Goal: Information Seeking & Learning: Learn about a topic

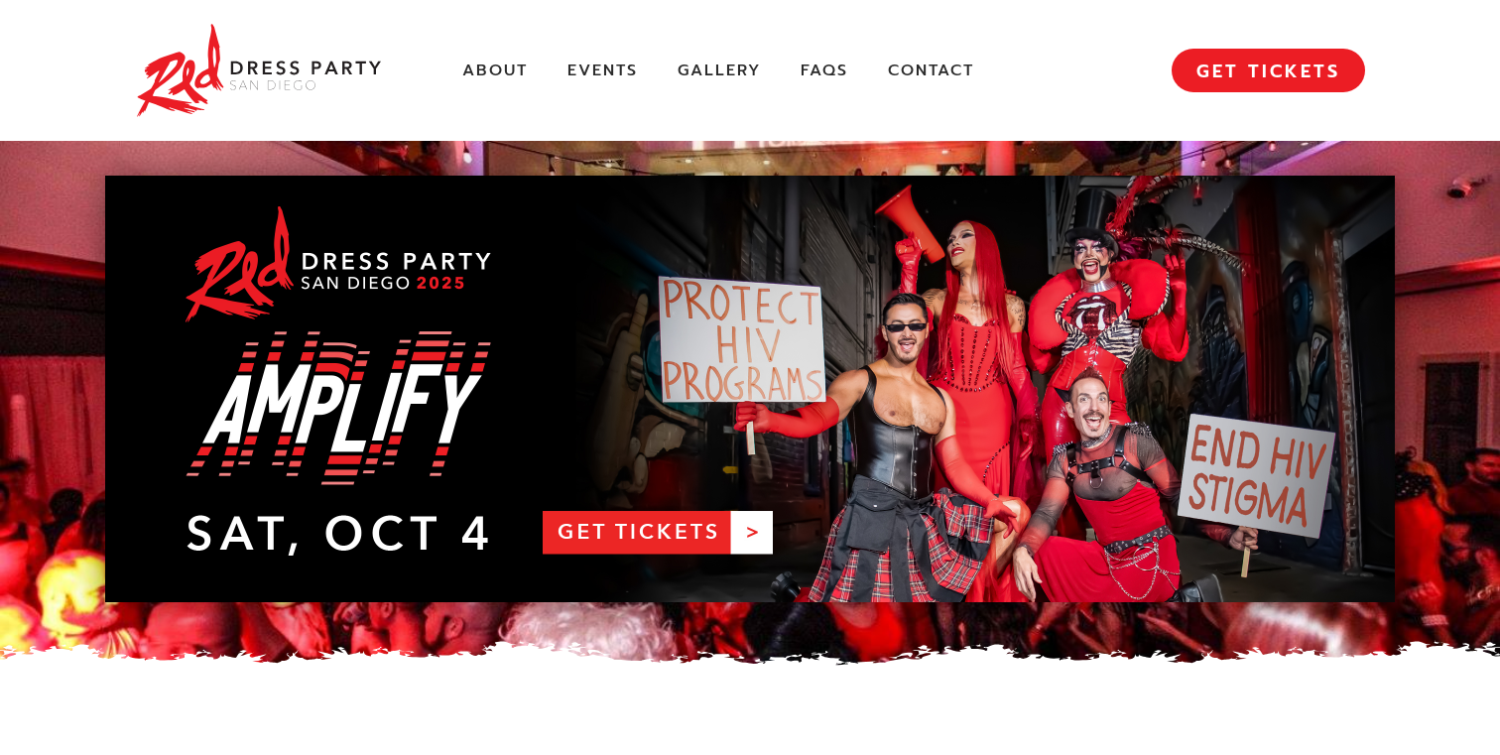
click at [636, 526] on link "RDPSD 2025 Banner" at bounding box center [749, 389] width 1289 height 426
click at [599, 71] on link "Events" at bounding box center [602, 71] width 70 height 21
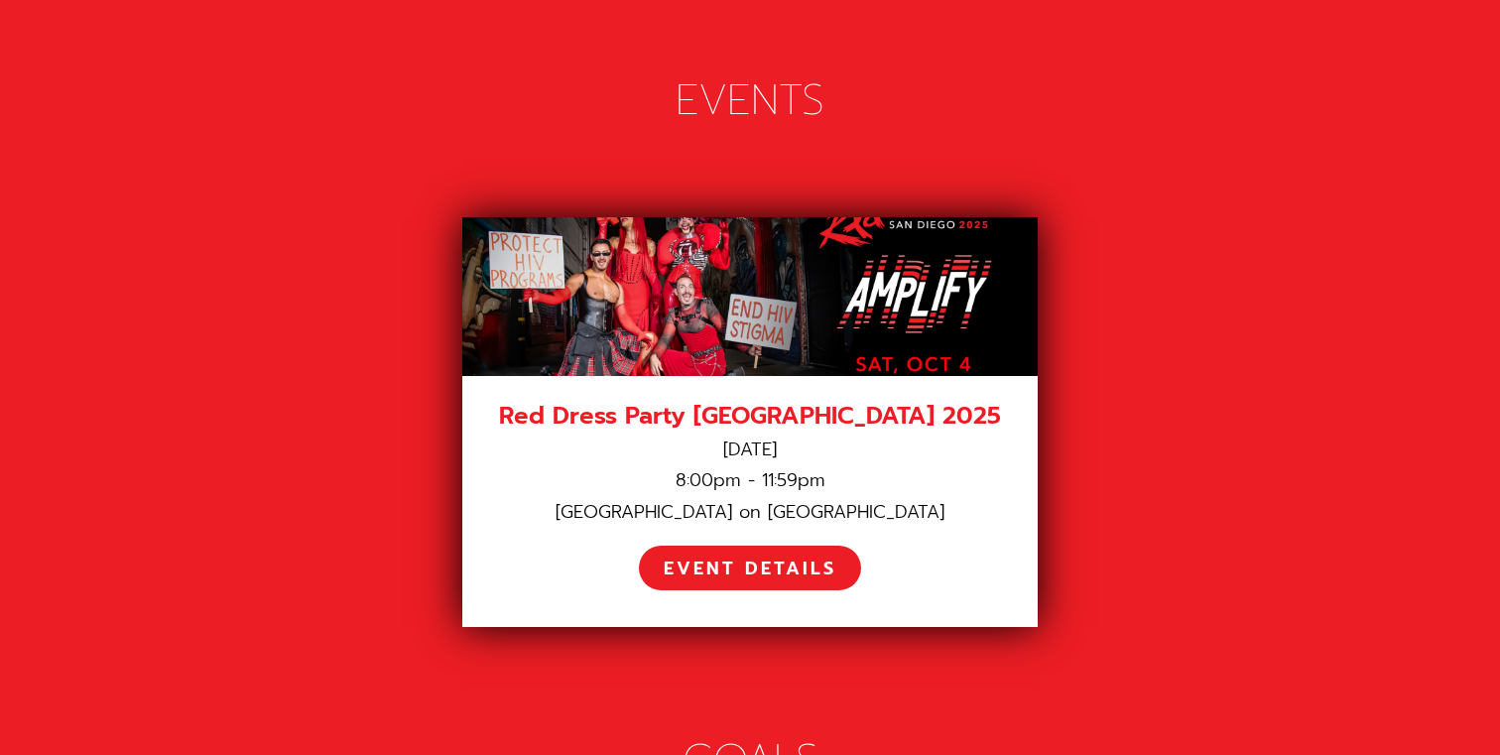
scroll to position [2771, 0]
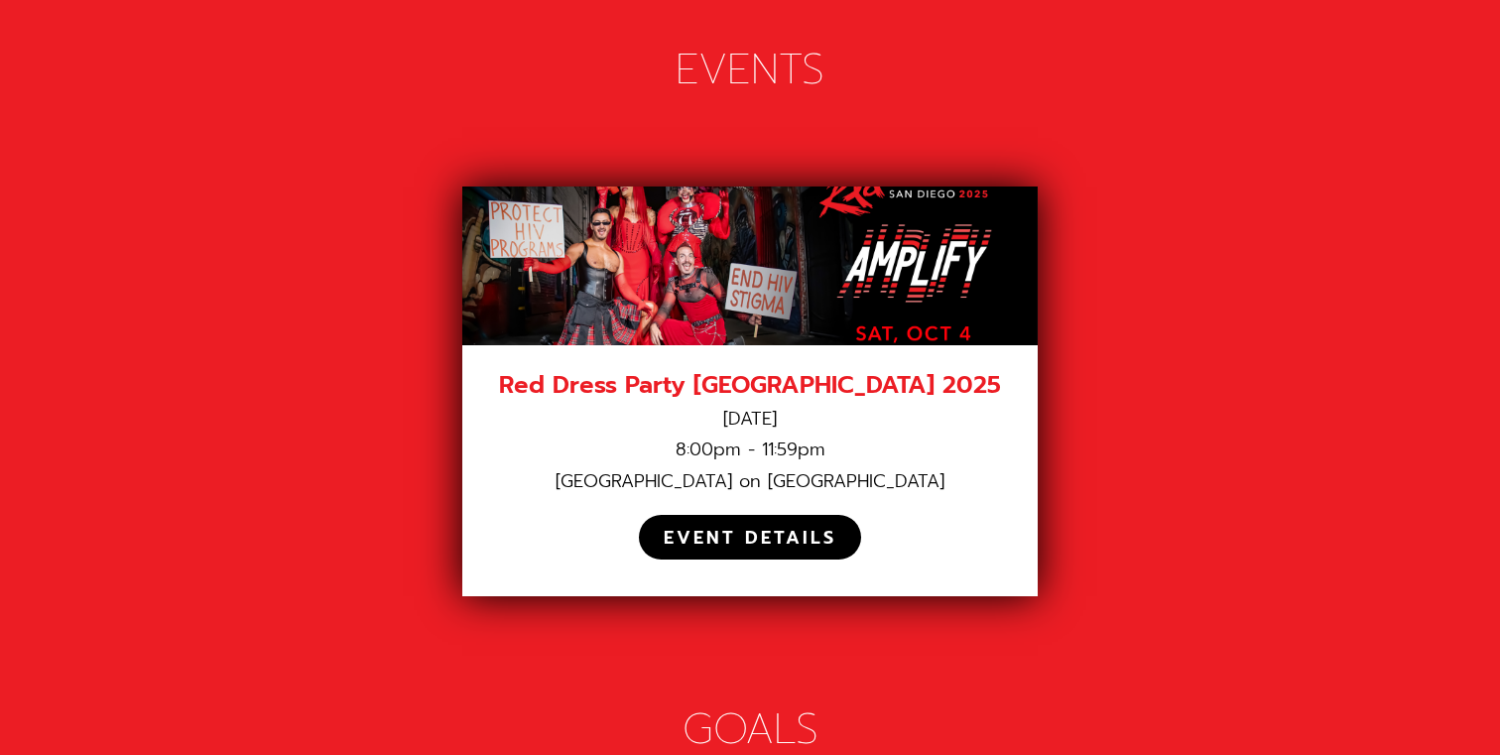
click at [738, 527] on div "EVENT DETAILS" at bounding box center [750, 538] width 173 height 23
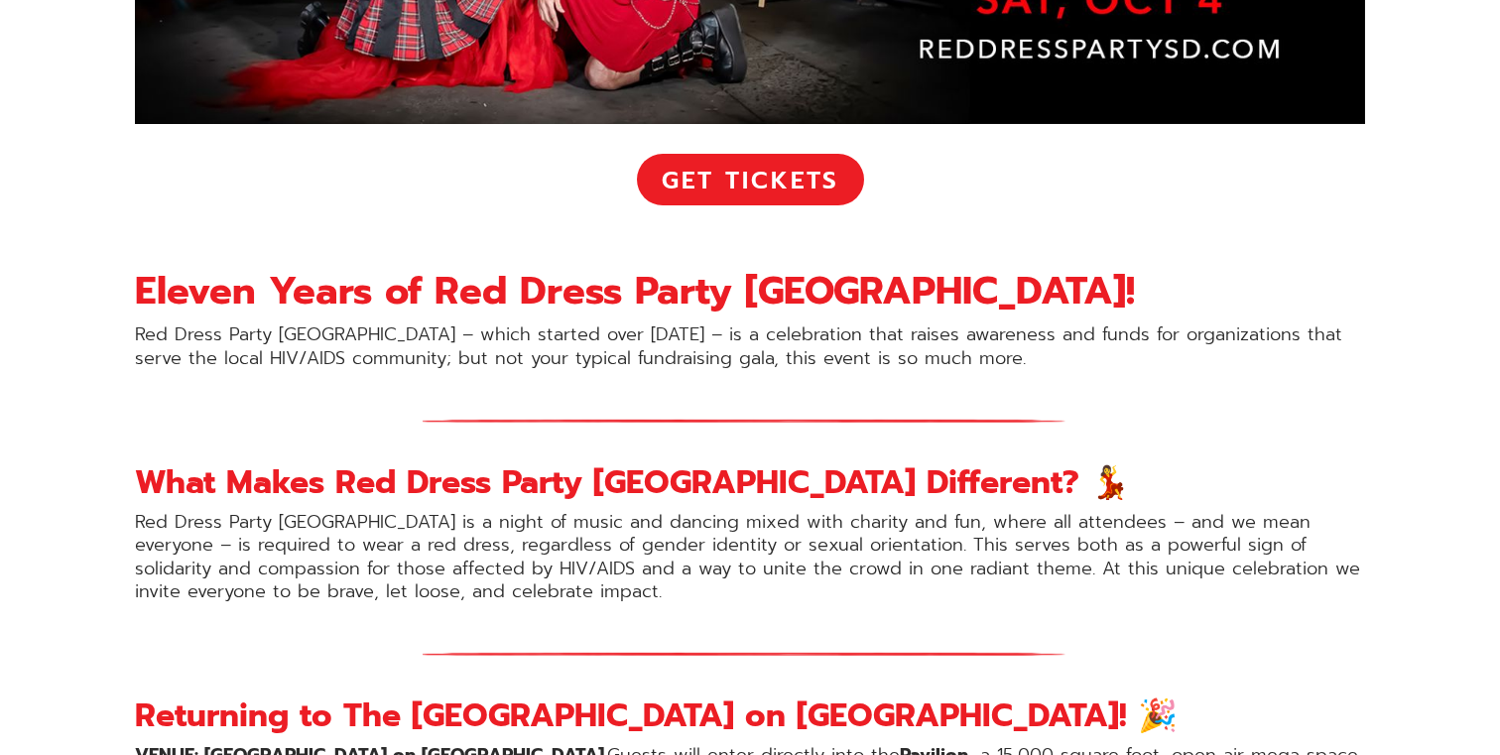
scroll to position [971, 0]
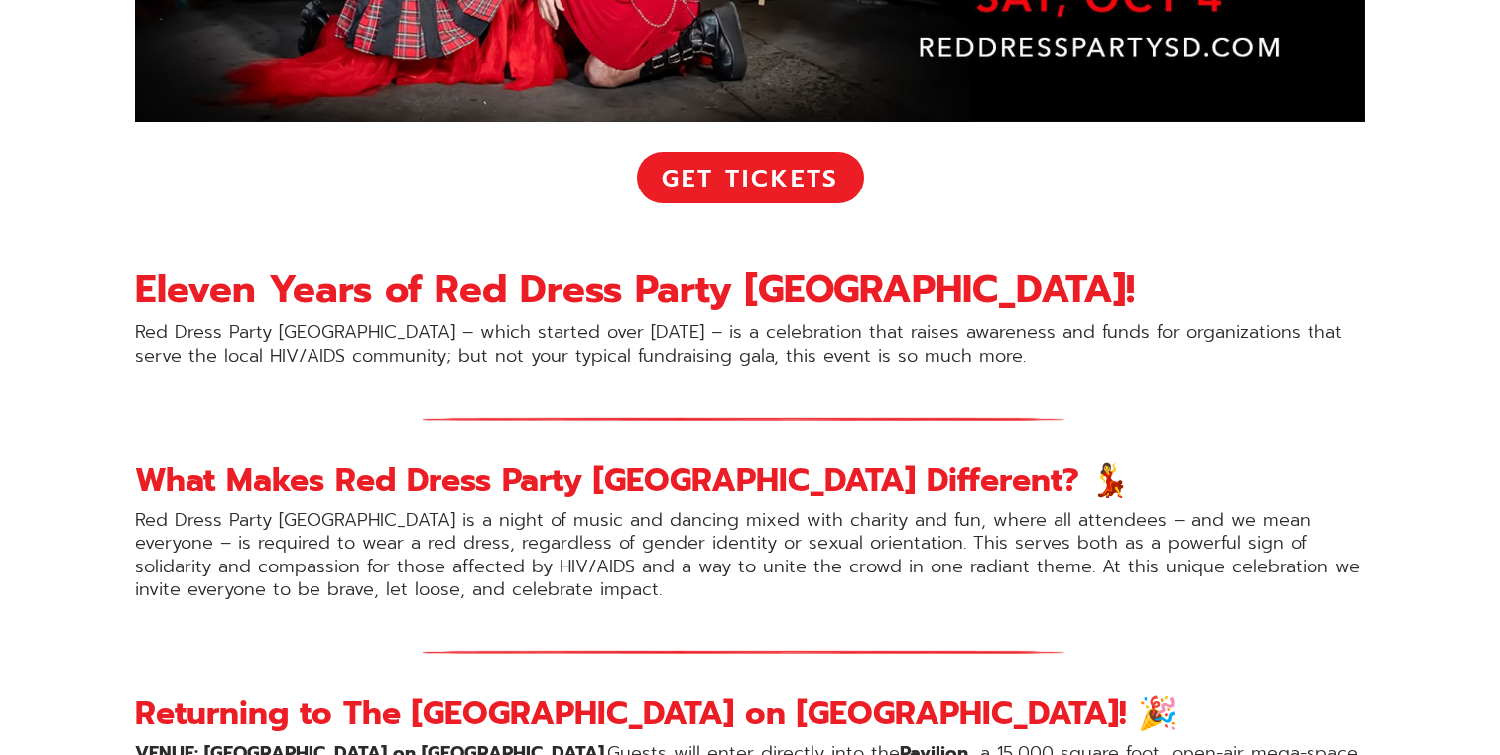
click at [758, 327] on p "Red Dress Party San Diego – which started over 10 years ago – is a celebration …" at bounding box center [750, 344] width 1230 height 47
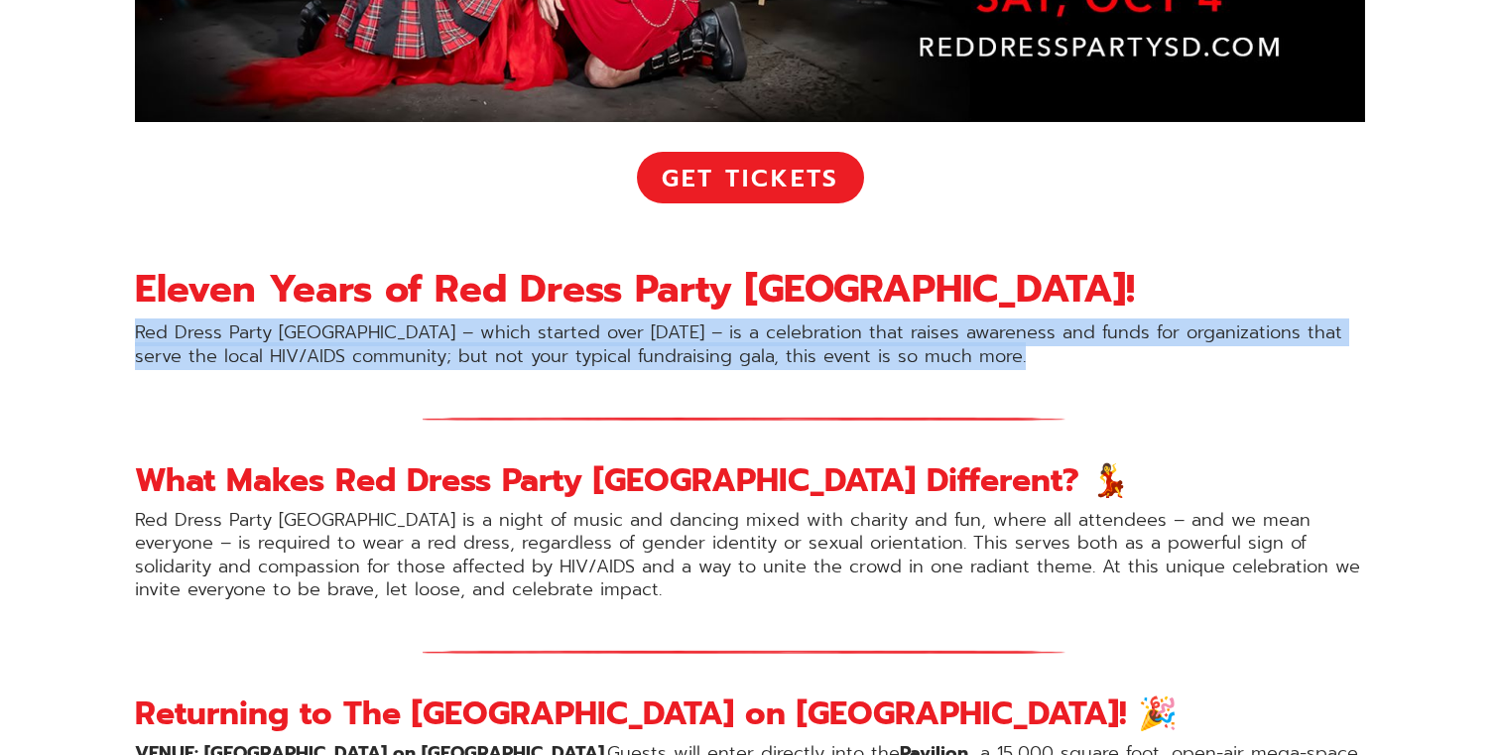
click at [758, 327] on p "Red Dress Party San Diego – which started over 10 years ago – is a celebration …" at bounding box center [750, 344] width 1230 height 47
click at [726, 342] on p "Red Dress Party San Diego – which started over 10 years ago – is a celebration …" at bounding box center [750, 344] width 1230 height 47
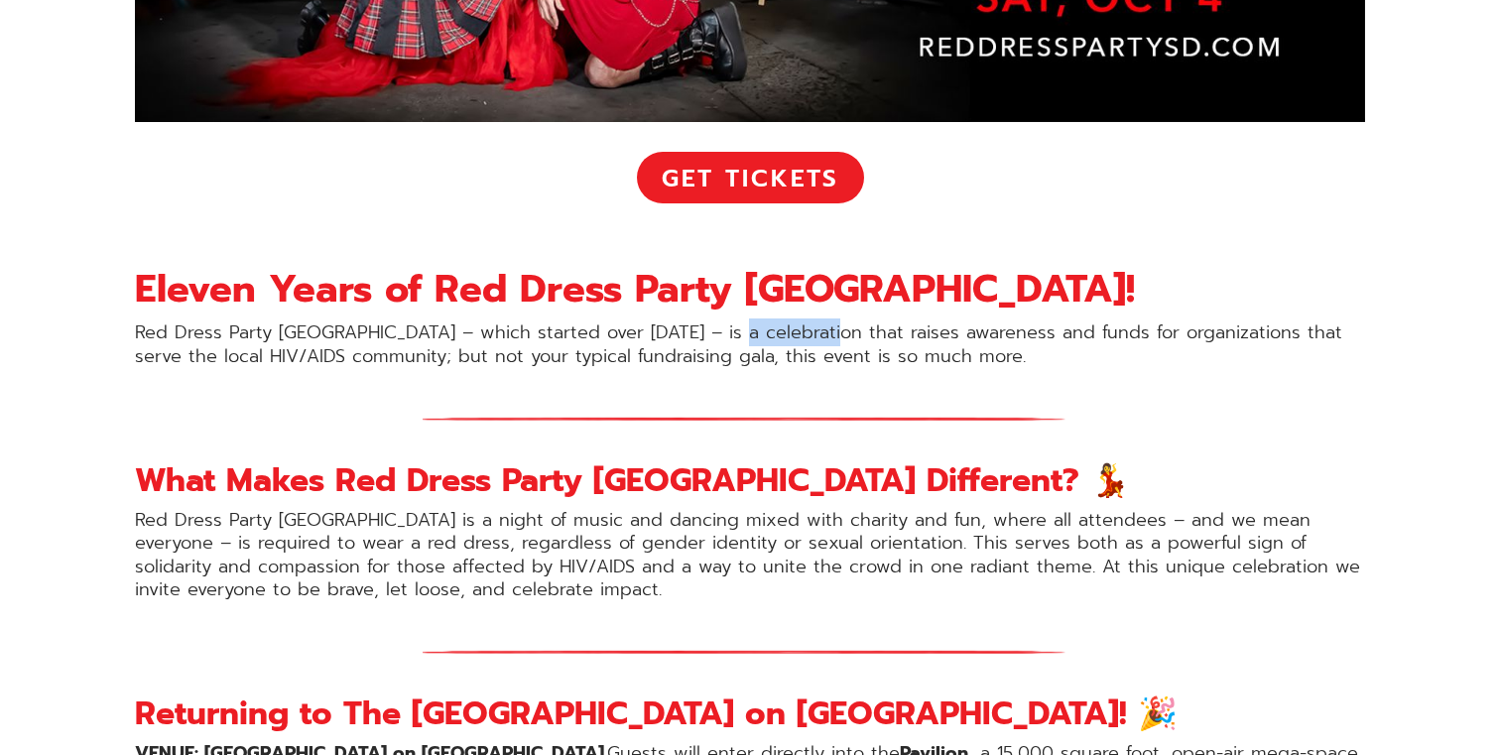
click at [726, 342] on p "Red Dress Party San Diego – which started over 10 years ago – is a celebration …" at bounding box center [750, 344] width 1230 height 47
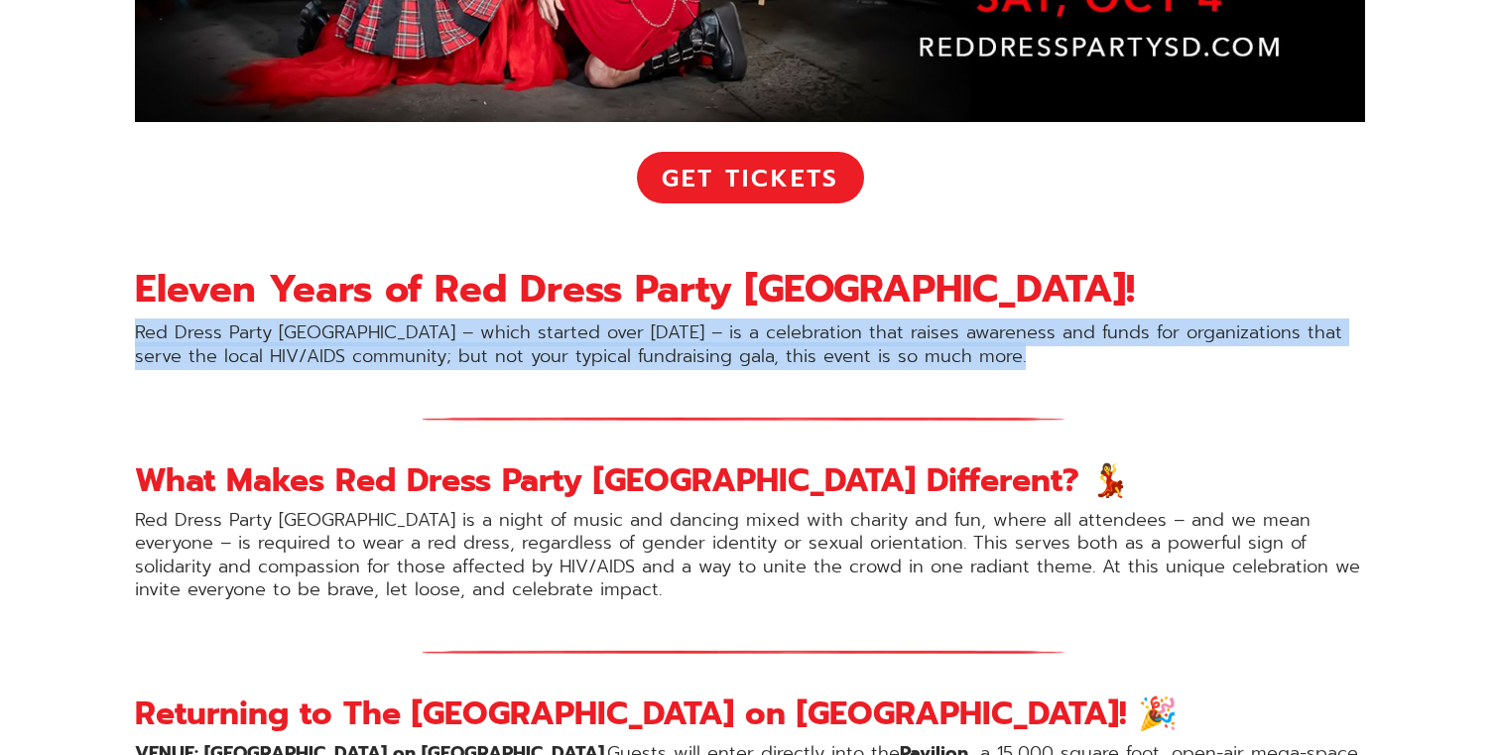
click at [726, 342] on p "Red Dress Party San Diego – which started over 10 years ago – is a celebration …" at bounding box center [750, 344] width 1230 height 47
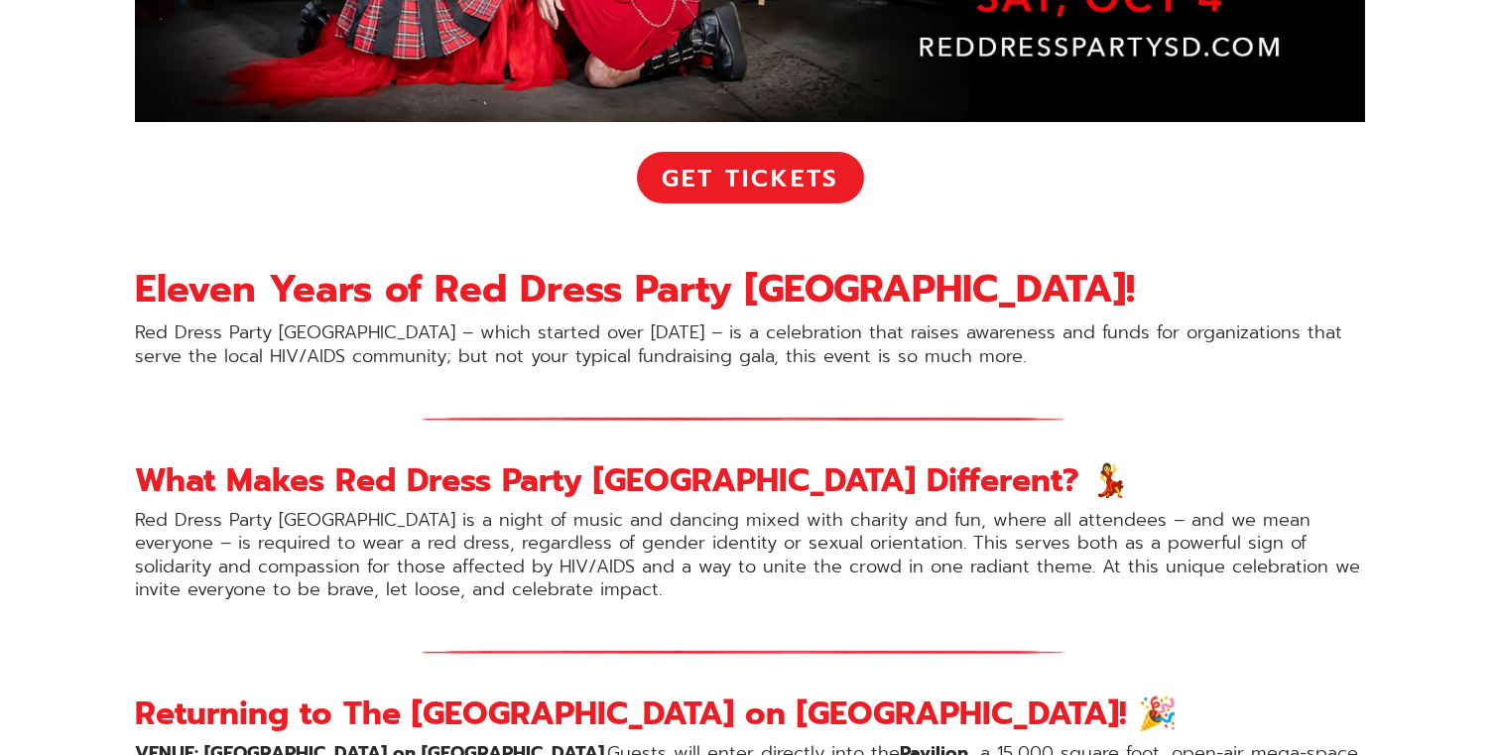
click at [712, 288] on strong "Eleven Years of Red Dress Party San Diego!" at bounding box center [635, 289] width 1000 height 57
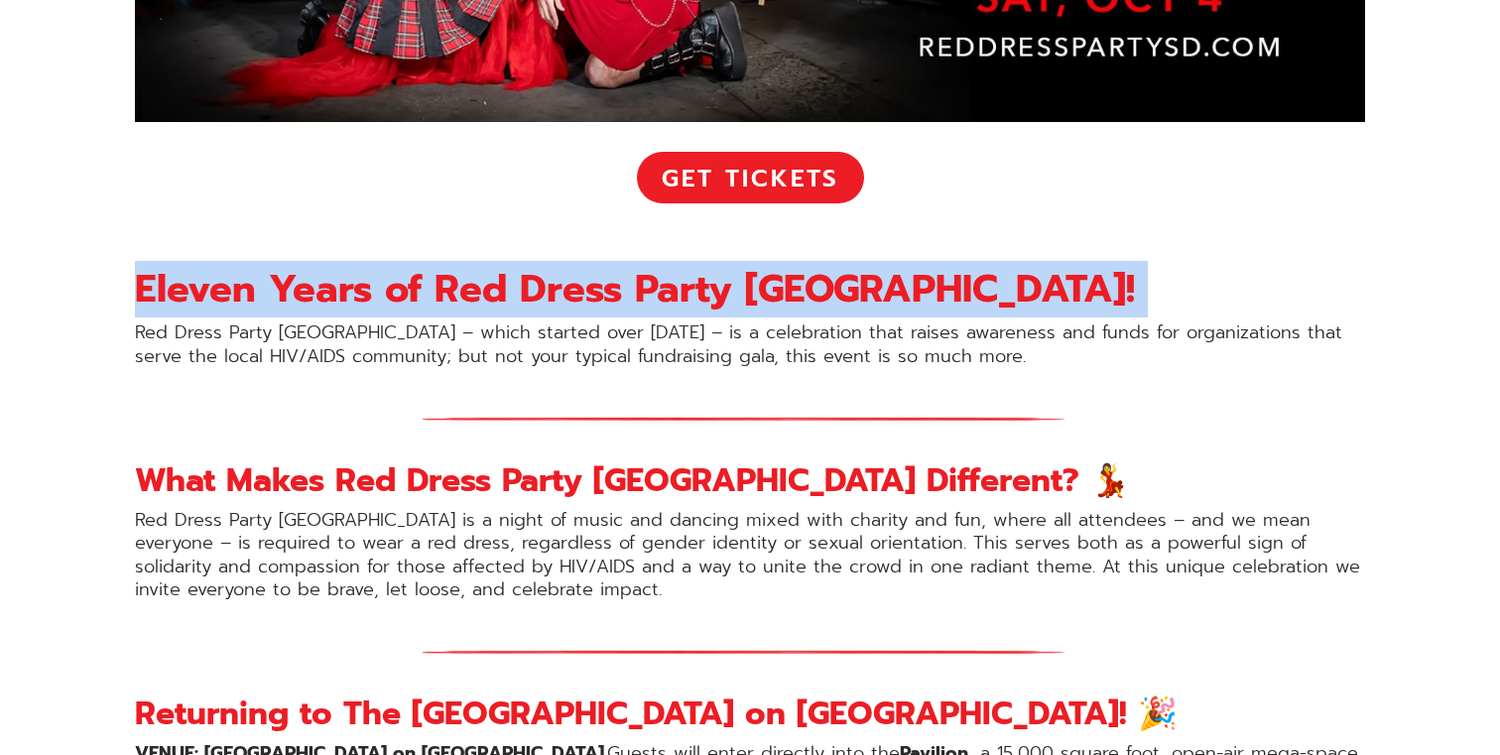
click at [712, 288] on strong "Eleven Years of Red Dress Party San Diego!" at bounding box center [635, 289] width 1000 height 57
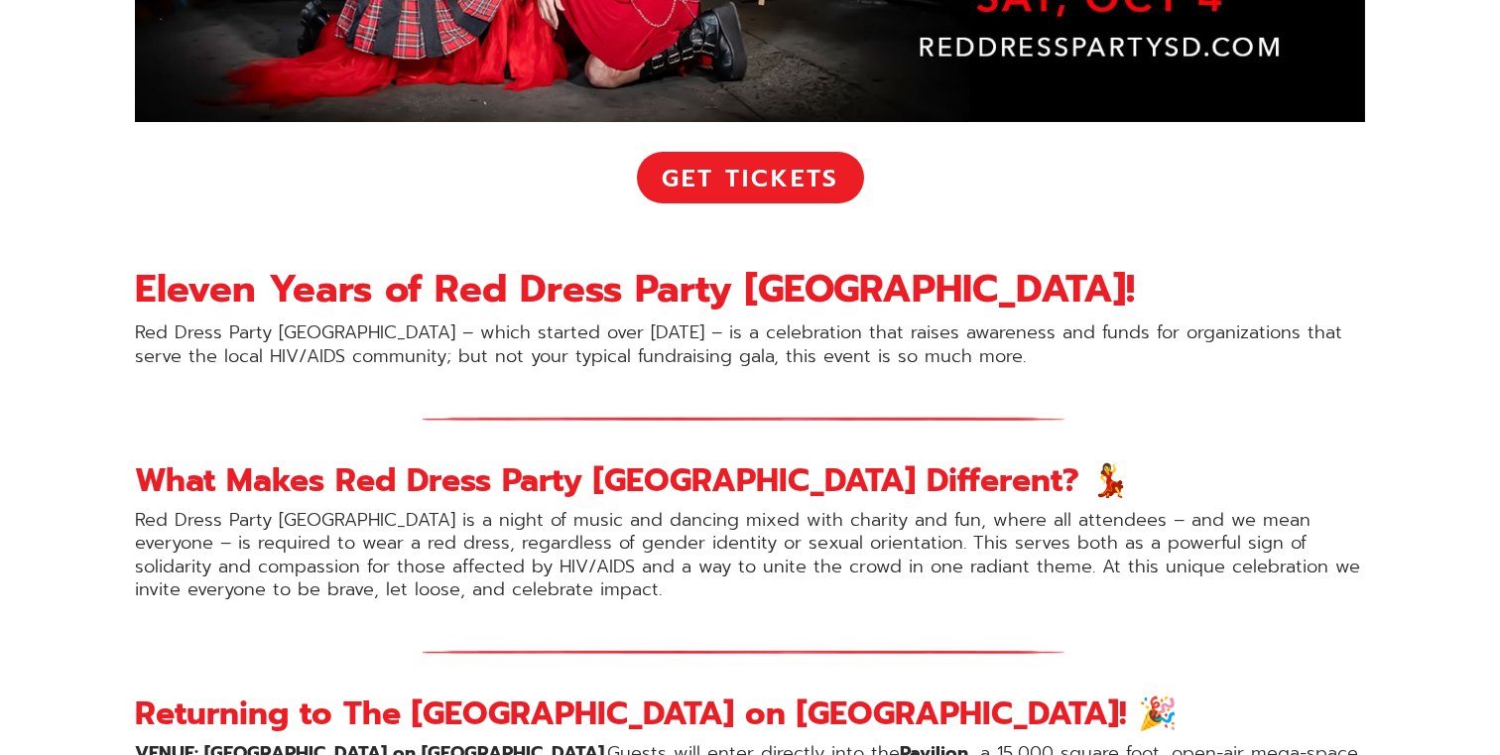
click at [687, 344] on p "Red Dress Party San Diego – which started over 10 years ago – is a celebration …" at bounding box center [750, 344] width 1230 height 47
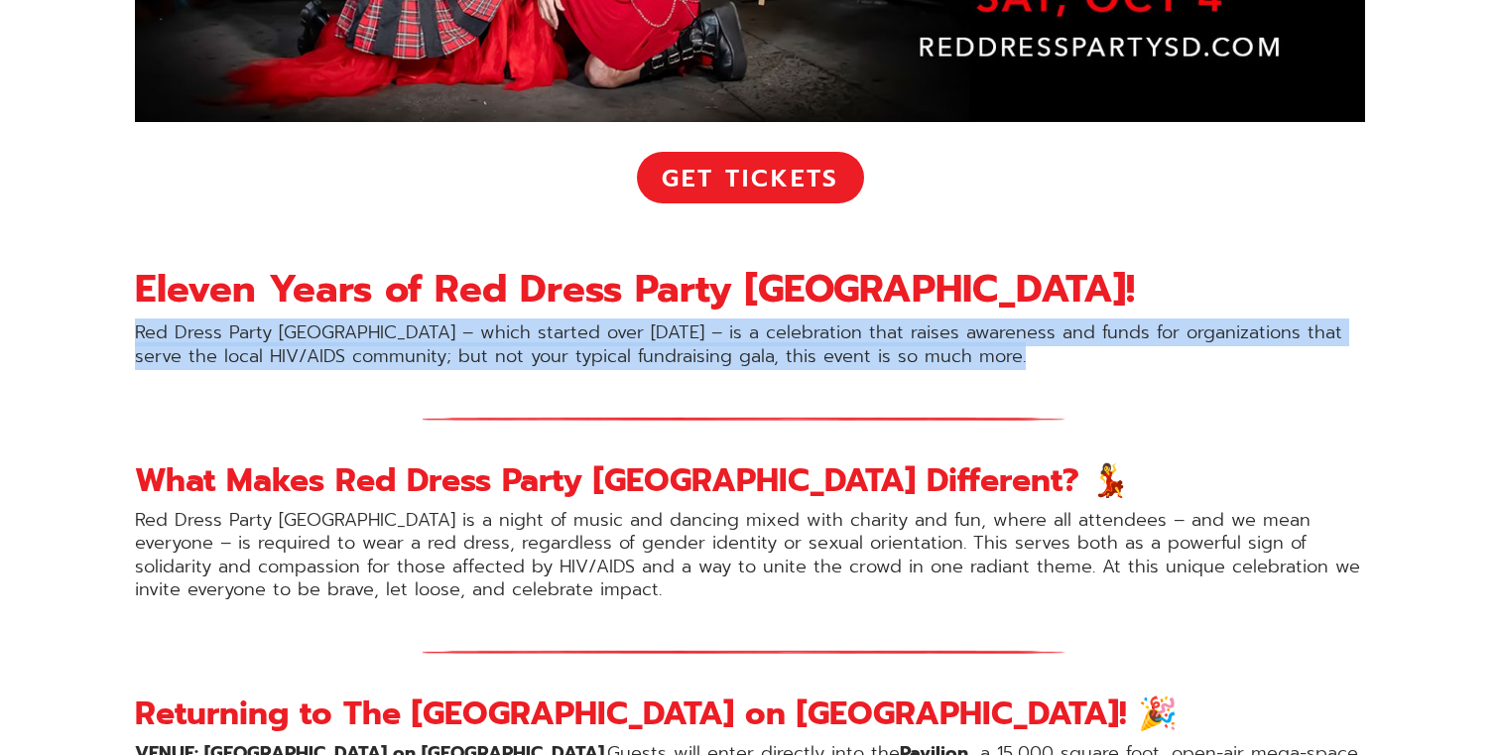
click at [687, 344] on p "Red Dress Party San Diego – which started over 10 years ago – is a celebration …" at bounding box center [750, 344] width 1230 height 47
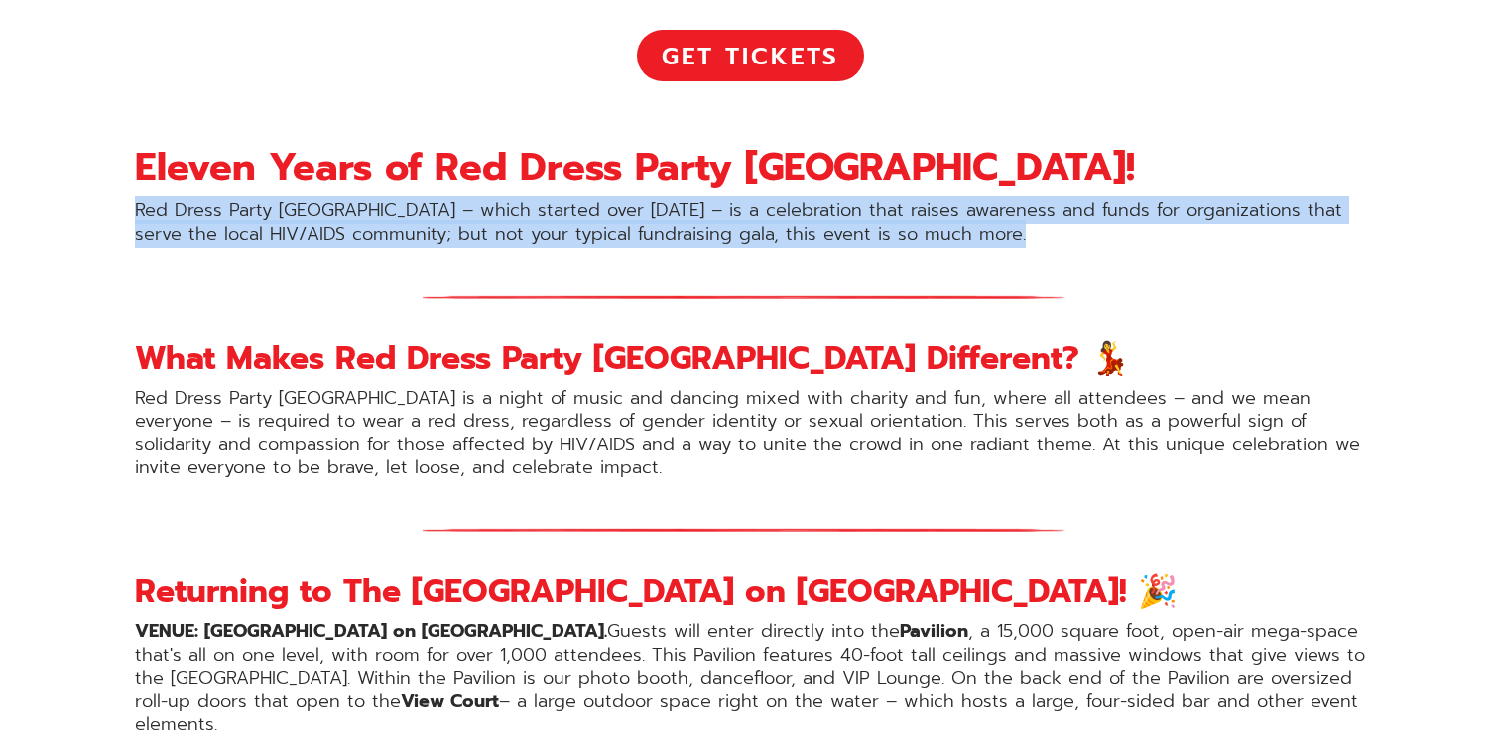
scroll to position [1096, 0]
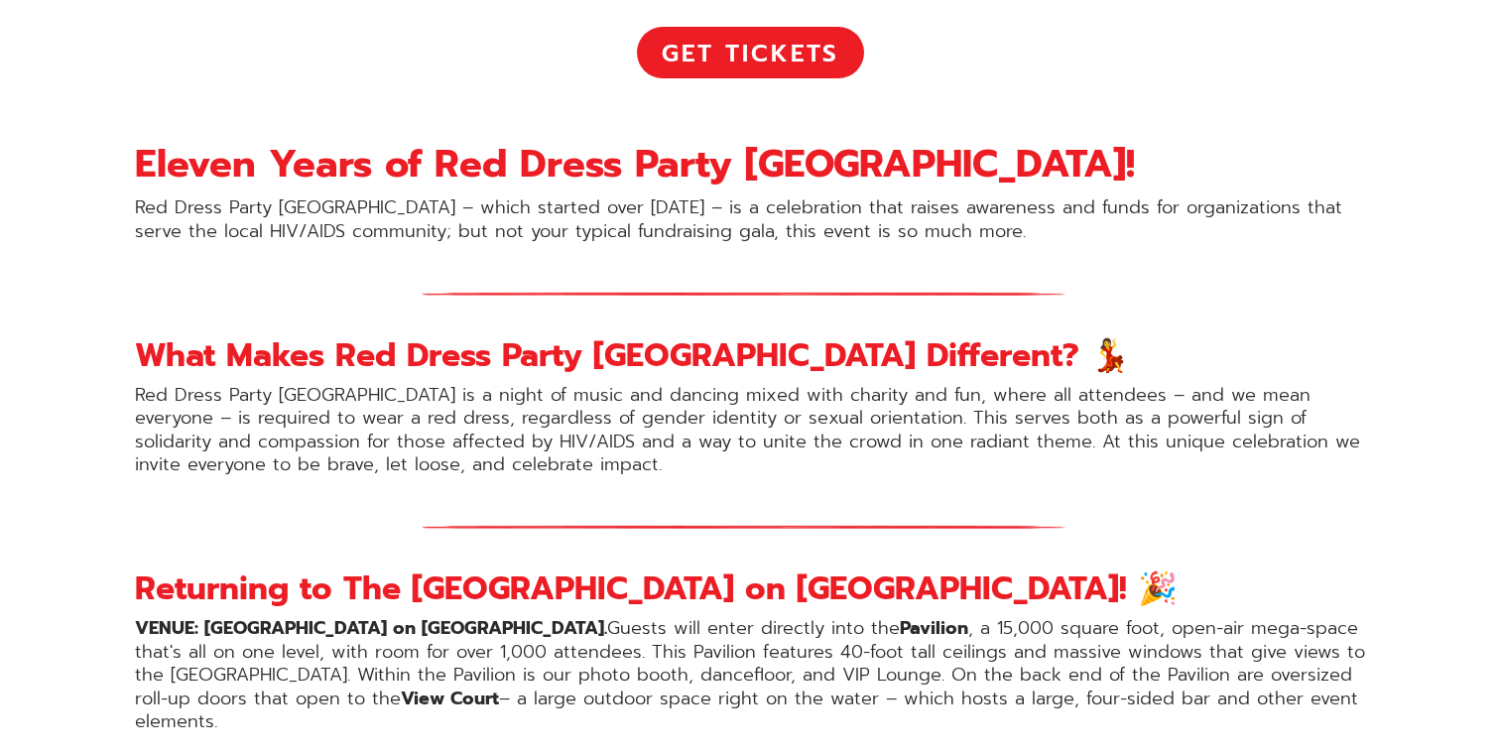
click at [670, 361] on strong "What Makes Red Dress Party San Diego Different? 💃" at bounding box center [632, 355] width 995 height 49
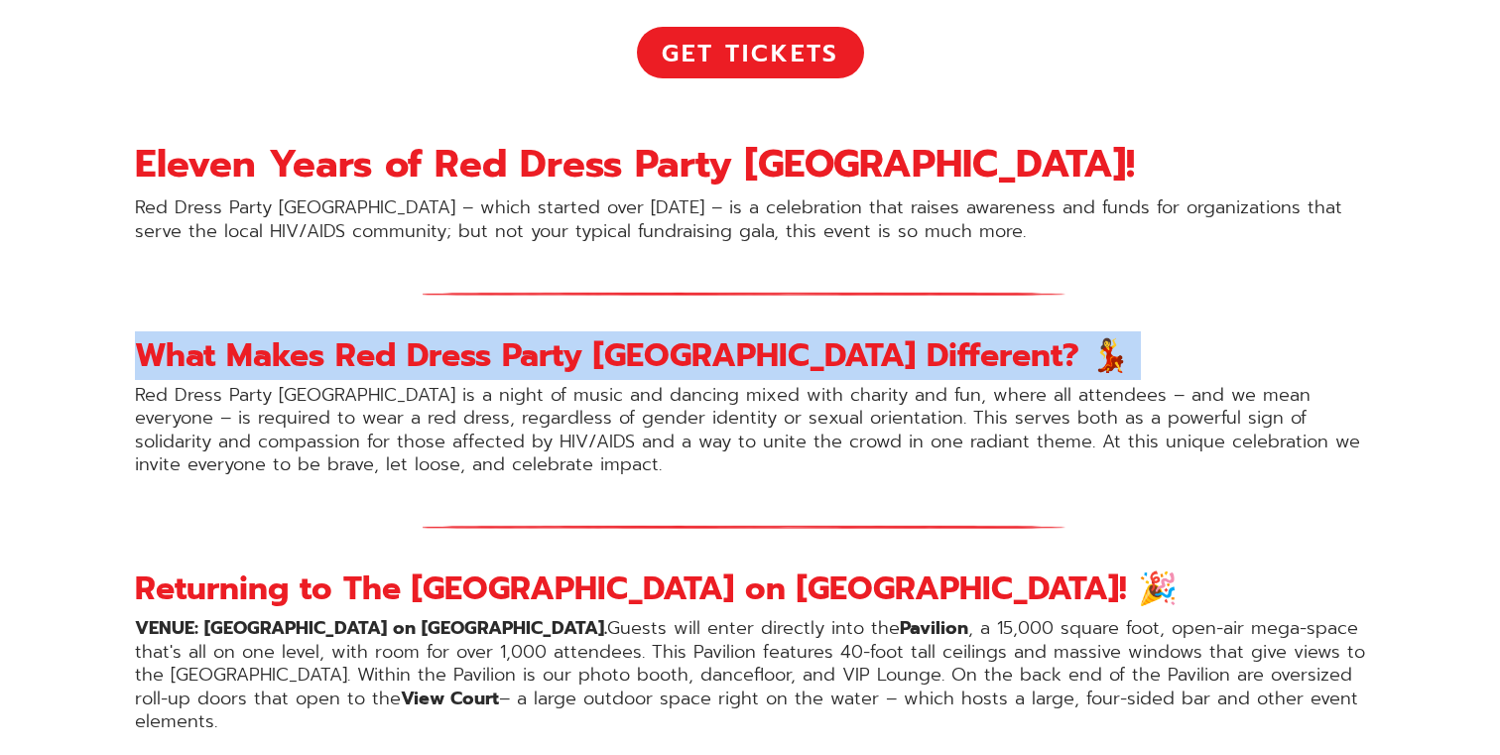
click at [670, 361] on strong "What Makes Red Dress Party San Diego Different? 💃" at bounding box center [632, 355] width 995 height 49
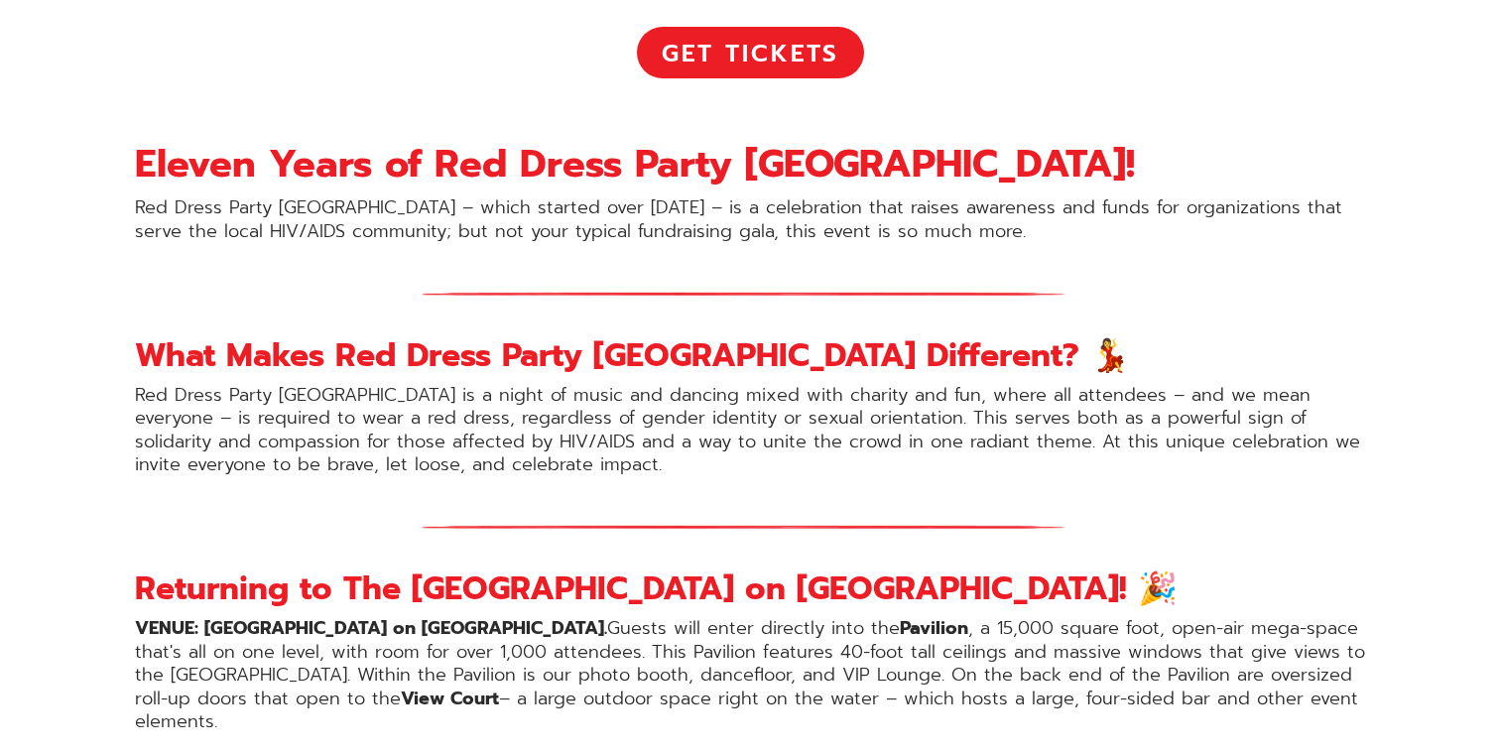
click at [637, 393] on p "Red Dress Party San Diego is a night of music and dancing mixed with charity an…" at bounding box center [750, 430] width 1230 height 93
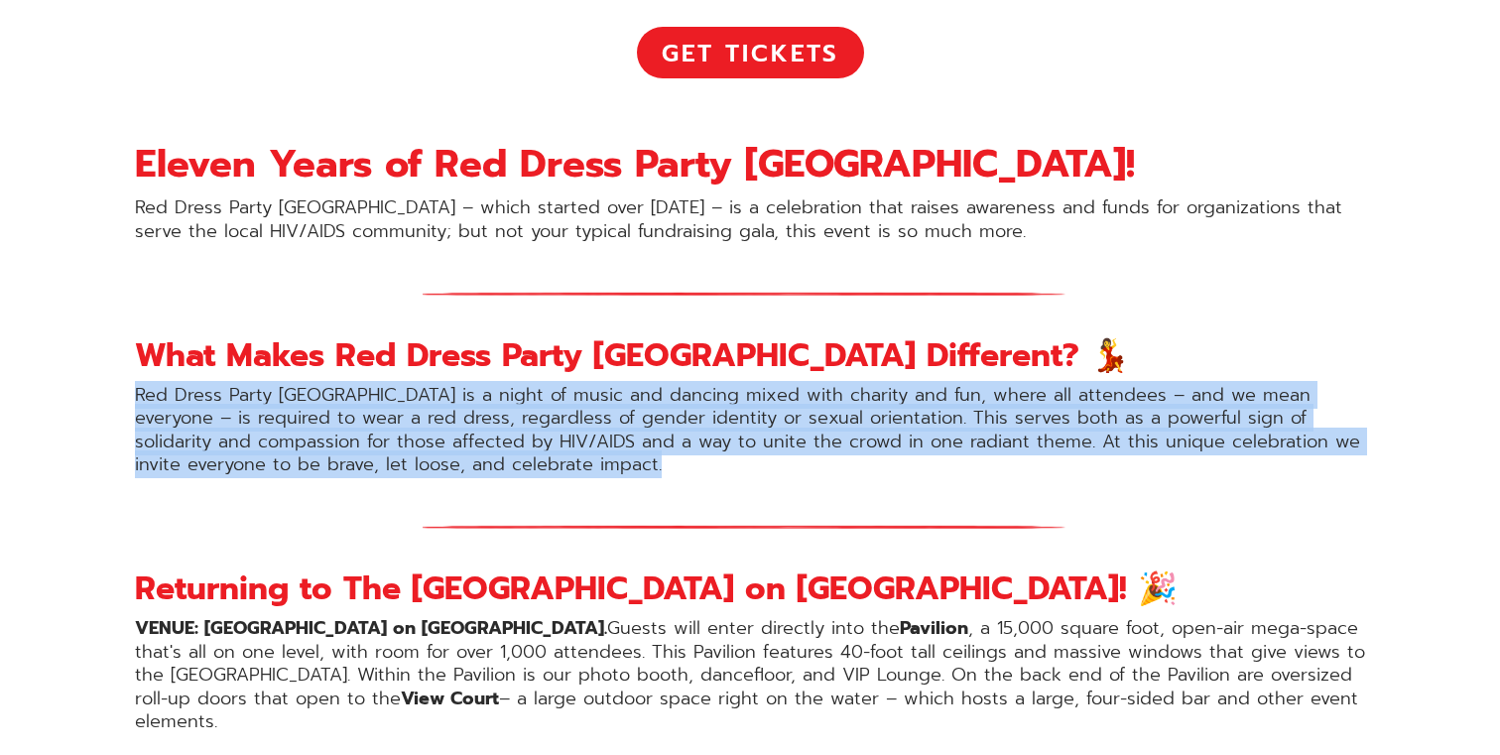
click at [637, 393] on p "Red Dress Party San Diego is a night of music and dancing mixed with charity an…" at bounding box center [750, 430] width 1230 height 93
click at [666, 396] on p "Red Dress Party San Diego is a night of music and dancing mixed with charity an…" at bounding box center [750, 430] width 1230 height 93
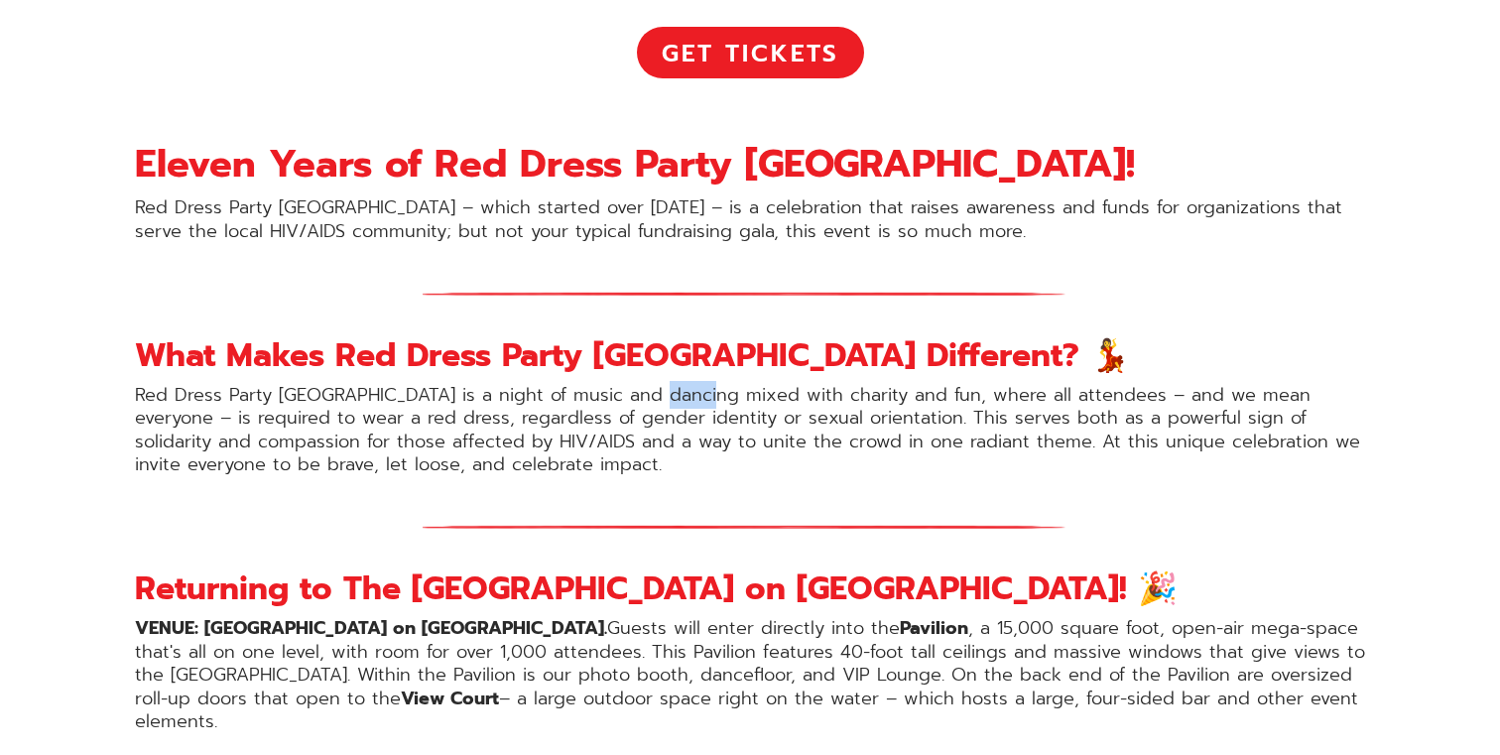
click at [666, 396] on p "Red Dress Party San Diego is a night of music and dancing mixed with charity an…" at bounding box center [750, 430] width 1230 height 93
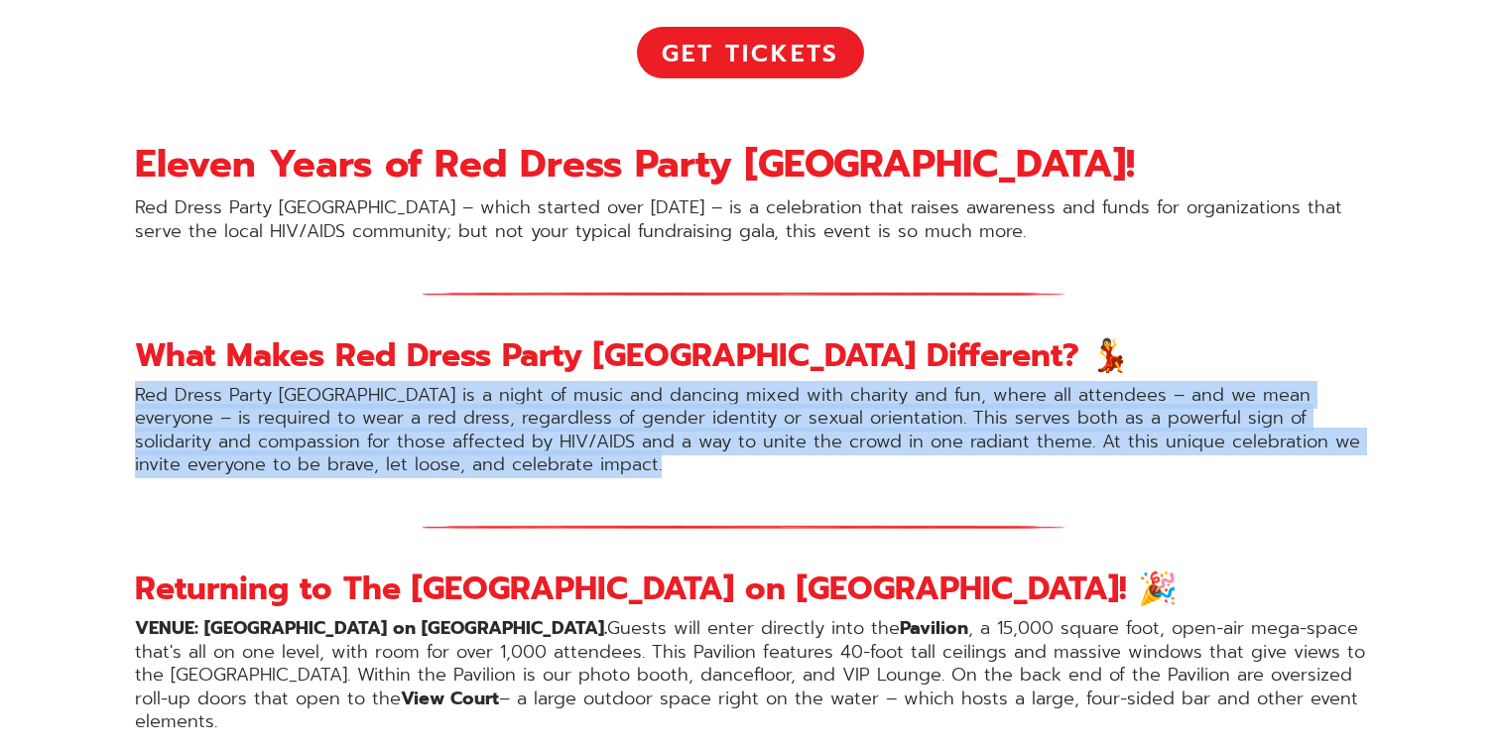
click at [666, 396] on p "Red Dress Party San Diego is a night of music and dancing mixed with charity an…" at bounding box center [750, 430] width 1230 height 93
click at [644, 396] on p "Red Dress Party San Diego is a night of music and dancing mixed with charity an…" at bounding box center [750, 430] width 1230 height 93
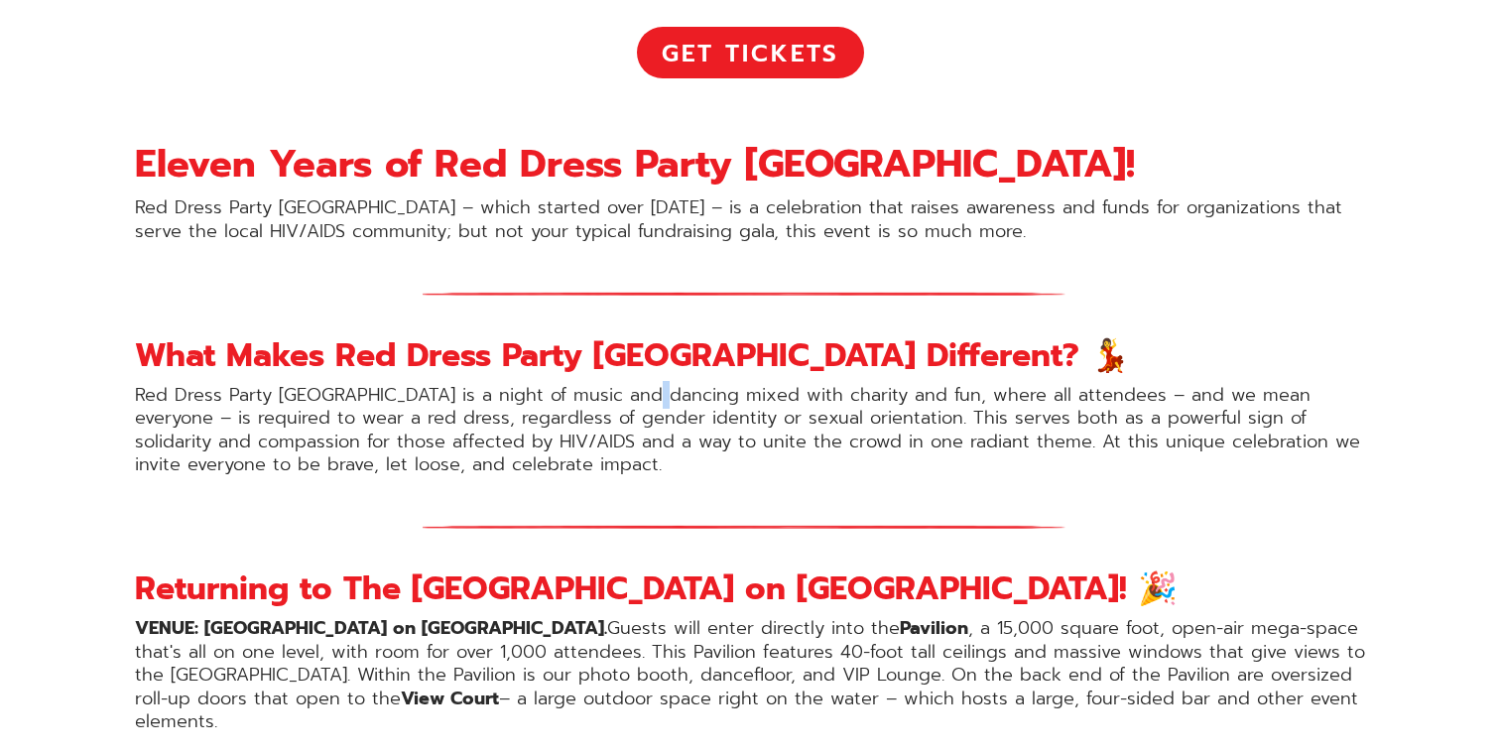
click at [644, 396] on p "Red Dress Party San Diego is a night of music and dancing mixed with charity an…" at bounding box center [750, 430] width 1230 height 93
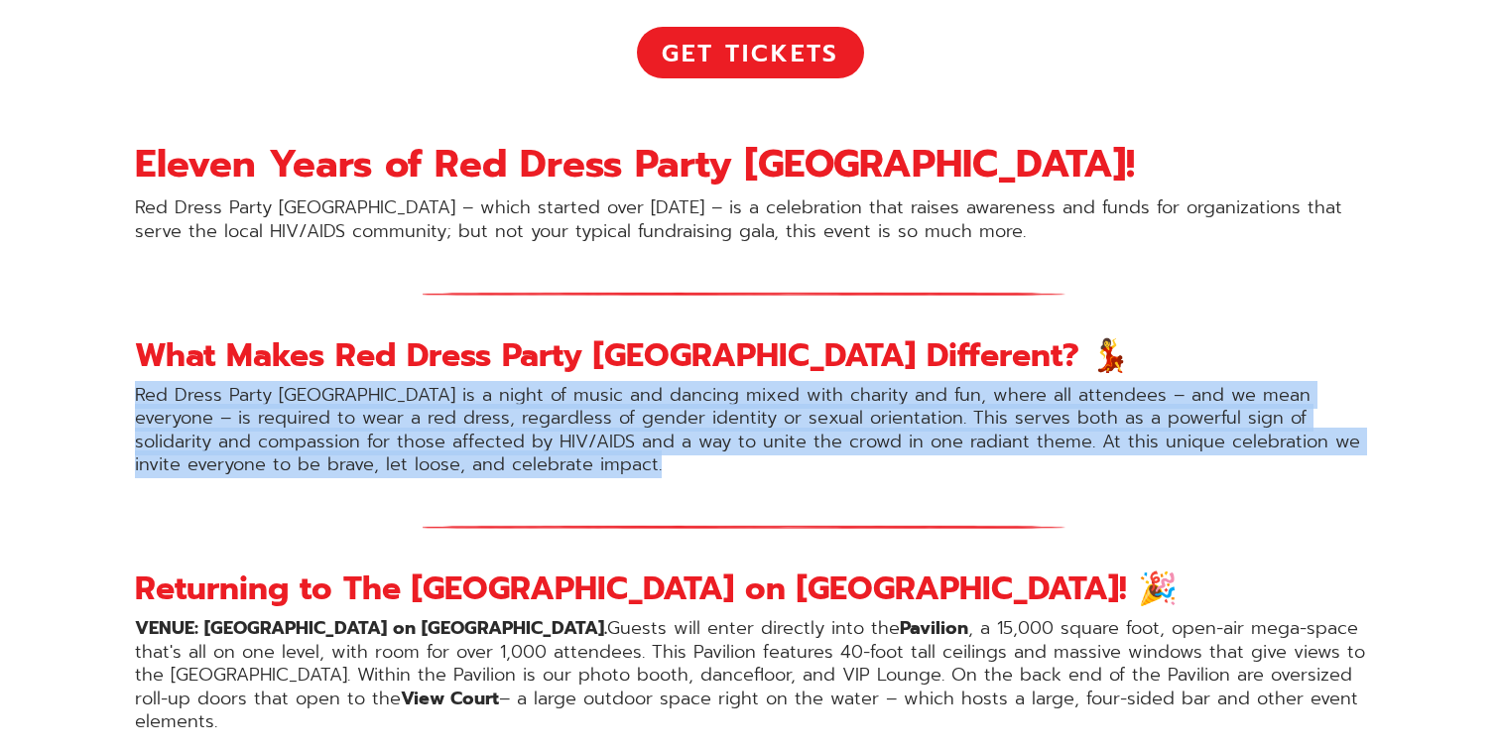
click at [644, 396] on p "Red Dress Party San Diego is a night of music and dancing mixed with charity an…" at bounding box center [750, 430] width 1230 height 93
click at [675, 396] on p "Red Dress Party San Diego is a night of music and dancing mixed with charity an…" at bounding box center [750, 430] width 1230 height 93
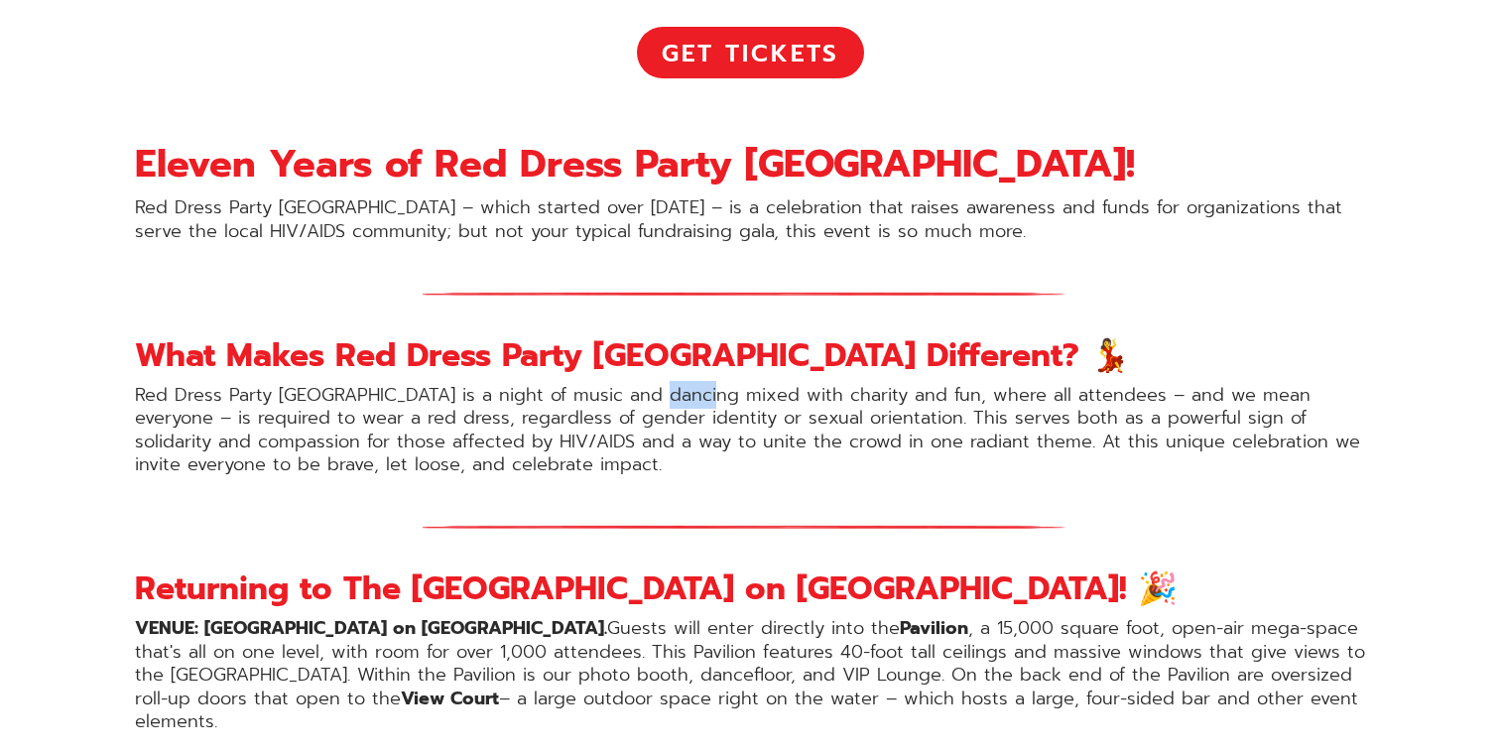
click at [675, 396] on p "Red Dress Party San Diego is a night of music and dancing mixed with charity an…" at bounding box center [750, 430] width 1230 height 93
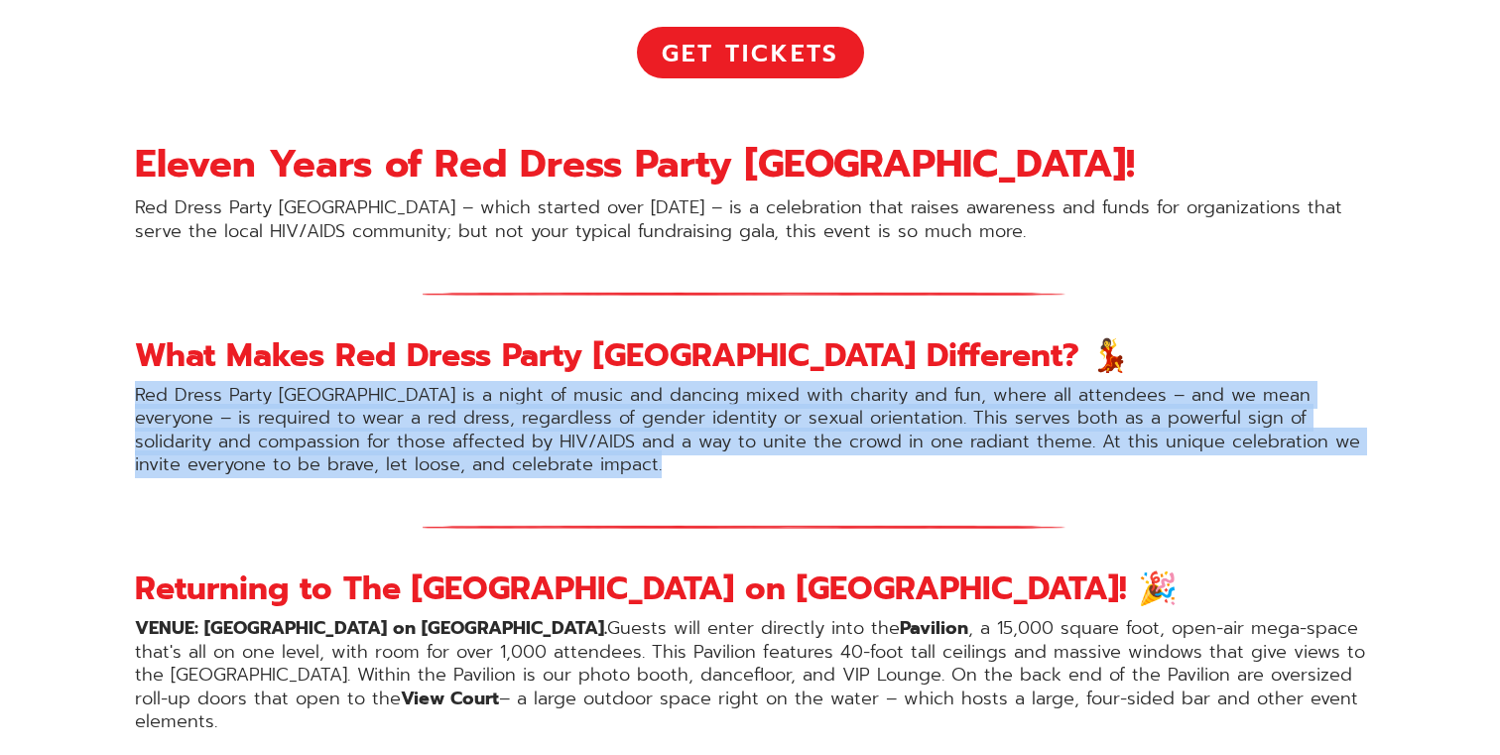
click at [675, 396] on p "Red Dress Party San Diego is a night of music and dancing mixed with charity an…" at bounding box center [750, 430] width 1230 height 93
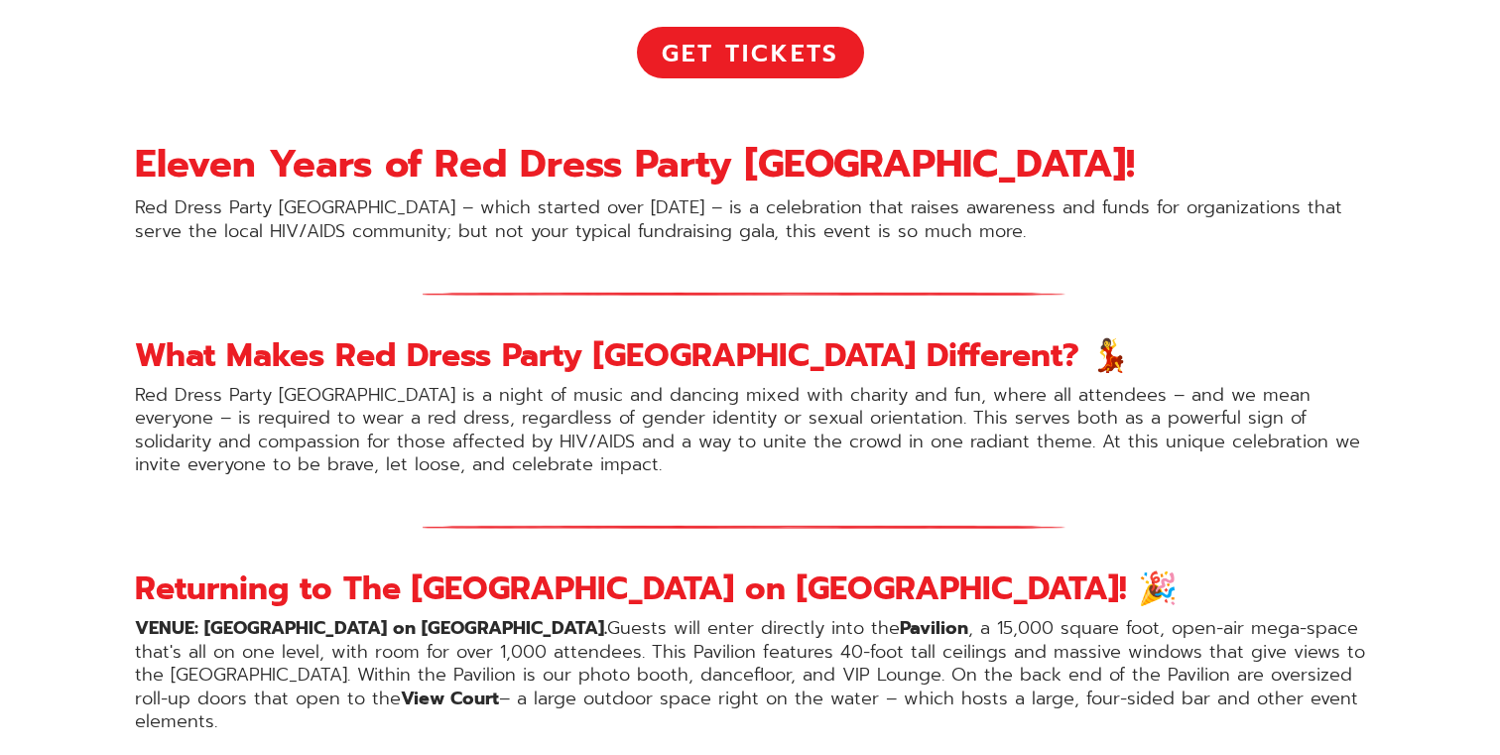
click at [651, 396] on p "Red Dress Party San Diego is a night of music and dancing mixed with charity an…" at bounding box center [750, 430] width 1230 height 93
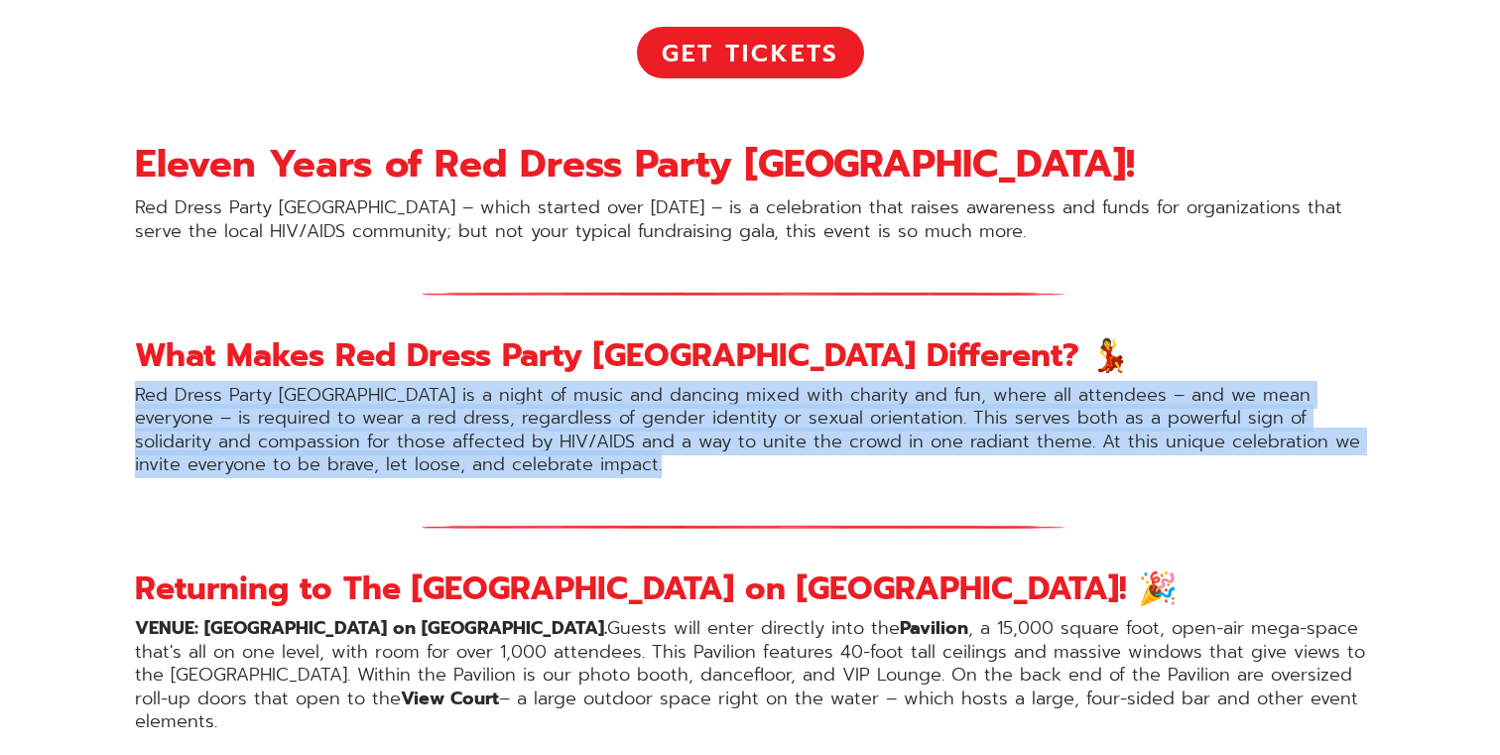
click at [651, 396] on p "Red Dress Party San Diego is a night of music and dancing mixed with charity an…" at bounding box center [750, 430] width 1230 height 93
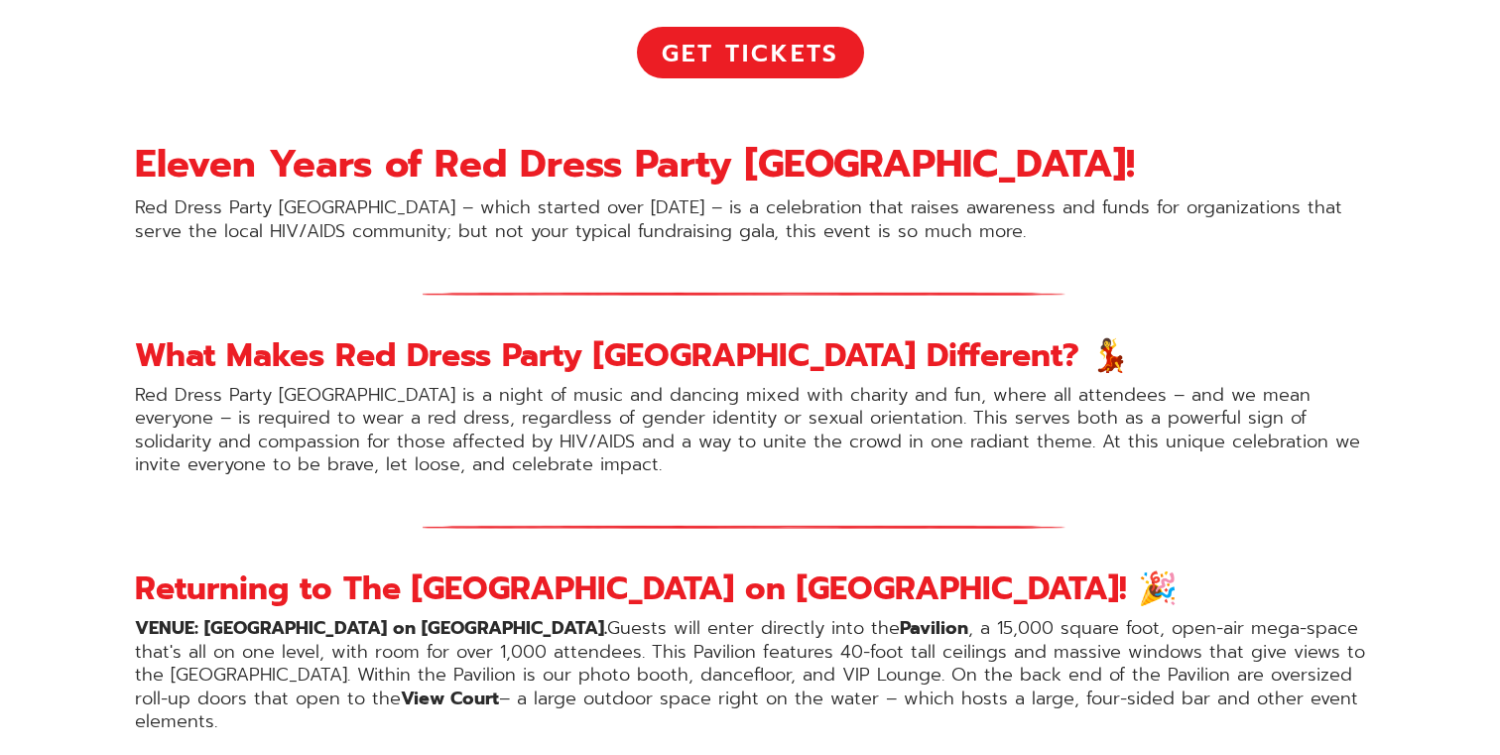
click at [645, 396] on p "Red Dress Party San Diego is a night of music and dancing mixed with charity an…" at bounding box center [750, 430] width 1230 height 93
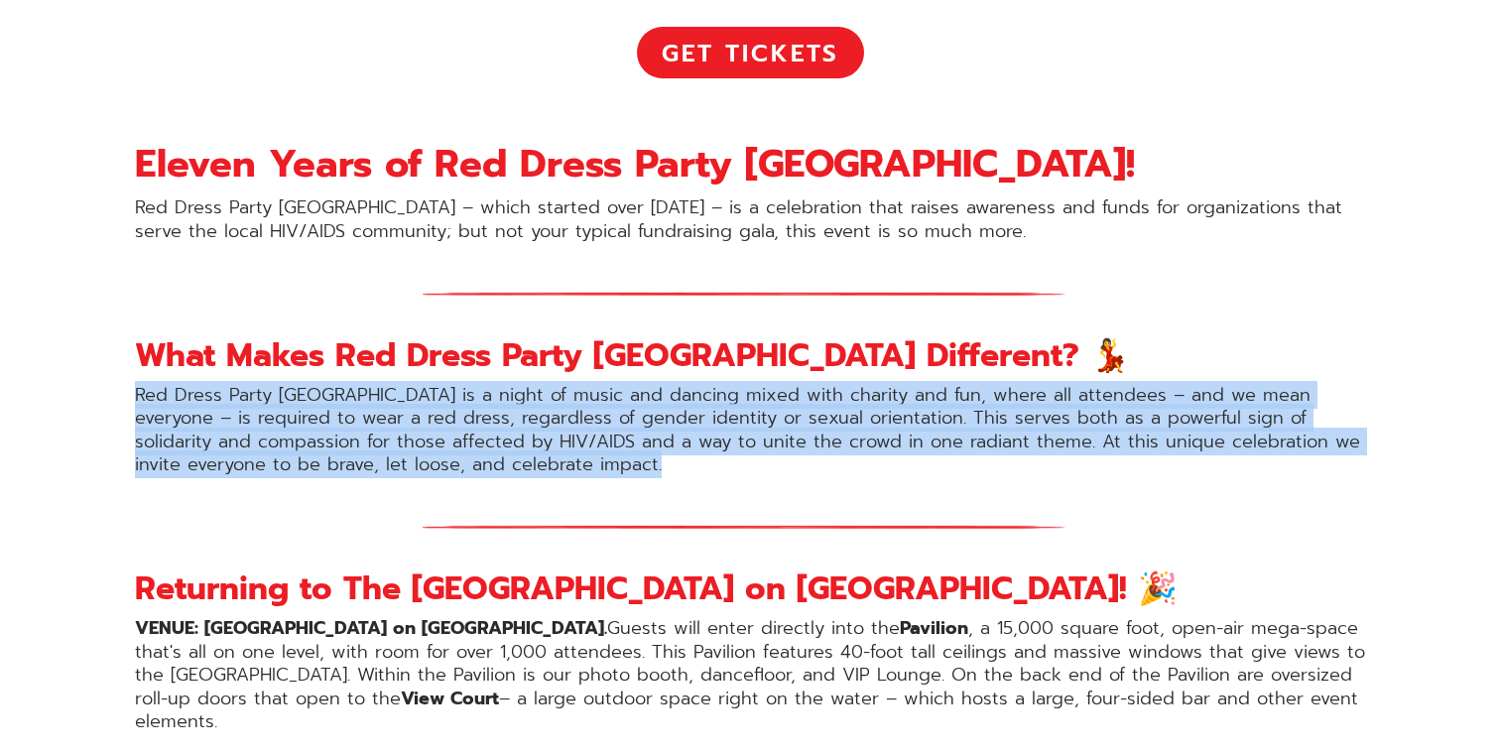
click at [645, 396] on p "Red Dress Party San Diego is a night of music and dancing mixed with charity an…" at bounding box center [750, 430] width 1230 height 93
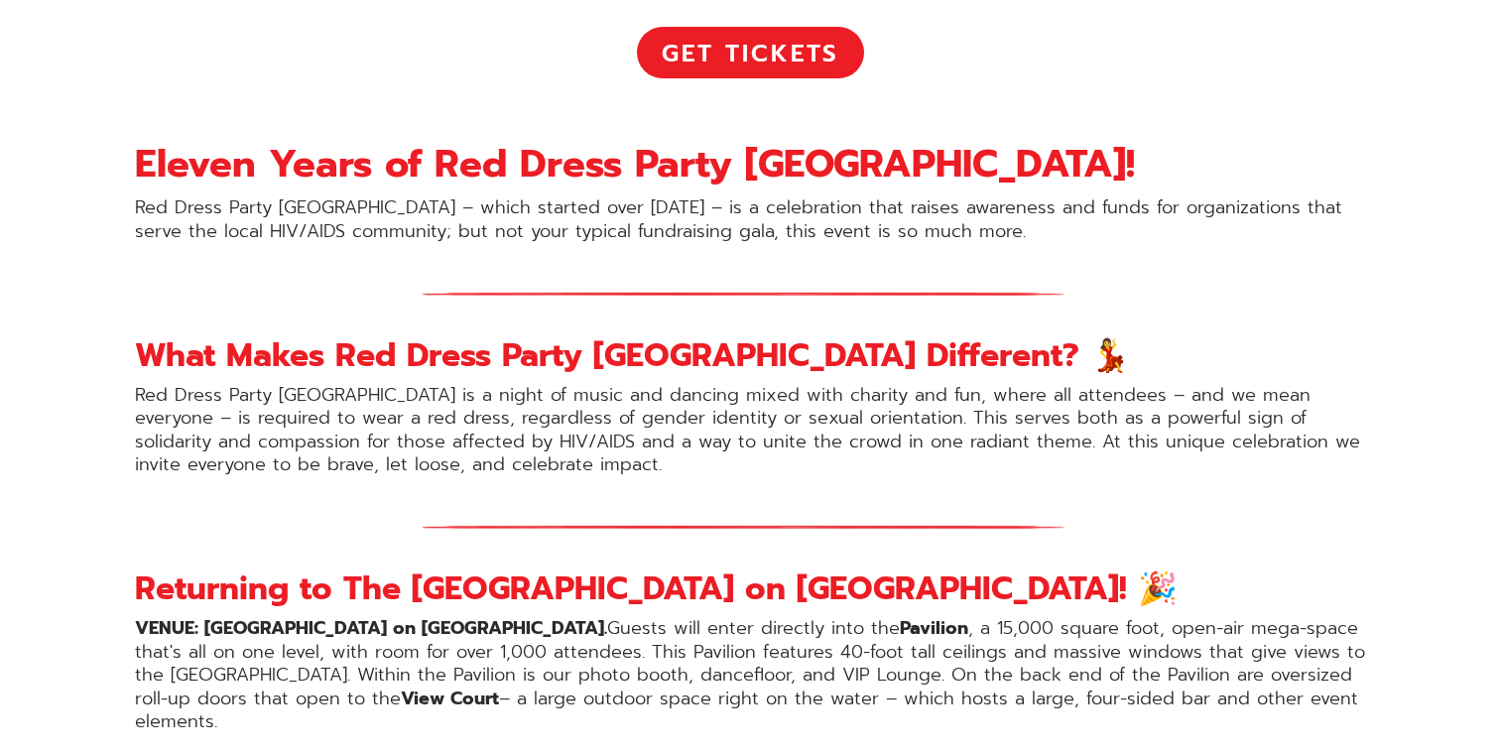
click at [625, 396] on p "Red Dress Party San Diego is a night of music and dancing mixed with charity an…" at bounding box center [750, 430] width 1230 height 93
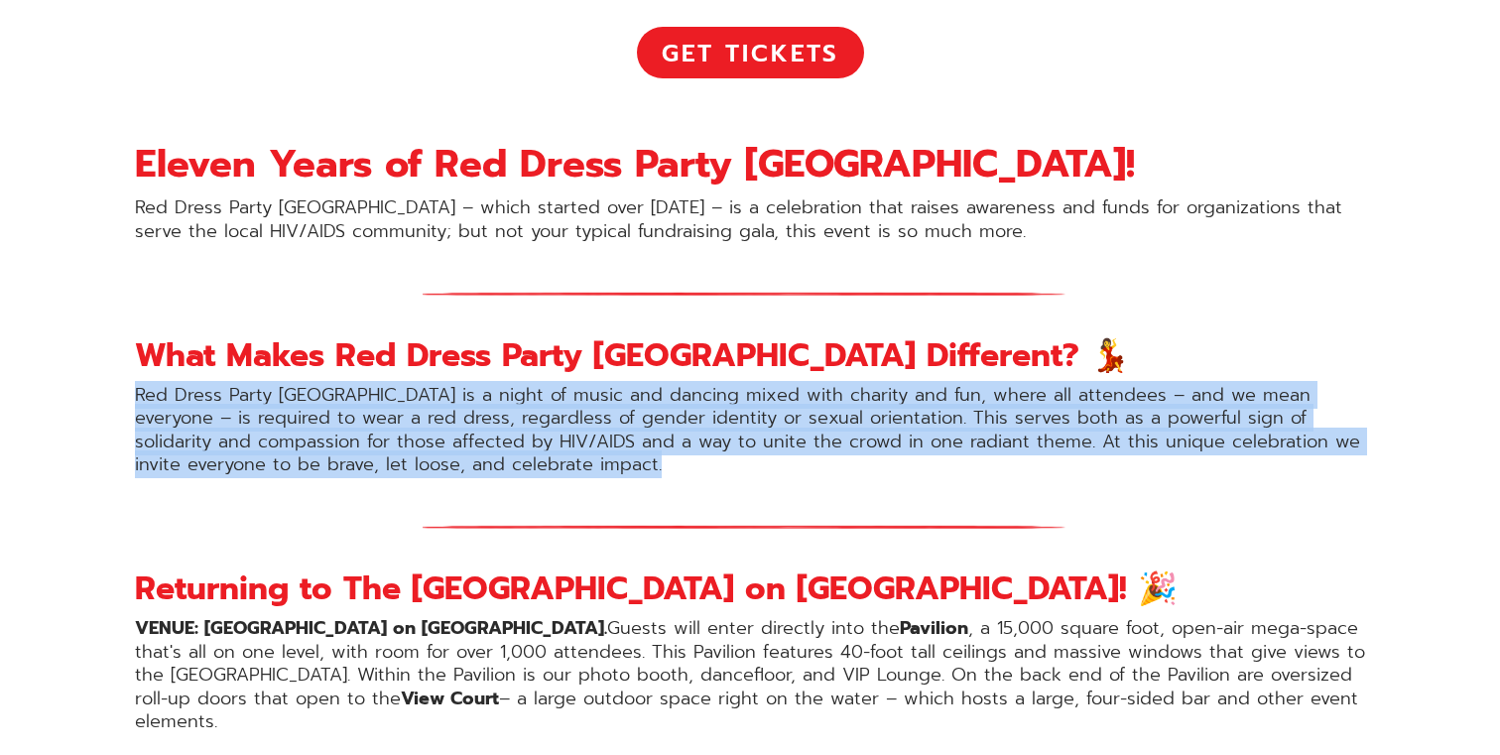
click at [625, 396] on p "Red Dress Party San Diego is a night of music and dancing mixed with charity an…" at bounding box center [750, 430] width 1230 height 93
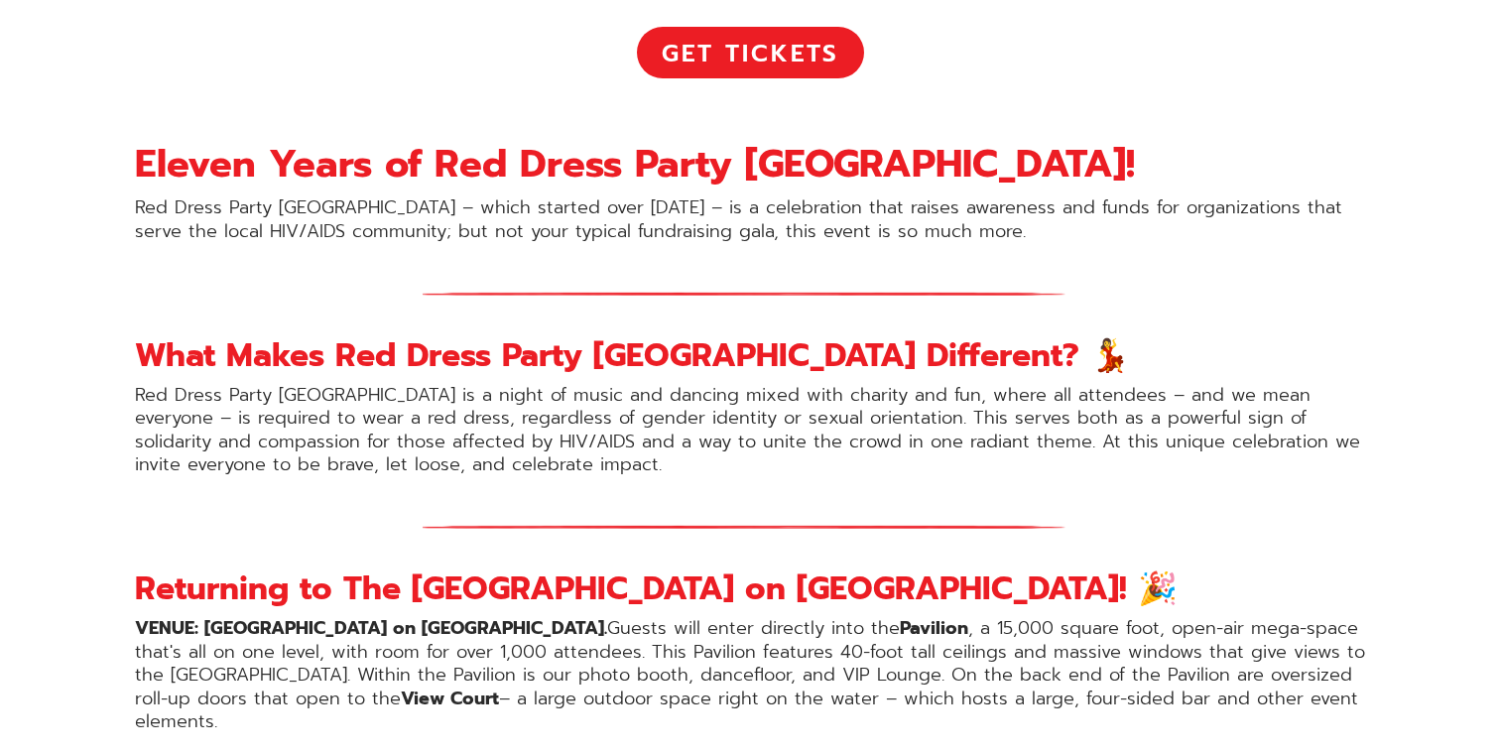
click at [634, 396] on p "Red Dress Party San Diego is a night of music and dancing mixed with charity an…" at bounding box center [750, 430] width 1230 height 93
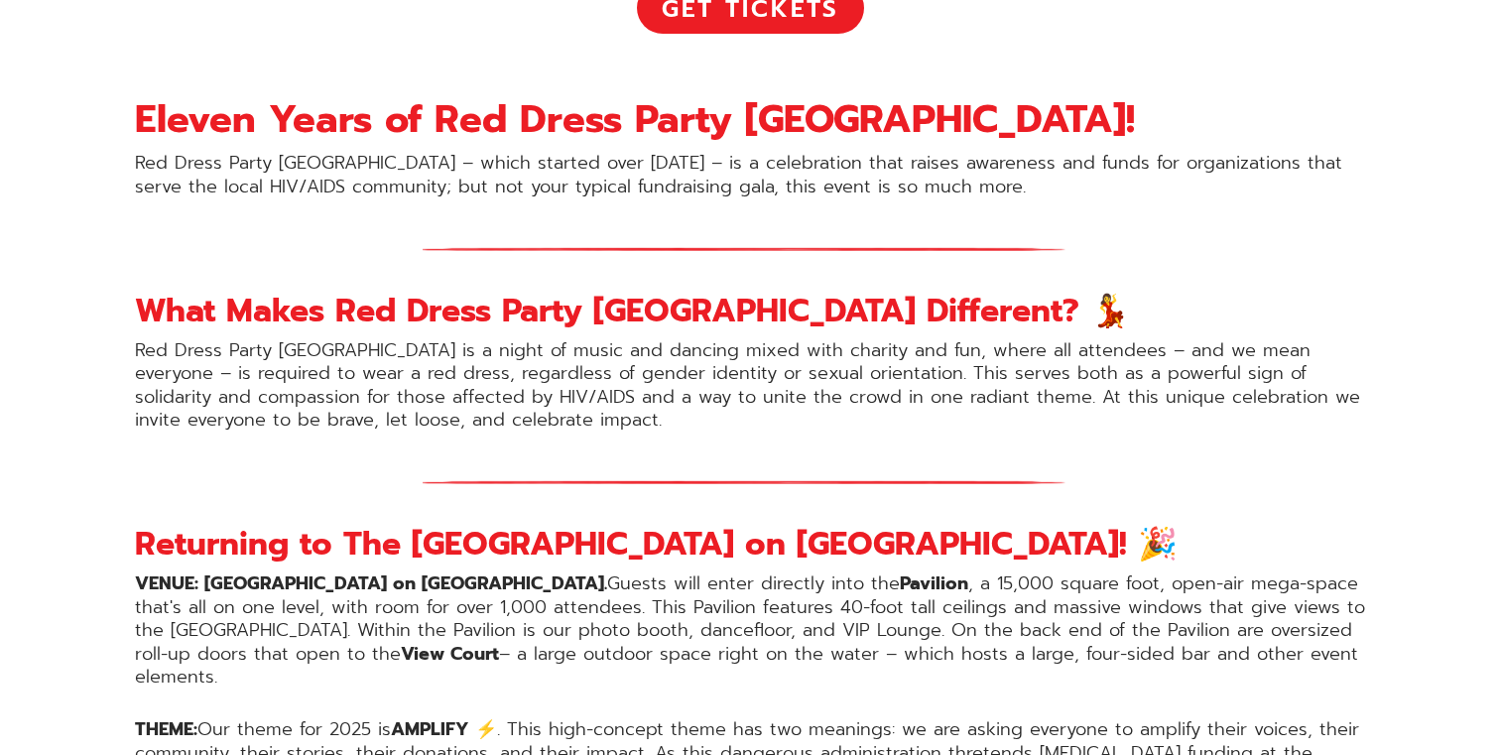
scroll to position [1146, 0]
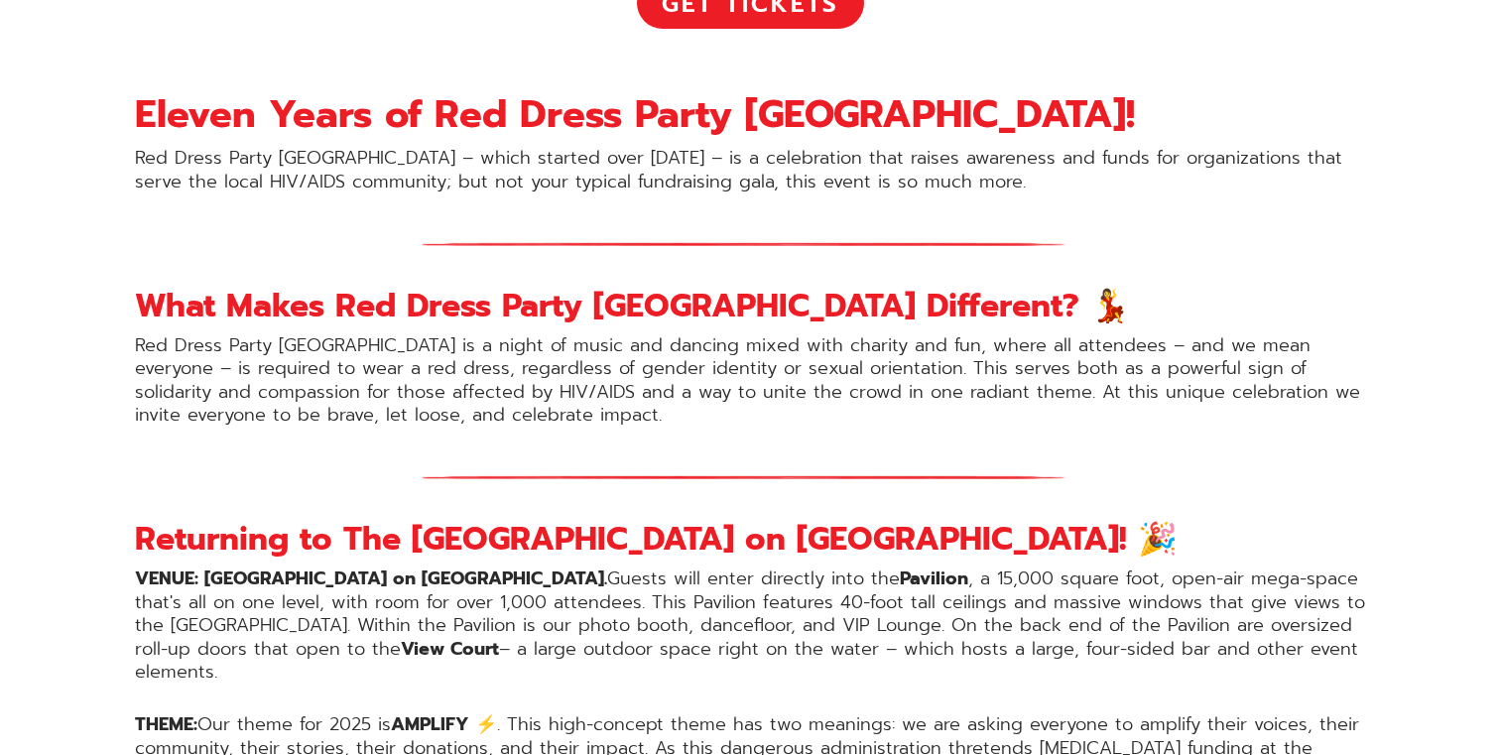
click at [634, 396] on p "Red Dress Party San Diego is a night of music and dancing mixed with charity an…" at bounding box center [750, 380] width 1230 height 93
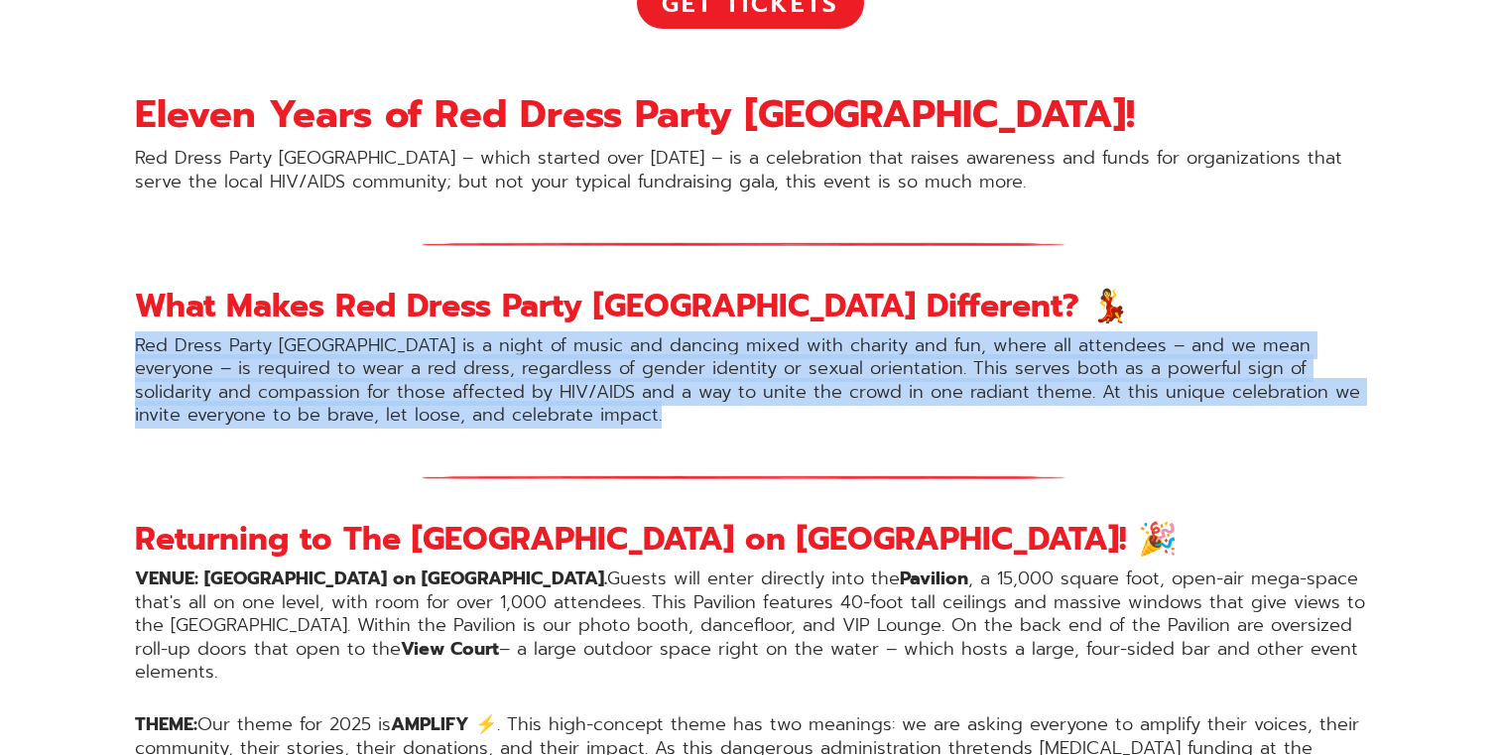
click at [634, 396] on p "Red Dress Party San Diego is a night of music and dancing mixed with charity an…" at bounding box center [750, 380] width 1230 height 93
click at [648, 396] on p "Red Dress Party San Diego is a night of music and dancing mixed with charity an…" at bounding box center [750, 380] width 1230 height 93
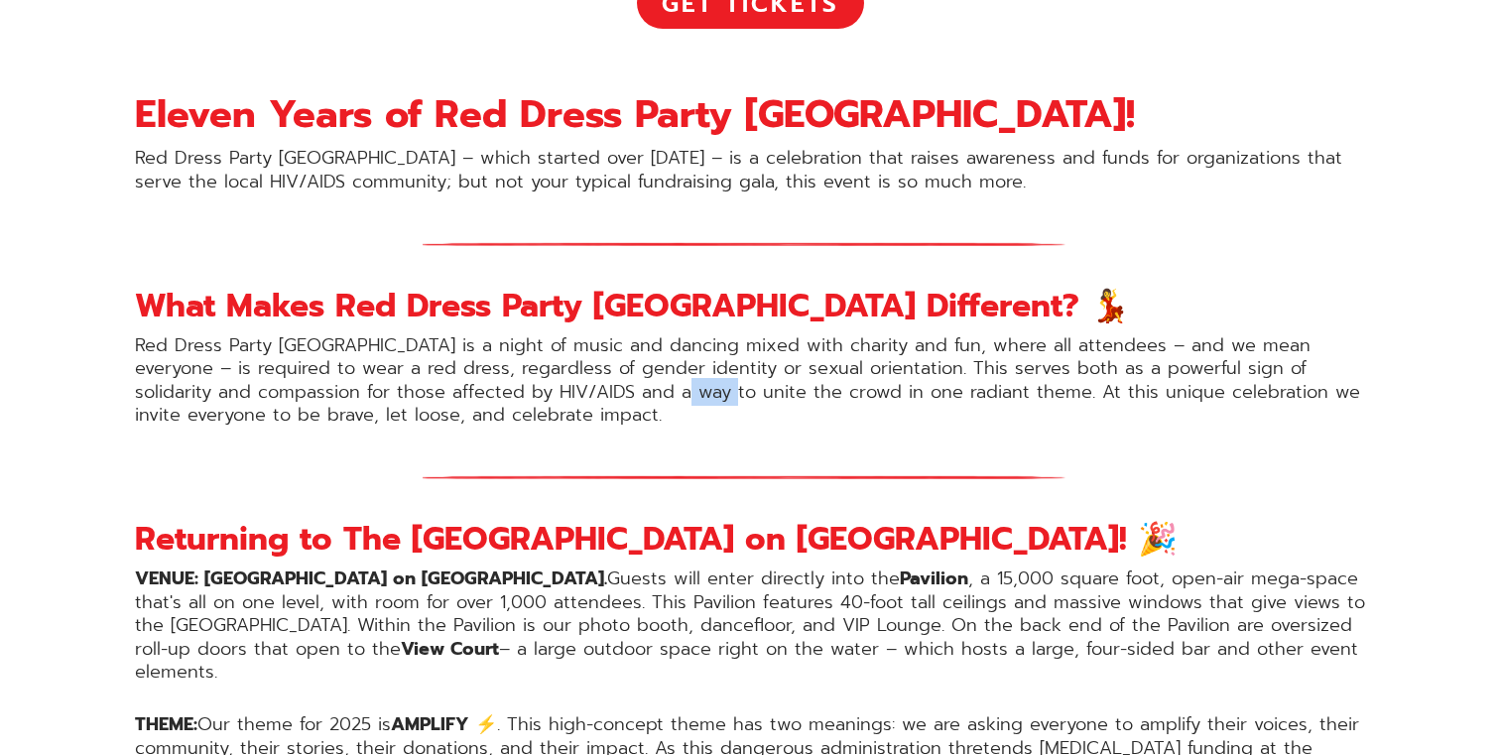
click at [648, 396] on p "Red Dress Party San Diego is a night of music and dancing mixed with charity an…" at bounding box center [750, 380] width 1230 height 93
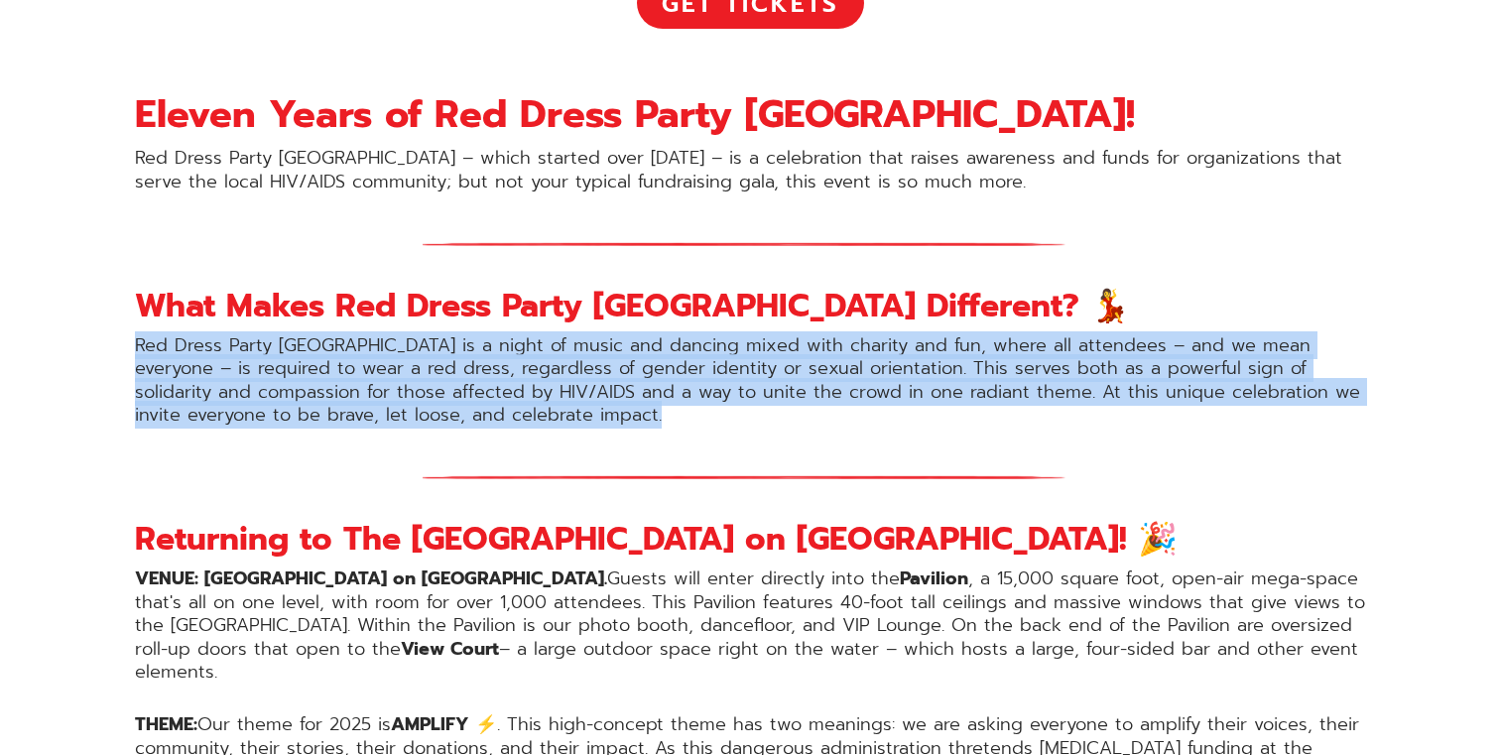
click at [648, 396] on p "Red Dress Party San Diego is a night of music and dancing mixed with charity an…" at bounding box center [750, 380] width 1230 height 93
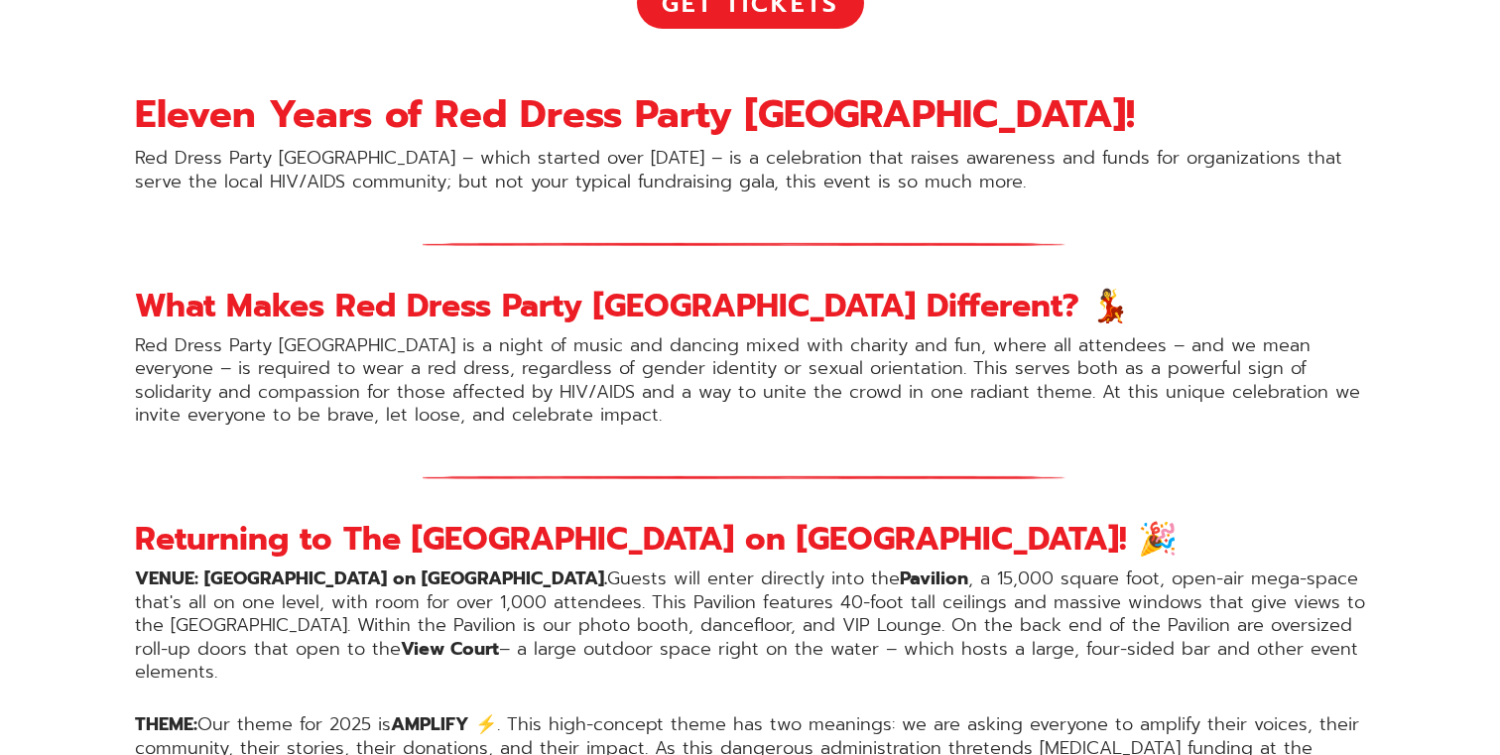
click at [628, 396] on p "Red Dress Party San Diego is a night of music and dancing mixed with charity an…" at bounding box center [750, 380] width 1230 height 93
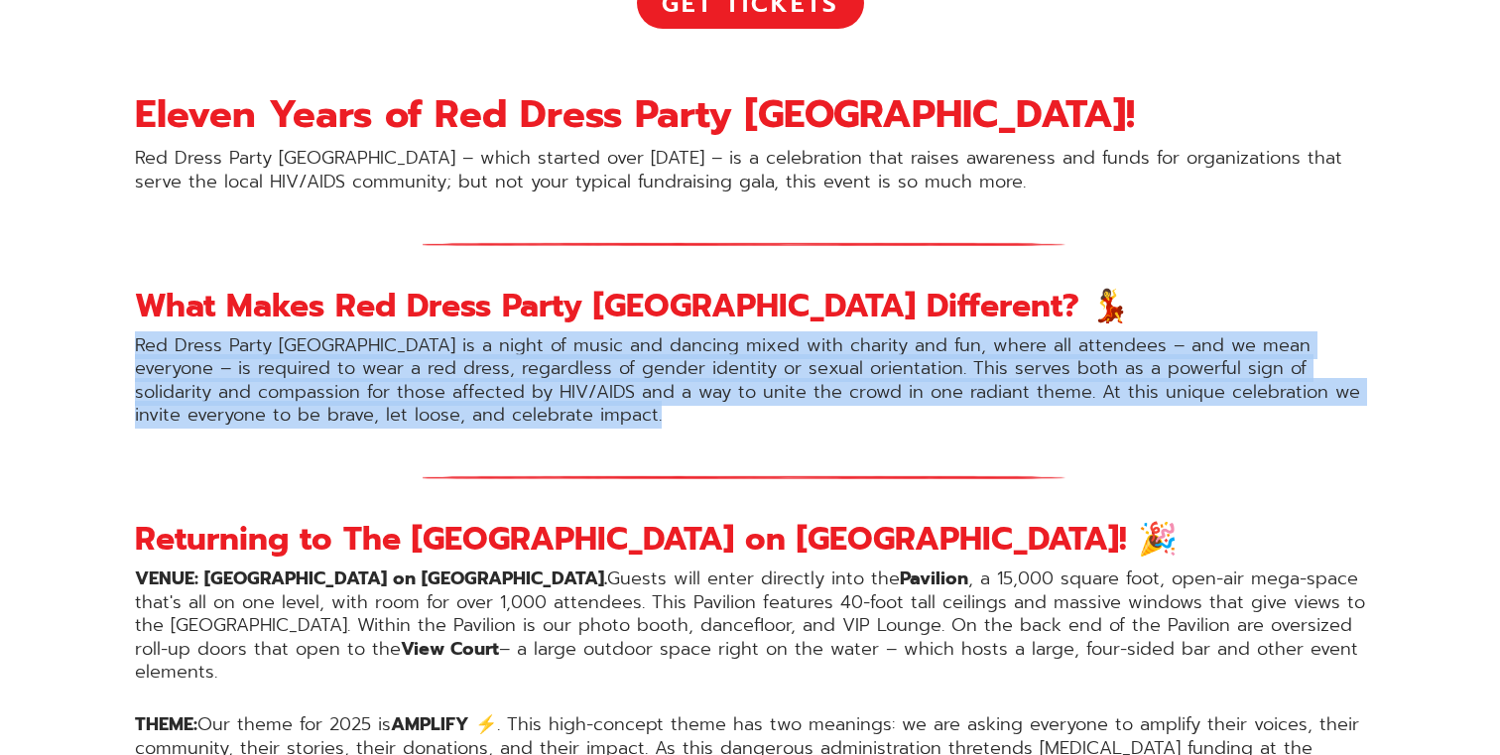
click at [628, 396] on p "Red Dress Party San Diego is a night of music and dancing mixed with charity an…" at bounding box center [750, 380] width 1230 height 93
click at [634, 396] on p "Red Dress Party San Diego is a night of music and dancing mixed with charity an…" at bounding box center [750, 380] width 1230 height 93
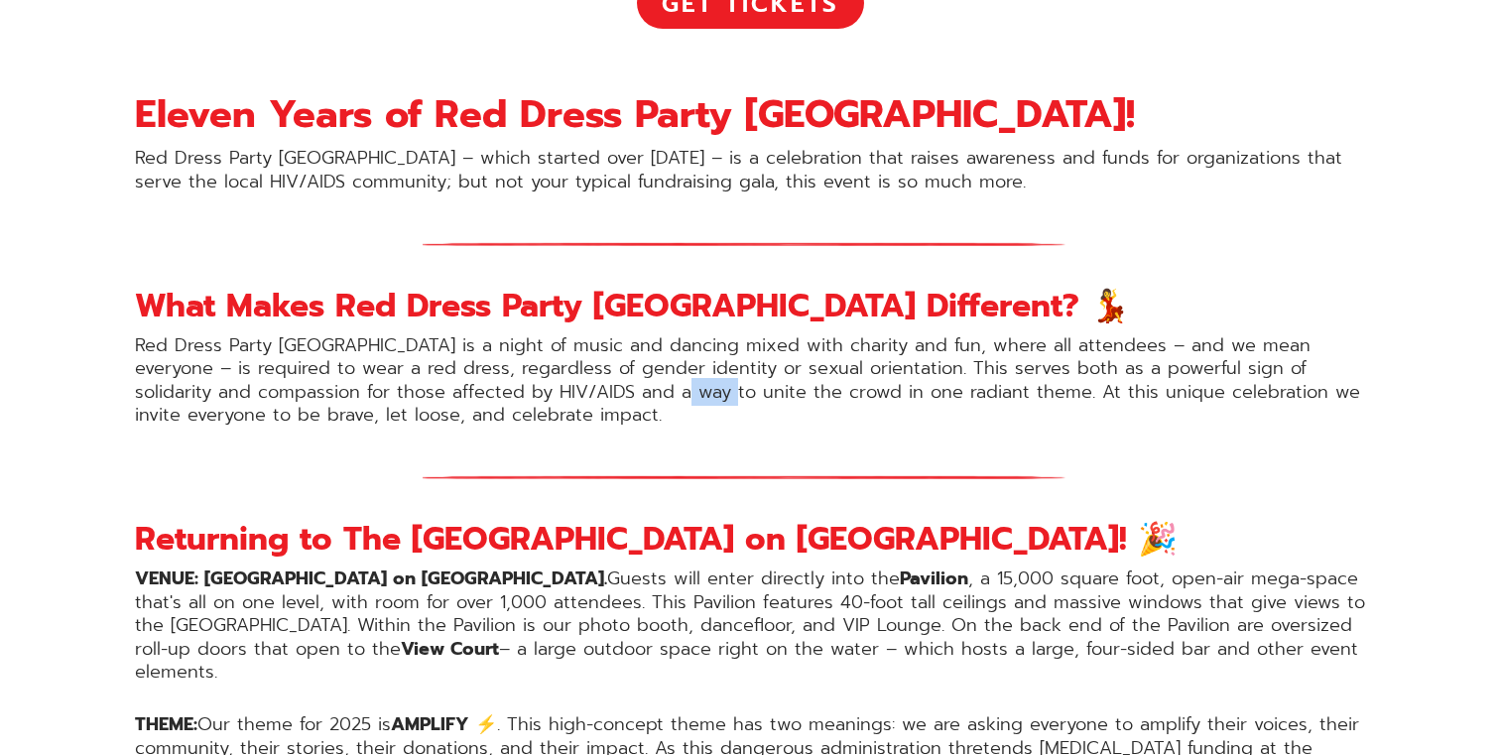
click at [634, 396] on p "Red Dress Party San Diego is a night of music and dancing mixed with charity an…" at bounding box center [750, 380] width 1230 height 93
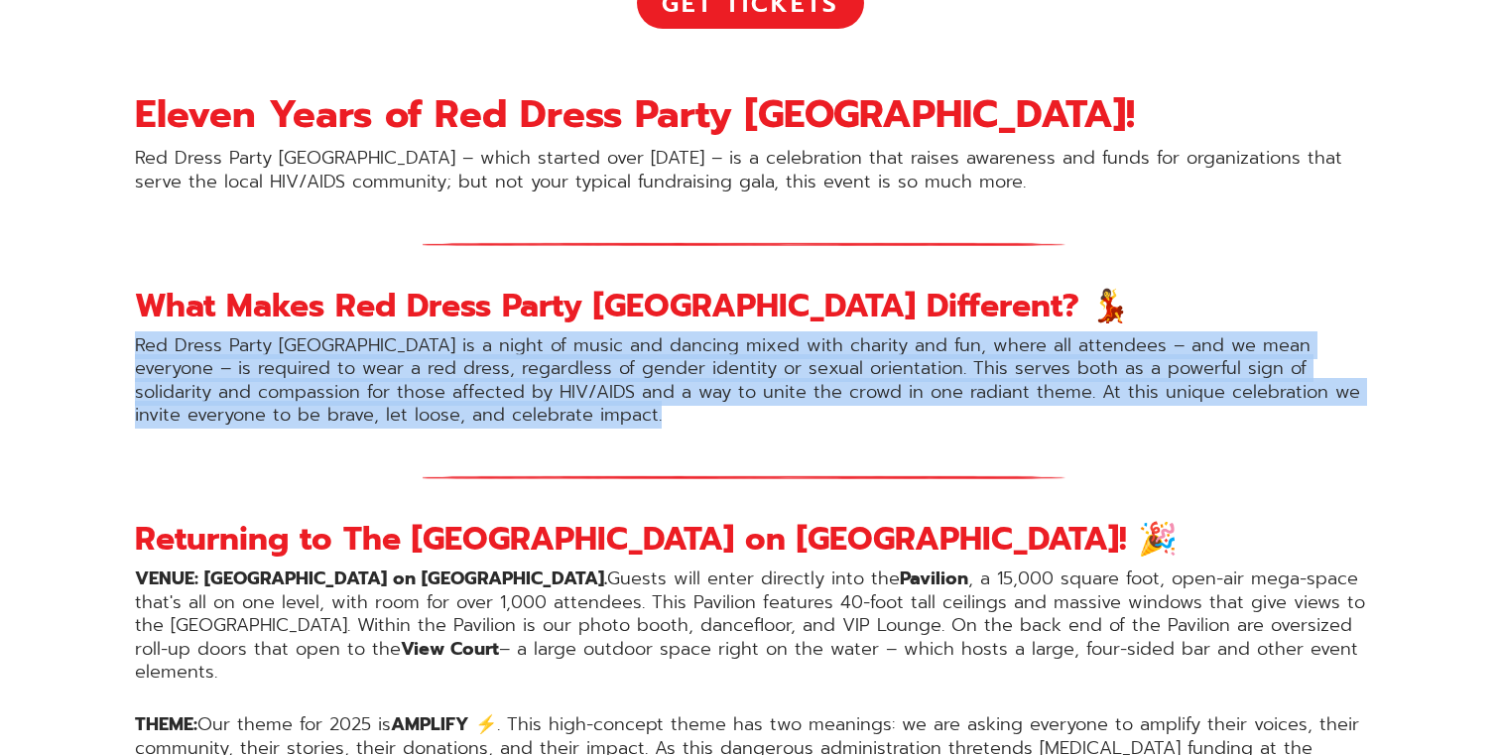
click at [634, 396] on p "Red Dress Party San Diego is a night of music and dancing mixed with charity an…" at bounding box center [750, 380] width 1230 height 93
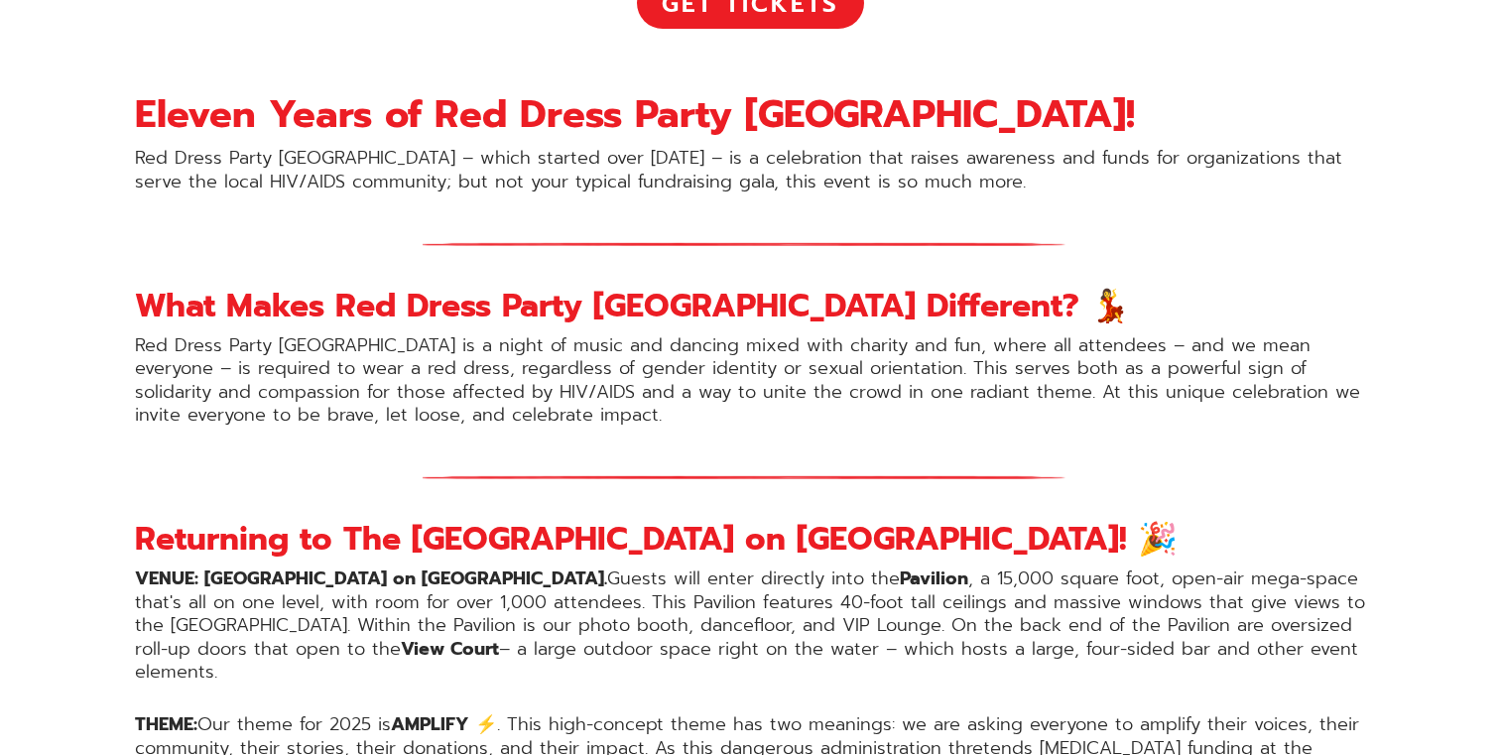
click at [613, 396] on p "Red Dress Party San Diego is a night of music and dancing mixed with charity an…" at bounding box center [750, 380] width 1230 height 93
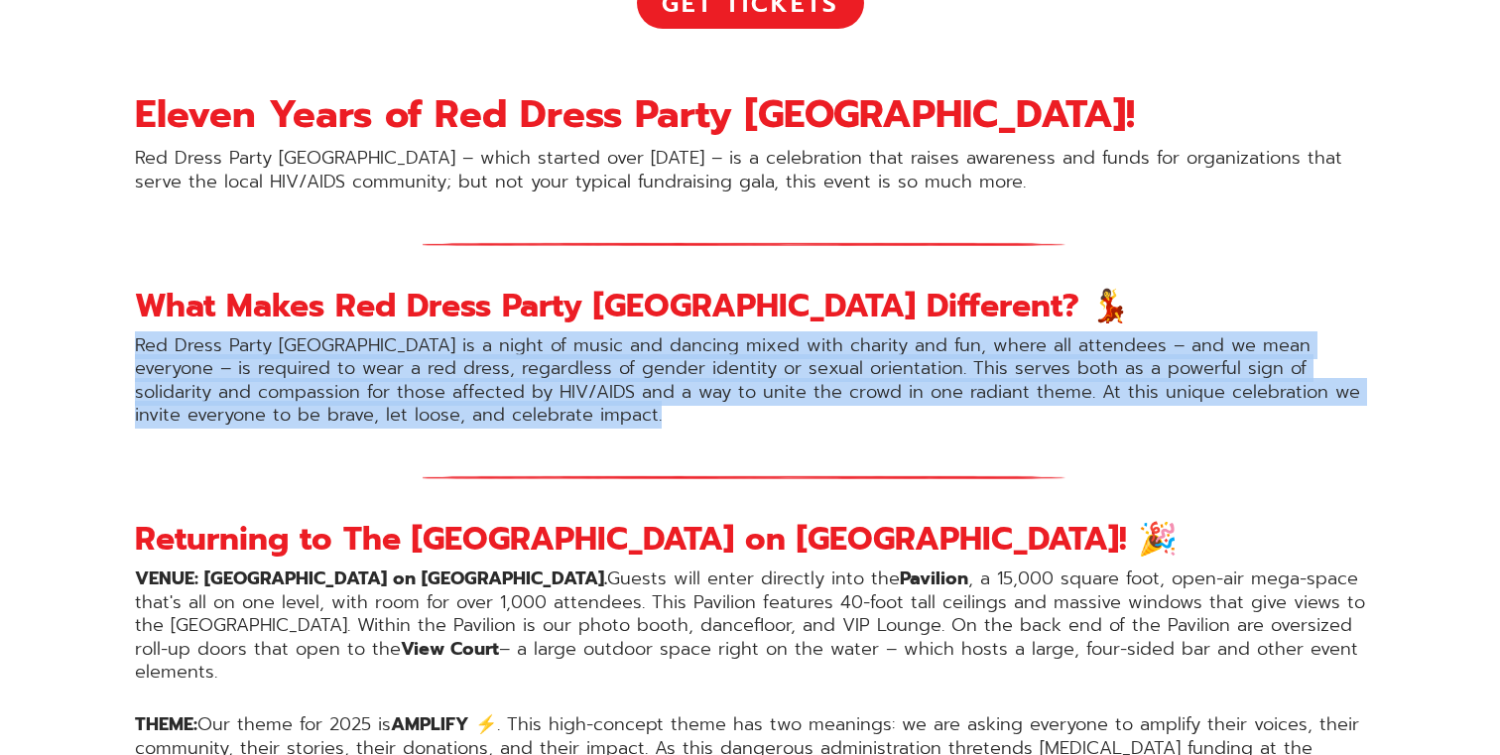
click at [613, 396] on p "Red Dress Party San Diego is a night of music and dancing mixed with charity an…" at bounding box center [750, 380] width 1230 height 93
click at [638, 396] on p "Red Dress Party San Diego is a night of music and dancing mixed with charity an…" at bounding box center [750, 380] width 1230 height 93
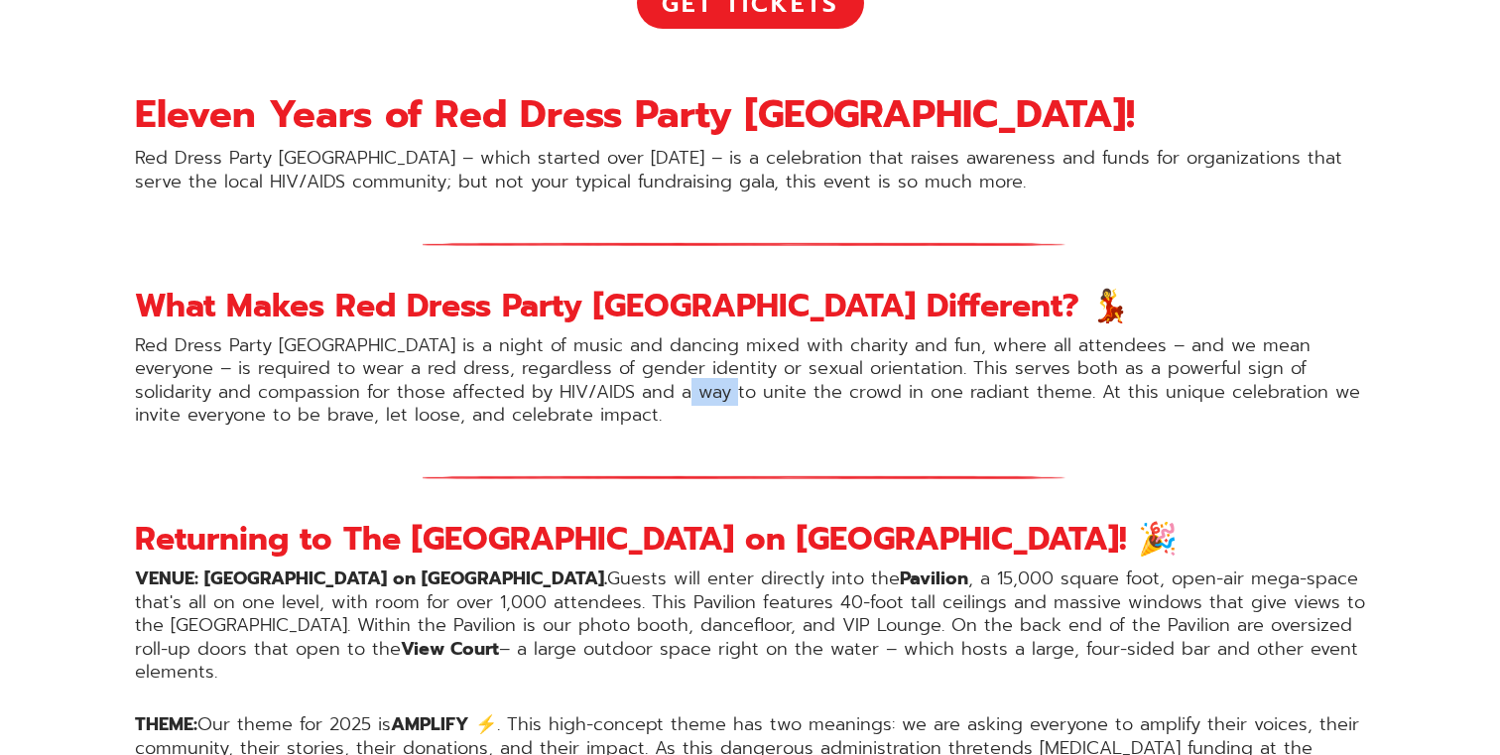
click at [638, 396] on p "Red Dress Party San Diego is a night of music and dancing mixed with charity an…" at bounding box center [750, 380] width 1230 height 93
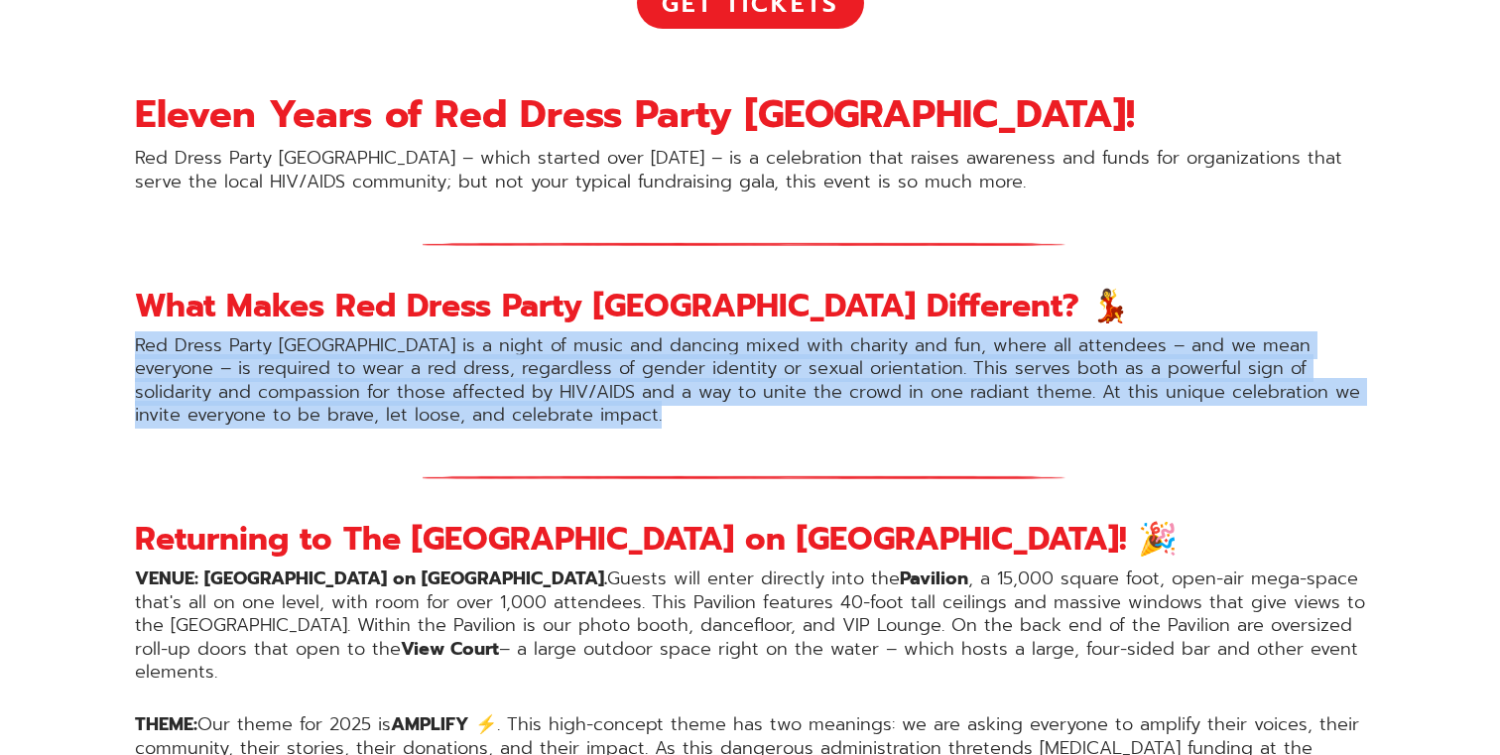
click at [638, 396] on p "Red Dress Party San Diego is a night of music and dancing mixed with charity an…" at bounding box center [750, 380] width 1230 height 93
click at [618, 396] on p "Red Dress Party San Diego is a night of music and dancing mixed with charity an…" at bounding box center [750, 380] width 1230 height 93
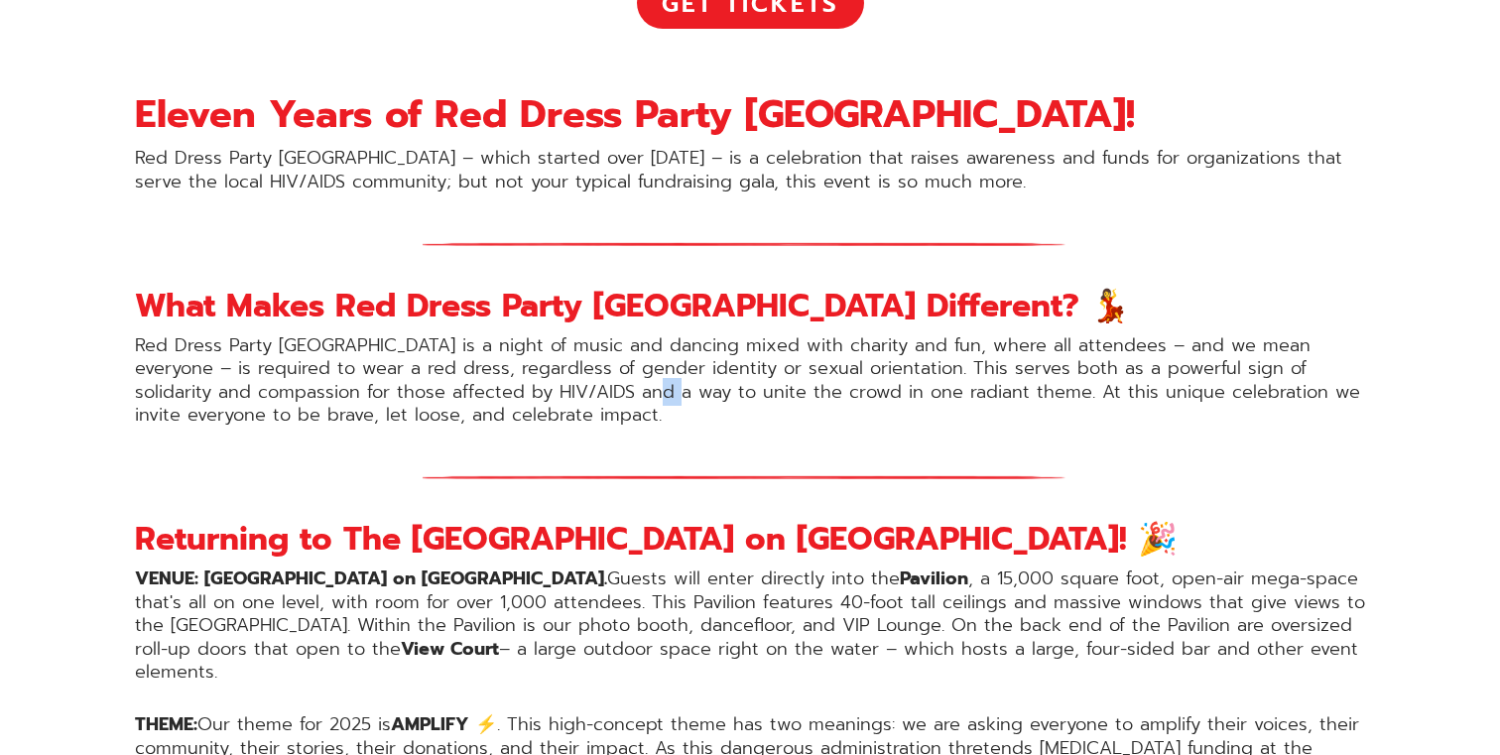
click at [618, 396] on p "Red Dress Party San Diego is a night of music and dancing mixed with charity an…" at bounding box center [750, 380] width 1230 height 93
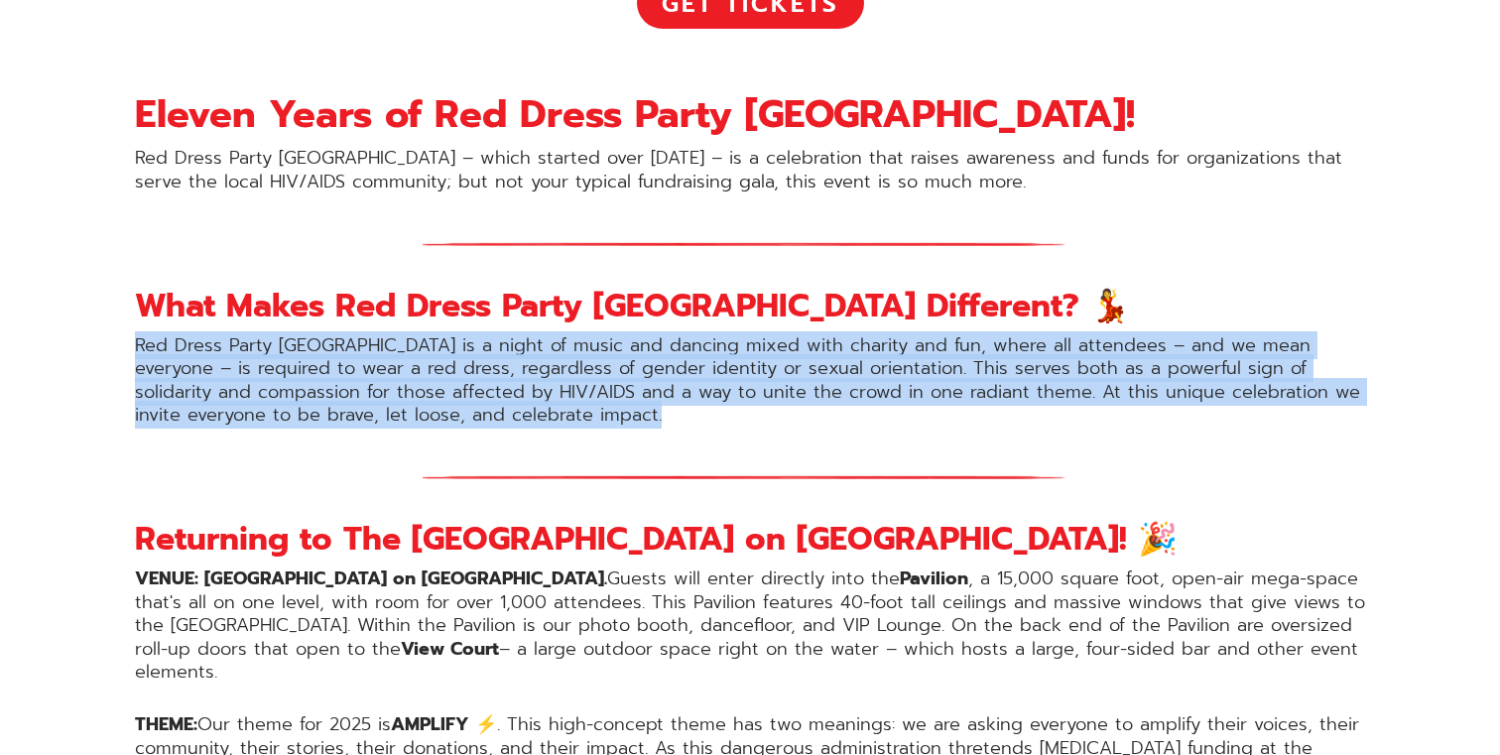
click at [618, 396] on p "Red Dress Party San Diego is a night of music and dancing mixed with charity an…" at bounding box center [750, 380] width 1230 height 93
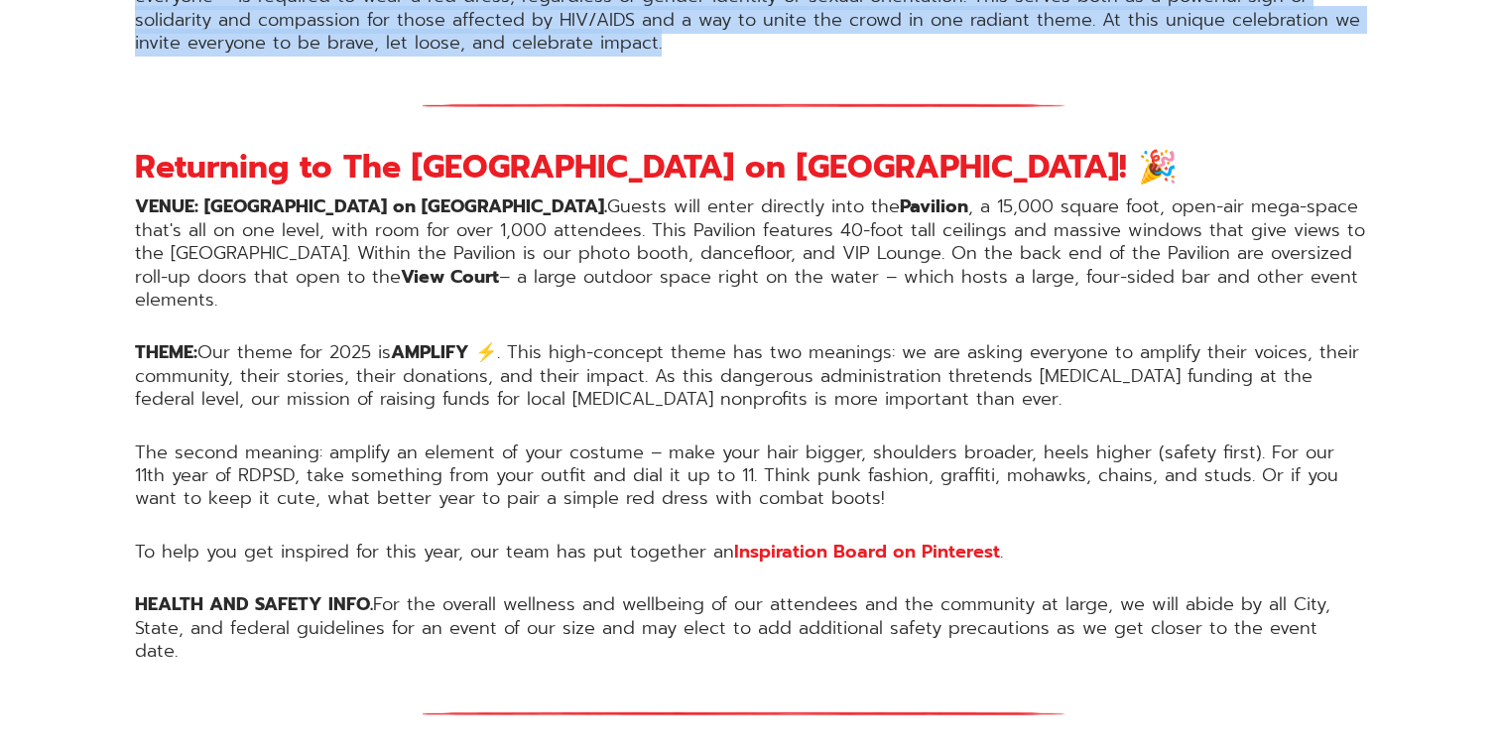
scroll to position [1560, 0]
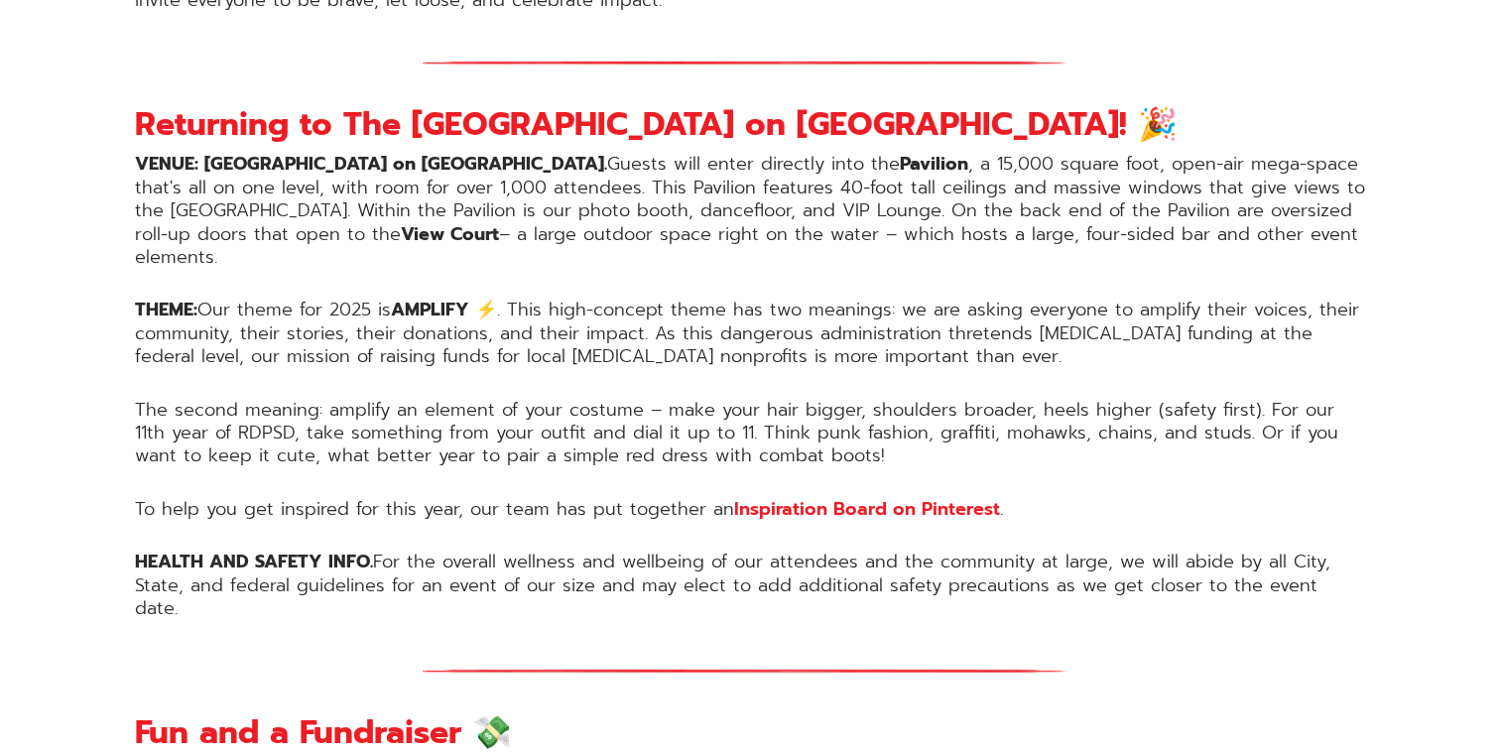
click at [207, 157] on strong "VENUE: The Port Pavilion on Broadway Pier." at bounding box center [371, 164] width 472 height 28
click at [240, 157] on strong "VENUE: The Port Pavilion on Broadway Pier." at bounding box center [371, 164] width 472 height 28
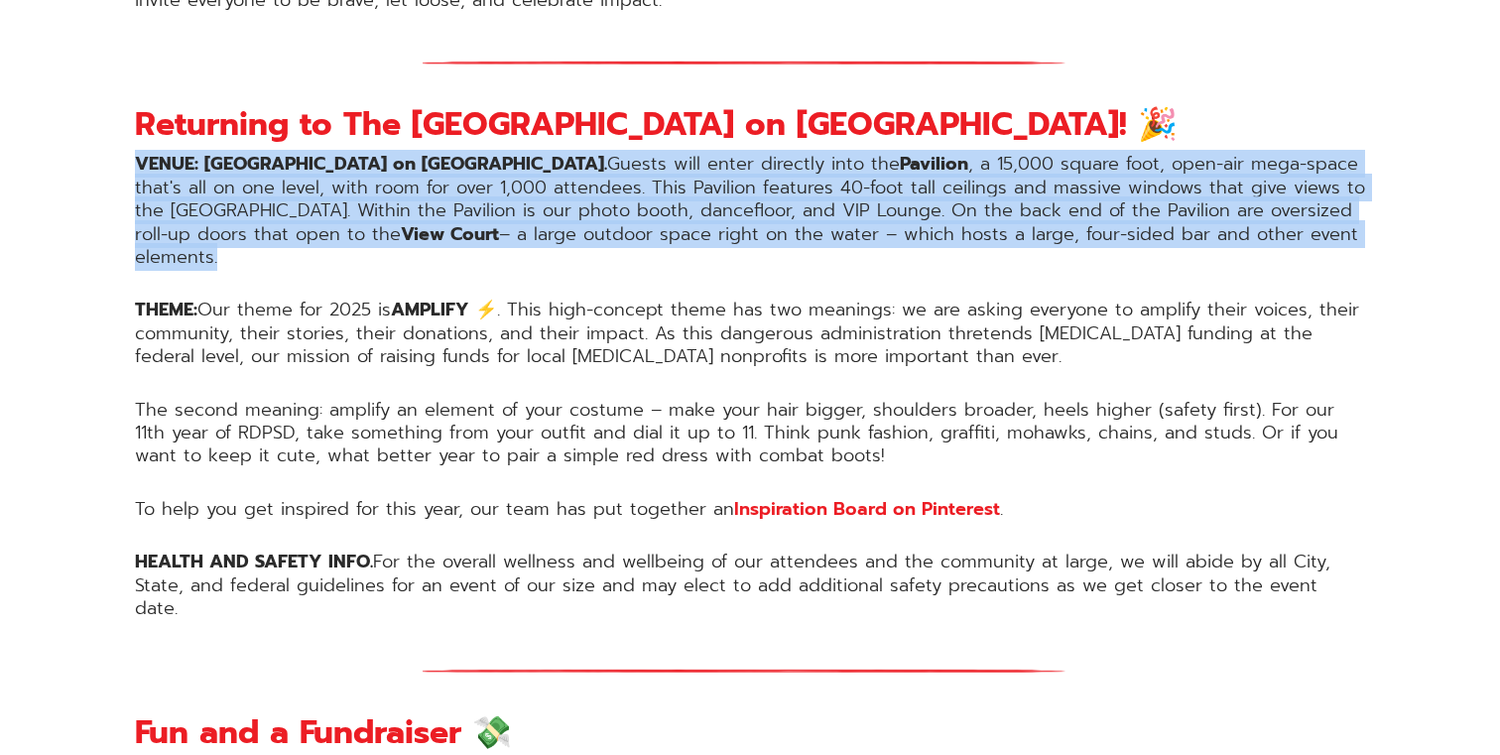
click at [240, 157] on strong "VENUE: The Port Pavilion on Broadway Pier." at bounding box center [371, 164] width 472 height 28
click at [285, 157] on strong "VENUE: The Port Pavilion on Broadway Pier." at bounding box center [371, 164] width 472 height 28
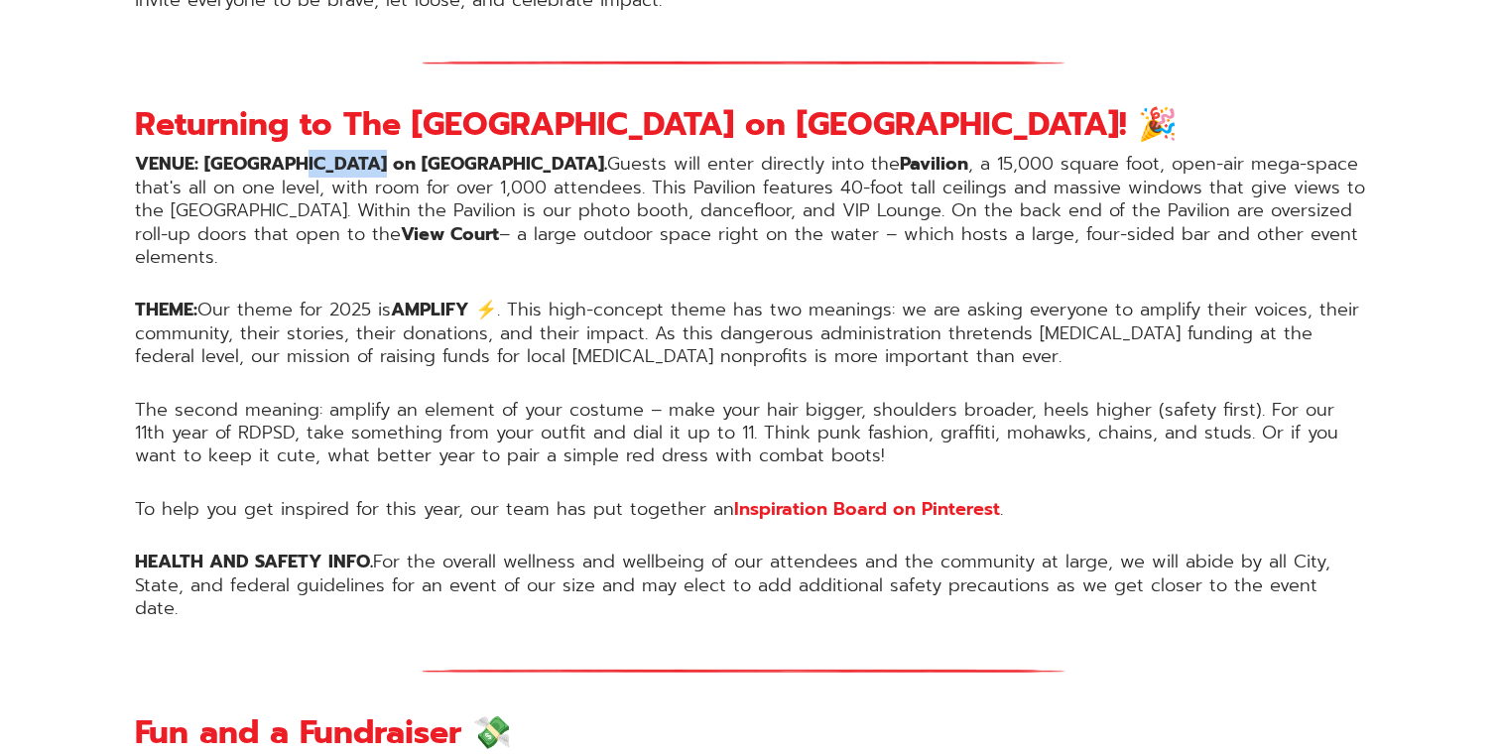
click at [285, 157] on strong "VENUE: The Port Pavilion on Broadway Pier." at bounding box center [371, 164] width 472 height 28
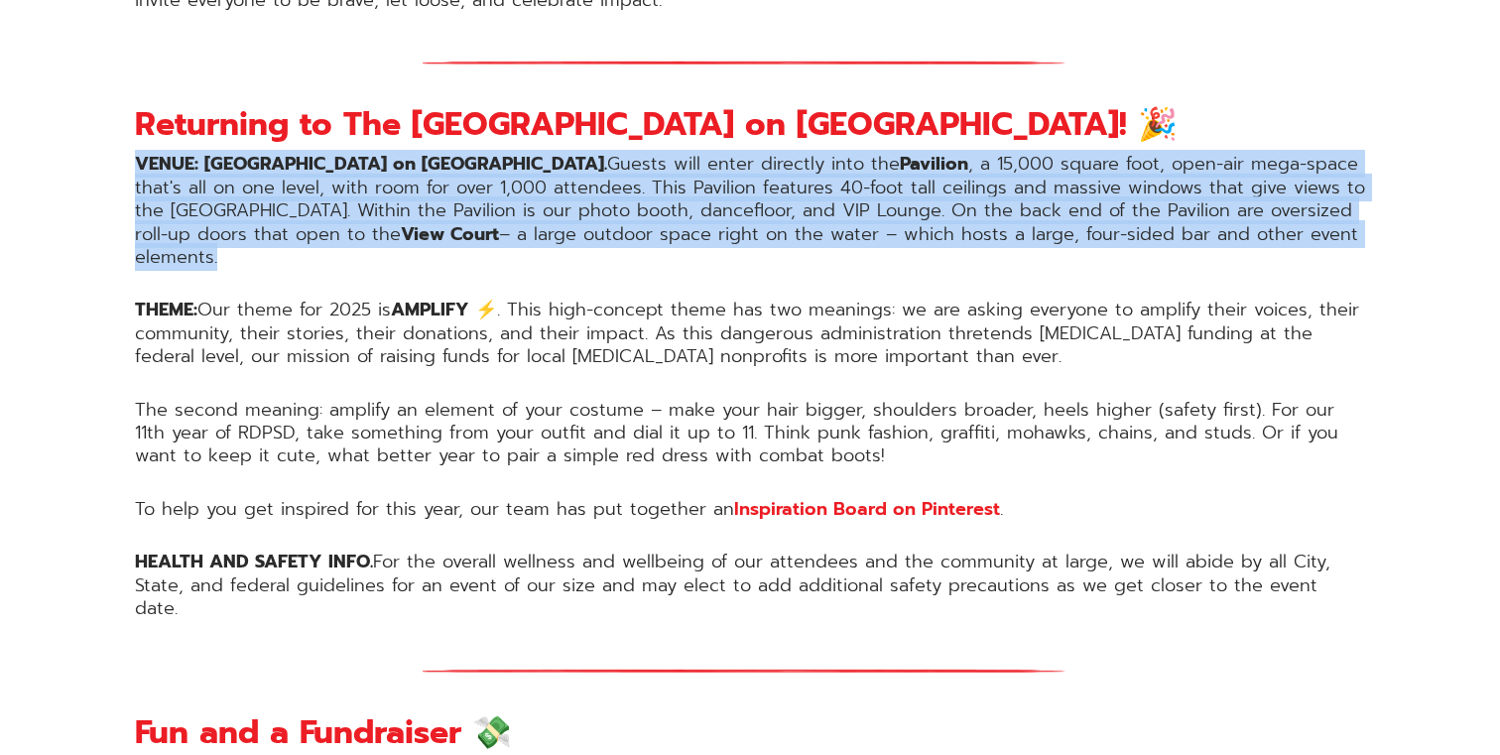
click at [285, 157] on strong "VENUE: The Port Pavilion on Broadway Pier." at bounding box center [371, 164] width 472 height 28
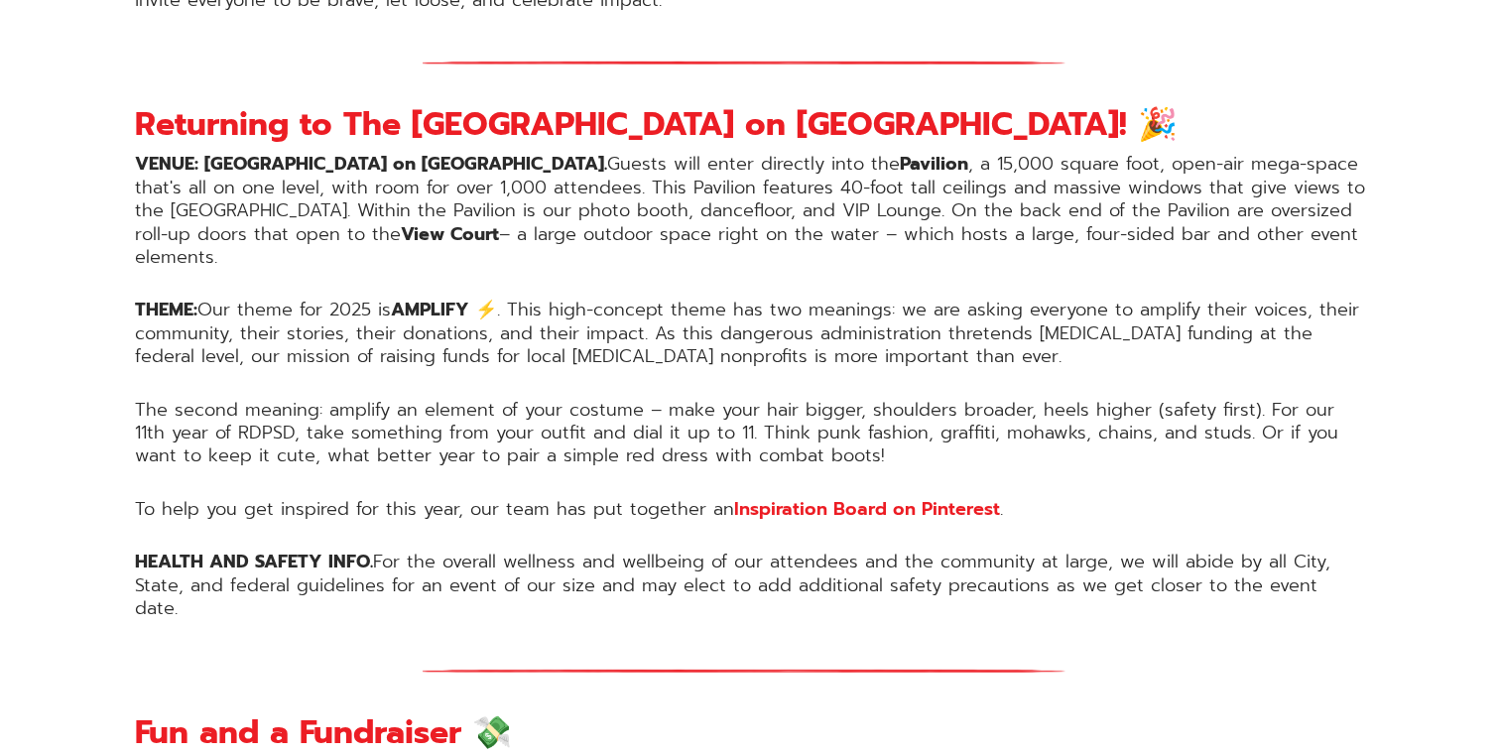
click at [252, 157] on strong "VENUE: The Port Pavilion on Broadway Pier." at bounding box center [371, 164] width 472 height 28
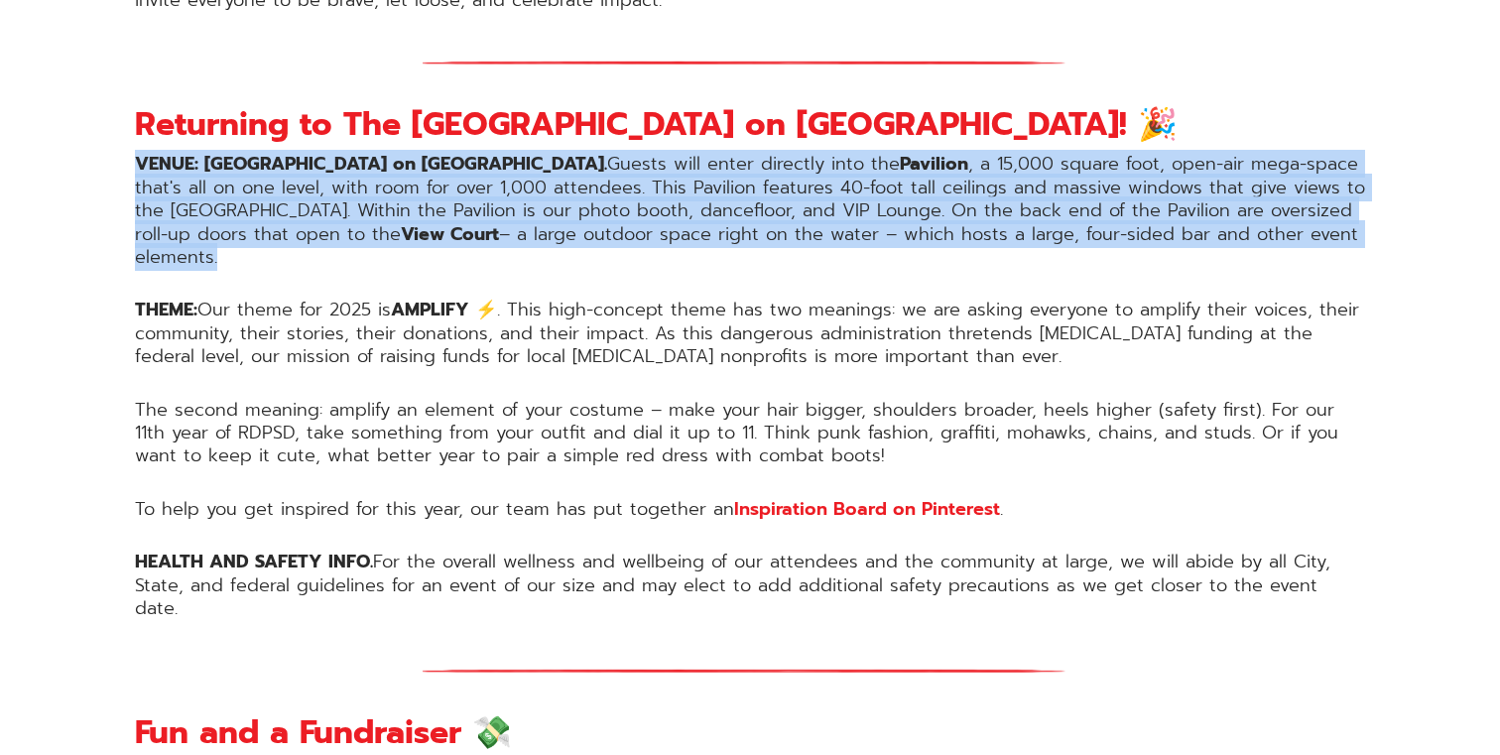
click at [252, 157] on strong "VENUE: The Port Pavilion on Broadway Pier." at bounding box center [371, 164] width 472 height 28
click at [288, 157] on strong "VENUE: The Port Pavilion on Broadway Pier." at bounding box center [371, 164] width 472 height 28
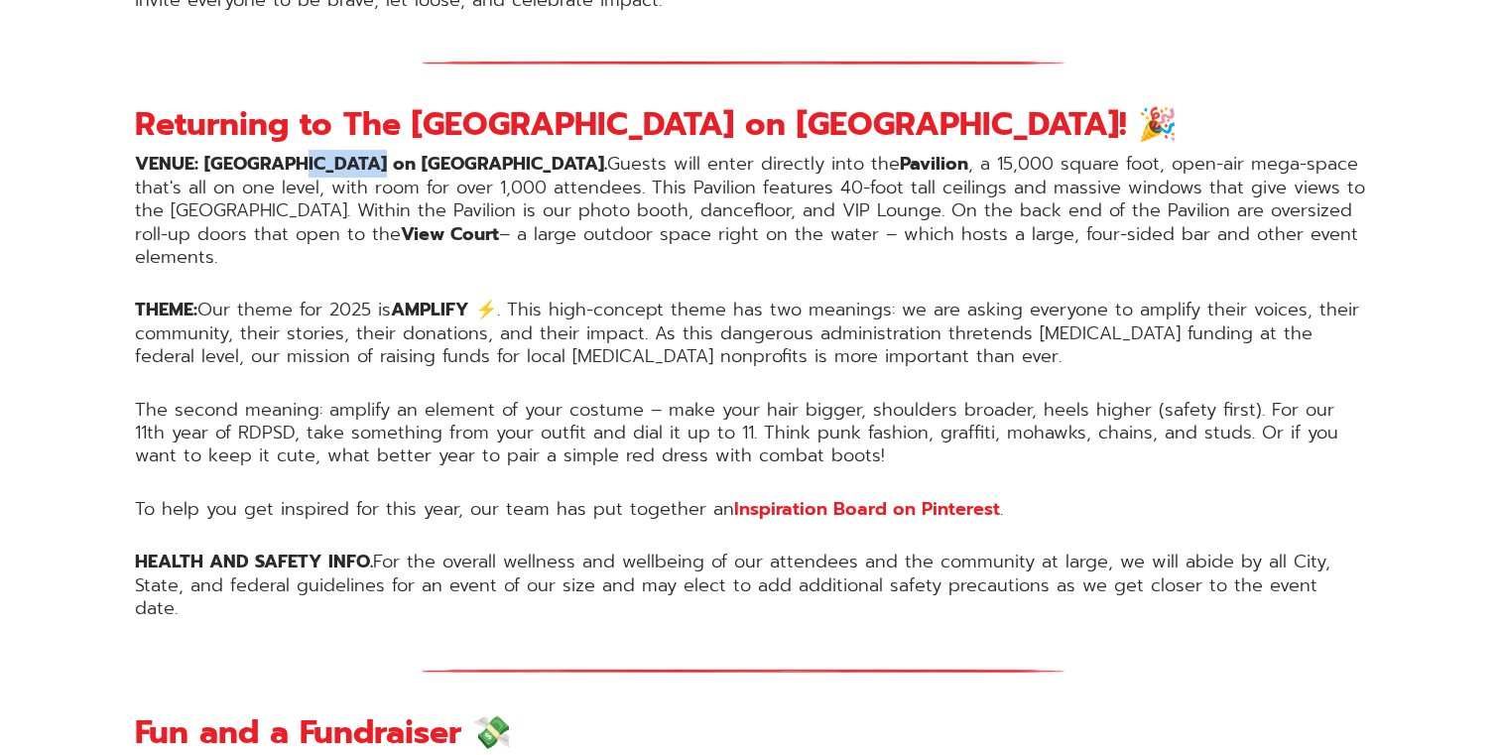
click at [288, 157] on strong "VENUE: The Port Pavilion on Broadway Pier." at bounding box center [371, 164] width 472 height 28
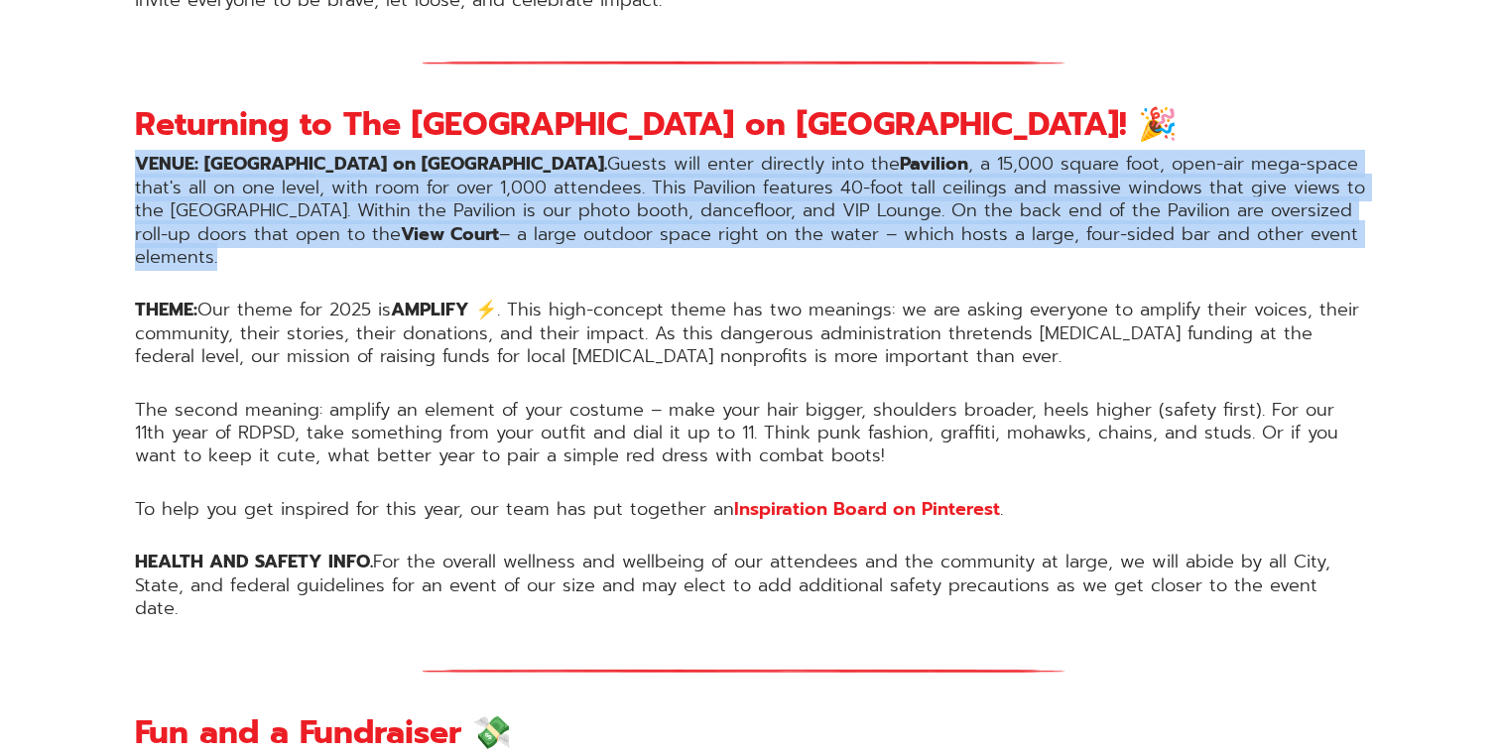
click at [288, 157] on strong "VENUE: The Port Pavilion on Broadway Pier." at bounding box center [371, 164] width 472 height 28
click at [237, 157] on strong "VENUE: The Port Pavilion on Broadway Pier." at bounding box center [371, 164] width 472 height 28
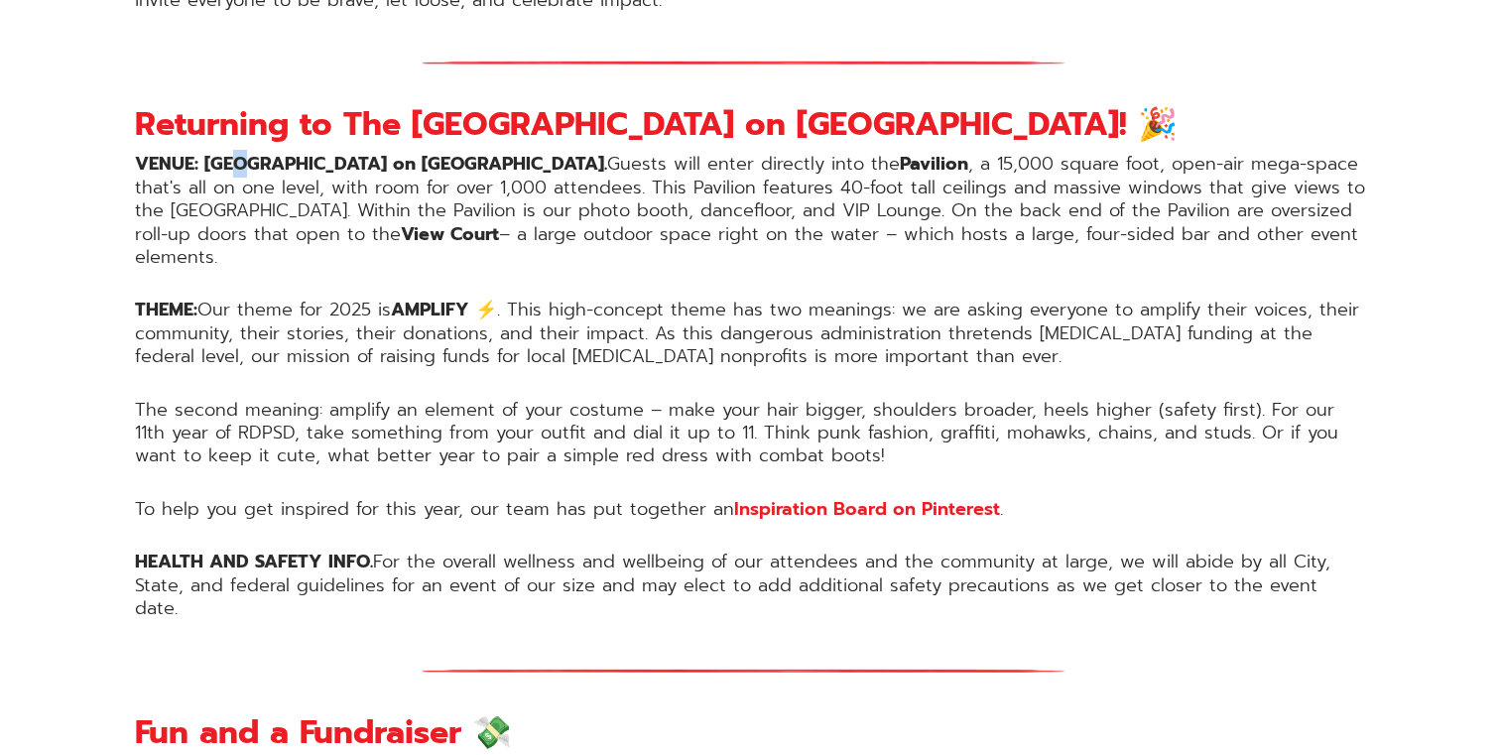
click at [237, 157] on strong "VENUE: The Port Pavilion on Broadway Pier." at bounding box center [371, 164] width 472 height 28
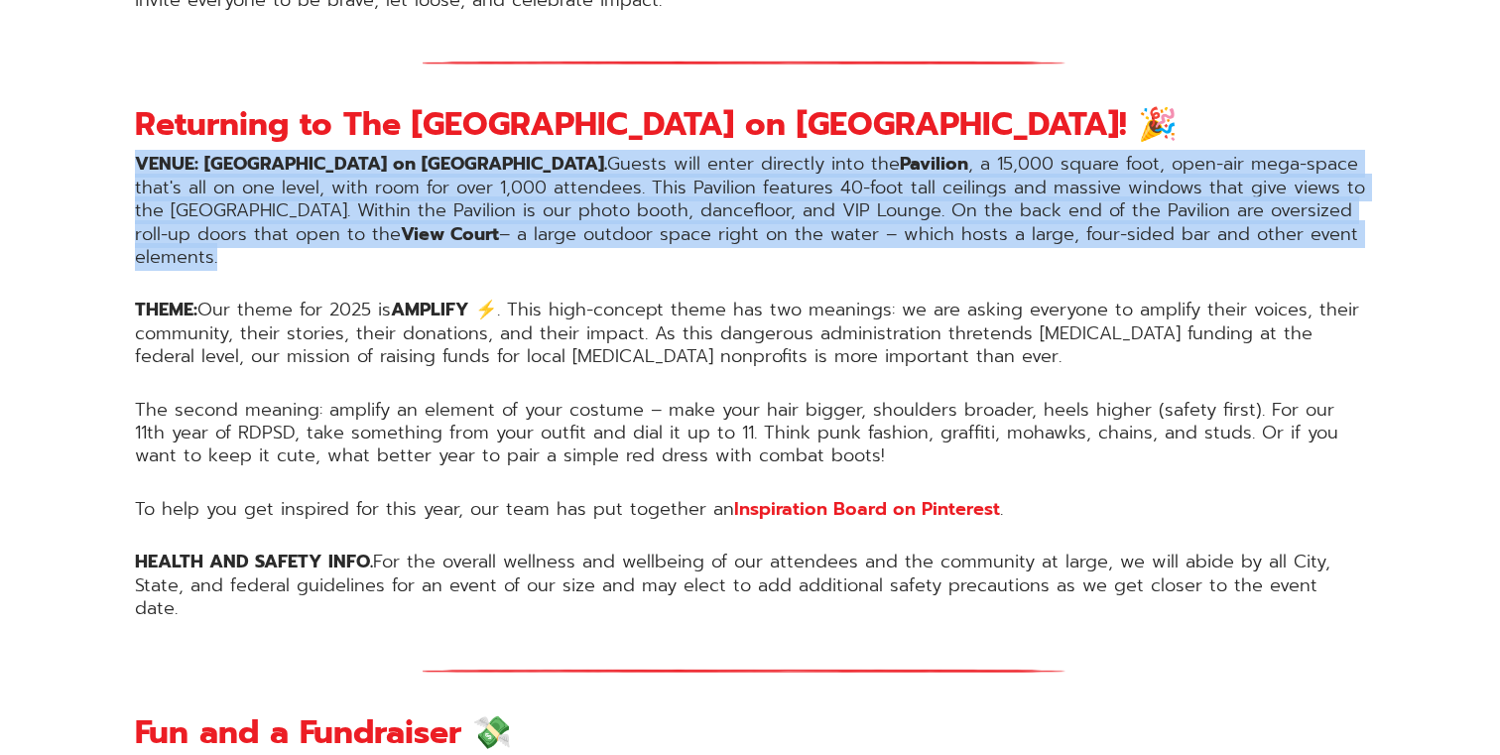
click at [237, 157] on strong "VENUE: The Port Pavilion on Broadway Pier." at bounding box center [371, 164] width 472 height 28
click at [295, 157] on strong "VENUE: The Port Pavilion on Broadway Pier." at bounding box center [371, 164] width 472 height 28
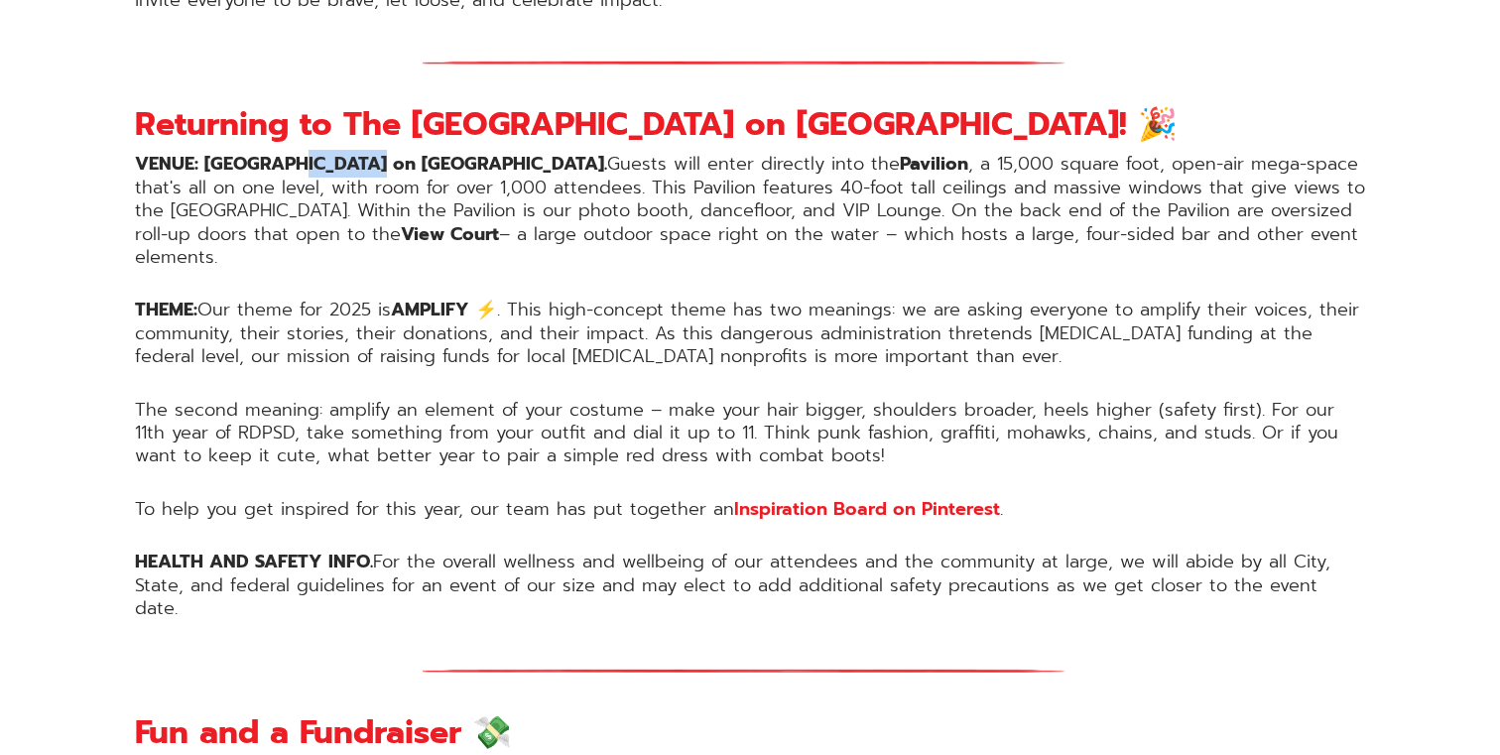
click at [295, 157] on strong "VENUE: The Port Pavilion on Broadway Pier." at bounding box center [371, 164] width 472 height 28
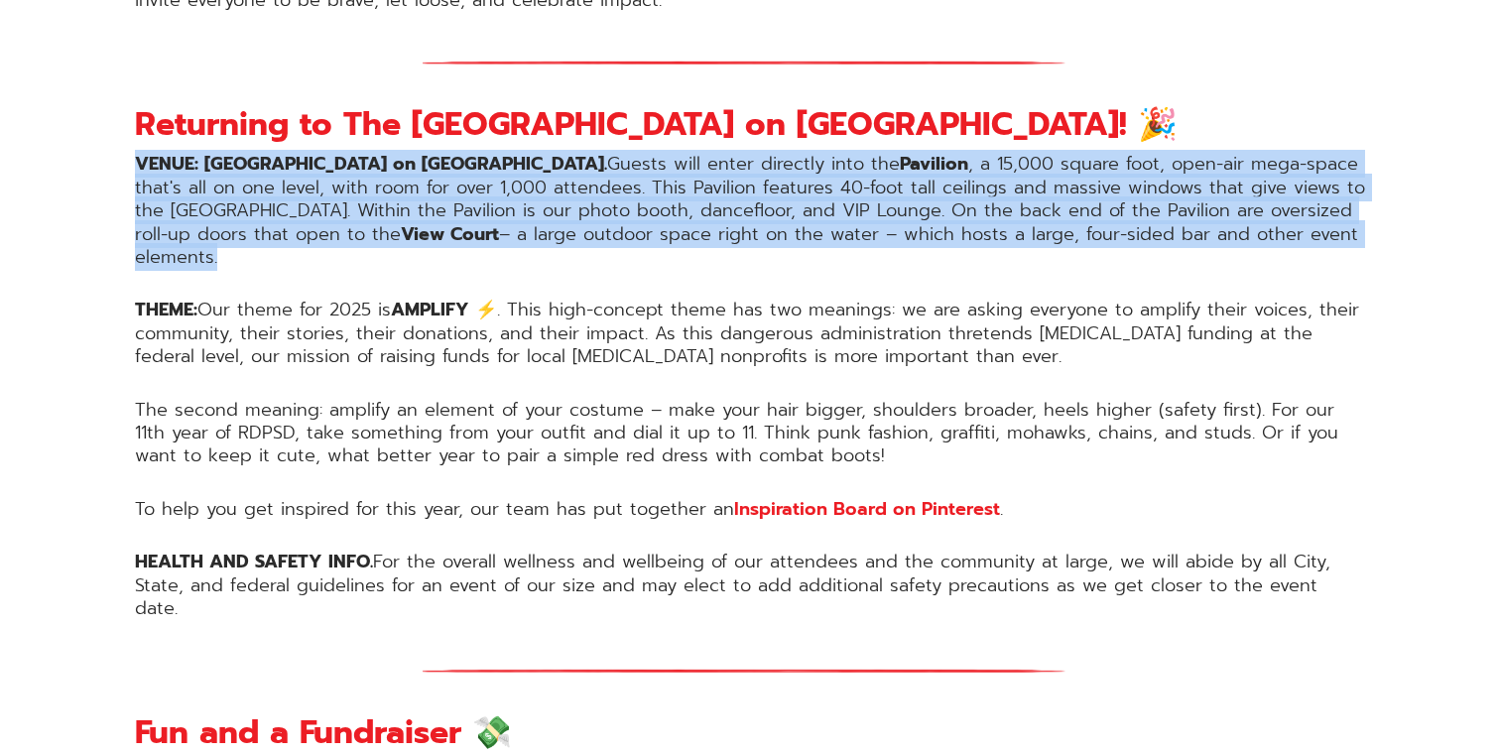
click at [295, 157] on strong "VENUE: The Port Pavilion on Broadway Pier." at bounding box center [371, 164] width 472 height 28
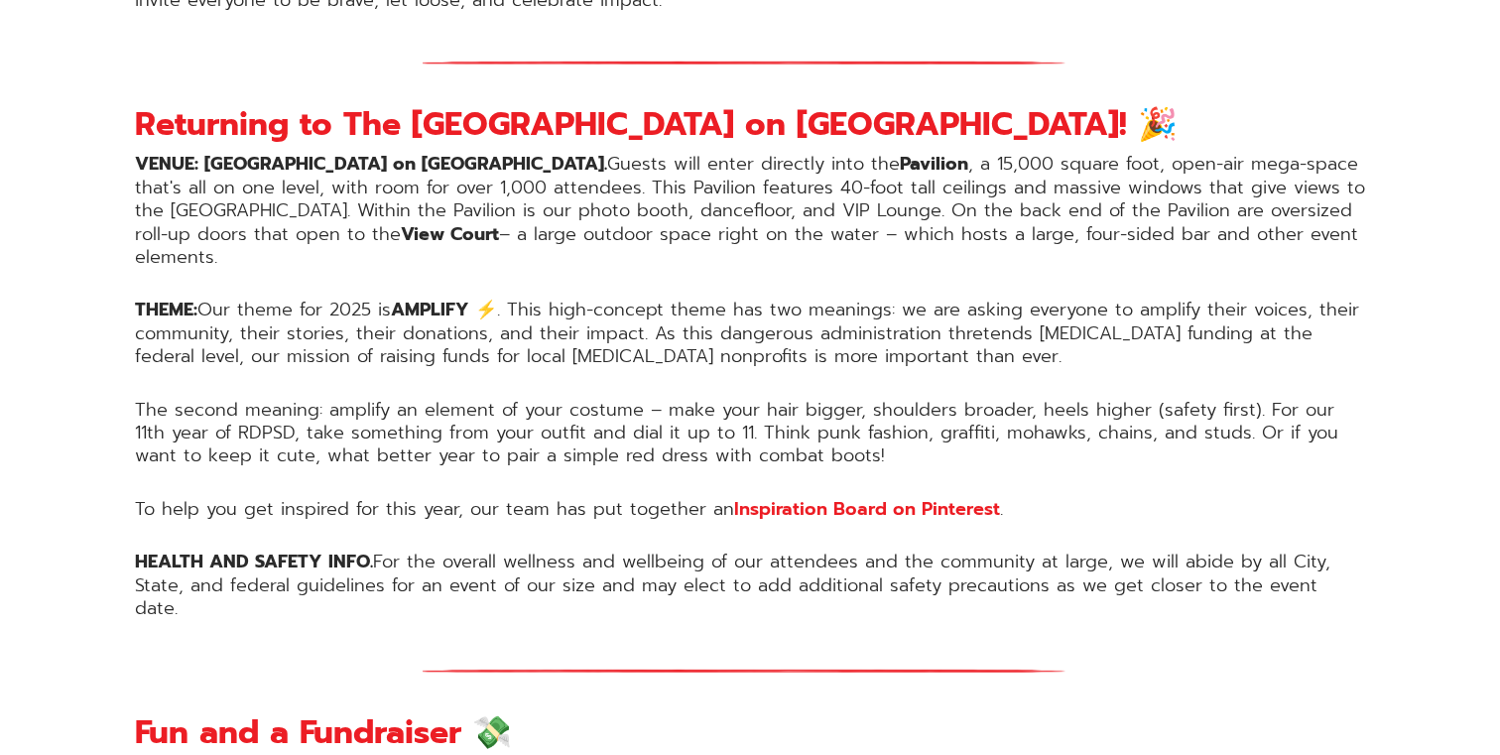
click at [261, 157] on strong "VENUE: The Port Pavilion on Broadway Pier." at bounding box center [371, 164] width 472 height 28
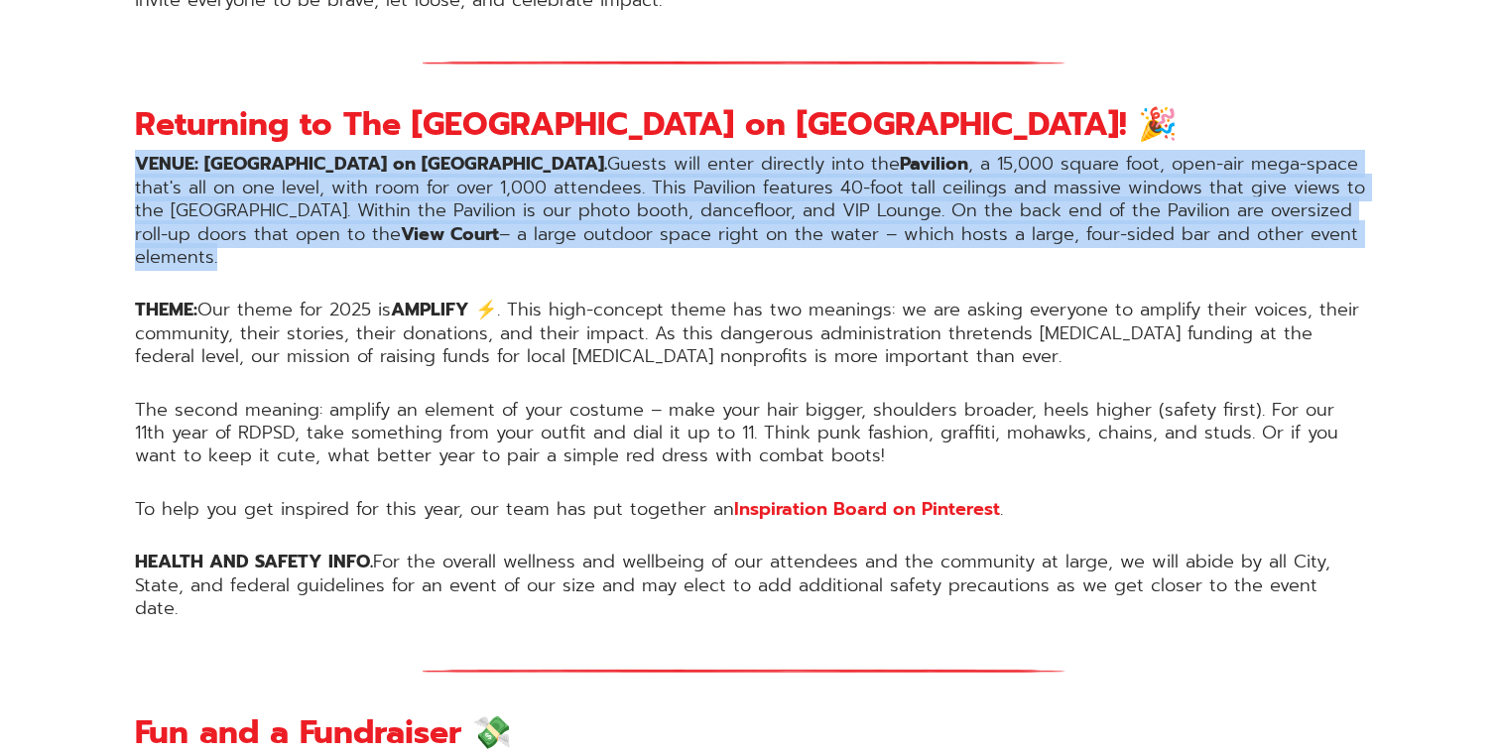
drag, startPoint x: 130, startPoint y: 152, endPoint x: 191, endPoint y: 264, distance: 127.8
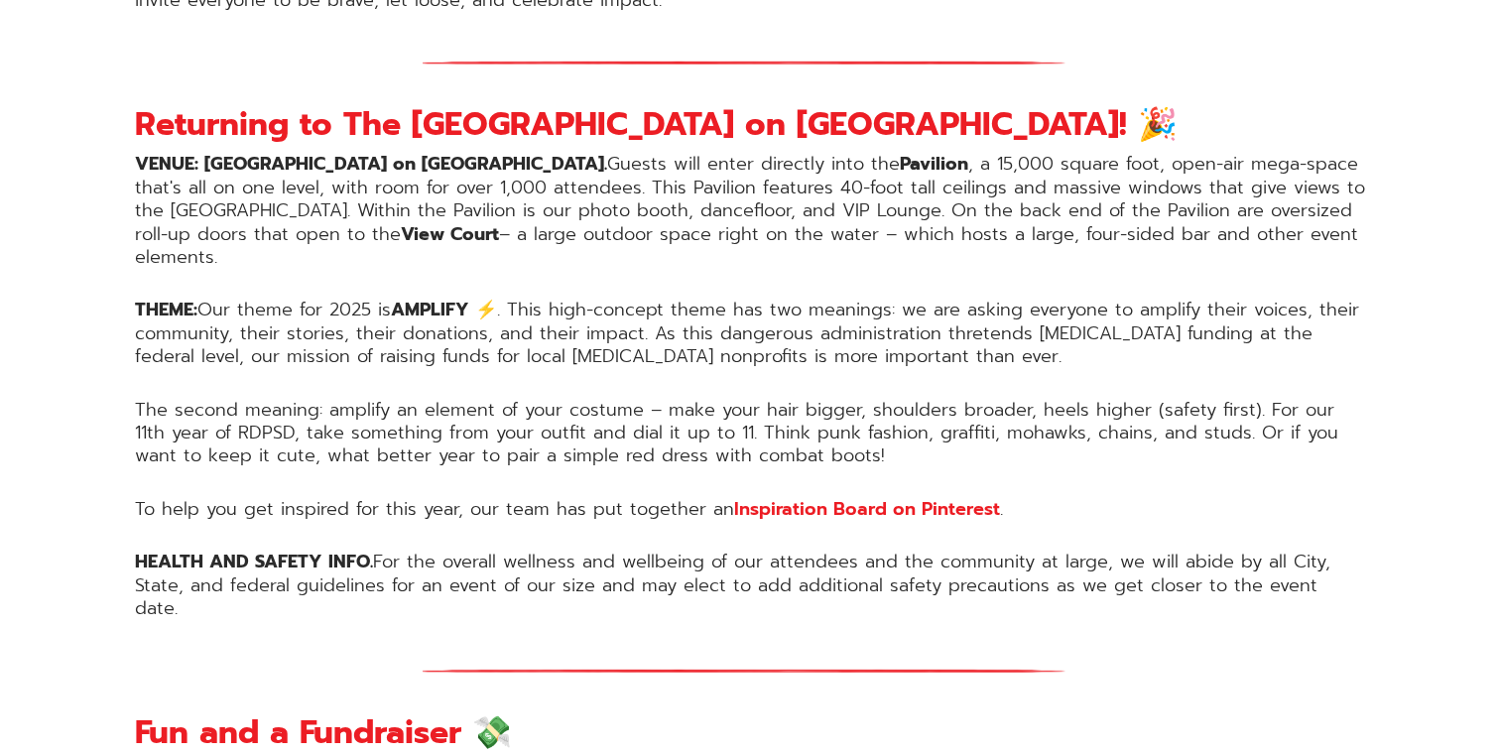
click at [227, 220] on p "VENUE: The Port Pavilion on Broadway Pier. Guests will enter directly into the …" at bounding box center [750, 211] width 1230 height 116
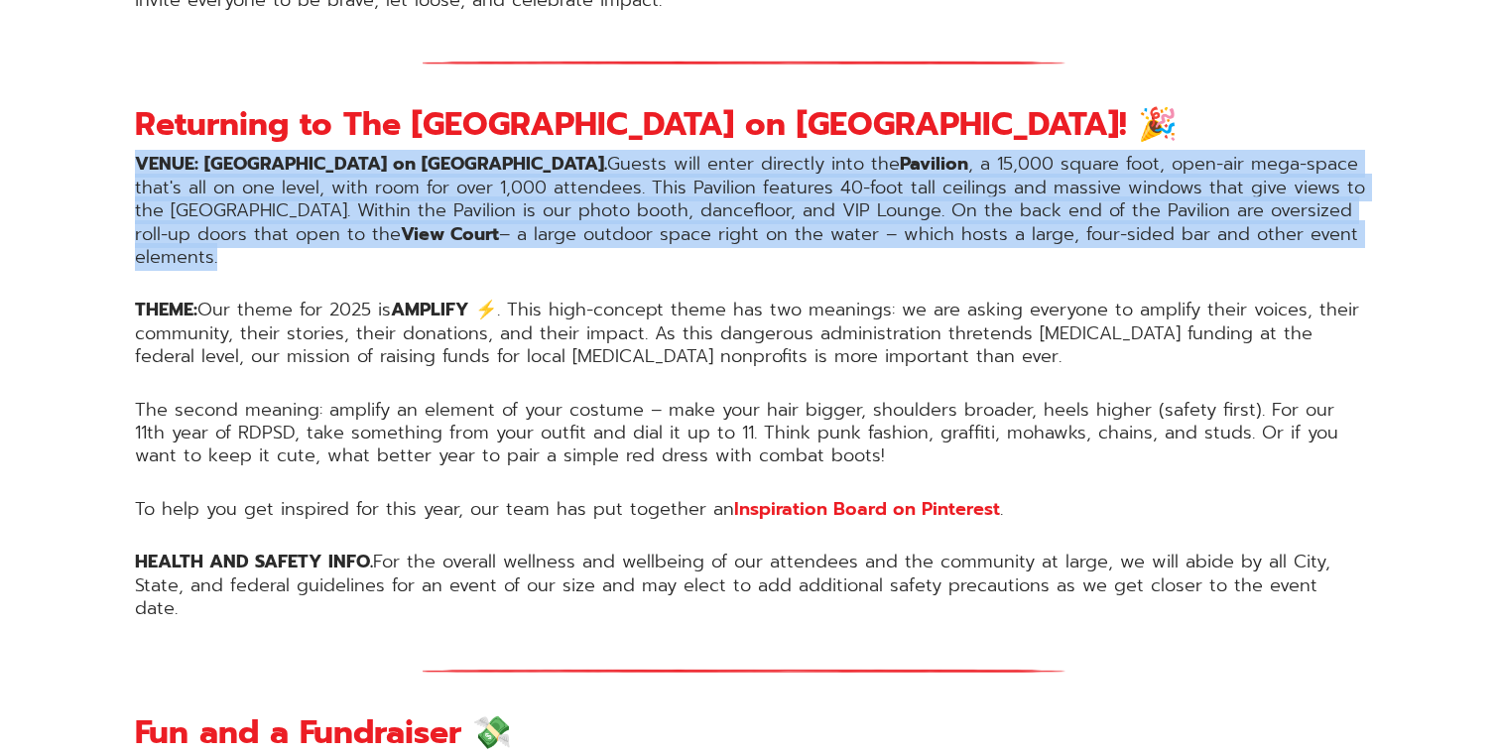
click at [227, 220] on p "VENUE: The Port Pavilion on Broadway Pier. Guests will enter directly into the …" at bounding box center [750, 211] width 1230 height 116
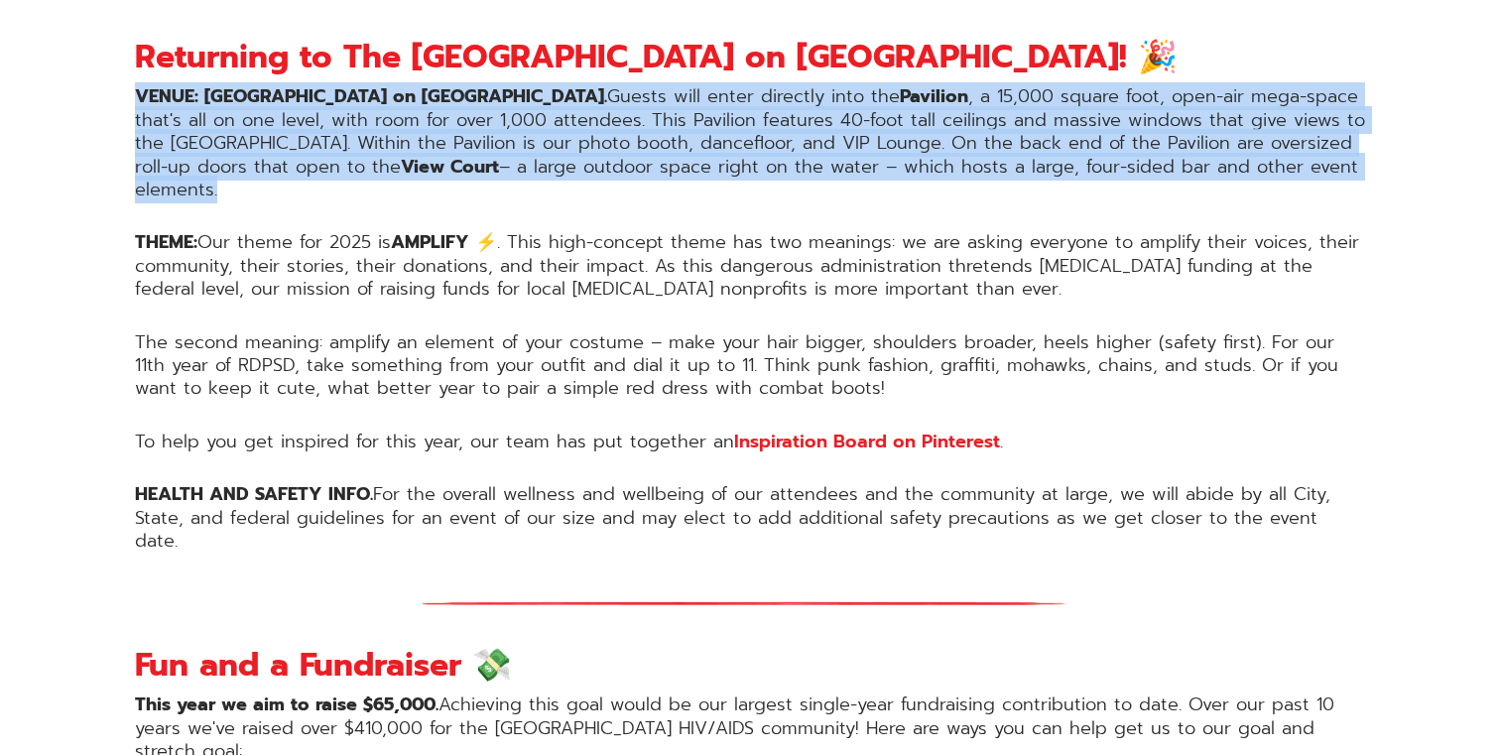
scroll to position [1629, 0]
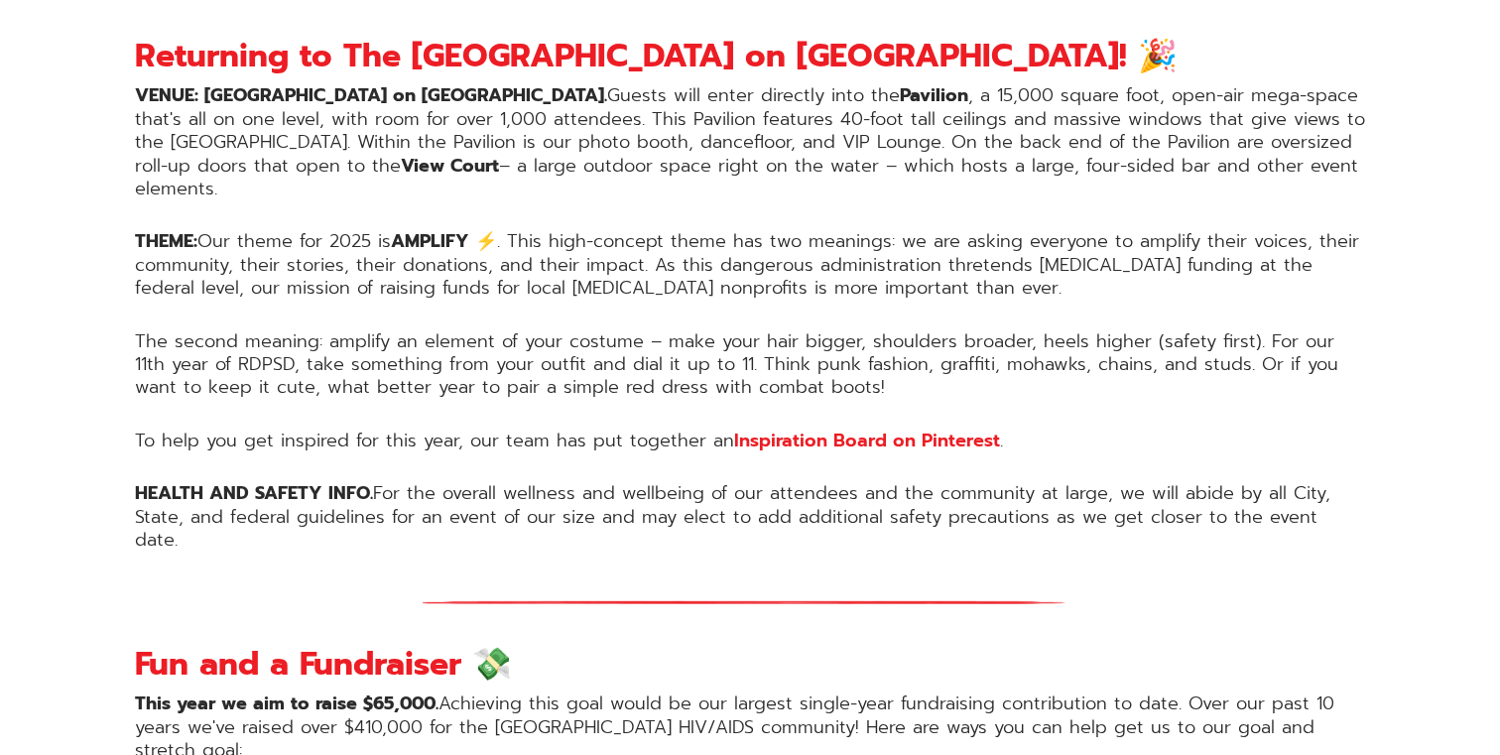
click at [227, 236] on p "THEME: Our theme for 2025 is AMPLIFY ⚡️ . This high-concept theme has two meani…" at bounding box center [750, 264] width 1230 height 69
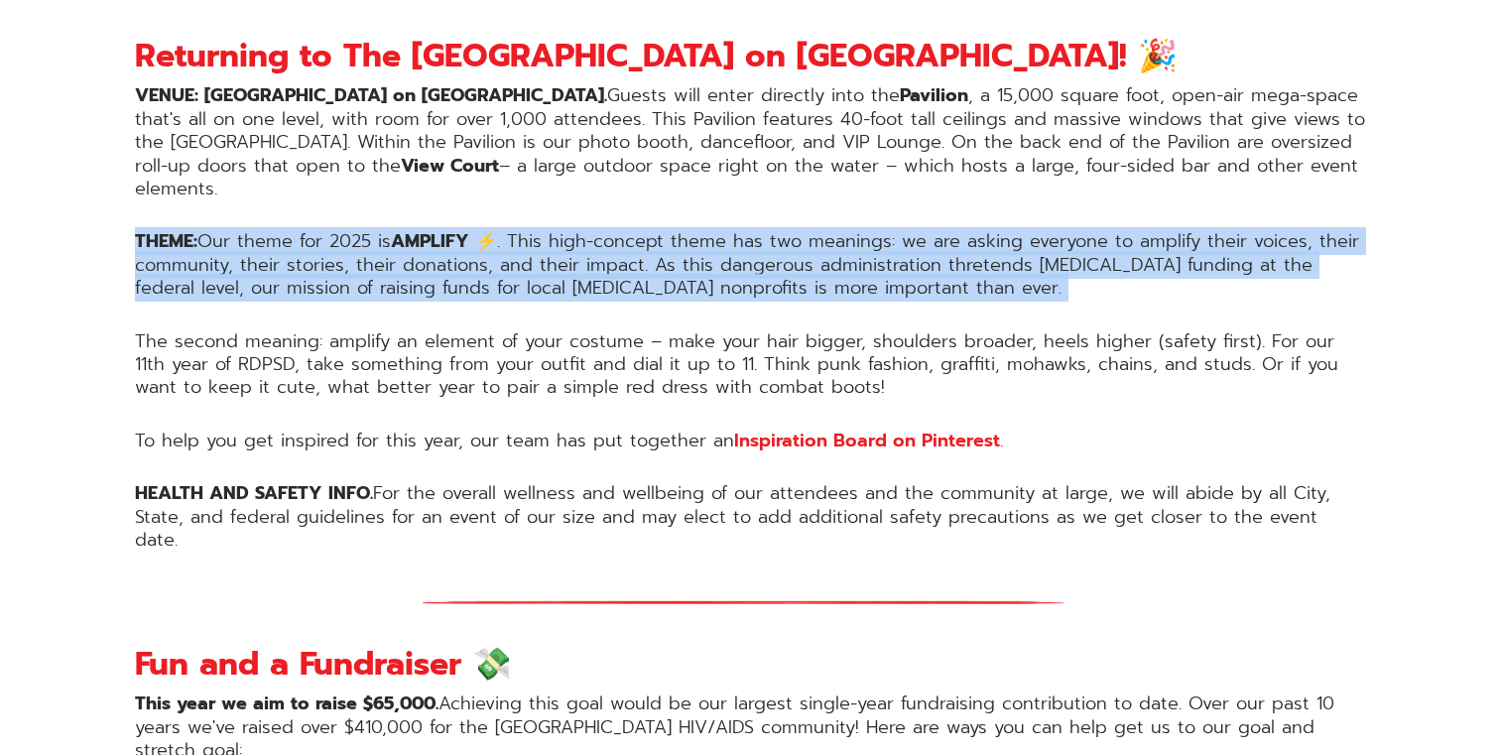
click at [227, 236] on p "THEME: Our theme for 2025 is AMPLIFY ⚡️ . This high-concept theme has two meani…" at bounding box center [750, 264] width 1230 height 69
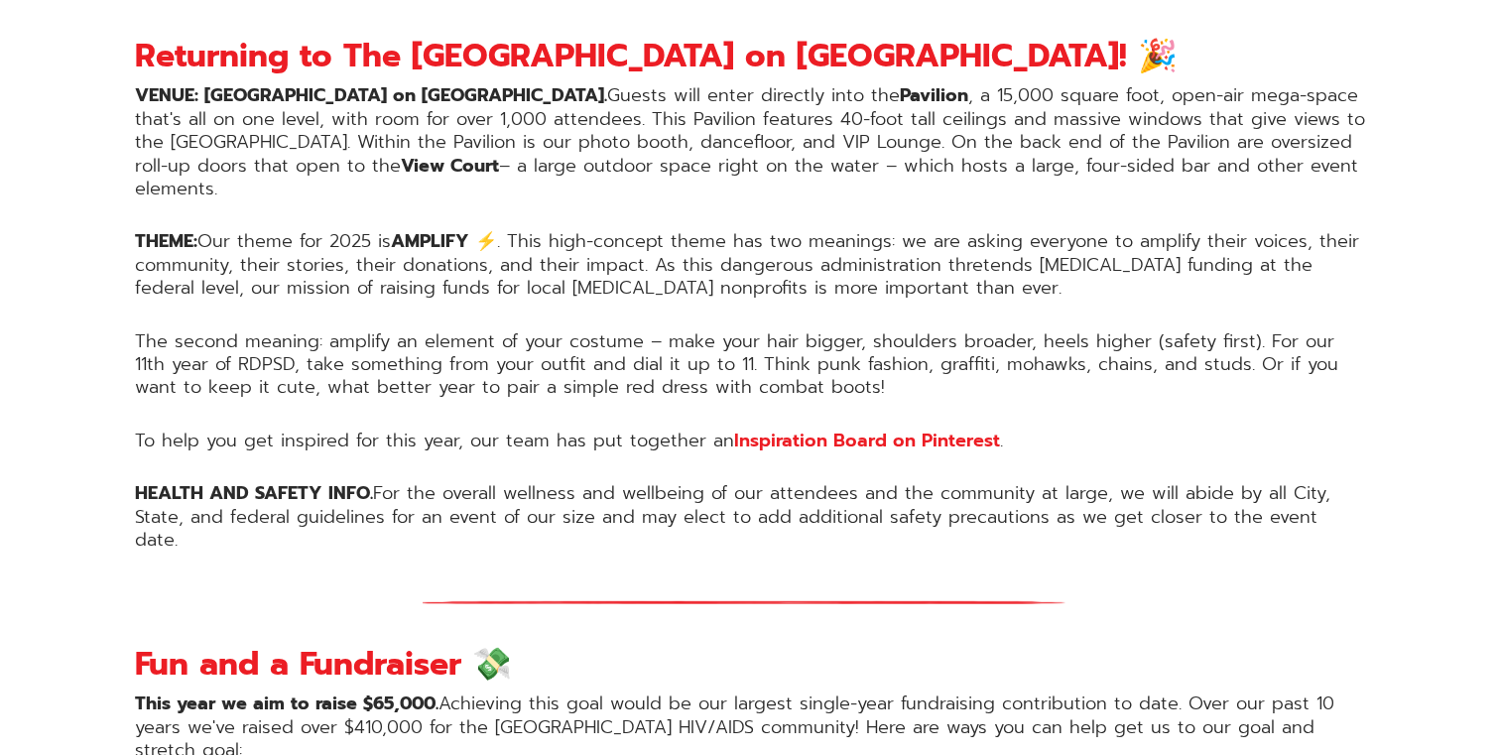
click at [224, 429] on p "To help you get inspired for this year, our team has put together an Inspiratio…" at bounding box center [750, 440] width 1230 height 23
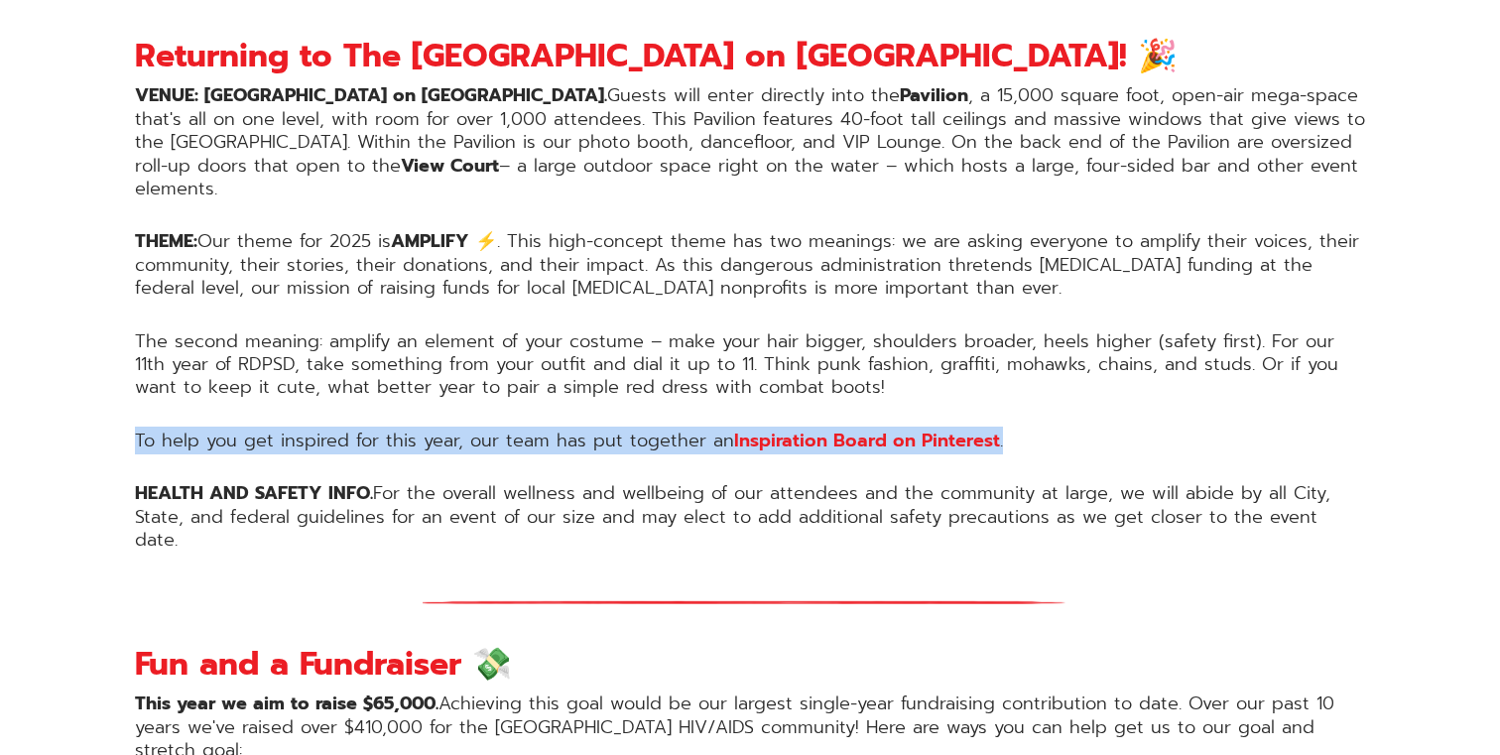
click at [224, 429] on p "To help you get inspired for this year, our team has put together an Inspiratio…" at bounding box center [750, 440] width 1230 height 23
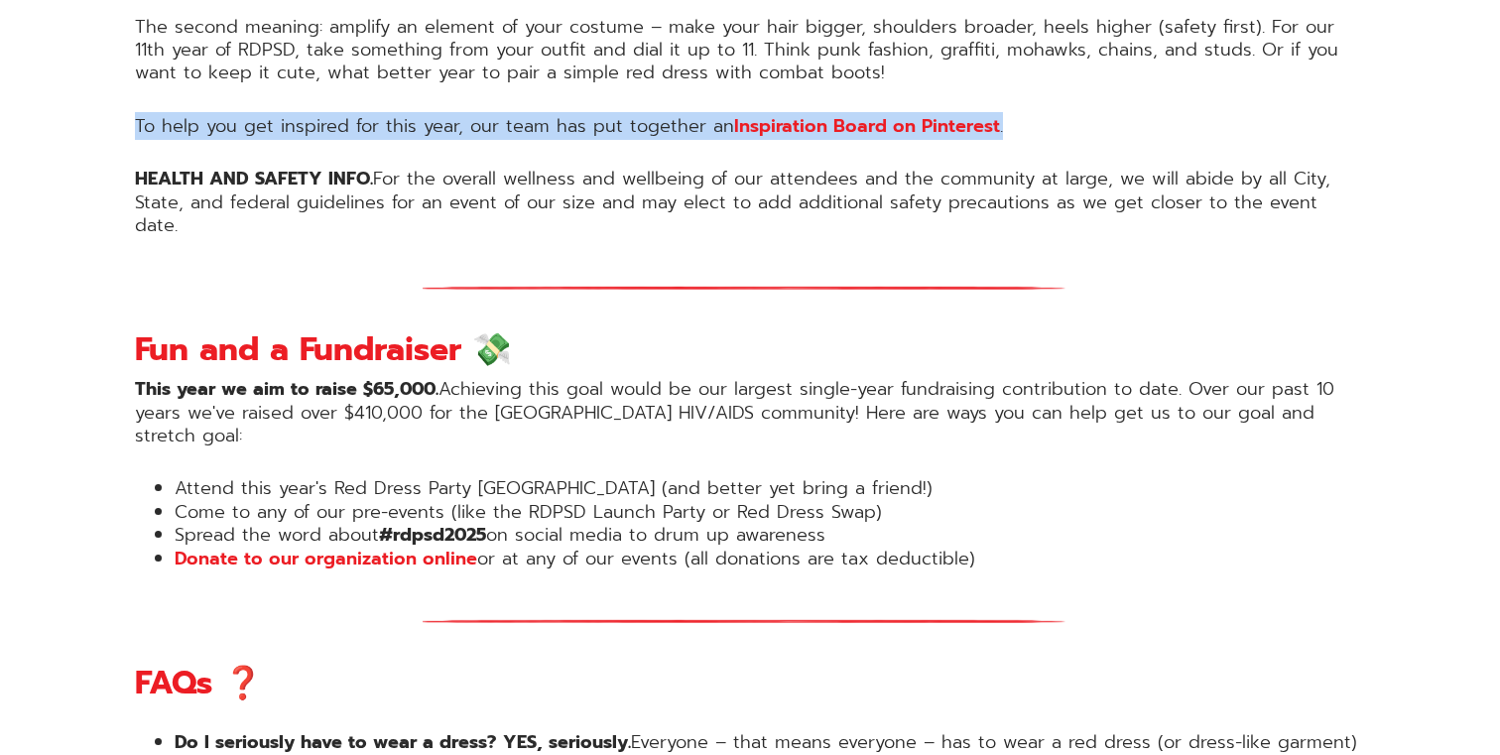
scroll to position [1945, 0]
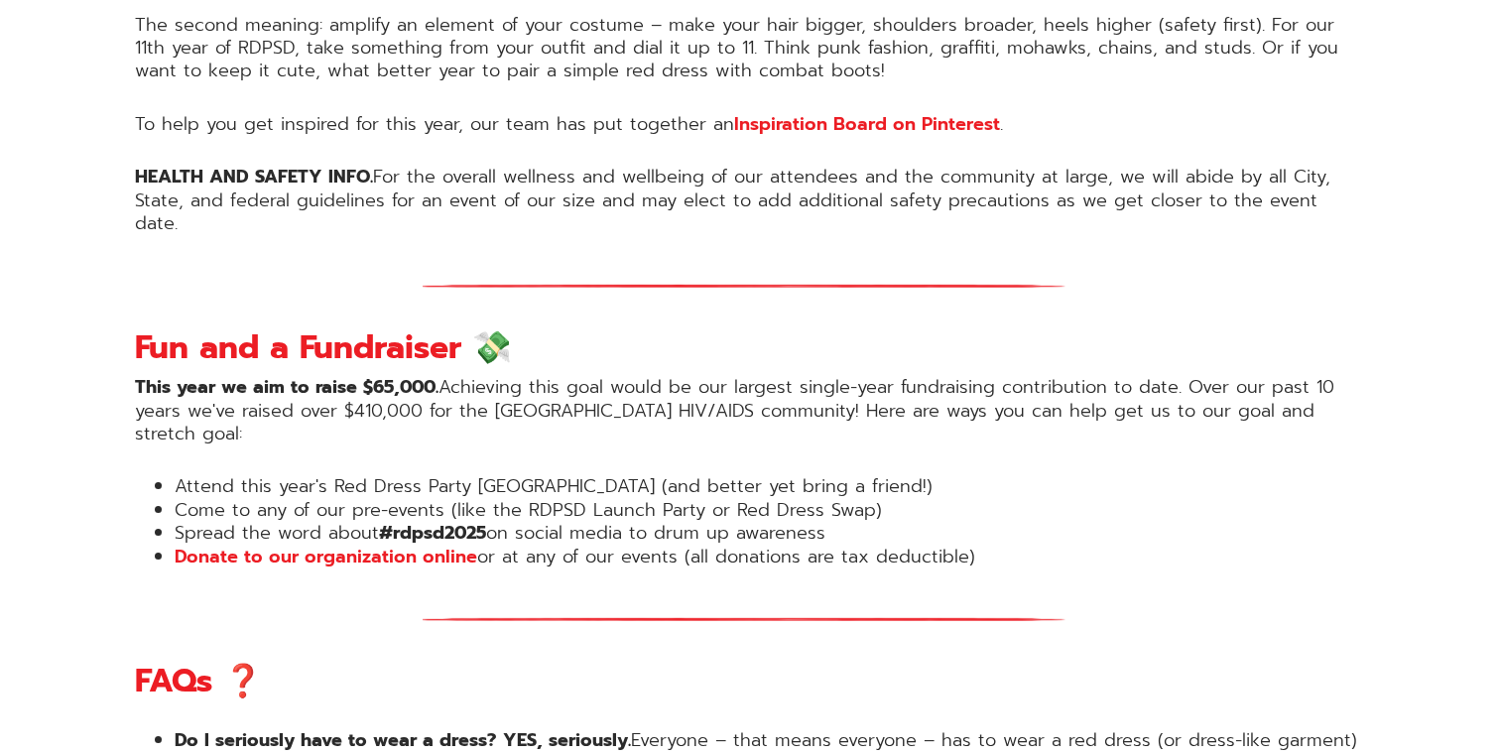
click at [408, 373] on strong "This year we aim to raise $65,000." at bounding box center [287, 387] width 304 height 28
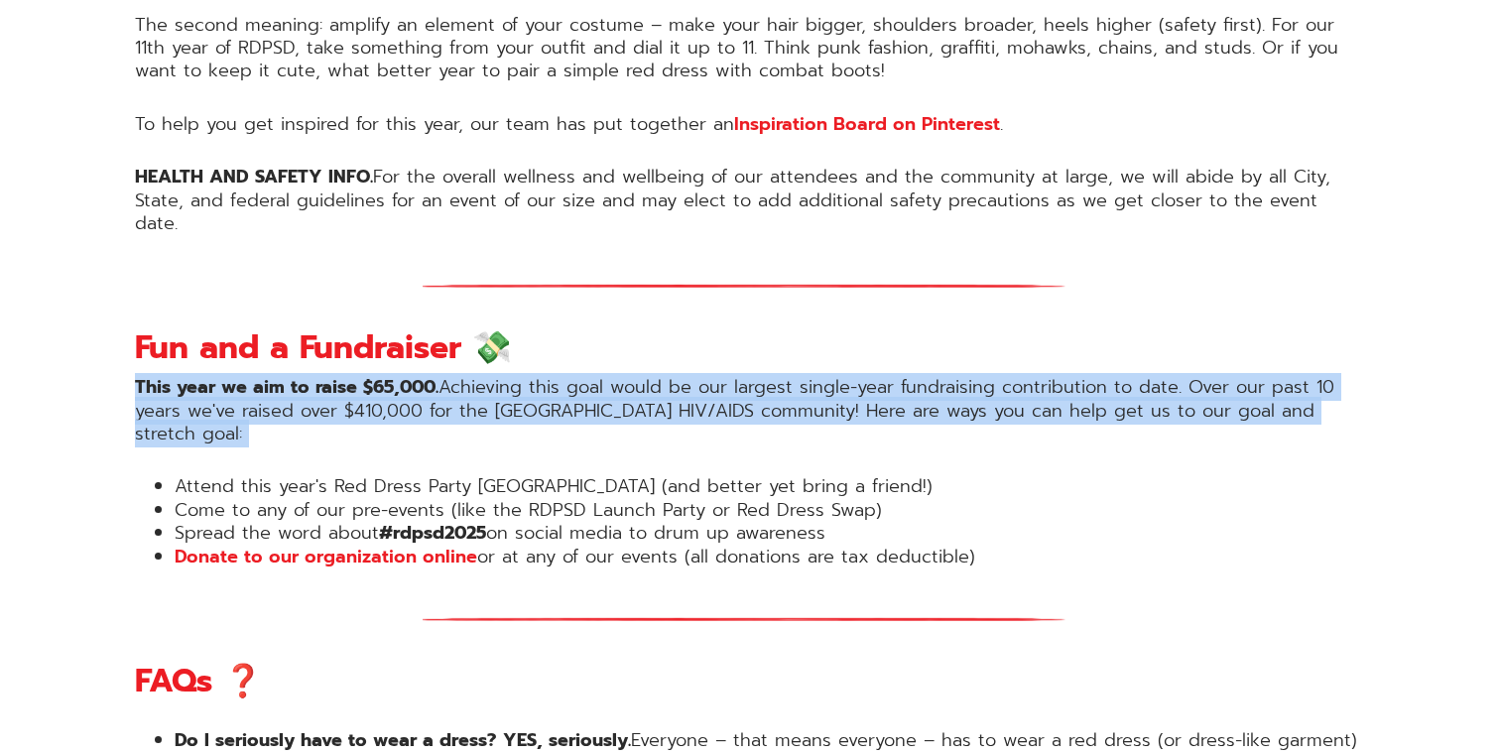
click at [408, 373] on strong "This year we aim to raise $65,000." at bounding box center [287, 387] width 304 height 28
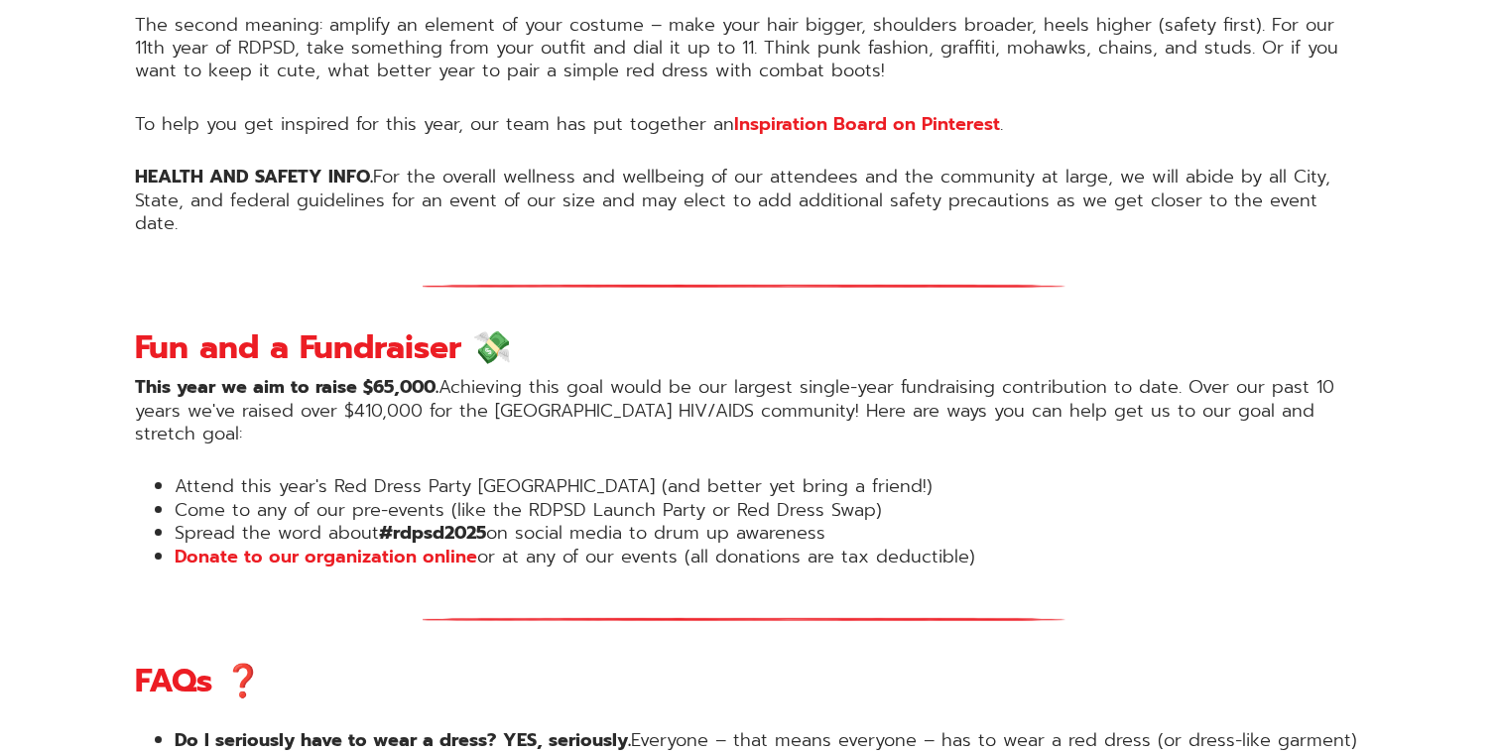
click at [471, 376] on p "This year we aim to raise $65,000. Achieving this goal would be our largest sin…" at bounding box center [750, 410] width 1230 height 69
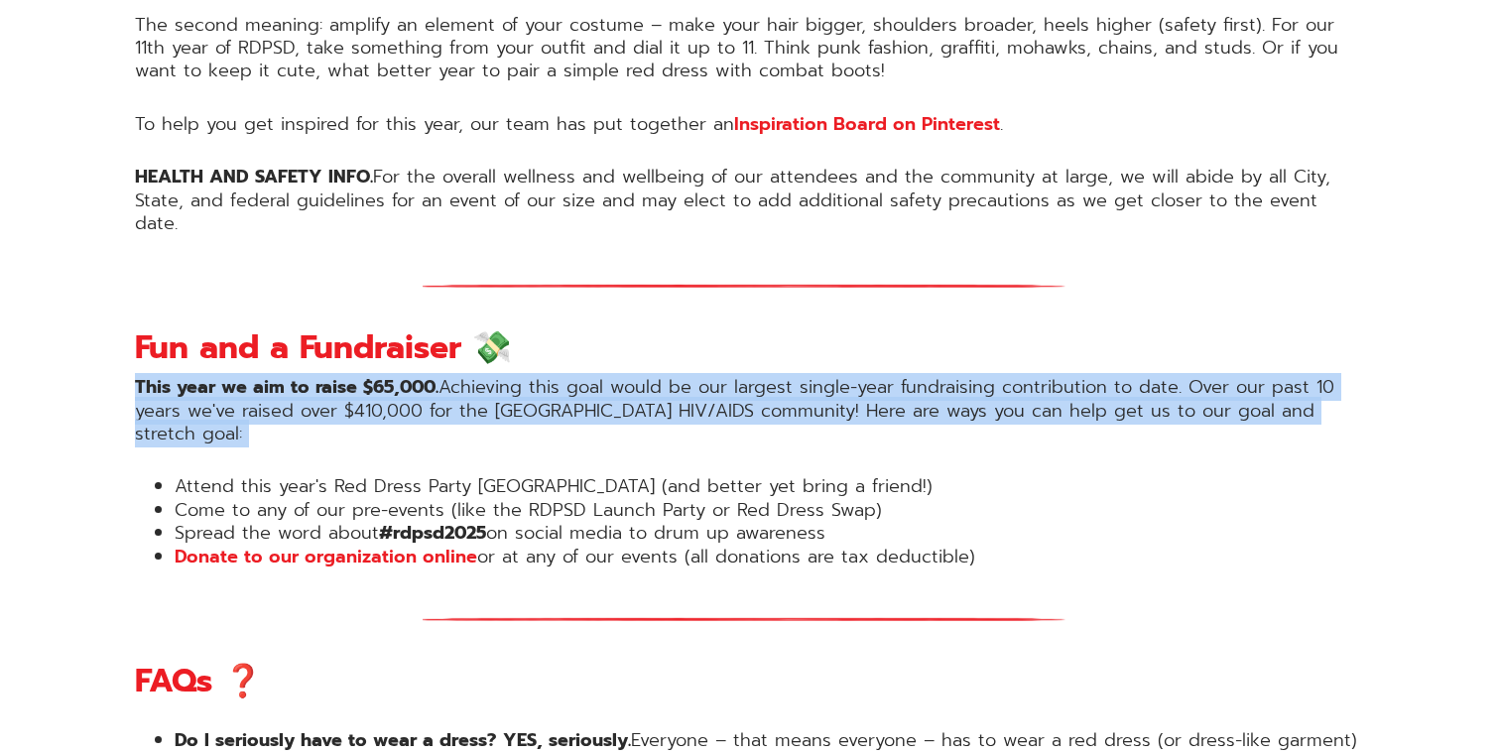
click at [471, 376] on p "This year we aim to raise $65,000. Achieving this goal would be our largest sin…" at bounding box center [750, 410] width 1230 height 69
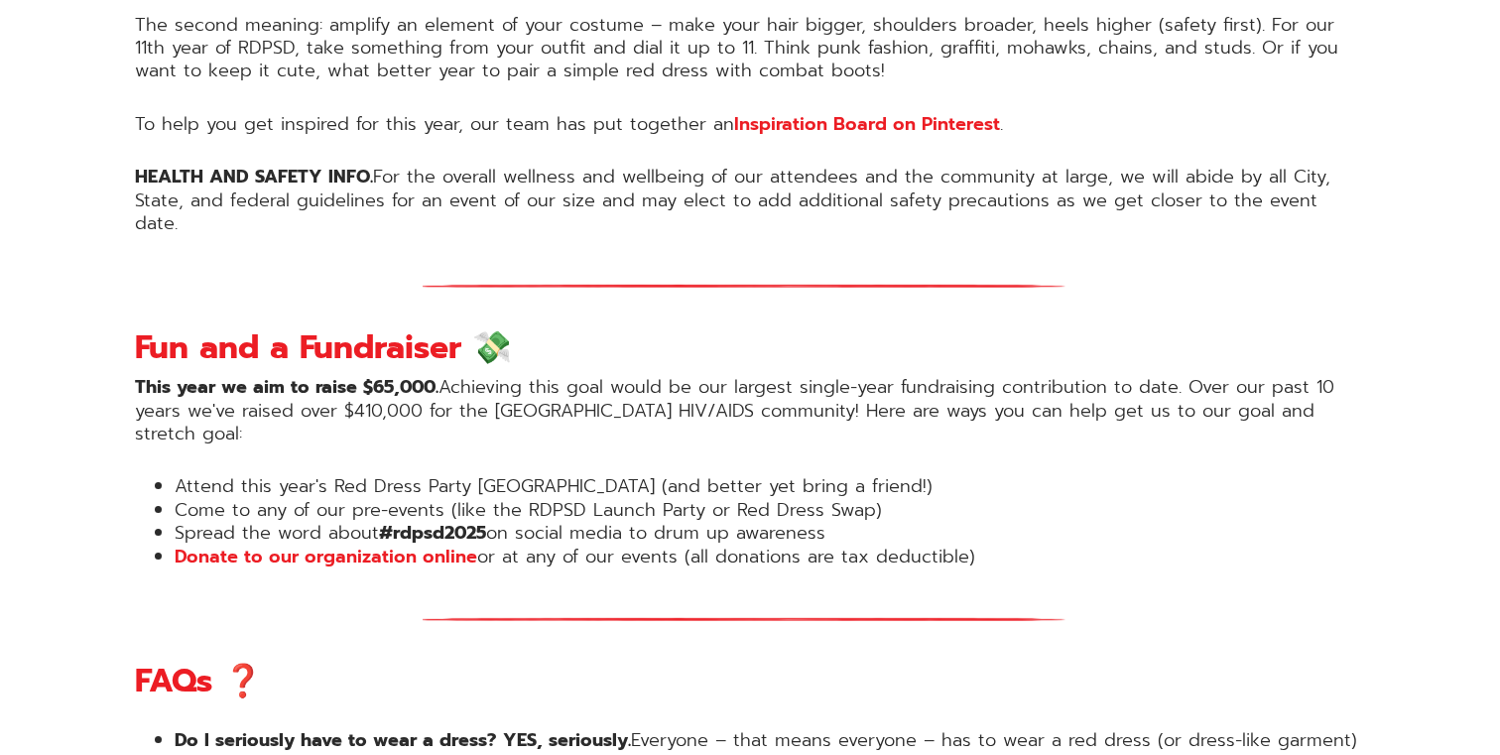
click at [517, 376] on p "This year we aim to raise $65,000. Achieving this goal would be our largest sin…" at bounding box center [750, 410] width 1230 height 69
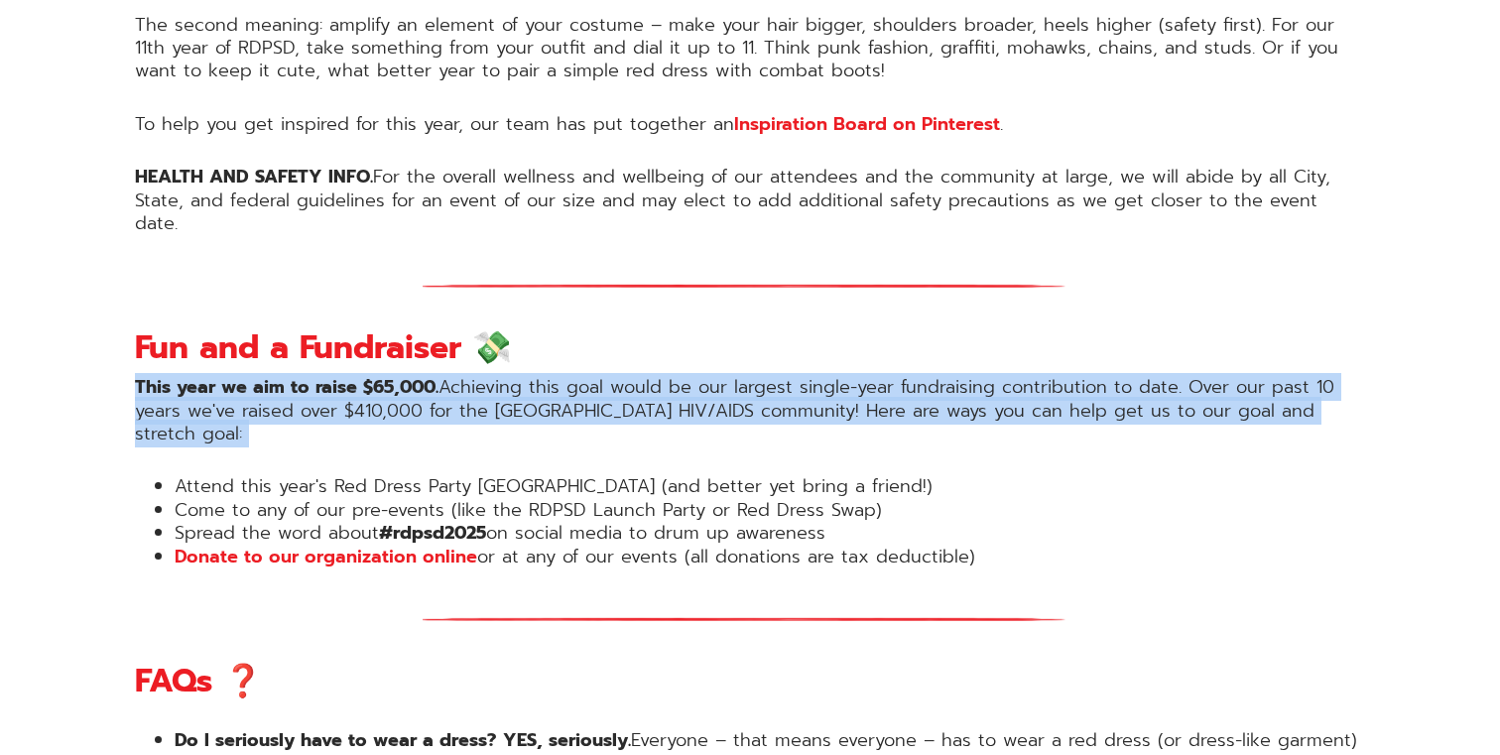
click at [517, 376] on p "This year we aim to raise $65,000. Achieving this goal would be our largest sin…" at bounding box center [750, 410] width 1230 height 69
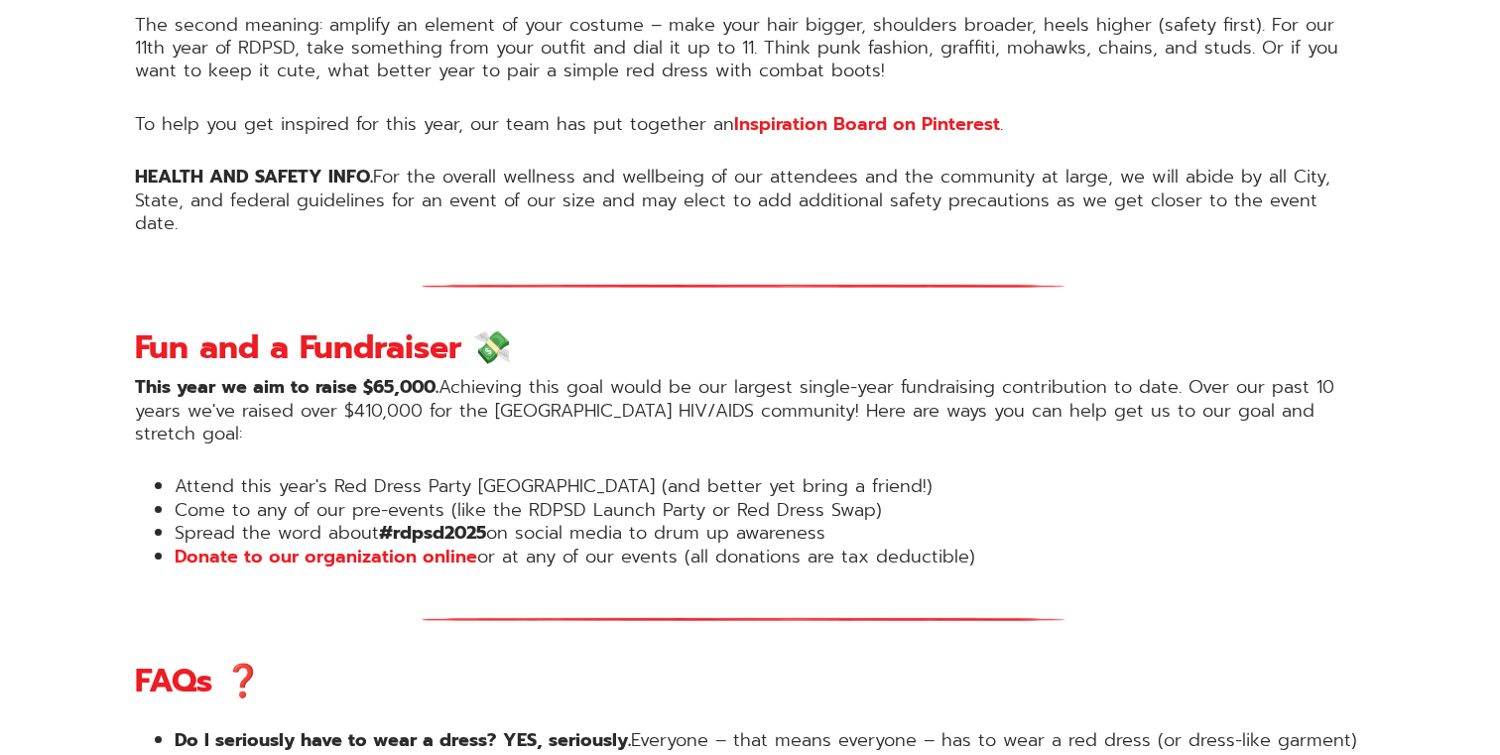
click at [558, 376] on p "This year we aim to raise $65,000. Achieving this goal would be our largest sin…" at bounding box center [750, 410] width 1230 height 69
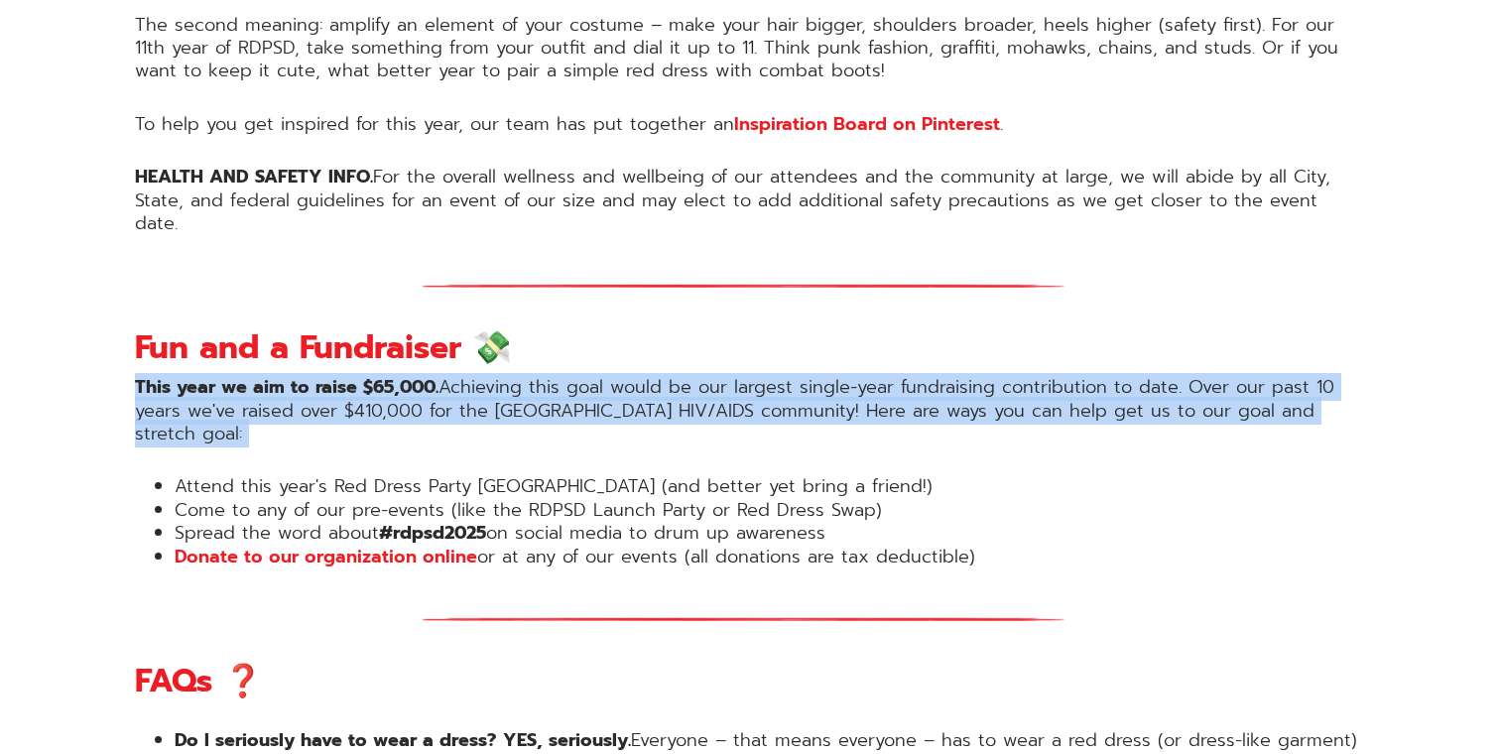
click at [558, 376] on p "This year we aim to raise $65,000. Achieving this goal would be our largest sin…" at bounding box center [750, 410] width 1230 height 69
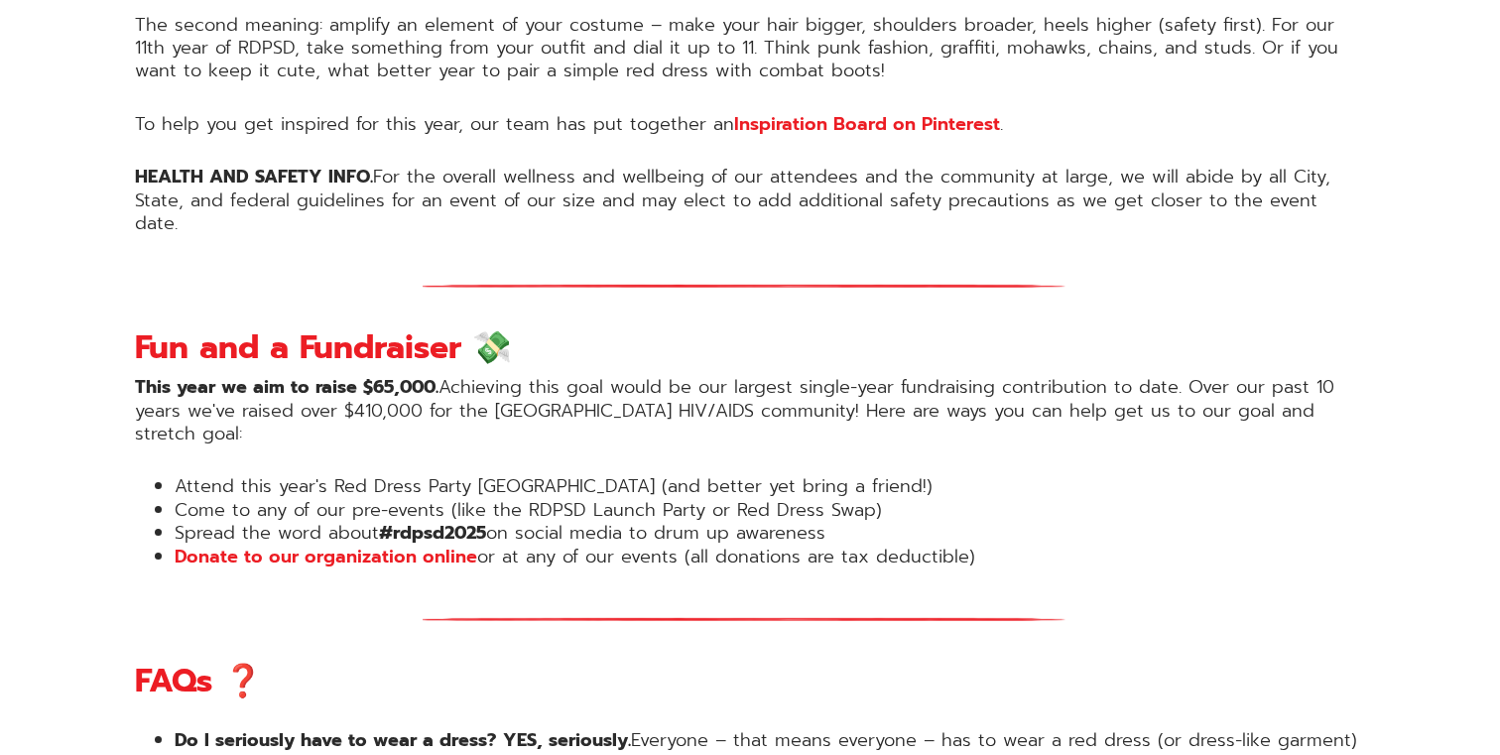
click at [577, 376] on p "This year we aim to raise $65,000. Achieving this goal would be our largest sin…" at bounding box center [750, 410] width 1230 height 69
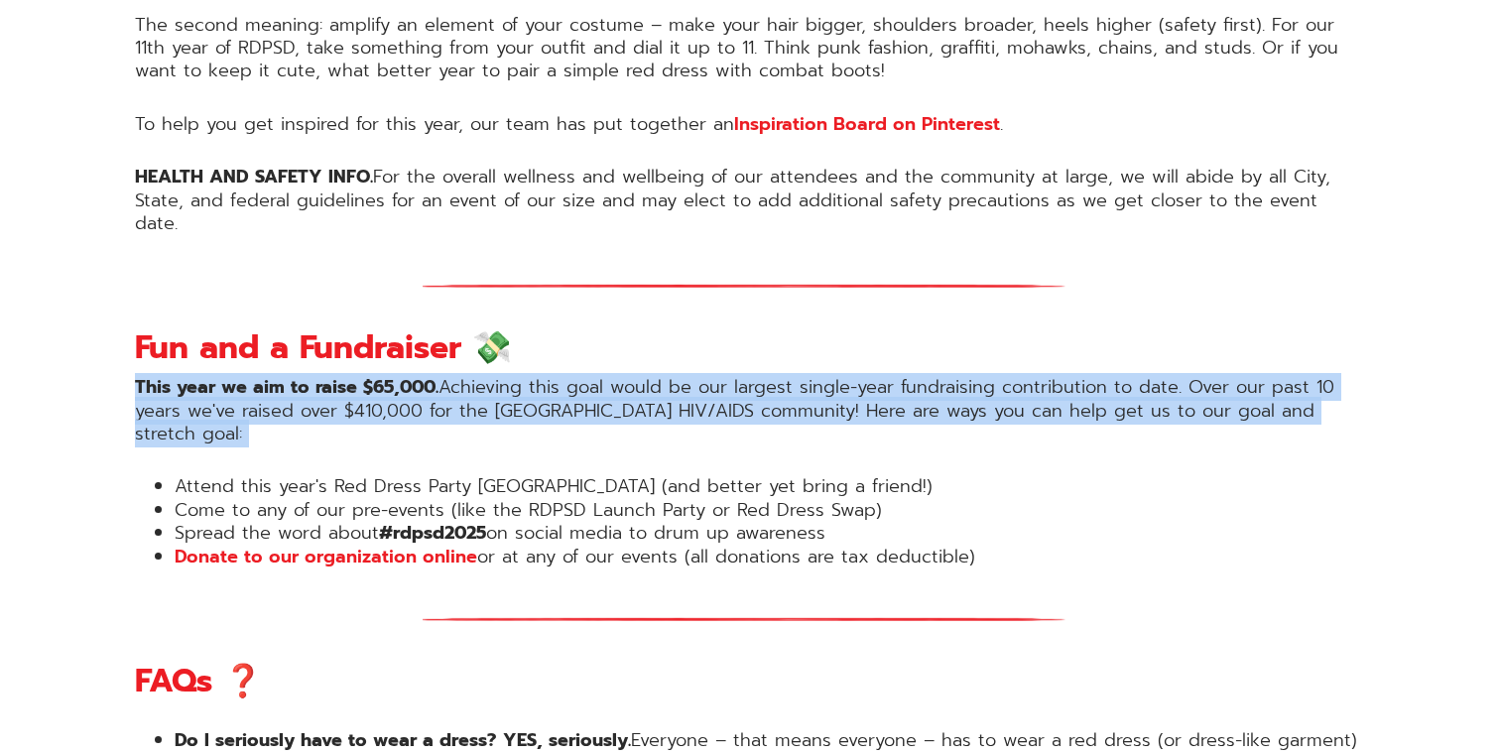
click at [577, 376] on p "This year we aim to raise $65,000. Achieving this goal would be our largest sin…" at bounding box center [750, 410] width 1230 height 69
click at [554, 376] on p "This year we aim to raise $65,000. Achieving this goal would be our largest sin…" at bounding box center [750, 410] width 1230 height 69
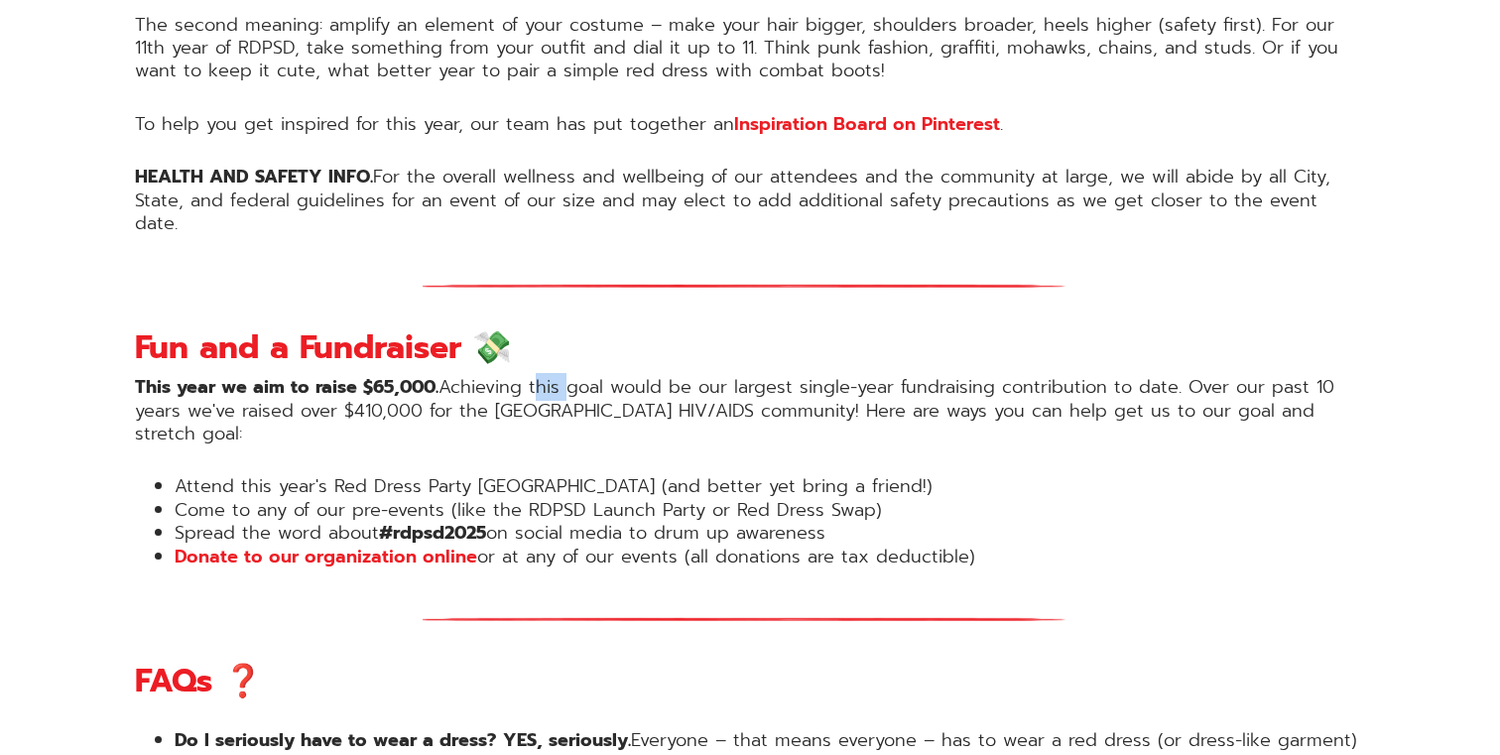
click at [554, 376] on p "This year we aim to raise $65,000. Achieving this goal would be our largest sin…" at bounding box center [750, 410] width 1230 height 69
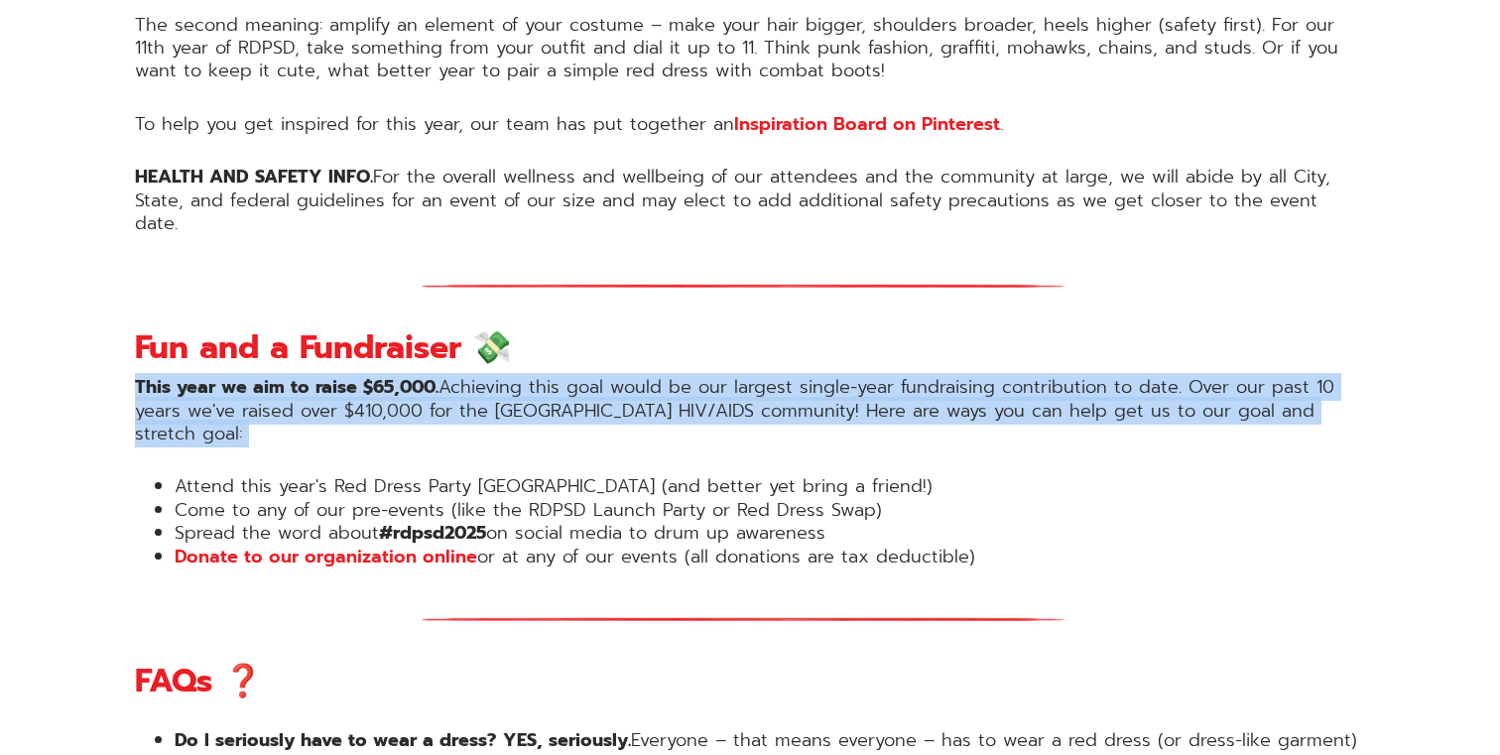
click at [554, 376] on p "This year we aim to raise $65,000. Achieving this goal would be our largest sin…" at bounding box center [750, 410] width 1230 height 69
click at [571, 376] on p "This year we aim to raise $65,000. Achieving this goal would be our largest sin…" at bounding box center [750, 410] width 1230 height 69
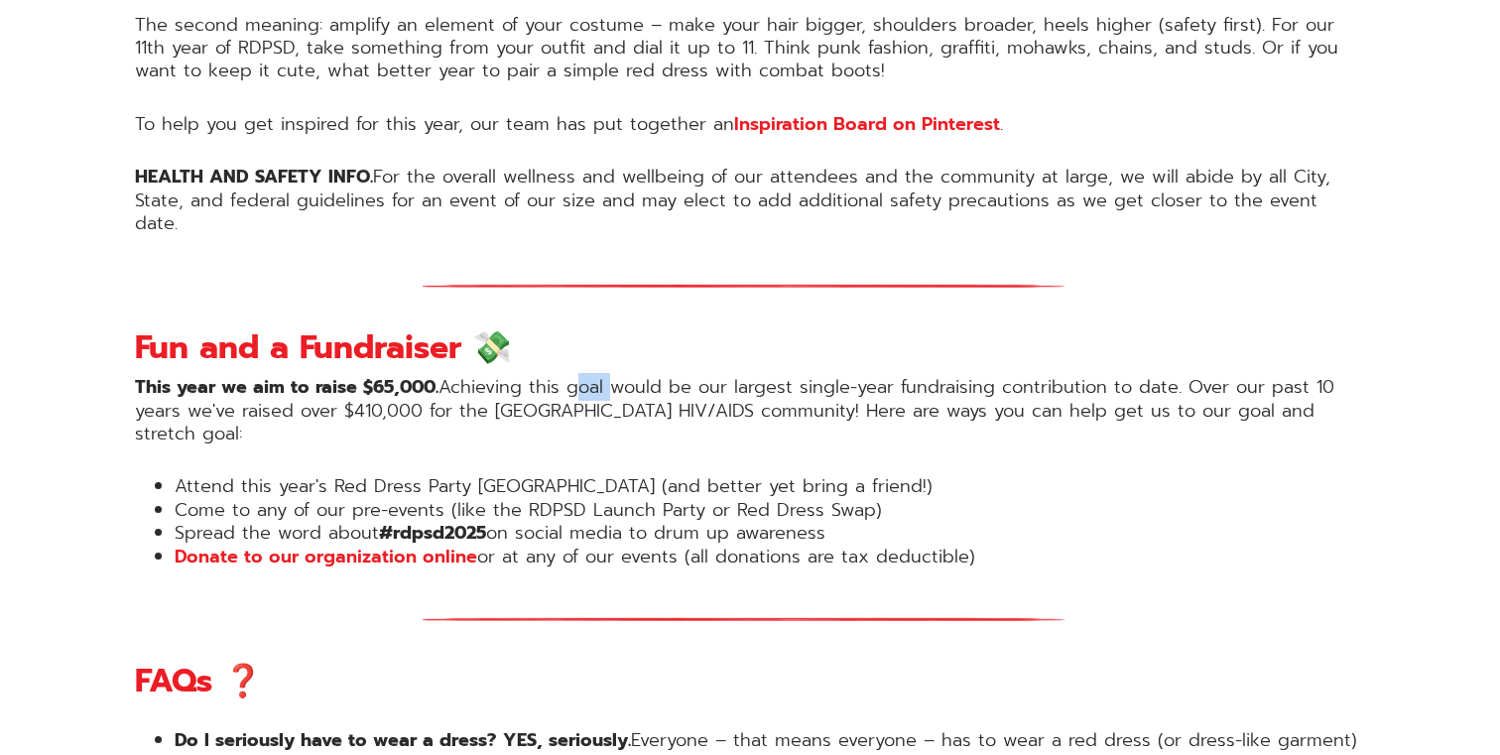
click at [571, 376] on p "This year we aim to raise $65,000. Achieving this goal would be our largest sin…" at bounding box center [750, 410] width 1230 height 69
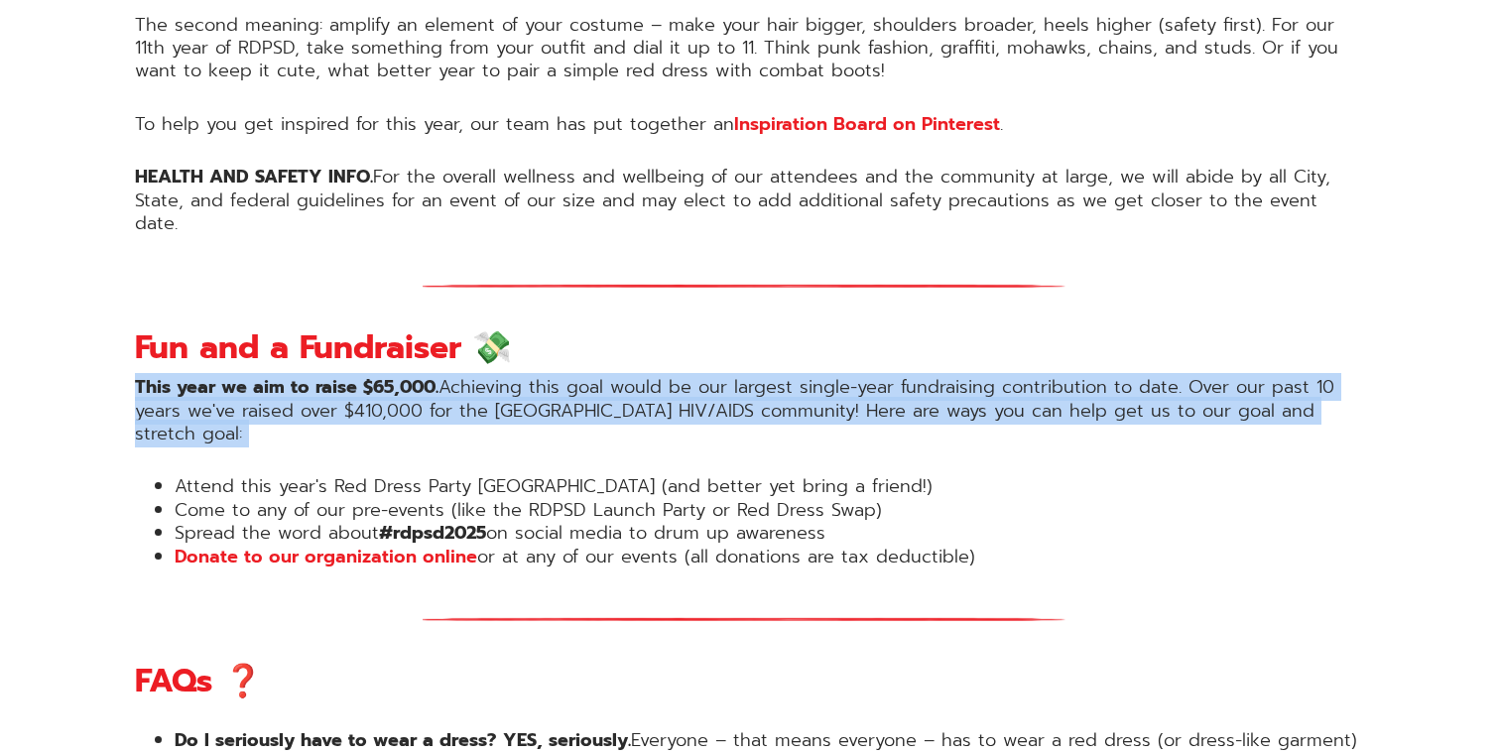
click at [571, 376] on p "This year we aim to raise $65,000. Achieving this goal would be our largest sin…" at bounding box center [750, 410] width 1230 height 69
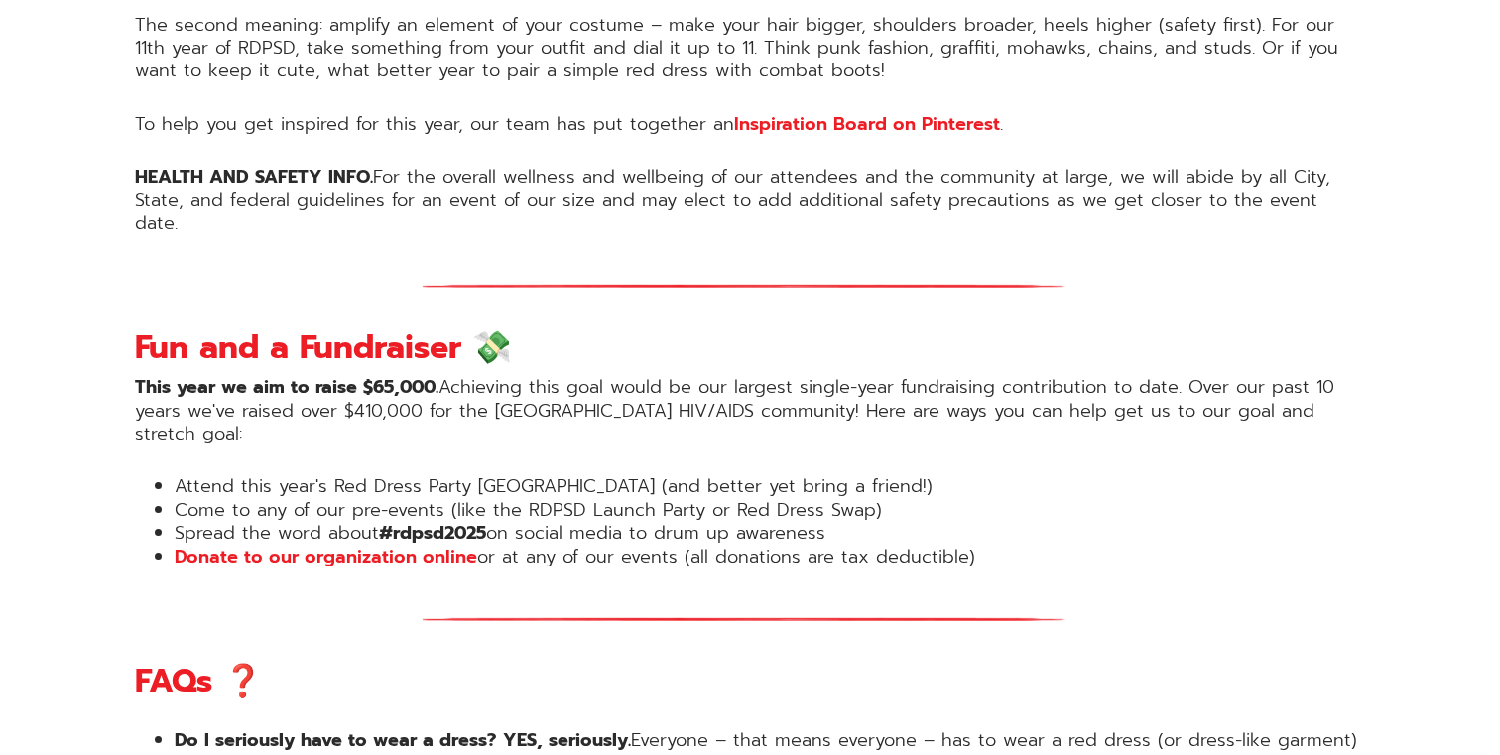
click at [555, 376] on p "This year we aim to raise $65,000. Achieving this goal would be our largest sin…" at bounding box center [750, 410] width 1230 height 69
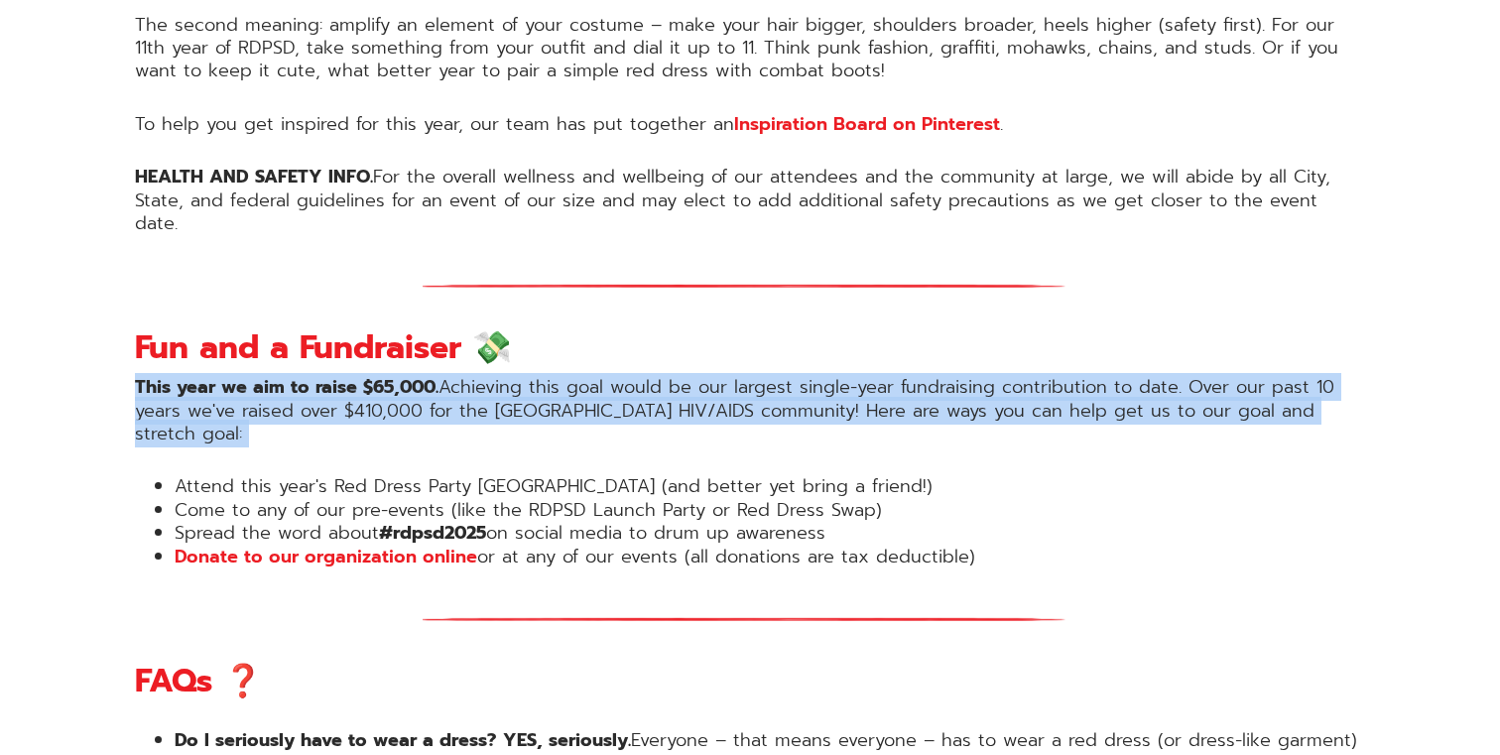
click at [555, 376] on p "This year we aim to raise $65,000. Achieving this goal would be our largest sin…" at bounding box center [750, 410] width 1230 height 69
click at [565, 376] on p "This year we aim to raise $65,000. Achieving this goal would be our largest sin…" at bounding box center [750, 410] width 1230 height 69
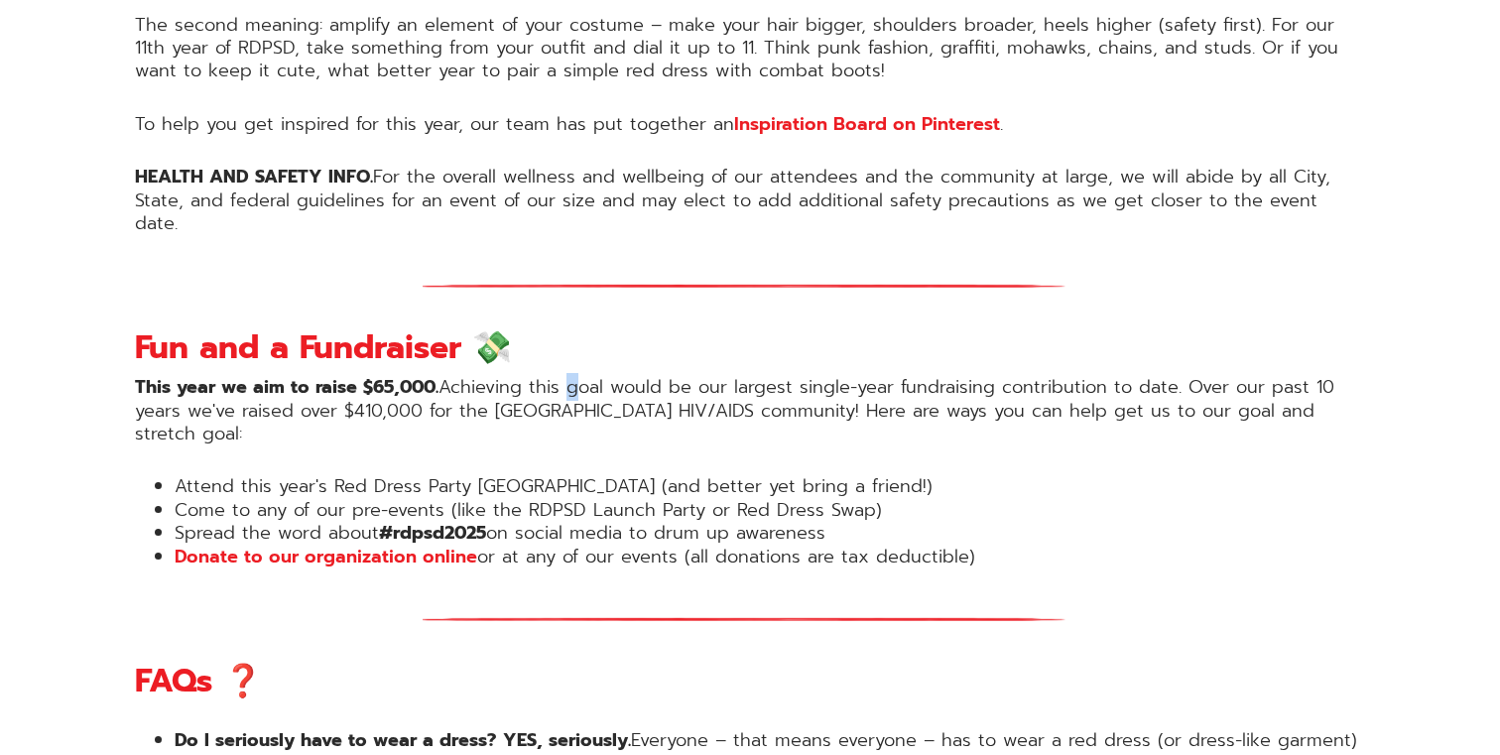
click at [565, 376] on p "This year we aim to raise $65,000. Achieving this goal would be our largest sin…" at bounding box center [750, 410] width 1230 height 69
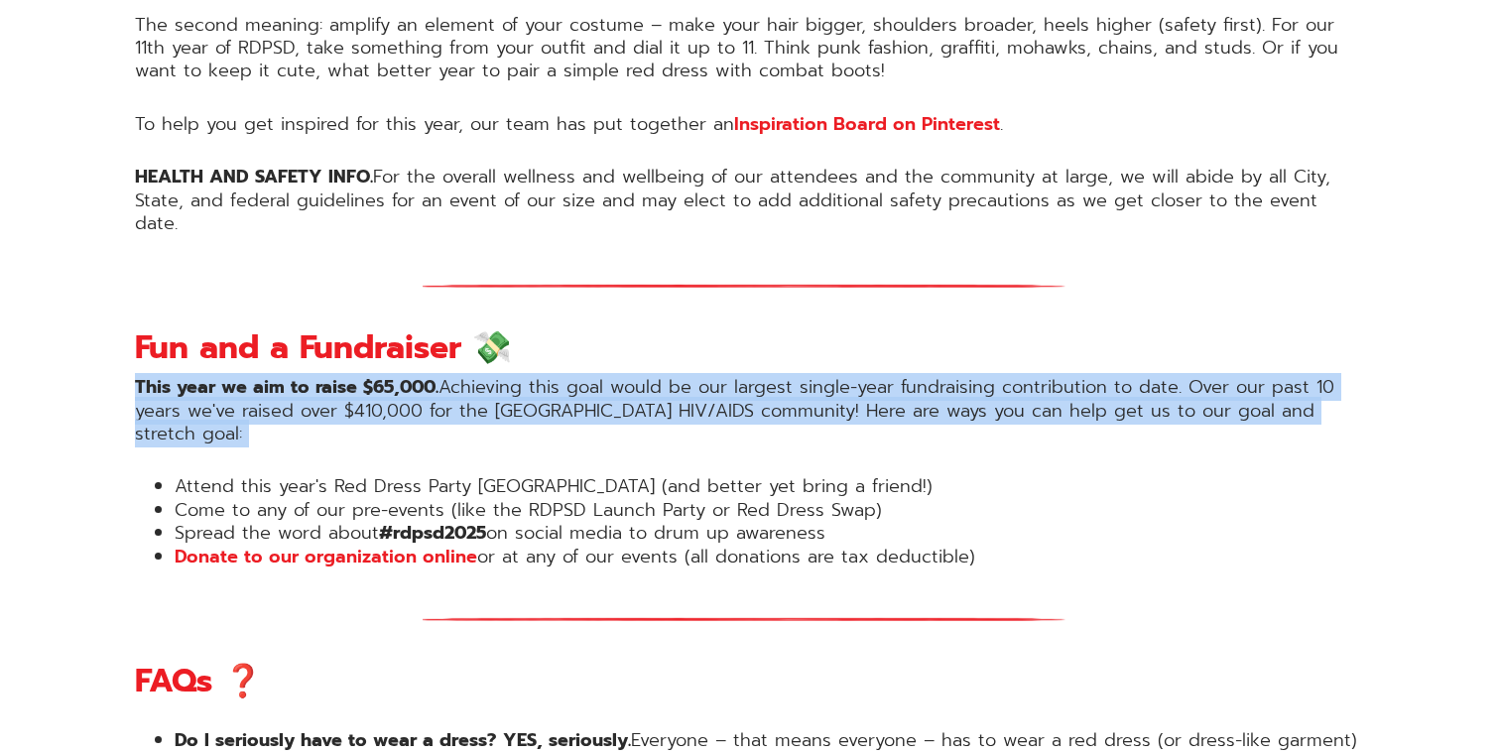
click at [565, 376] on p "This year we aim to raise $65,000. Achieving this goal would be our largest sin…" at bounding box center [750, 410] width 1230 height 69
click at [533, 376] on p "This year we aim to raise $65,000. Achieving this goal would be our largest sin…" at bounding box center [750, 410] width 1230 height 69
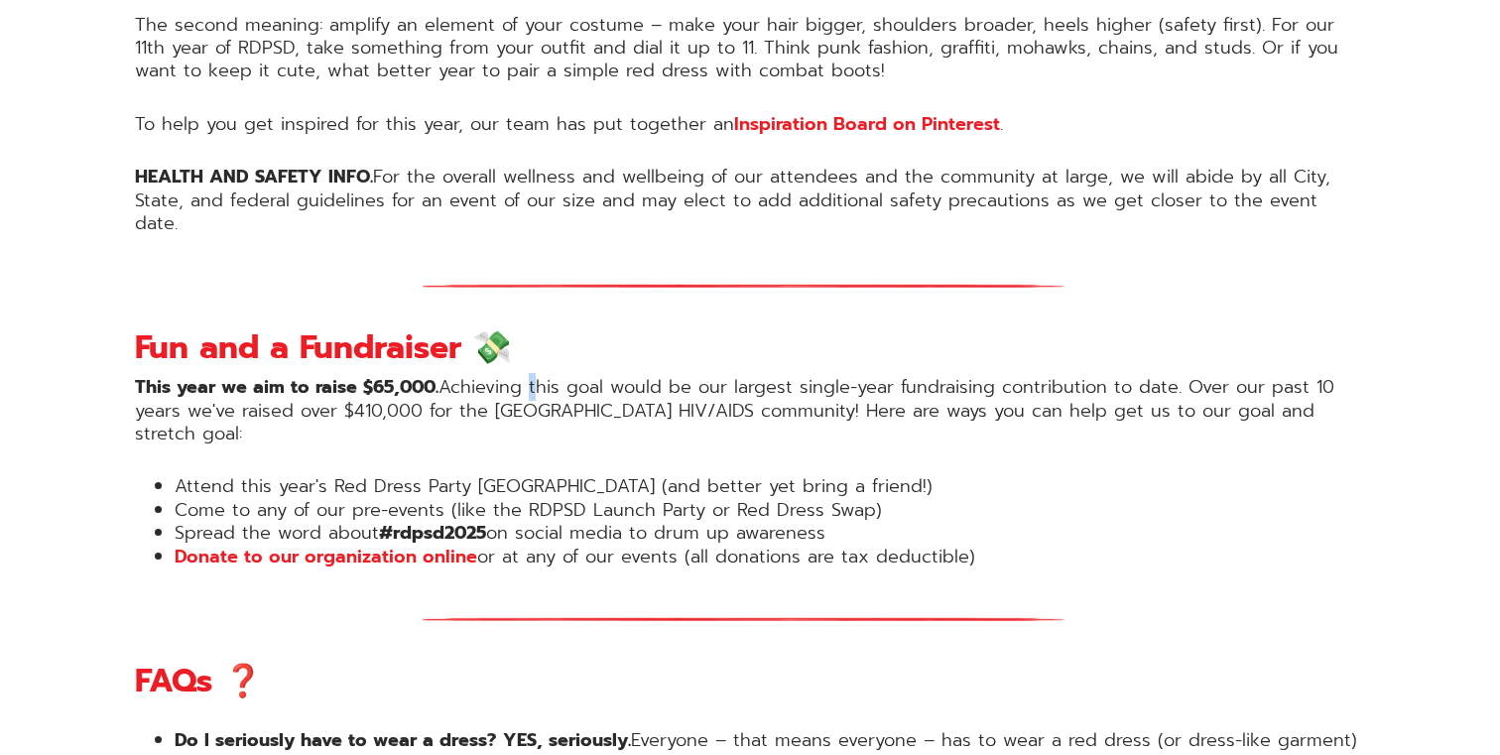
click at [533, 376] on p "This year we aim to raise $65,000. Achieving this goal would be our largest sin…" at bounding box center [750, 410] width 1230 height 69
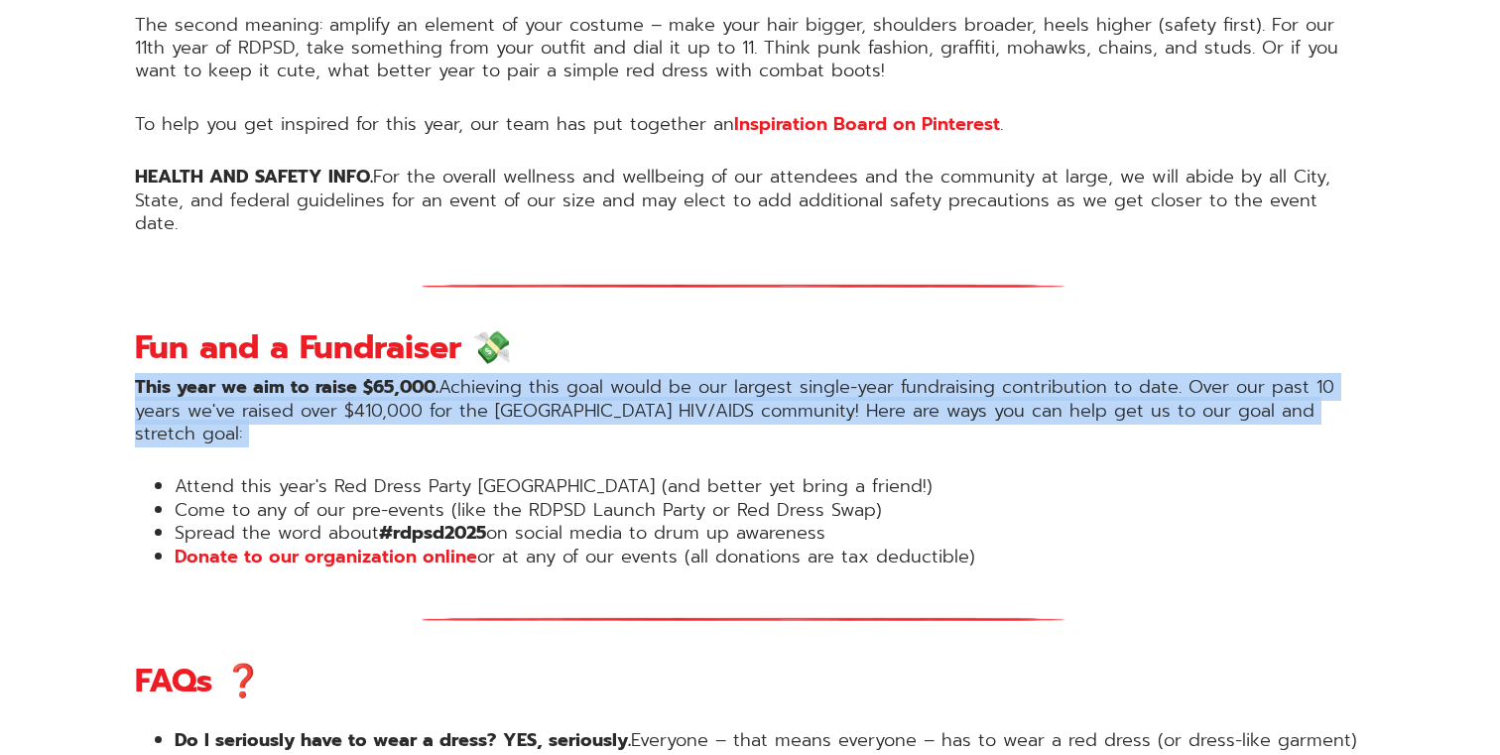
click at [533, 376] on p "This year we aim to raise $65,000. Achieving this goal would be our largest sin…" at bounding box center [750, 410] width 1230 height 69
click at [557, 376] on p "This year we aim to raise $65,000. Achieving this goal would be our largest sin…" at bounding box center [750, 410] width 1230 height 69
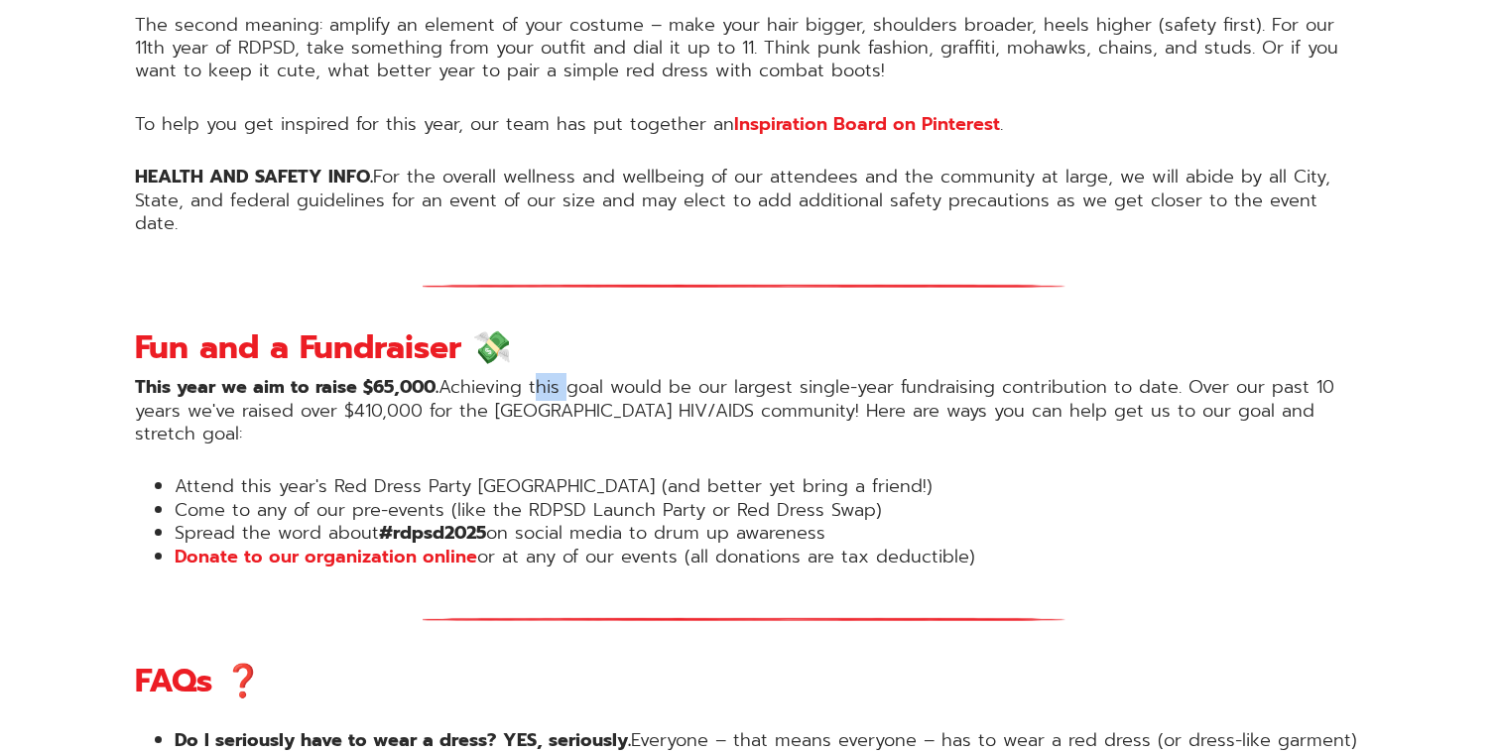
click at [557, 376] on p "This year we aim to raise $65,000. Achieving this goal would be our largest sin…" at bounding box center [750, 410] width 1230 height 69
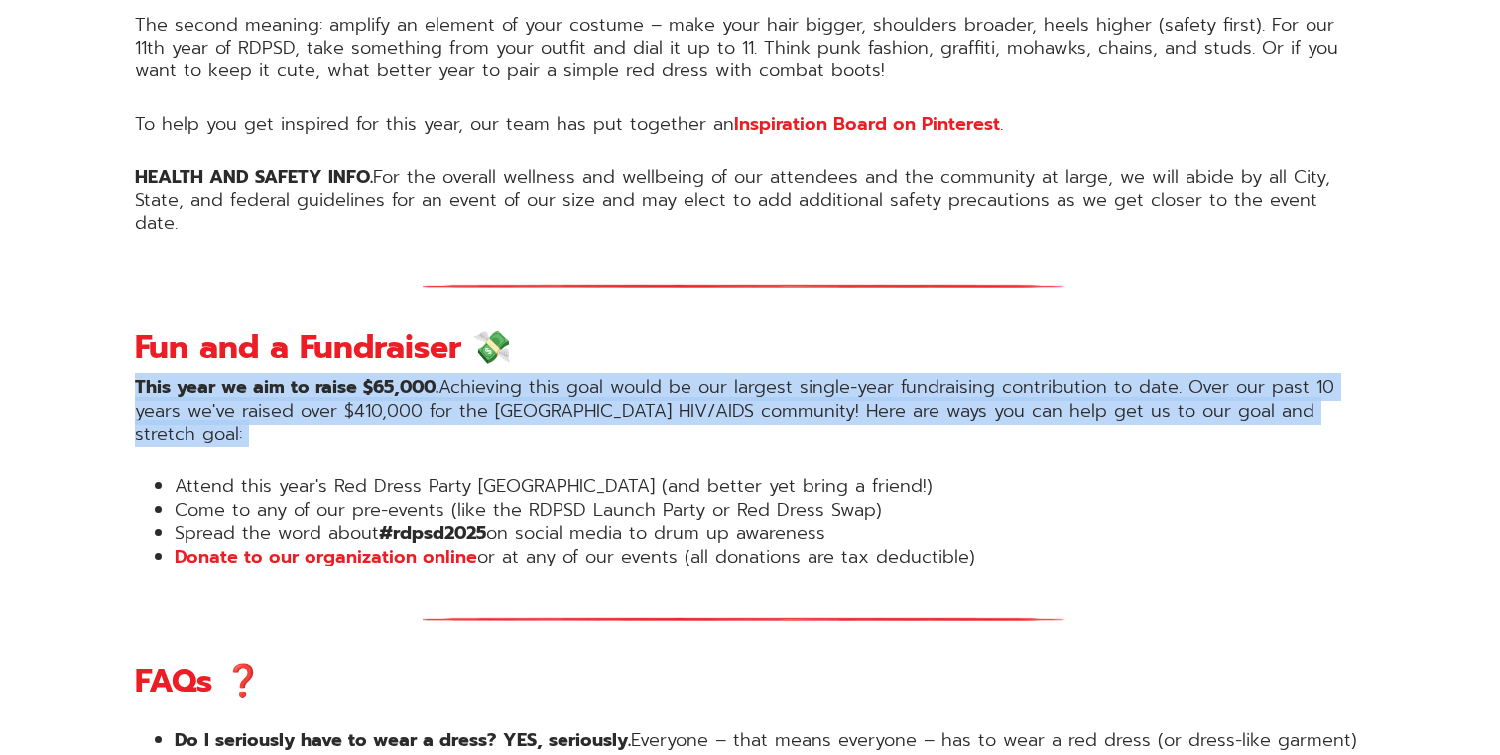
click at [557, 376] on p "This year we aim to raise $65,000. Achieving this goal would be our largest sin…" at bounding box center [750, 410] width 1230 height 69
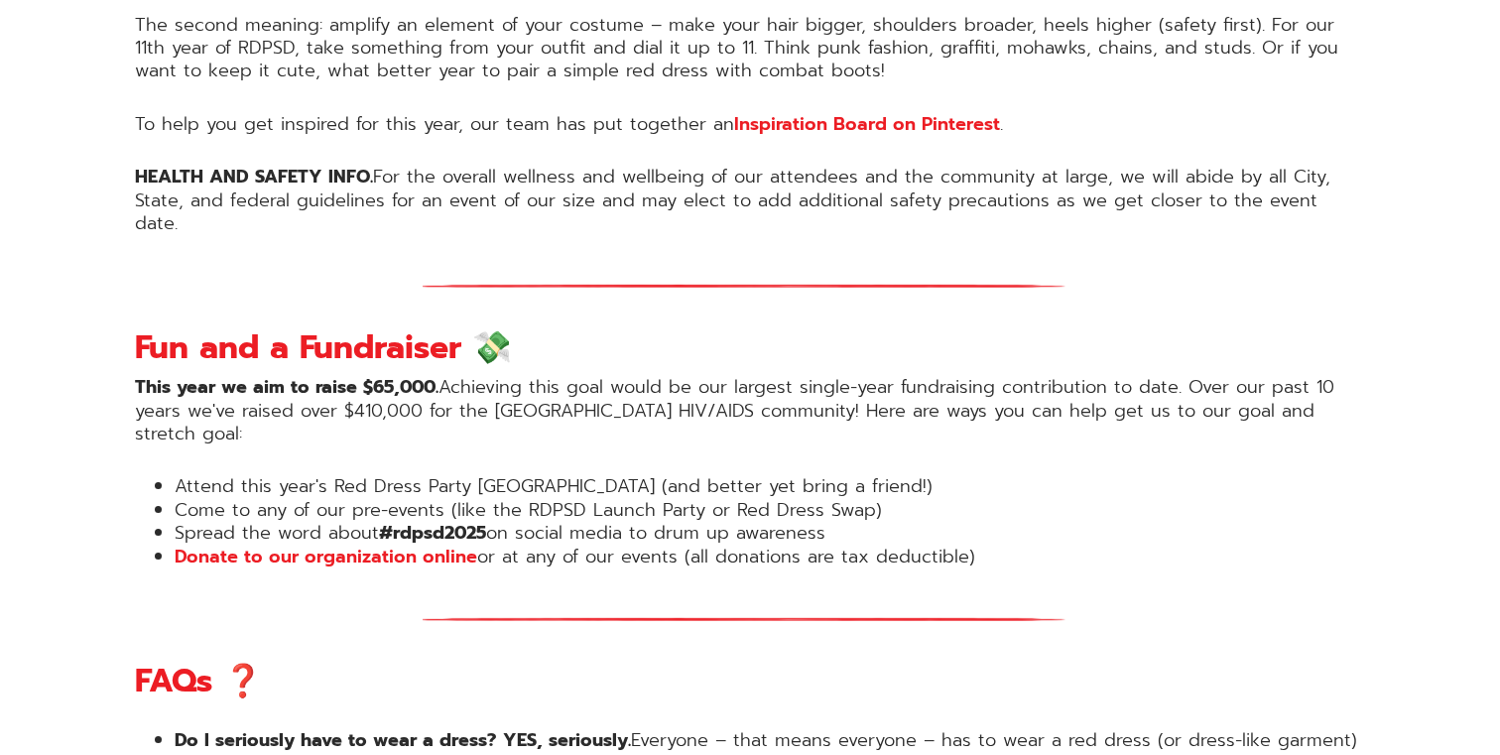
click at [517, 376] on p "This year we aim to raise $65,000. Achieving this goal would be our largest sin…" at bounding box center [750, 410] width 1230 height 69
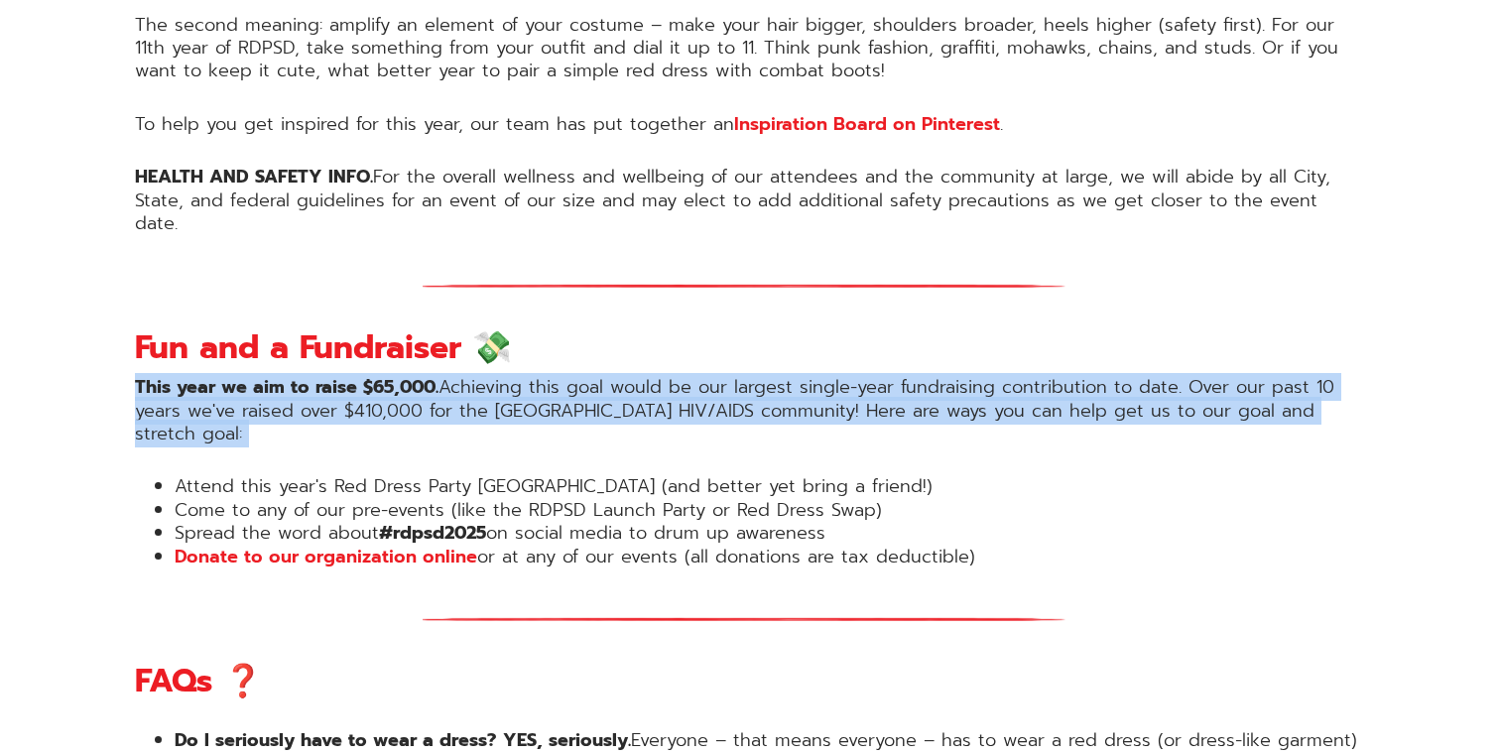
click at [517, 376] on p "This year we aim to raise $65,000. Achieving this goal would be our largest sin…" at bounding box center [750, 410] width 1230 height 69
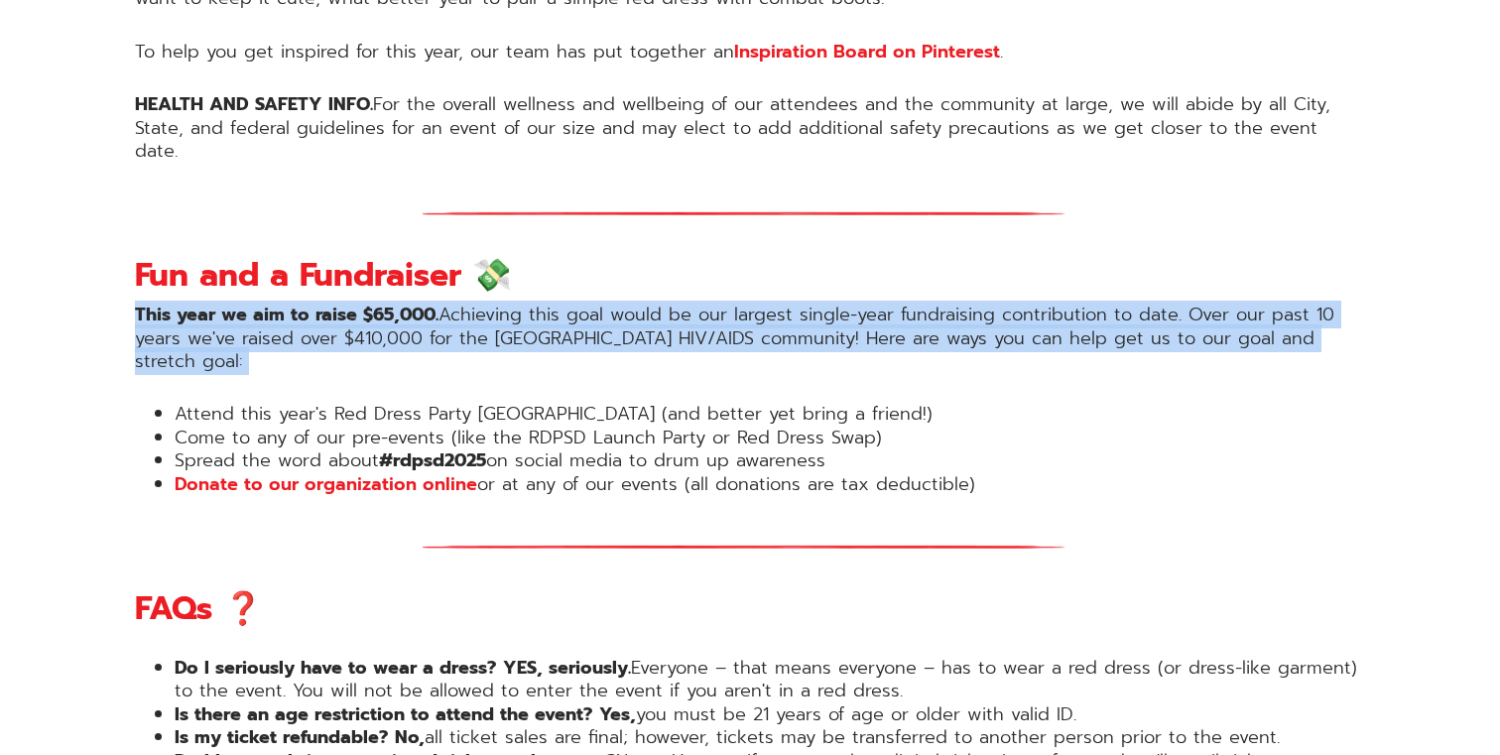
scroll to position [2020, 0]
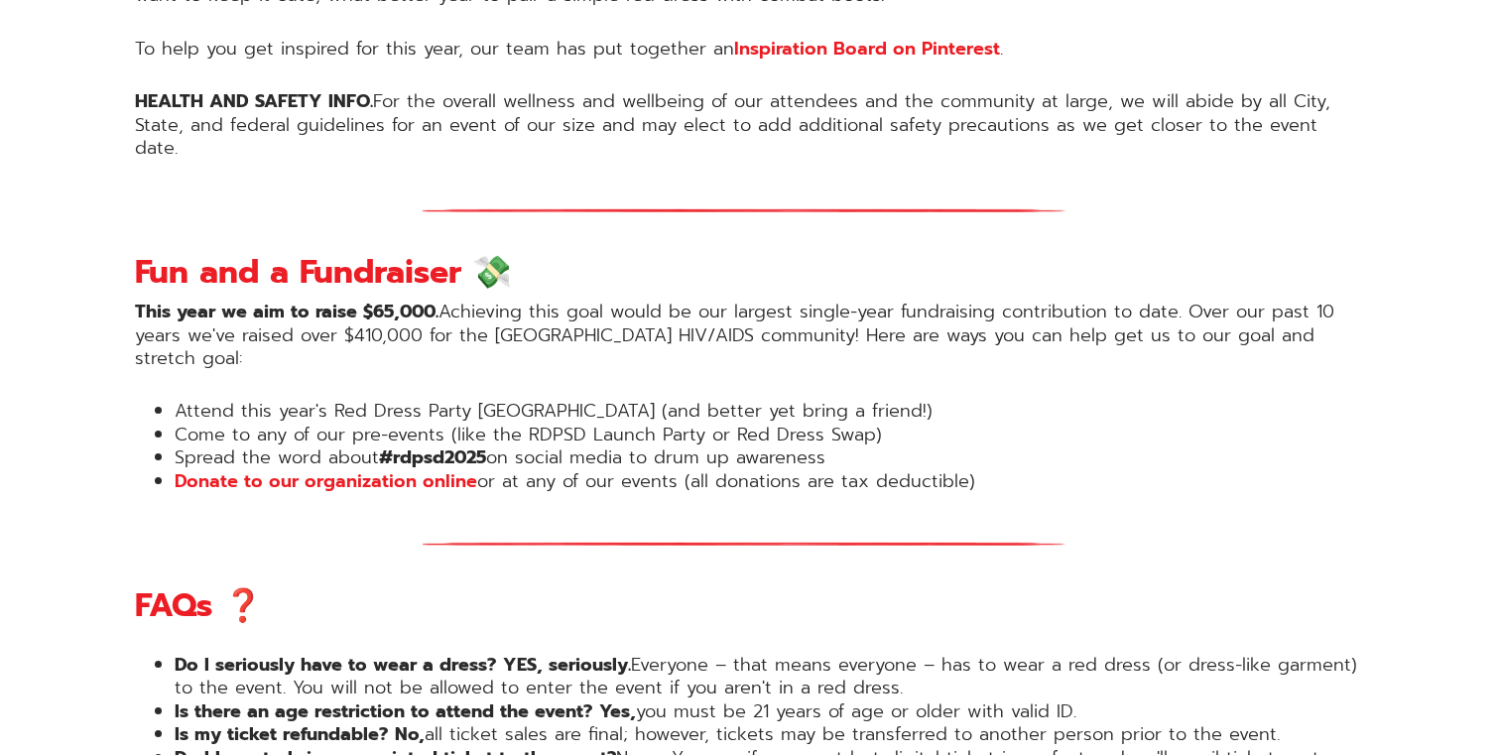
drag, startPoint x: 156, startPoint y: 332, endPoint x: 164, endPoint y: 426, distance: 93.6
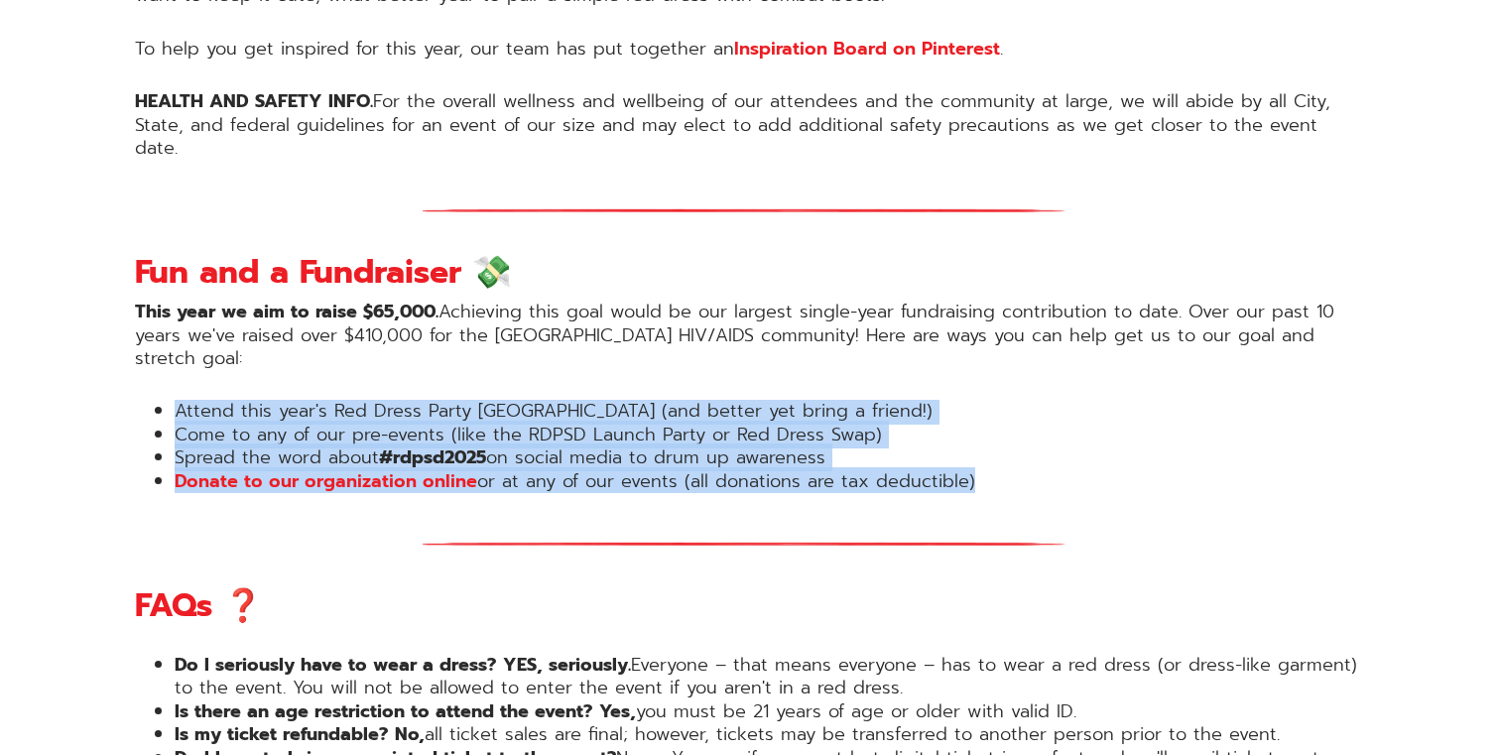
drag, startPoint x: 181, startPoint y: 321, endPoint x: 172, endPoint y: 429, distance: 108.5
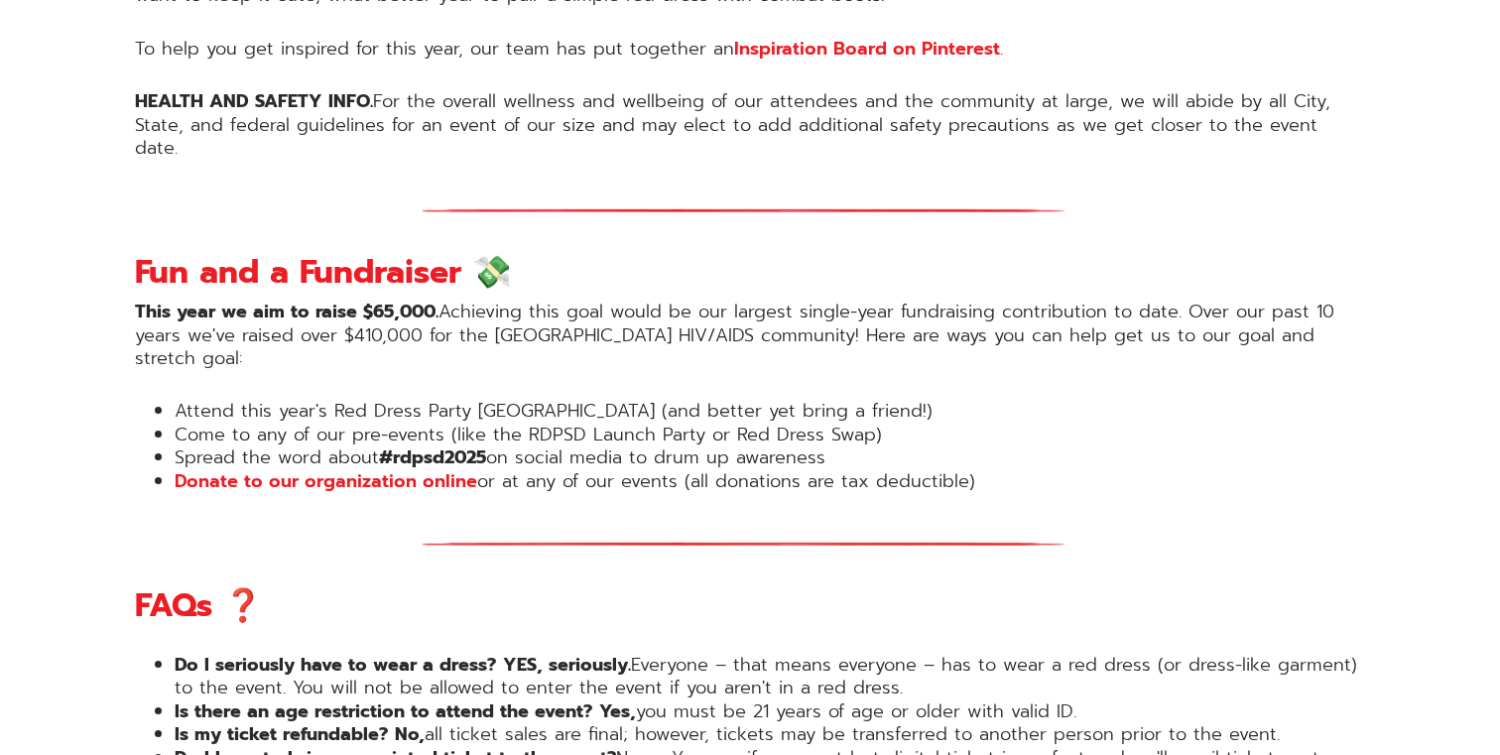
click at [223, 400] on li "Attend this year's Red Dress Party San Diego (and better yet bring a friend!)" at bounding box center [770, 411] width 1190 height 23
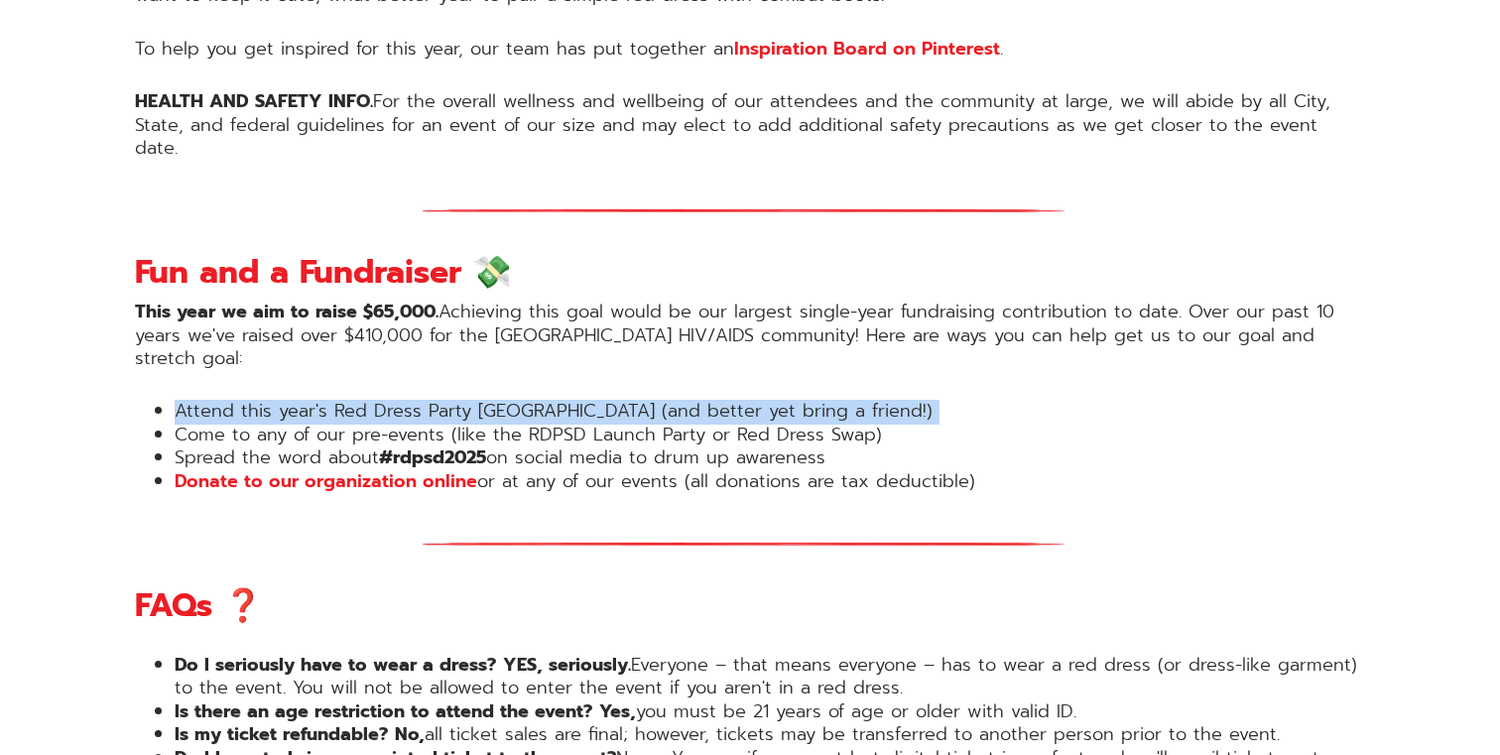
click at [223, 400] on li "Attend this year's Red Dress Party San Diego (and better yet bring a friend!)" at bounding box center [770, 411] width 1190 height 23
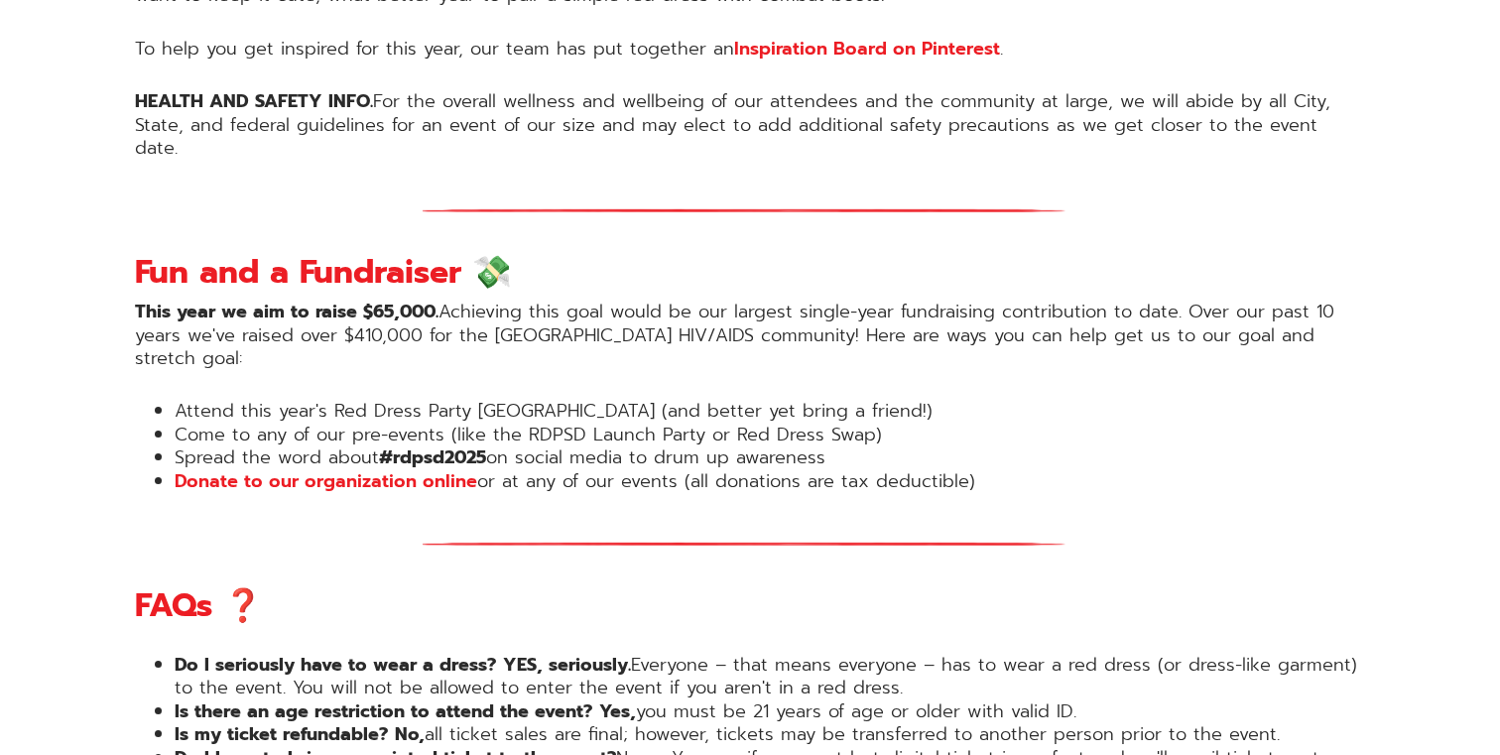
click at [223, 424] on li "Come to any of our pre-events (like the RDPSD Launch Party or Red Dress Swap)" at bounding box center [770, 435] width 1190 height 23
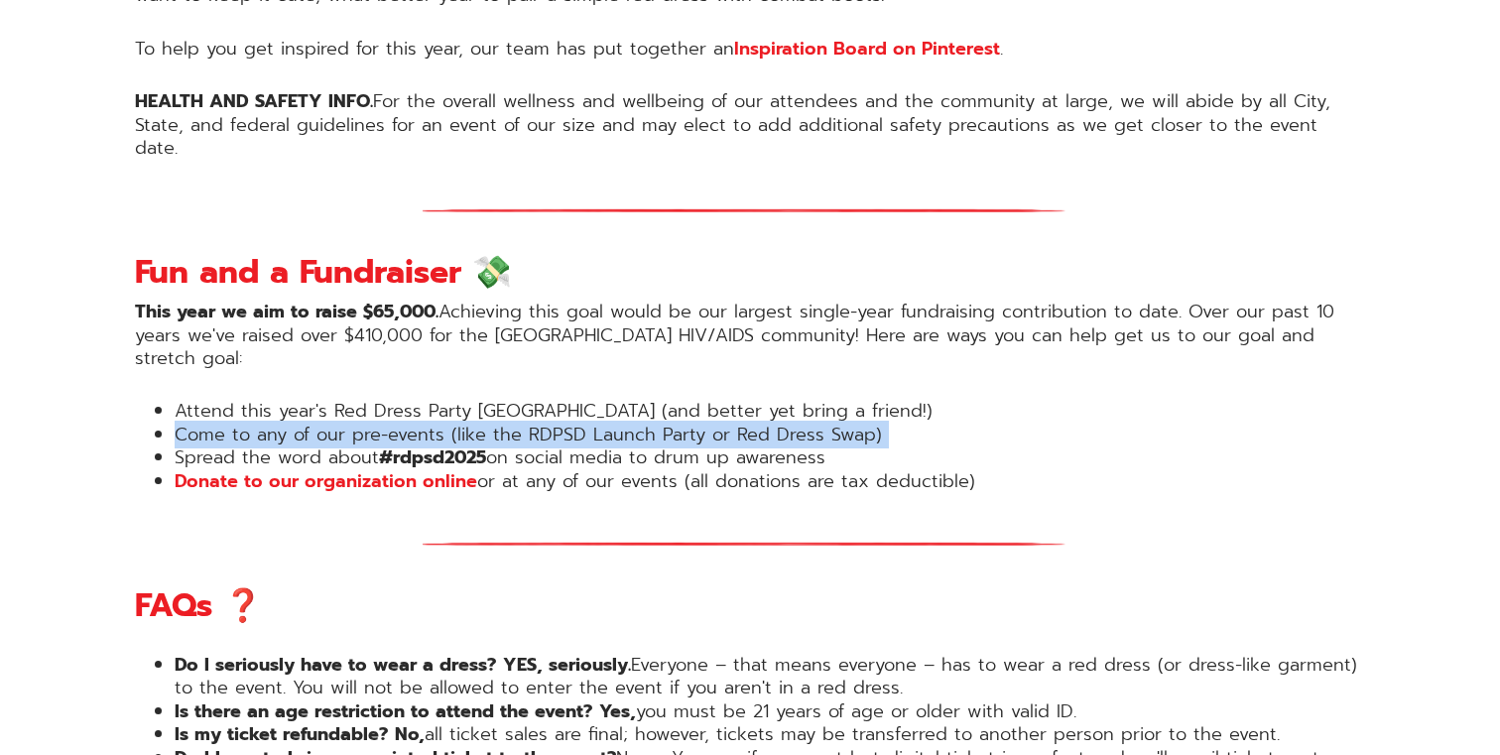
click at [223, 424] on li "Come to any of our pre-events (like the RDPSD Launch Party or Red Dress Swap)" at bounding box center [770, 435] width 1190 height 23
click at [209, 424] on li "Come to any of our pre-events (like the RDPSD Launch Party or Red Dress Swap)" at bounding box center [770, 435] width 1190 height 23
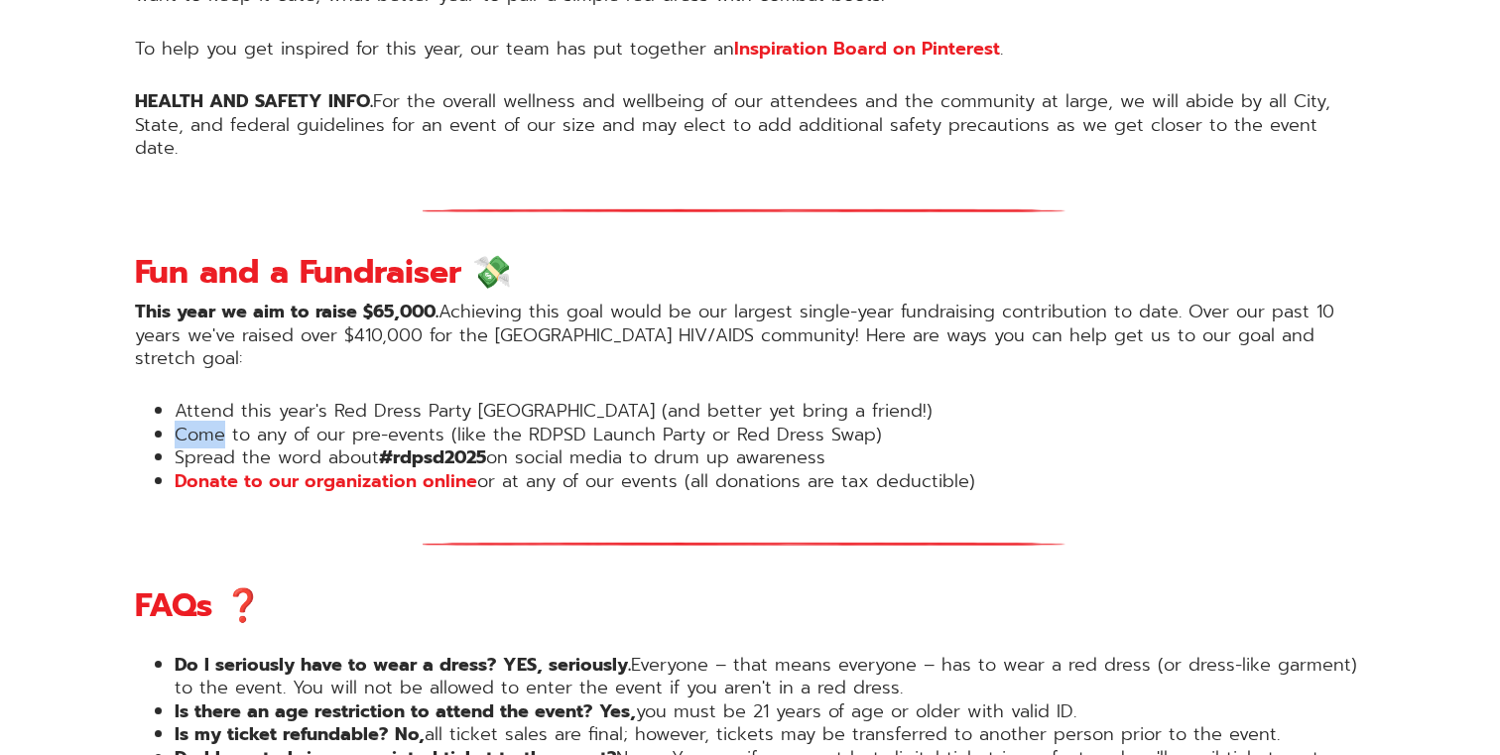
click at [209, 424] on li "Come to any of our pre-events (like the RDPSD Launch Party or Red Dress Swap)" at bounding box center [770, 435] width 1190 height 23
click at [209, 446] on li "Spread the word about #rdpsd2025 on social media to drum up awareness" at bounding box center [770, 457] width 1190 height 23
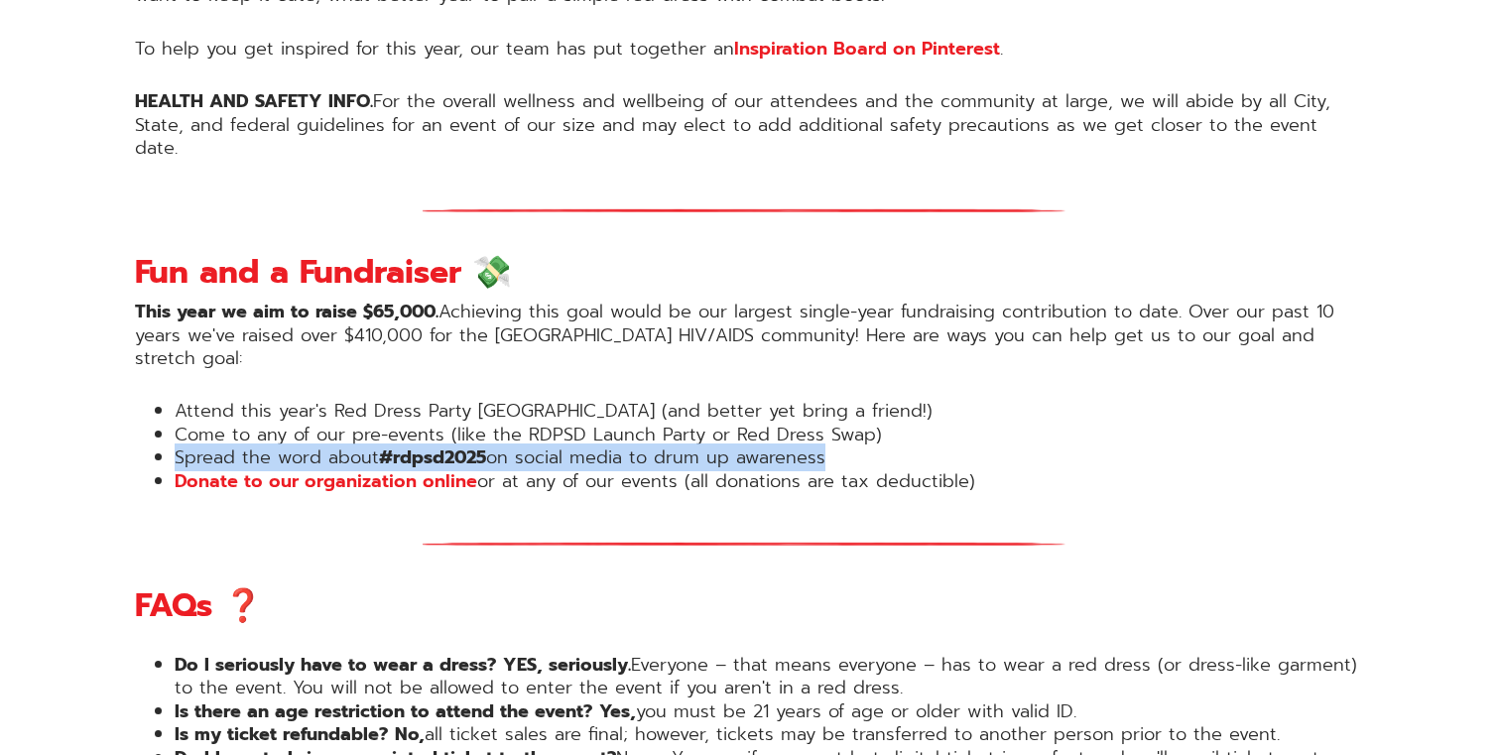
click at [209, 446] on li "Spread the word about #rdpsd2025 on social media to drum up awareness" at bounding box center [770, 457] width 1190 height 23
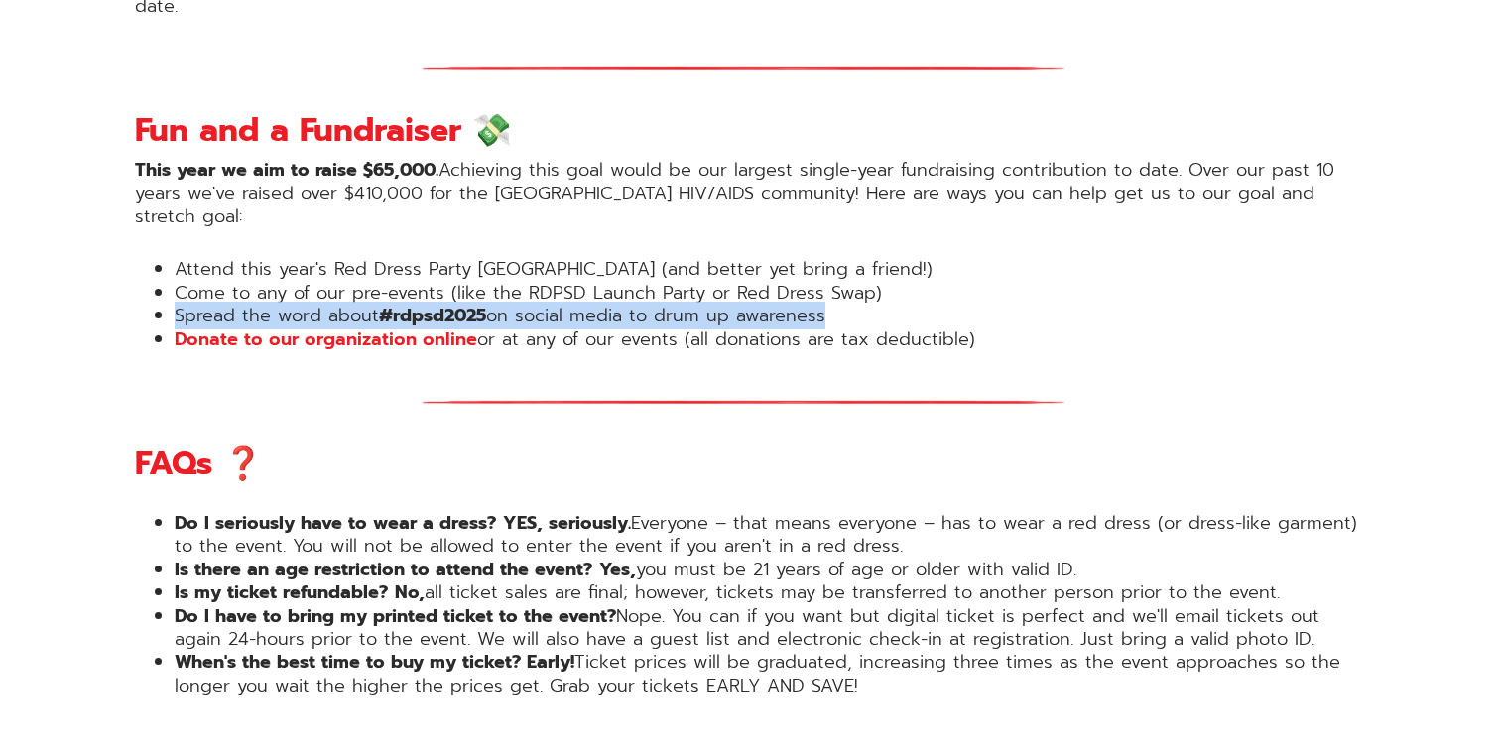
scroll to position [2209, 0]
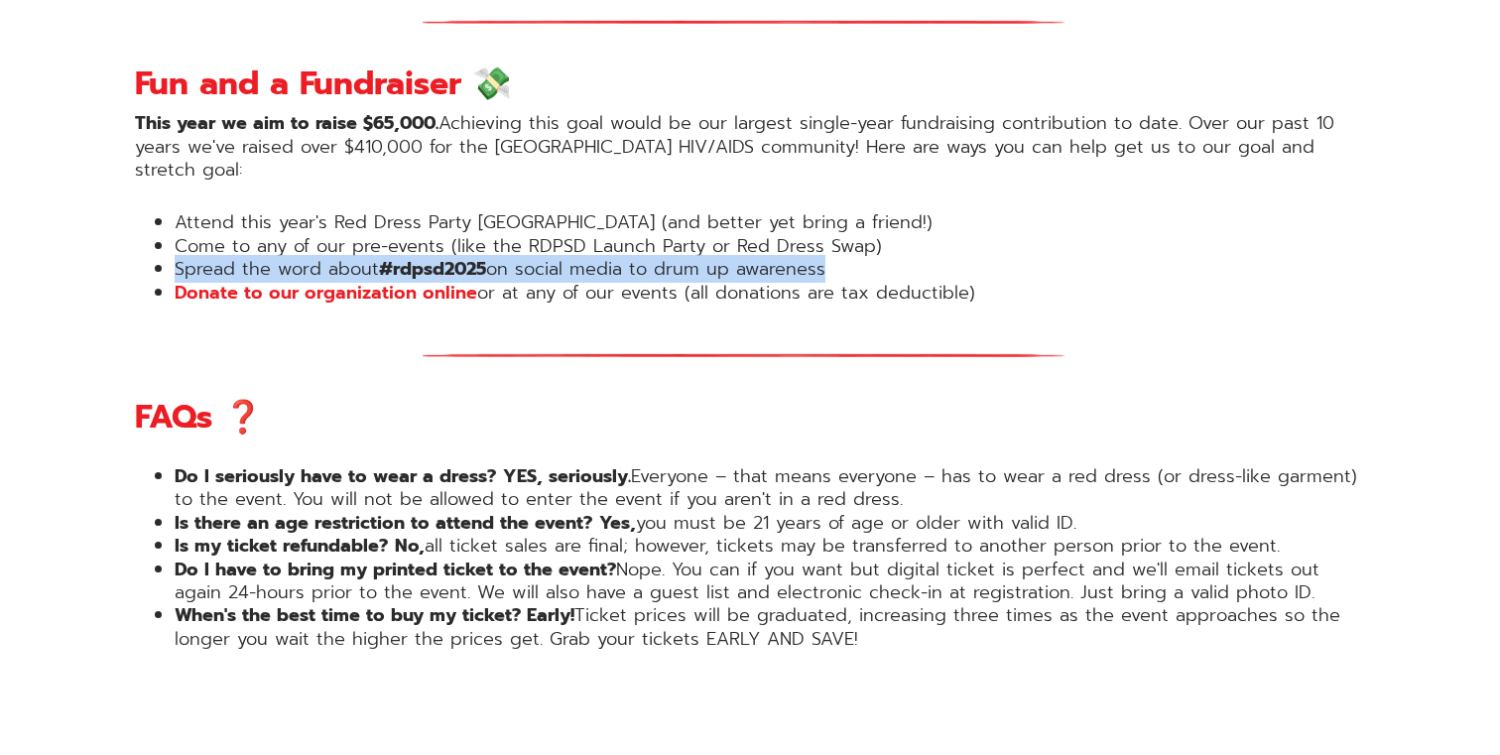
drag, startPoint x: 154, startPoint y: 398, endPoint x: 1325, endPoint y: 516, distance: 1177.3
click at [1325, 516] on ul "Do I seriously have to wear a dress? YES, seriously. Everyone – that means ever…" at bounding box center [750, 557] width 1230 height 185
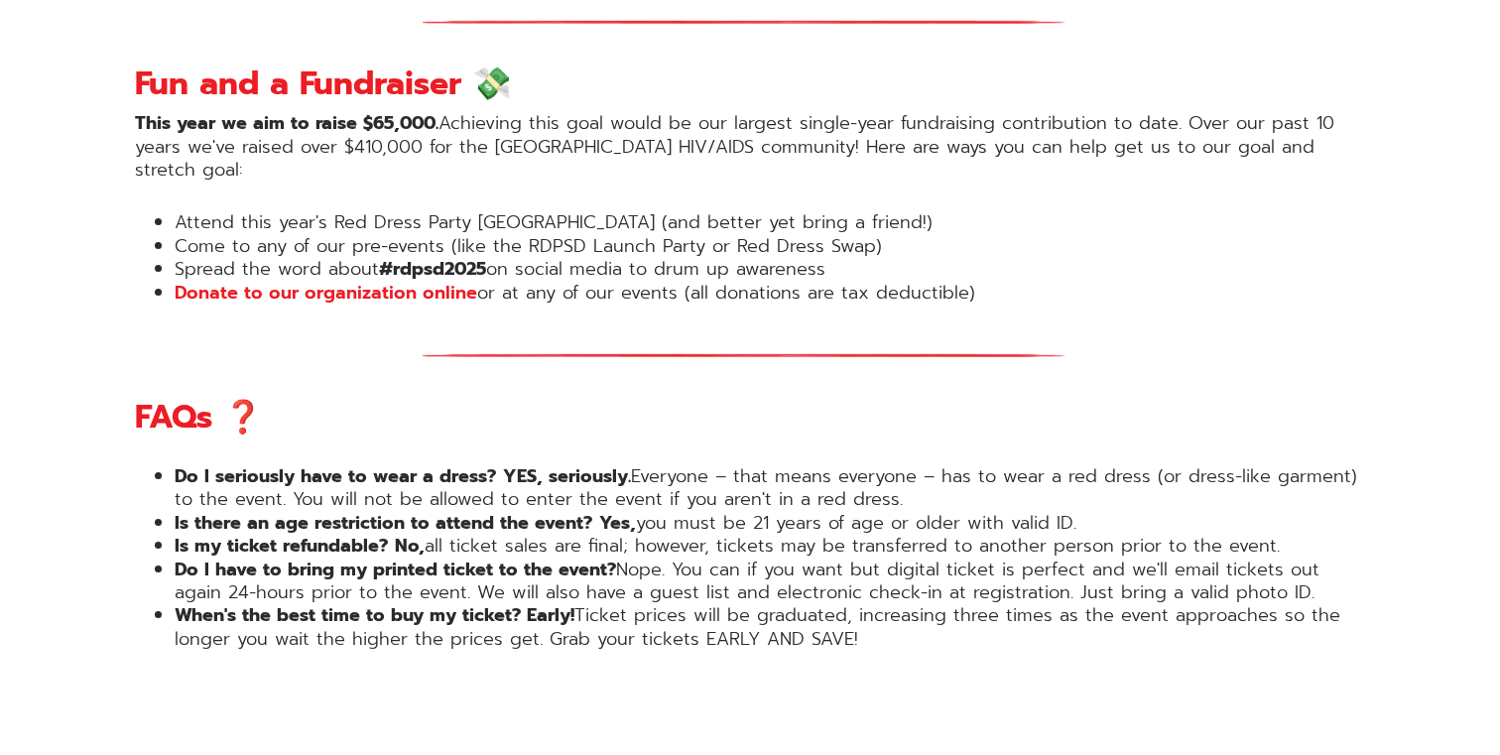
click at [1262, 558] on li "Do I have to bring my printed ticket to the event? Nope. You can if you want bu…" at bounding box center [770, 581] width 1190 height 47
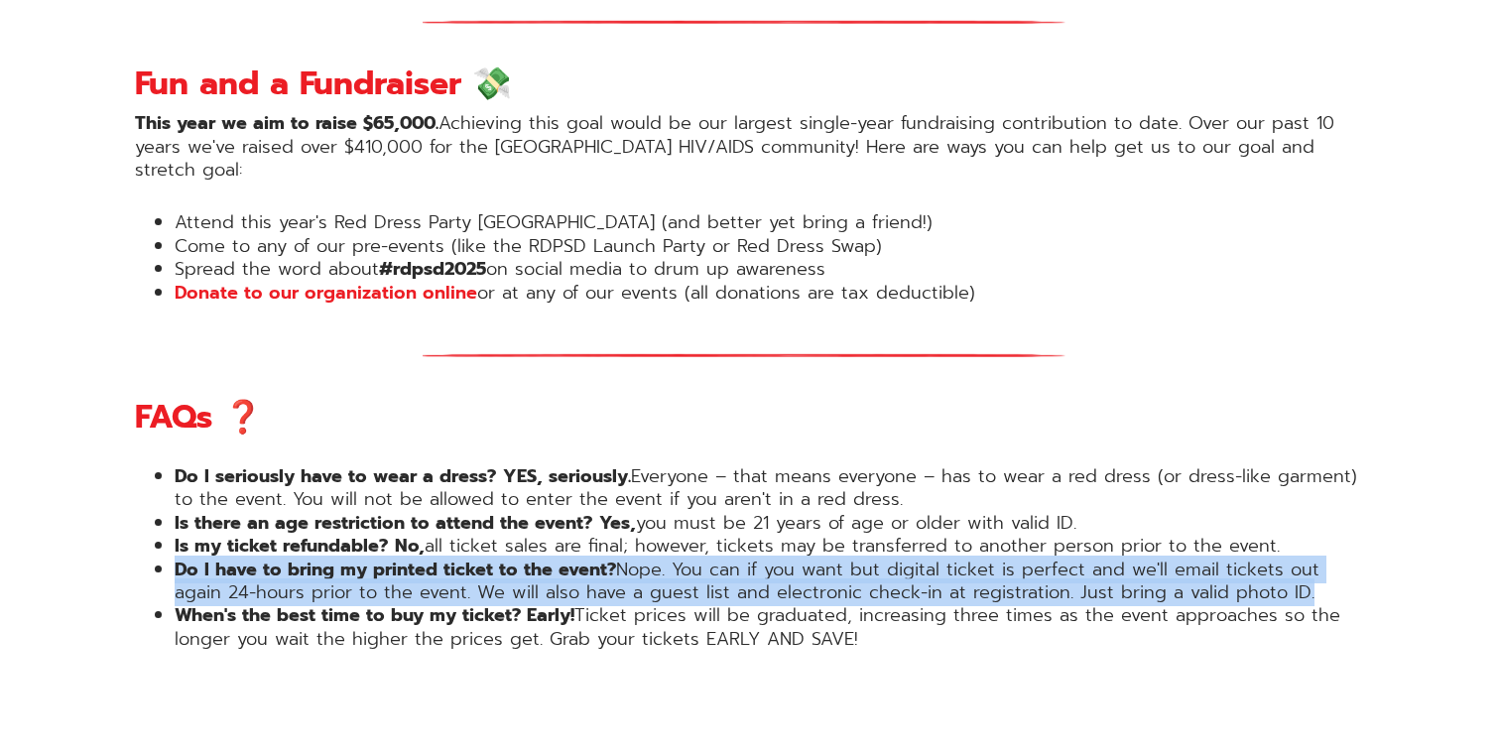
click at [1262, 558] on li "Do I have to bring my printed ticket to the event? Nope. You can if you want bu…" at bounding box center [770, 581] width 1190 height 47
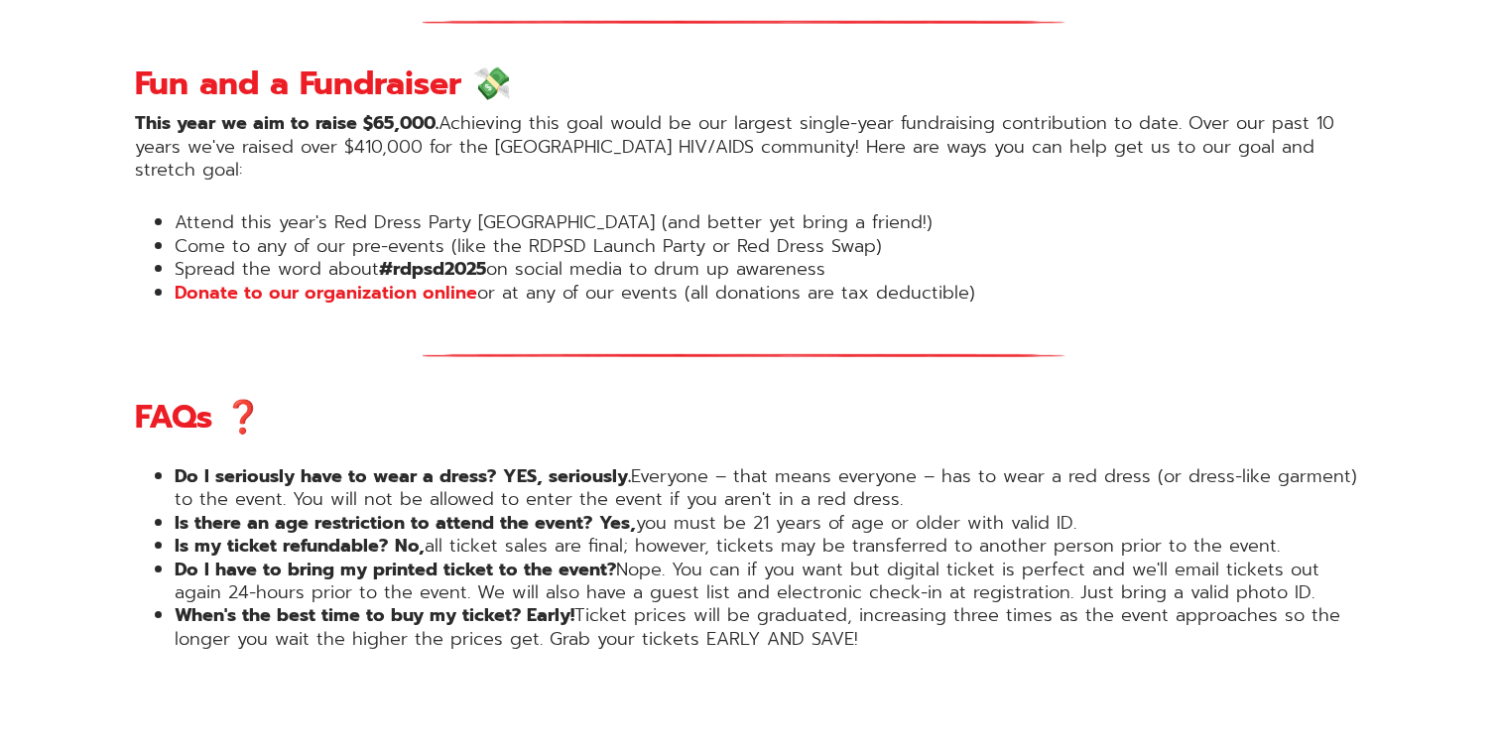
click at [725, 558] on li "Do I have to bring my printed ticket to the event? Nope. You can if you want bu…" at bounding box center [770, 581] width 1190 height 47
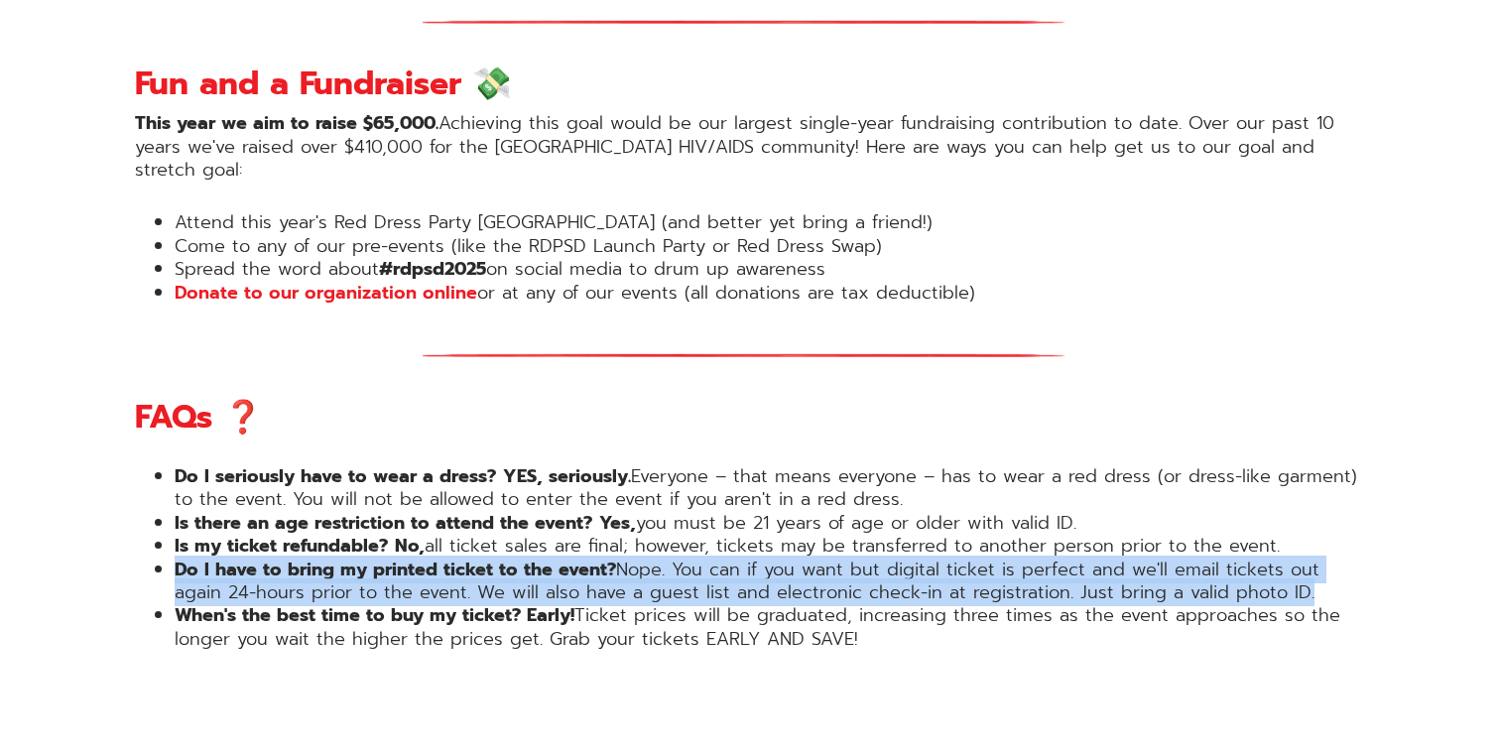
click at [725, 558] on li "Do I have to bring my printed ticket to the event? Nope. You can if you want bu…" at bounding box center [770, 581] width 1190 height 47
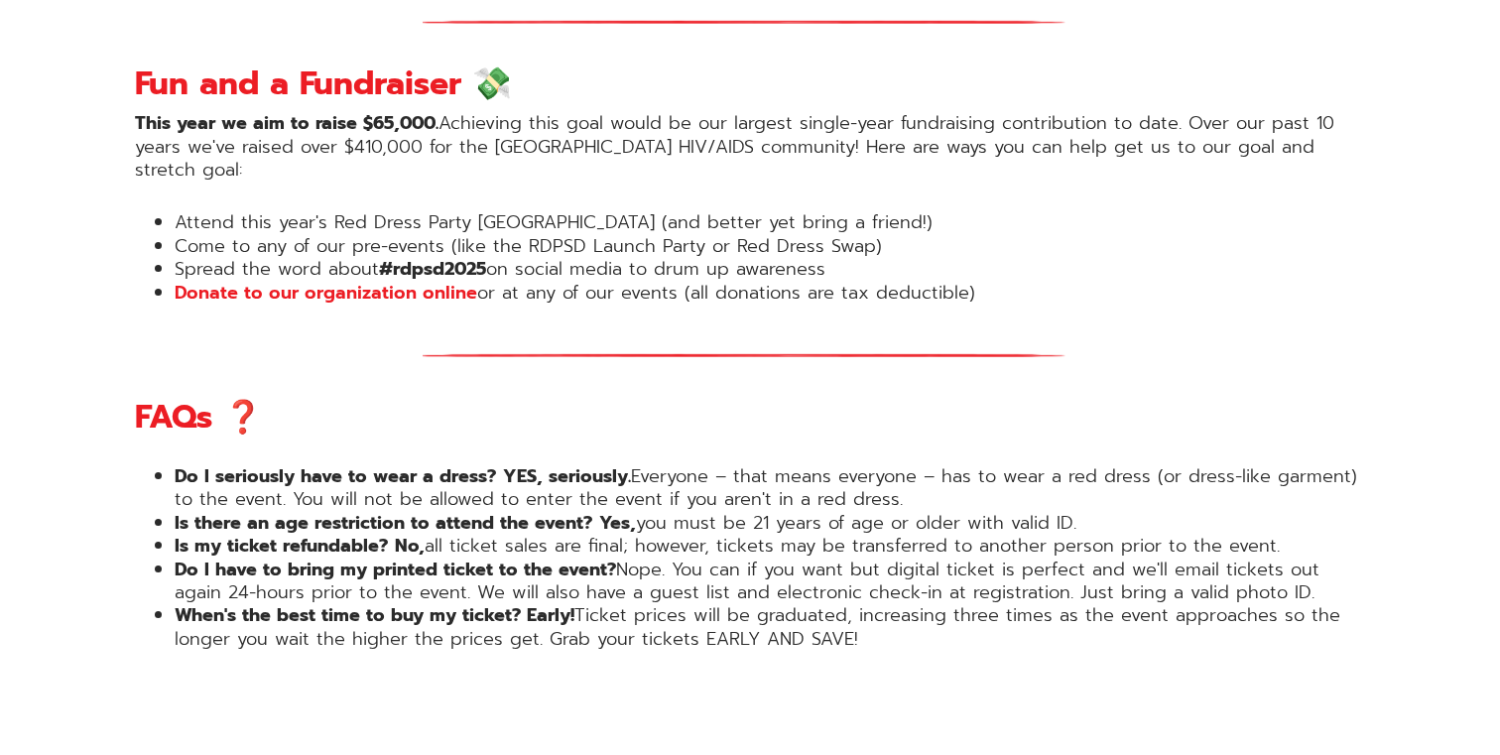
click at [665, 604] on li "When's the best time to buy my ticket? Early! Ticket prices will be graduated, …" at bounding box center [770, 627] width 1190 height 47
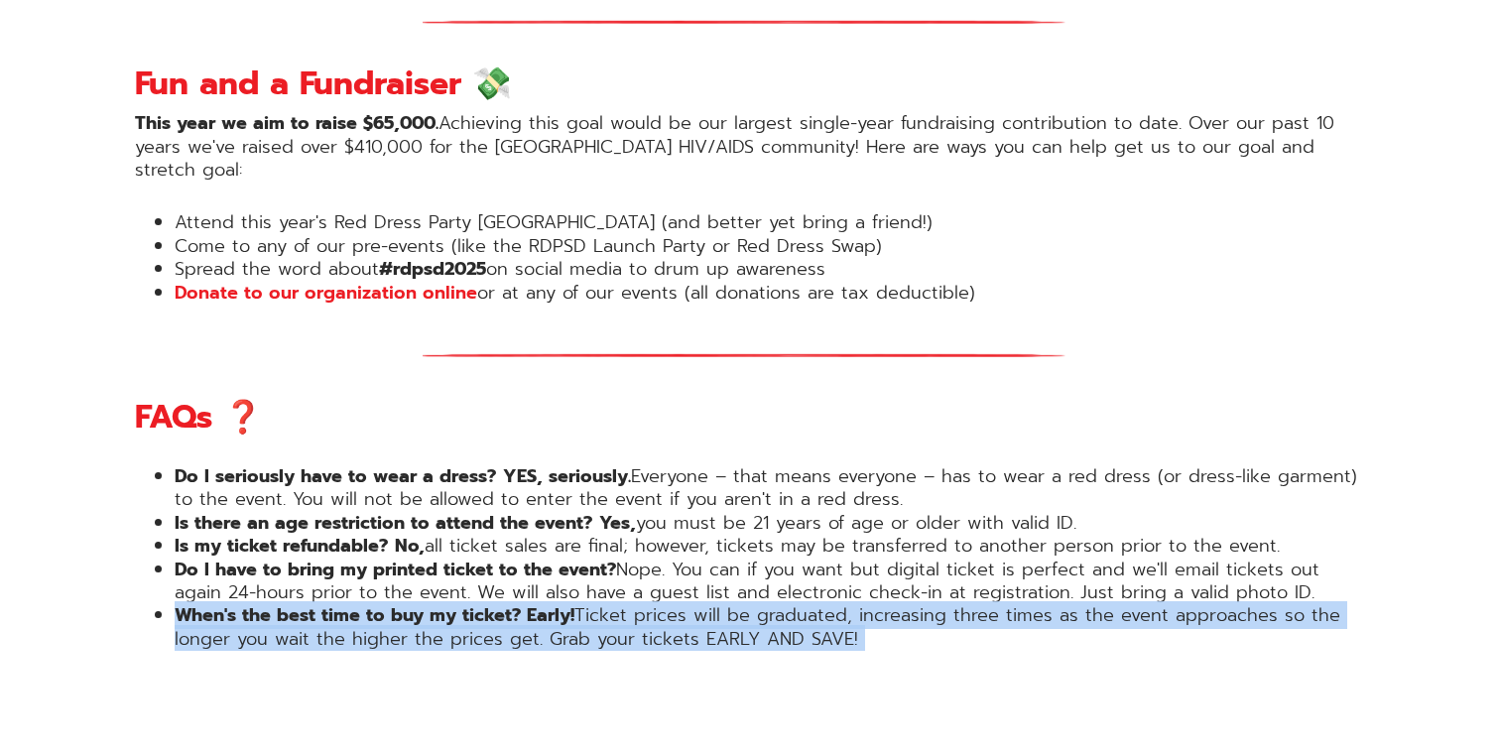
click at [665, 604] on li "When's the best time to buy my ticket? Early! Ticket prices will be graduated, …" at bounding box center [770, 627] width 1190 height 47
click at [688, 604] on li "When's the best time to buy my ticket? Early! Ticket prices will be graduated, …" at bounding box center [770, 627] width 1190 height 47
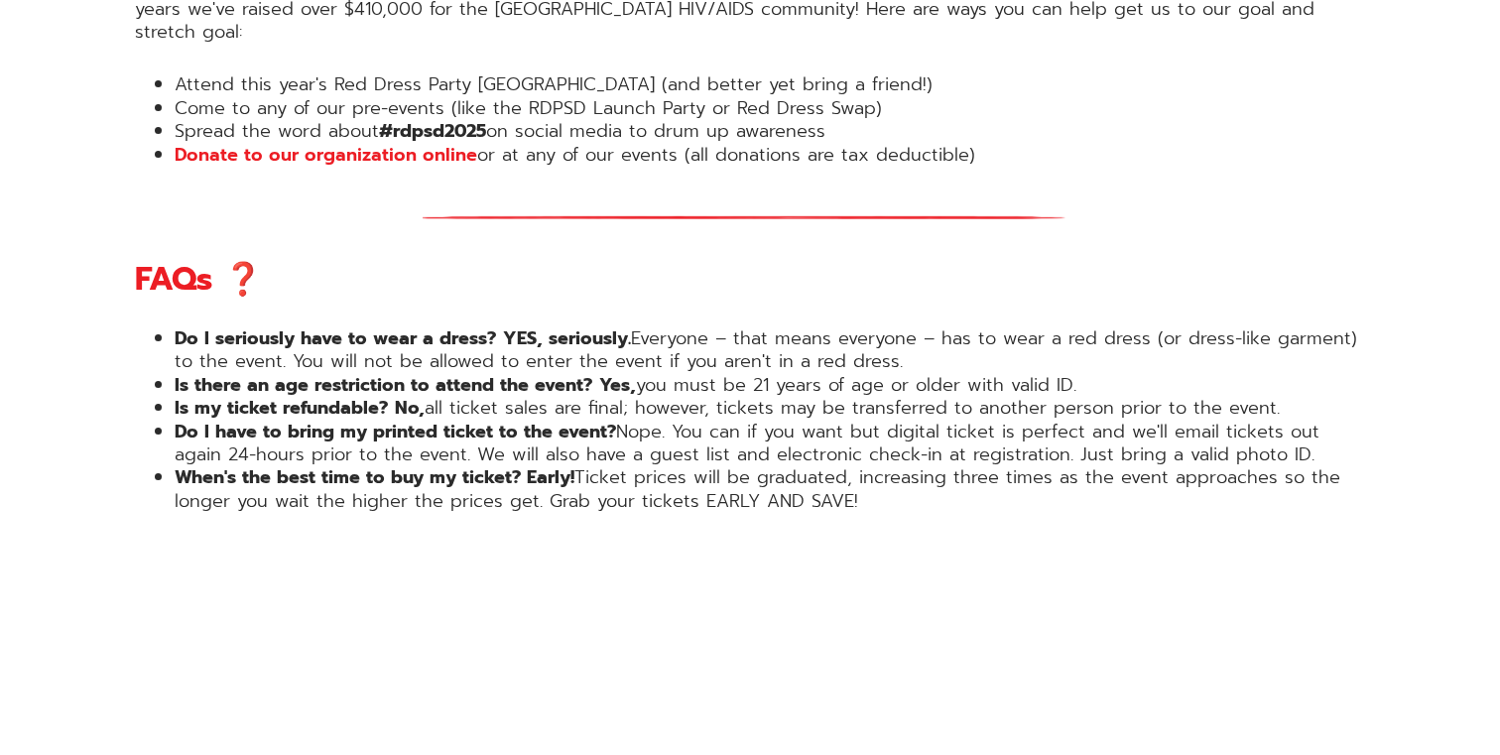
scroll to position [2354, 0]
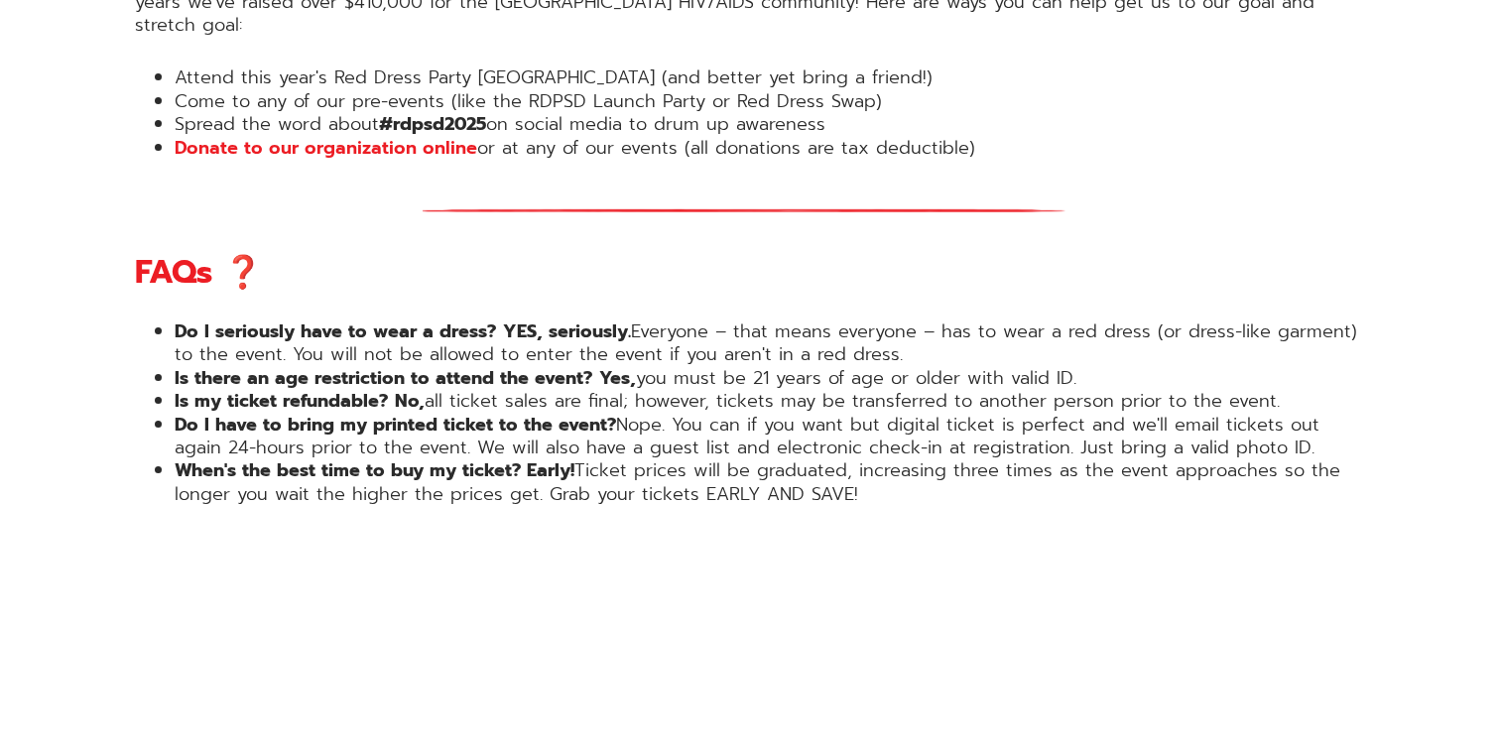
click at [647, 459] on li "When's the best time to buy my ticket? Early! Ticket prices will be graduated, …" at bounding box center [770, 482] width 1190 height 47
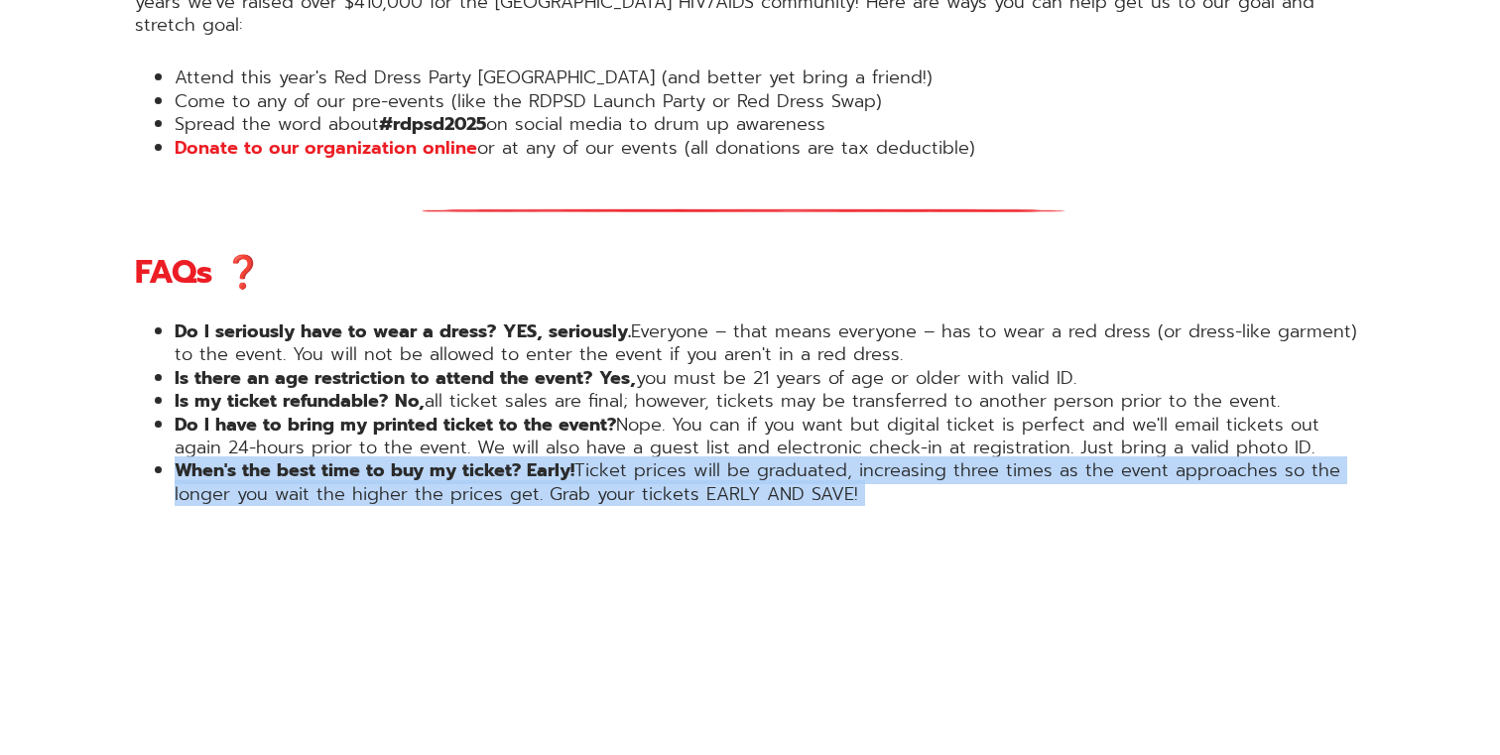
click at [647, 459] on li "When's the best time to buy my ticket? Early! Ticket prices will be graduated, …" at bounding box center [770, 482] width 1190 height 47
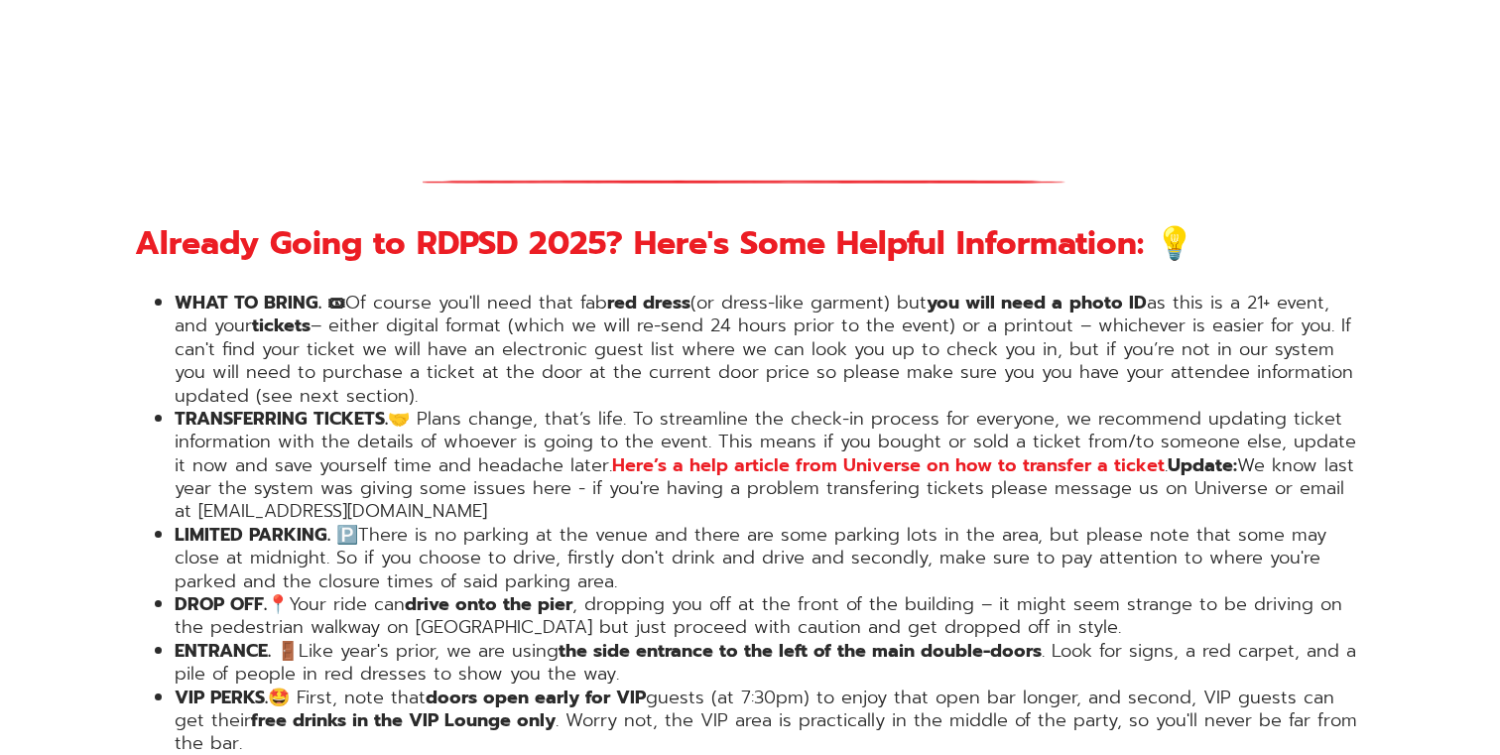
scroll to position [3254, 0]
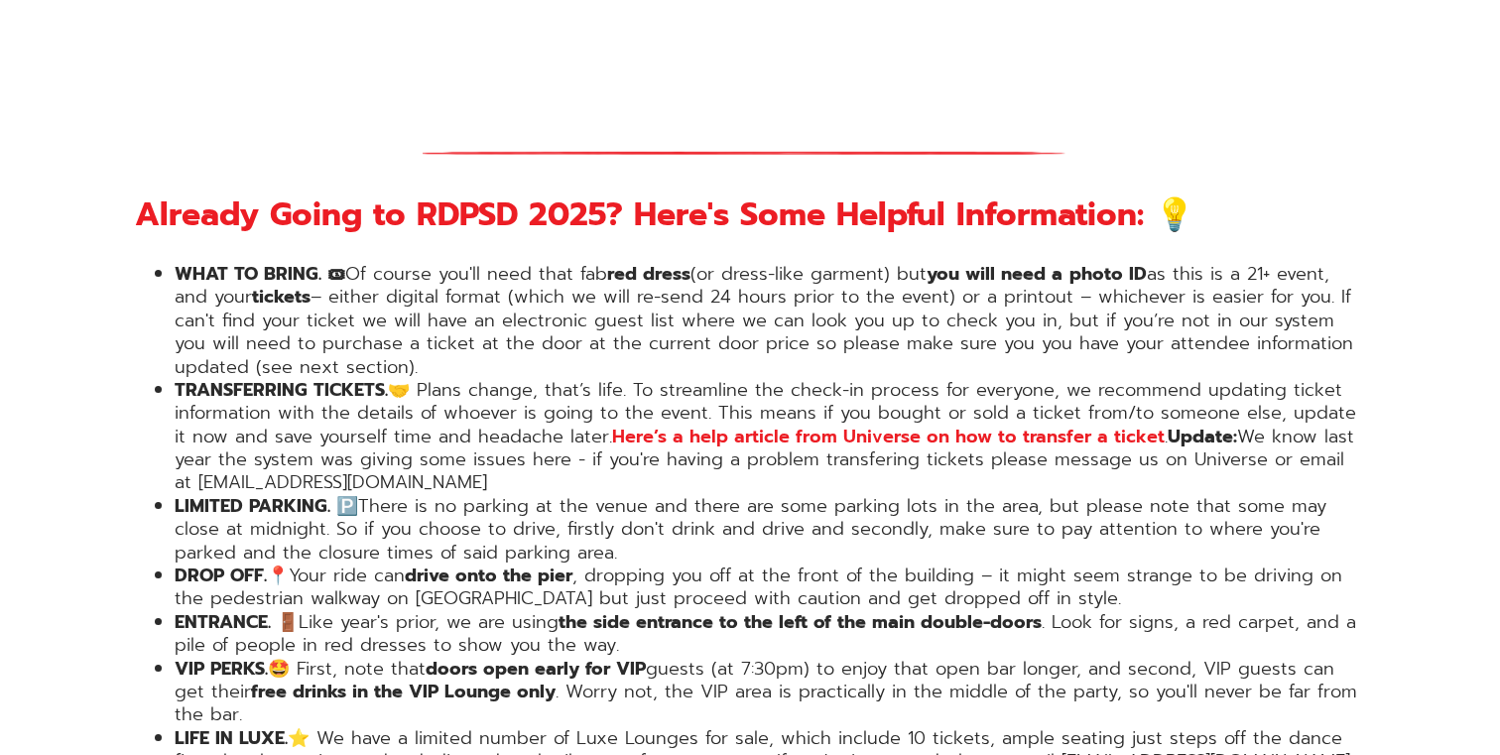
click at [605, 263] on li "WHAT TO BRING. 🎟 Of course you'll need that fab red dress (or dress-like garmen…" at bounding box center [770, 321] width 1190 height 116
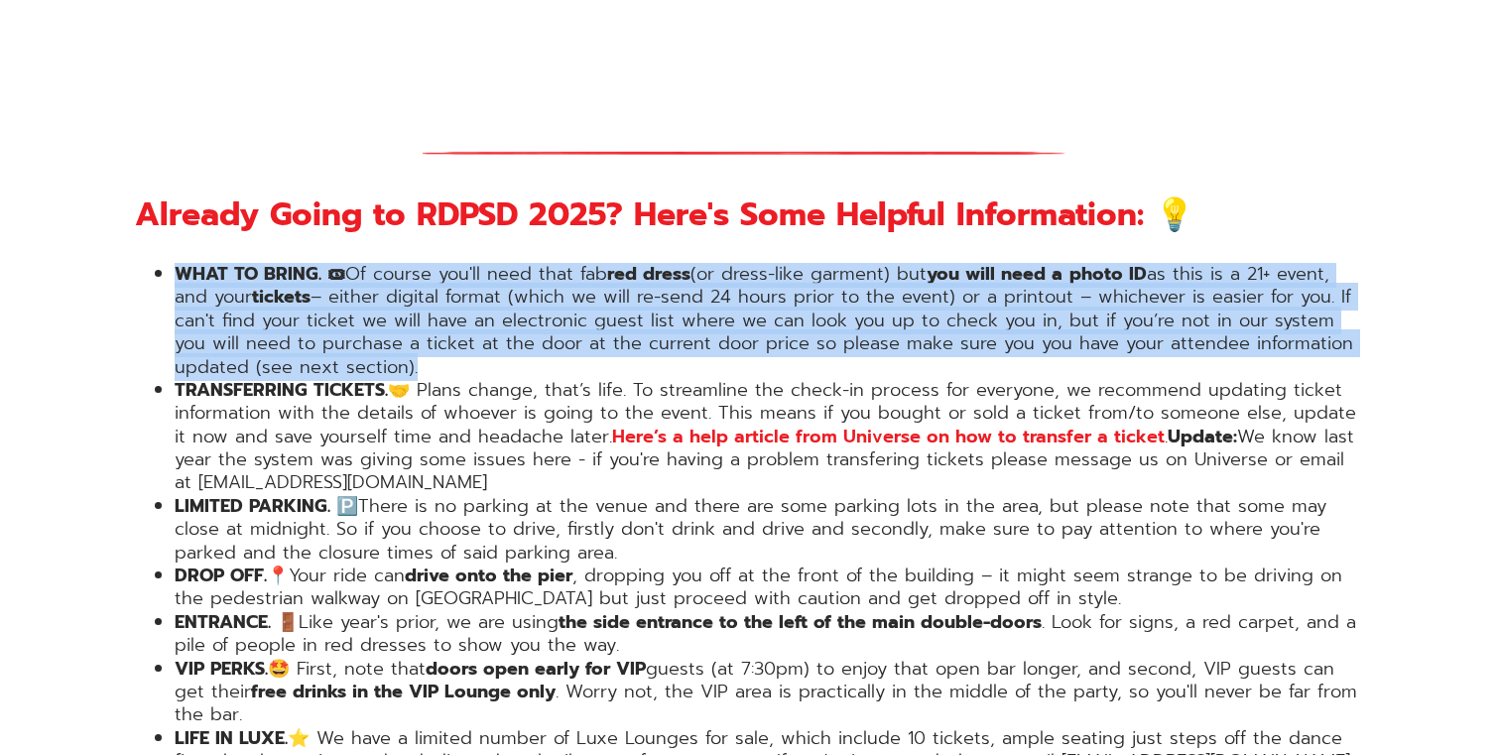
click at [605, 263] on li "WHAT TO BRING. 🎟 Of course you'll need that fab red dress (or dress-like garmen…" at bounding box center [770, 321] width 1190 height 116
click at [627, 263] on li "WHAT TO BRING. 🎟 Of course you'll need that fab red dress (or dress-like garmen…" at bounding box center [770, 321] width 1190 height 116
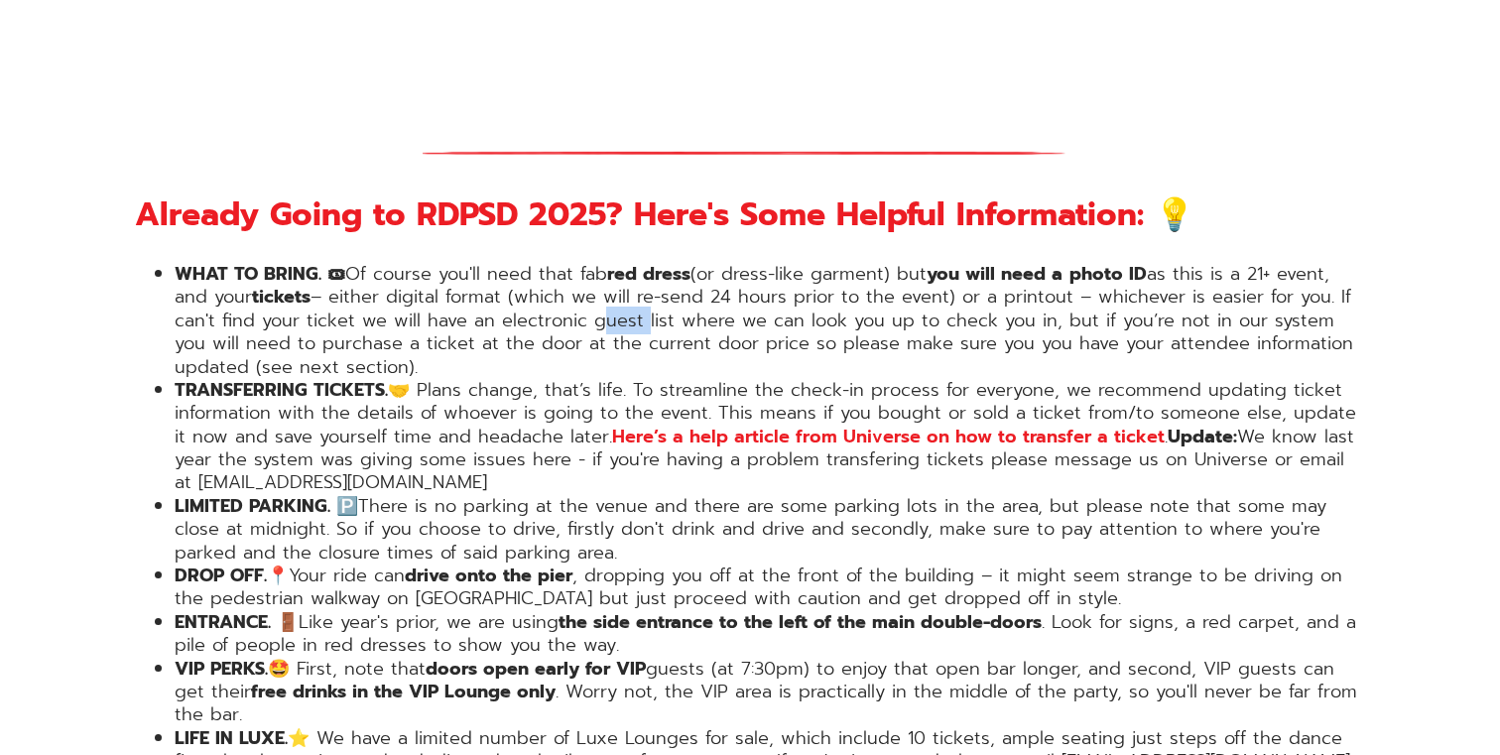
click at [627, 263] on li "WHAT TO BRING. 🎟 Of course you'll need that fab red dress (or dress-like garmen…" at bounding box center [770, 321] width 1190 height 116
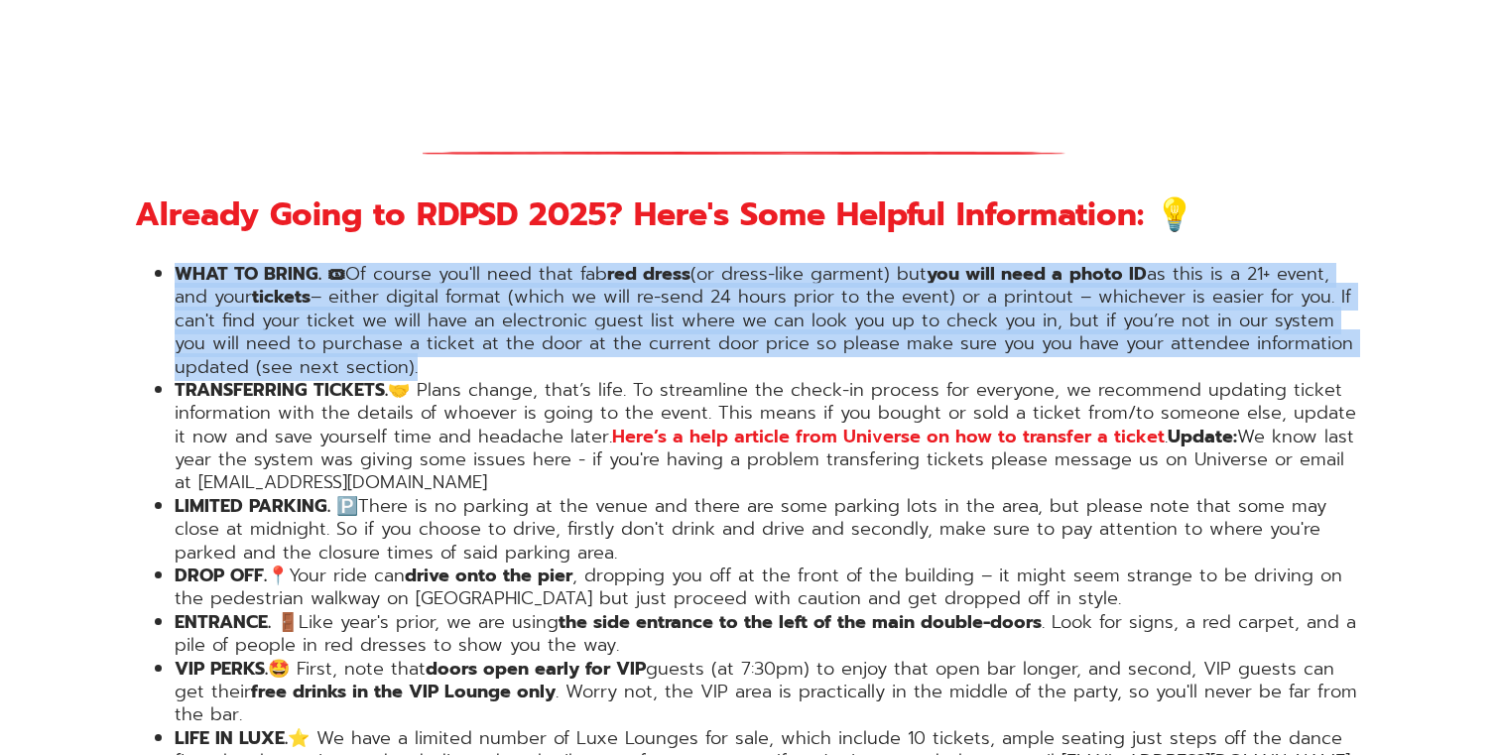
click at [627, 263] on li "WHAT TO BRING. 🎟 Of course you'll need that fab red dress (or dress-like garmen…" at bounding box center [770, 321] width 1190 height 116
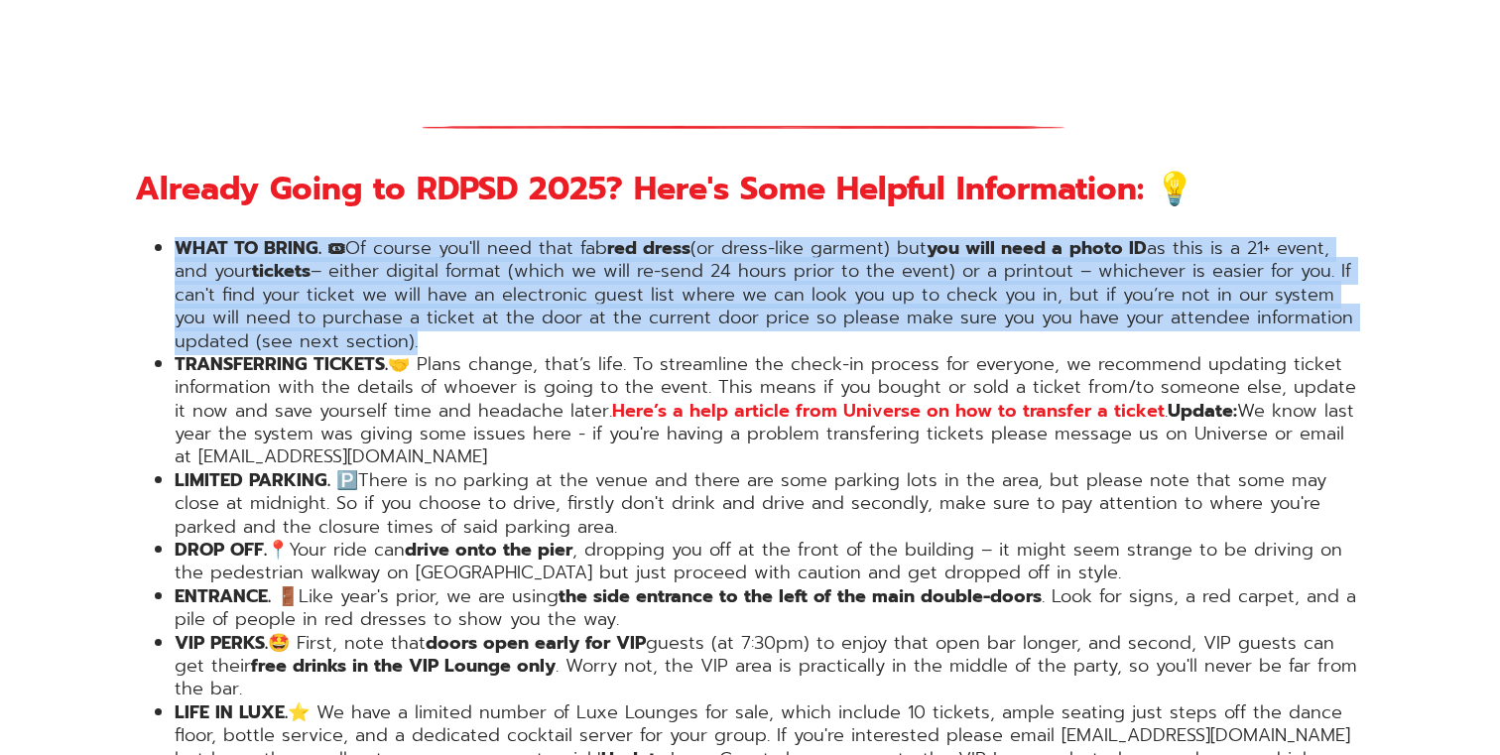
click at [627, 251] on li "WHAT TO BRING. 🎟 Of course you'll need that fab red dress (or dress-like garmen…" at bounding box center [770, 295] width 1190 height 116
click at [560, 251] on li "WHAT TO BRING. 🎟 Of course you'll need that fab red dress (or dress-like garmen…" at bounding box center [770, 295] width 1190 height 116
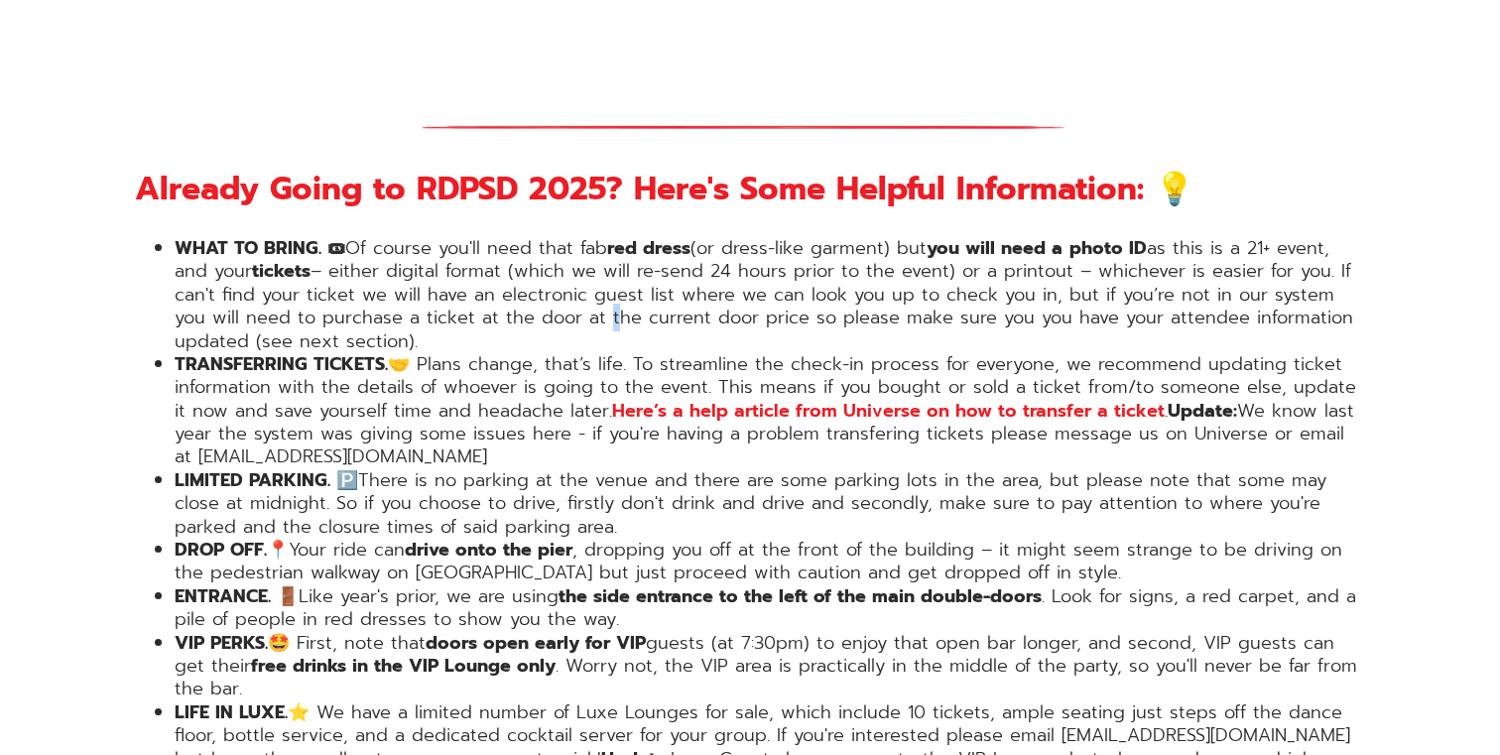
click at [560, 251] on li "WHAT TO BRING. 🎟 Of course you'll need that fab red dress (or dress-like garmen…" at bounding box center [770, 295] width 1190 height 116
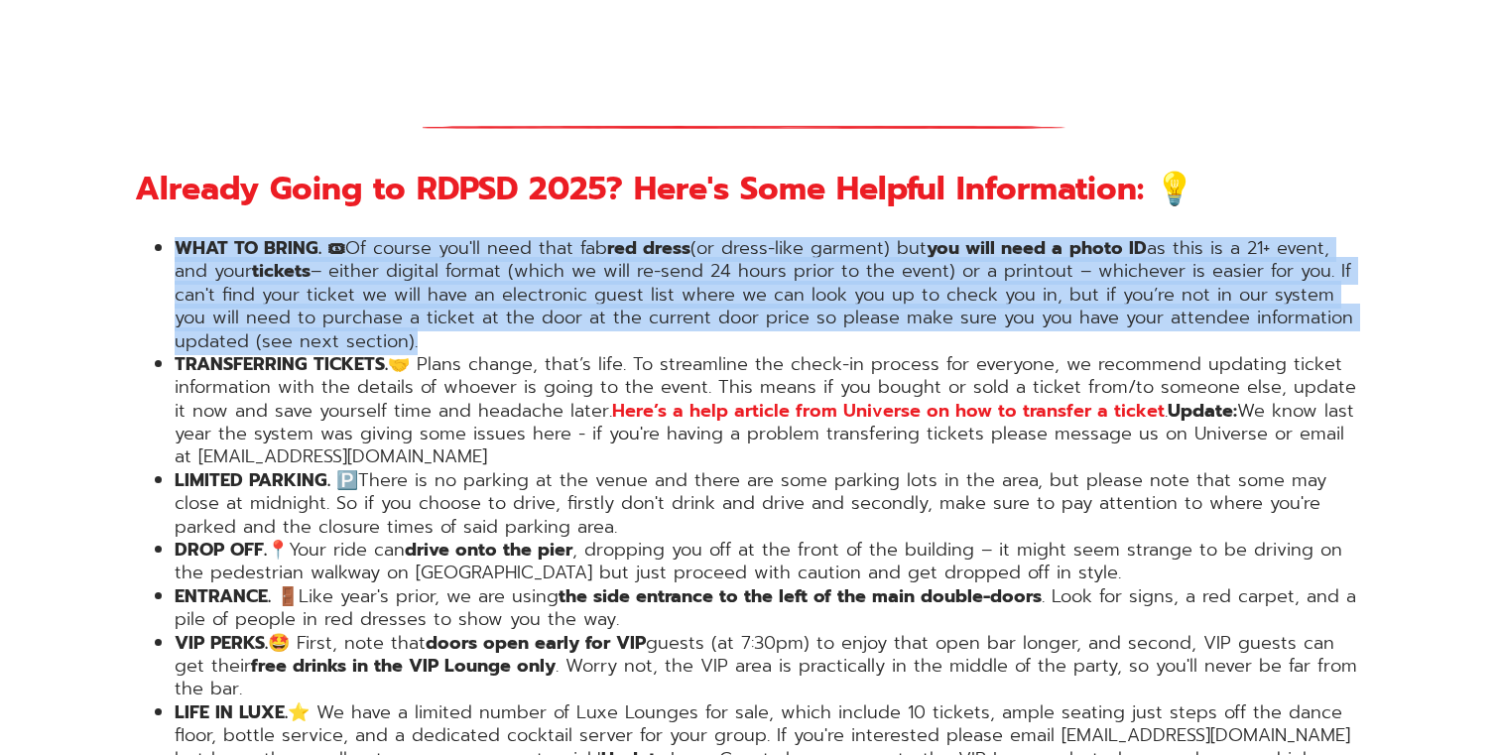
click at [560, 251] on li "WHAT TO BRING. 🎟 Of course you'll need that fab red dress (or dress-like garmen…" at bounding box center [770, 295] width 1190 height 116
click at [568, 251] on li "WHAT TO BRING. 🎟 Of course you'll need that fab red dress (or dress-like garmen…" at bounding box center [770, 295] width 1190 height 116
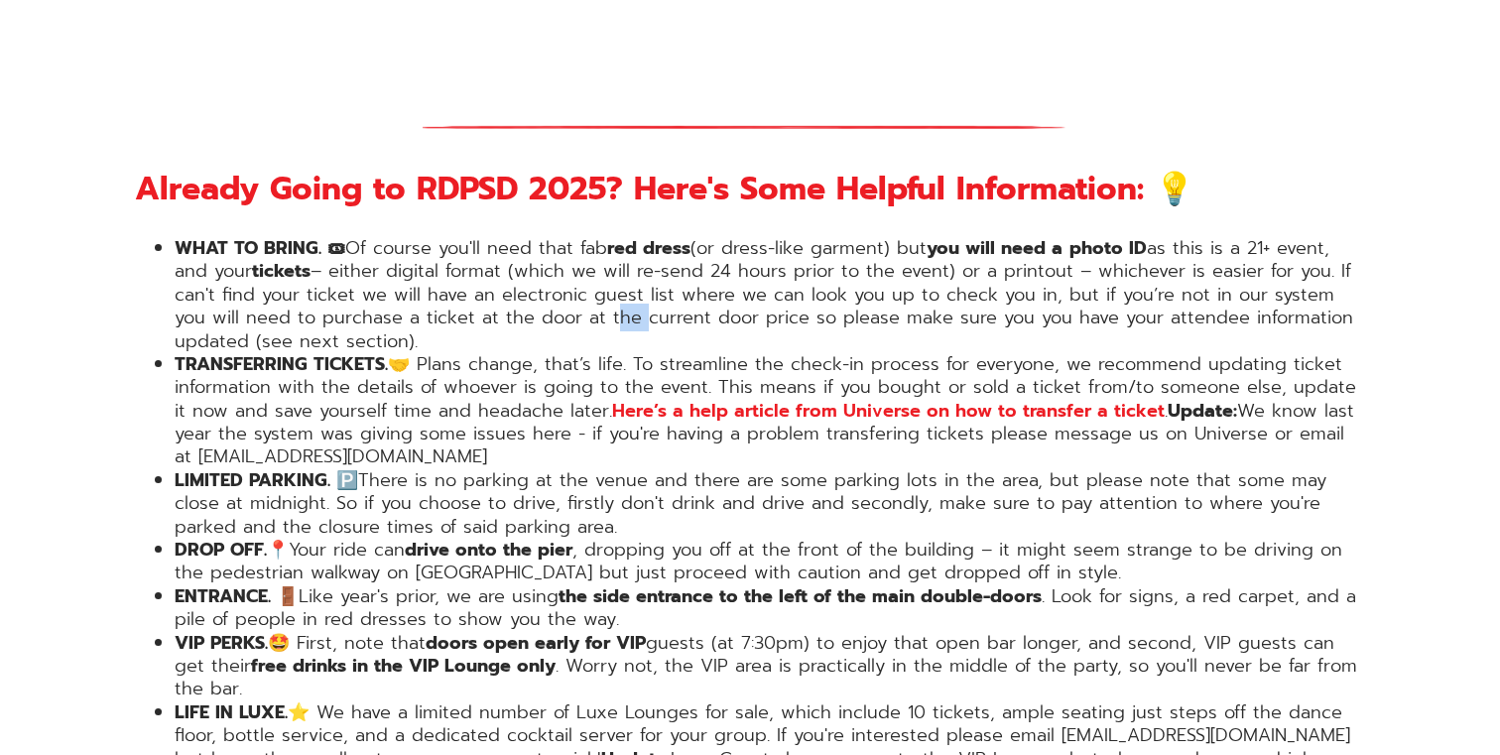
click at [568, 251] on li "WHAT TO BRING. 🎟 Of course you'll need that fab red dress (or dress-like garmen…" at bounding box center [770, 295] width 1190 height 116
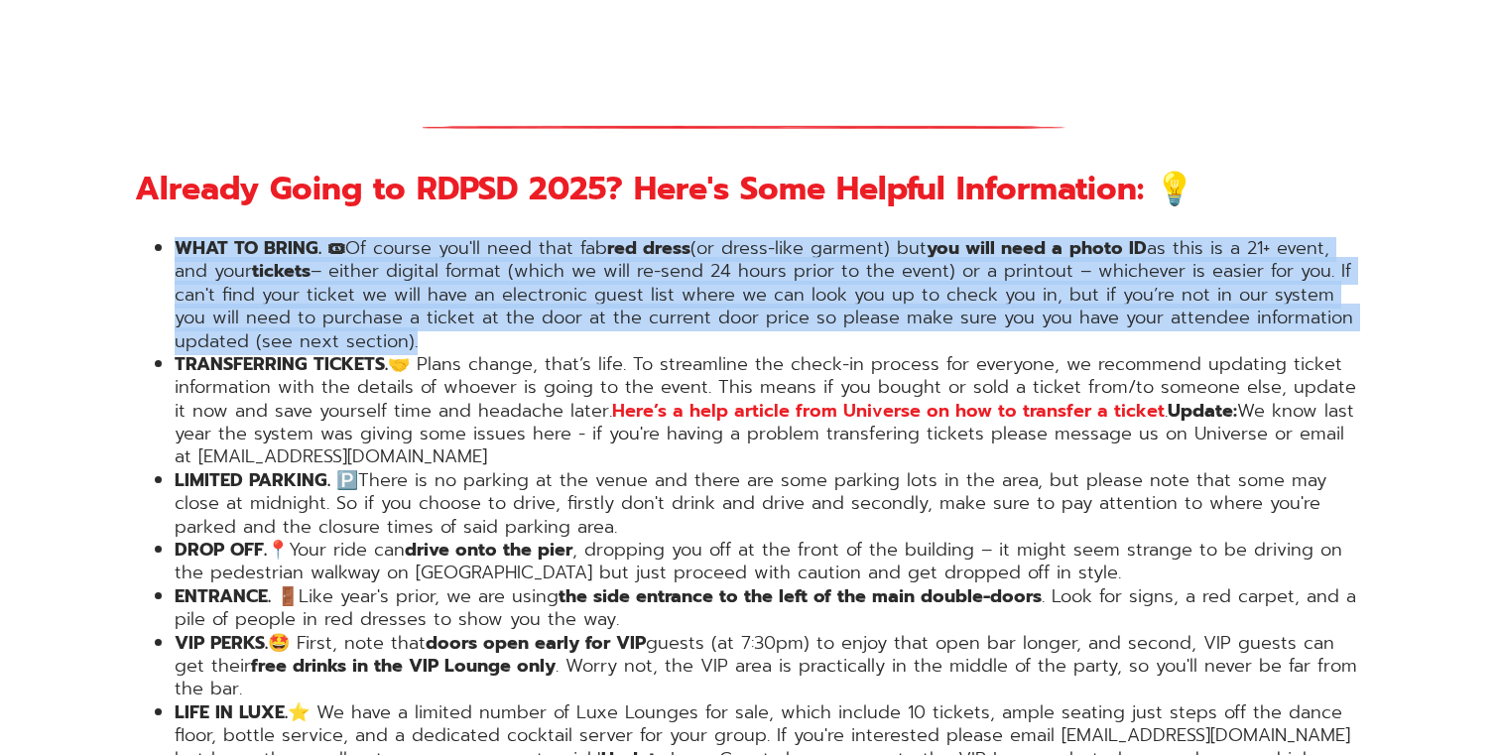
click at [568, 251] on li "WHAT TO BRING. 🎟 Of course you'll need that fab red dress (or dress-like garmen…" at bounding box center [770, 295] width 1190 height 116
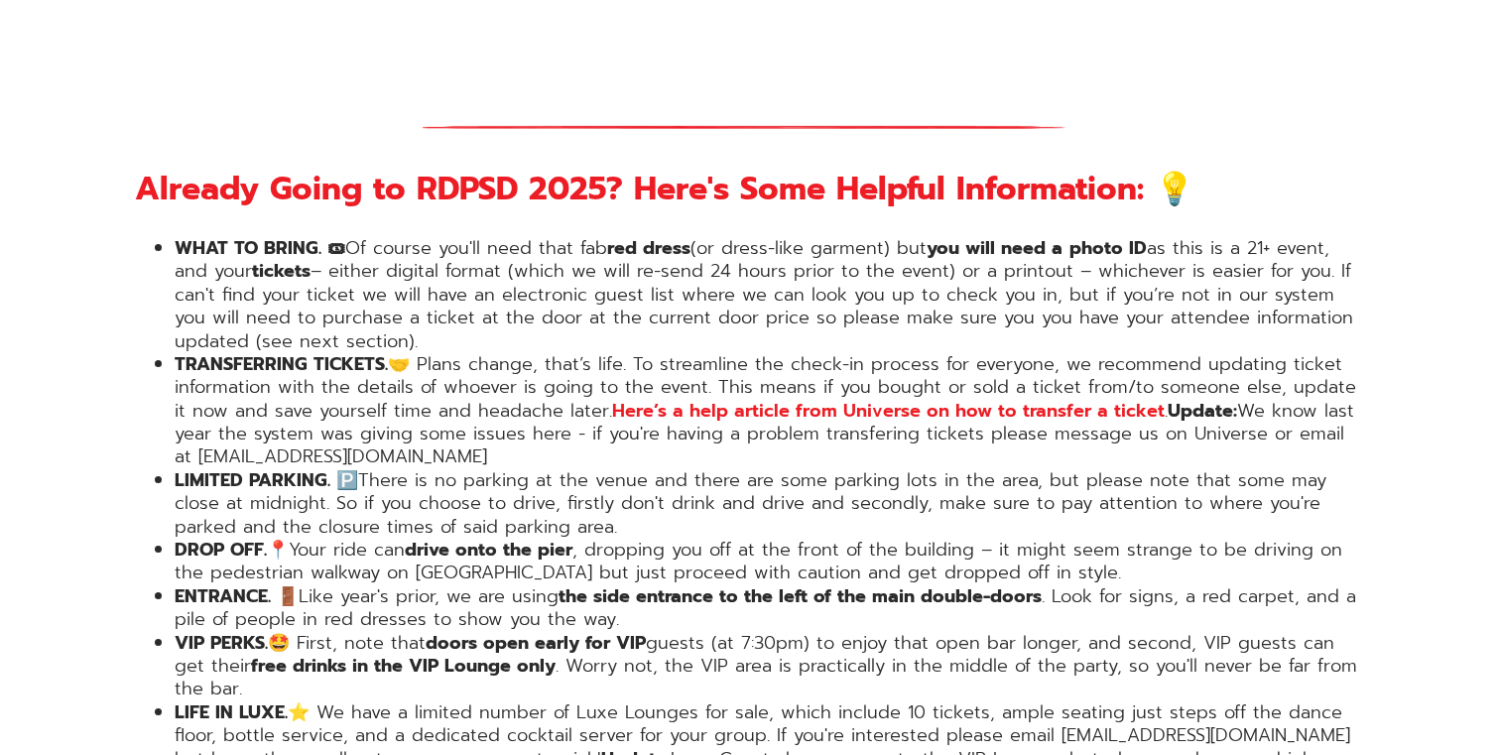
click at [523, 251] on li "WHAT TO BRING. 🎟 Of course you'll need that fab red dress (or dress-like garmen…" at bounding box center [770, 295] width 1190 height 116
click at [465, 353] on li "TRANSFERRING TICKETS. 🤝 Plans change, that’s life. To streamline the check-in p…" at bounding box center [770, 411] width 1190 height 116
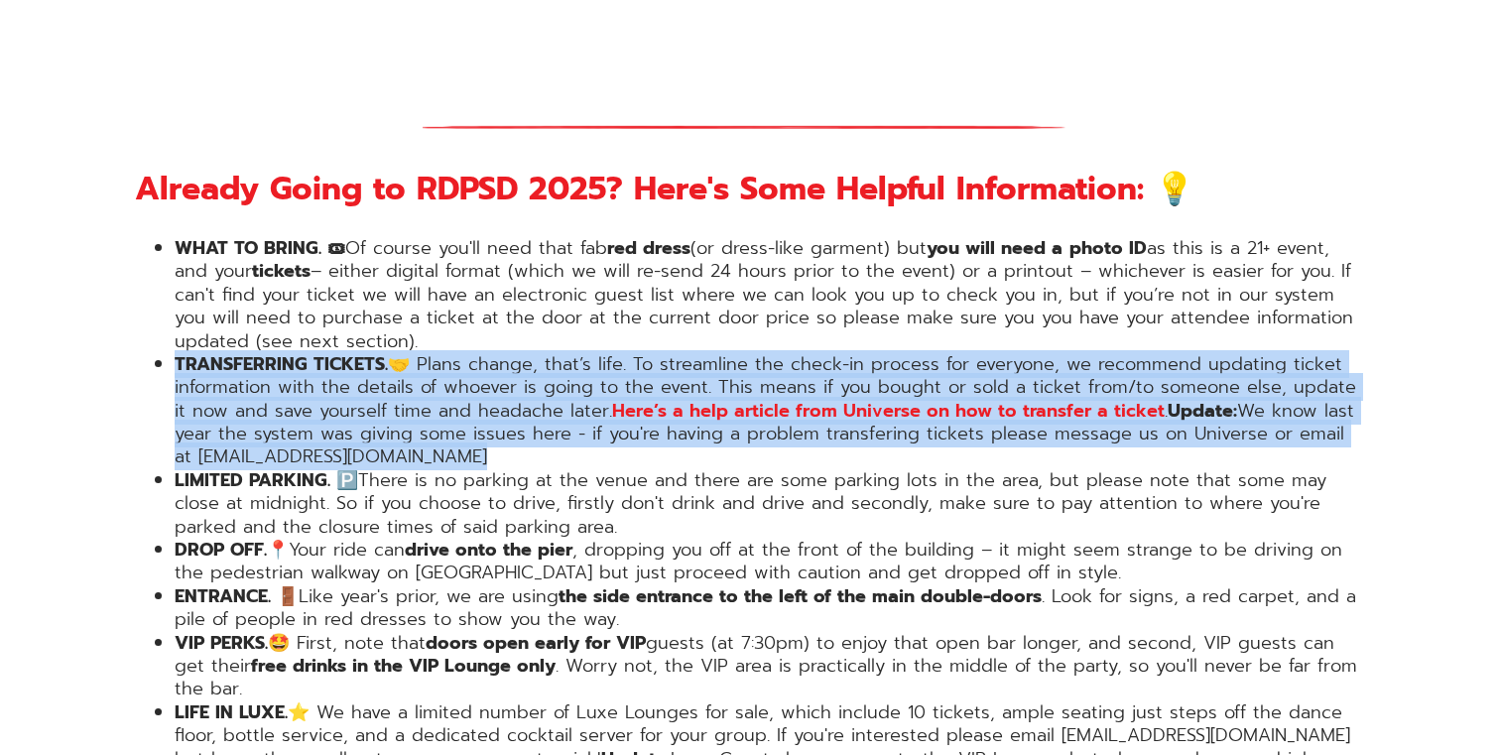
click at [465, 353] on li "TRANSFERRING TICKETS. 🤝 Plans change, that’s life. To streamline the check-in p…" at bounding box center [770, 411] width 1190 height 116
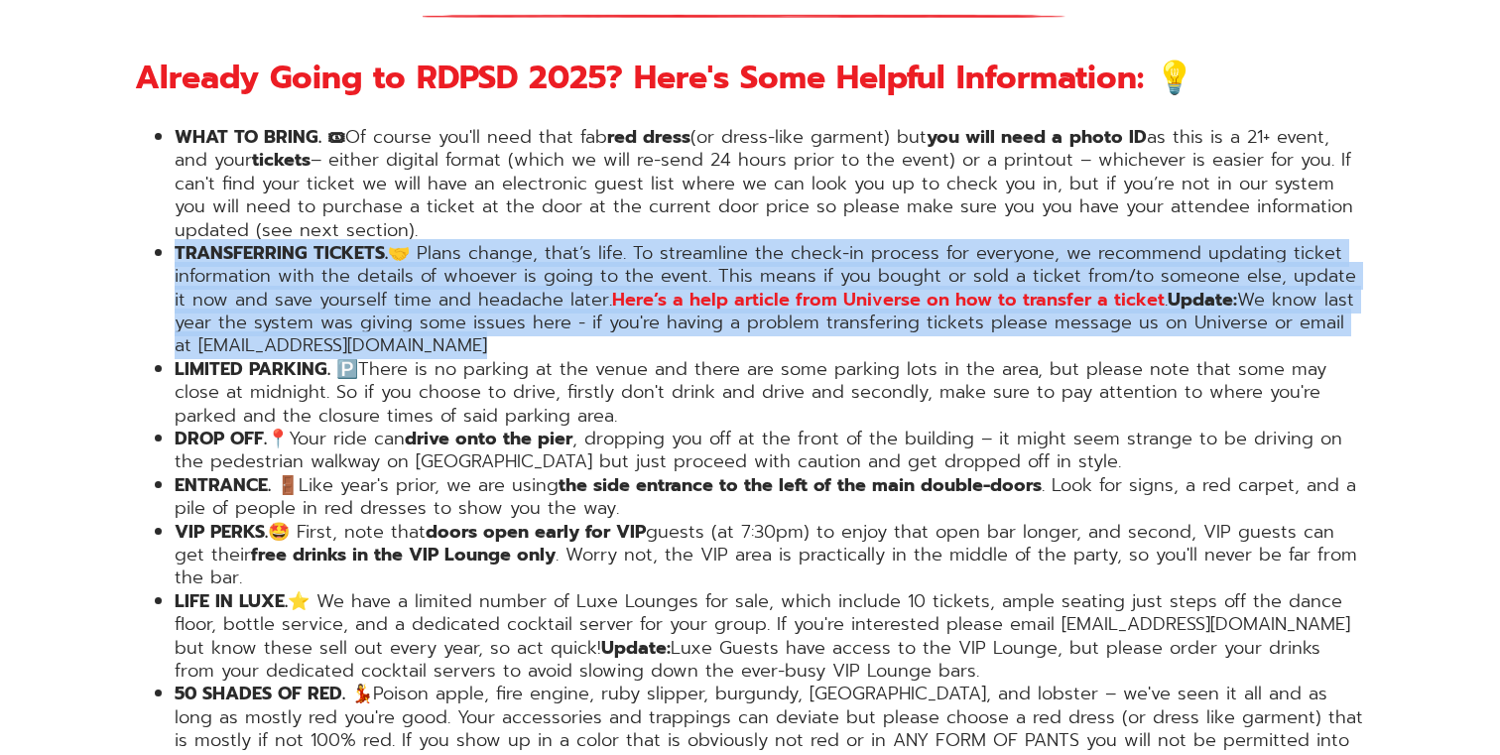
scroll to position [3475, 0]
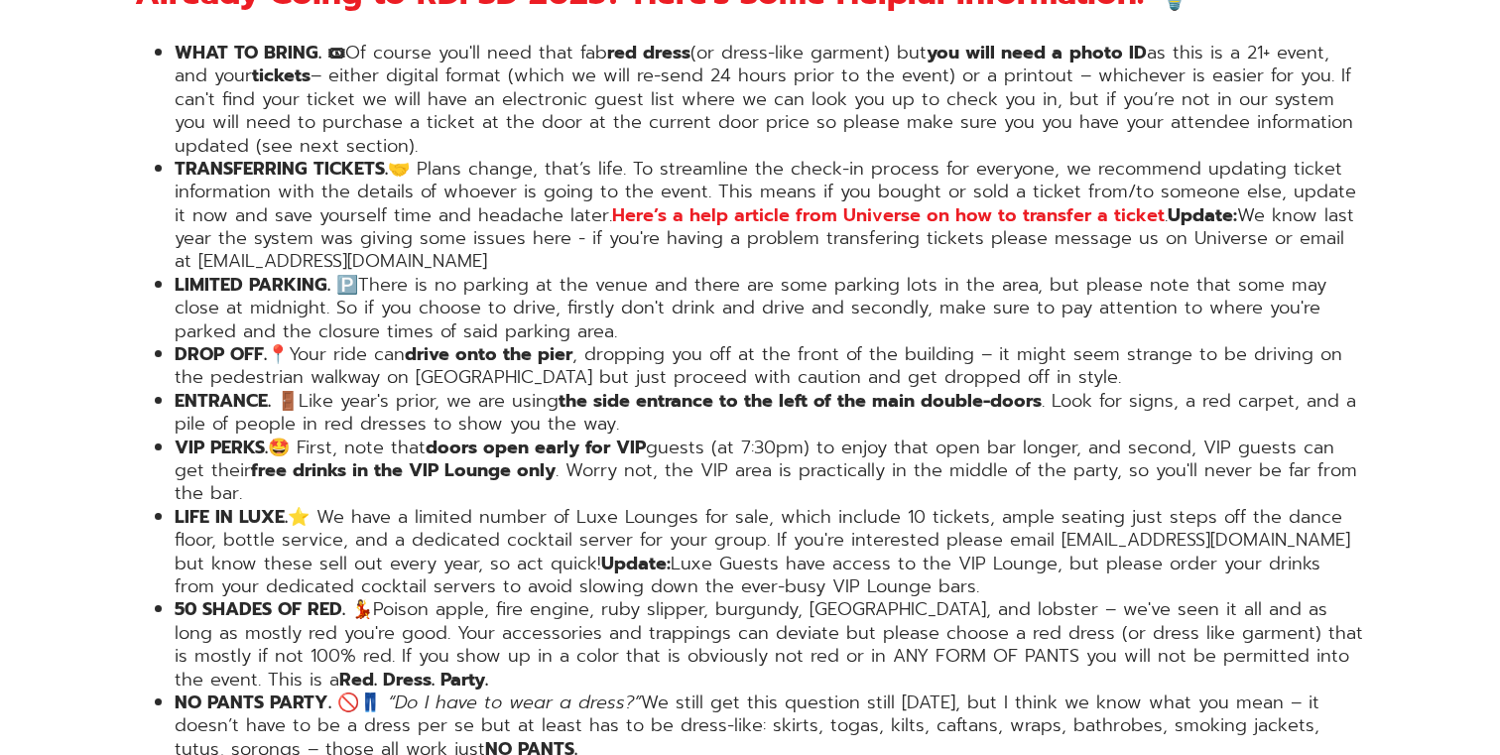
click at [481, 274] on li "LIMITED PARKING. 🅿️ There is no parking at the venue and there are some parking…" at bounding box center [770, 308] width 1190 height 69
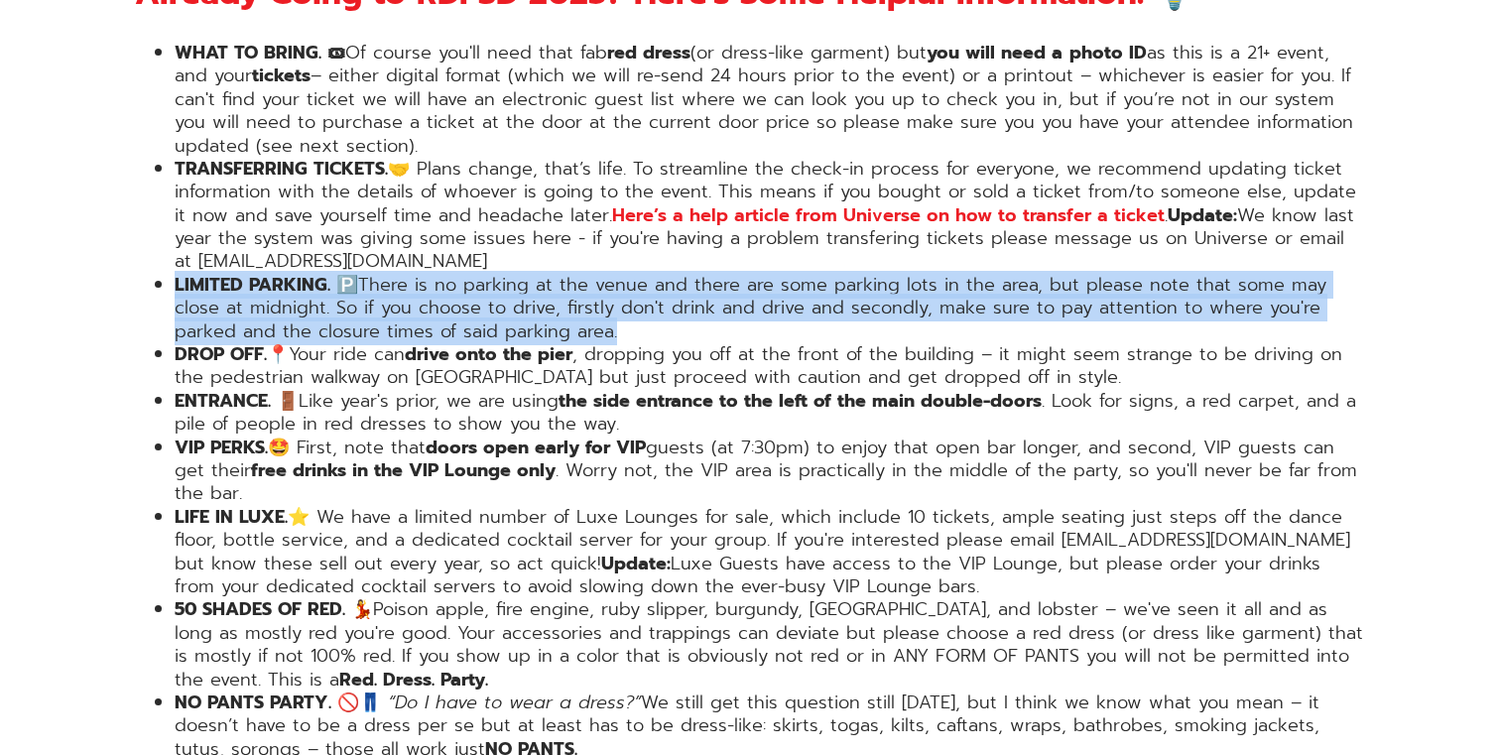
click at [481, 274] on li "LIMITED PARKING. 🅿️ There is no parking at the venue and there are some parking…" at bounding box center [770, 308] width 1190 height 69
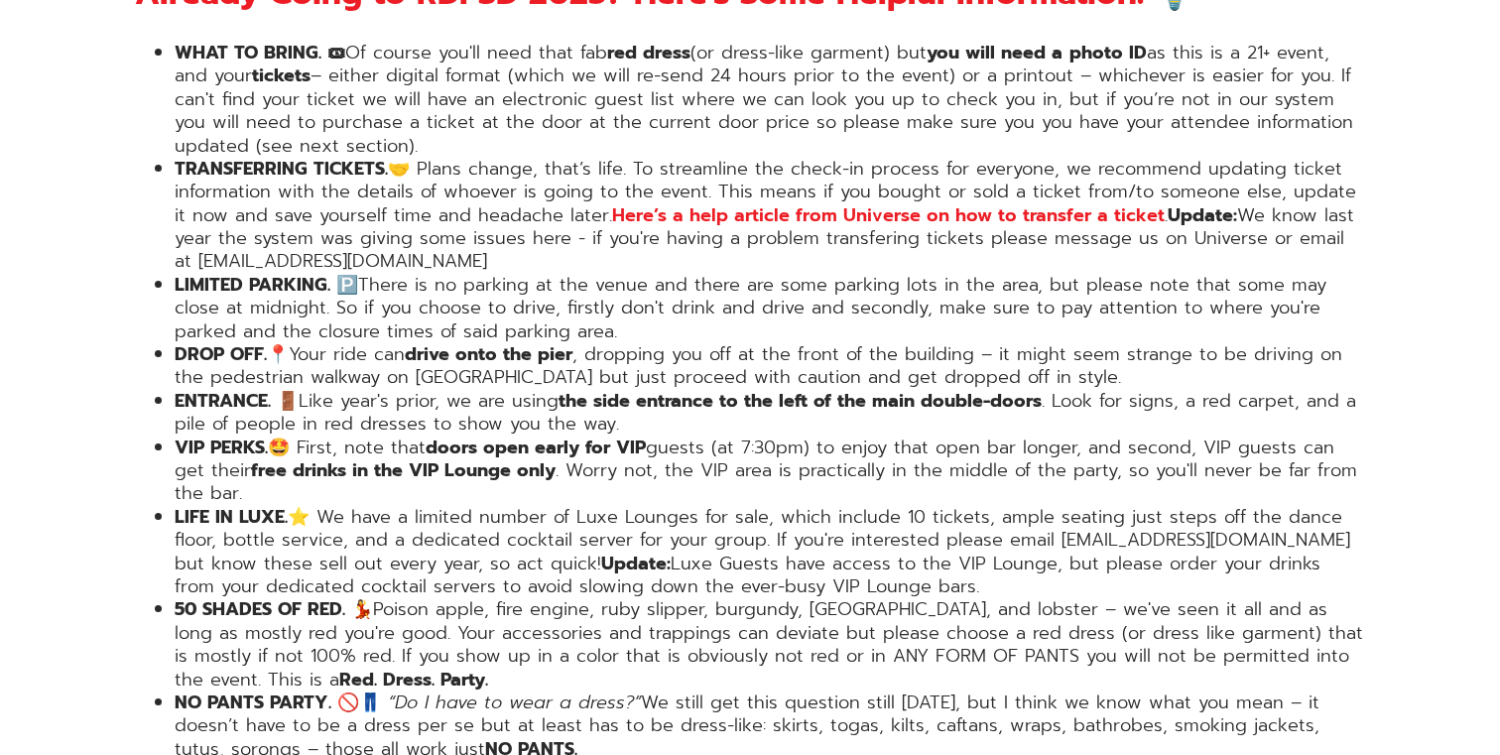
click at [465, 274] on li "LIMITED PARKING. 🅿️ There is no parking at the venue and there are some parking…" at bounding box center [770, 308] width 1190 height 69
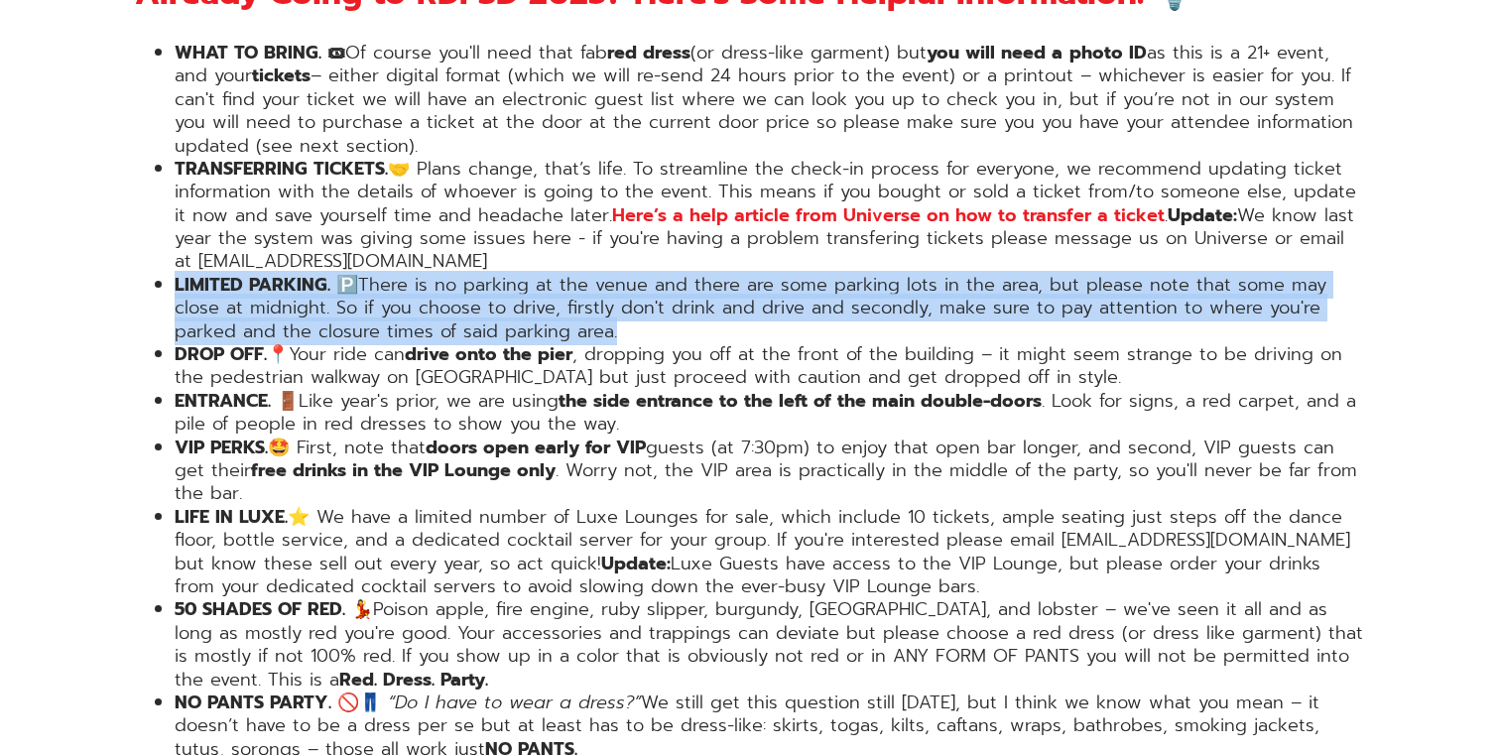
click at [465, 274] on li "LIMITED PARKING. 🅿️ There is no parking at the venue and there are some parking…" at bounding box center [770, 308] width 1190 height 69
click at [473, 274] on li "LIMITED PARKING. 🅿️ There is no parking at the venue and there are some parking…" at bounding box center [770, 308] width 1190 height 69
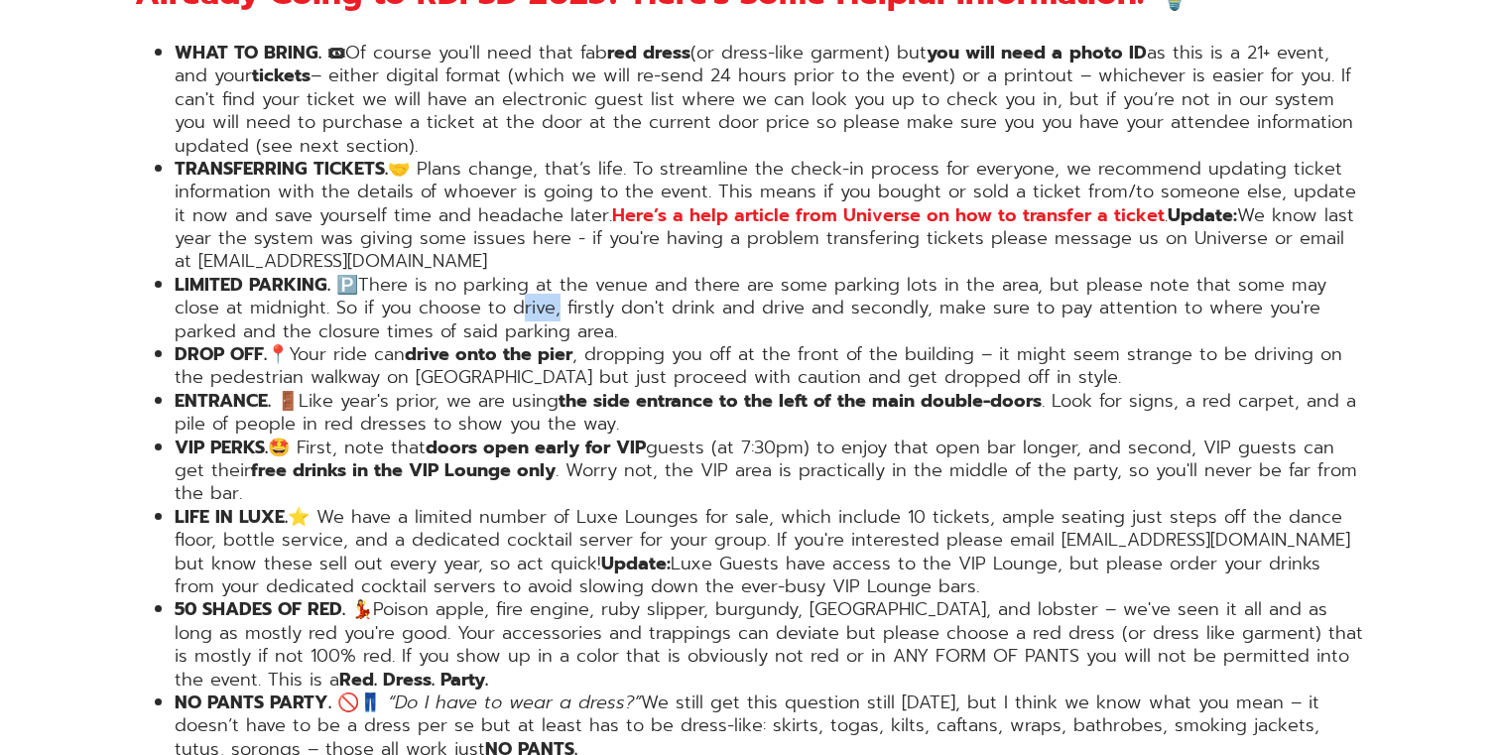
click at [473, 274] on li "LIMITED PARKING. 🅿️ There is no parking at the venue and there are some parking…" at bounding box center [770, 308] width 1190 height 69
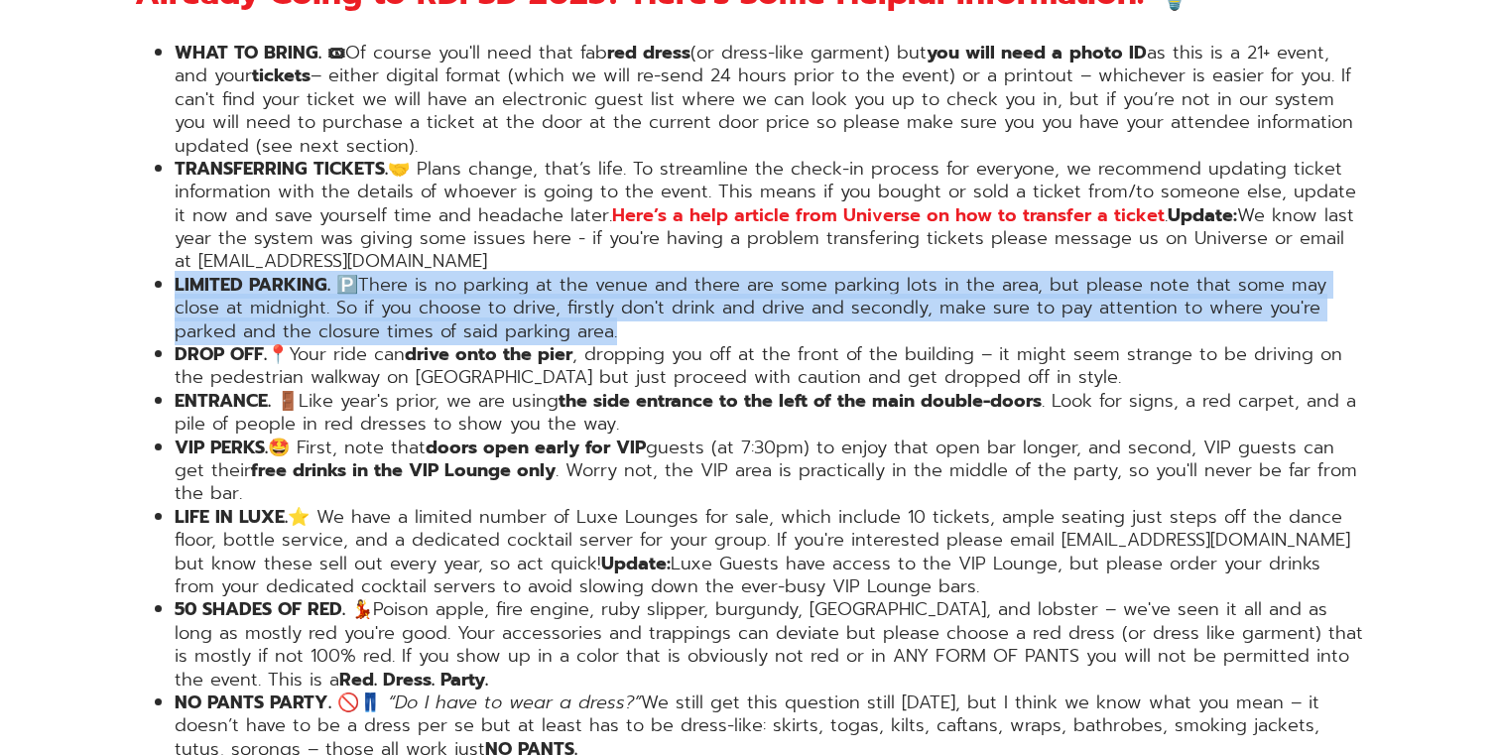
click at [473, 274] on li "LIMITED PARKING. 🅿️ There is no parking at the venue and there are some parking…" at bounding box center [770, 308] width 1190 height 69
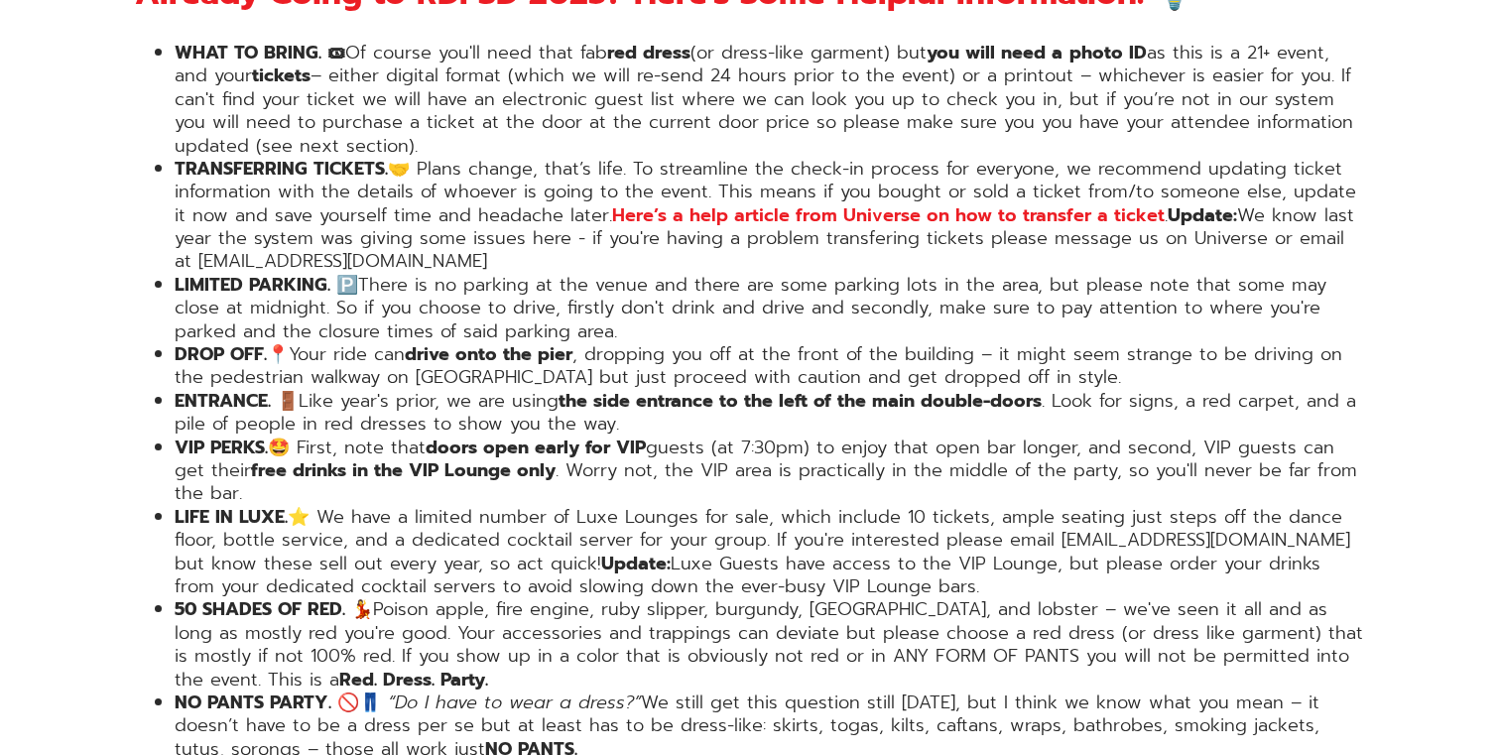
click at [462, 274] on li "LIMITED PARKING. 🅿️ There is no parking at the venue and there are some parking…" at bounding box center [770, 308] width 1190 height 69
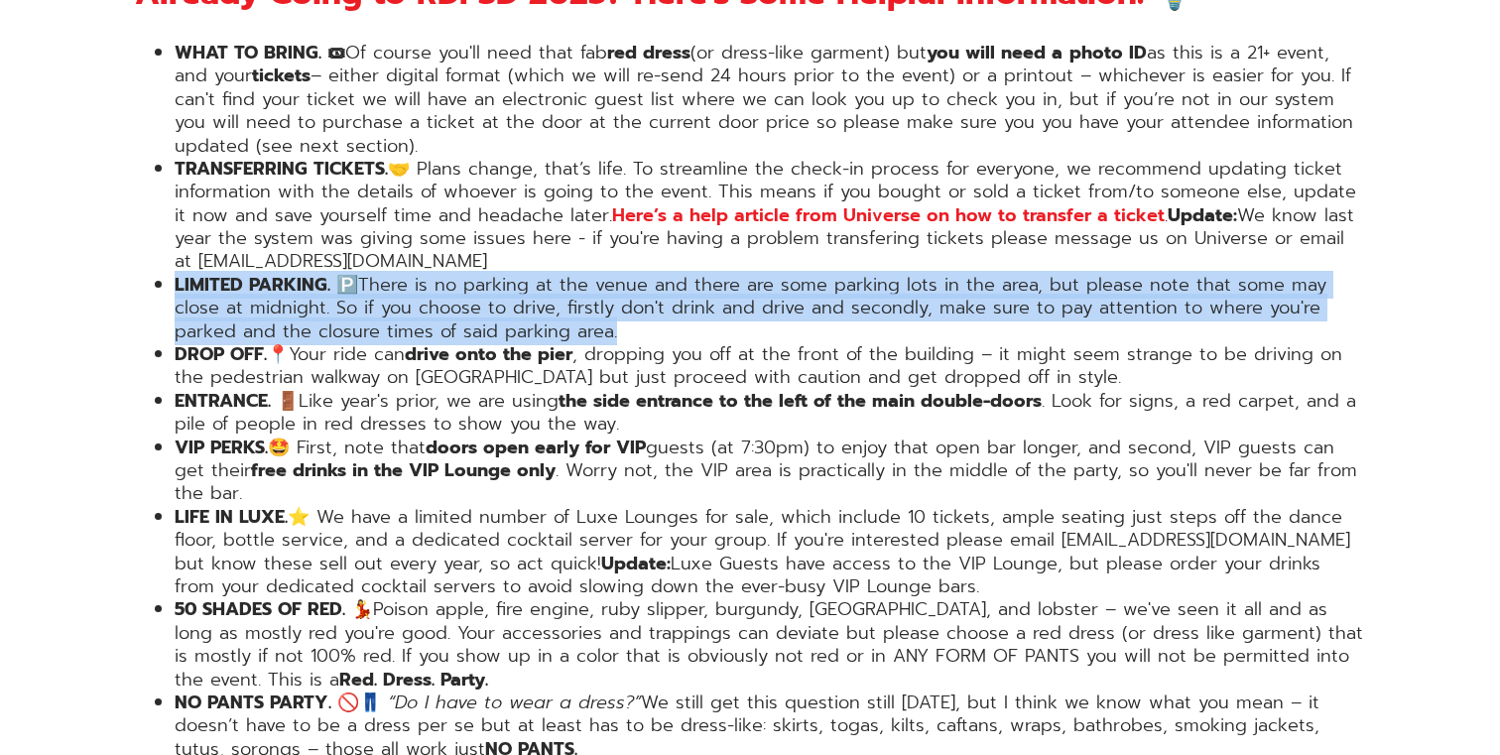
click at [462, 274] on li "LIMITED PARKING. 🅿️ There is no parking at the venue and there are some parking…" at bounding box center [770, 308] width 1190 height 69
click at [466, 274] on li "LIMITED PARKING. 🅿️ There is no parking at the venue and there are some parking…" at bounding box center [770, 308] width 1190 height 69
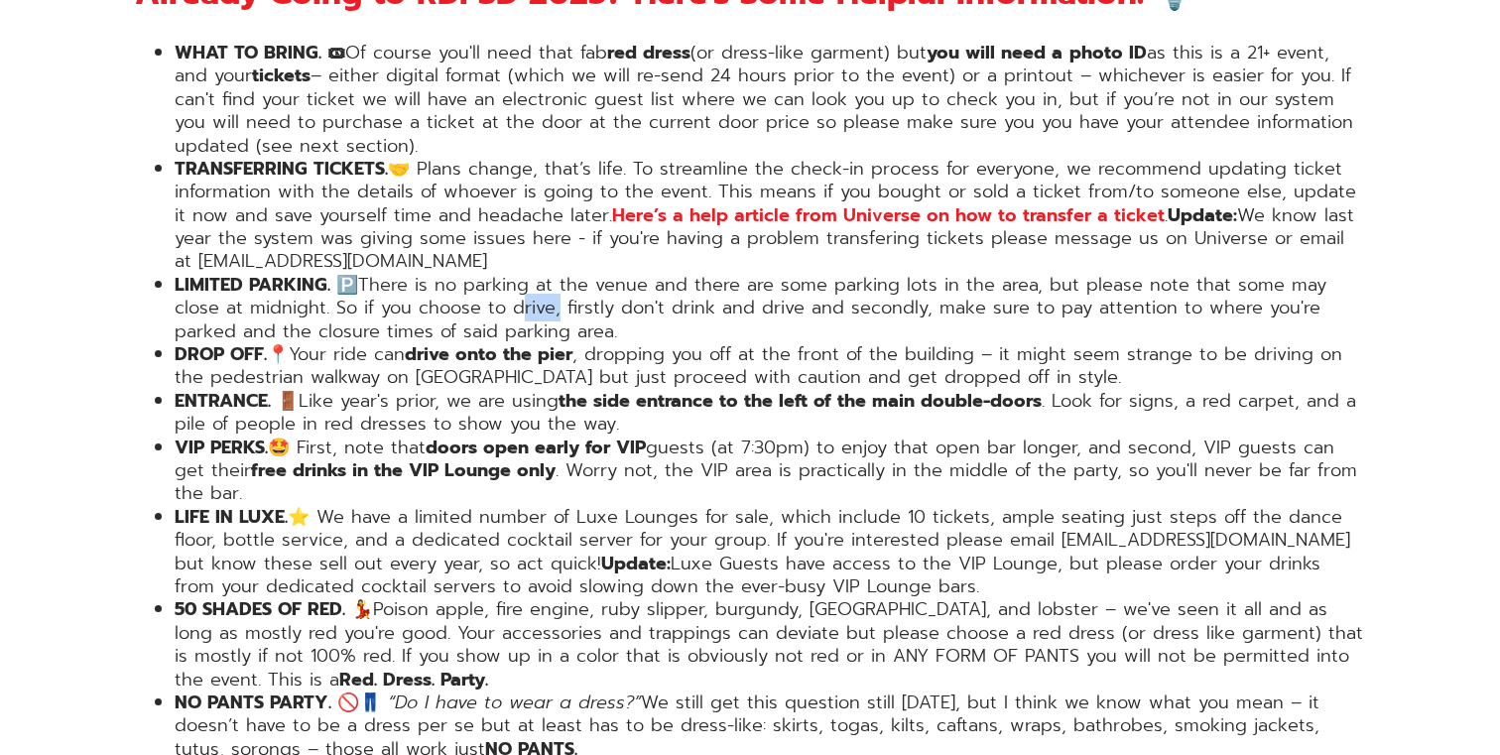
click at [466, 274] on li "LIMITED PARKING. 🅿️ There is no parking at the venue and there are some parking…" at bounding box center [770, 308] width 1190 height 69
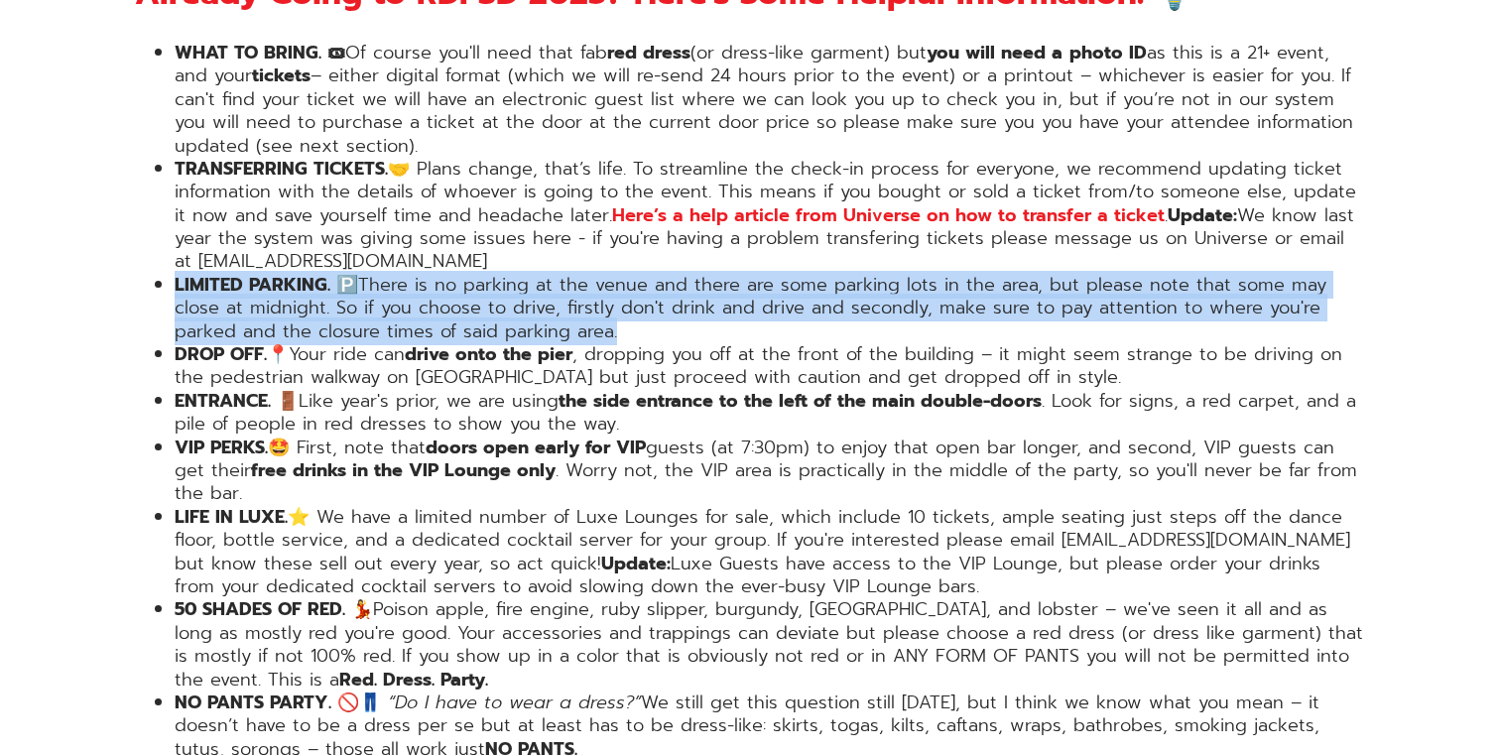
click at [466, 274] on li "LIMITED PARKING. 🅿️ There is no parking at the venue and there are some parking…" at bounding box center [770, 308] width 1190 height 69
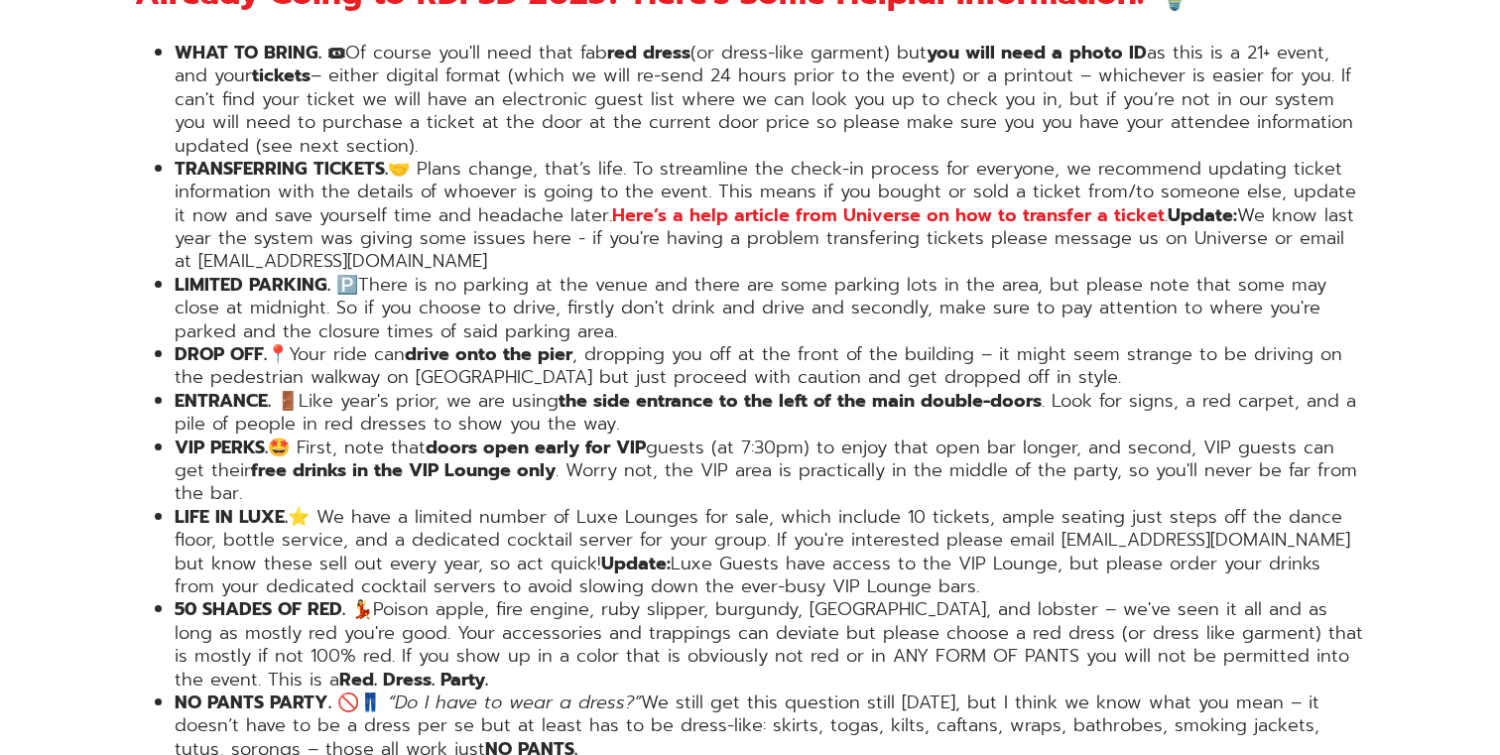
click at [446, 274] on li "LIMITED PARKING. 🅿️ There is no parking at the venue and there are some parking…" at bounding box center [770, 308] width 1190 height 69
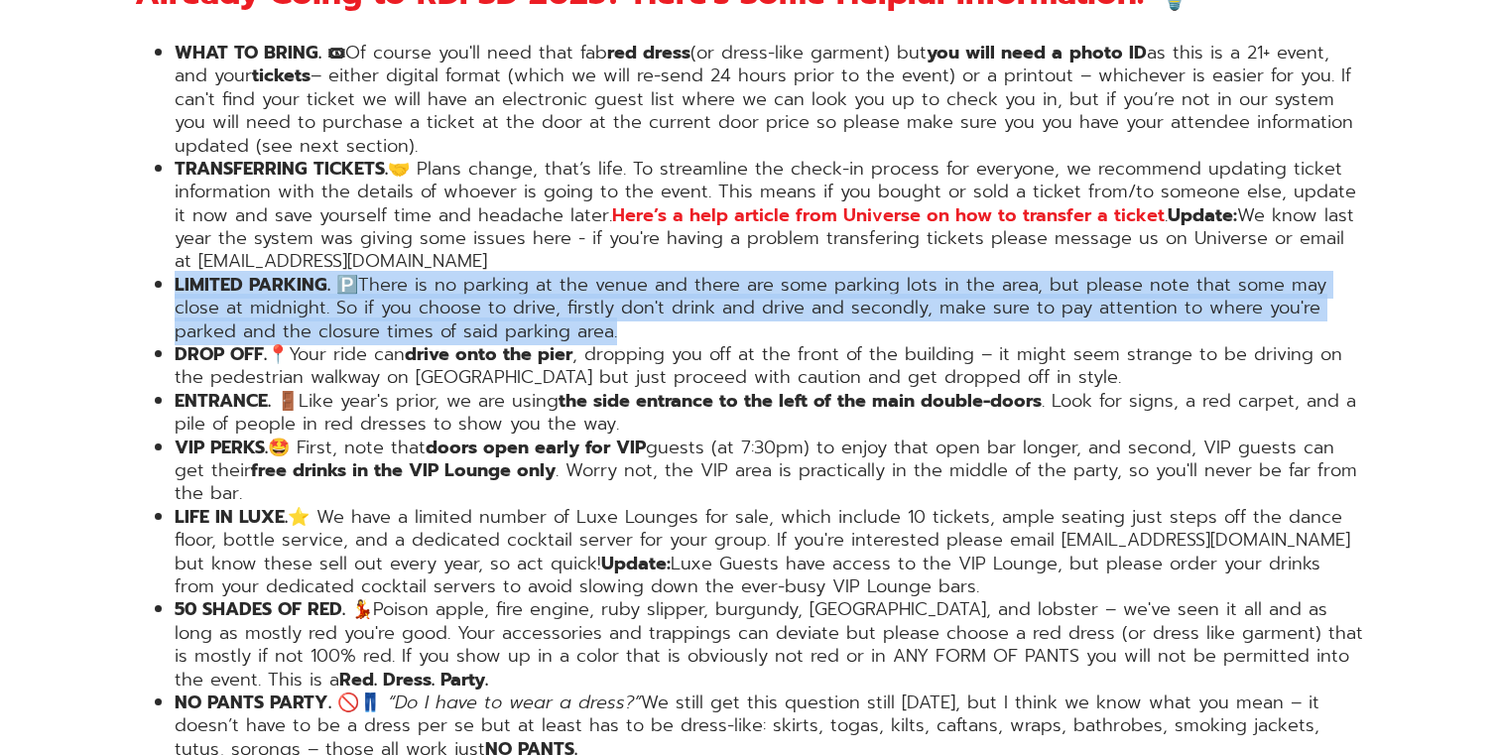
click at [446, 274] on li "LIMITED PARKING. 🅿️ There is no parking at the venue and there are some parking…" at bounding box center [770, 308] width 1190 height 69
click at [449, 274] on li "LIMITED PARKING. 🅿️ There is no parking at the venue and there are some parking…" at bounding box center [770, 308] width 1190 height 69
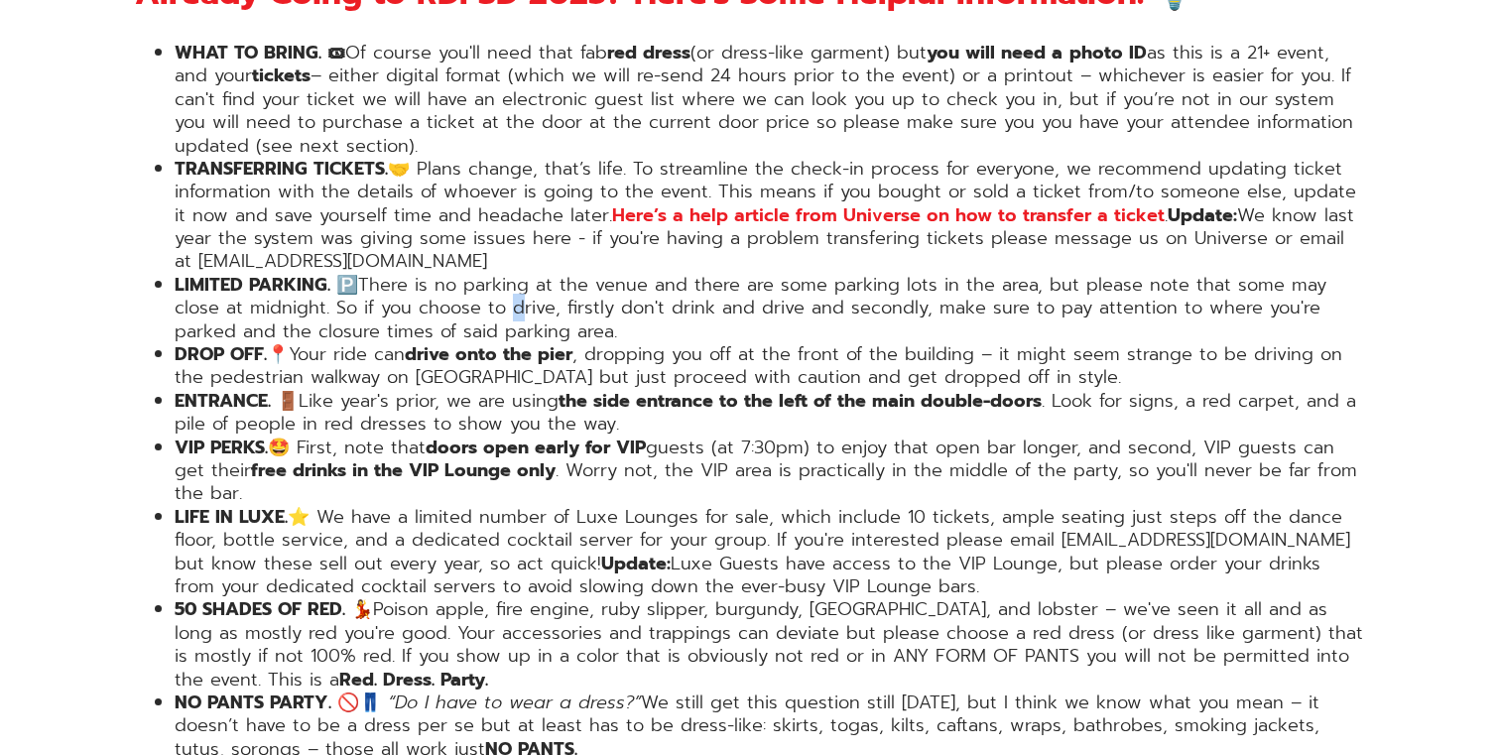
click at [449, 274] on li "LIMITED PARKING. 🅿️ There is no parking at the venue and there are some parking…" at bounding box center [770, 308] width 1190 height 69
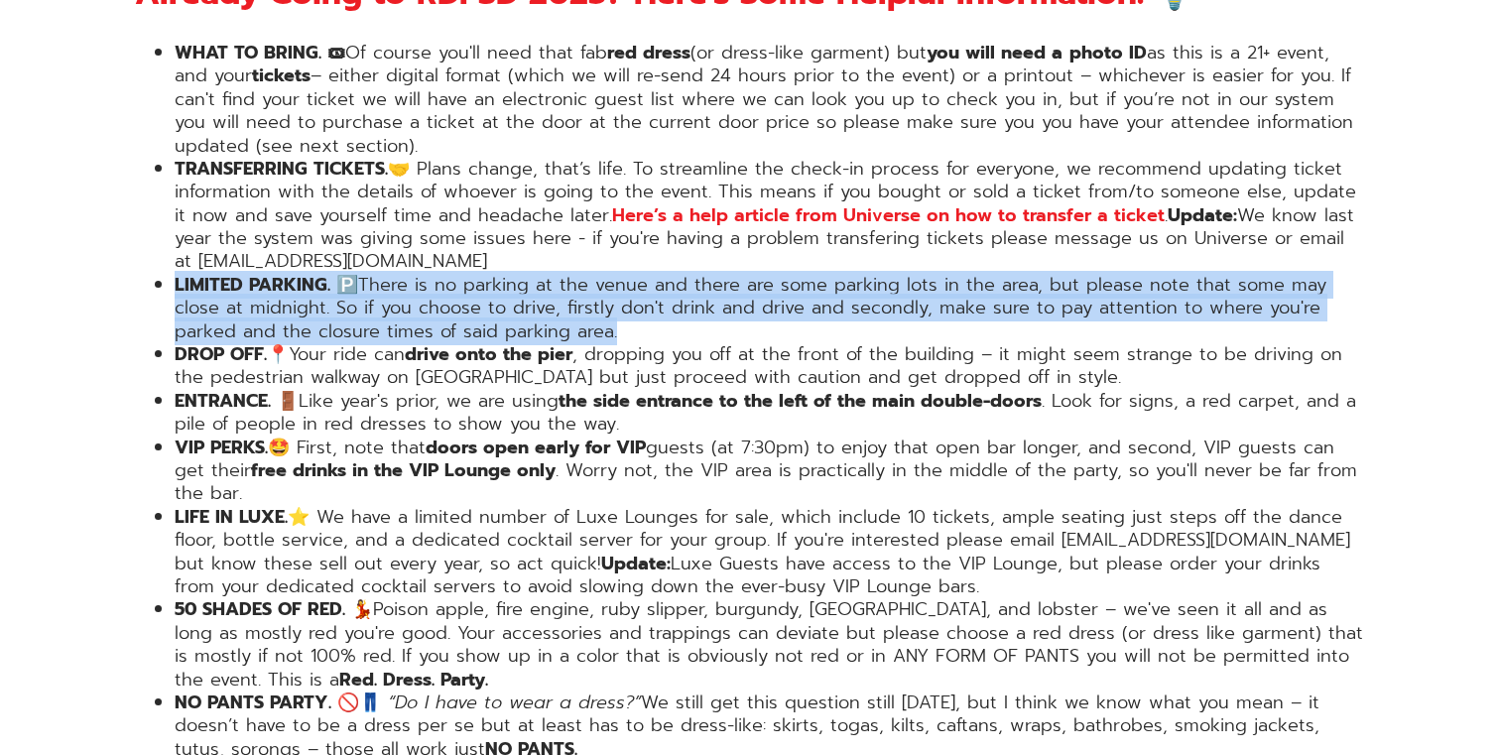
click at [449, 274] on li "LIMITED PARKING. 🅿️ There is no parking at the venue and there are some parking…" at bounding box center [770, 308] width 1190 height 69
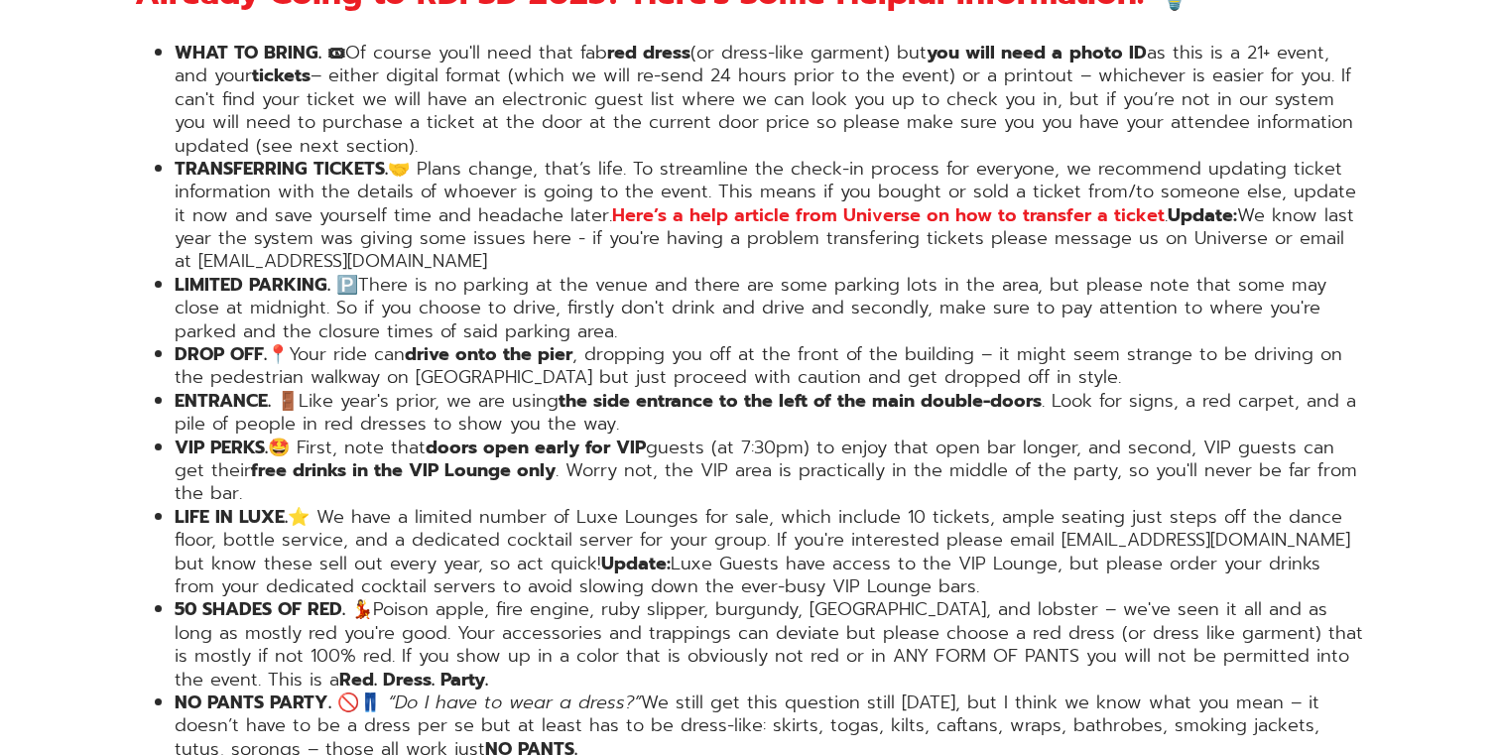
click at [440, 274] on li "LIMITED PARKING. 🅿️ There is no parking at the venue and there are some parking…" at bounding box center [770, 308] width 1190 height 69
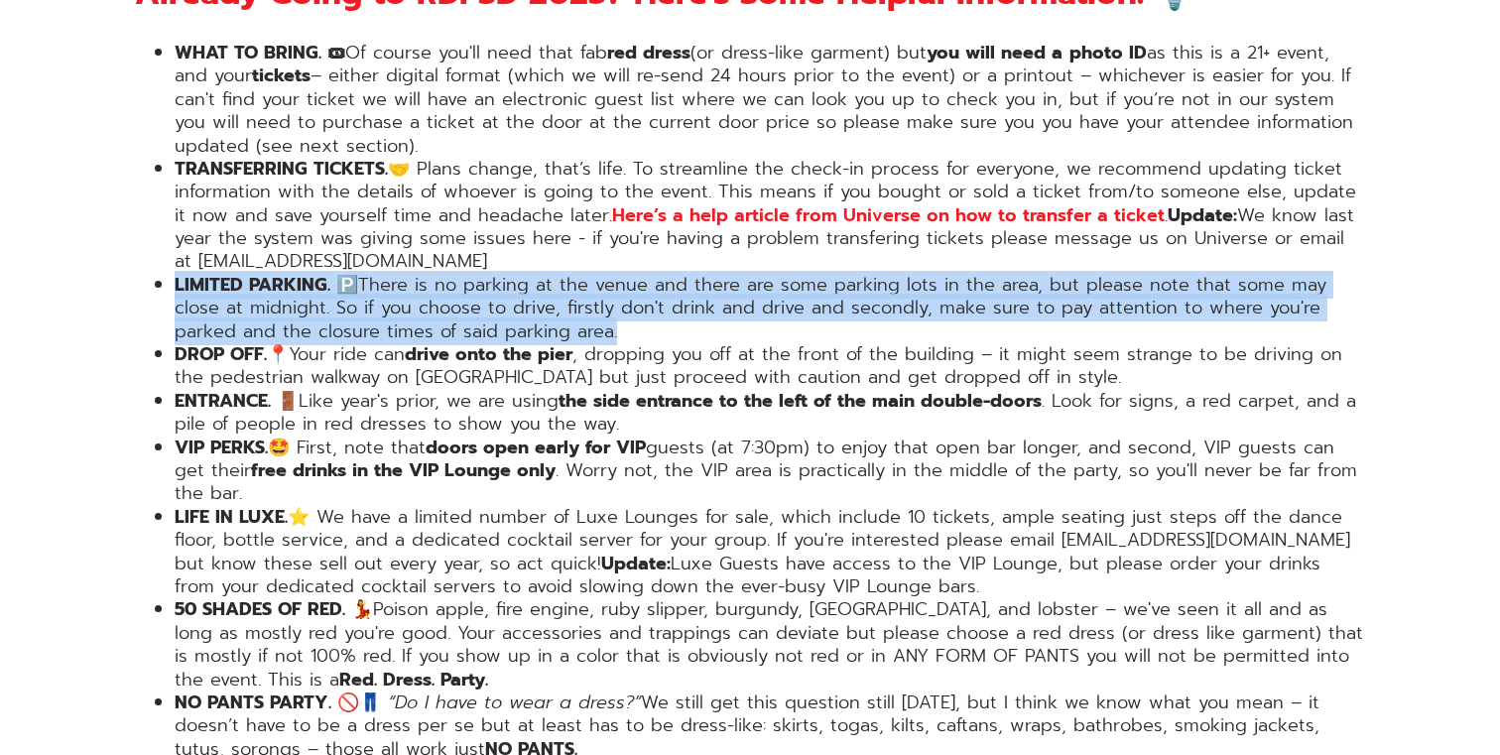
click at [440, 274] on li "LIMITED PARKING. 🅿️ There is no parking at the venue and there are some parking…" at bounding box center [770, 308] width 1190 height 69
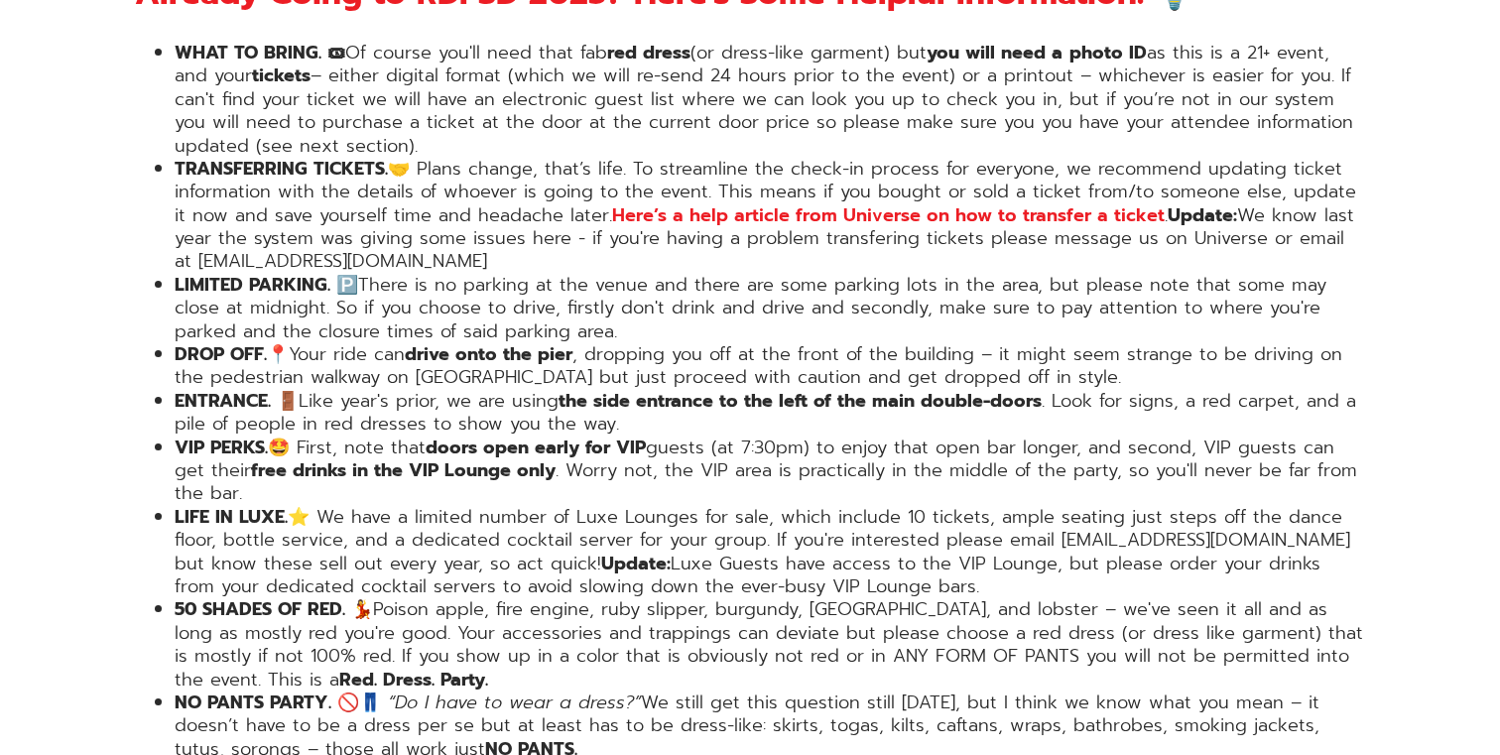
click at [444, 274] on li "LIMITED PARKING. 🅿️ There is no parking at the venue and there are some parking…" at bounding box center [770, 308] width 1190 height 69
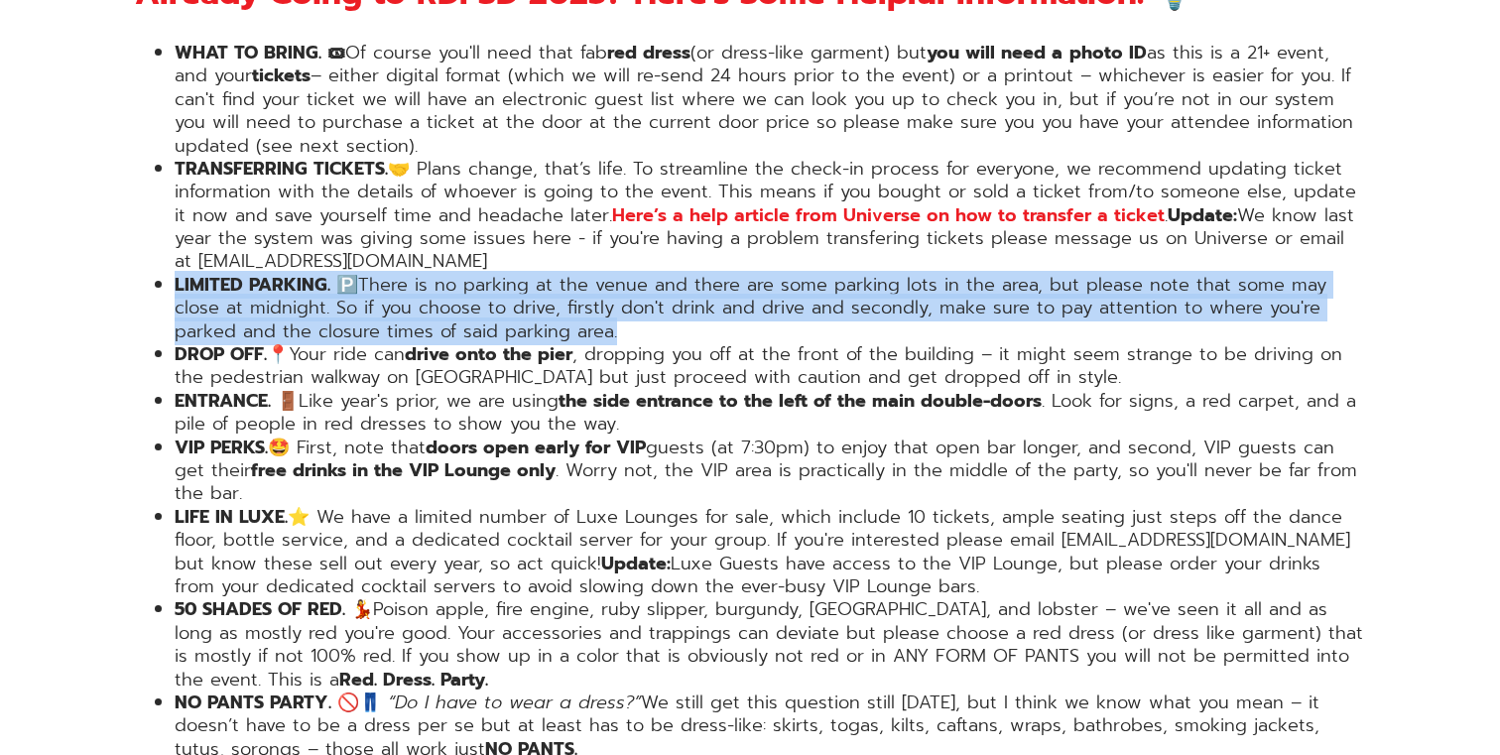
click at [444, 274] on li "LIMITED PARKING. 🅿️ There is no parking at the venue and there are some parking…" at bounding box center [770, 308] width 1190 height 69
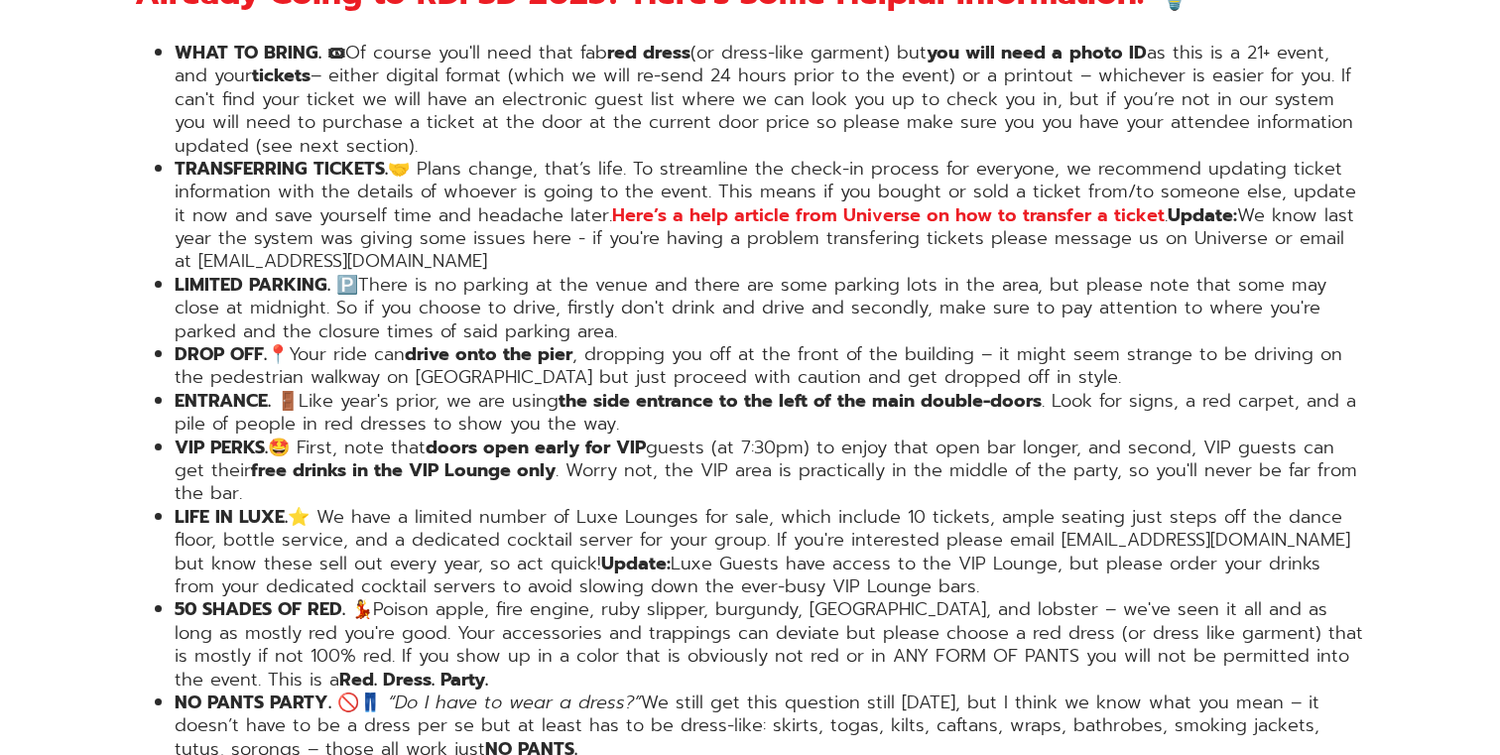
click at [424, 274] on li "LIMITED PARKING. 🅿️ There is no parking at the venue and there are some parking…" at bounding box center [770, 308] width 1190 height 69
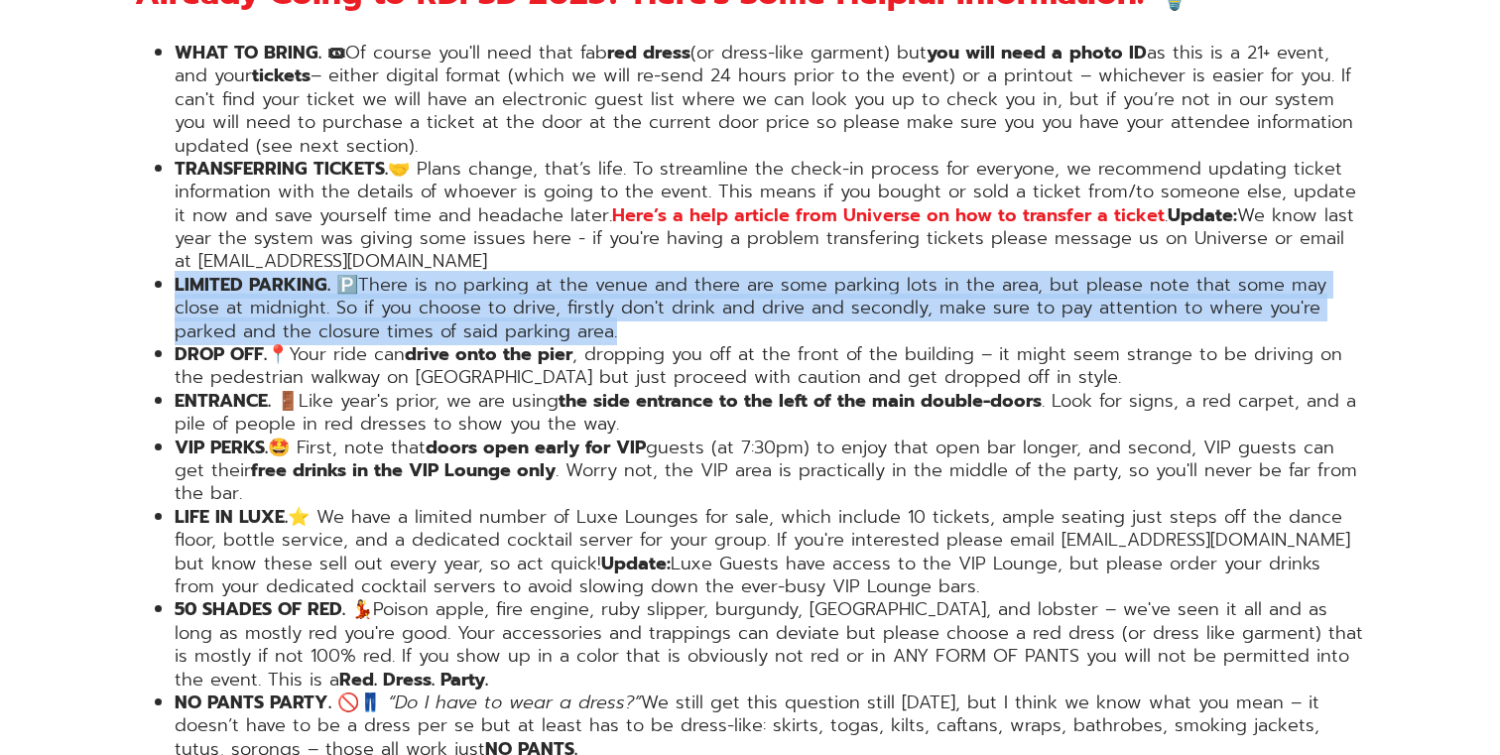
click at [424, 274] on li "LIMITED PARKING. 🅿️ There is no parking at the venue and there are some parking…" at bounding box center [770, 308] width 1190 height 69
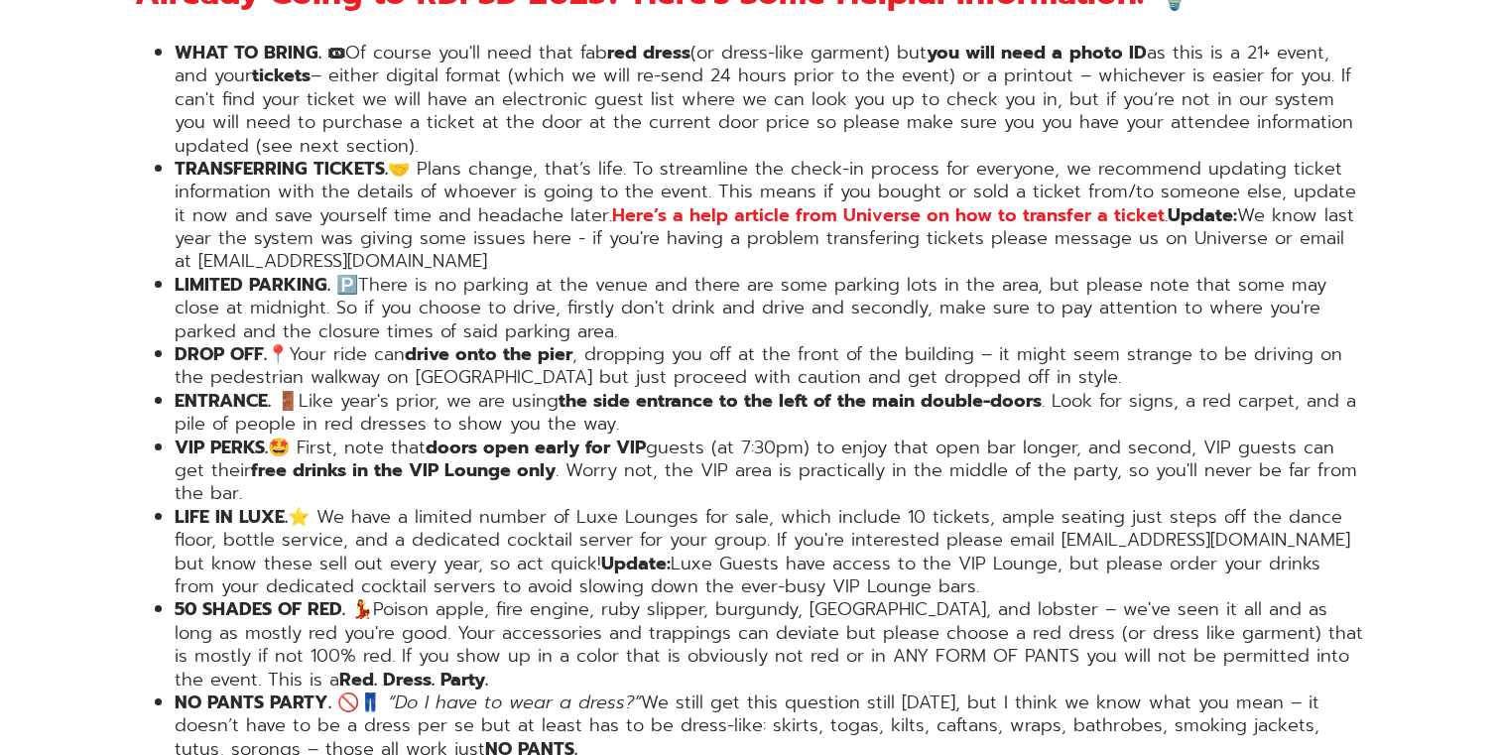
click at [427, 274] on li "LIMITED PARKING. 🅿️ There is no parking at the venue and there are some parking…" at bounding box center [770, 308] width 1190 height 69
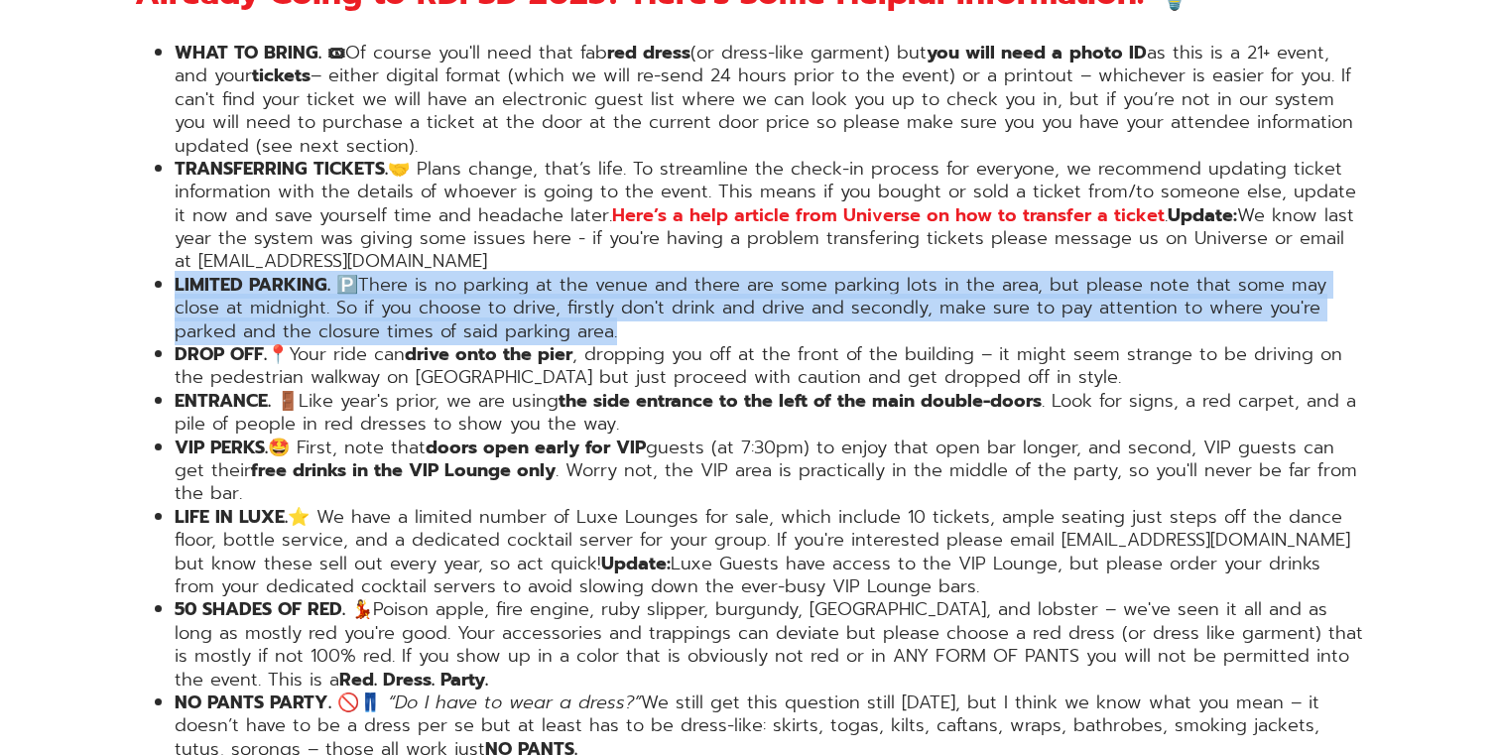
click at [427, 274] on li "LIMITED PARKING. 🅿️ There is no parking at the venue and there are some parking…" at bounding box center [770, 308] width 1190 height 69
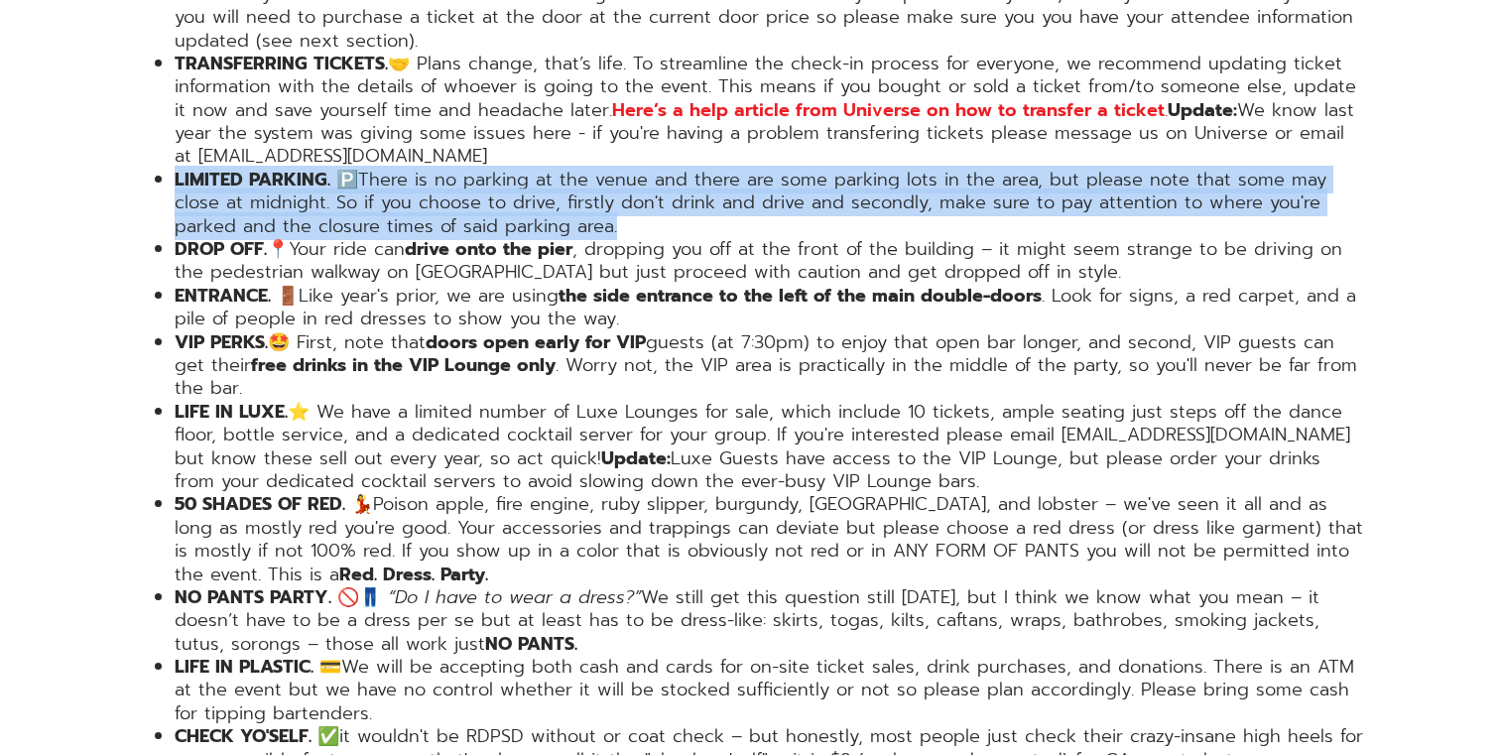
scroll to position [3588, 0]
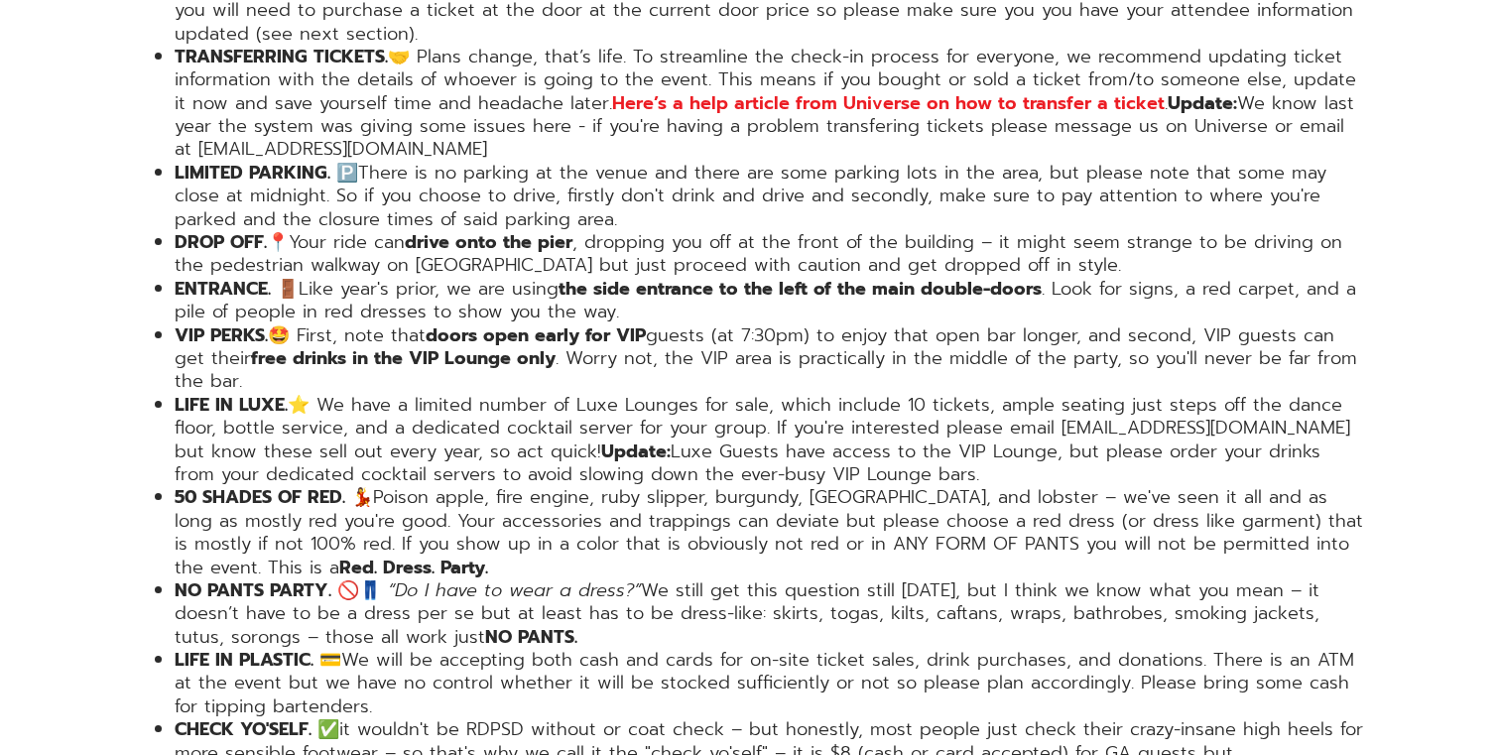
click at [427, 231] on li "DROP OFF.📍 Your ride can drive onto the pier , dropping you off at the front of…" at bounding box center [770, 254] width 1190 height 47
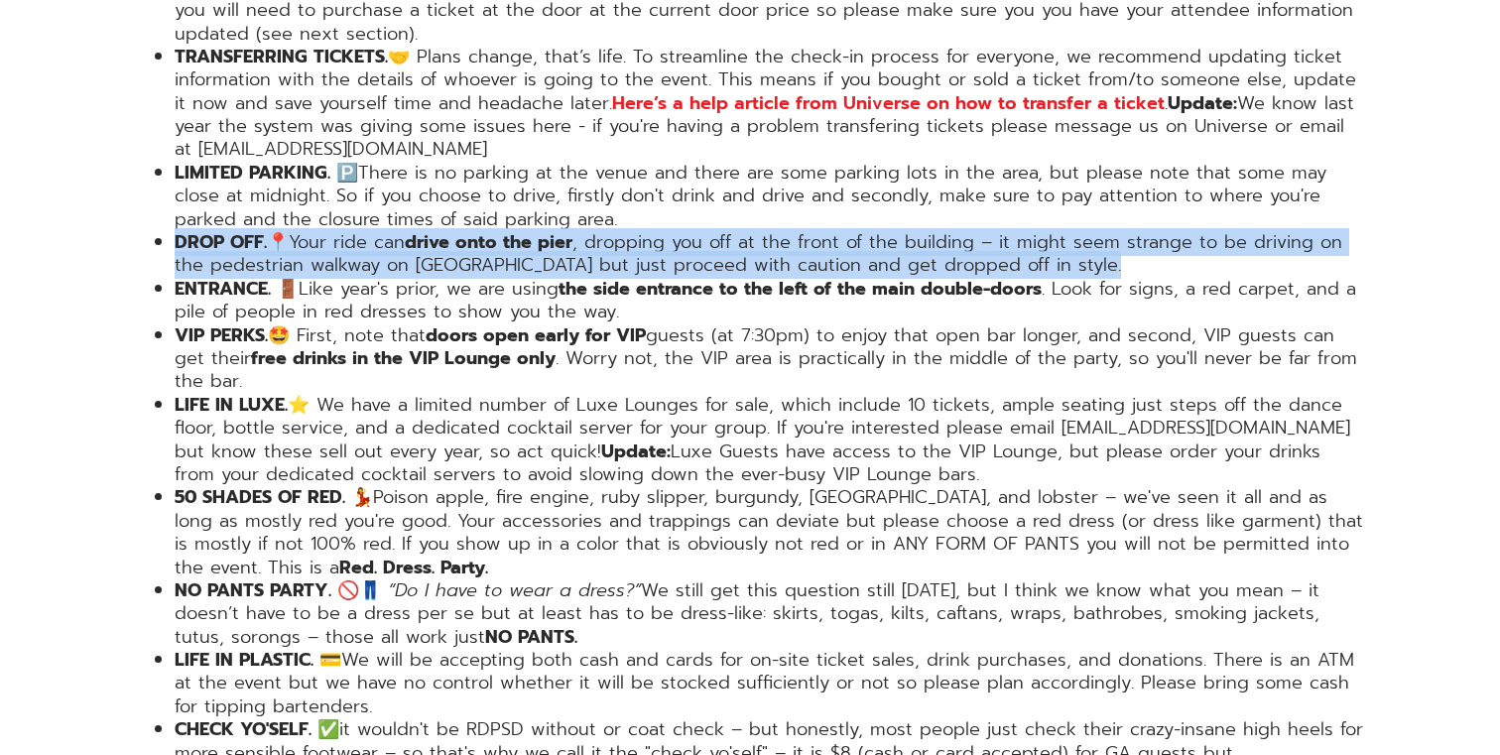
click at [427, 231] on li "DROP OFF.📍 Your ride can drive onto the pier , dropping you off at the front of…" at bounding box center [770, 254] width 1190 height 47
click at [417, 278] on li "ENTRANCE. 🚪 Like year's prior, we are using the side entrance to the left of th…" at bounding box center [770, 301] width 1190 height 47
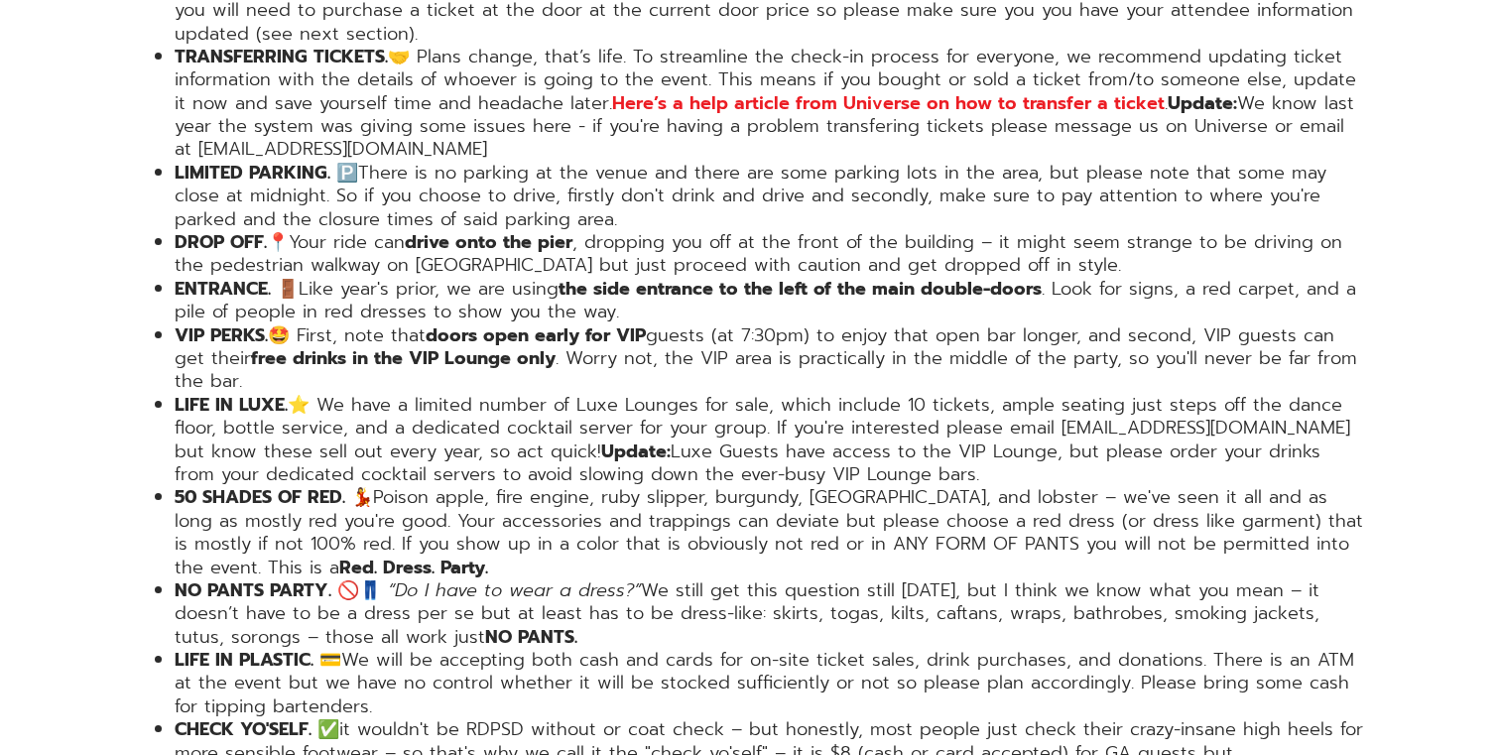
click at [410, 278] on li "ENTRANCE. 🚪 Like year's prior, we are using the side entrance to the left of th…" at bounding box center [770, 301] width 1190 height 47
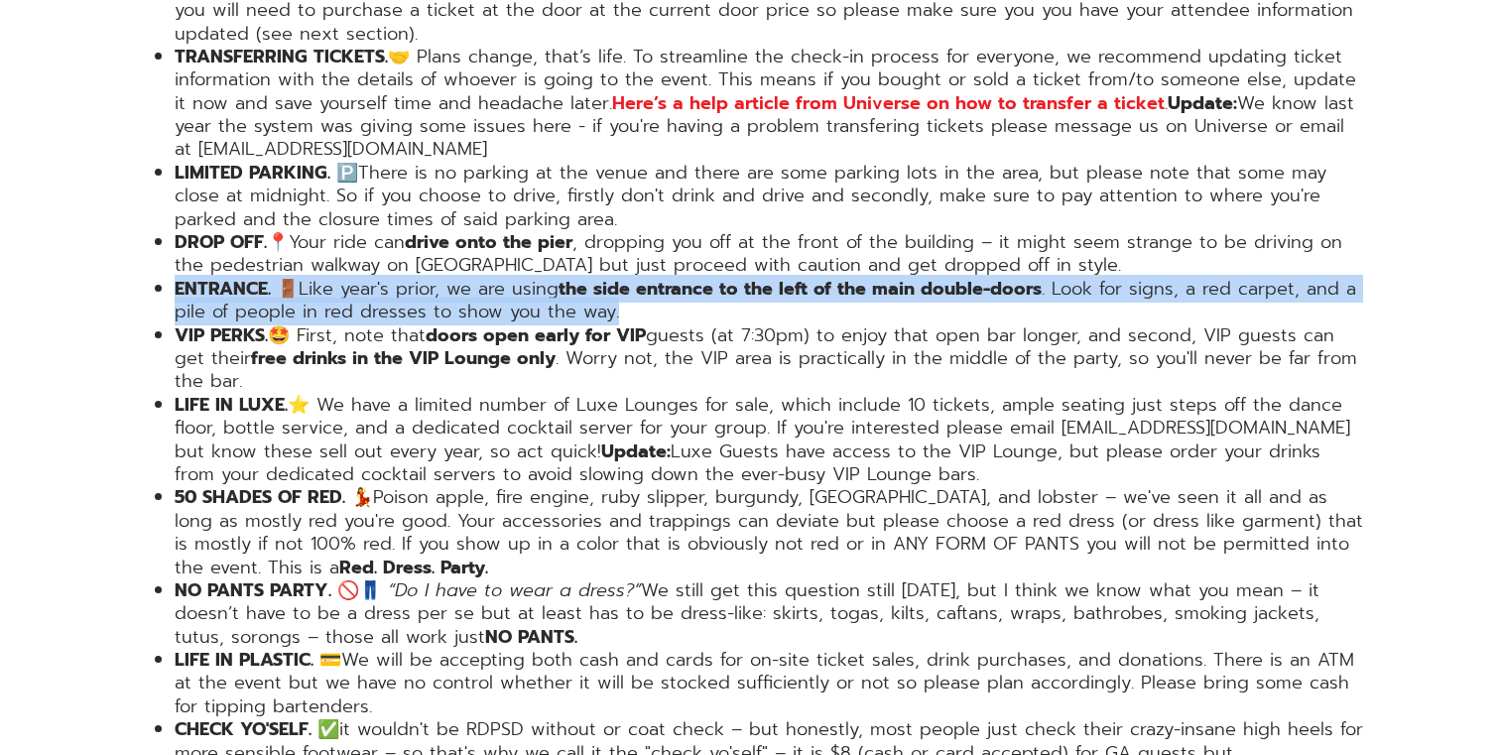
click at [410, 278] on li "ENTRANCE. 🚪 Like year's prior, we are using the side entrance to the left of th…" at bounding box center [770, 301] width 1190 height 47
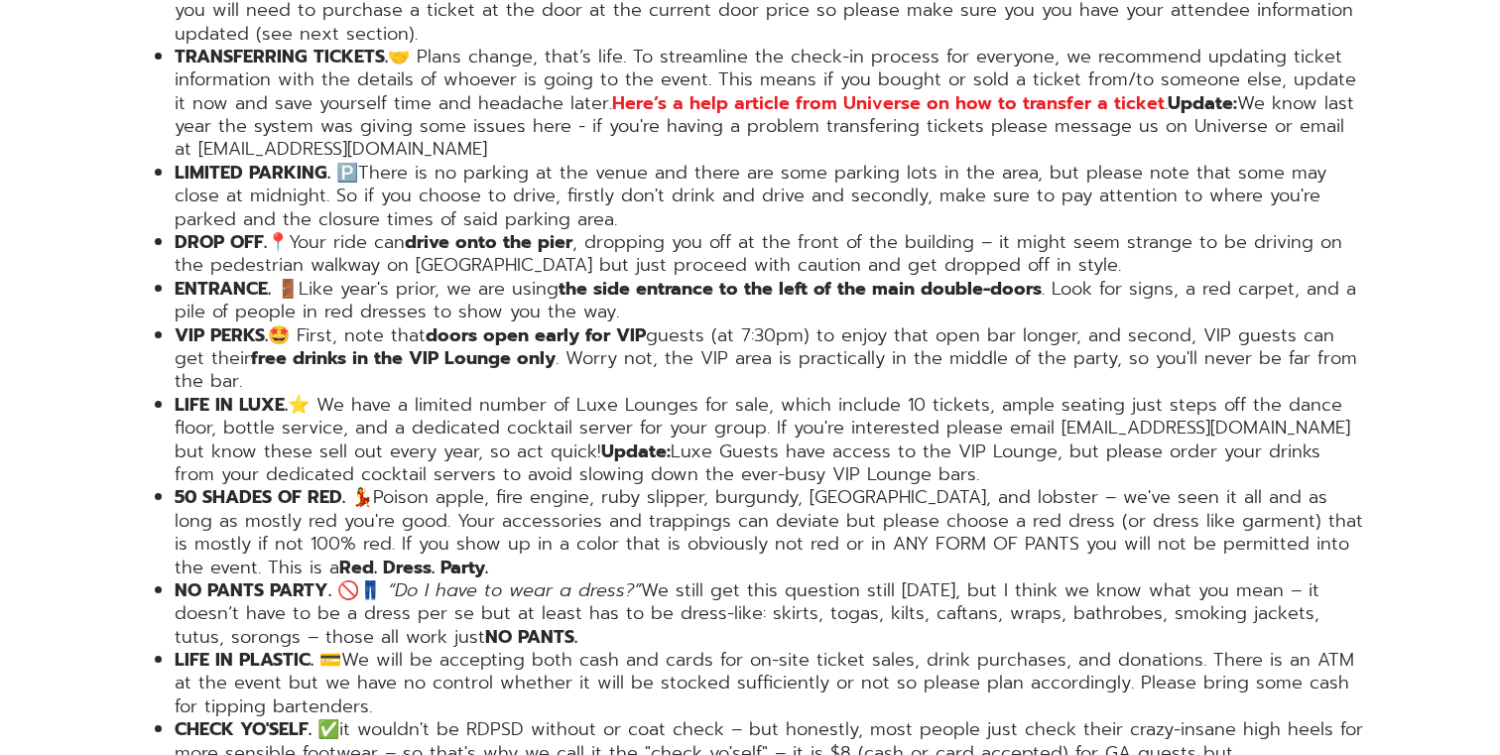
click at [455, 278] on li "ENTRANCE. 🚪 Like year's prior, we are using the side entrance to the left of th…" at bounding box center [770, 301] width 1190 height 47
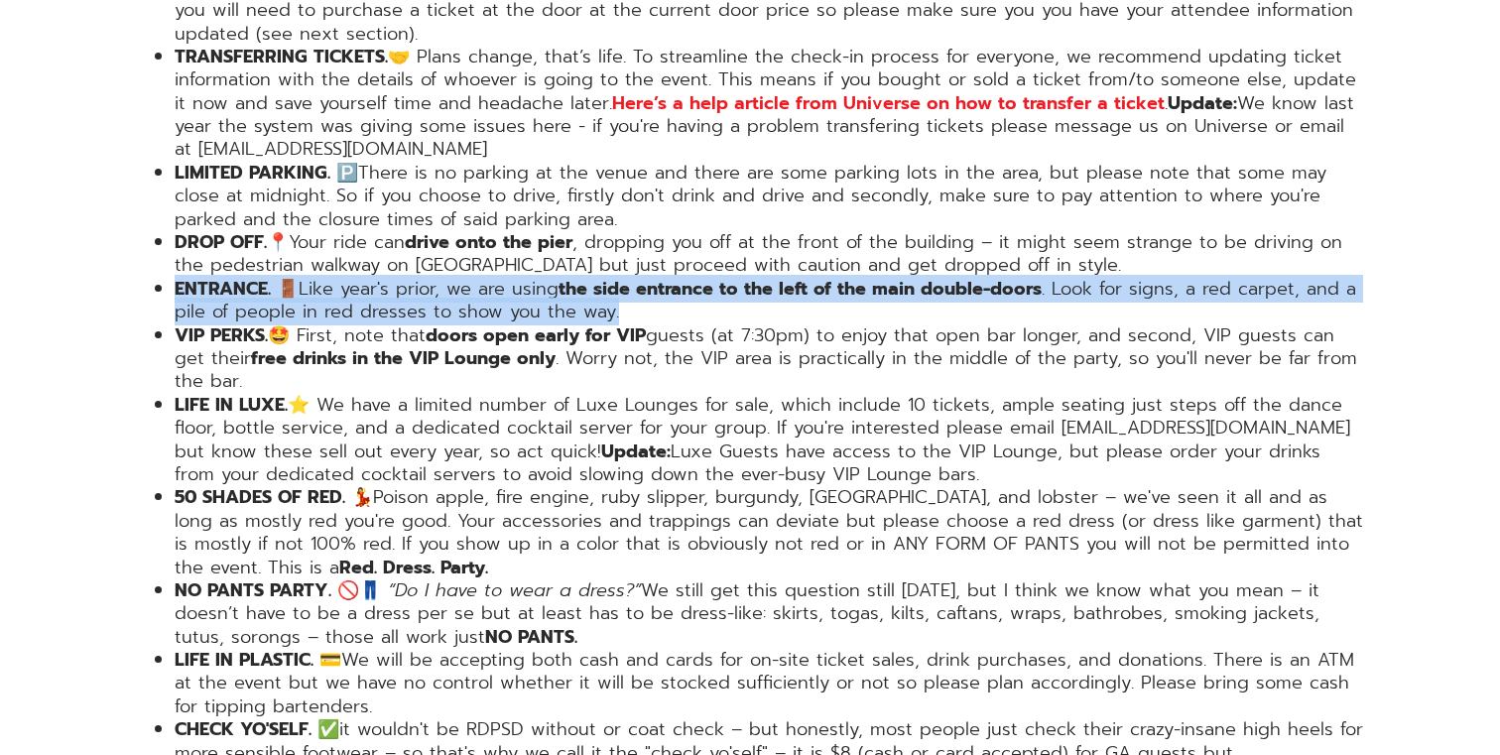
click at [455, 278] on li "ENTRANCE. 🚪 Like year's prior, we are using the side entrance to the left of th…" at bounding box center [770, 301] width 1190 height 47
click at [416, 278] on li "ENTRANCE. 🚪 Like year's prior, we are using the side entrance to the left of th…" at bounding box center [770, 301] width 1190 height 47
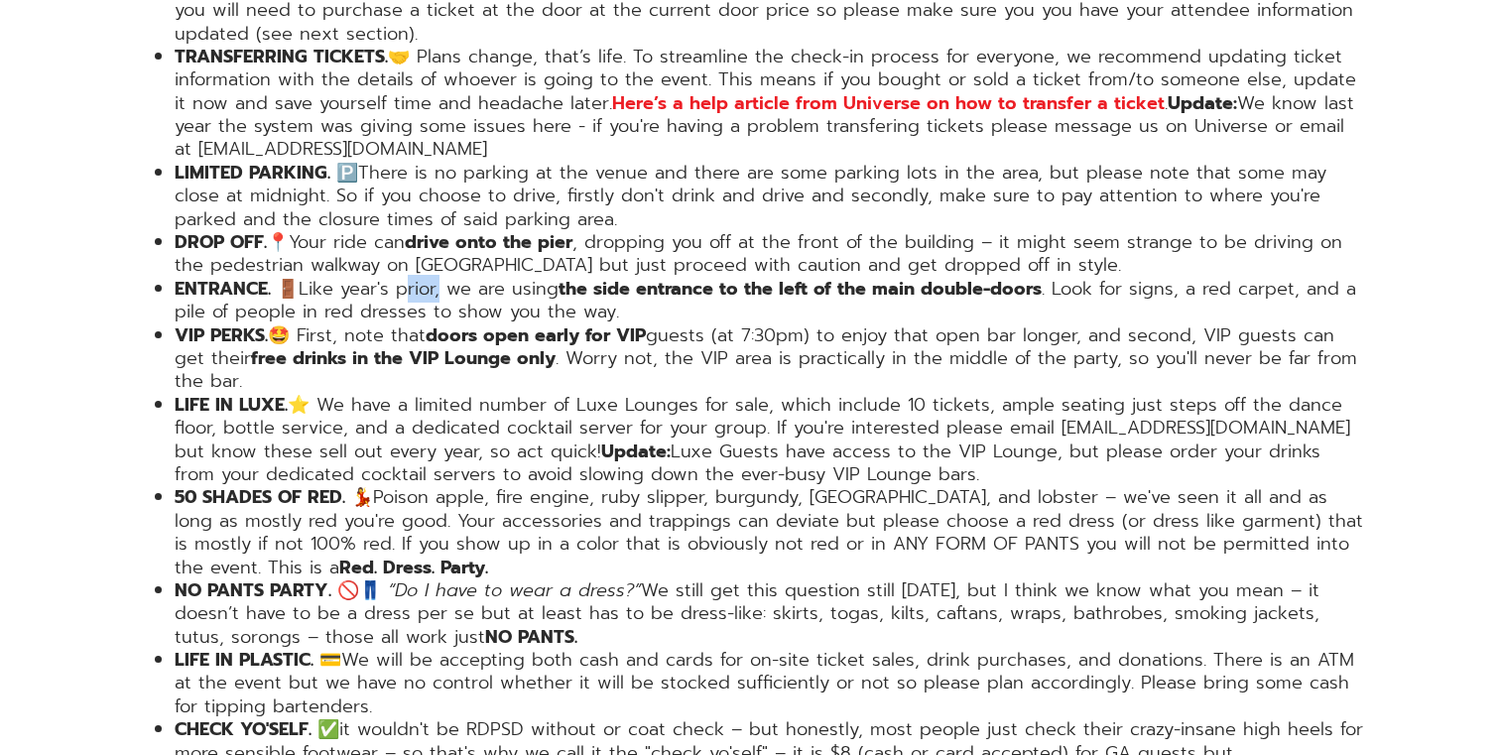
click at [416, 278] on li "ENTRANCE. 🚪 Like year's prior, we are using the side entrance to the left of th…" at bounding box center [770, 301] width 1190 height 47
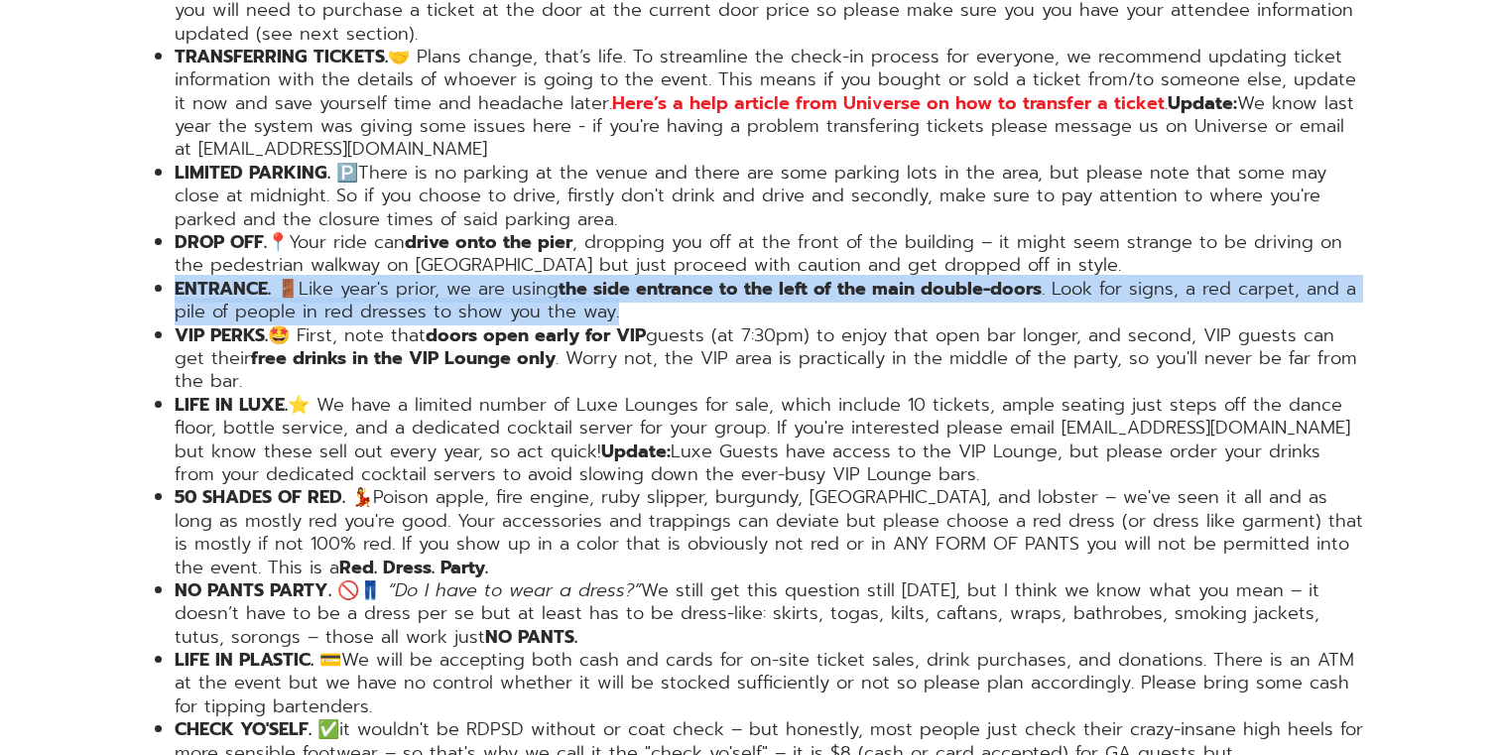
click at [416, 278] on li "ENTRANCE. 🚪 Like year's prior, we are using the side entrance to the left of th…" at bounding box center [770, 301] width 1190 height 47
click at [428, 278] on li "ENTRANCE. 🚪 Like year's prior, we are using the side entrance to the left of th…" at bounding box center [770, 301] width 1190 height 47
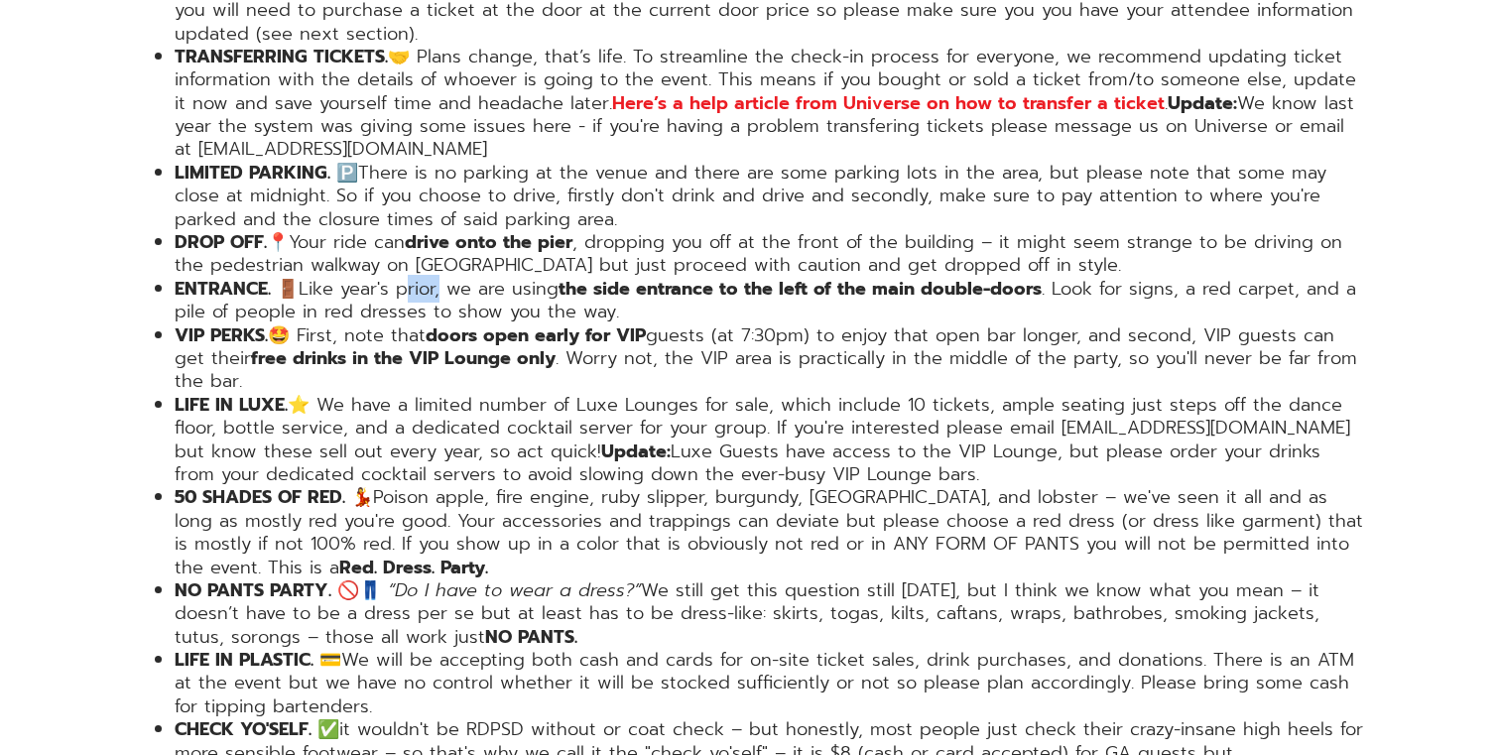
click at [428, 278] on li "ENTRANCE. 🚪 Like year's prior, we are using the side entrance to the left of th…" at bounding box center [770, 301] width 1190 height 47
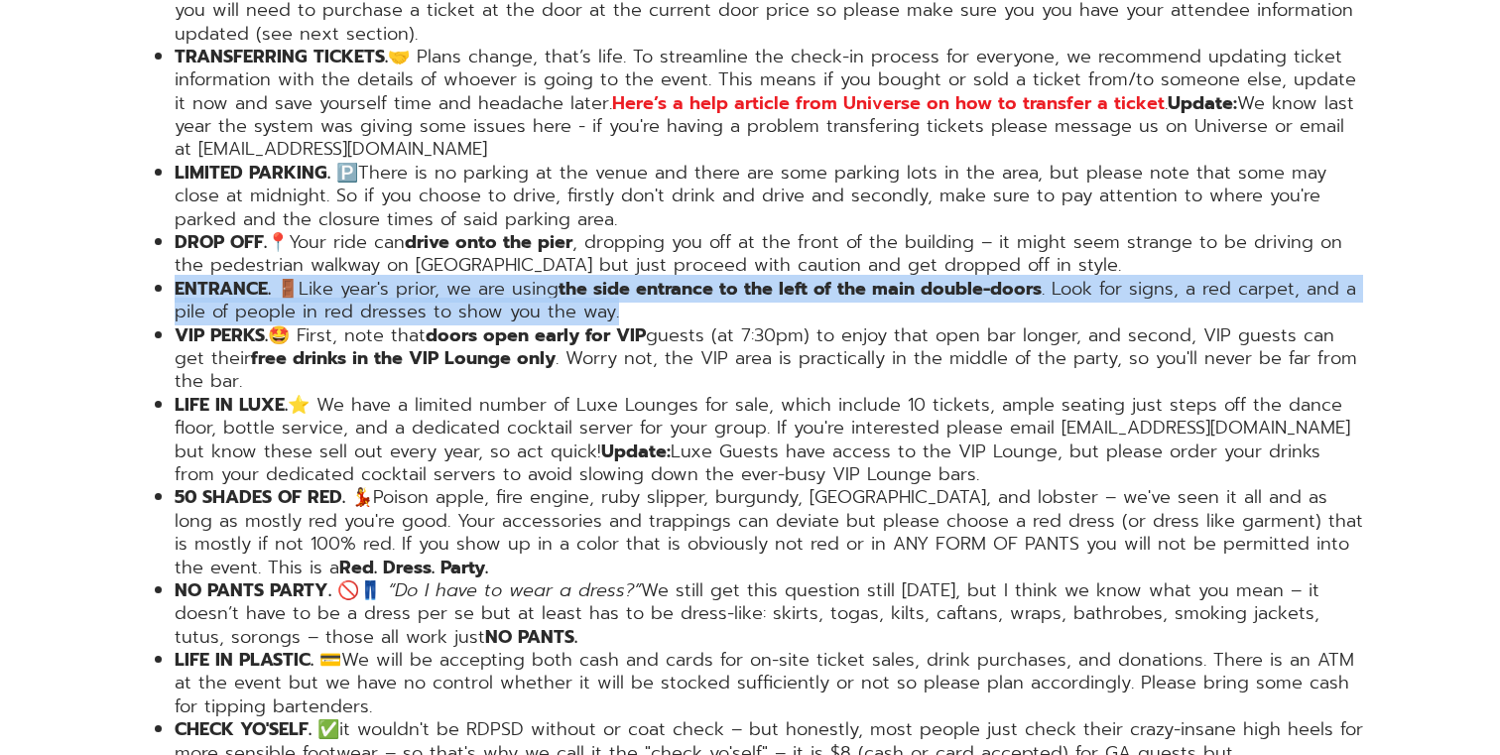
click at [428, 278] on li "ENTRANCE. 🚪 Like year's prior, we are using the side entrance to the left of th…" at bounding box center [770, 301] width 1190 height 47
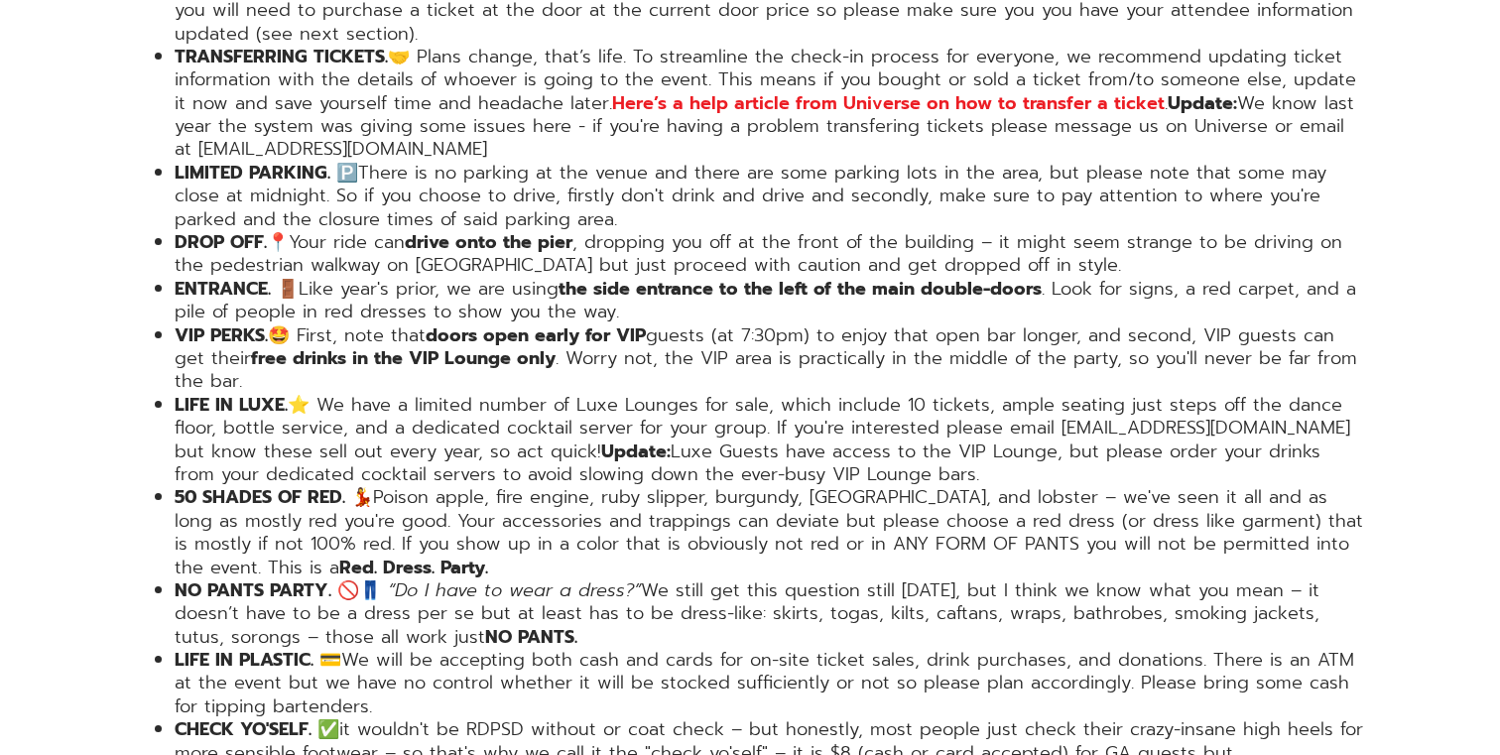
click at [403, 278] on li "ENTRANCE. 🚪 Like year's prior, we are using the side entrance to the left of th…" at bounding box center [770, 301] width 1190 height 47
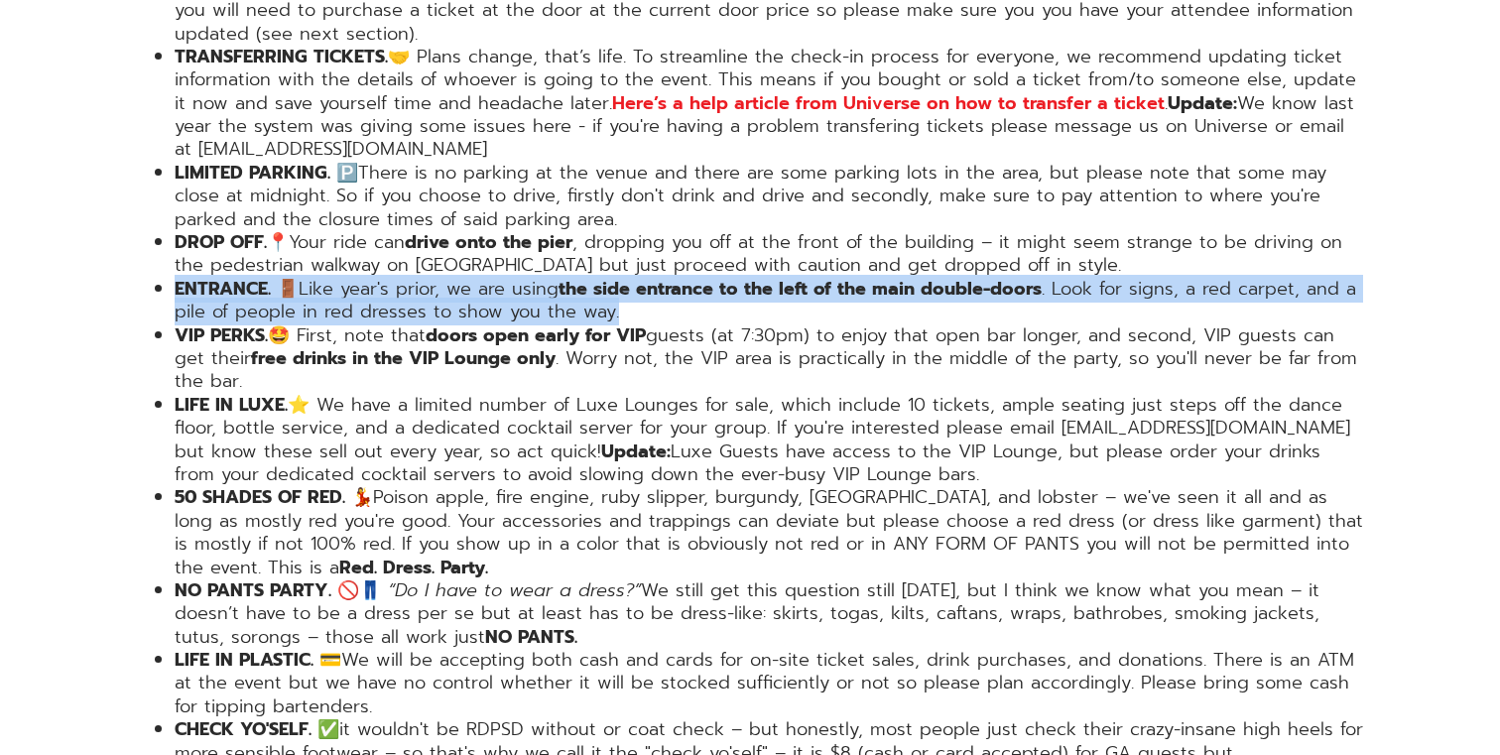
click at [403, 278] on li "ENTRANCE. 🚪 Like year's prior, we are using the side entrance to the left of th…" at bounding box center [770, 301] width 1190 height 47
click at [424, 278] on li "ENTRANCE. 🚪 Like year's prior, we are using the side entrance to the left of th…" at bounding box center [770, 301] width 1190 height 47
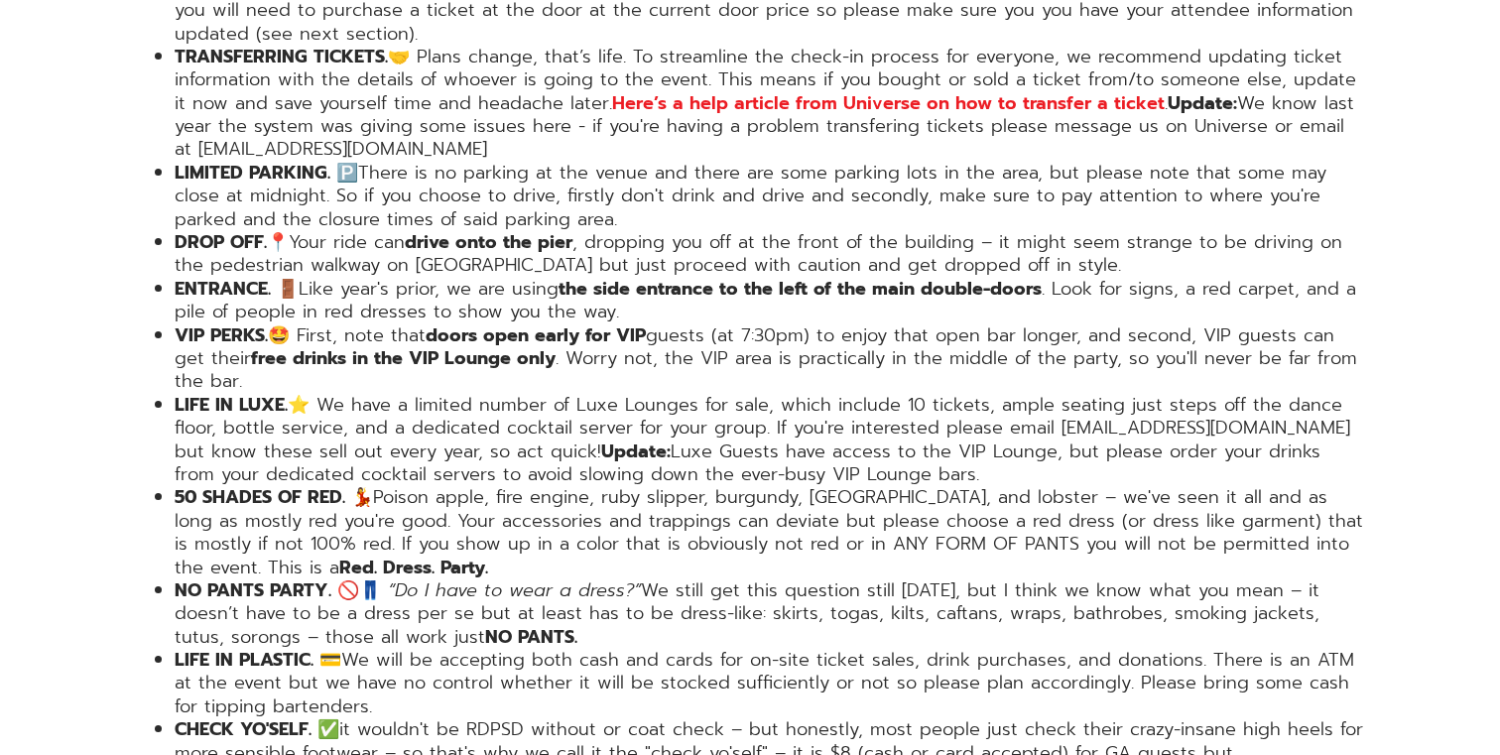
click at [419, 278] on li "ENTRANCE. 🚪 Like year's prior, we are using the side entrance to the left of th…" at bounding box center [770, 301] width 1190 height 47
click at [401, 324] on li "VIP PERKS. 🤩 First, note that doors open early for VIP guests (at 7:30pm) to en…" at bounding box center [770, 358] width 1190 height 69
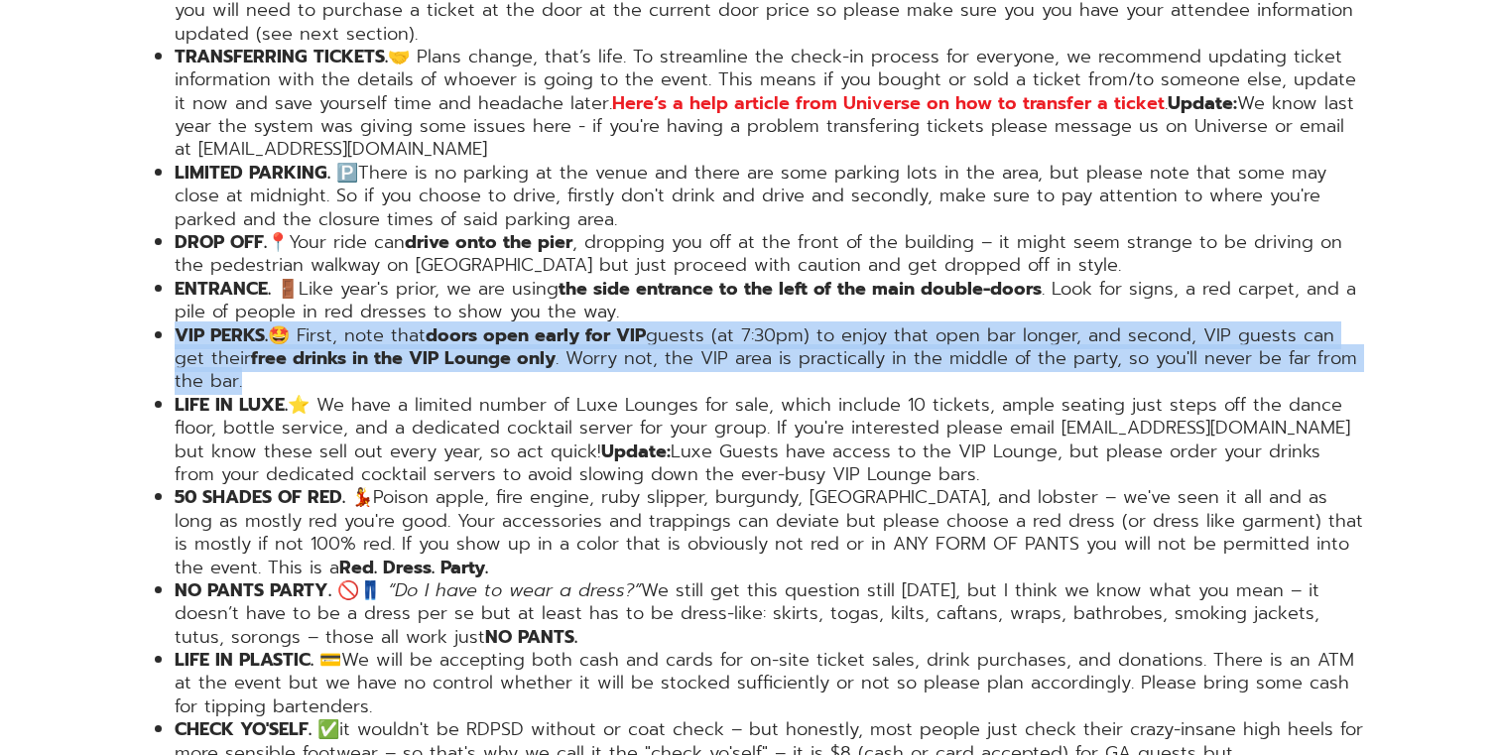
click at [401, 324] on li "VIP PERKS. 🤩 First, note that doors open early for VIP guests (at 7:30pm) to en…" at bounding box center [770, 358] width 1190 height 69
click at [424, 324] on li "VIP PERKS. 🤩 First, note that doors open early for VIP guests (at 7:30pm) to en…" at bounding box center [770, 358] width 1190 height 69
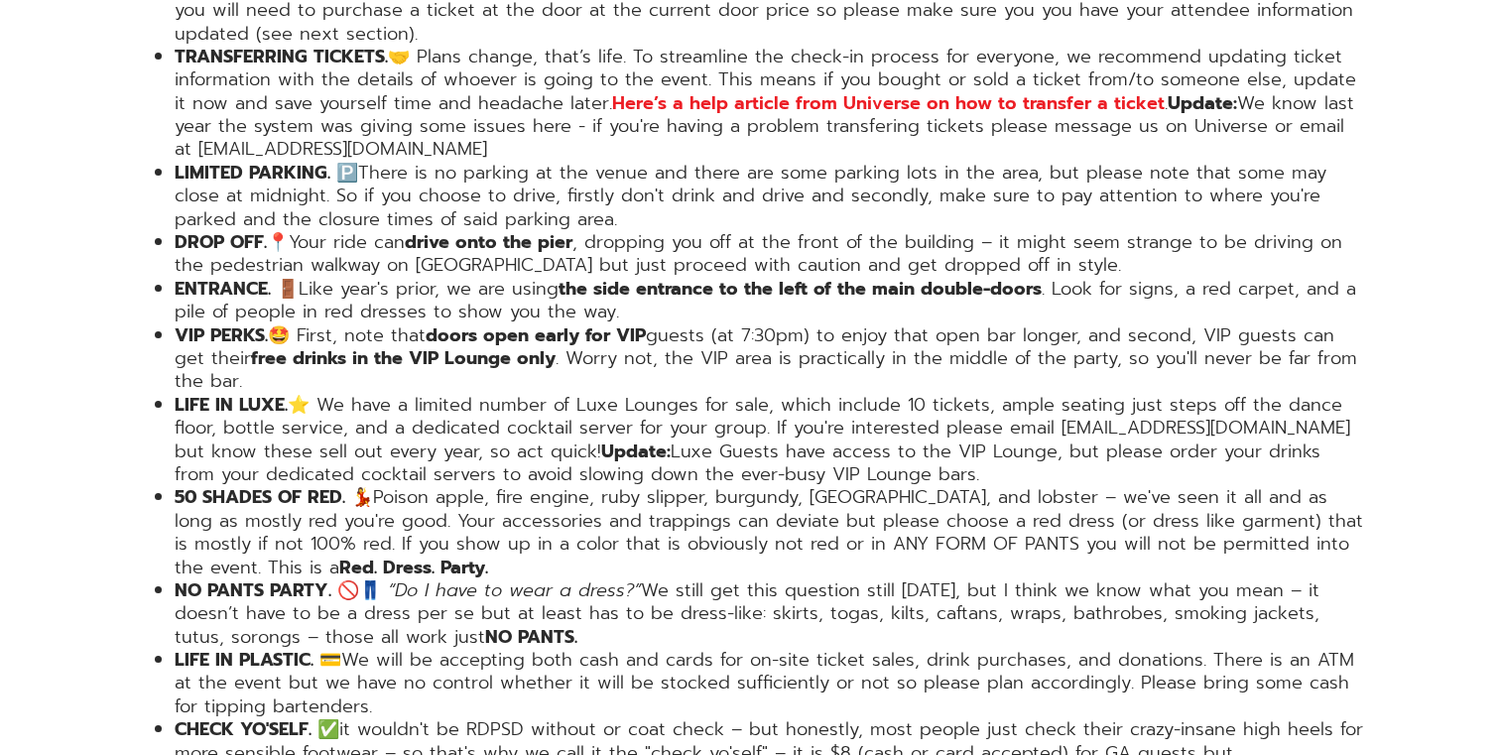
click at [410, 324] on li "VIP PERKS. 🤩 First, note that doors open early for VIP guests (at 7:30pm) to en…" at bounding box center [770, 358] width 1190 height 69
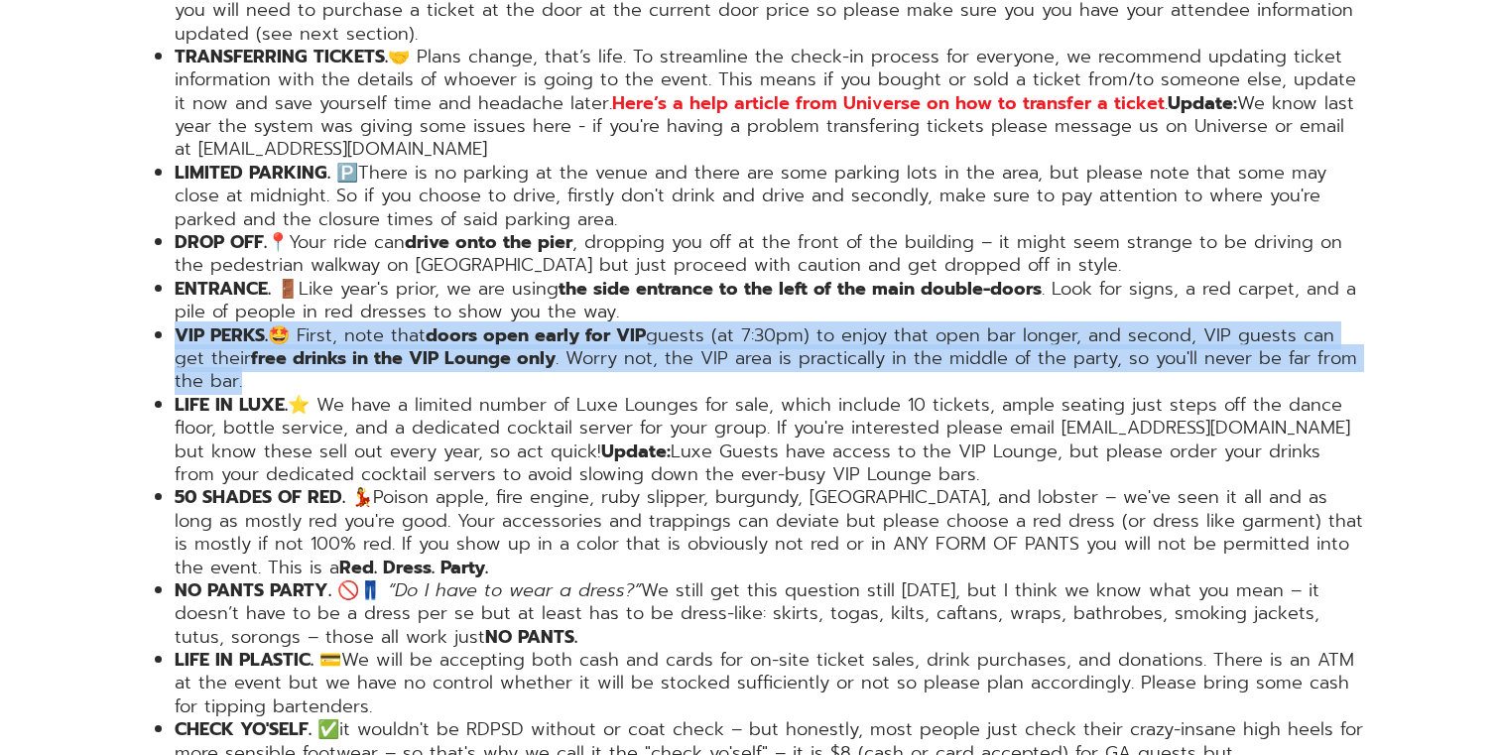
click at [410, 324] on li "VIP PERKS. 🤩 First, note that doors open early for VIP guests (at 7:30pm) to en…" at bounding box center [770, 358] width 1190 height 69
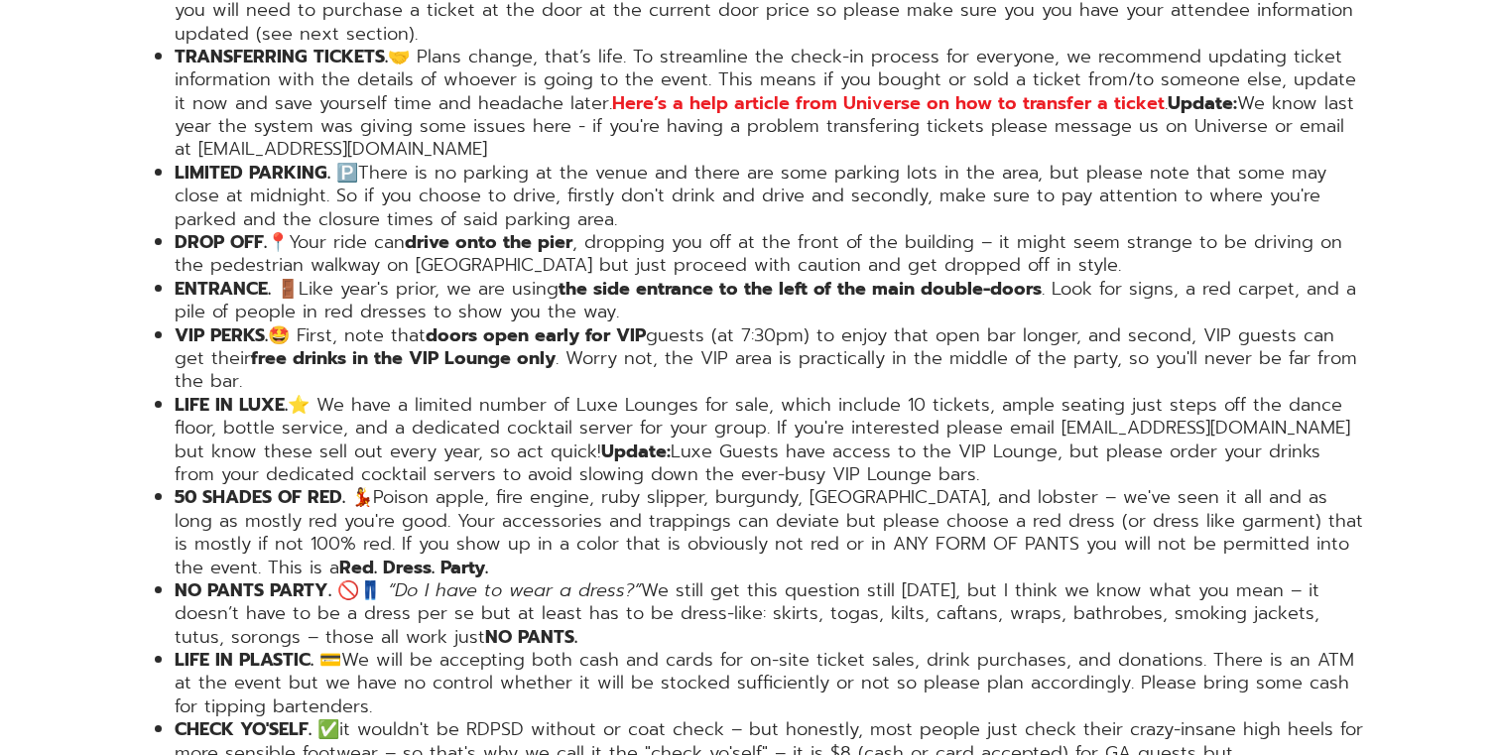
click at [426, 324] on li "VIP PERKS. 🤩 First, note that doors open early for VIP guests (at 7:30pm) to en…" at bounding box center [770, 358] width 1190 height 69
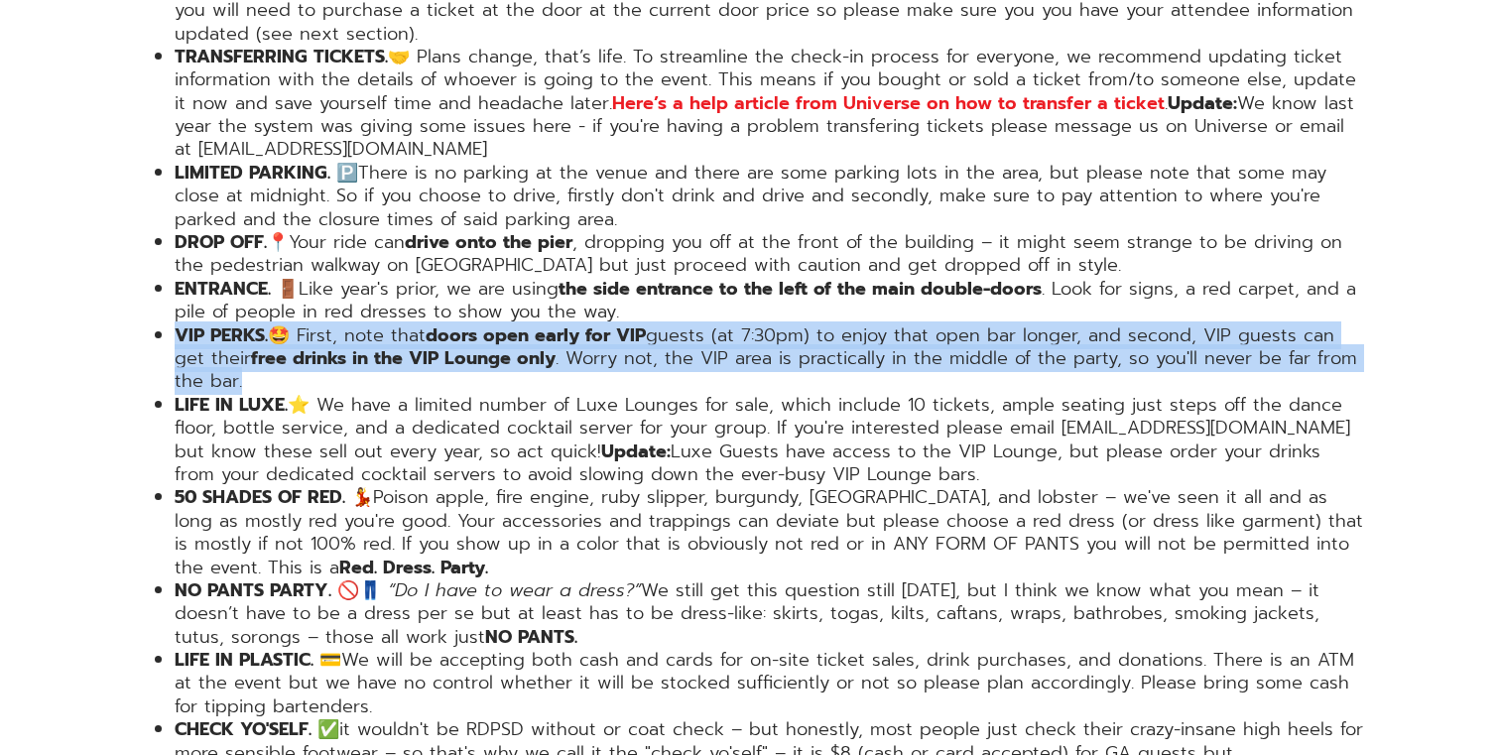
click at [426, 324] on li "VIP PERKS. 🤩 First, note that doors open early for VIP guests (at 7:30pm) to en…" at bounding box center [770, 358] width 1190 height 69
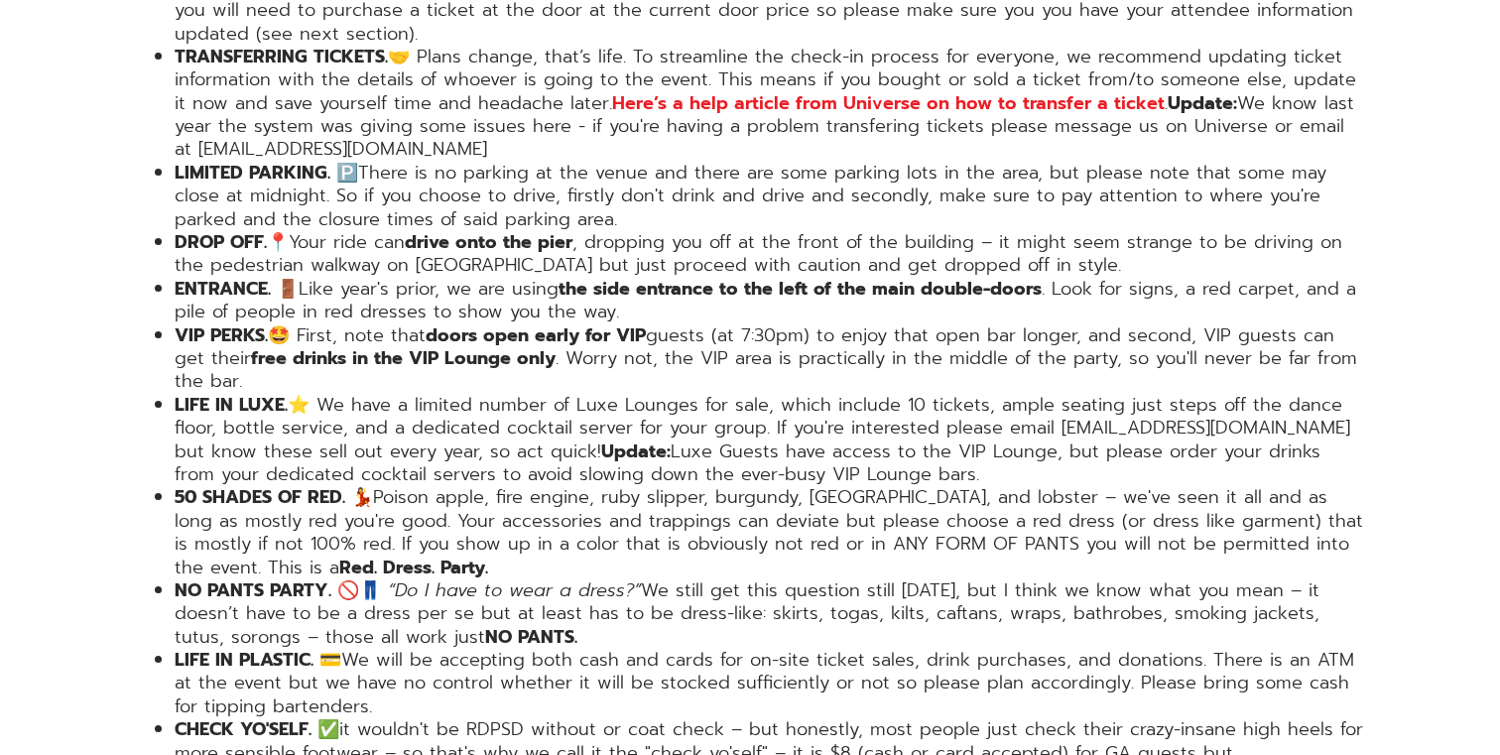
click at [402, 324] on li "VIP PERKS. 🤩 First, note that doors open early for VIP guests (at 7:30pm) to en…" at bounding box center [770, 358] width 1190 height 69
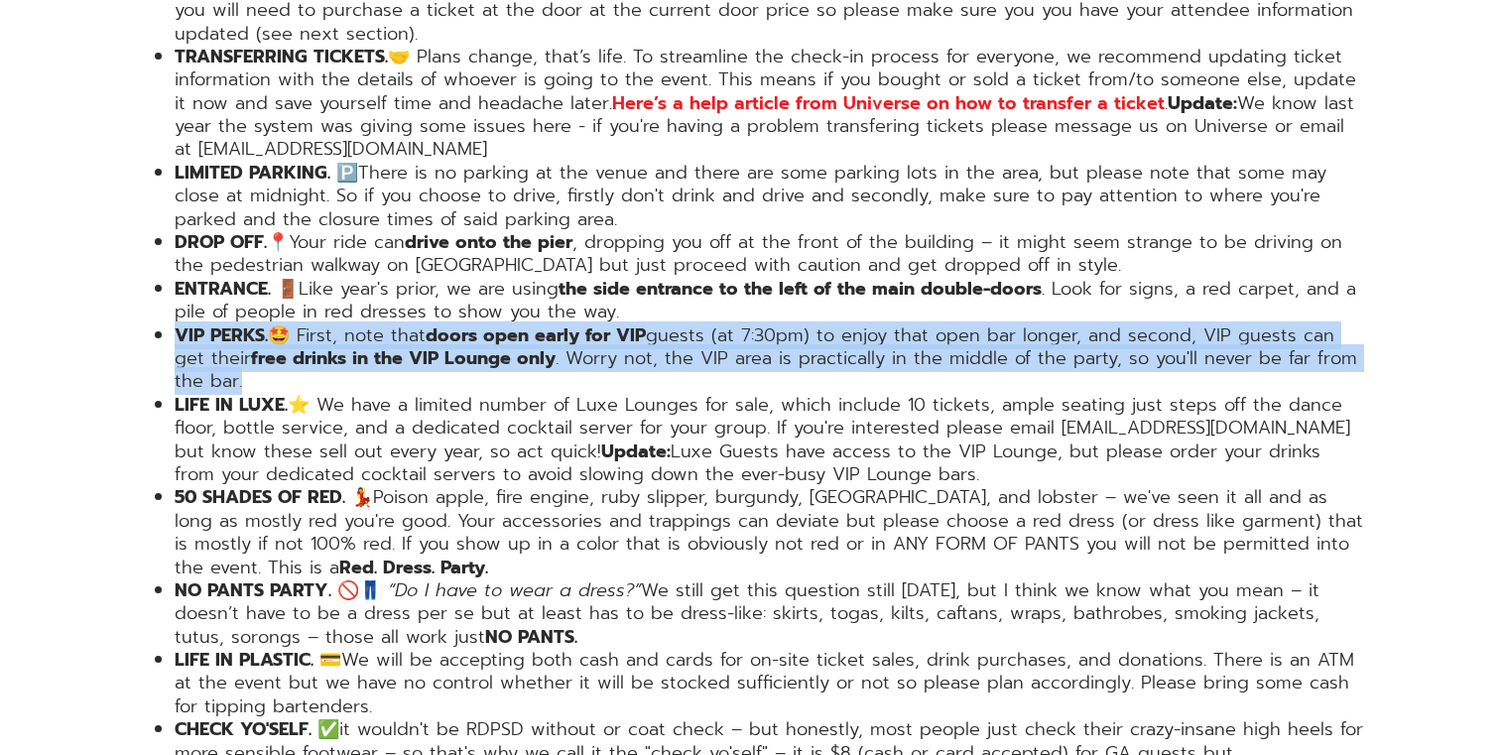
click at [402, 324] on li "VIP PERKS. 🤩 First, note that doors open early for VIP guests (at 7:30pm) to en…" at bounding box center [770, 358] width 1190 height 69
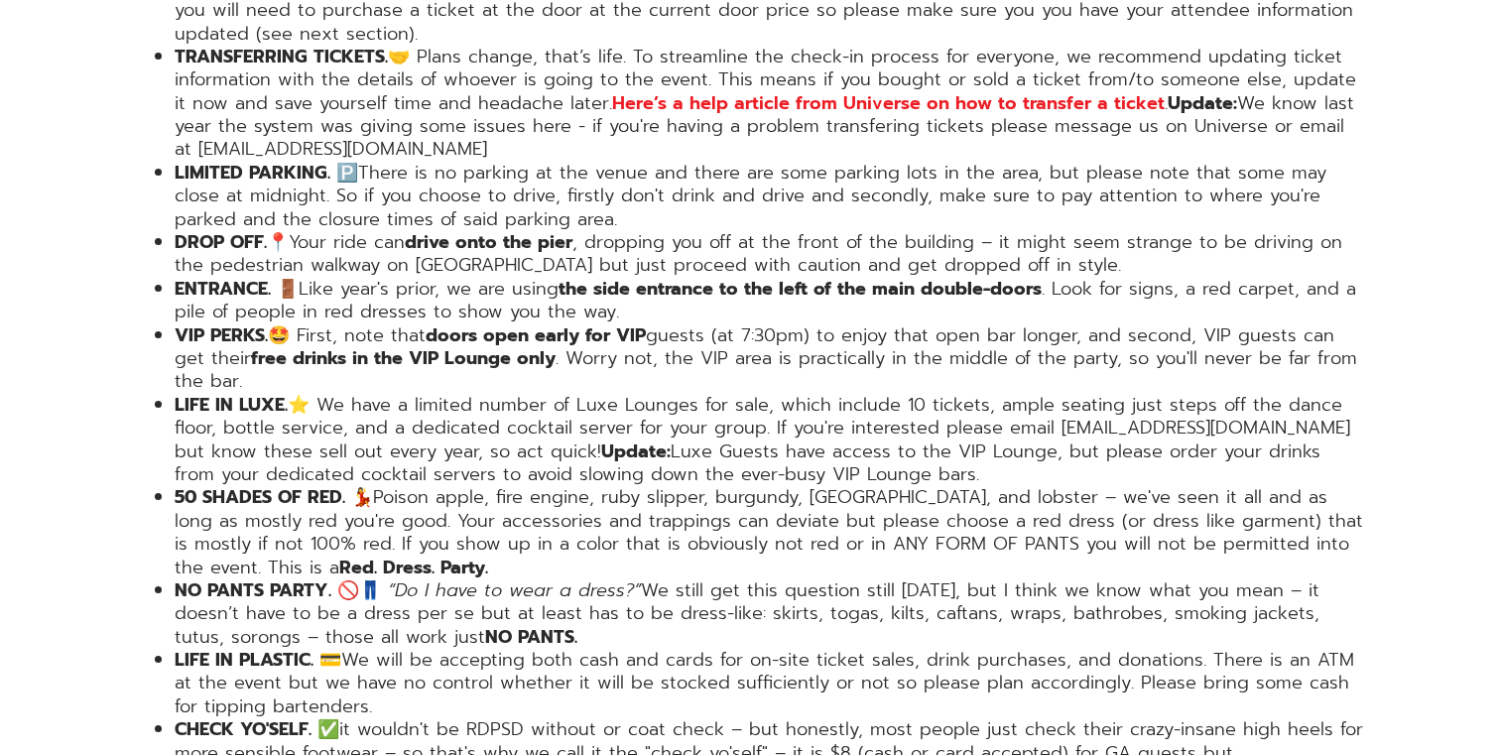
click at [422, 324] on li "VIP PERKS. 🤩 First, note that doors open early for VIP guests (at 7:30pm) to en…" at bounding box center [770, 358] width 1190 height 69
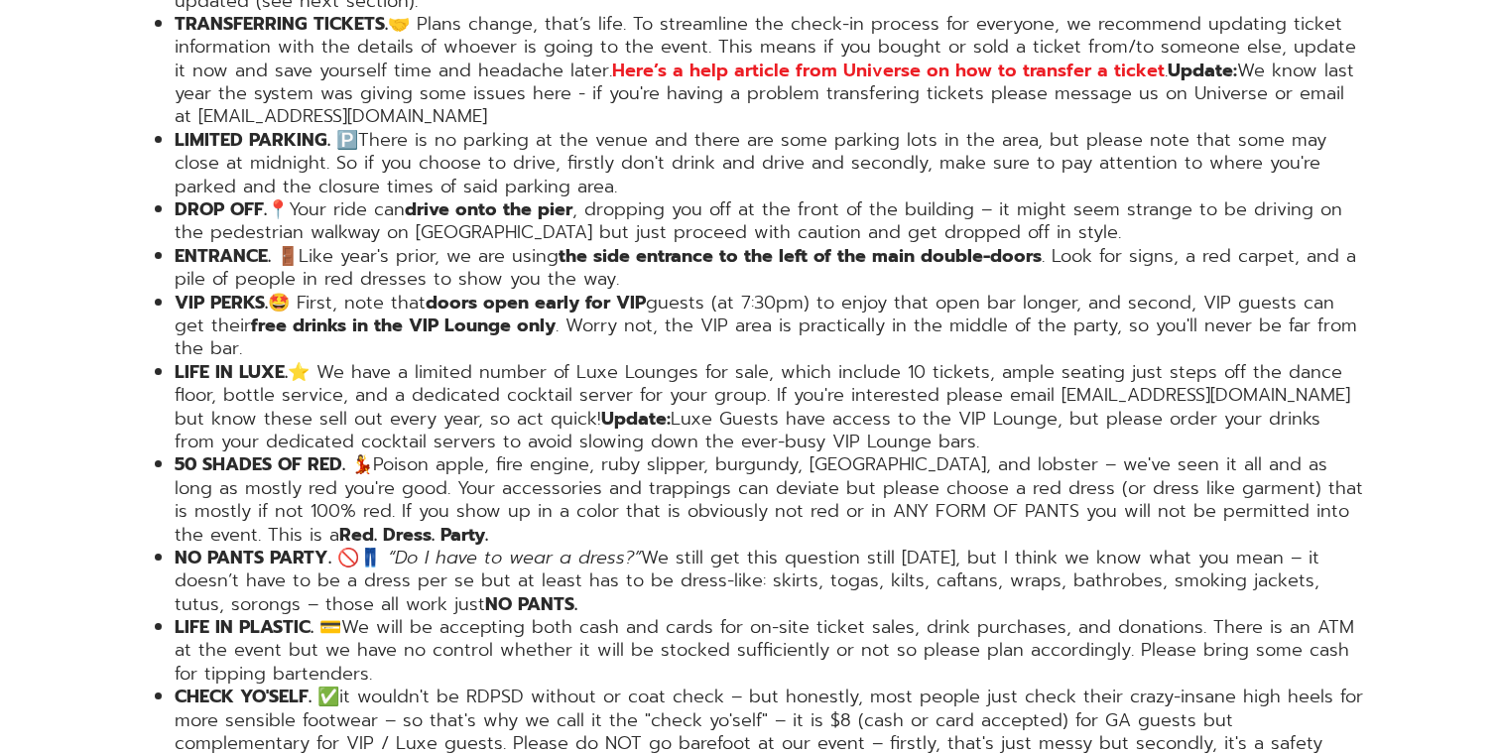
scroll to position [3625, 0]
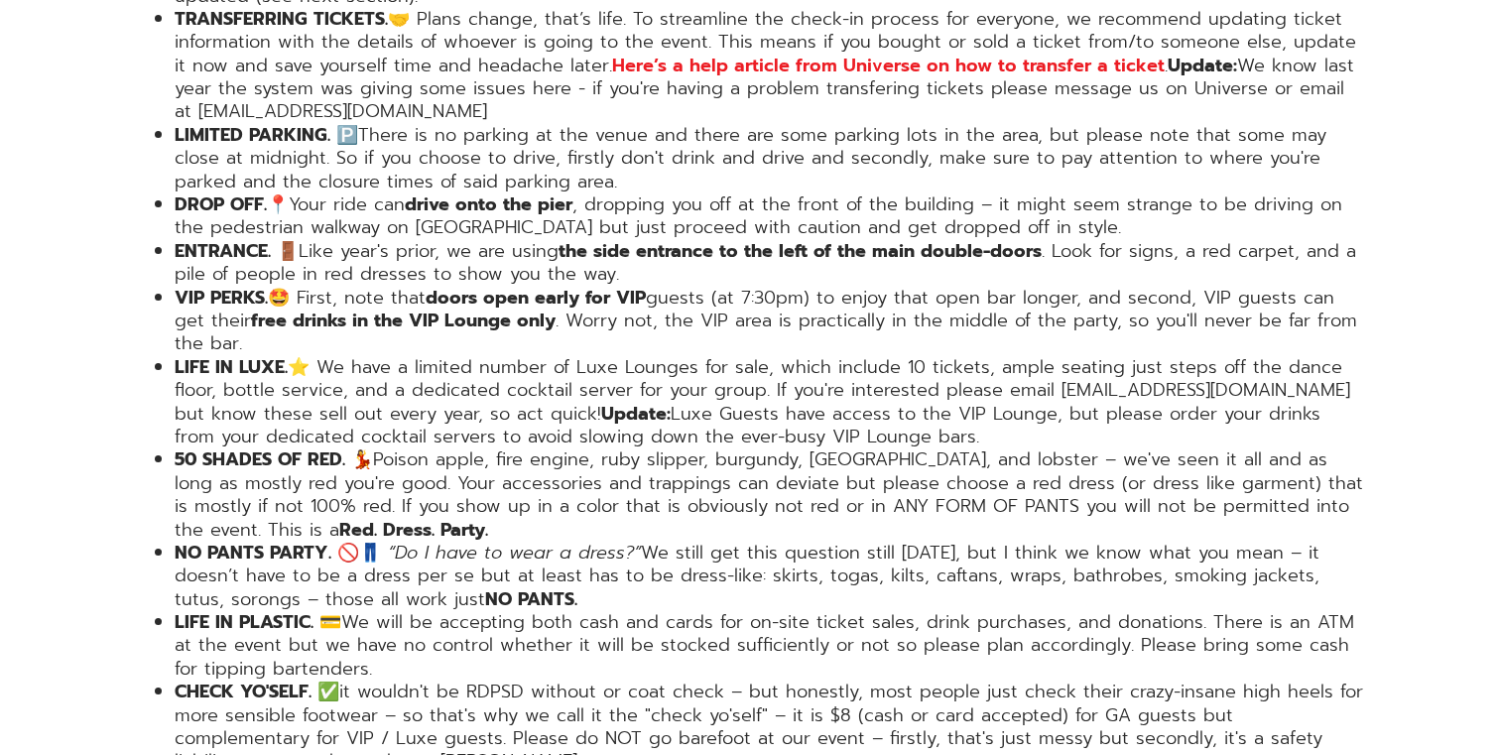
click at [423, 306] on strong "free drinks in the VIP Lounge only" at bounding box center [403, 320] width 304 height 28
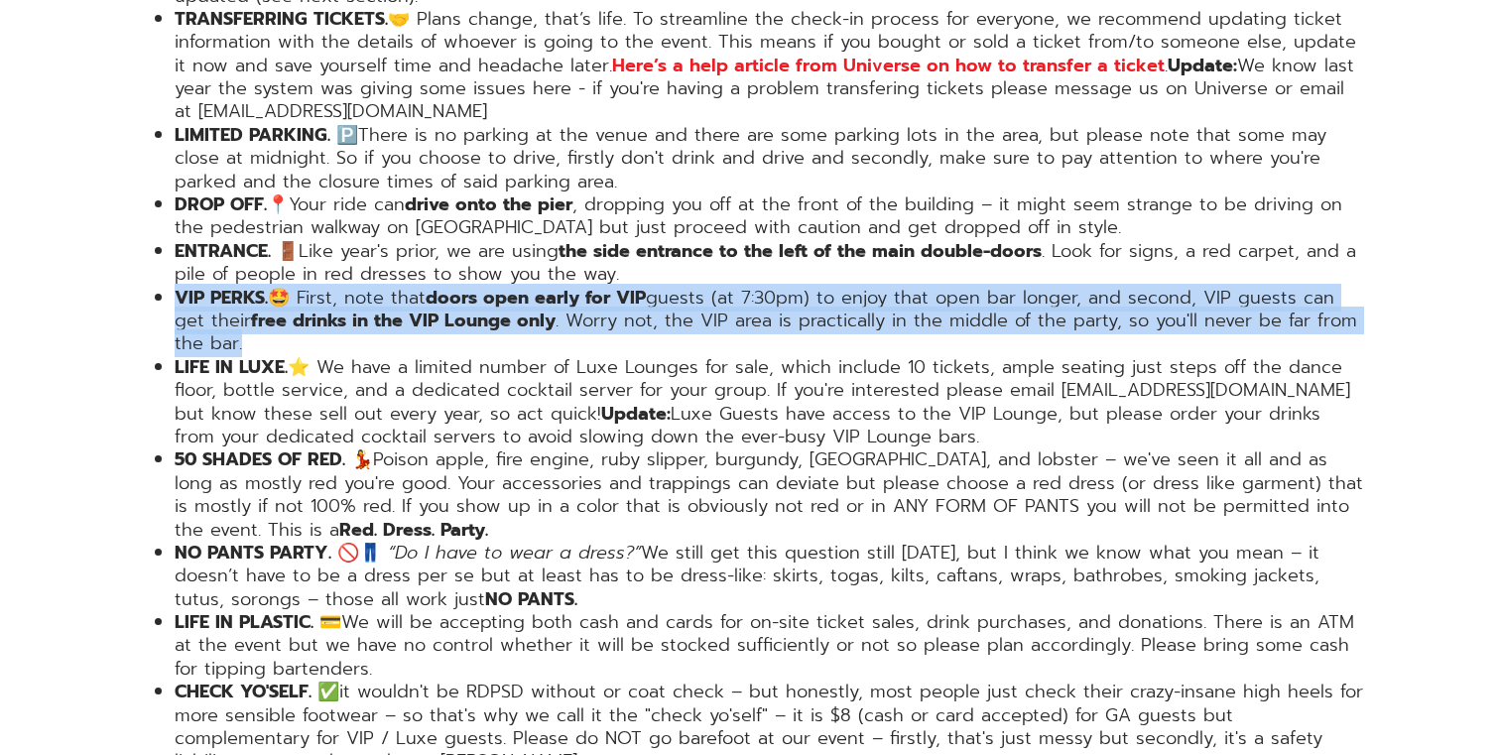
click at [423, 306] on strong "free drinks in the VIP Lounge only" at bounding box center [403, 320] width 304 height 28
click at [432, 306] on strong "free drinks in the VIP Lounge only" at bounding box center [403, 320] width 304 height 28
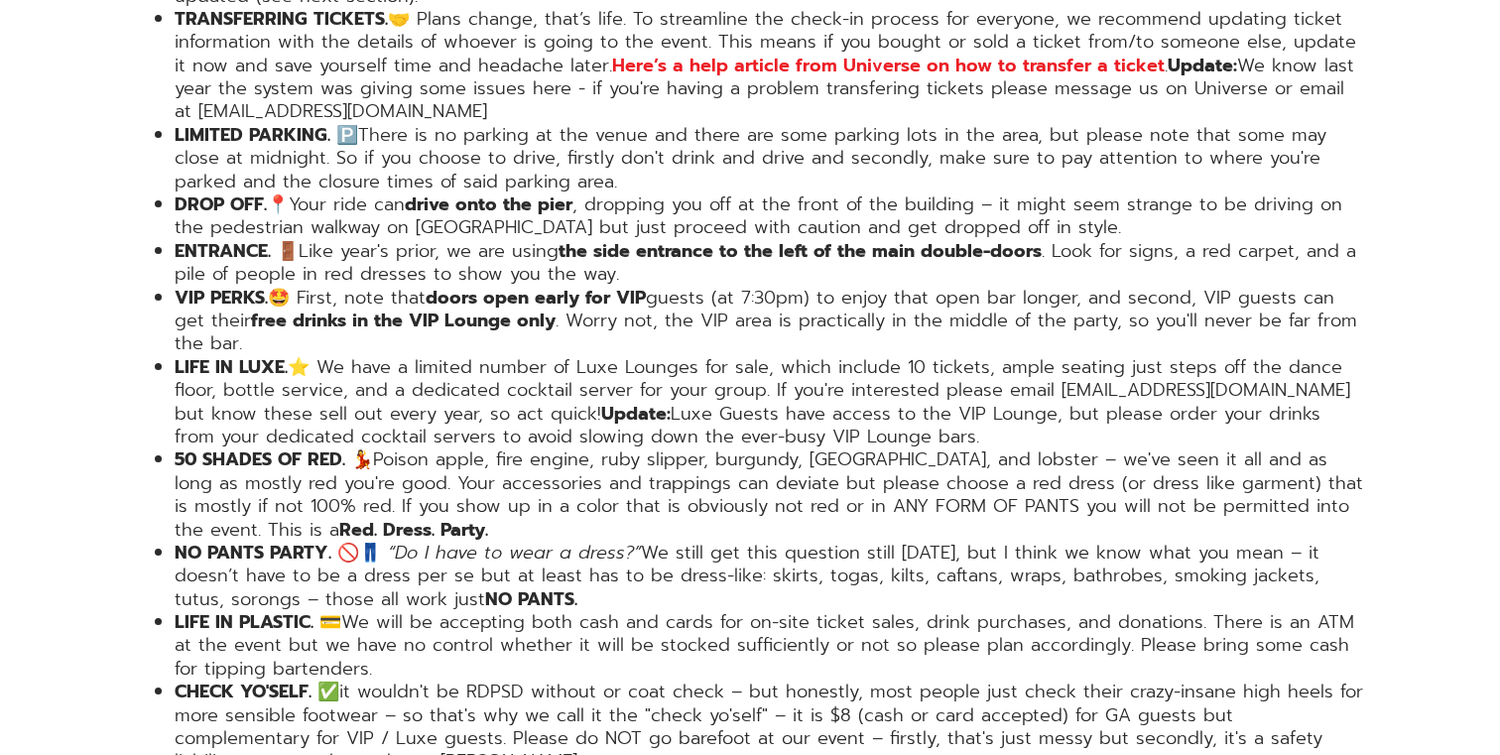
scroll to position [3651, 0]
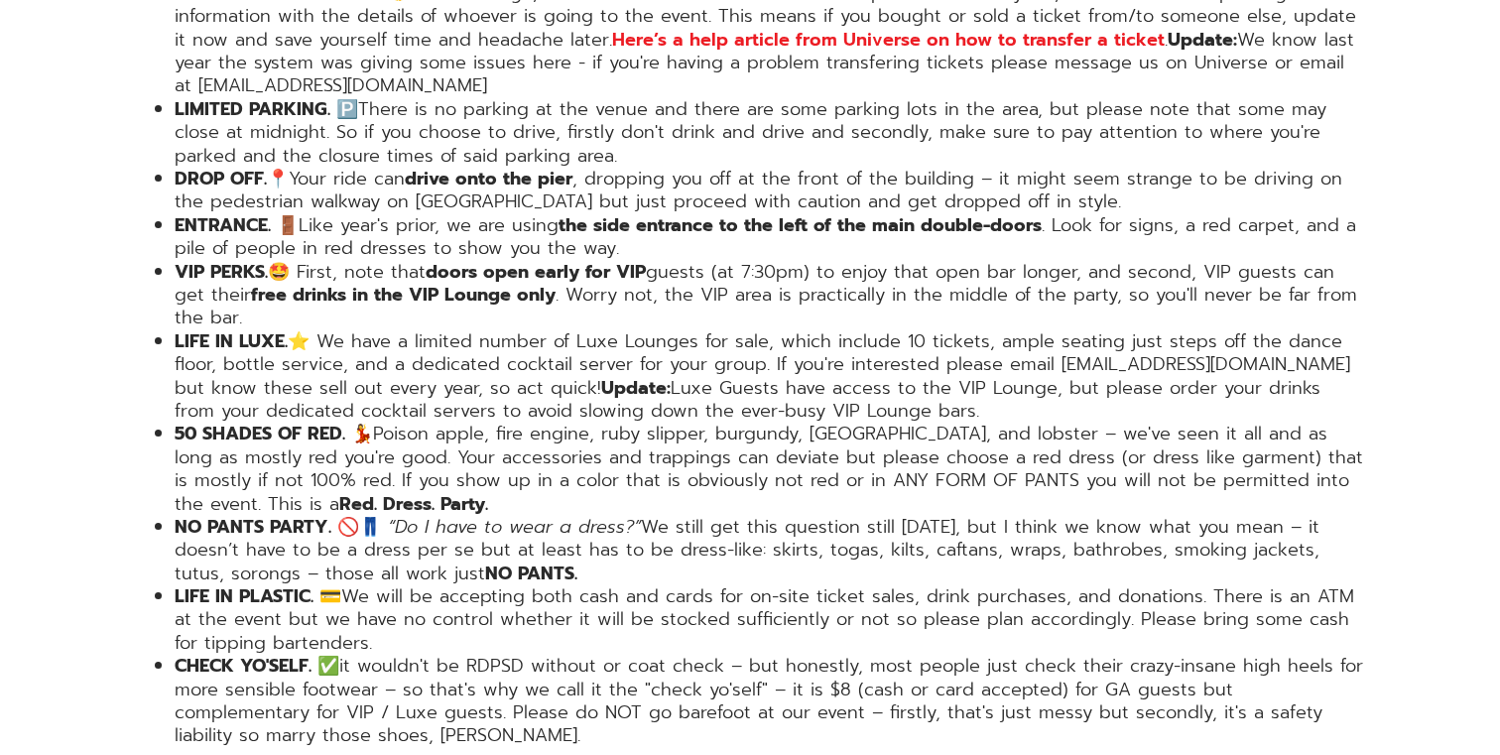
click at [432, 261] on li "VIP PERKS. 🤩 First, note that doors open early for VIP guests (at 7:30pm) to en…" at bounding box center [770, 295] width 1190 height 69
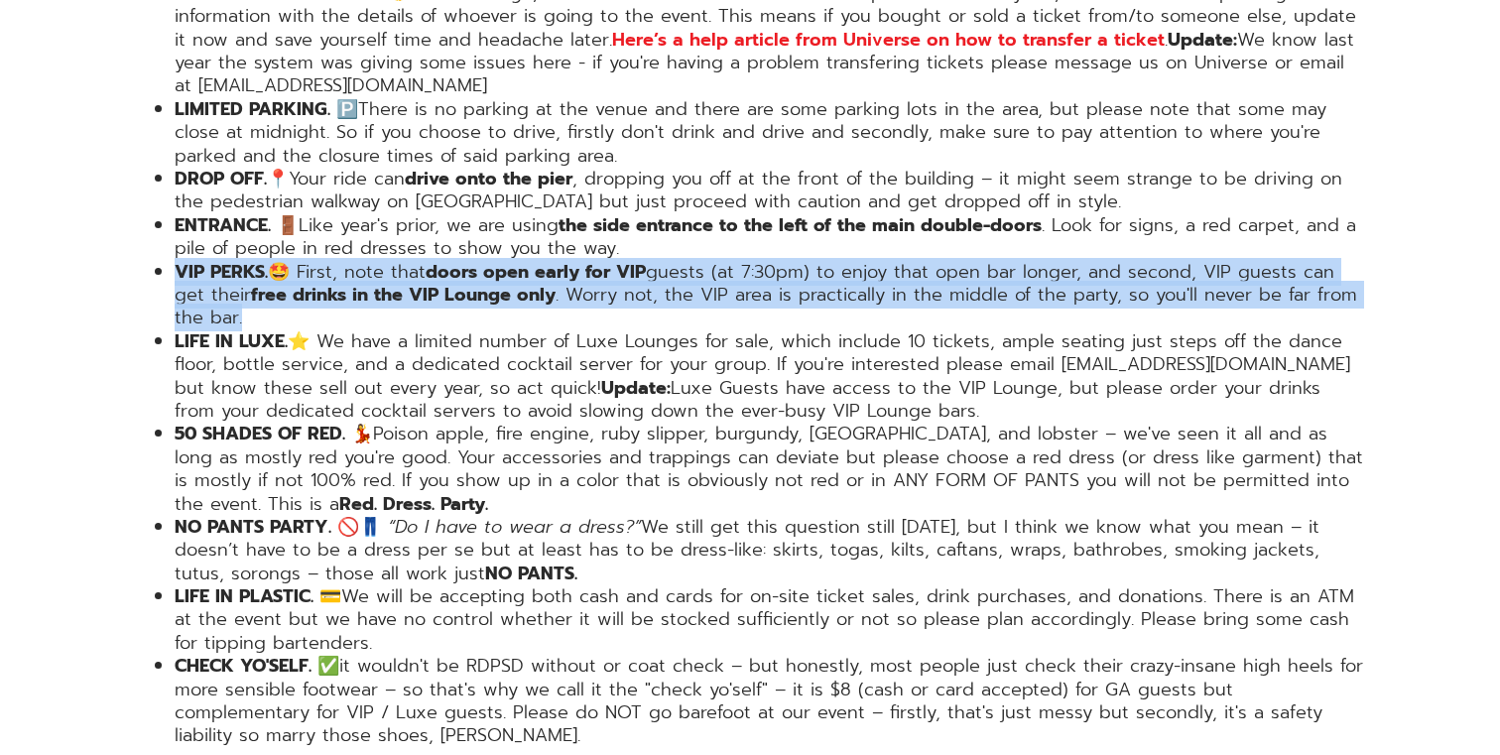
click at [432, 261] on li "VIP PERKS. 🤩 First, note that doors open early for VIP guests (at 7:30pm) to en…" at bounding box center [770, 295] width 1190 height 69
click at [448, 261] on li "VIP PERKS. 🤩 First, note that doors open early for VIP guests (at 7:30pm) to en…" at bounding box center [770, 295] width 1190 height 69
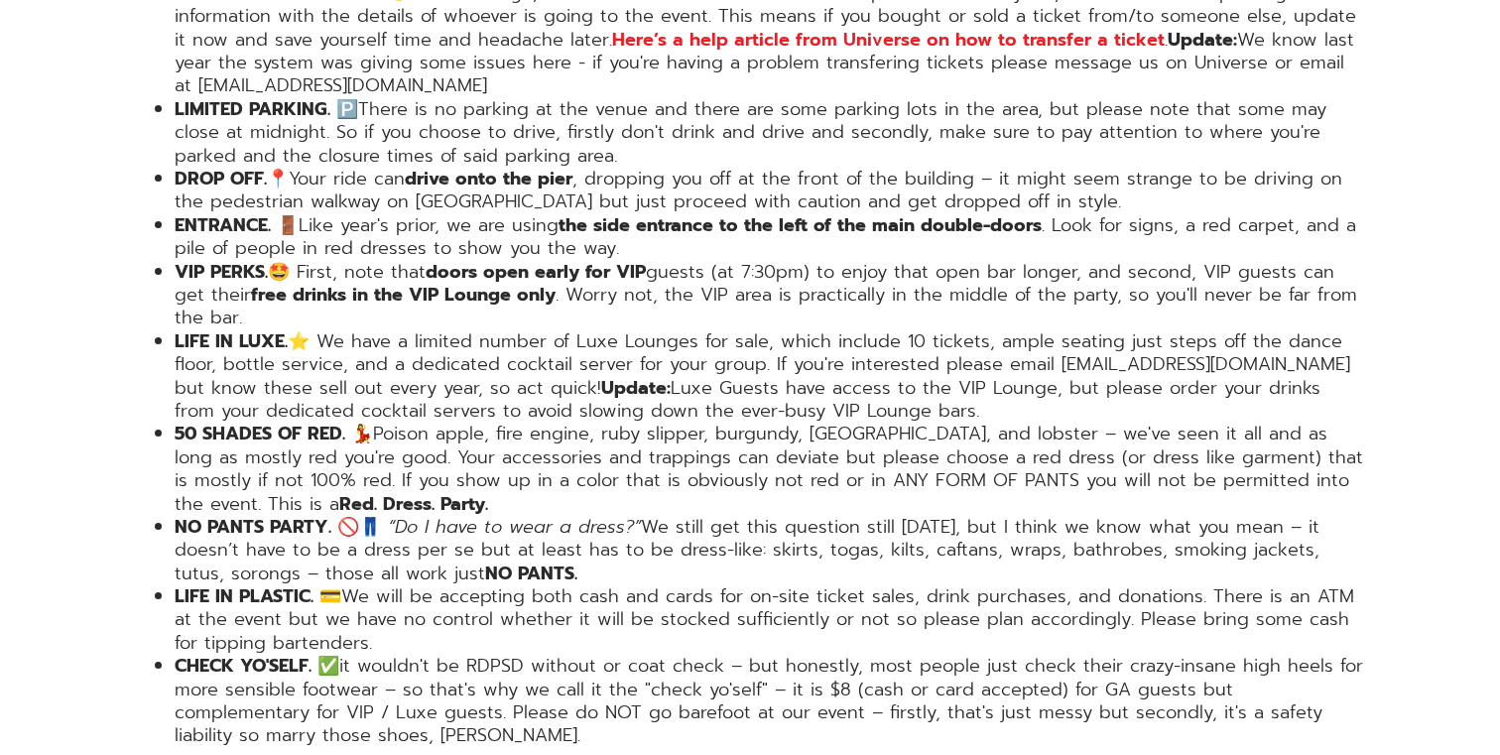
click at [448, 261] on li "VIP PERKS. 🤩 First, note that doors open early for VIP guests (at 7:30pm) to en…" at bounding box center [770, 295] width 1190 height 69
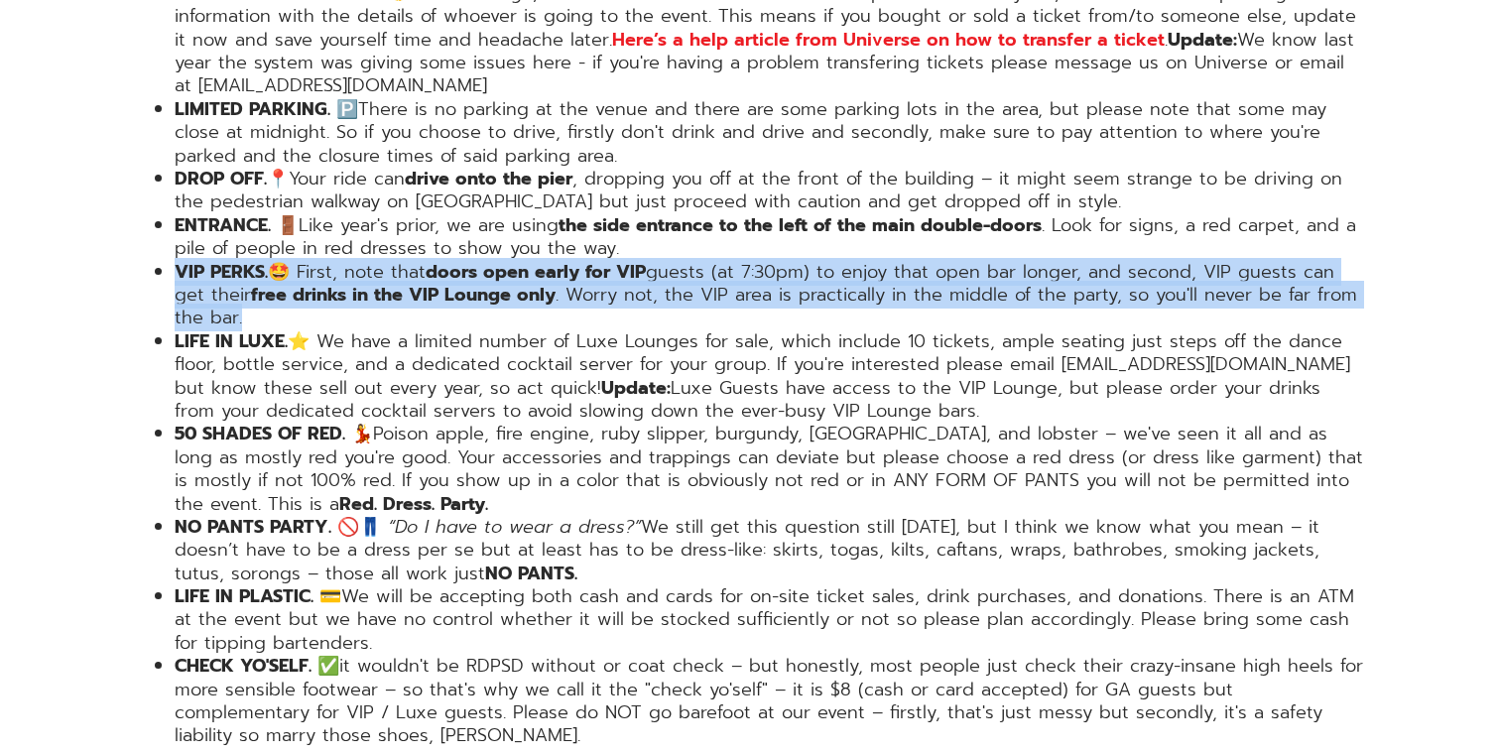
click at [448, 261] on li "VIP PERKS. 🤩 First, note that doors open early for VIP guests (at 7:30pm) to en…" at bounding box center [770, 295] width 1190 height 69
click at [413, 261] on li "VIP PERKS. 🤩 First, note that doors open early for VIP guests (at 7:30pm) to en…" at bounding box center [770, 295] width 1190 height 69
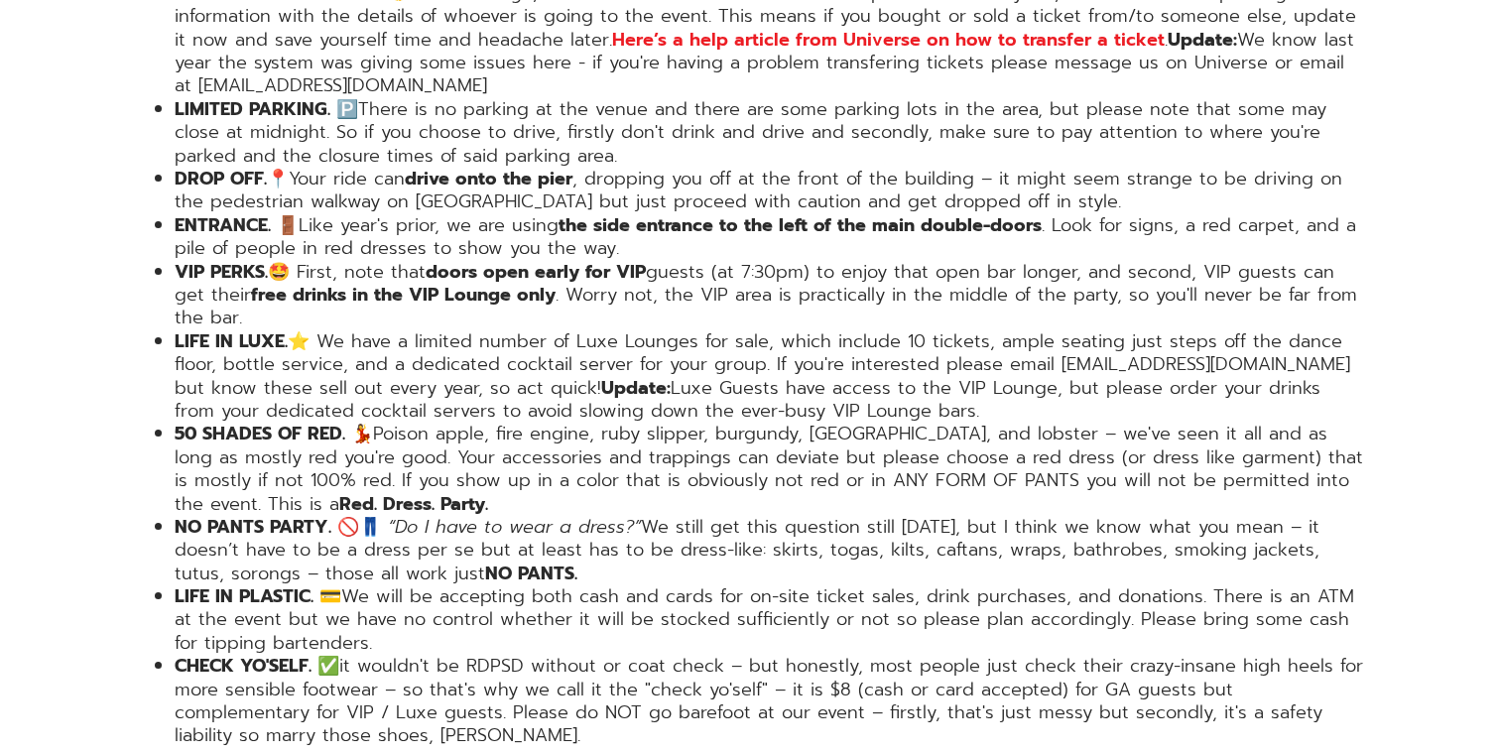
click at [413, 261] on li "VIP PERKS. 🤩 First, note that doors open early for VIP guests (at 7:30pm) to en…" at bounding box center [770, 295] width 1190 height 69
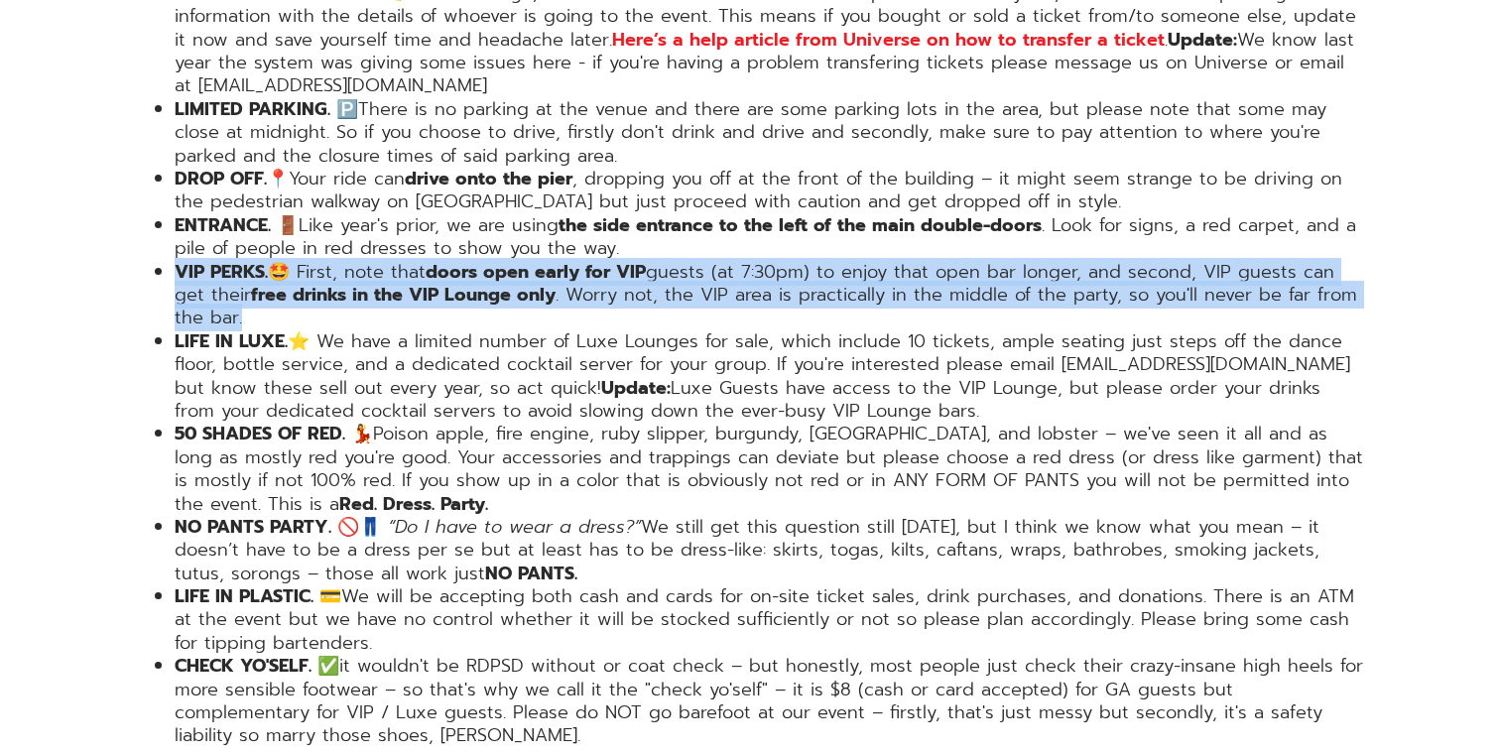
click at [413, 261] on li "VIP PERKS. 🤩 First, note that doors open early for VIP guests (at 7:30pm) to en…" at bounding box center [770, 295] width 1190 height 69
click at [425, 261] on li "VIP PERKS. 🤩 First, note that doors open early for VIP guests (at 7:30pm) to en…" at bounding box center [770, 295] width 1190 height 69
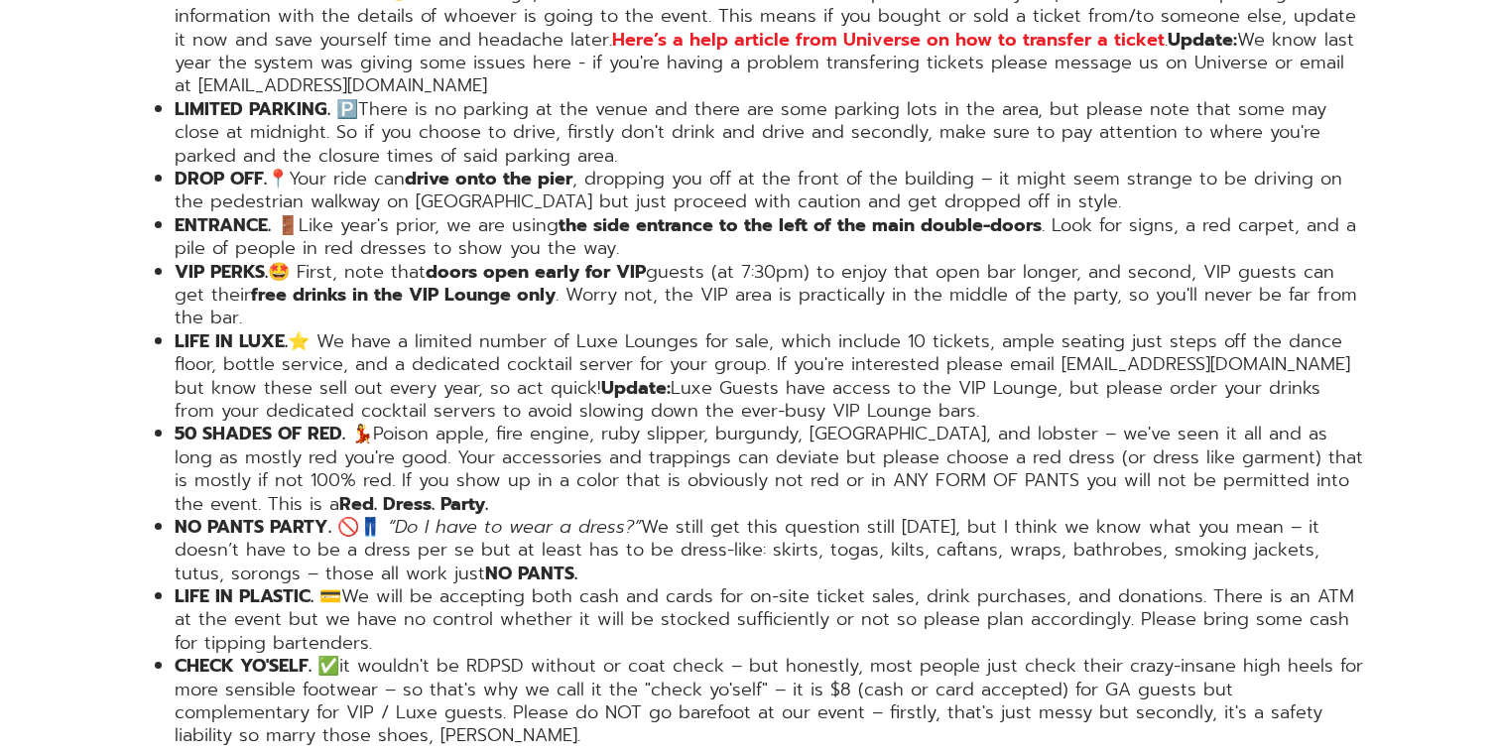
scroll to position [3624, 0]
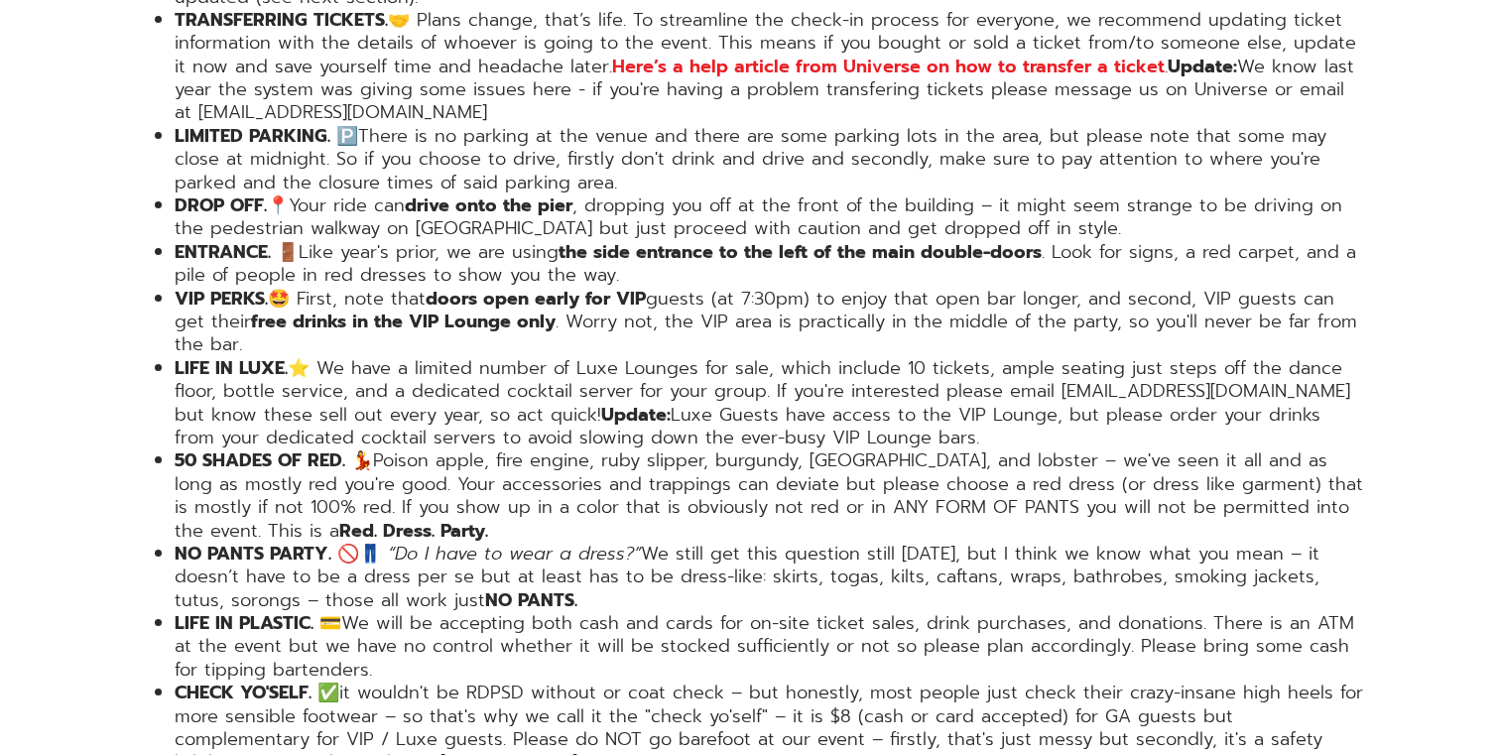
click at [425, 307] on strong "free drinks in the VIP Lounge only" at bounding box center [403, 321] width 304 height 28
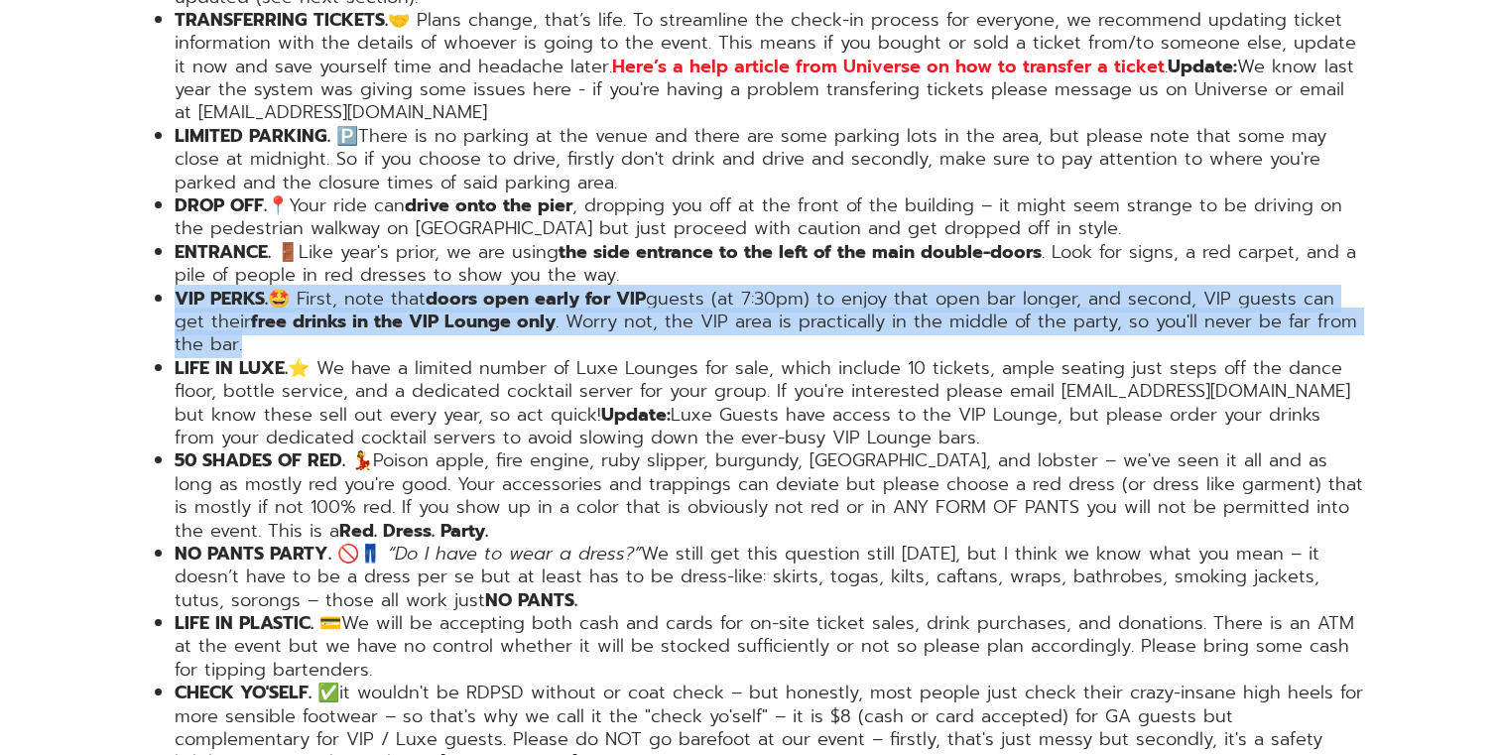
click at [425, 307] on strong "free drinks in the VIP Lounge only" at bounding box center [403, 321] width 304 height 28
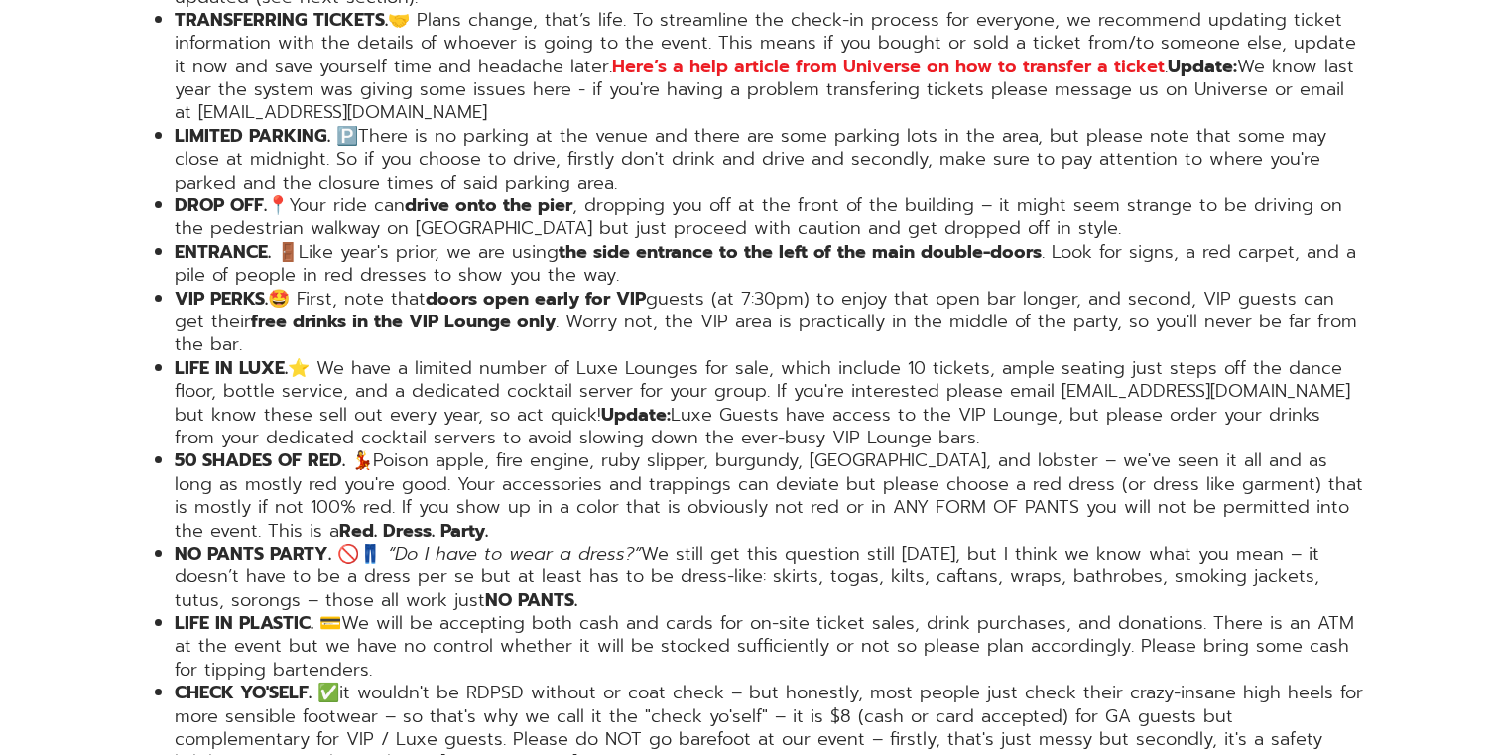
click at [386, 307] on strong "free drinks in the VIP Lounge only" at bounding box center [403, 321] width 304 height 28
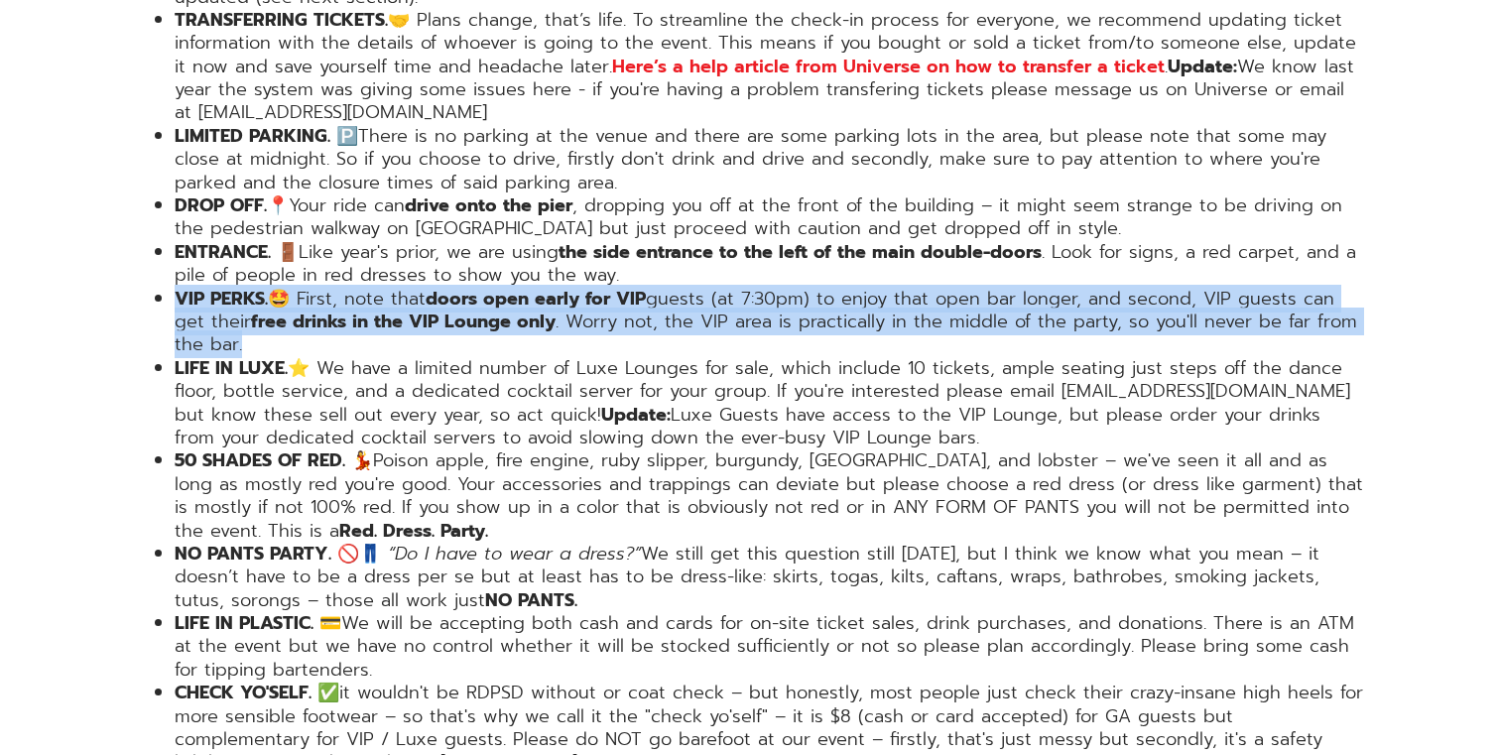
click at [386, 307] on strong "free drinks in the VIP Lounge only" at bounding box center [403, 321] width 304 height 28
click at [396, 307] on strong "free drinks in the VIP Lounge only" at bounding box center [403, 321] width 304 height 28
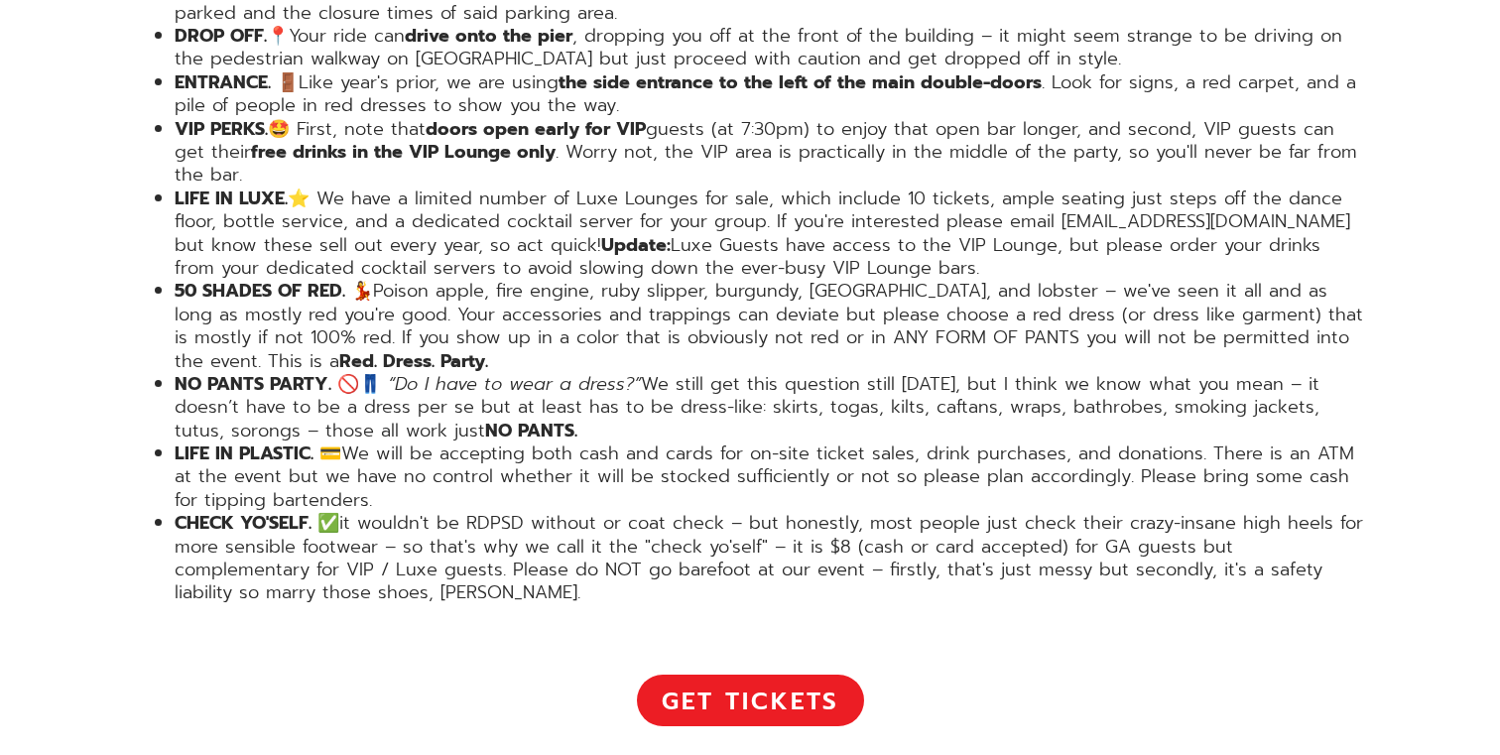
scroll to position [3801, 0]
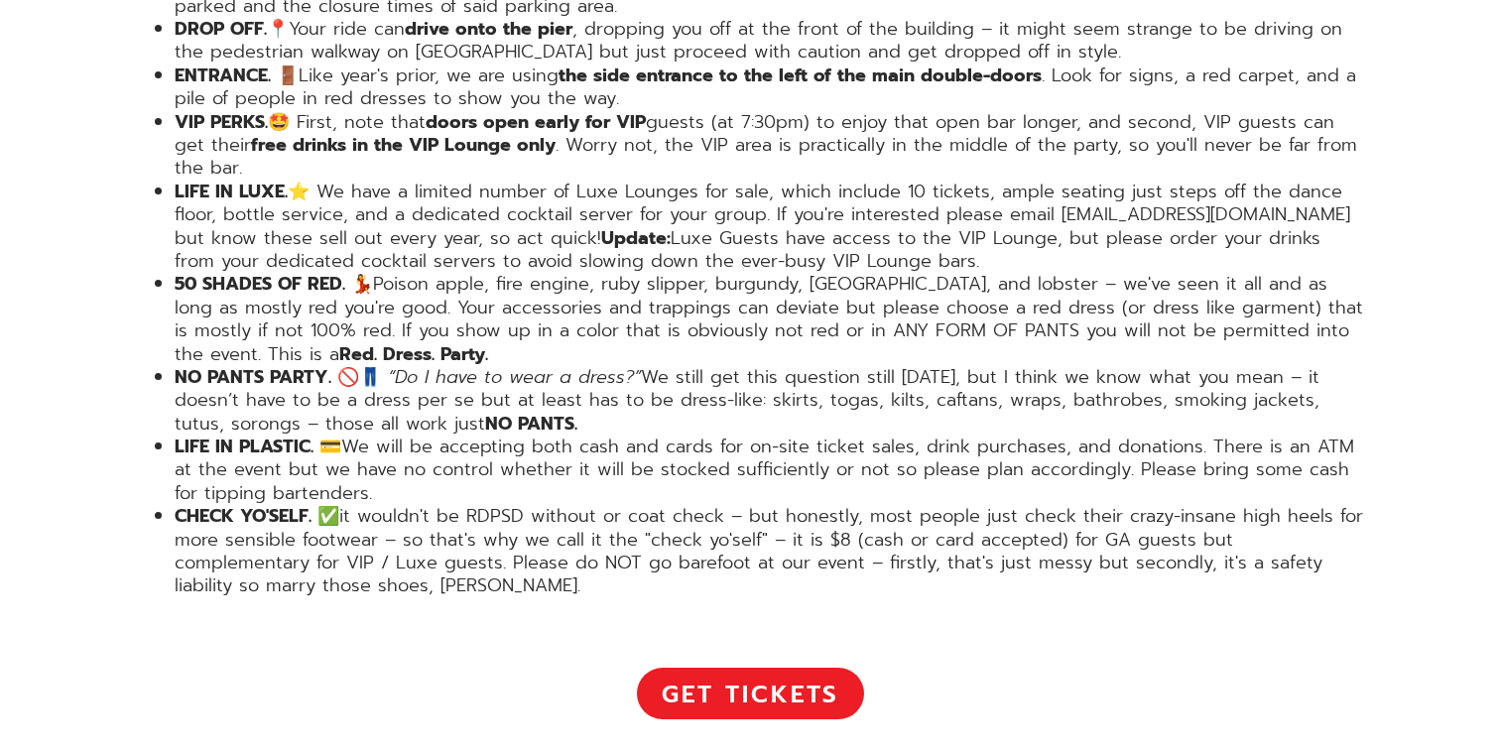
click at [396, 273] on li "50 SHADES OF RED. 💃 Poison apple, fire engine, ruby slipper, burgundy, bordeaux…" at bounding box center [770, 319] width 1190 height 93
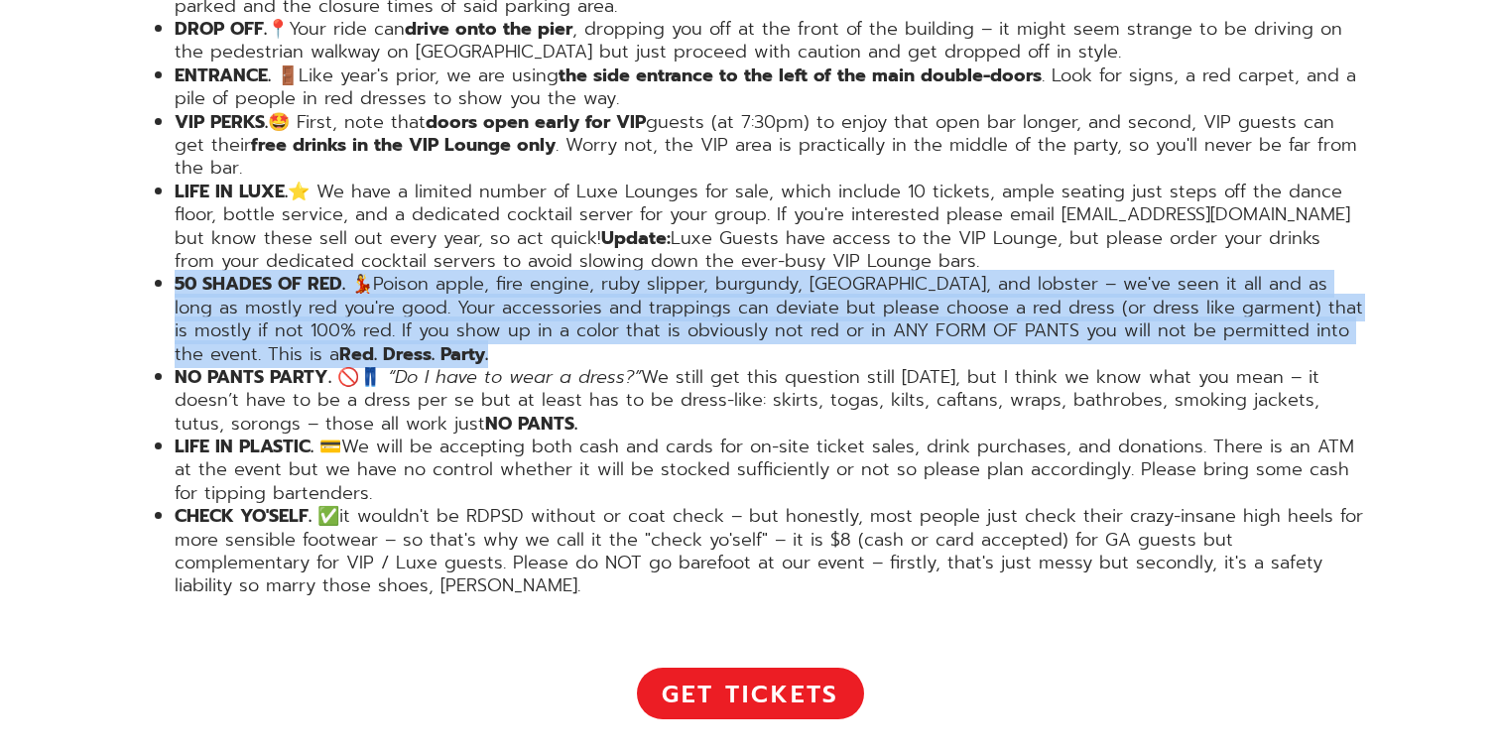
click at [396, 273] on li "50 SHADES OF RED. 💃 Poison apple, fire engine, ruby slipper, burgundy, bordeaux…" at bounding box center [770, 319] width 1190 height 93
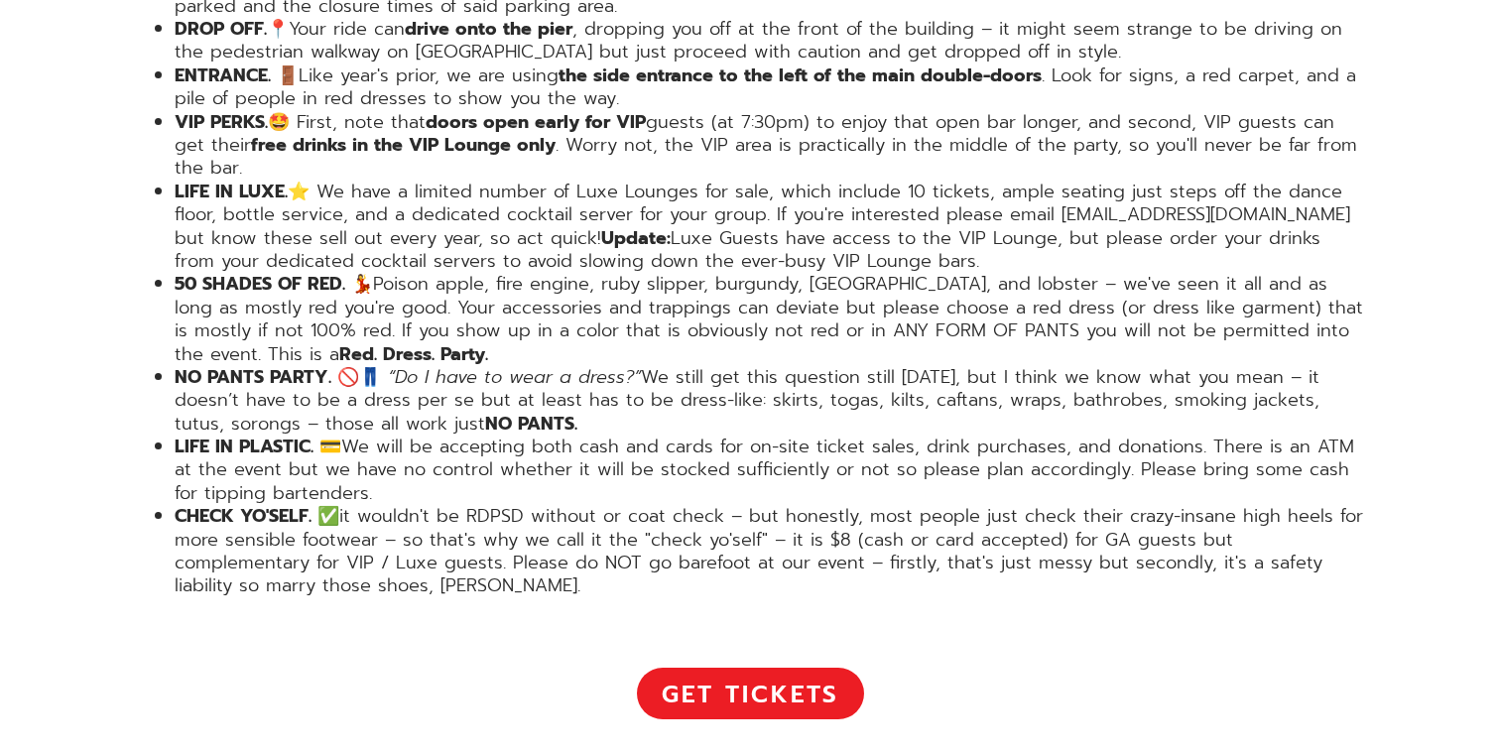
click at [418, 273] on li "50 SHADES OF RED. 💃 Poison apple, fire engine, ruby slipper, burgundy, bordeaux…" at bounding box center [770, 319] width 1190 height 93
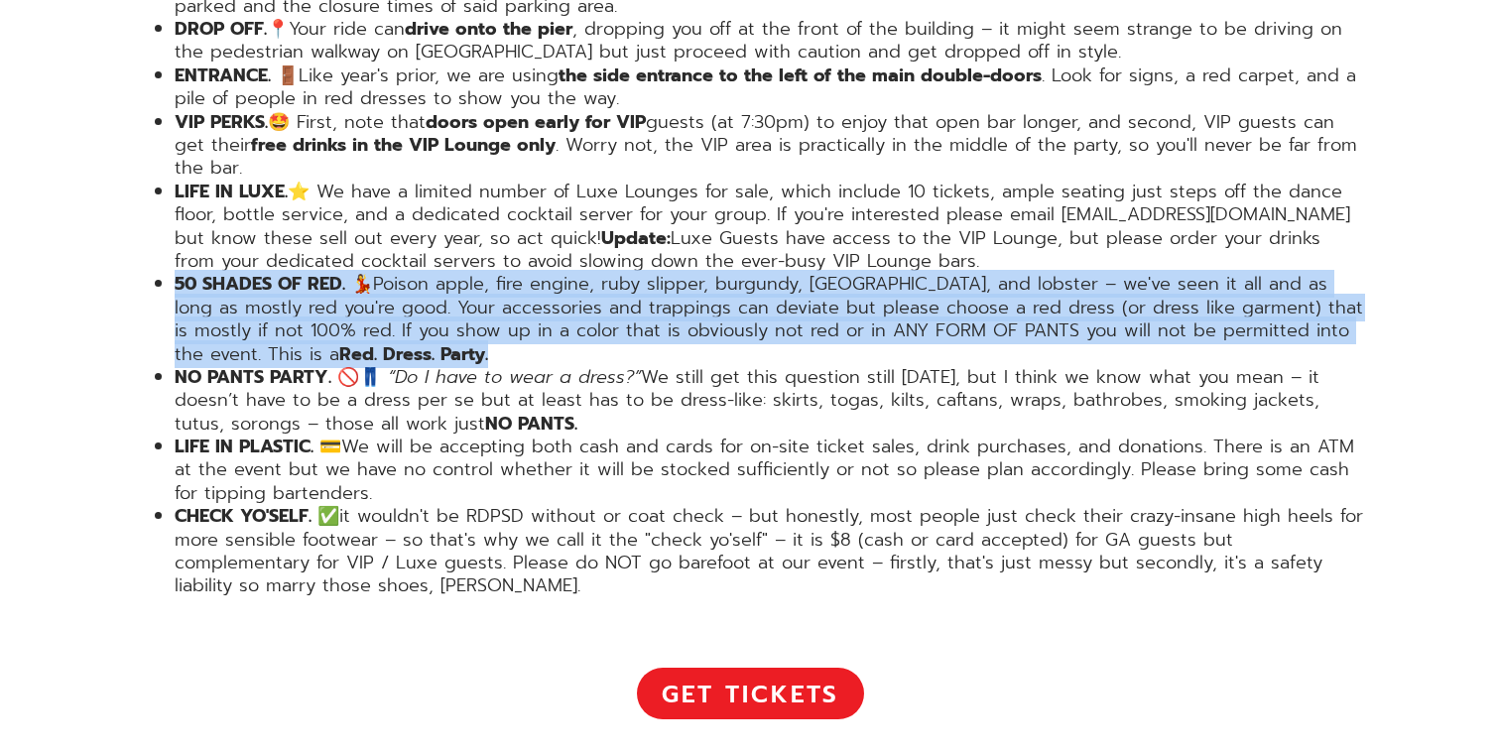
click at [418, 273] on li "50 SHADES OF RED. 💃 Poison apple, fire engine, ruby slipper, burgundy, bordeaux…" at bounding box center [770, 319] width 1190 height 93
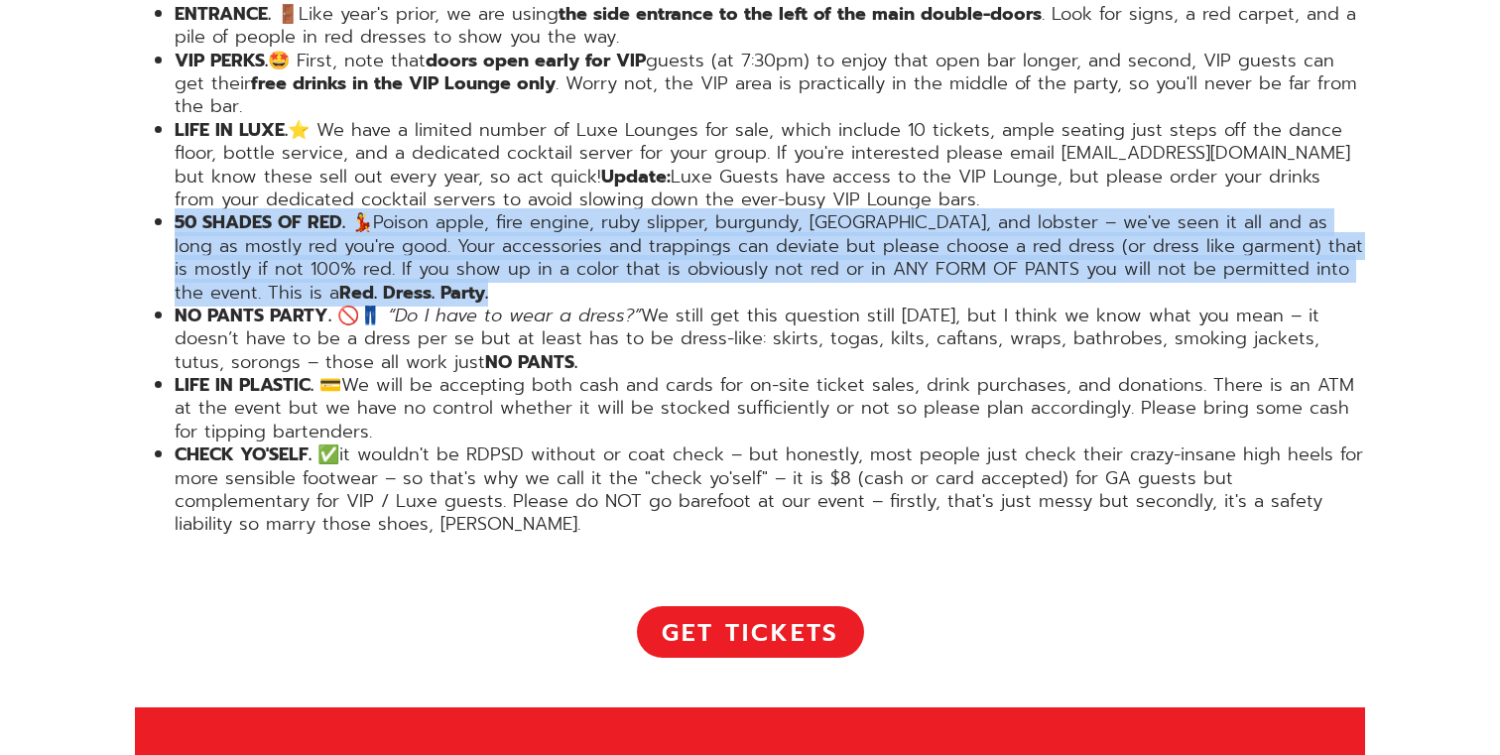
scroll to position [3864, 0]
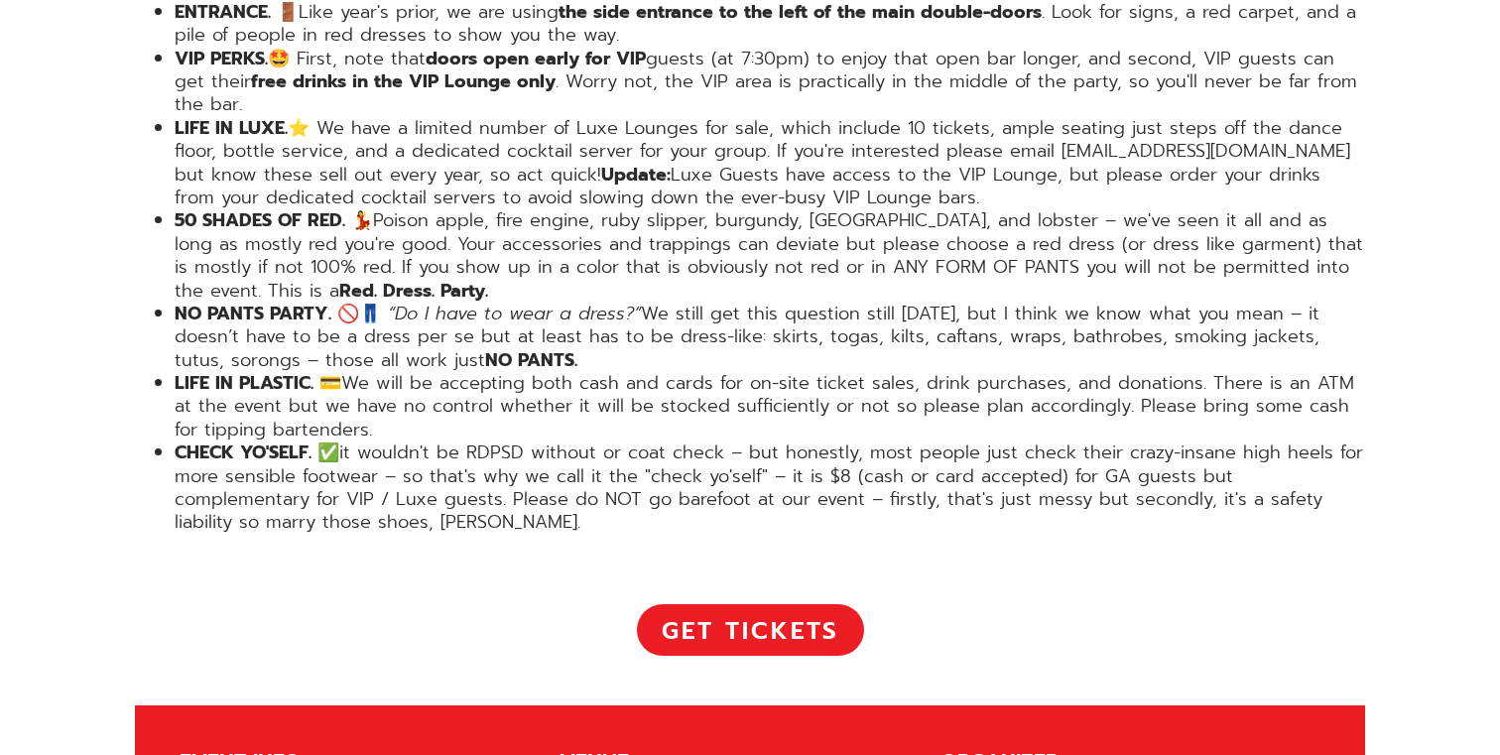
click at [418, 300] on em "“Do I have to wear a dress?”" at bounding box center [514, 314] width 253 height 28
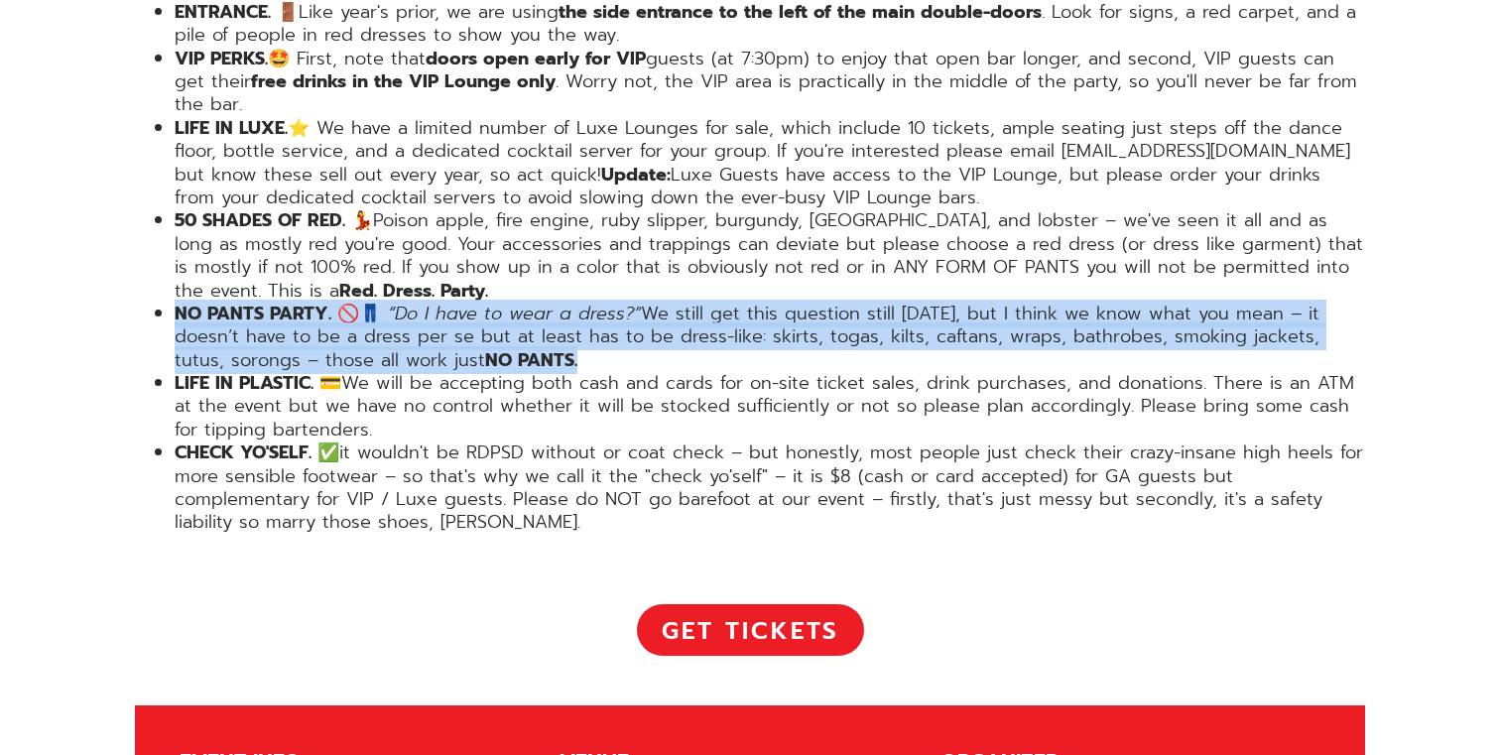
click at [418, 300] on em "“Do I have to wear a dress?”" at bounding box center [514, 314] width 253 height 28
click at [439, 300] on em "“Do I have to wear a dress?”" at bounding box center [514, 314] width 253 height 28
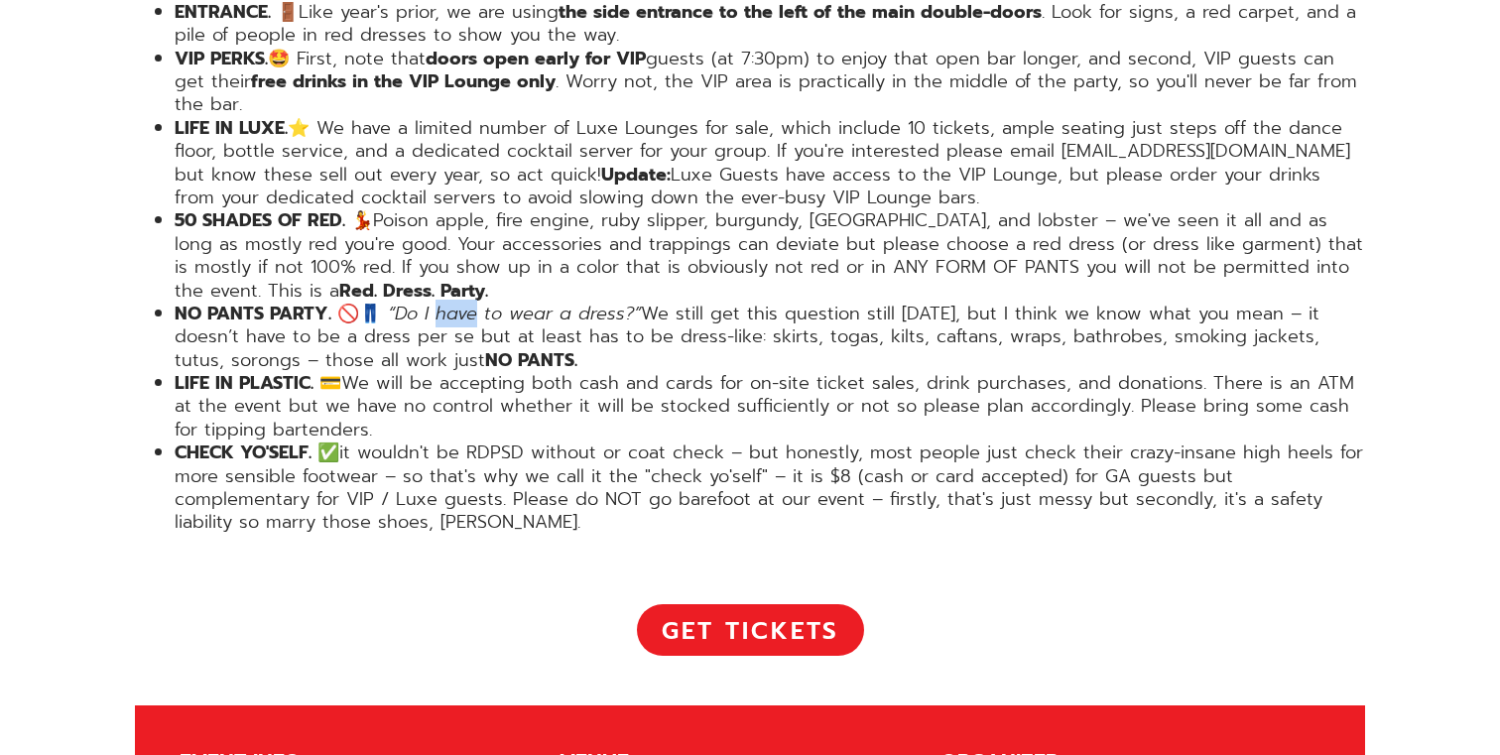
click at [439, 300] on em "“Do I have to wear a dress?”" at bounding box center [514, 314] width 253 height 28
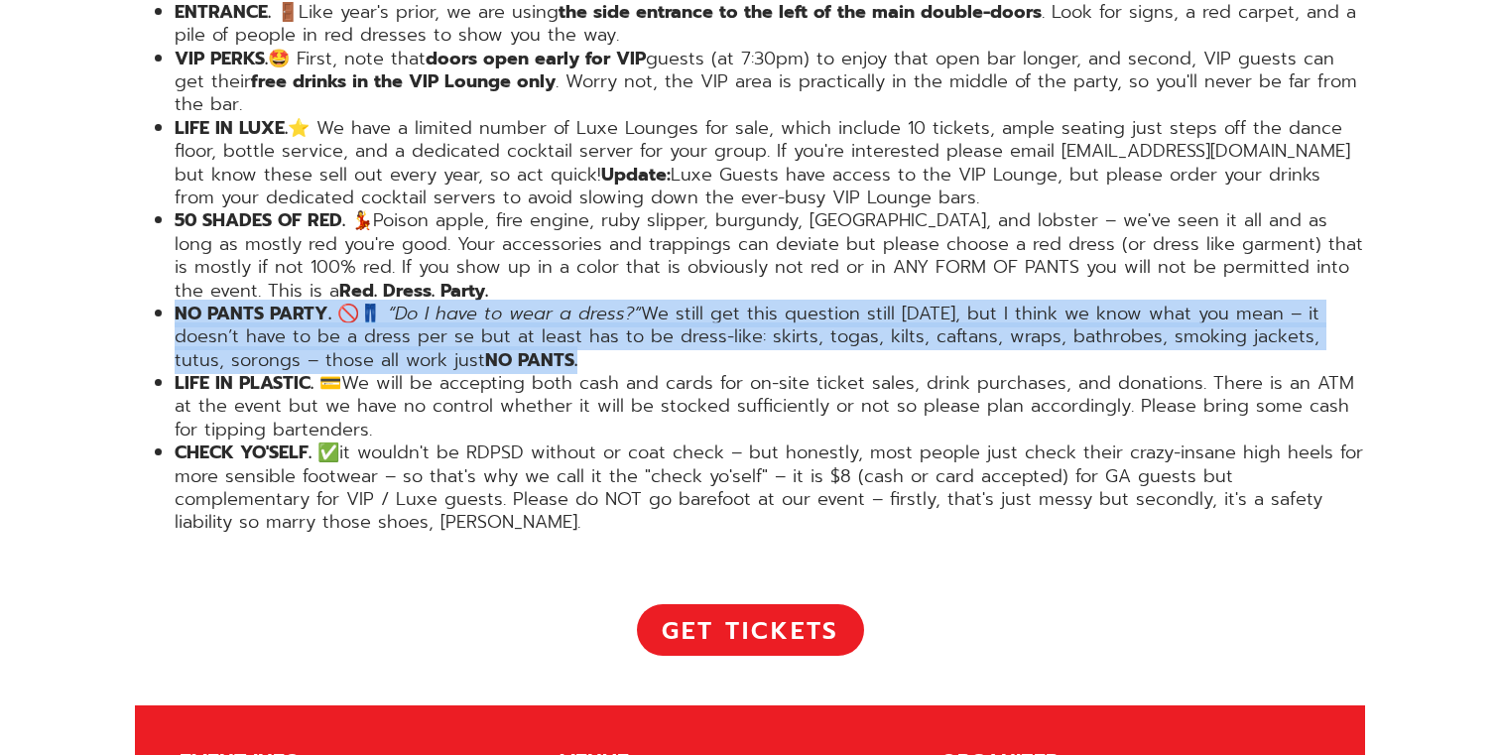
click at [439, 300] on em "“Do I have to wear a dress?”" at bounding box center [514, 314] width 253 height 28
click at [431, 300] on em "“Do I have to wear a dress?”" at bounding box center [514, 314] width 253 height 28
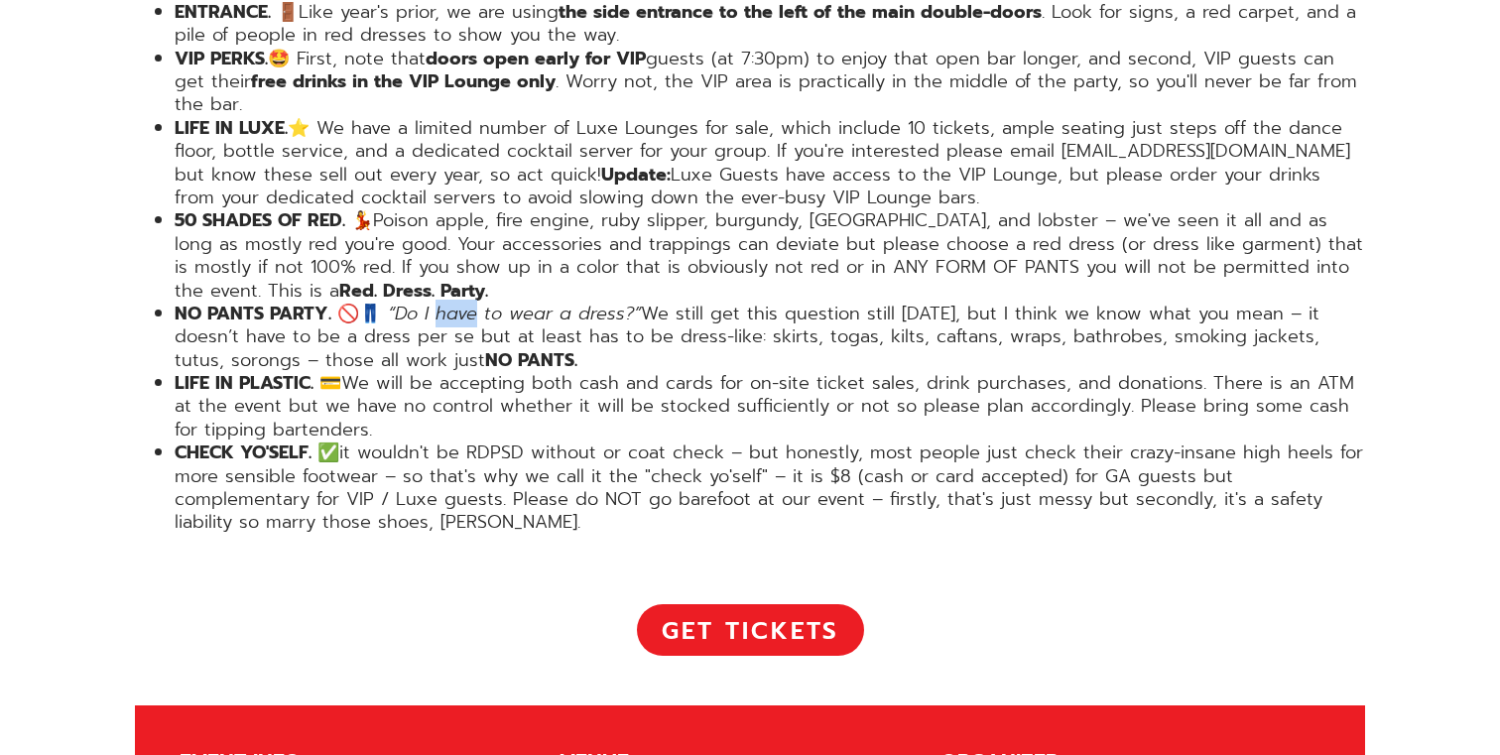
click at [431, 300] on em "“Do I have to wear a dress?”" at bounding box center [514, 314] width 253 height 28
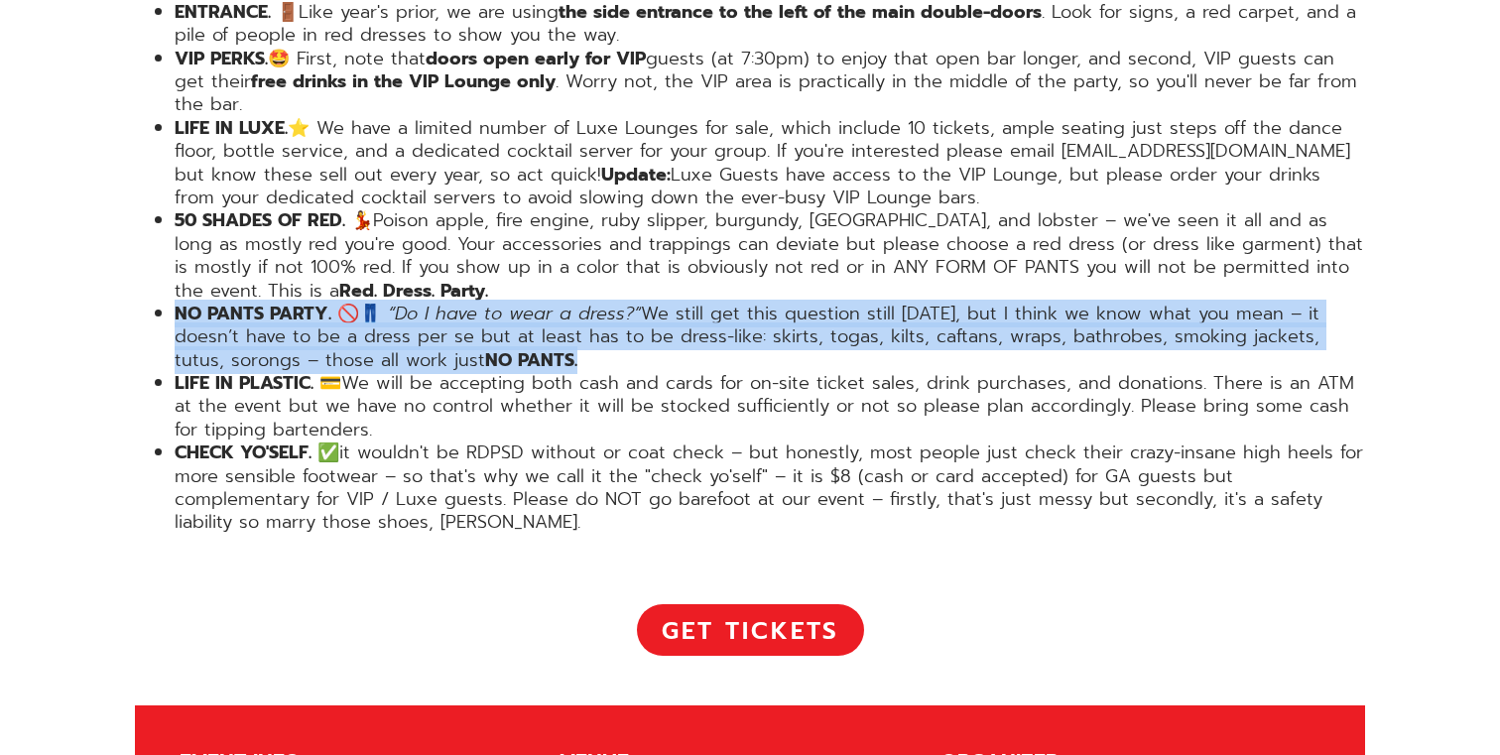
click at [431, 300] on em "“Do I have to wear a dress?”" at bounding box center [514, 314] width 253 height 28
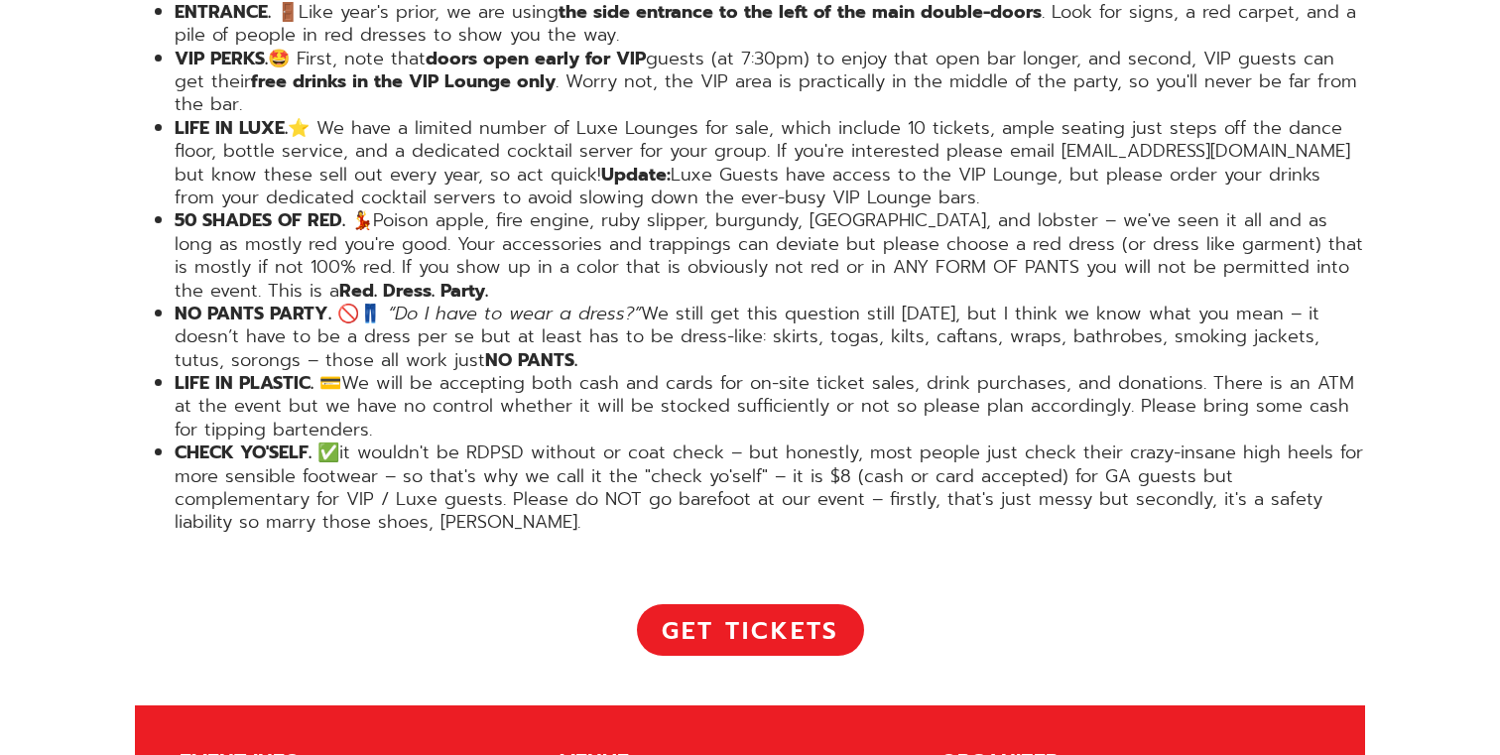
click at [425, 300] on em "“Do I have to wear a dress?”" at bounding box center [514, 314] width 253 height 28
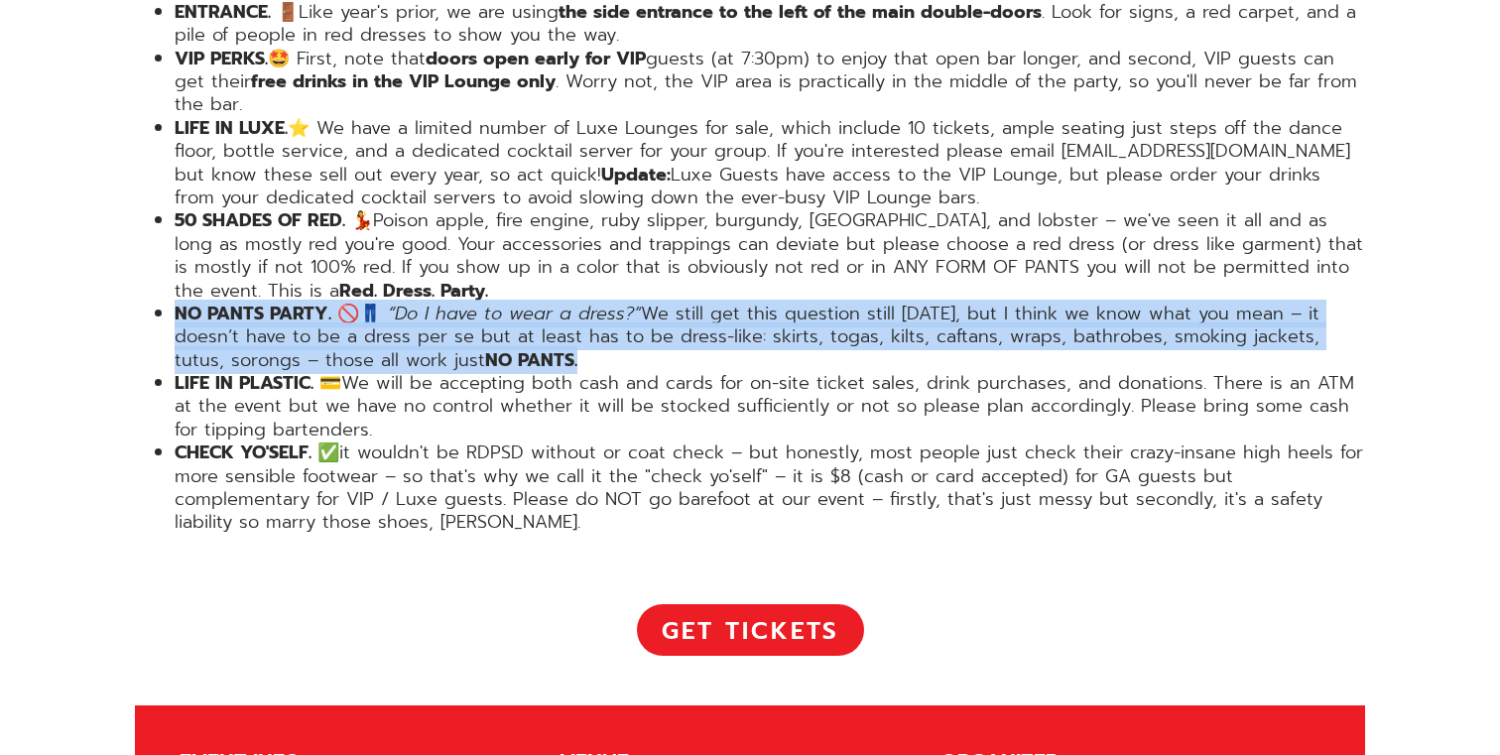
click at [425, 300] on em "“Do I have to wear a dress?”" at bounding box center [514, 314] width 253 height 28
click at [431, 300] on em "“Do I have to wear a dress?”" at bounding box center [514, 314] width 253 height 28
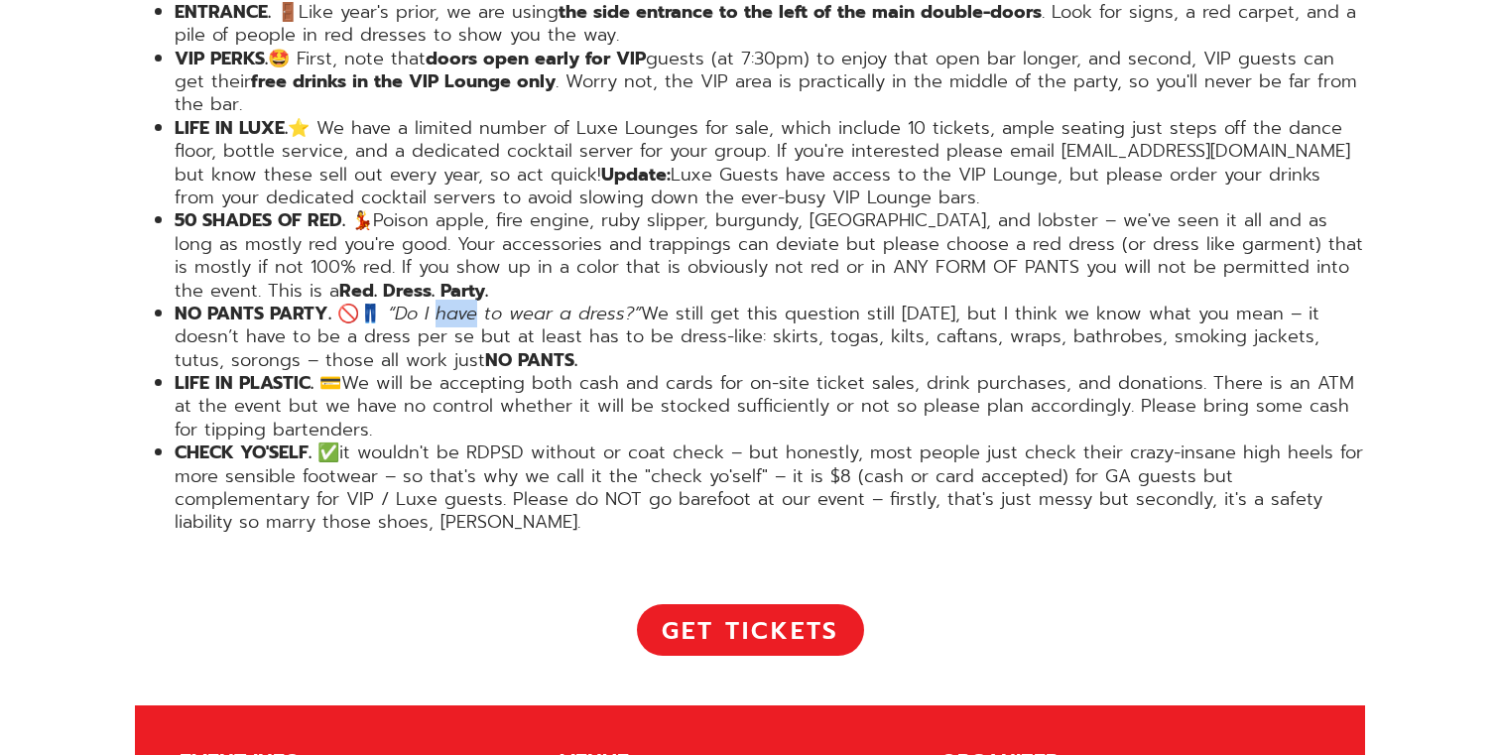
click at [431, 300] on em "“Do I have to wear a dress?”" at bounding box center [514, 314] width 253 height 28
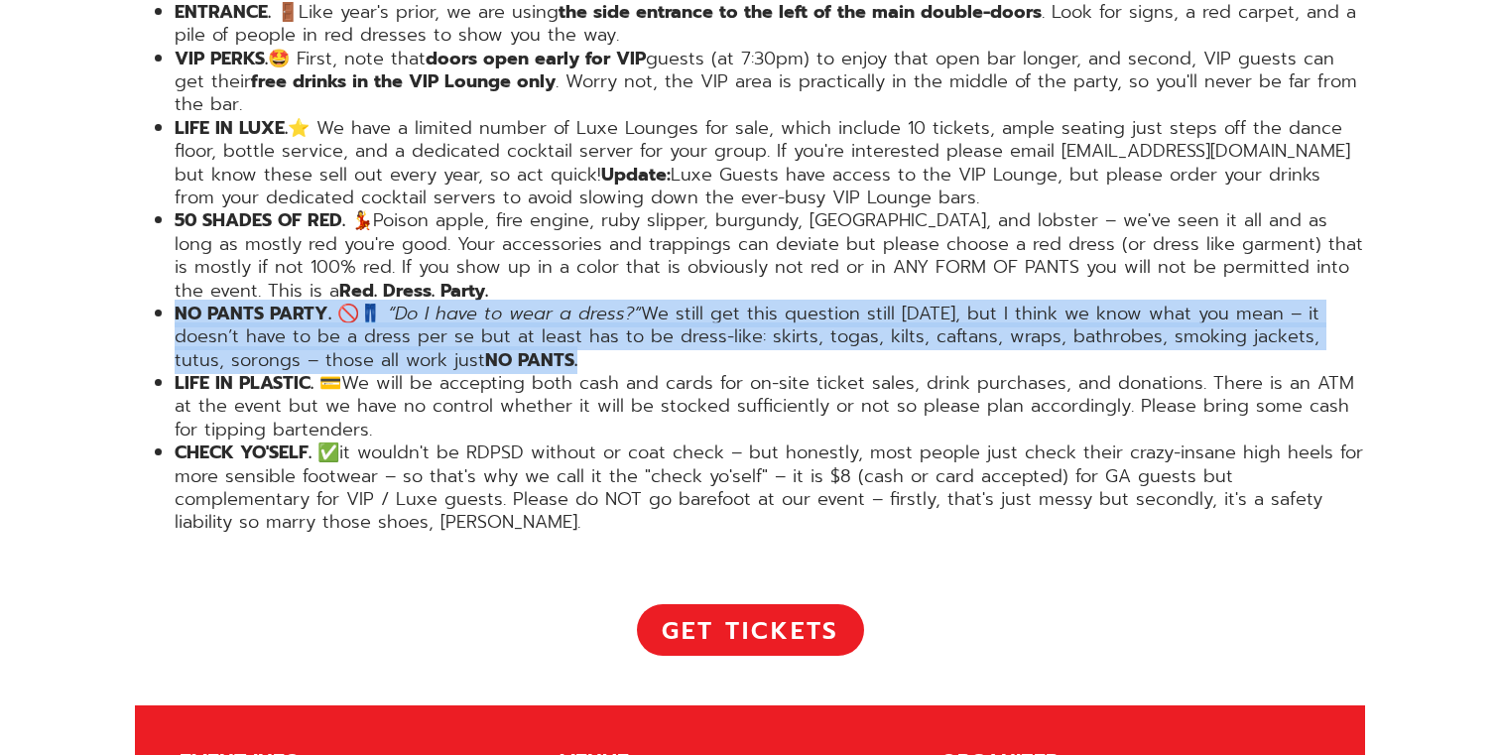
click at [431, 300] on em "“Do I have to wear a dress?”" at bounding box center [514, 314] width 253 height 28
click at [428, 300] on em "“Do I have to wear a dress?”" at bounding box center [514, 314] width 253 height 28
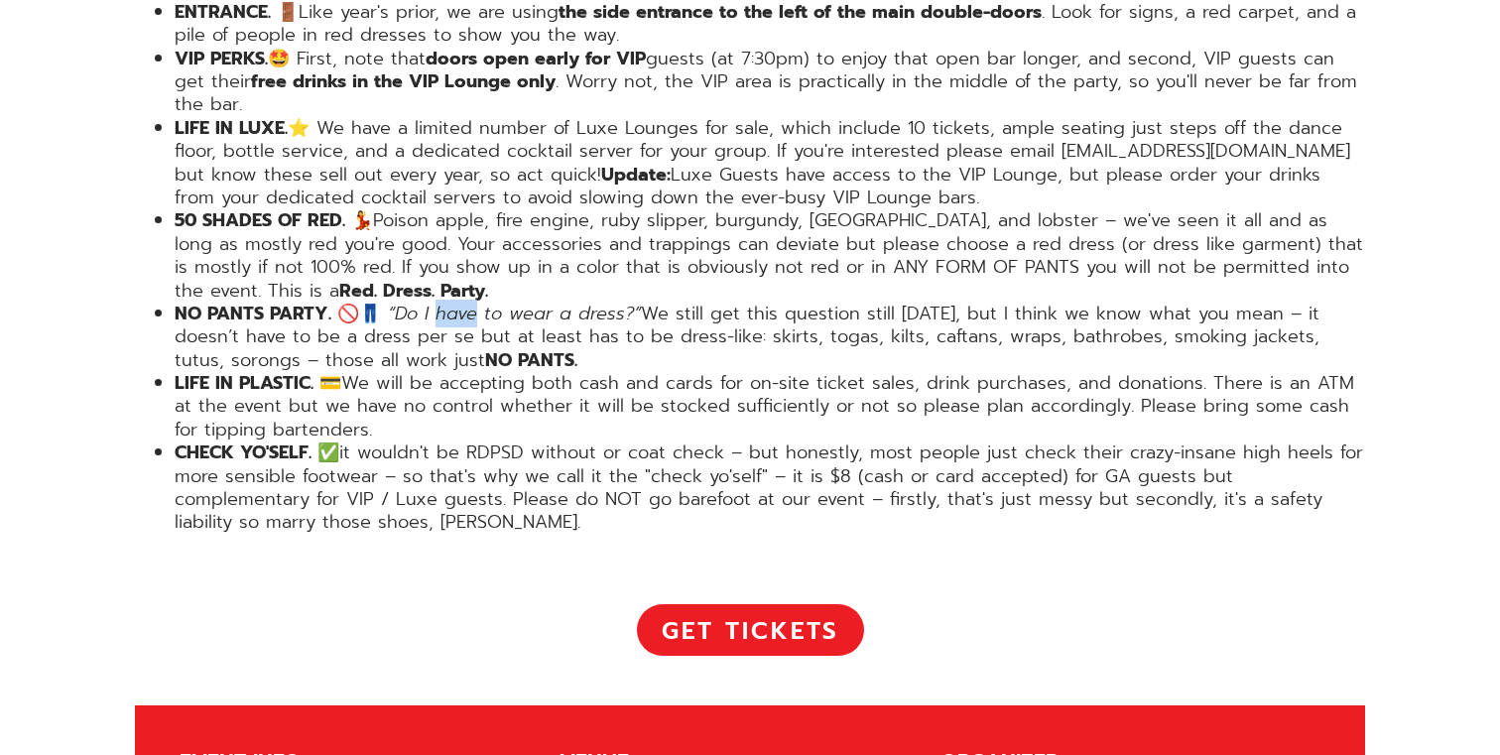
click at [428, 300] on em "“Do I have to wear a dress?”" at bounding box center [514, 314] width 253 height 28
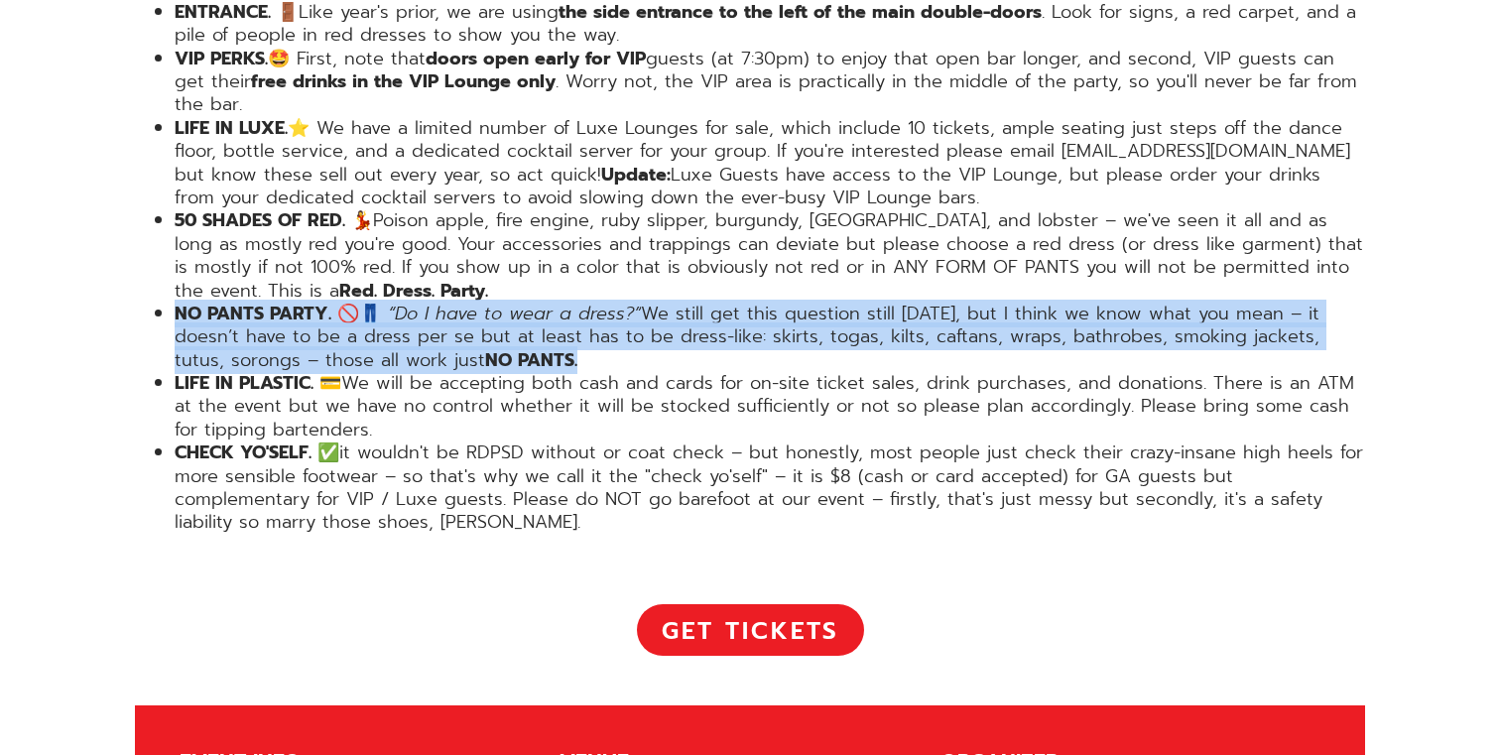
click at [428, 300] on em "“Do I have to wear a dress?”" at bounding box center [514, 314] width 253 height 28
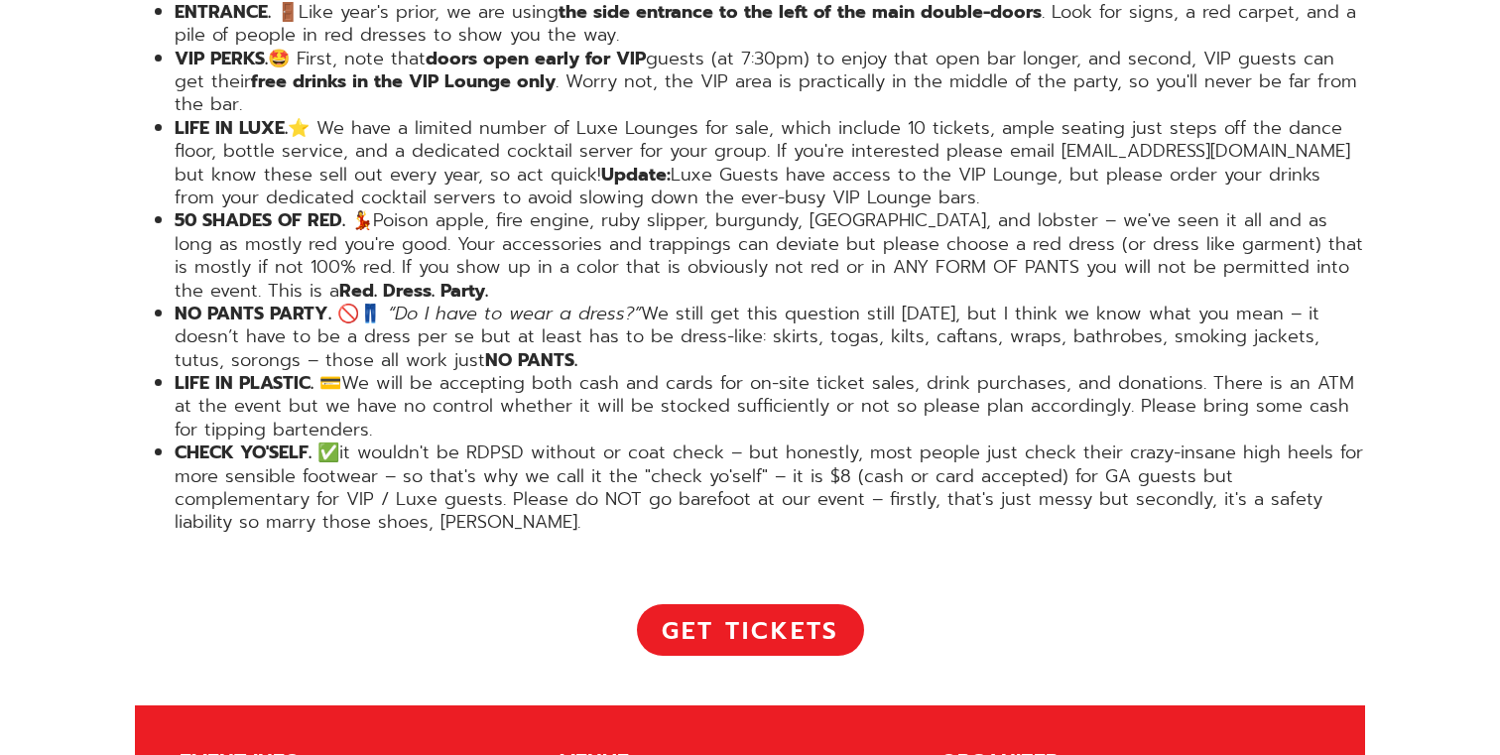
click at [424, 300] on em "“Do I have to wear a dress?”" at bounding box center [514, 314] width 253 height 28
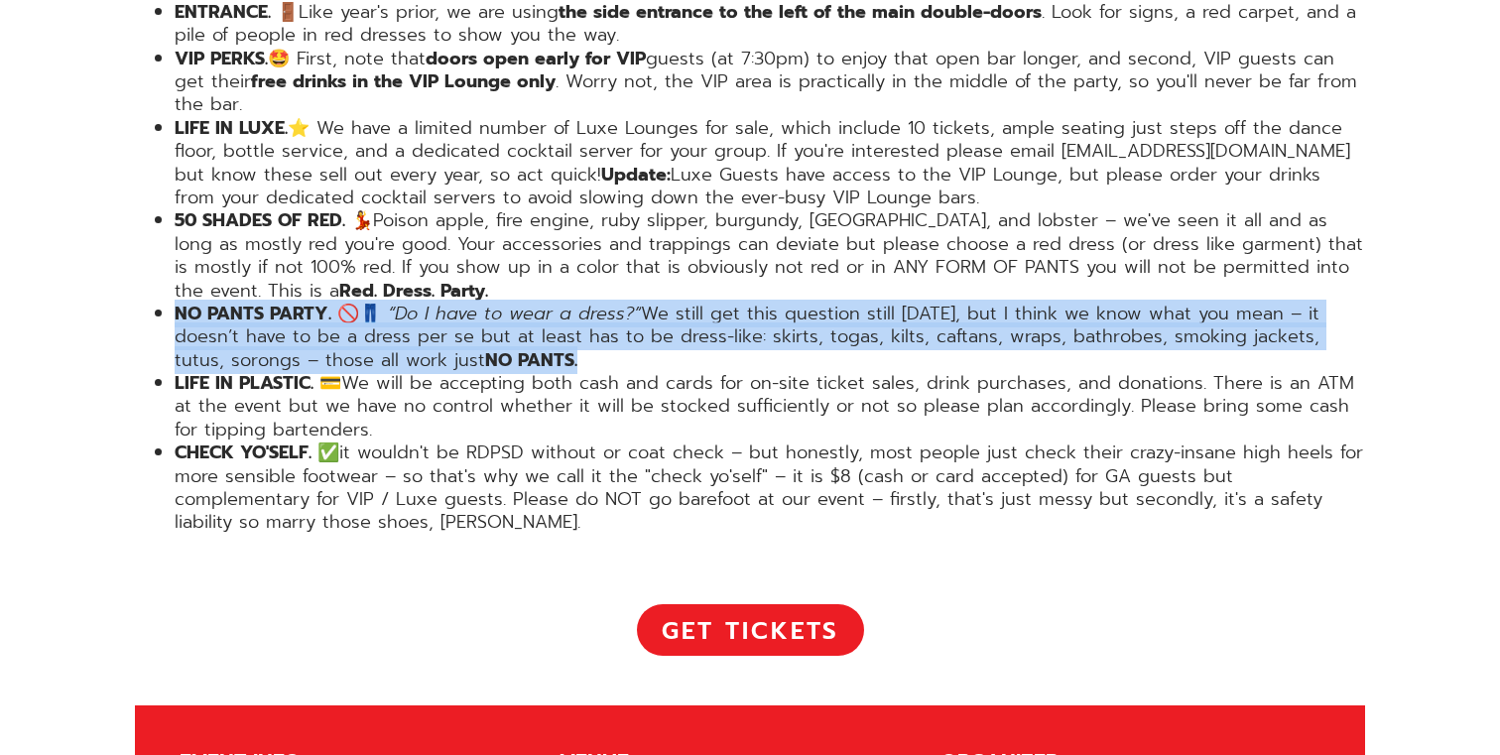
click at [424, 300] on em "“Do I have to wear a dress?”" at bounding box center [514, 314] width 253 height 28
click at [426, 300] on em "“Do I have to wear a dress?”" at bounding box center [514, 314] width 253 height 28
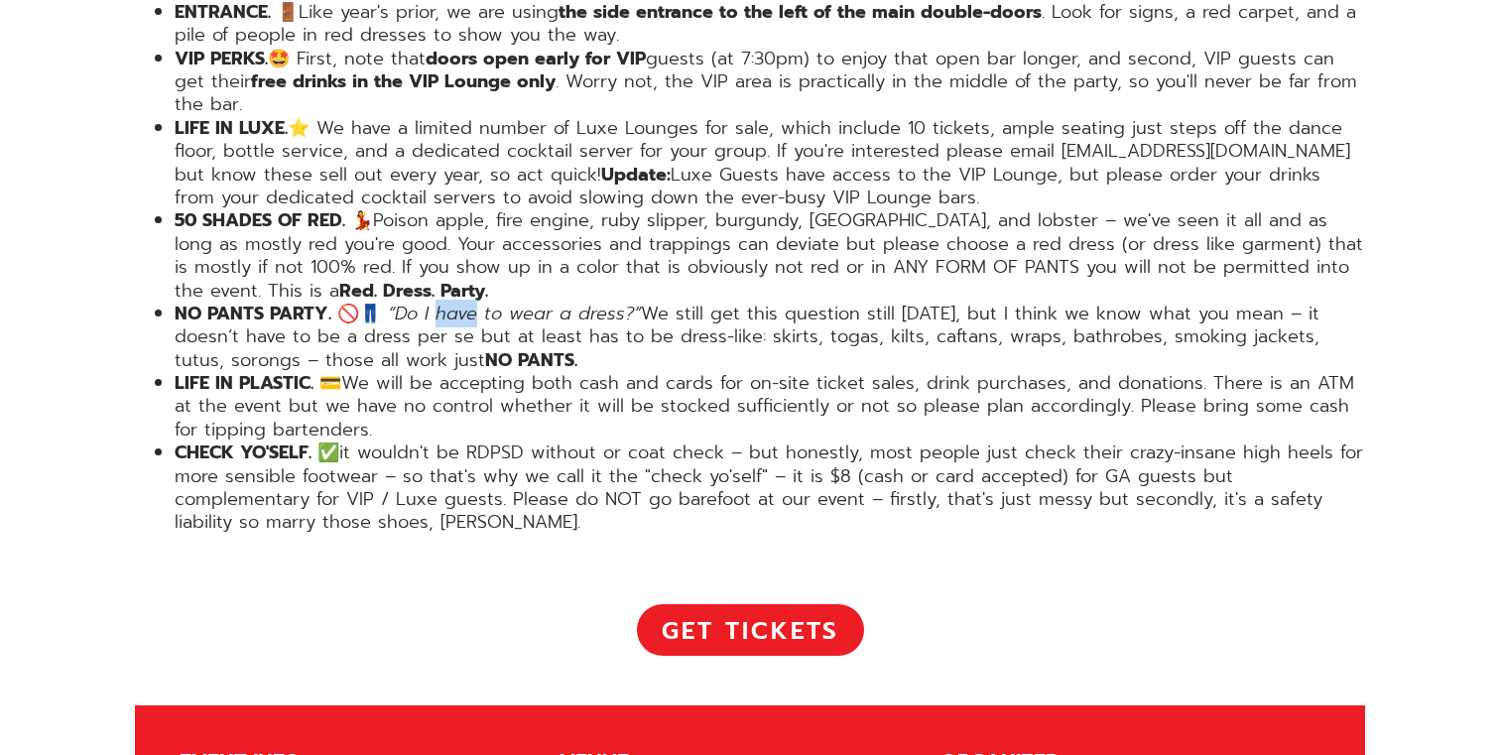
click at [426, 300] on em "“Do I have to wear a dress?”" at bounding box center [514, 314] width 253 height 28
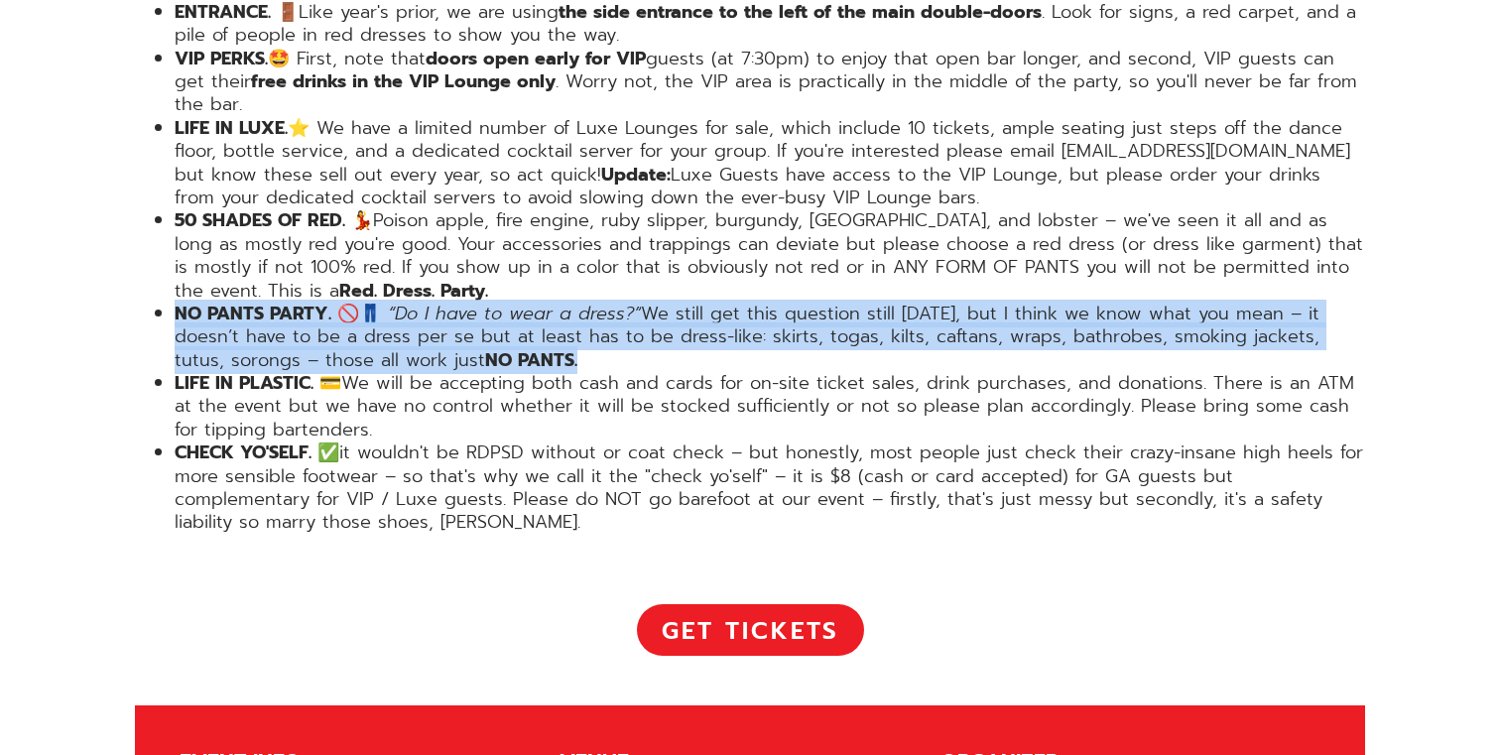
click at [426, 300] on em "“Do I have to wear a dress?”" at bounding box center [514, 314] width 253 height 28
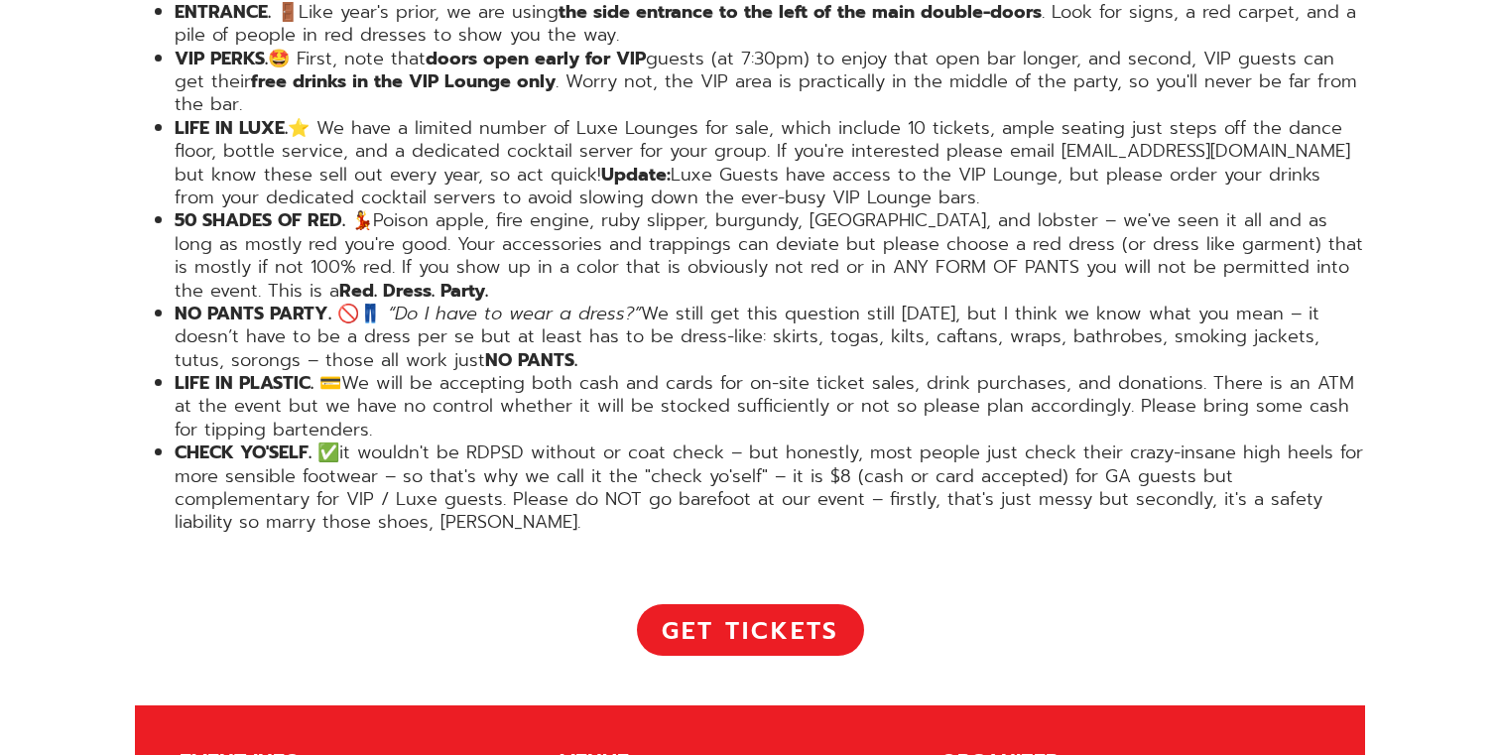
click at [423, 300] on em "“Do I have to wear a dress?”" at bounding box center [514, 314] width 253 height 28
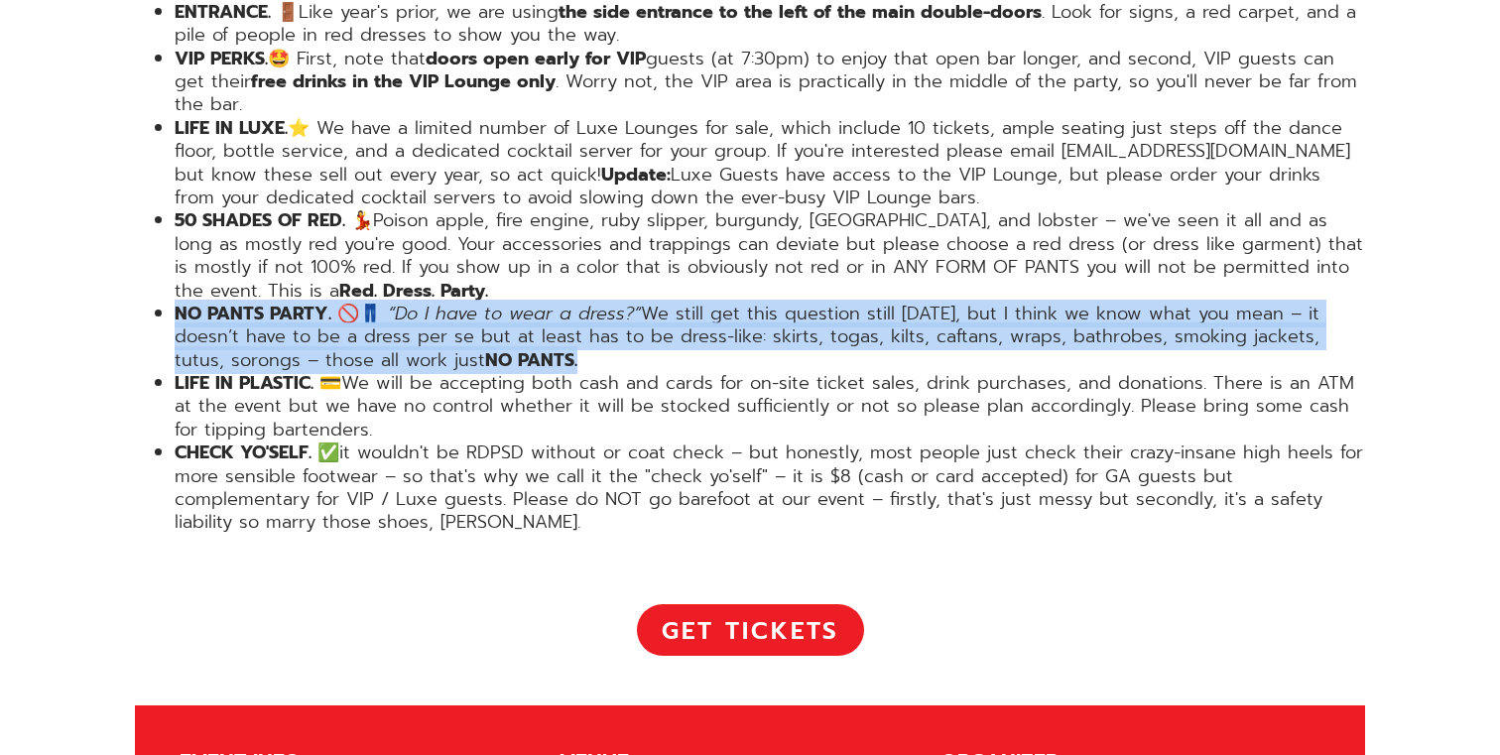
click at [423, 300] on em "“Do I have to wear a dress?”" at bounding box center [514, 314] width 253 height 28
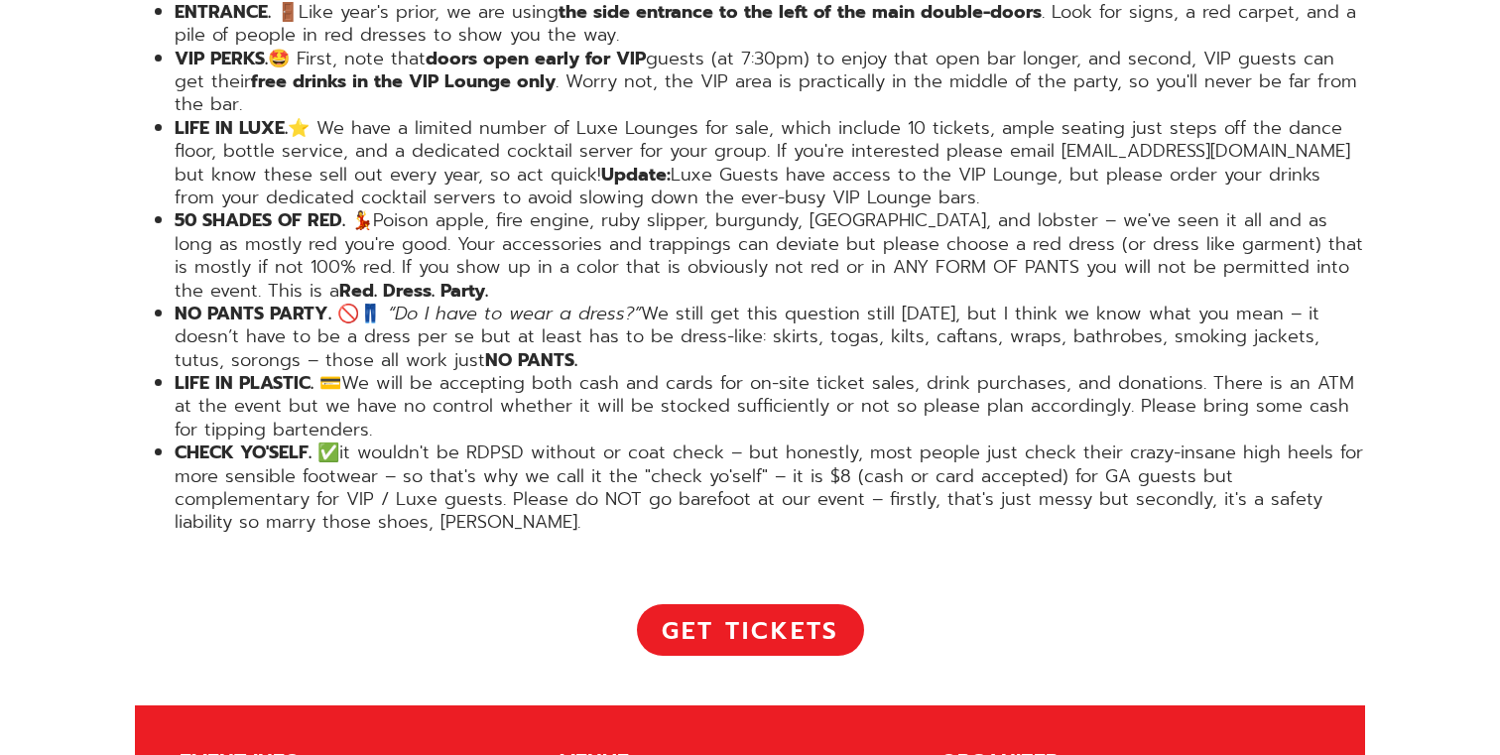
click at [408, 300] on em "“Do I have to wear a dress?”" at bounding box center [514, 314] width 253 height 28
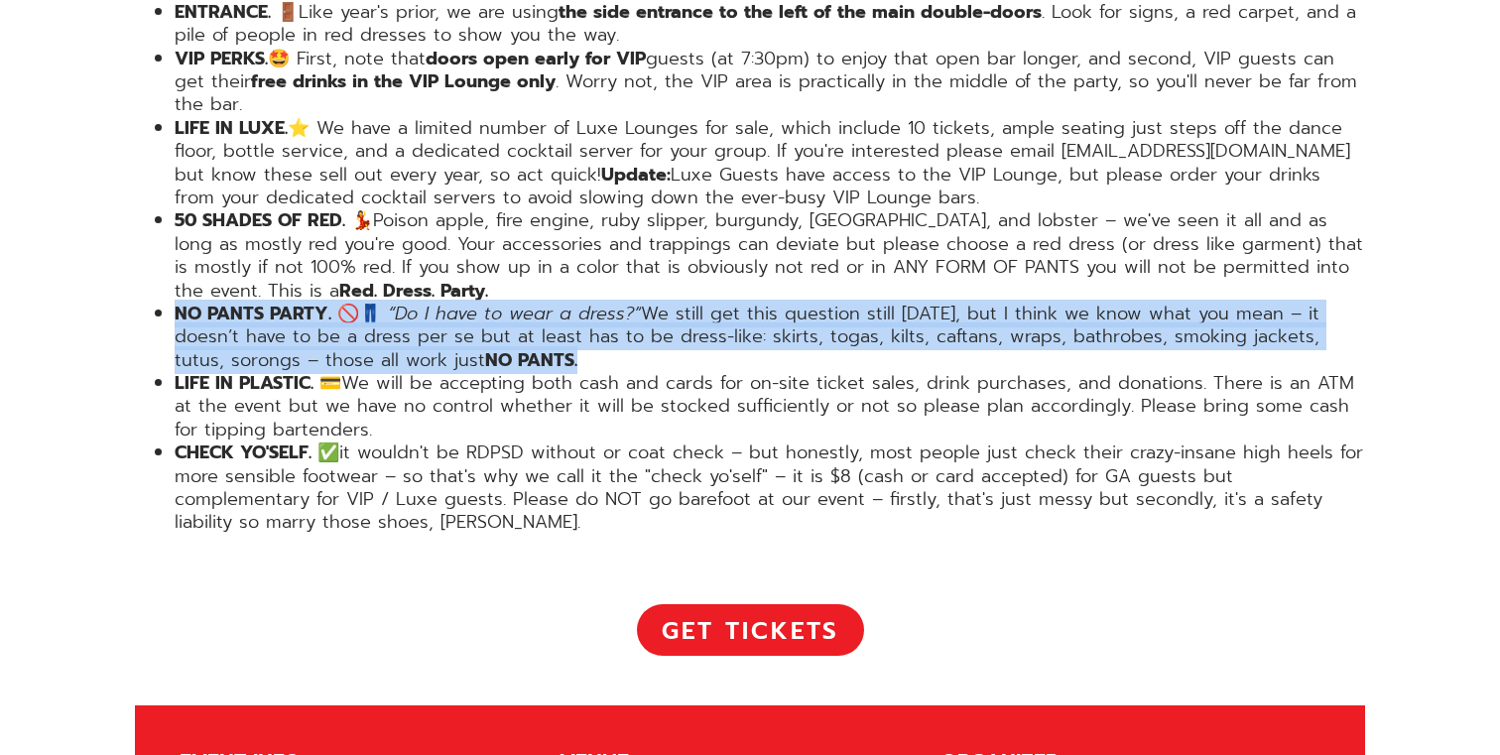
click at [408, 300] on em "“Do I have to wear a dress?”" at bounding box center [514, 314] width 253 height 28
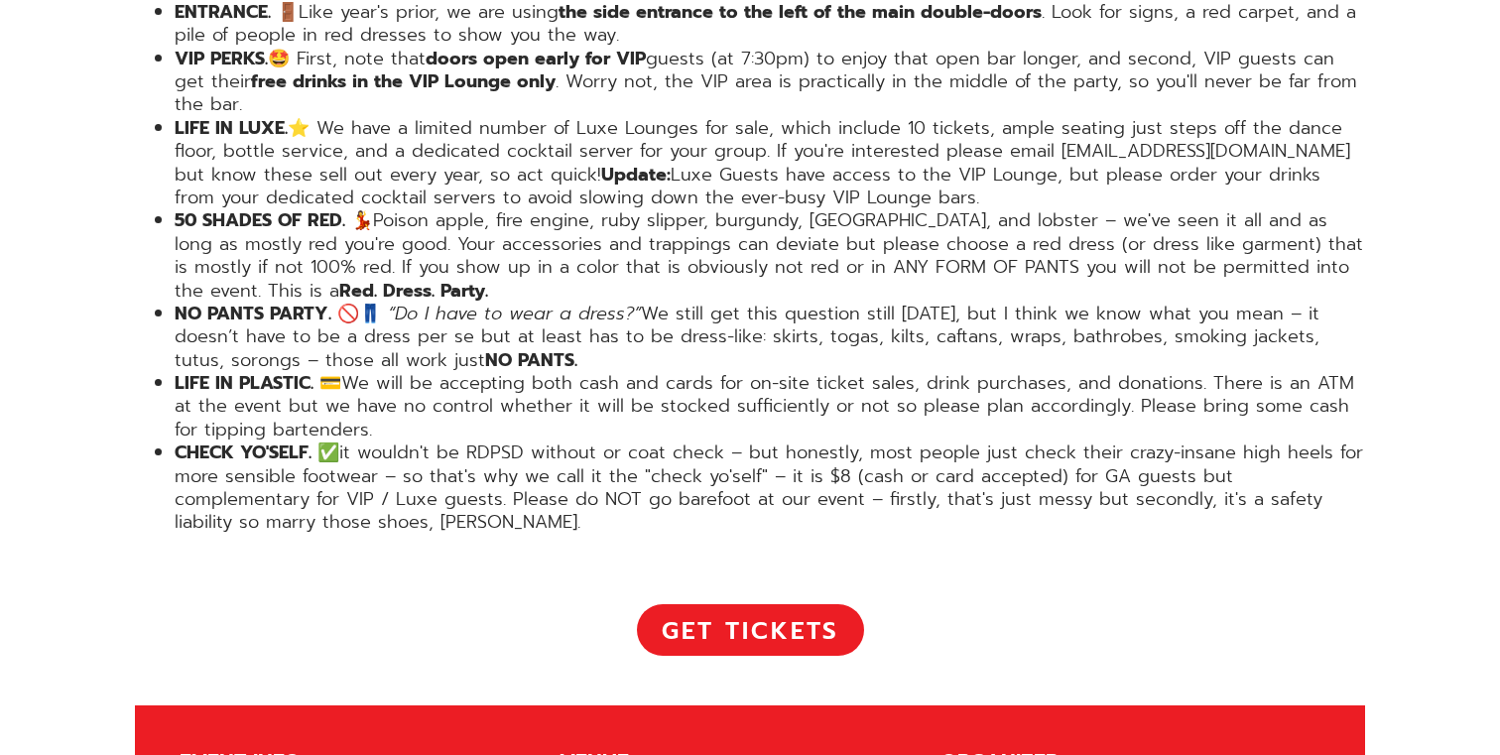
click at [430, 300] on em "“Do I have to wear a dress?”" at bounding box center [514, 314] width 253 height 28
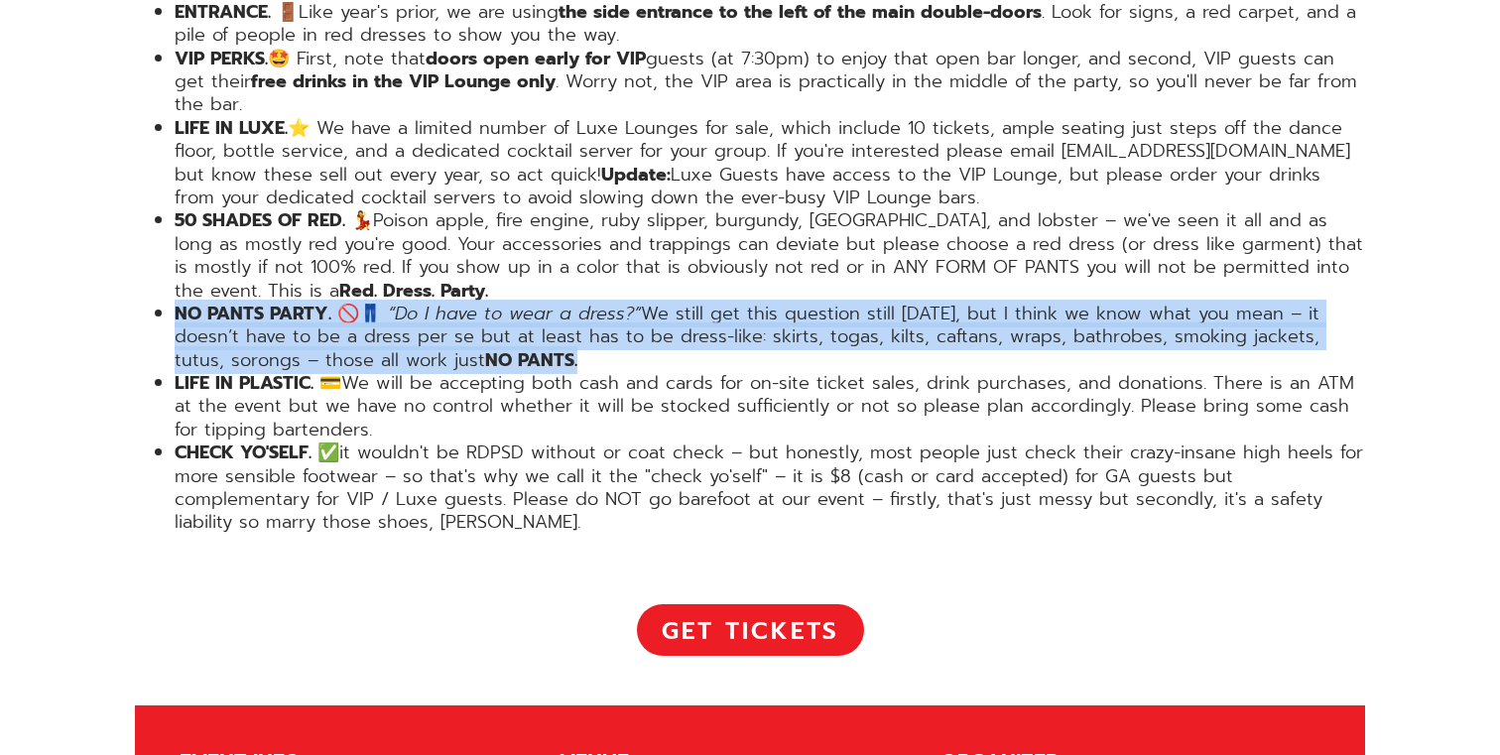
click at [430, 300] on em "“Do I have to wear a dress?”" at bounding box center [514, 314] width 253 height 28
click at [404, 300] on em "“Do I have to wear a dress?”" at bounding box center [514, 314] width 253 height 28
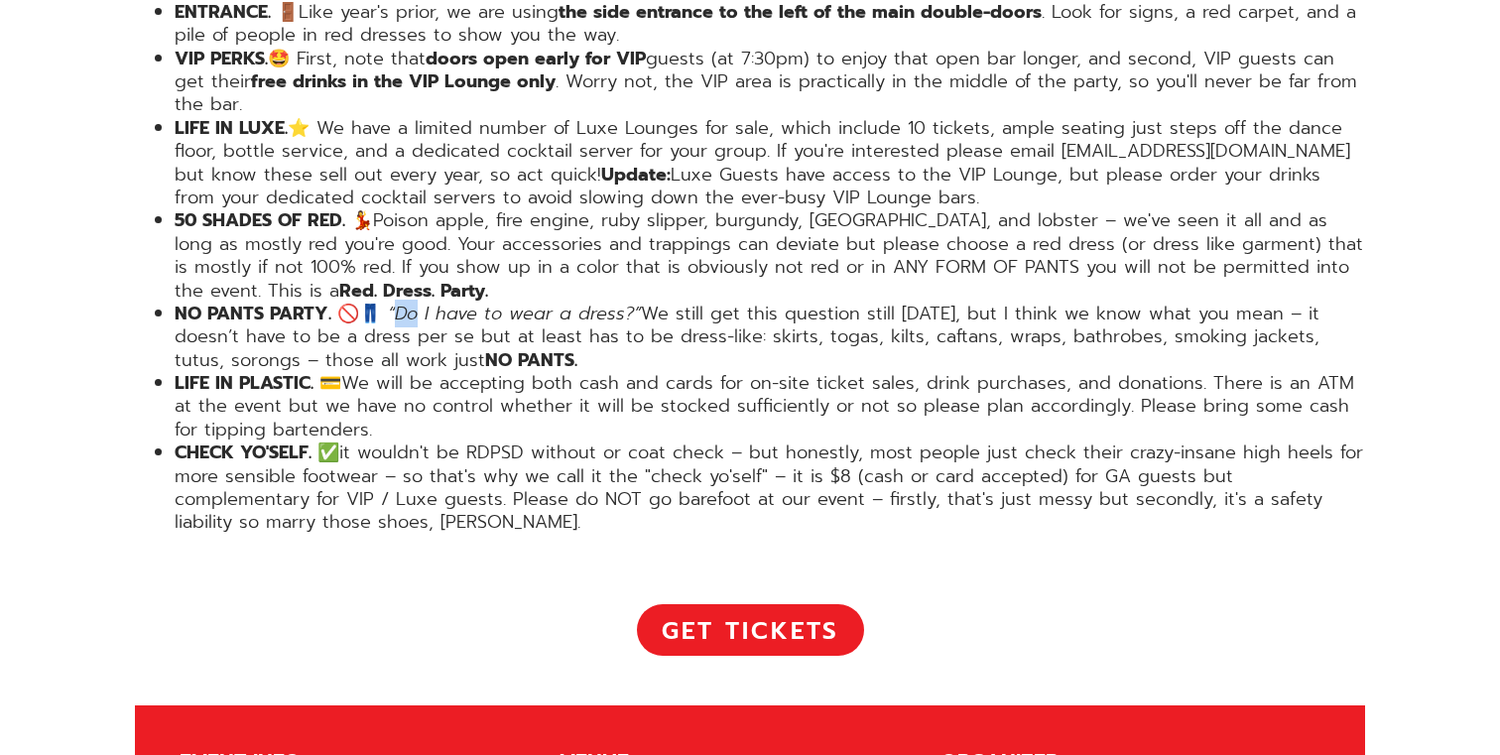
click at [404, 300] on em "“Do I have to wear a dress?”" at bounding box center [514, 314] width 253 height 28
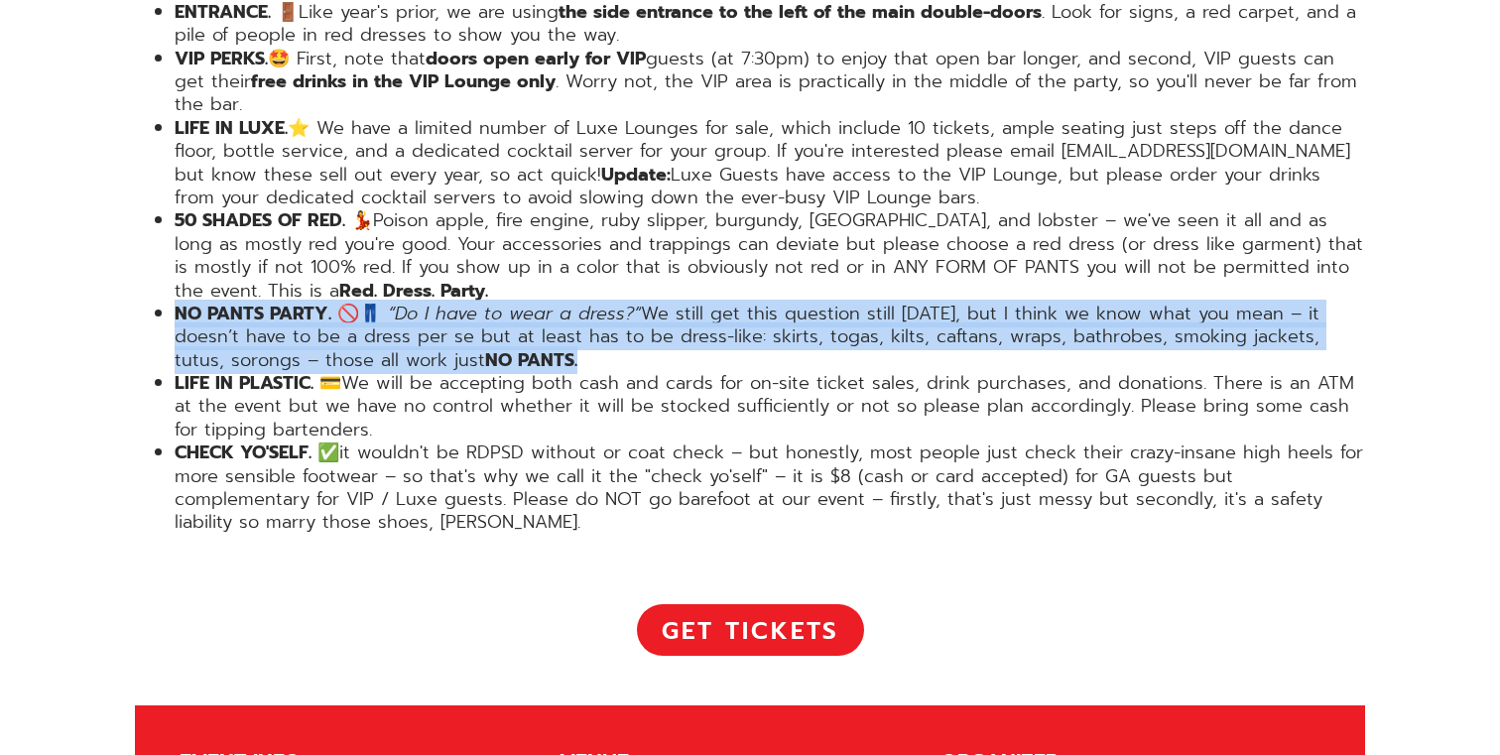
click at [404, 300] on em "“Do I have to wear a dress?”" at bounding box center [514, 314] width 253 height 28
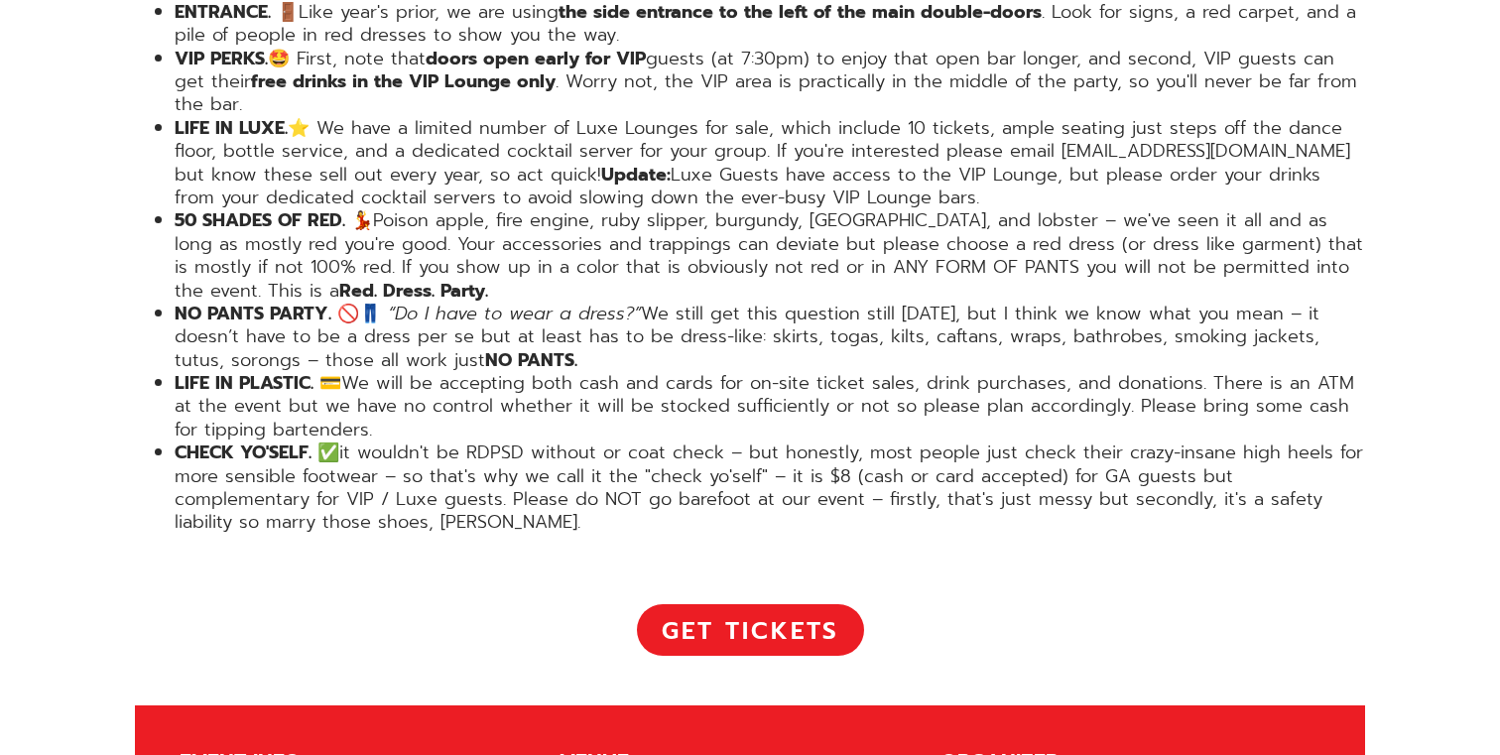
click at [436, 300] on em "“Do I have to wear a dress?”" at bounding box center [514, 314] width 253 height 28
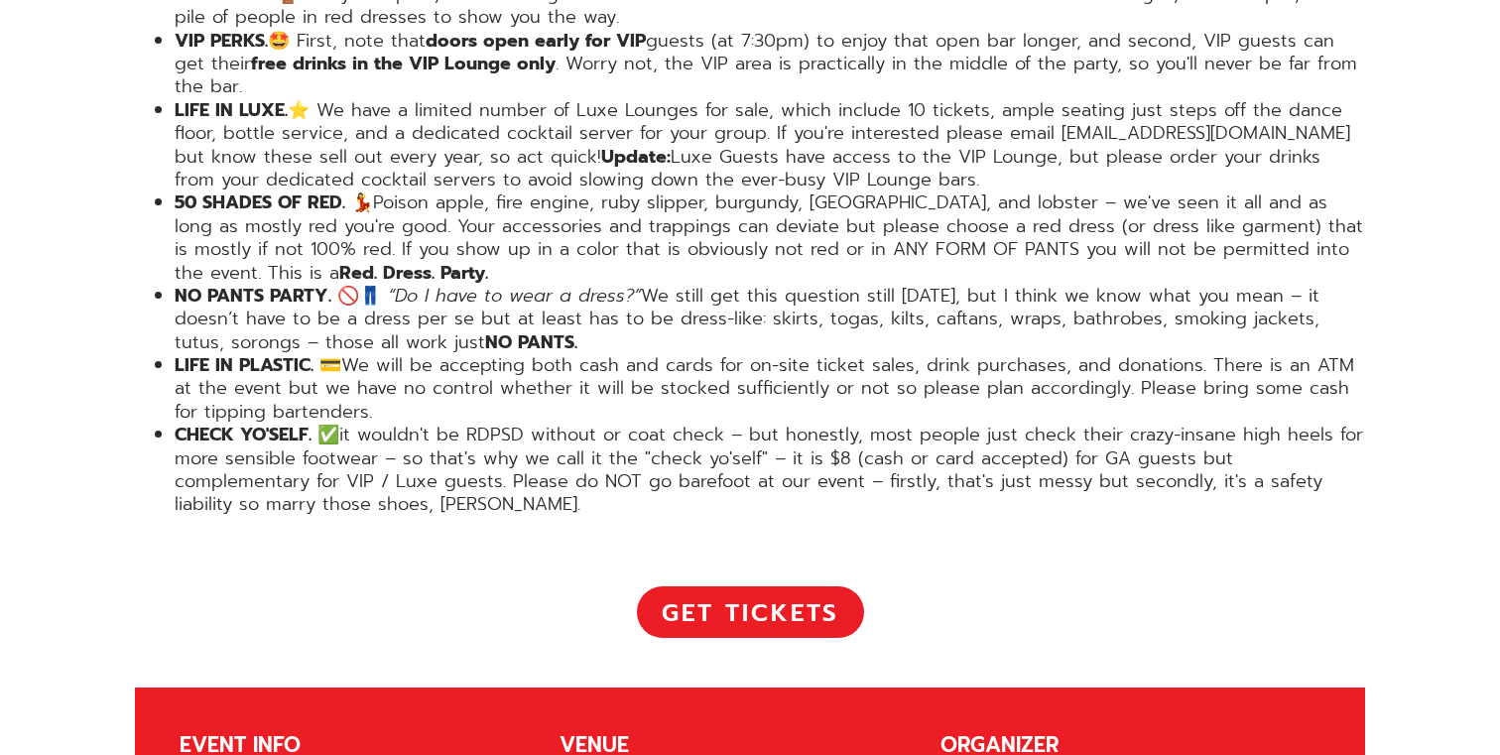
click at [436, 285] on li "NO PANTS PARTY. 🚫👖 “Do I have to wear a dress?” We still get this question stil…" at bounding box center [770, 319] width 1190 height 69
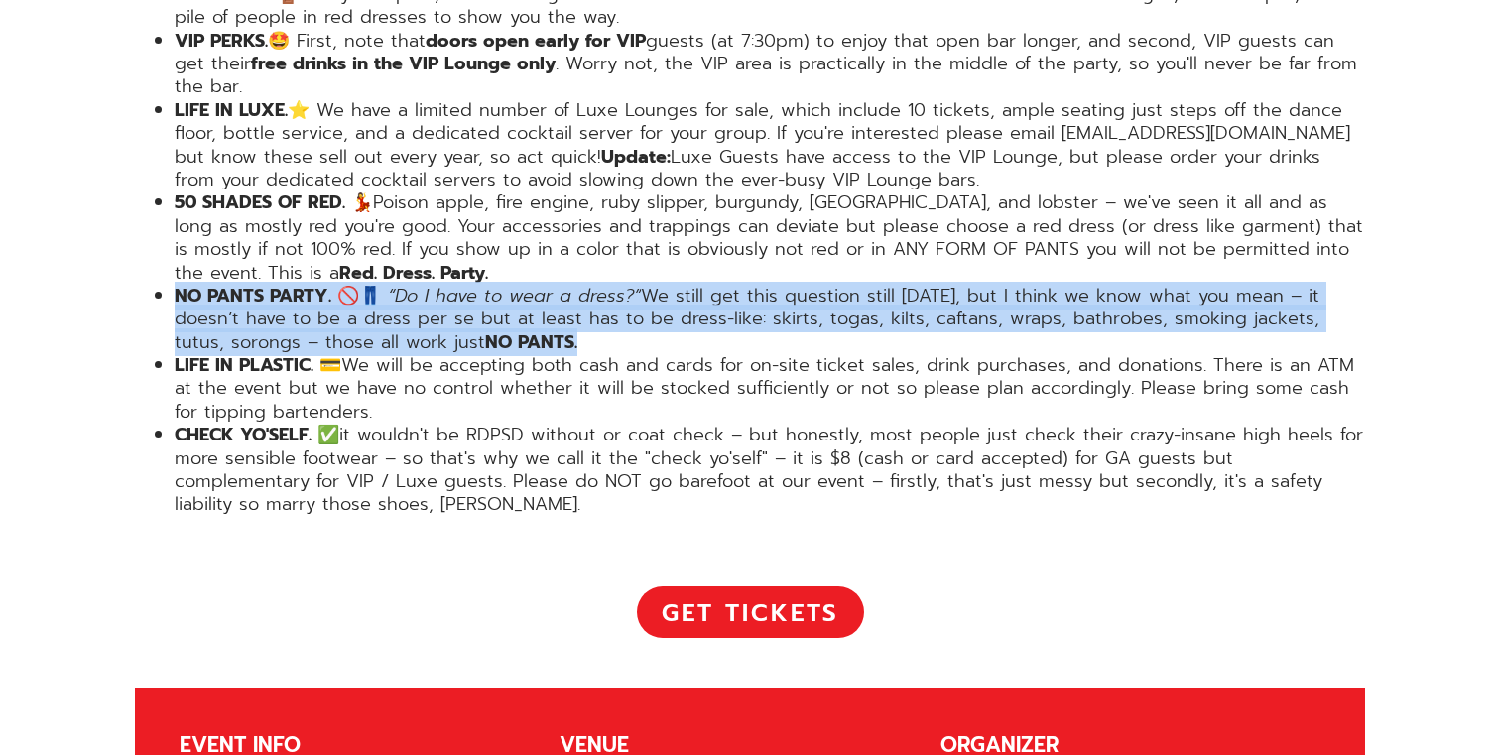
click at [436, 285] on li "NO PANTS PARTY. 🚫👖 “Do I have to wear a dress?” We still get this question stil…" at bounding box center [770, 319] width 1190 height 69
click at [486, 285] on li "NO PANTS PARTY. 🚫👖 “Do I have to wear a dress?” We still get this question stil…" at bounding box center [770, 319] width 1190 height 69
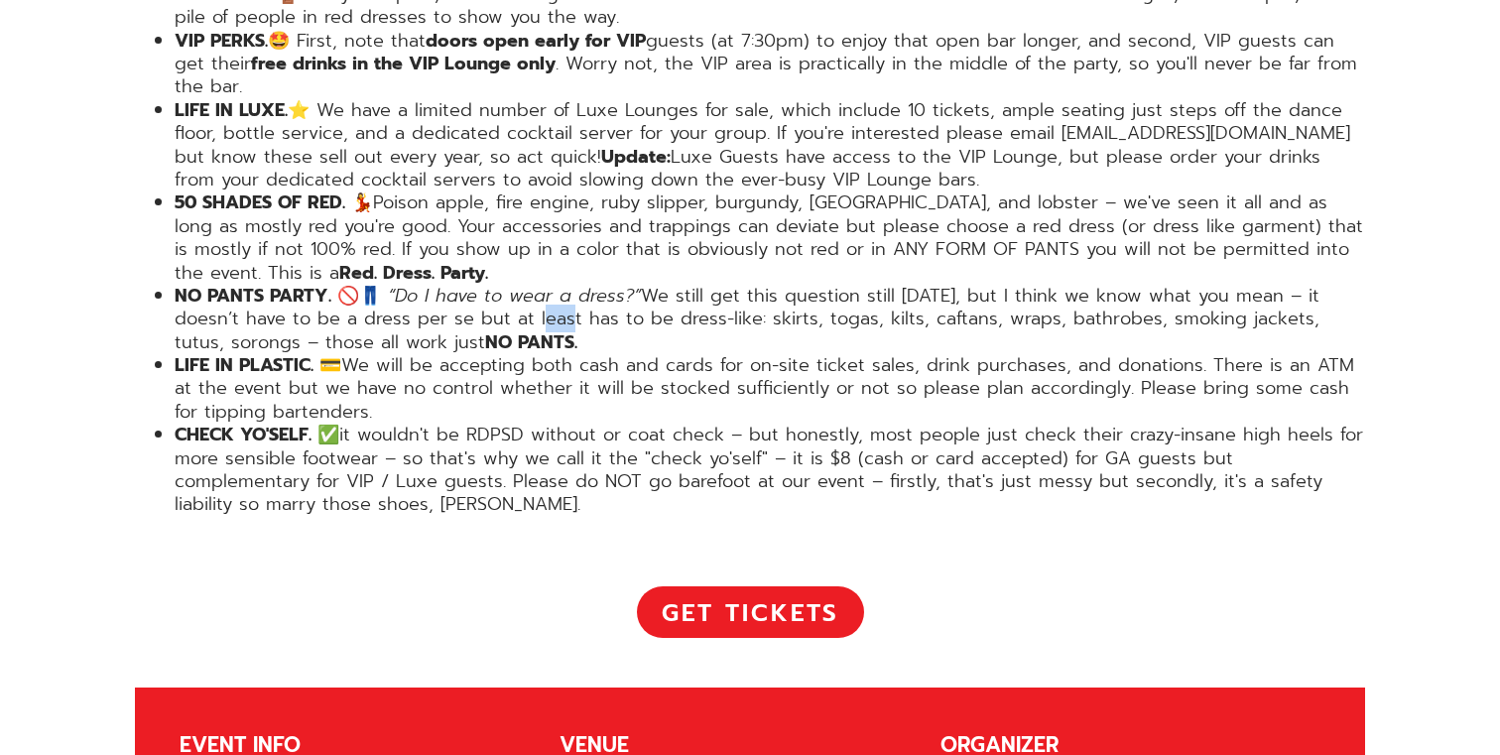
click at [486, 285] on li "NO PANTS PARTY. 🚫👖 “Do I have to wear a dress?” We still get this question stil…" at bounding box center [770, 319] width 1190 height 69
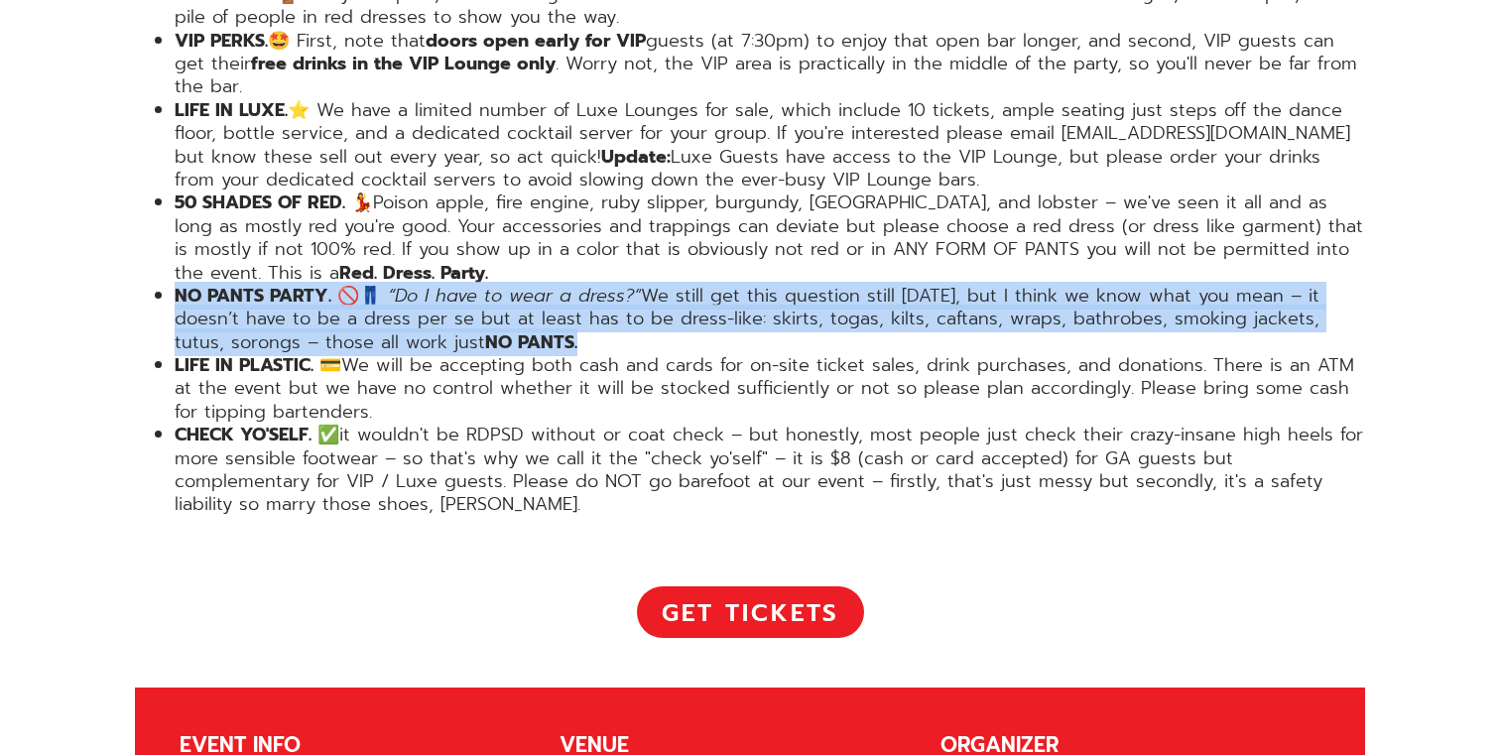
click at [486, 285] on li "NO PANTS PARTY. 🚫👖 “Do I have to wear a dress?” We still get this question stil…" at bounding box center [770, 319] width 1190 height 69
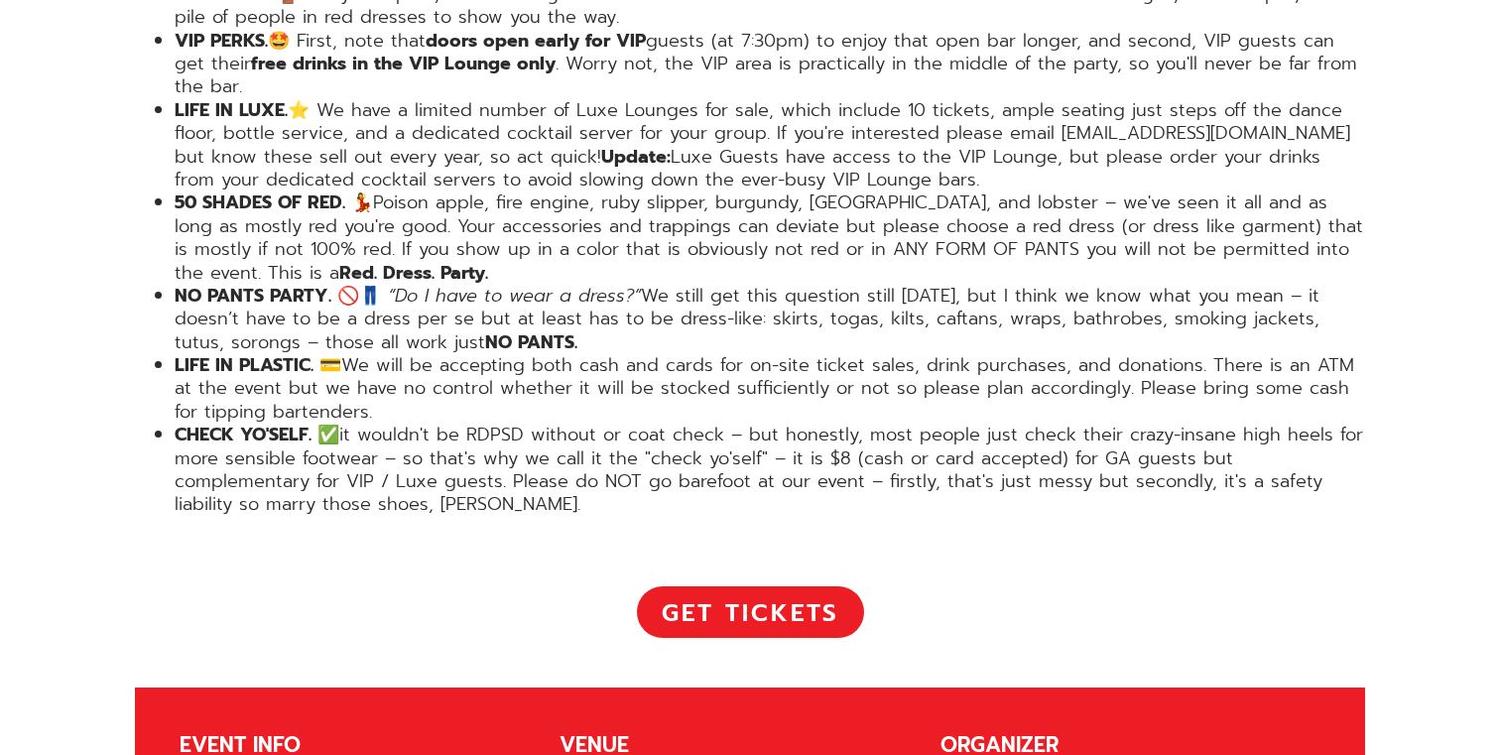
click at [469, 285] on li "NO PANTS PARTY. 🚫👖 “Do I have to wear a dress?” We still get this question stil…" at bounding box center [770, 319] width 1190 height 69
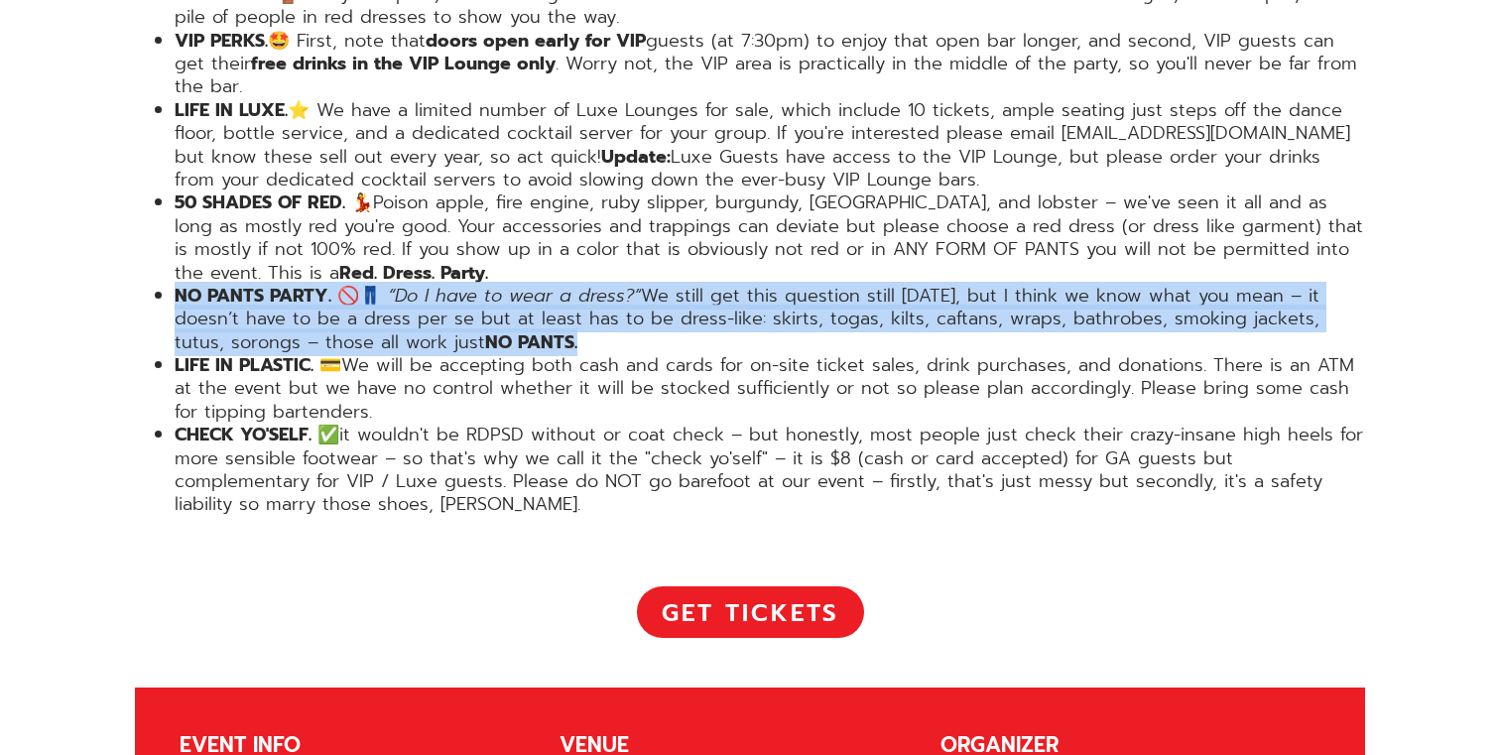
click at [469, 285] on li "NO PANTS PARTY. 🚫👖 “Do I have to wear a dress?” We still get this question stil…" at bounding box center [770, 319] width 1190 height 69
click at [485, 285] on li "NO PANTS PARTY. 🚫👖 “Do I have to wear a dress?” We still get this question stil…" at bounding box center [770, 319] width 1190 height 69
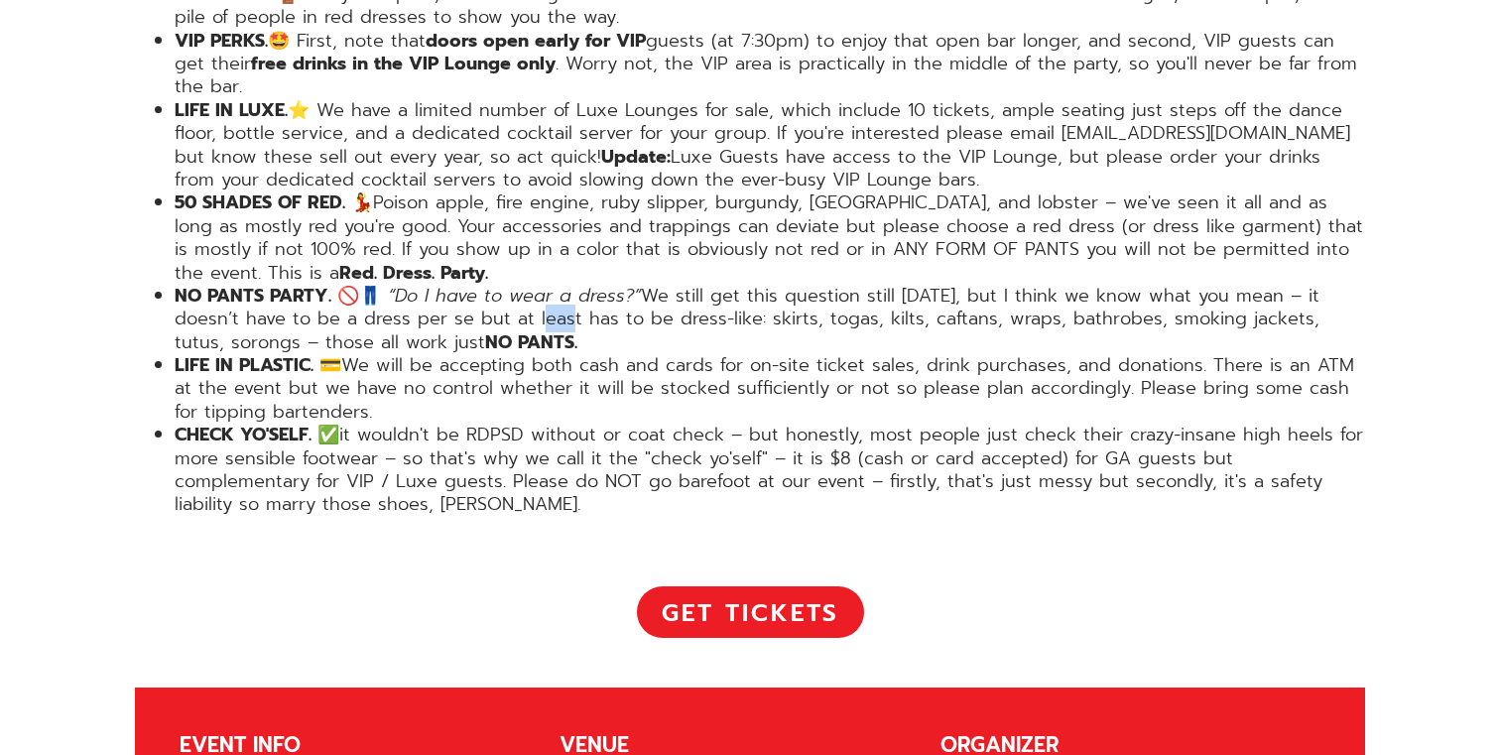
click at [485, 285] on li "NO PANTS PARTY. 🚫👖 “Do I have to wear a dress?” We still get this question stil…" at bounding box center [770, 319] width 1190 height 69
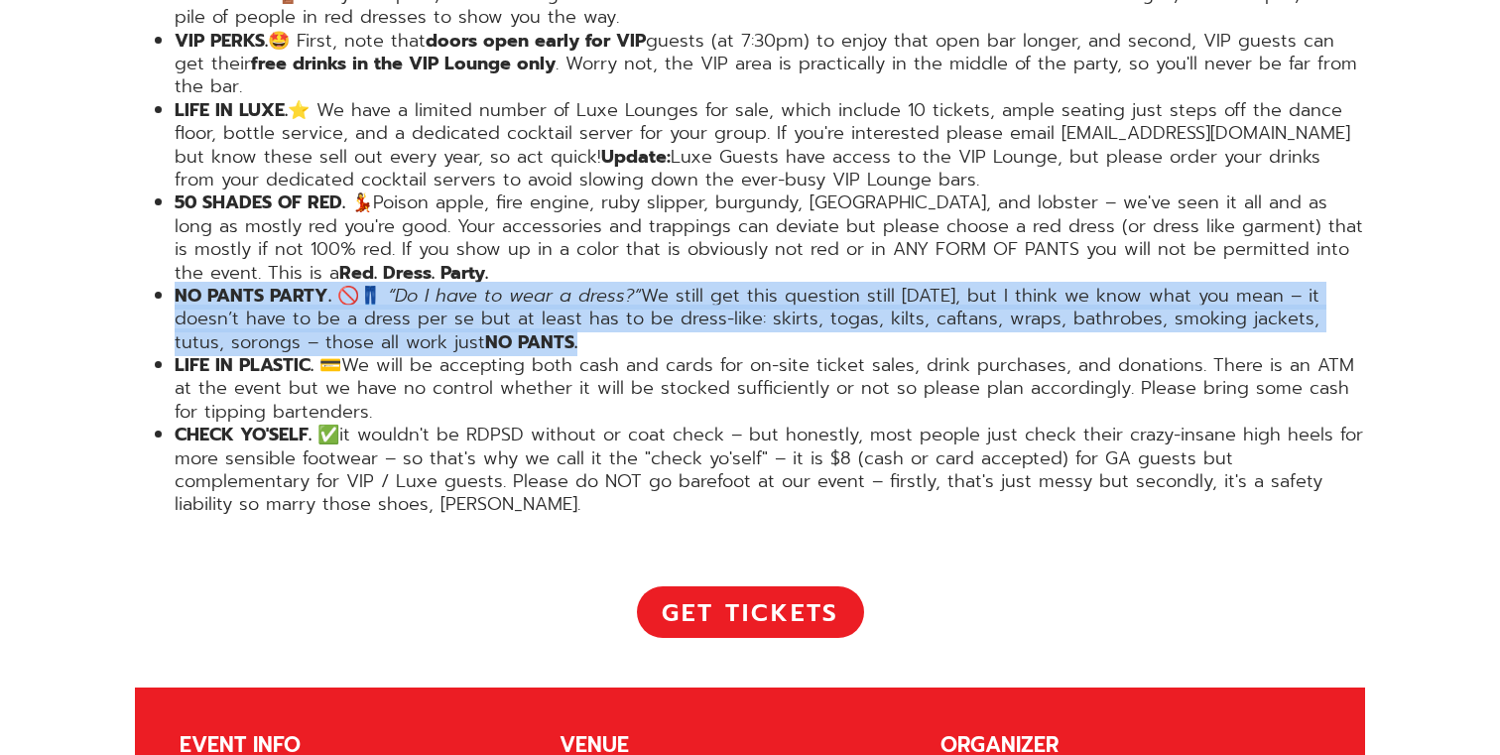
click at [485, 285] on li "NO PANTS PARTY. 🚫👖 “Do I have to wear a dress?” We still get this question stil…" at bounding box center [770, 319] width 1190 height 69
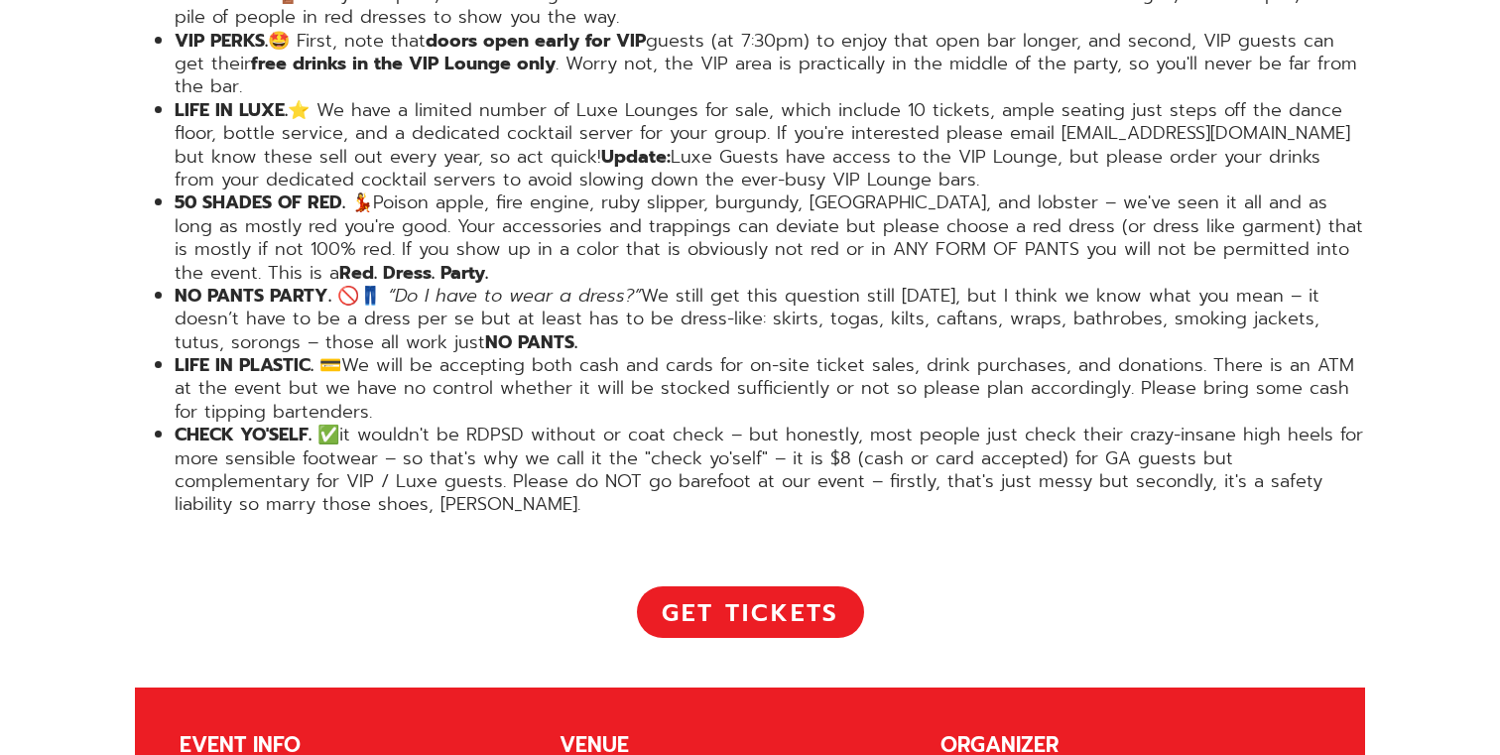
click at [477, 285] on li "NO PANTS PARTY. 🚫👖 “Do I have to wear a dress?” We still get this question stil…" at bounding box center [770, 319] width 1190 height 69
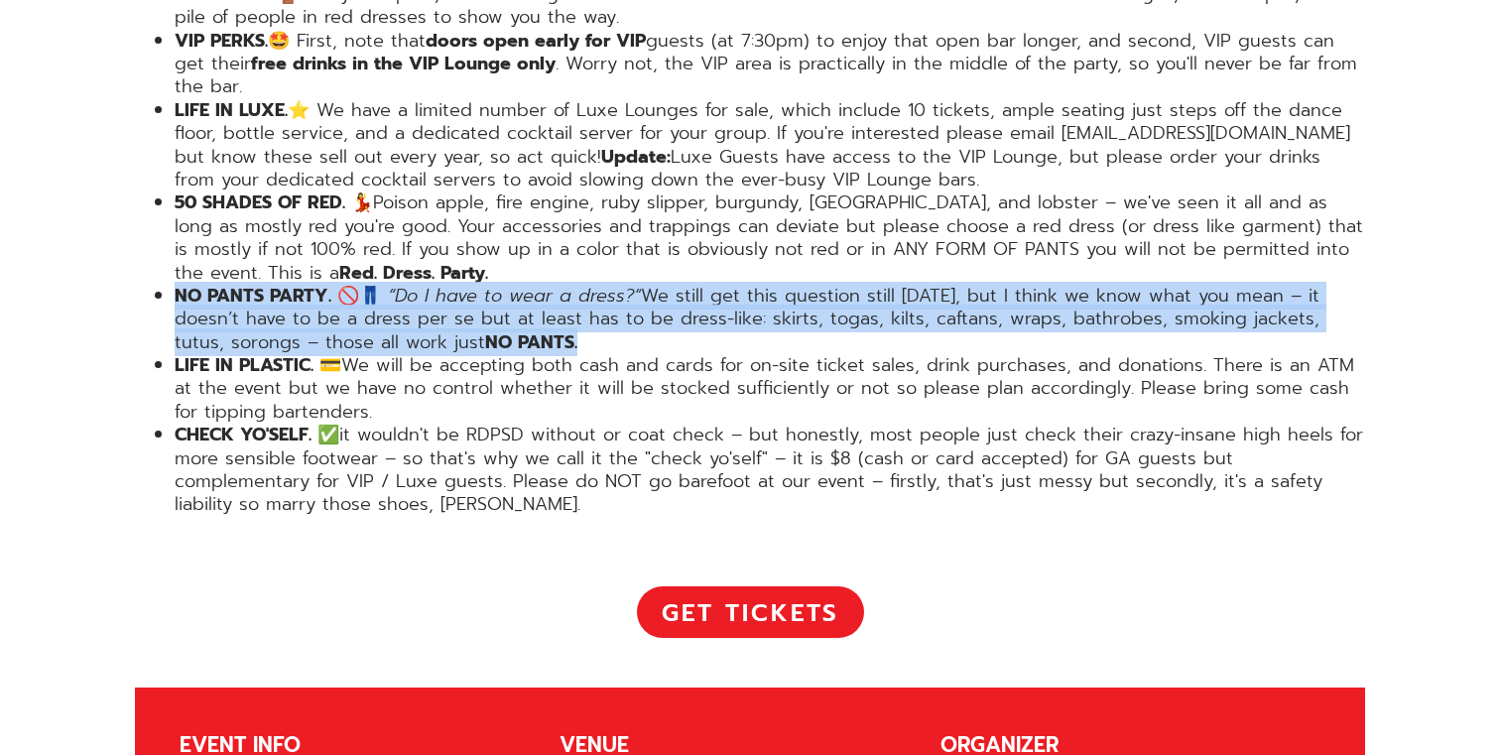
click at [477, 285] on li "NO PANTS PARTY. 🚫👖 “Do I have to wear a dress?” We still get this question stil…" at bounding box center [770, 319] width 1190 height 69
click at [483, 285] on li "NO PANTS PARTY. 🚫👖 “Do I have to wear a dress?” We still get this question stil…" at bounding box center [770, 319] width 1190 height 69
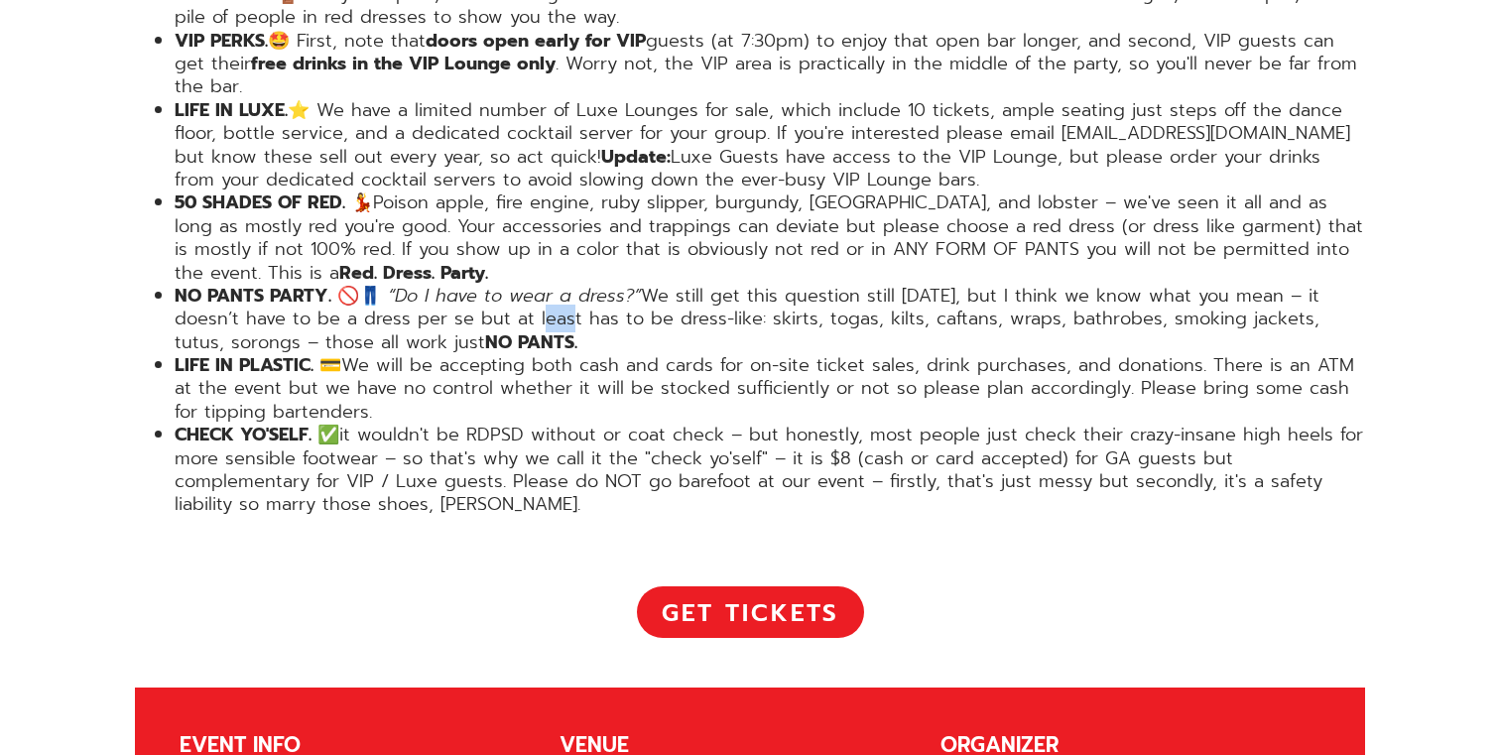
click at [483, 285] on li "NO PANTS PARTY. 🚫👖 “Do I have to wear a dress?” We still get this question stil…" at bounding box center [770, 319] width 1190 height 69
click at [472, 285] on li "NO PANTS PARTY. 🚫👖 “Do I have to wear a dress?” We still get this question stil…" at bounding box center [770, 319] width 1190 height 69
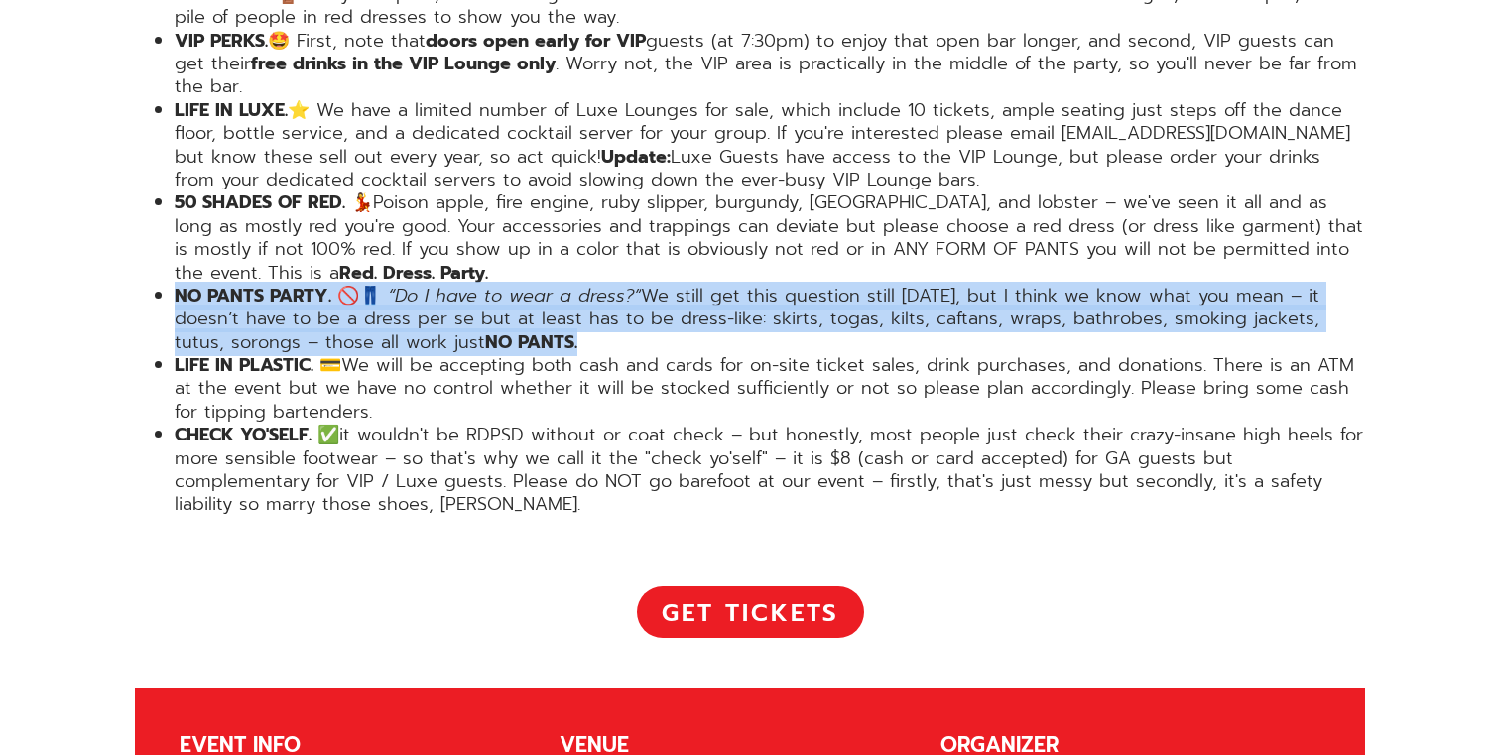
click at [472, 285] on li "NO PANTS PARTY. 🚫👖 “Do I have to wear a dress?” We still get this question stil…" at bounding box center [770, 319] width 1190 height 69
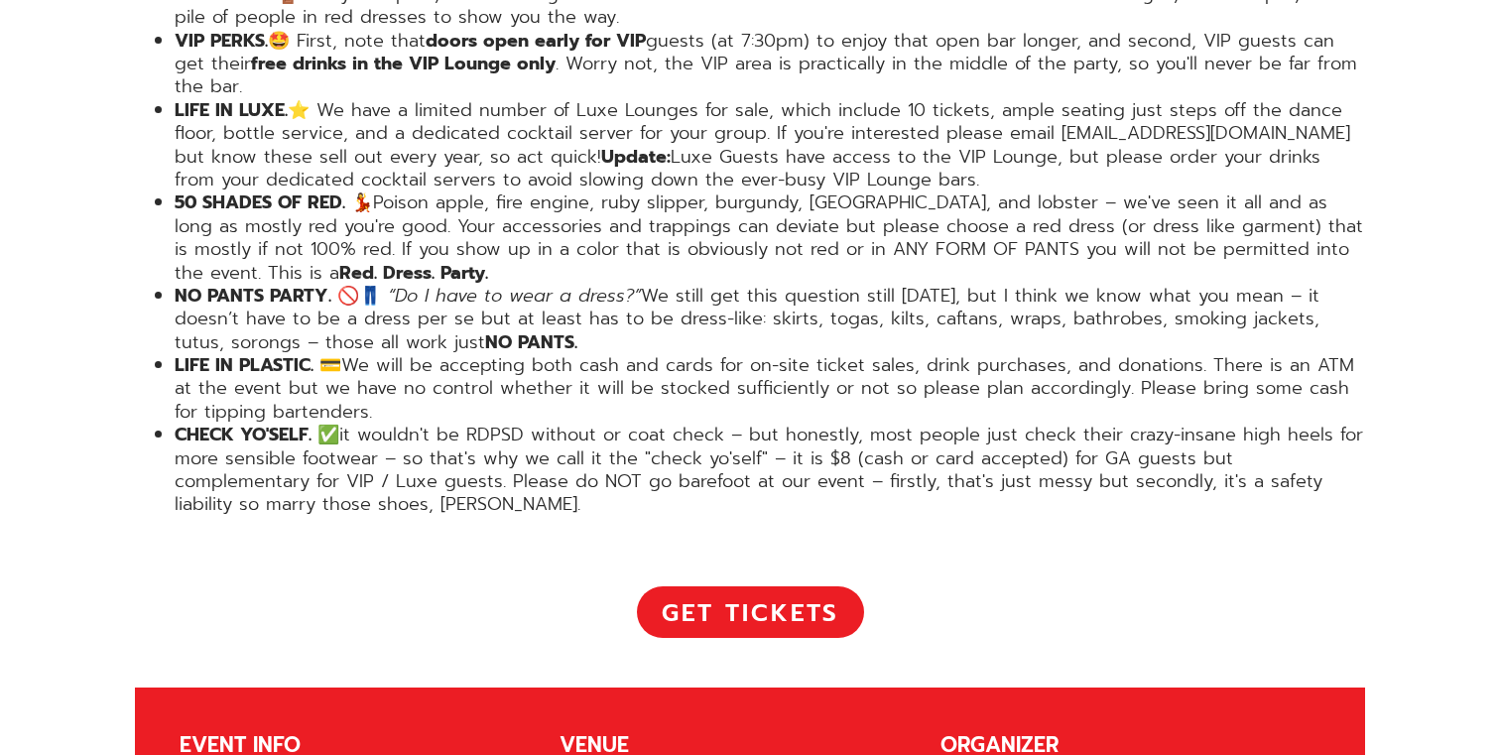
click at [398, 285] on li "NO PANTS PARTY. 🚫👖 “Do I have to wear a dress?” We still get this question stil…" at bounding box center [770, 319] width 1190 height 69
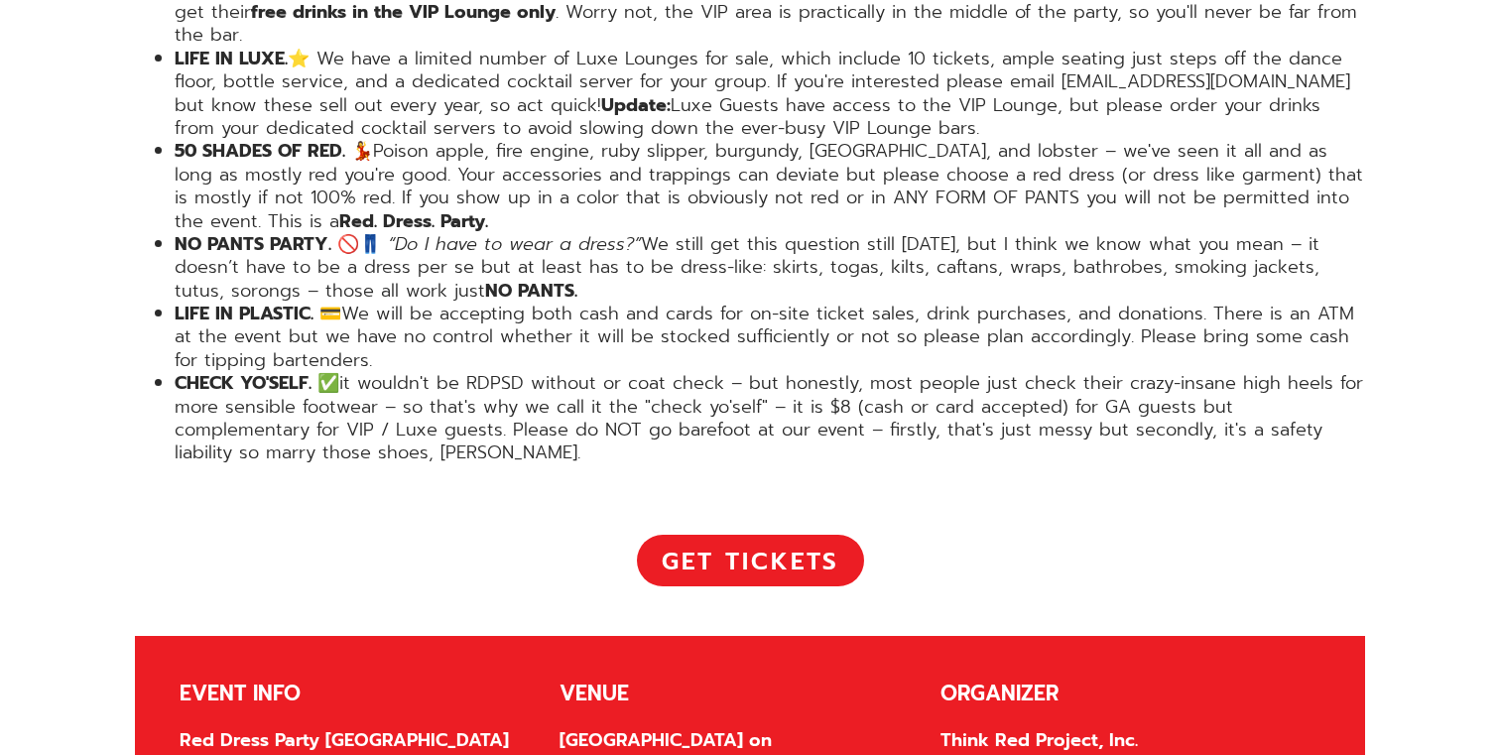
click at [398, 303] on li "LIFE IN PLASTIC. 💳 We will be accepting both cash and cards for on-site ticket …" at bounding box center [770, 337] width 1190 height 69
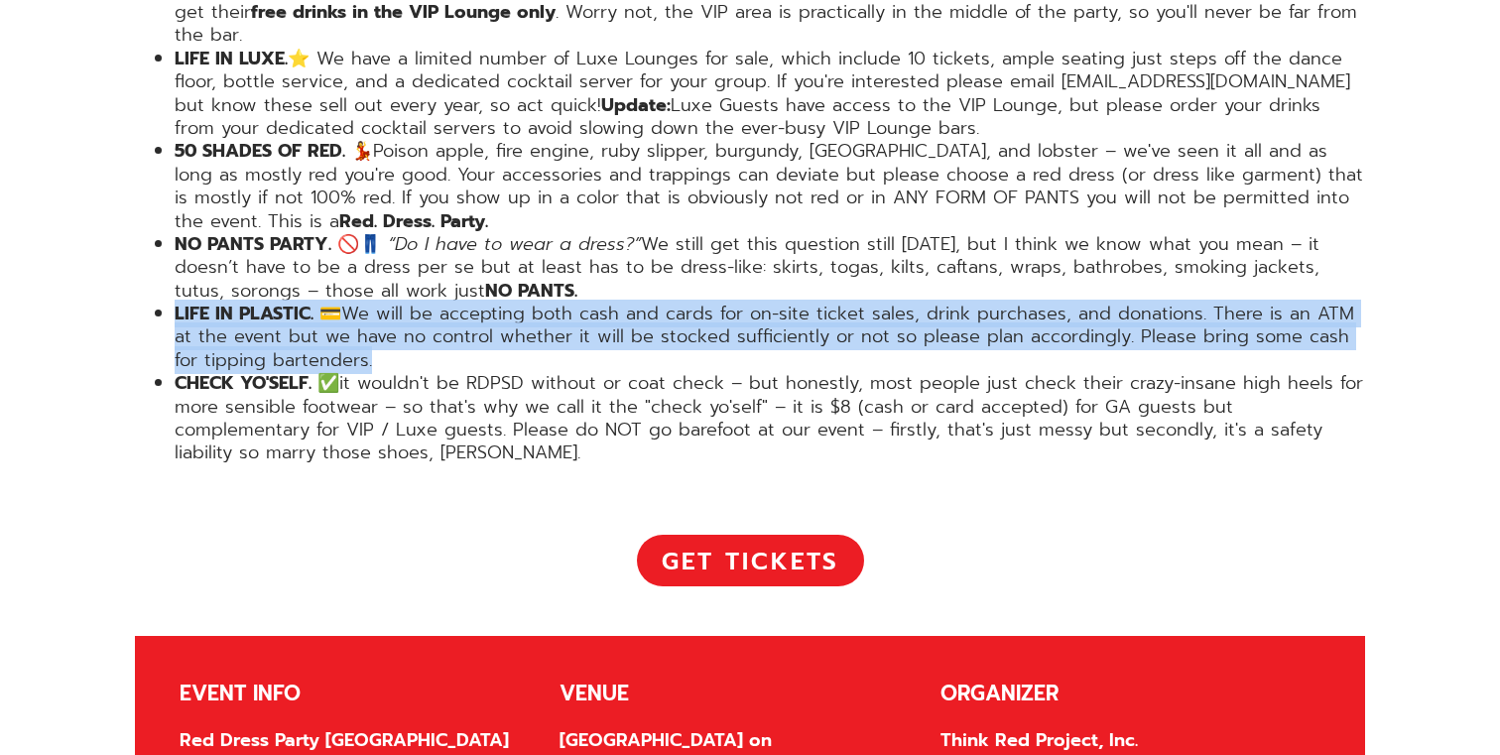
click at [398, 303] on li "LIFE IN PLASTIC. 💳 We will be accepting both cash and cards for on-site ticket …" at bounding box center [770, 337] width 1190 height 69
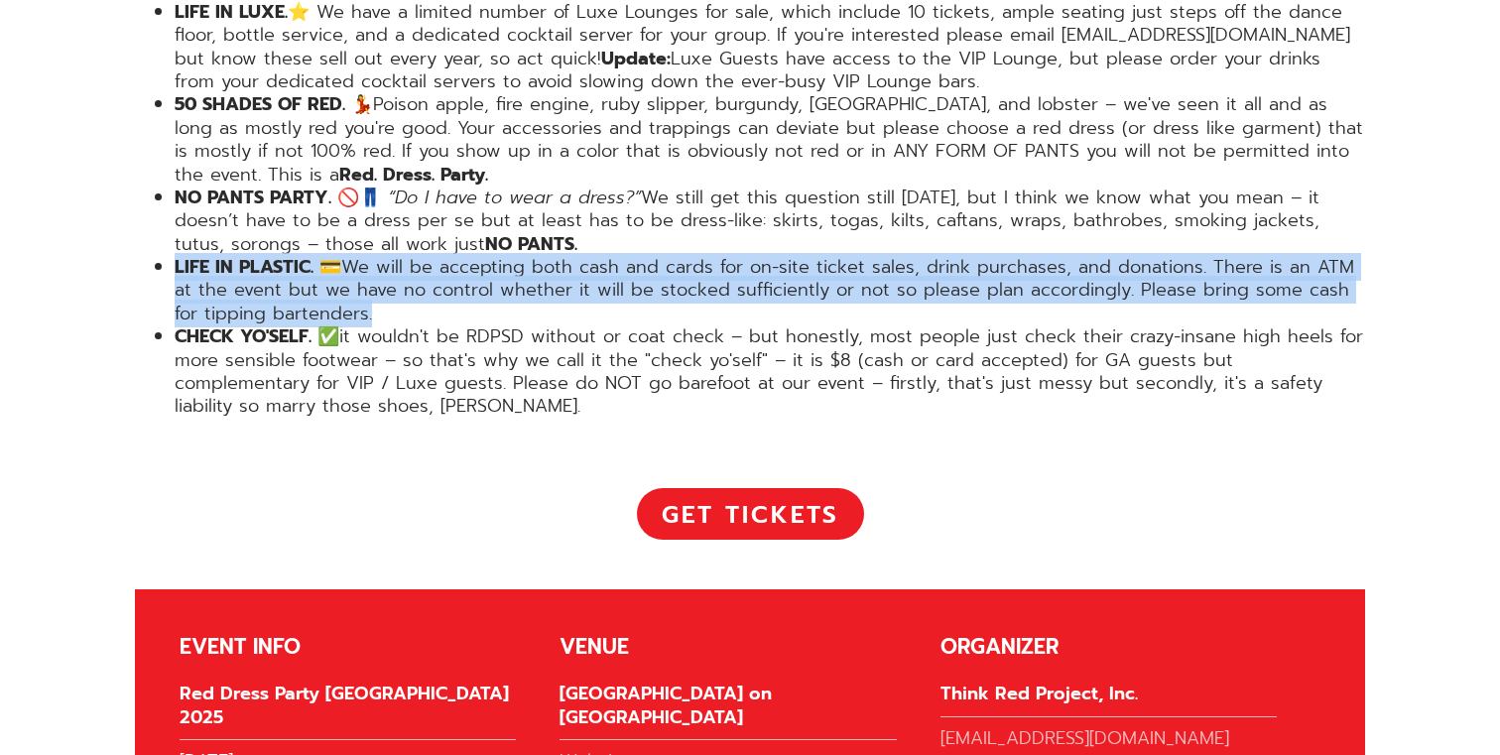
scroll to position [3990, 0]
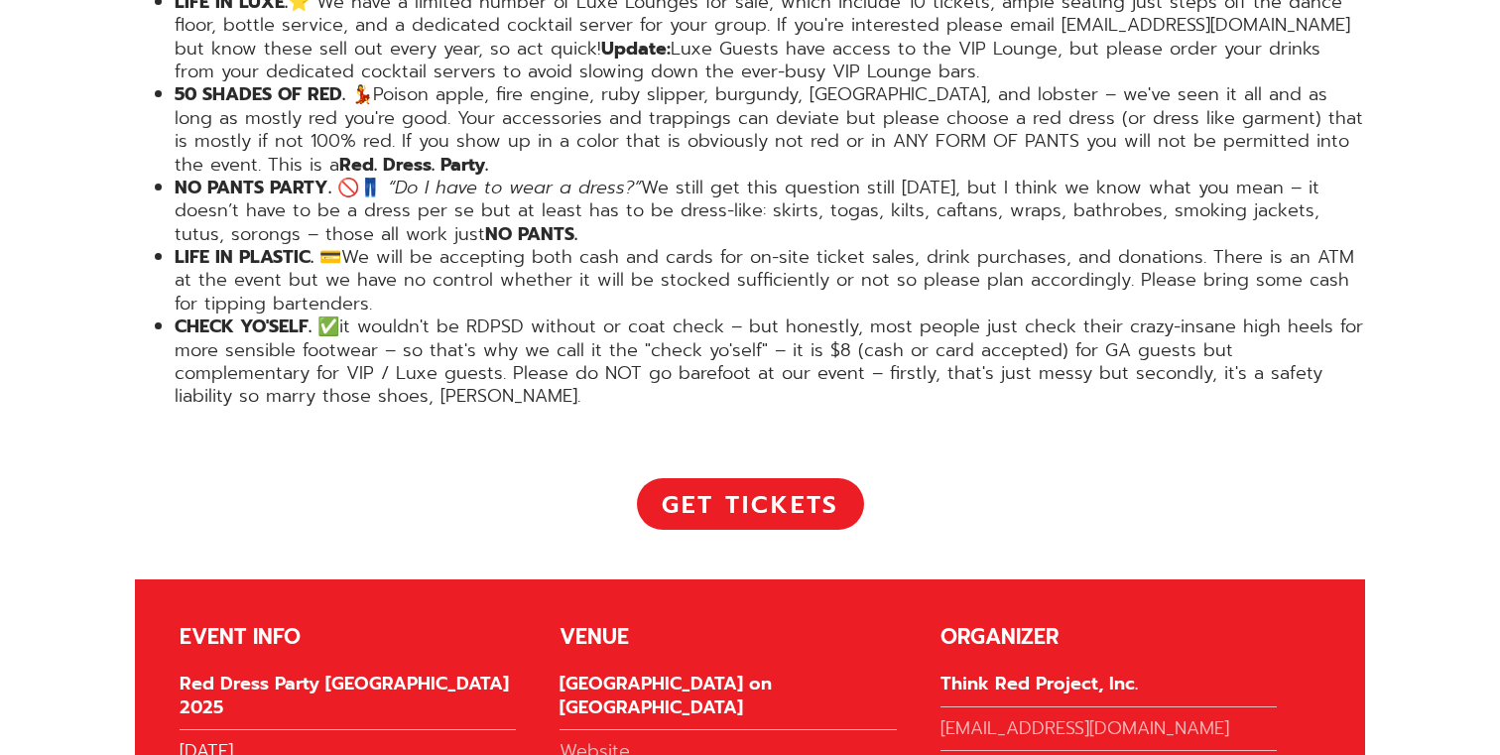
click at [406, 246] on li "LIFE IN PLASTIC. 💳 We will be accepting both cash and cards for on-site ticket …" at bounding box center [770, 280] width 1190 height 69
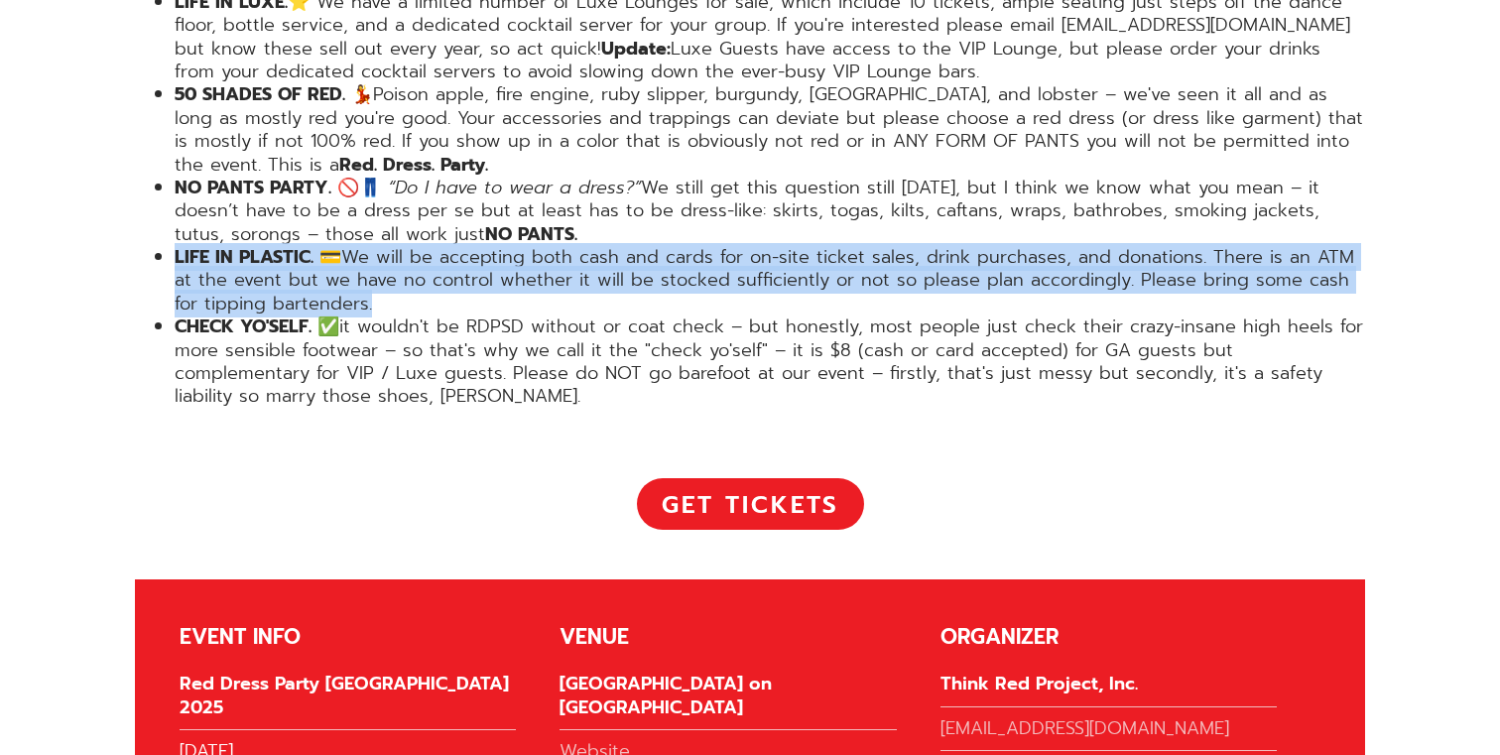
click at [406, 246] on li "LIFE IN PLASTIC. 💳 We will be accepting both cash and cards for on-site ticket …" at bounding box center [770, 280] width 1190 height 69
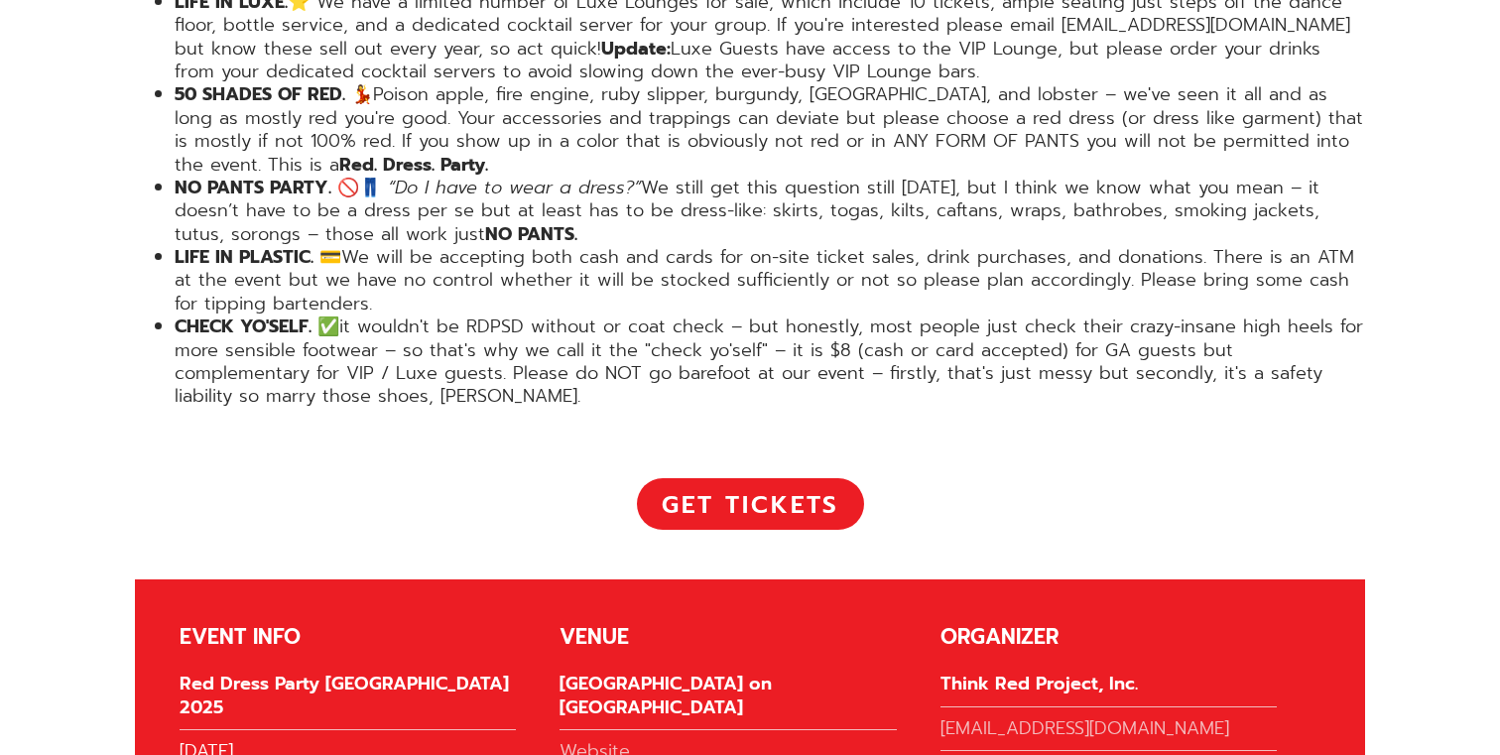
click at [435, 246] on li "LIFE IN PLASTIC. 💳 We will be accepting both cash and cards for on-site ticket …" at bounding box center [770, 280] width 1190 height 69
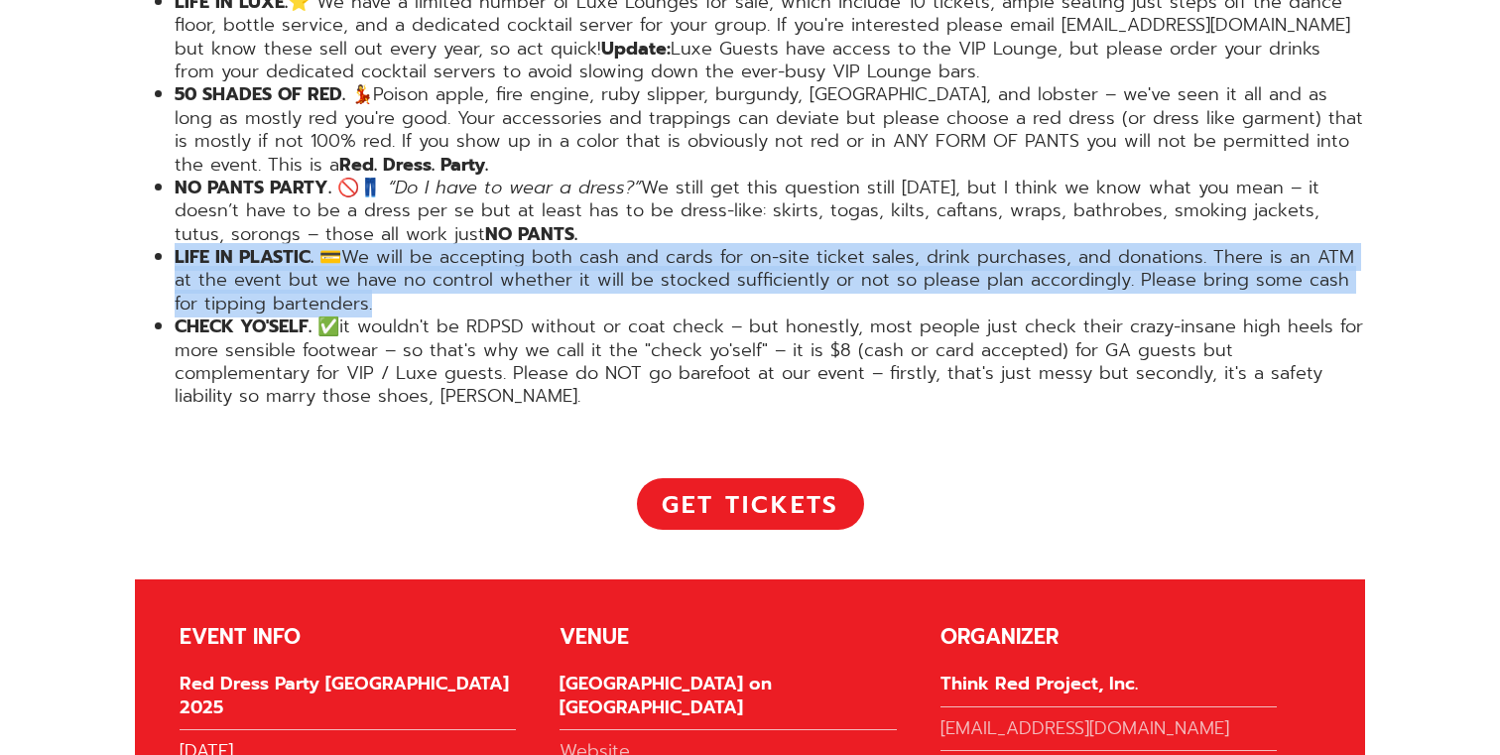
click at [435, 246] on li "LIFE IN PLASTIC. 💳 We will be accepting both cash and cards for on-site ticket …" at bounding box center [770, 280] width 1190 height 69
click at [459, 246] on li "LIFE IN PLASTIC. 💳 We will be accepting both cash and cards for on-site ticket …" at bounding box center [770, 280] width 1190 height 69
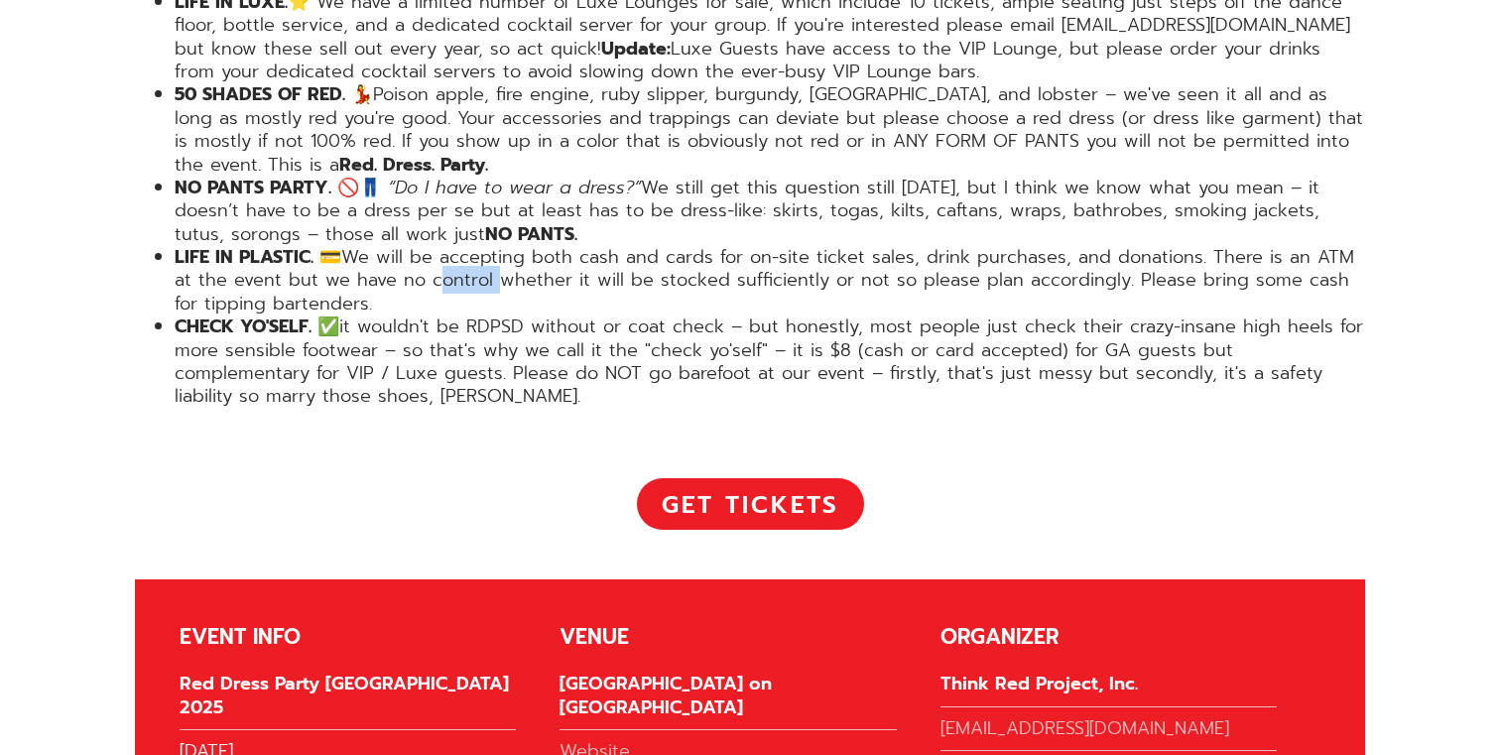
click at [459, 246] on li "LIFE IN PLASTIC. 💳 We will be accepting both cash and cards for on-site ticket …" at bounding box center [770, 280] width 1190 height 69
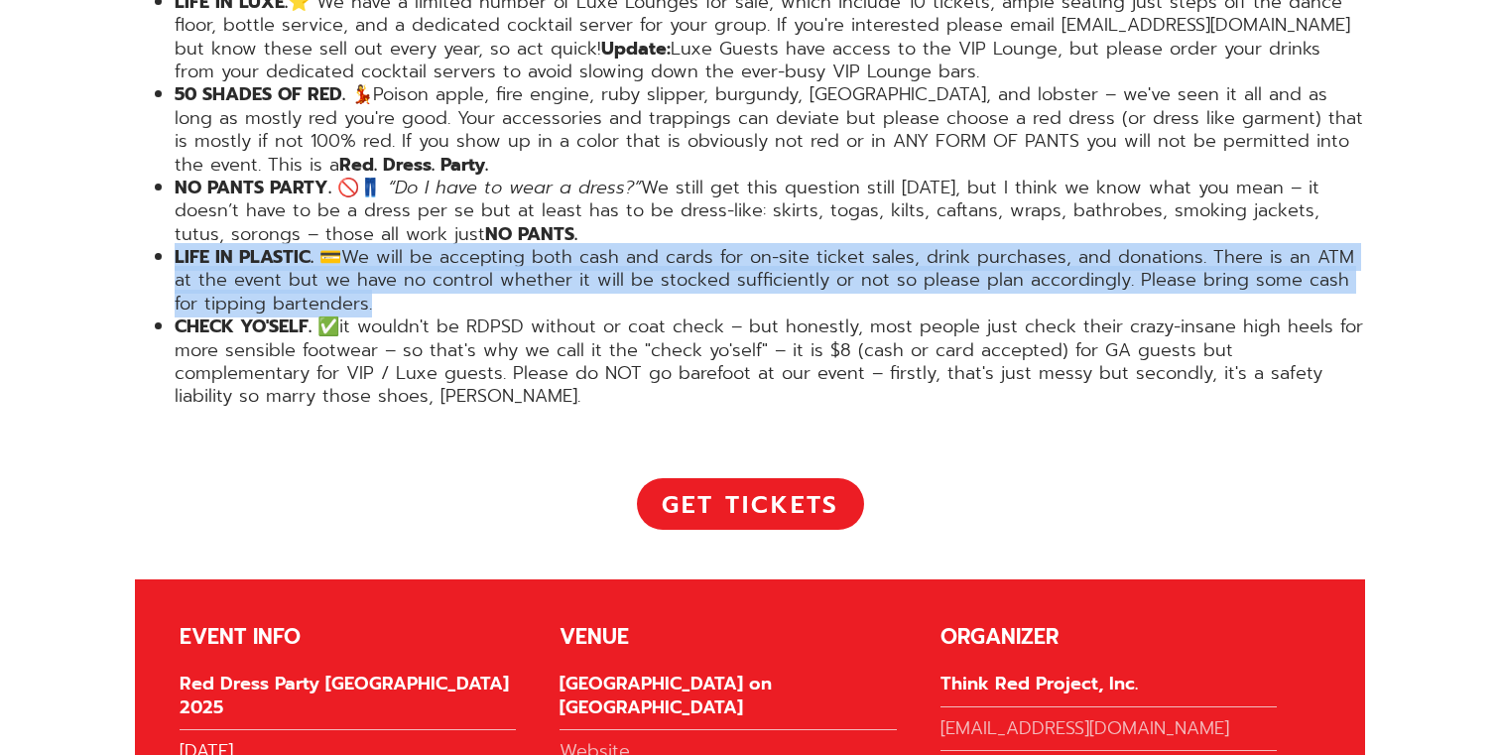
click at [459, 246] on li "LIFE IN PLASTIC. 💳 We will be accepting both cash and cards for on-site ticket …" at bounding box center [770, 280] width 1190 height 69
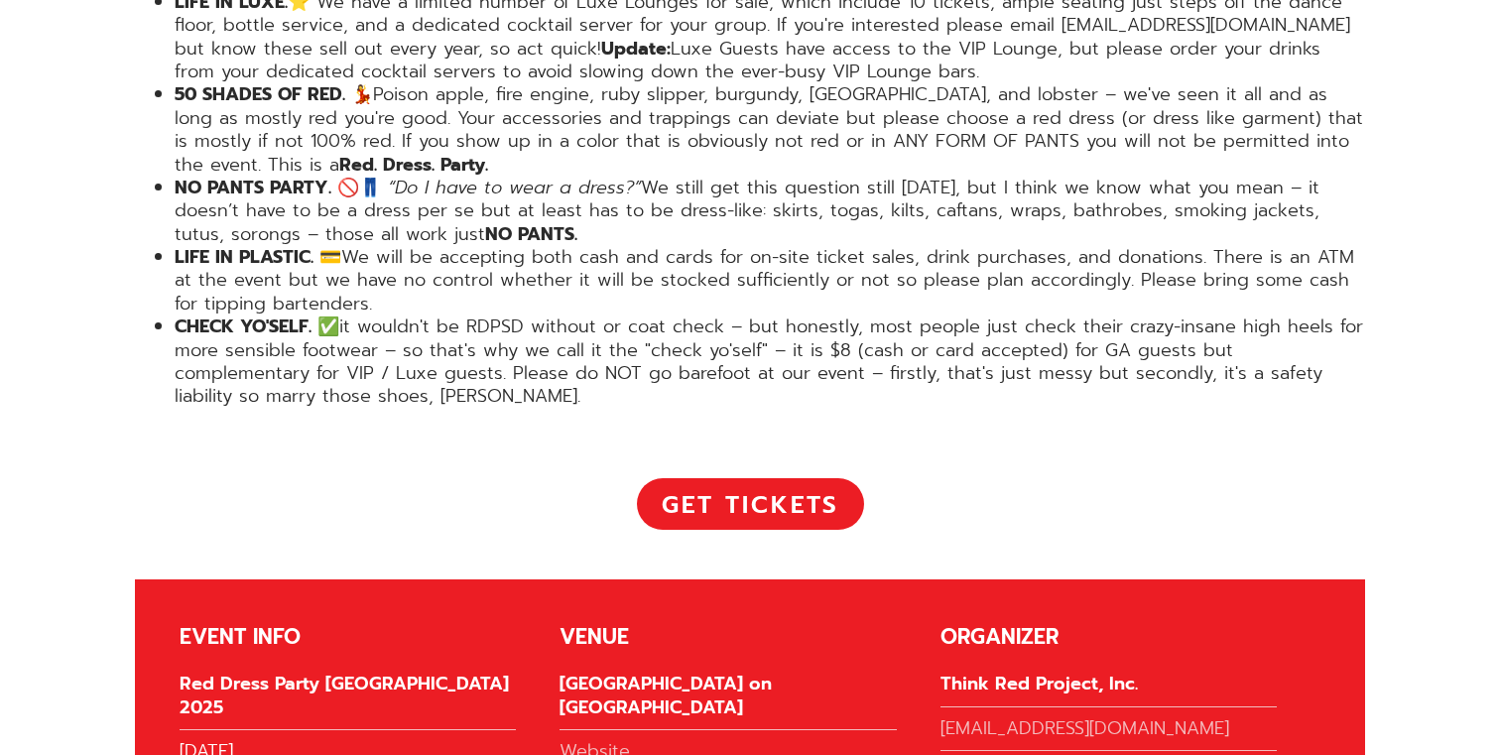
click at [368, 315] on li "CHECK YO'SELF. ✅ it wouldn't be RDPSD without or coat check – but honestly, mos…" at bounding box center [770, 361] width 1190 height 93
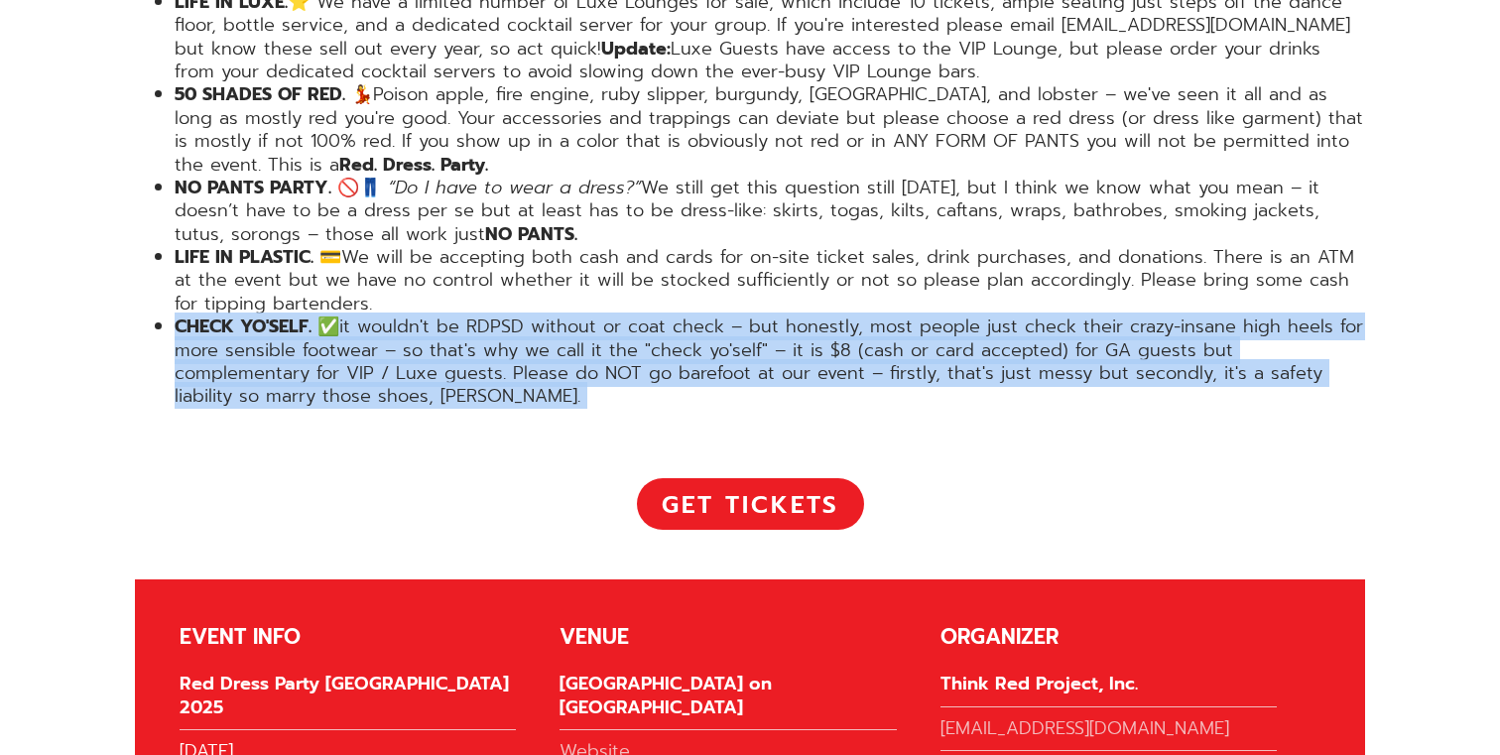
click at [368, 315] on li "CHECK YO'SELF. ✅ it wouldn't be RDPSD without or coat check – but honestly, mos…" at bounding box center [770, 361] width 1190 height 93
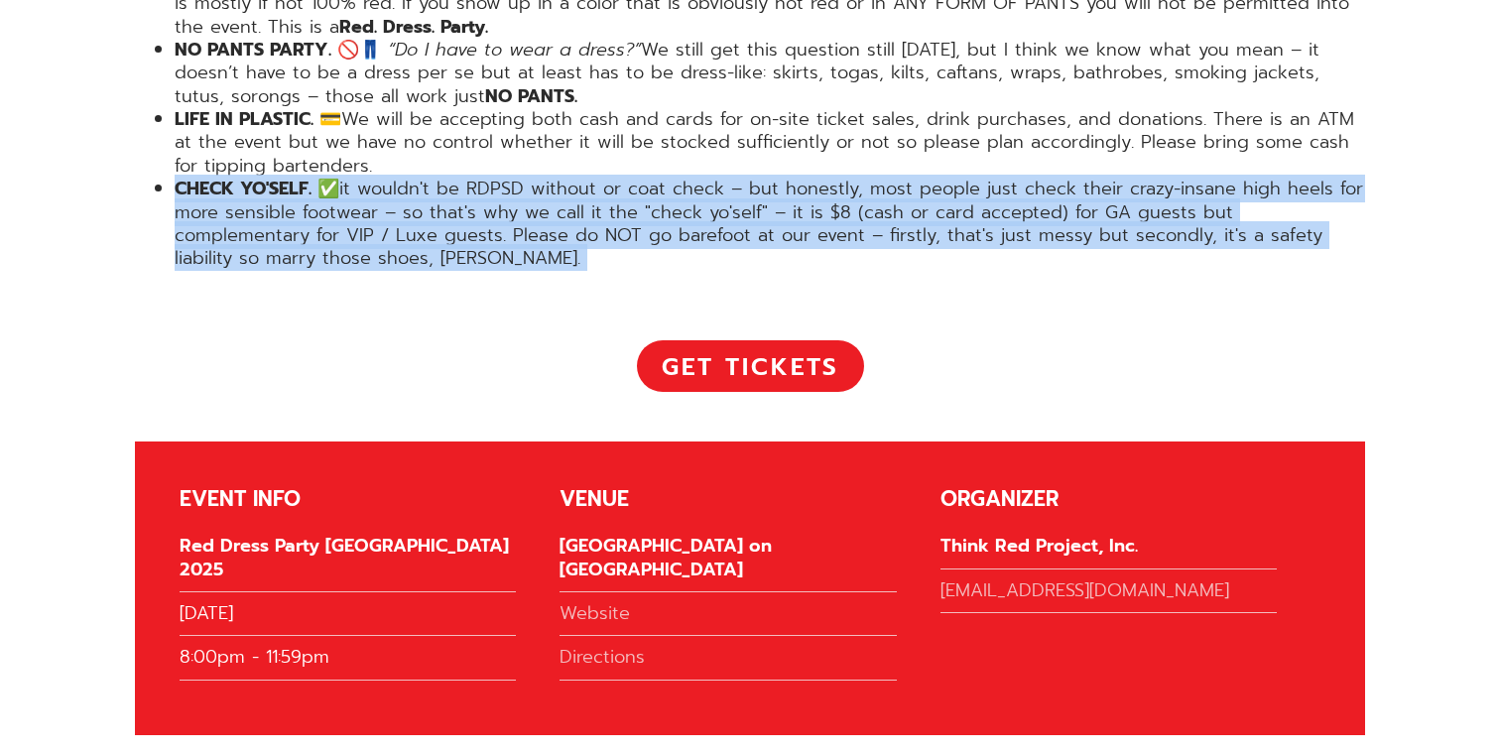
scroll to position [4129, 0]
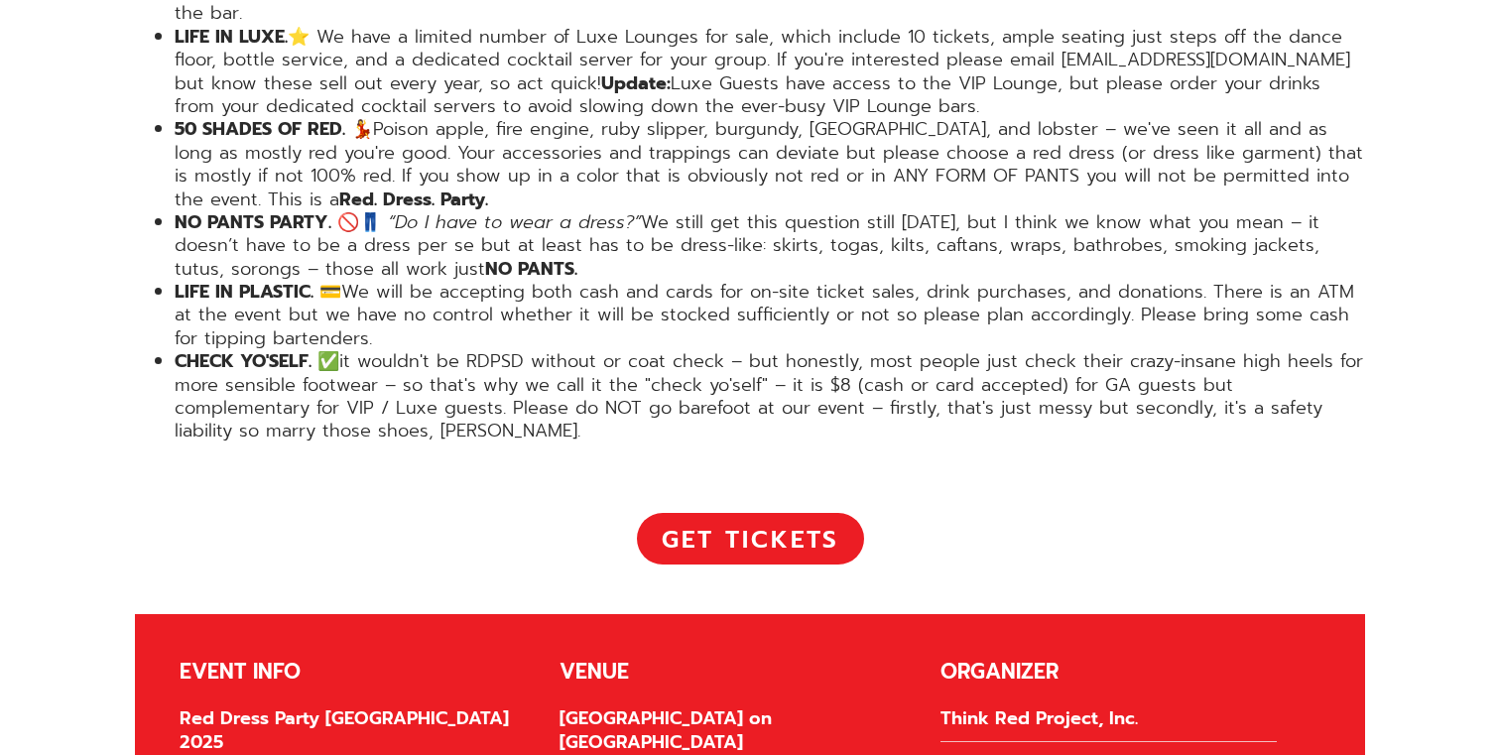
scroll to position [3946, 0]
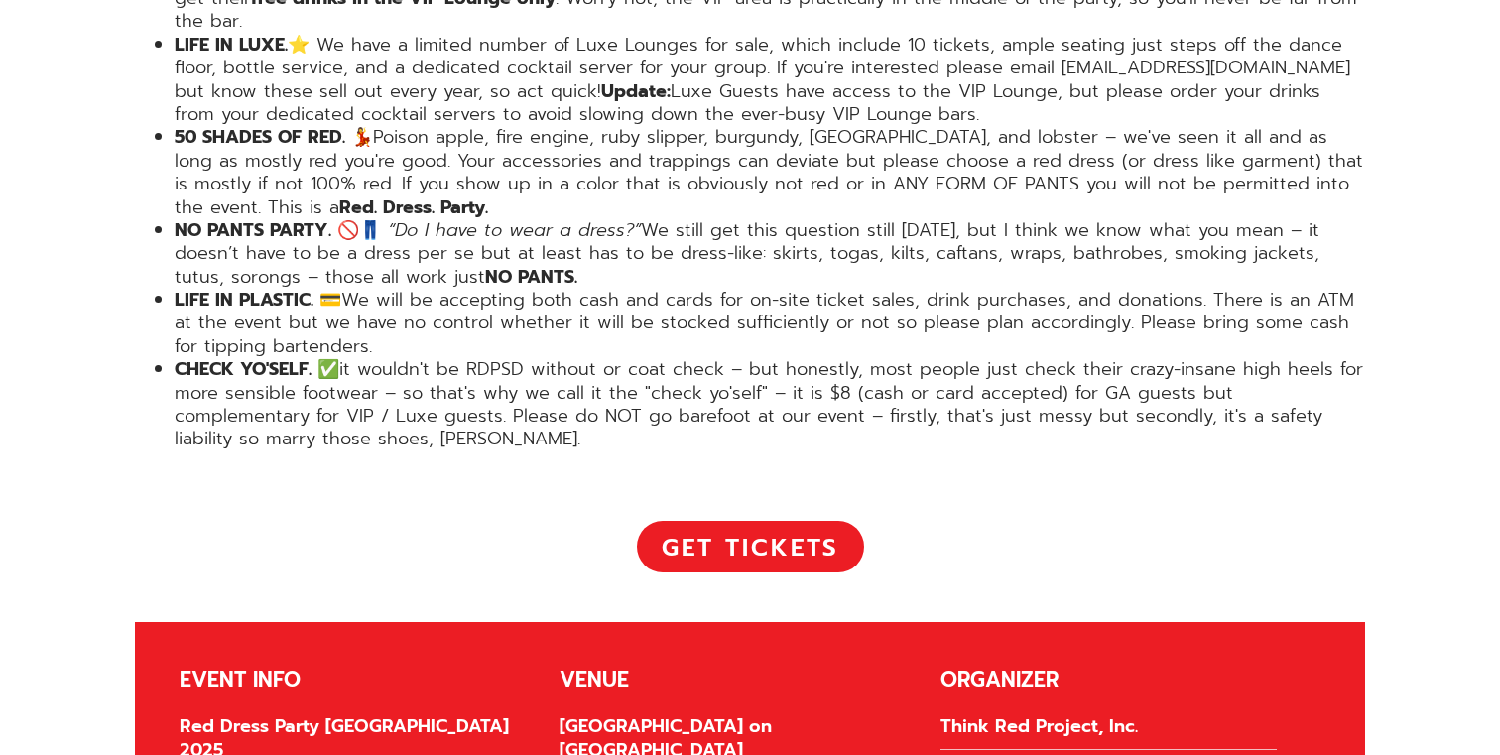
drag, startPoint x: 351, startPoint y: 234, endPoint x: 361, endPoint y: 269, distance: 36.1
click at [361, 289] on li "LIFE IN PLASTIC. 💳 We will be accepting both cash and cards for on-site ticket …" at bounding box center [770, 323] width 1190 height 69
click at [370, 289] on li "LIFE IN PLASTIC. 💳 We will be accepting both cash and cards for on-site ticket …" at bounding box center [770, 323] width 1190 height 69
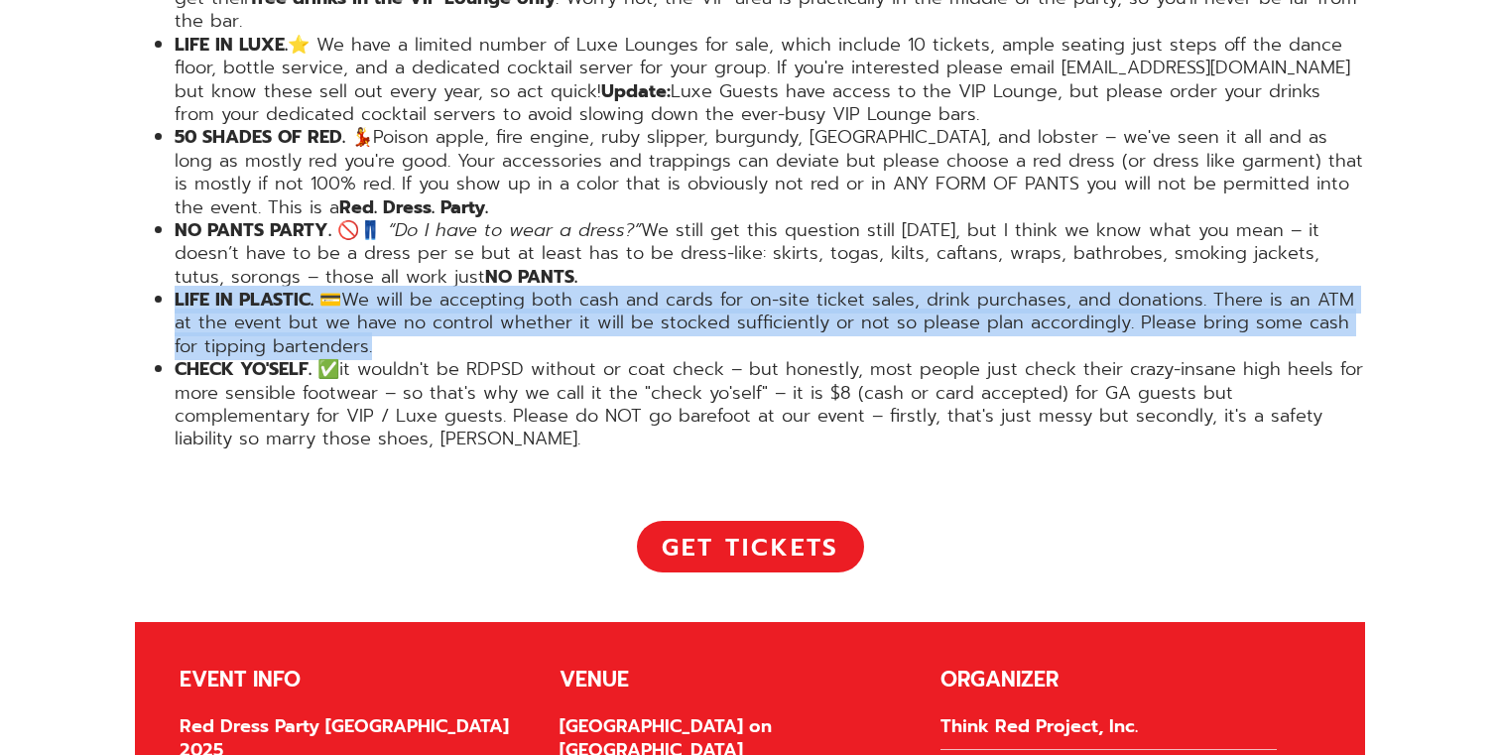
click at [370, 289] on li "LIFE IN PLASTIC. 💳 We will be accepting both cash and cards for on-site ticket …" at bounding box center [770, 323] width 1190 height 69
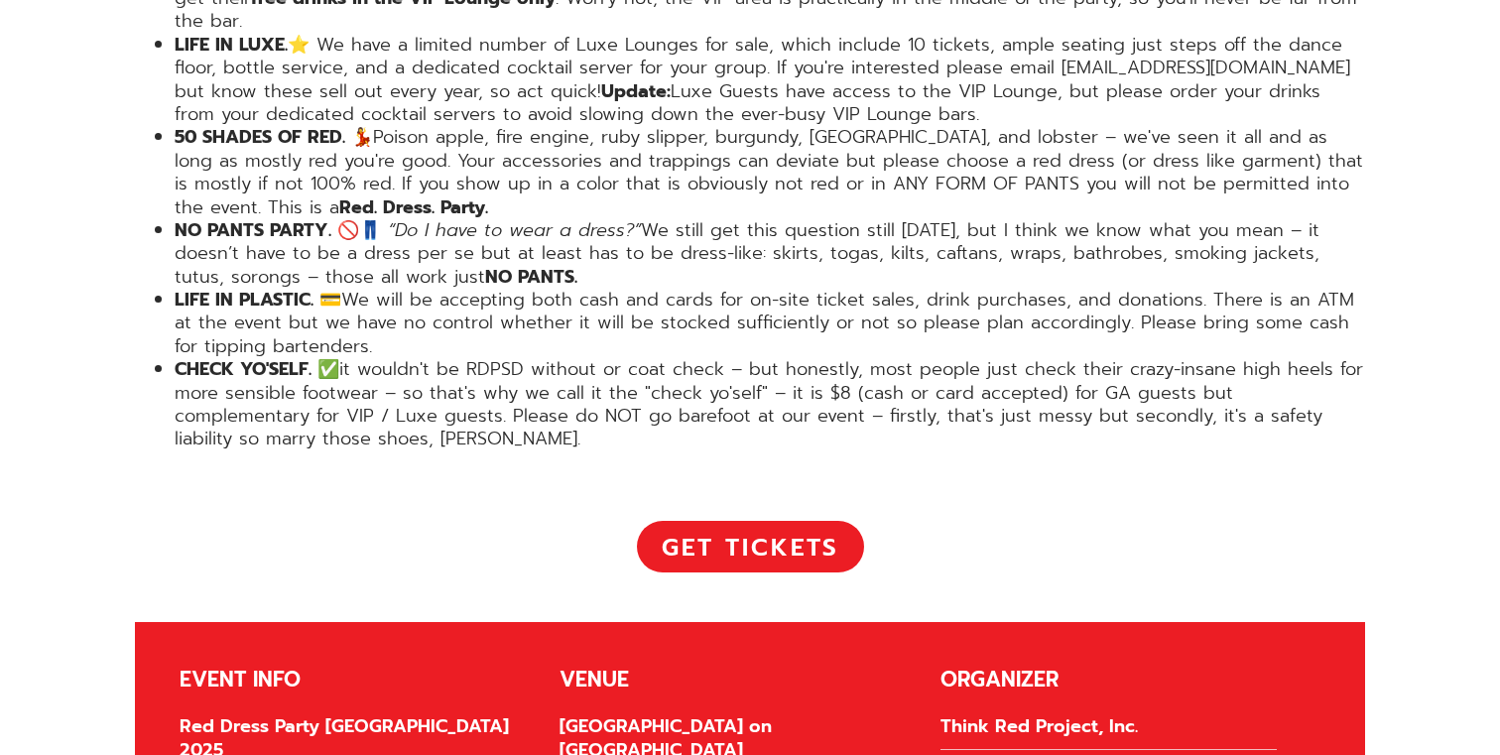
click at [383, 358] on li "CHECK YO'SELF. ✅ it wouldn't be RDPSD without or coat check – but honestly, mos…" at bounding box center [770, 404] width 1190 height 93
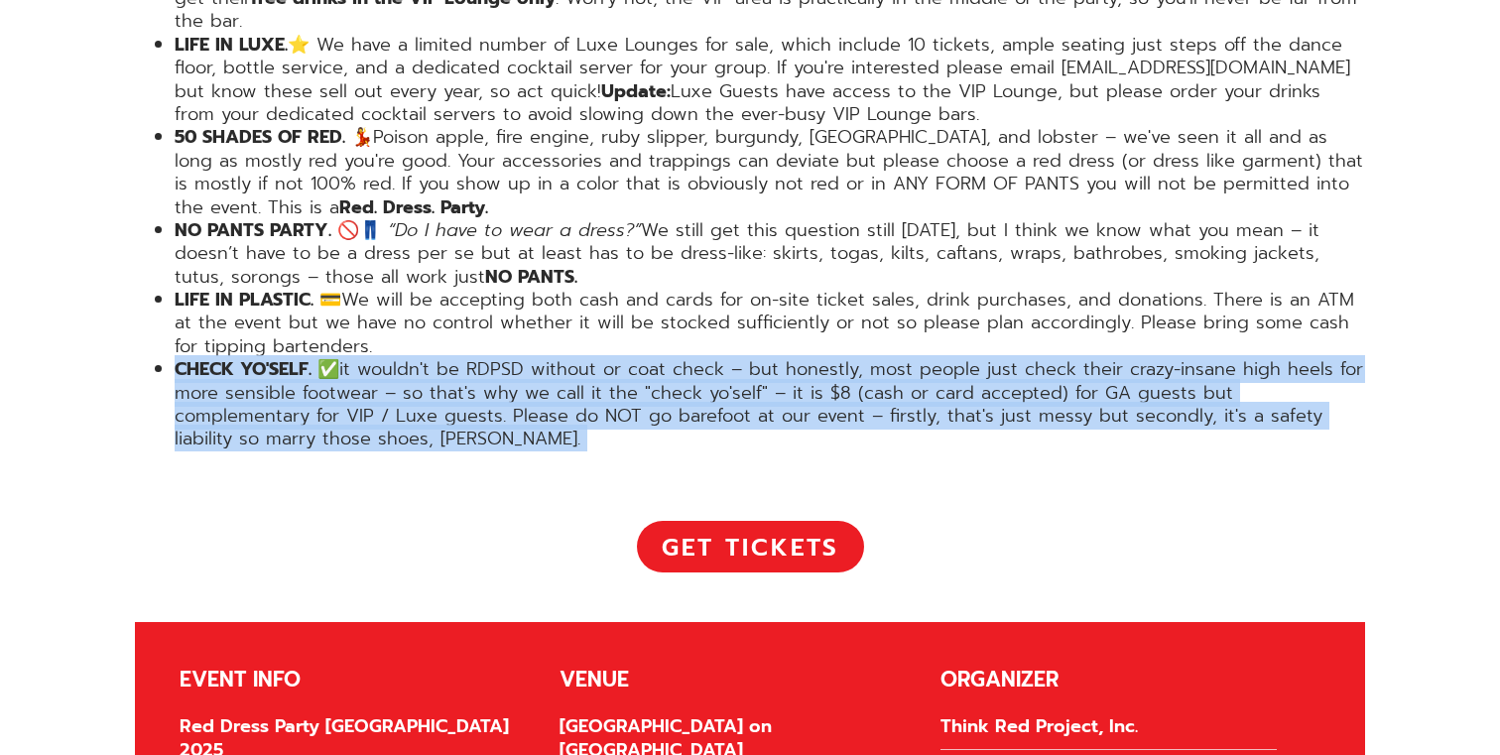
click at [383, 358] on li "CHECK YO'SELF. ✅ it wouldn't be RDPSD without or coat check – but honestly, mos…" at bounding box center [770, 404] width 1190 height 93
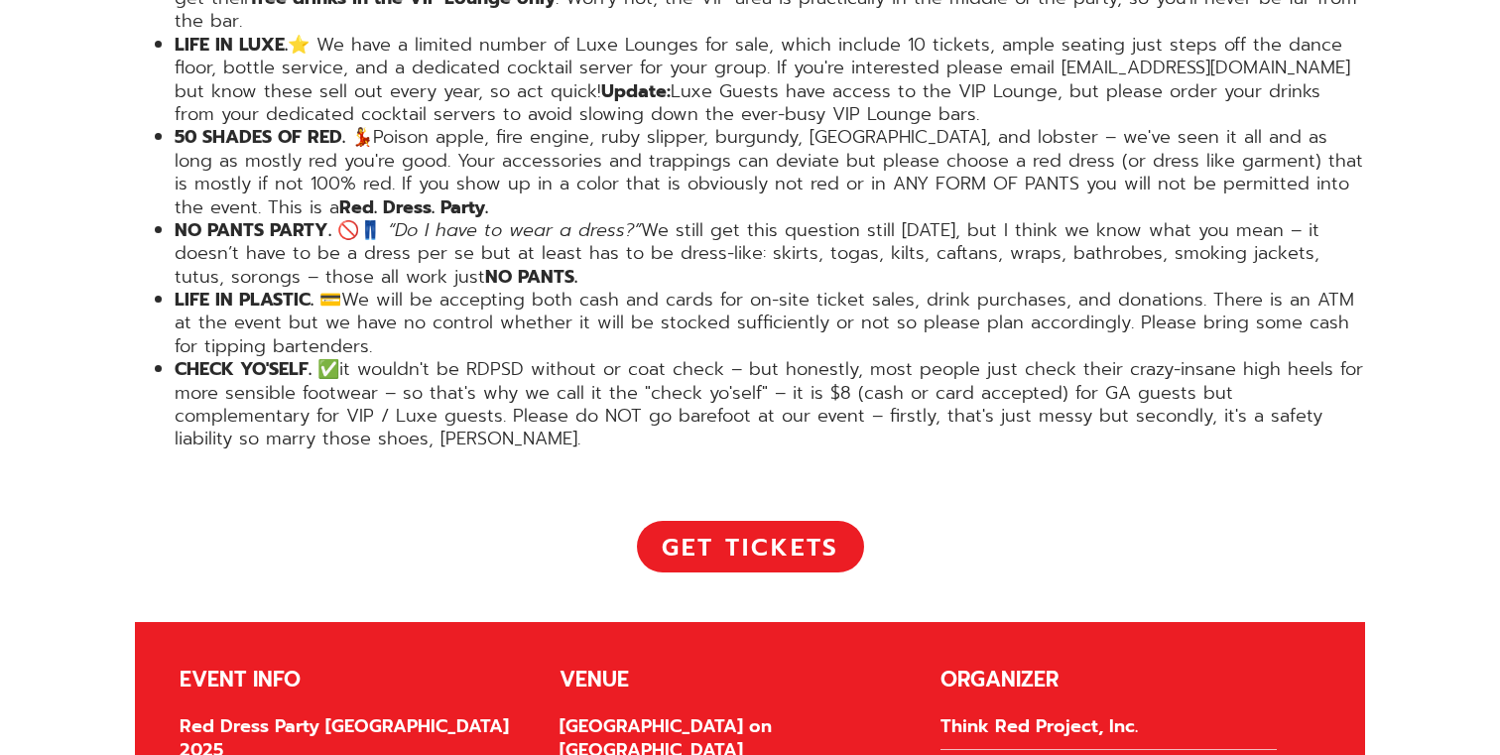
click at [414, 358] on li "CHECK YO'SELF. ✅ it wouldn't be RDPSD without or coat check – but honestly, mos…" at bounding box center [770, 404] width 1190 height 93
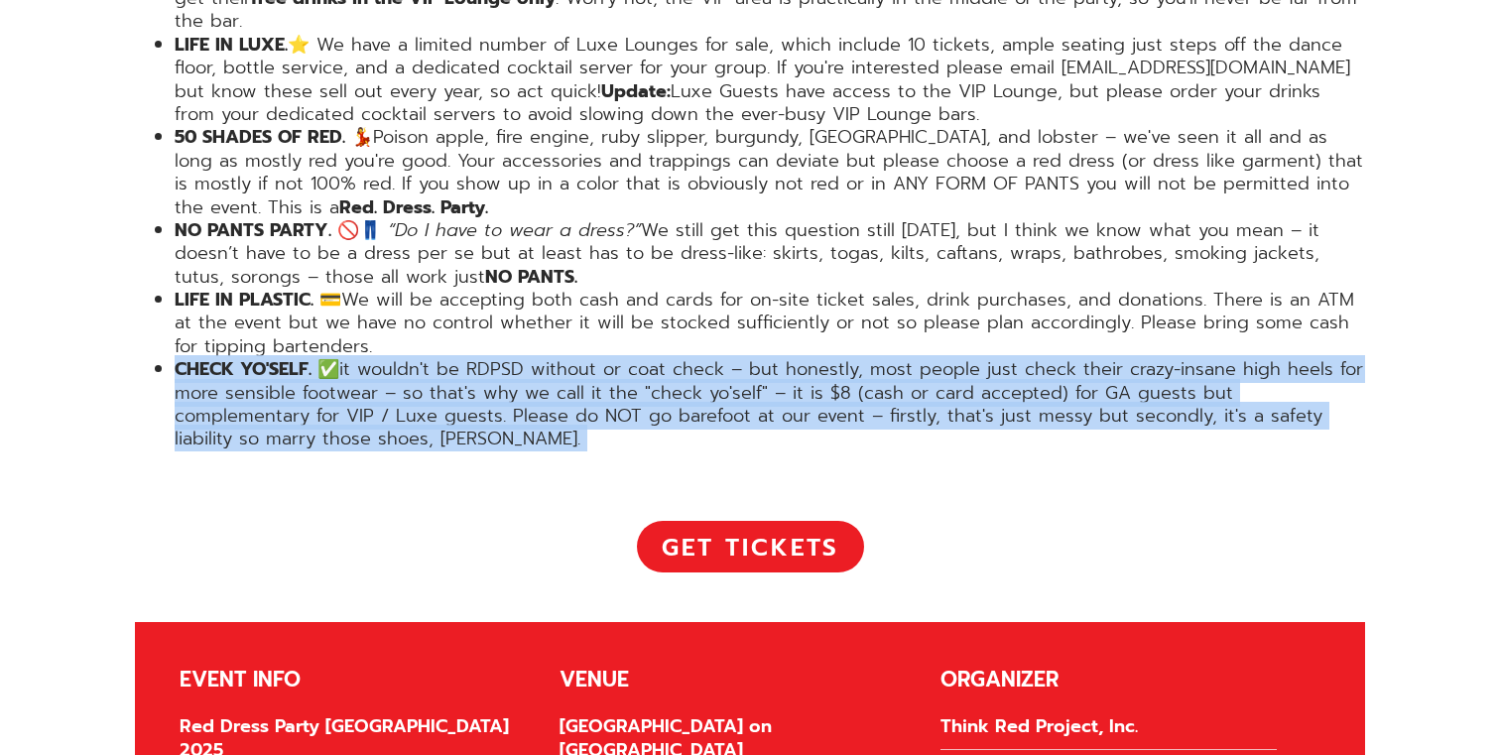
click at [414, 358] on li "CHECK YO'SELF. ✅ it wouldn't be RDPSD without or coat check – but honestly, mos…" at bounding box center [770, 404] width 1190 height 93
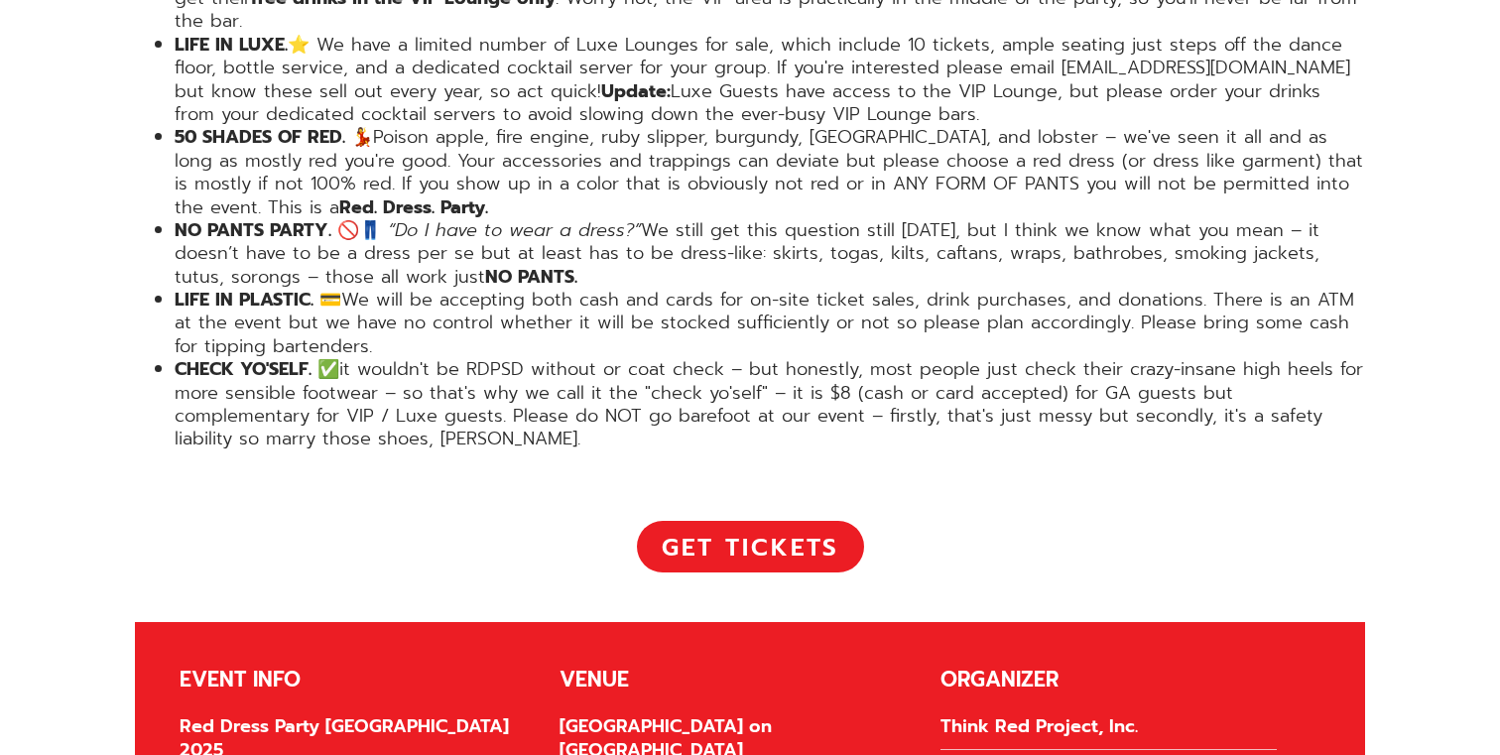
click at [411, 358] on li "CHECK YO'SELF. ✅ it wouldn't be RDPSD without or coat check – but honestly, mos…" at bounding box center [770, 404] width 1190 height 93
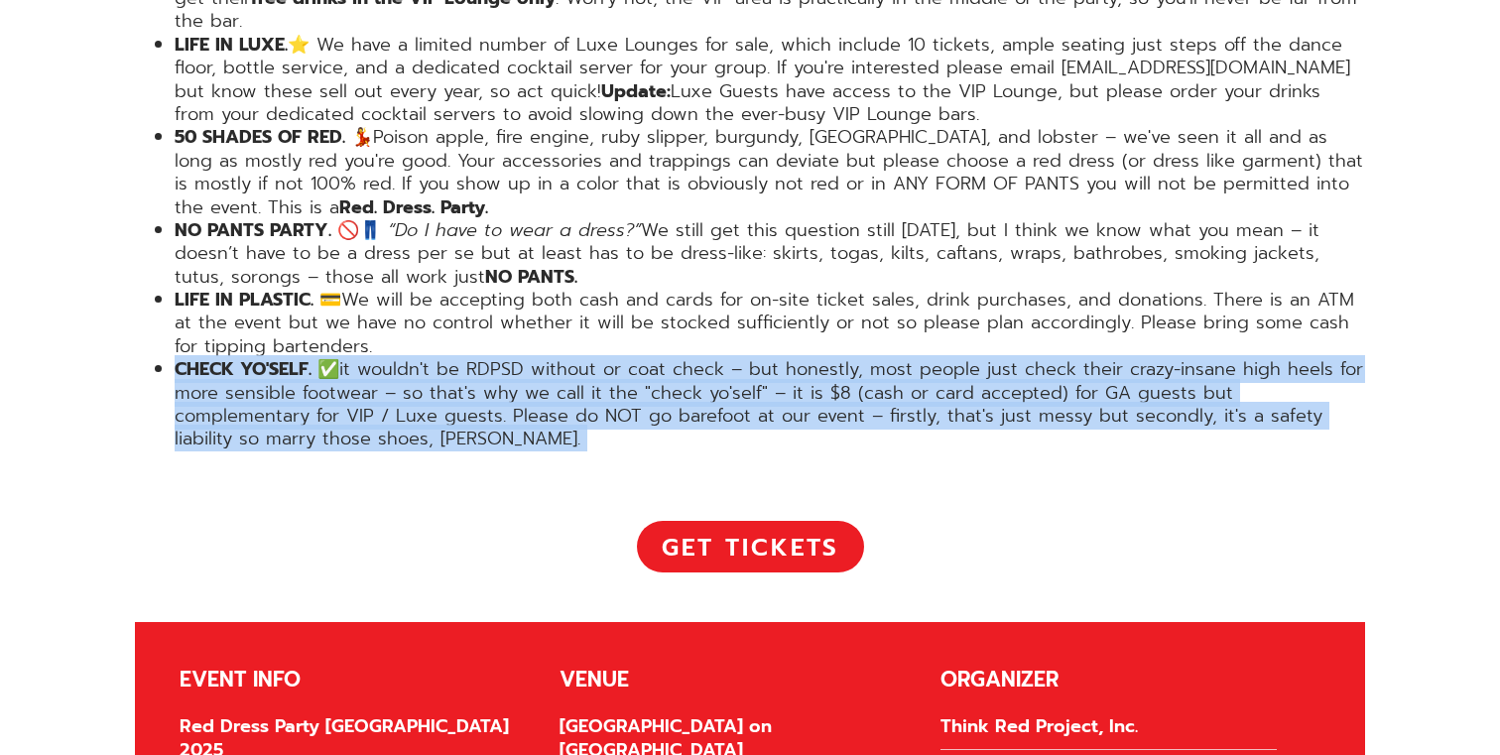
click at [411, 358] on li "CHECK YO'SELF. ✅ it wouldn't be RDPSD without or coat check – but honestly, mos…" at bounding box center [770, 404] width 1190 height 93
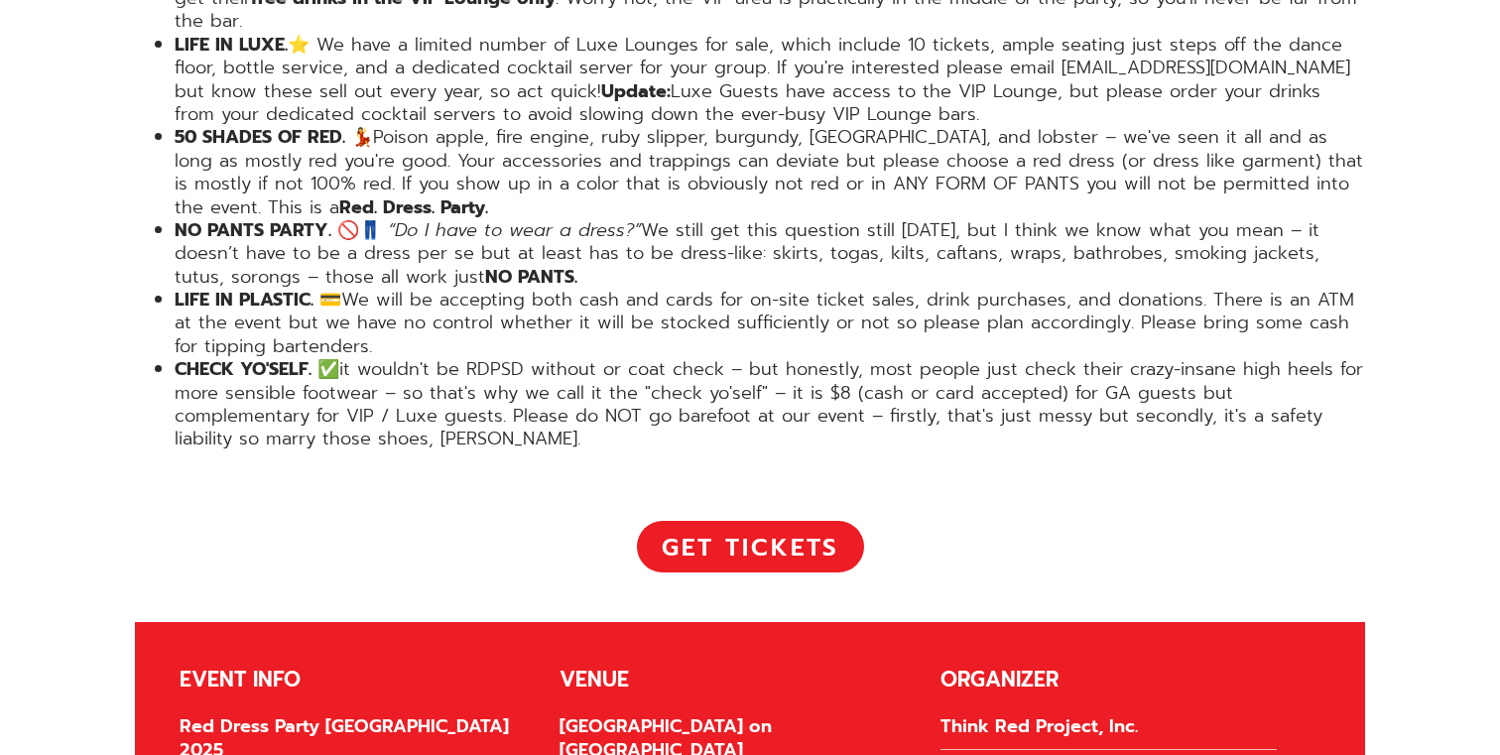
click at [450, 358] on li "CHECK YO'SELF. ✅ it wouldn't be RDPSD without or coat check – but honestly, mos…" at bounding box center [770, 404] width 1190 height 93
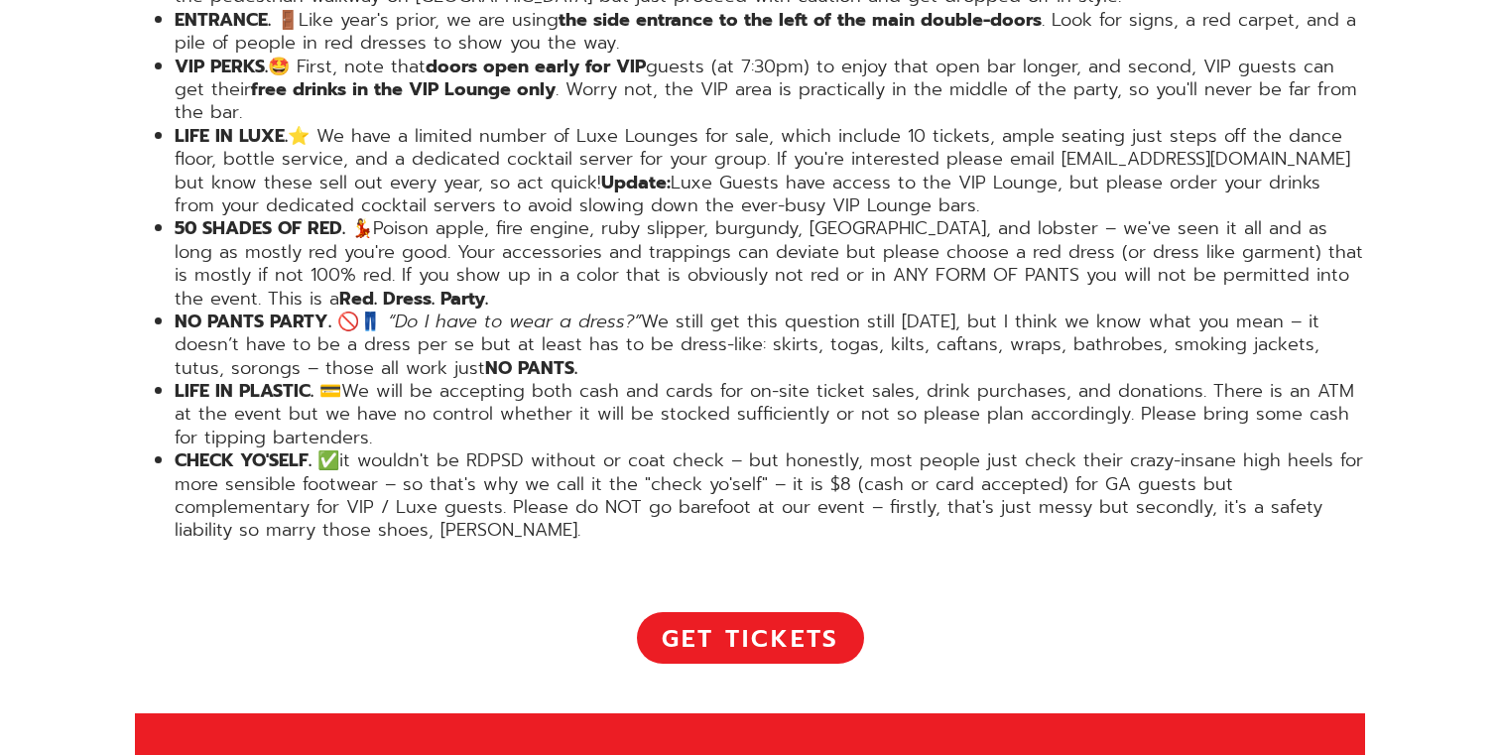
scroll to position [3849, 0]
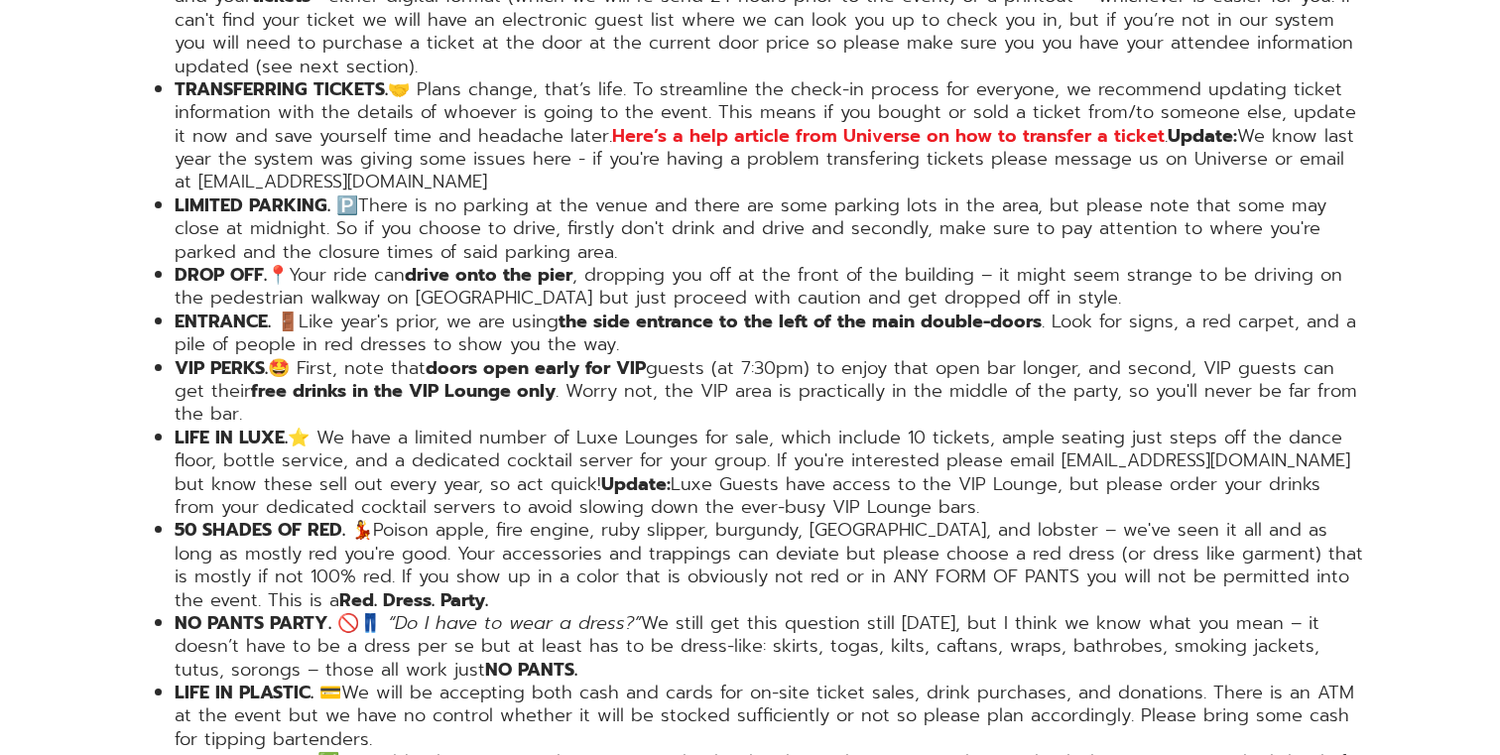
click at [508, 194] on li "LIMITED PARKING. 🅿️ There is no parking at the venue and there are some parking…" at bounding box center [770, 228] width 1190 height 69
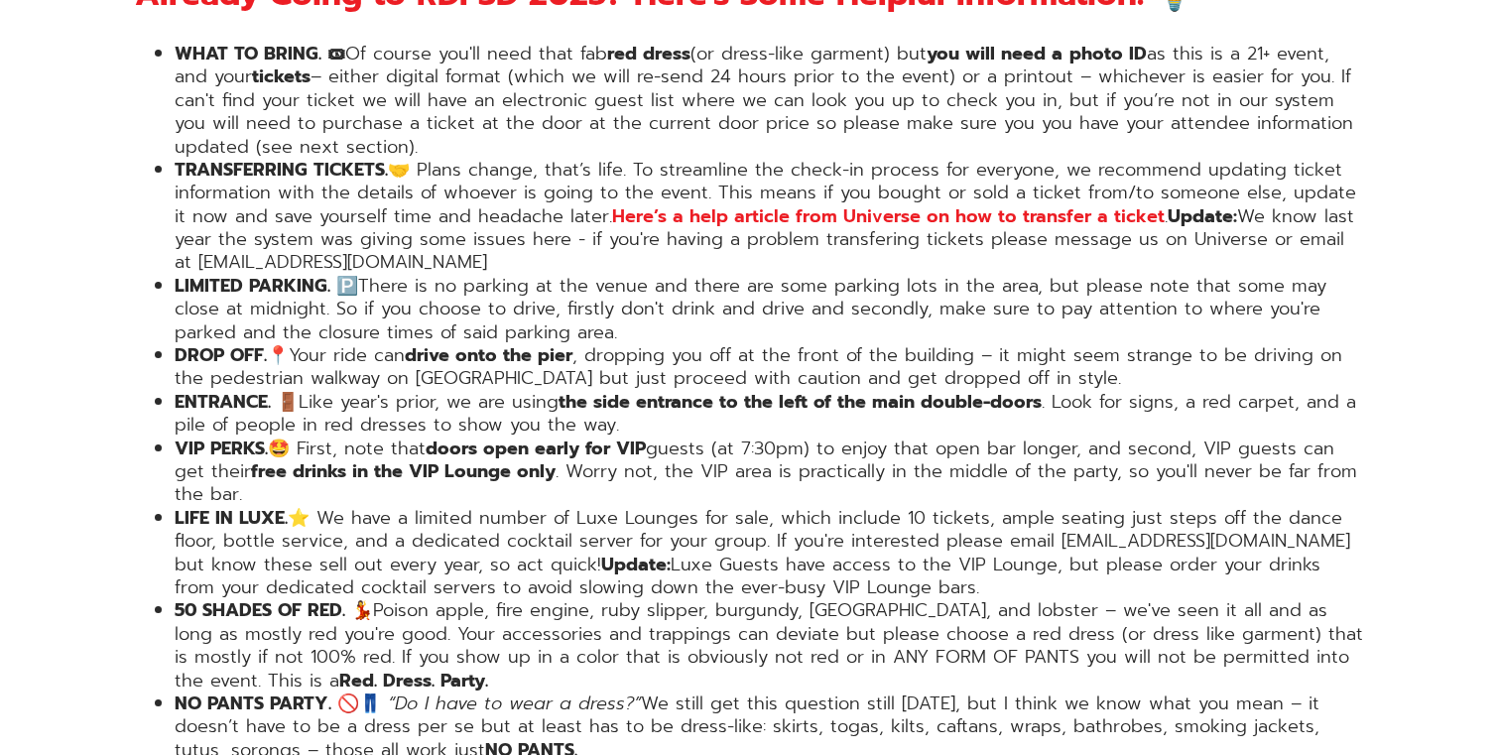
scroll to position [3466, 0]
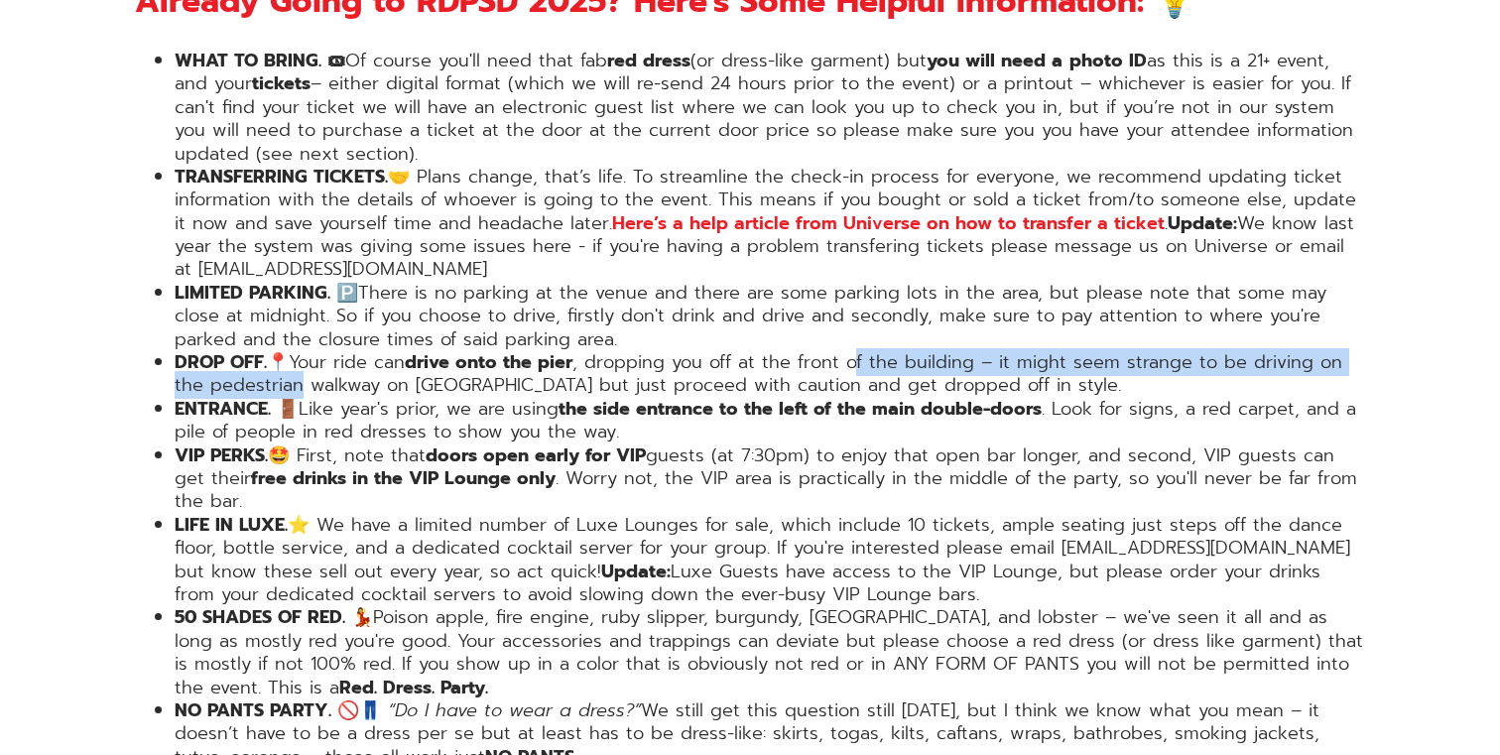
drag, startPoint x: 299, startPoint y: 304, endPoint x: 859, endPoint y: 285, distance: 560.7
click at [859, 351] on li "DROP OFF.📍 Your ride can drive onto the pier , dropping you off at the front of…" at bounding box center [770, 374] width 1190 height 47
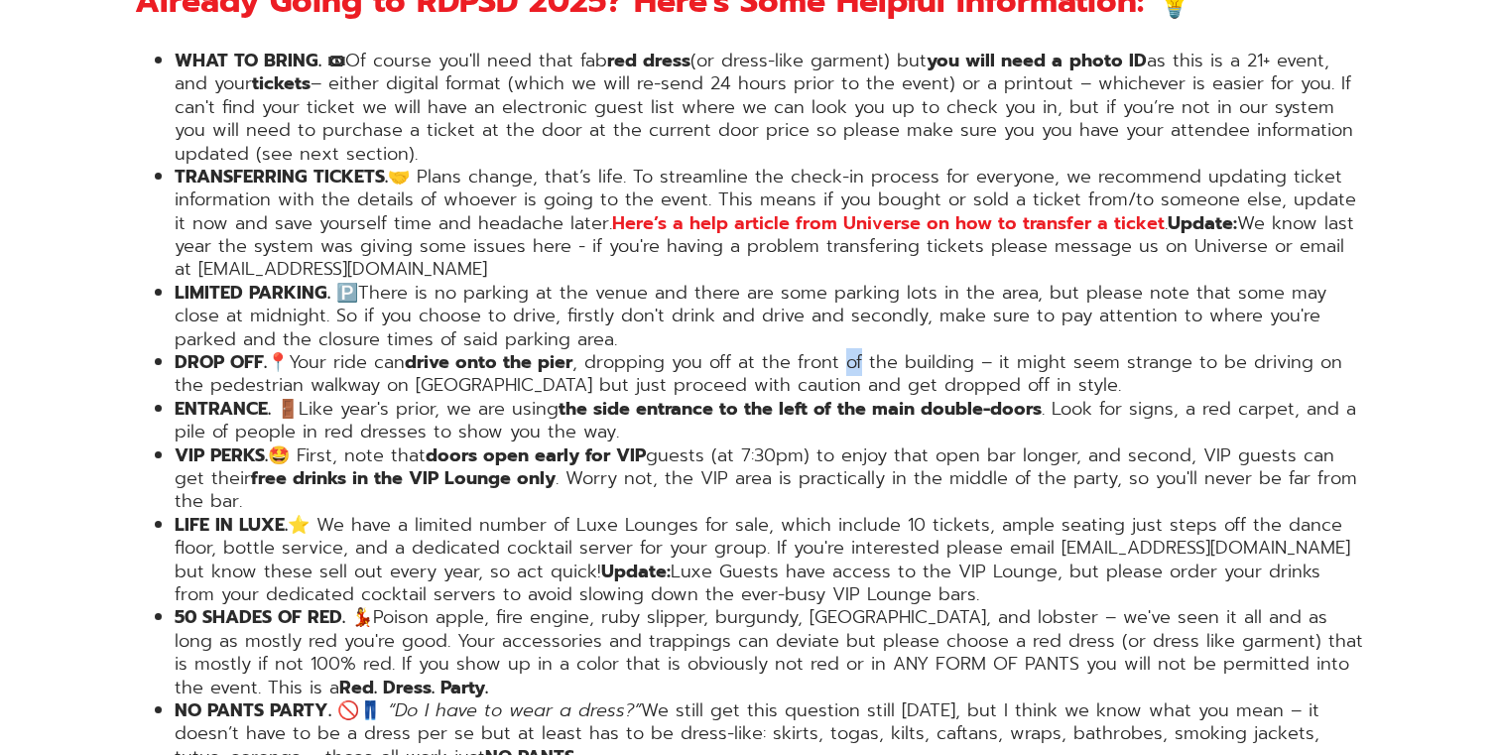
click at [859, 351] on li "DROP OFF.📍 Your ride can drive onto the pier , dropping you off at the front of…" at bounding box center [770, 374] width 1190 height 47
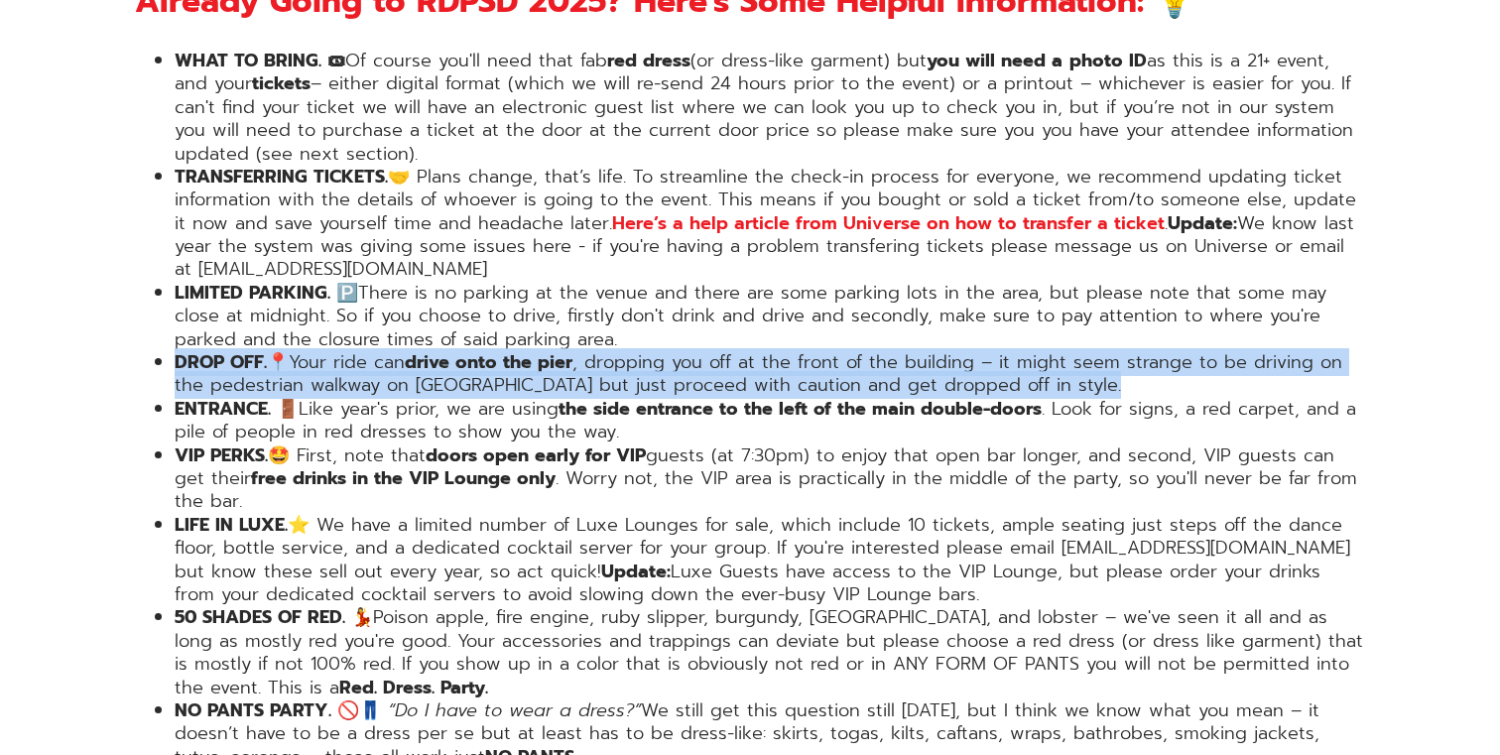
click at [859, 351] on li "DROP OFF.📍 Your ride can drive onto the pier , dropping you off at the front of…" at bounding box center [770, 374] width 1190 height 47
click at [831, 351] on li "DROP OFF.📍 Your ride can drive onto the pier , dropping you off at the front of…" at bounding box center [770, 374] width 1190 height 47
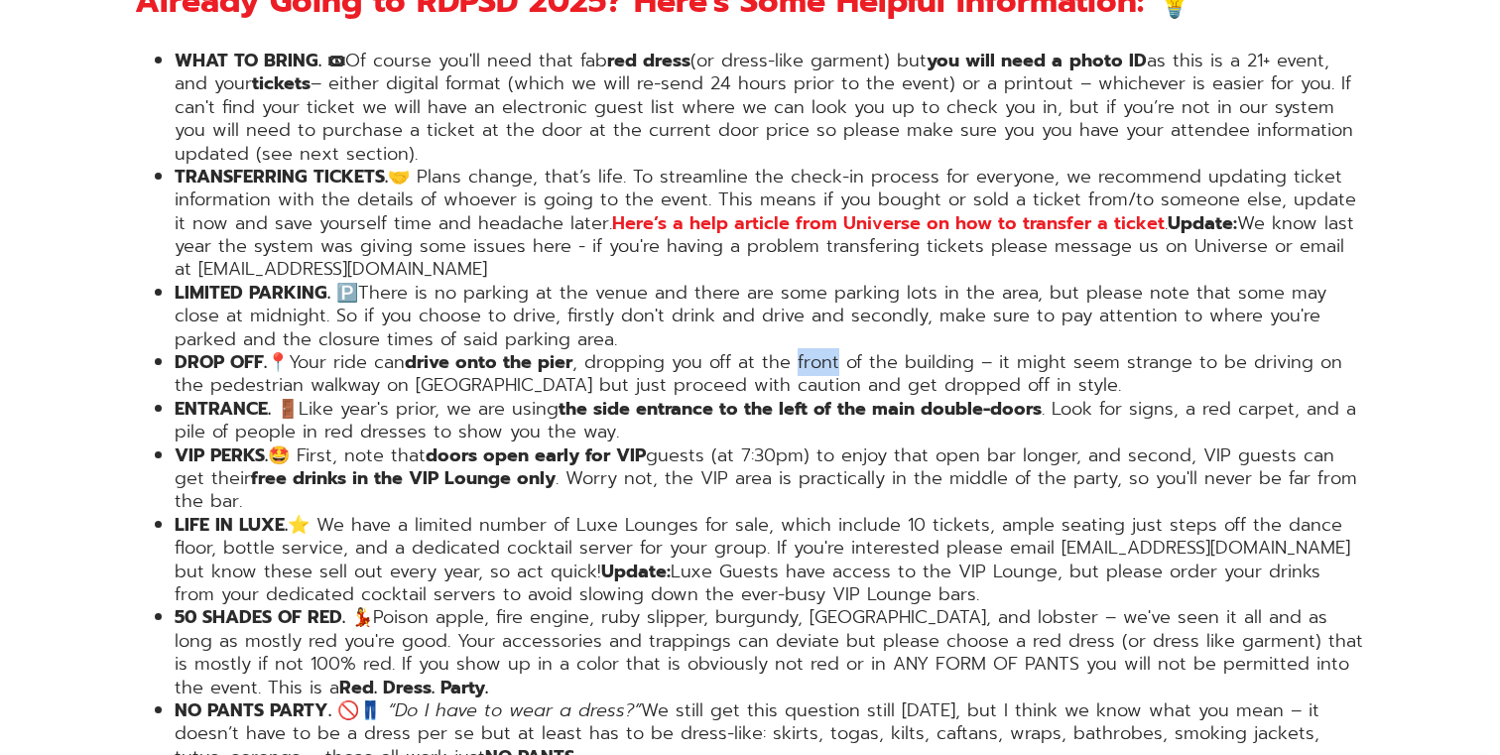
click at [831, 351] on li "DROP OFF.📍 Your ride can drive onto the pier , dropping you off at the front of…" at bounding box center [770, 374] width 1190 height 47
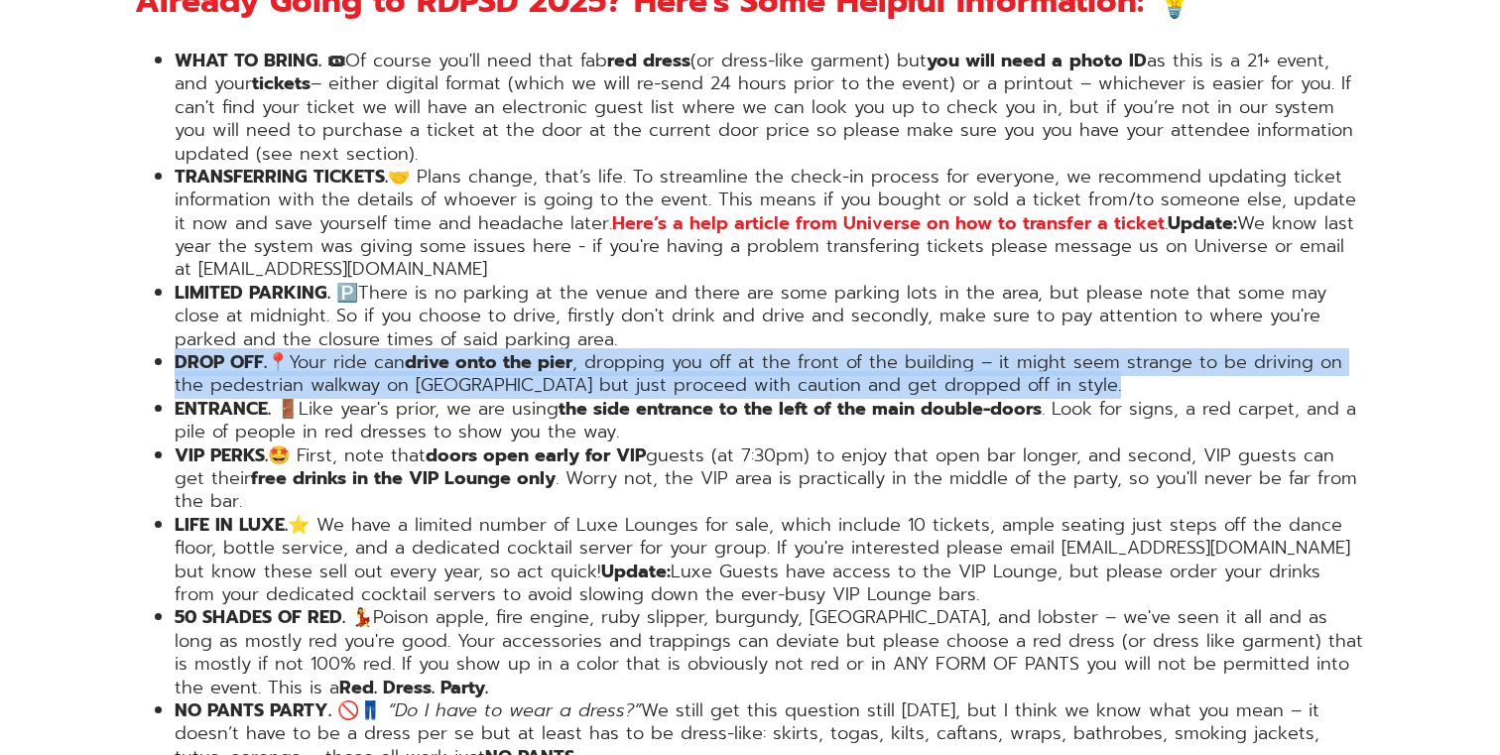
click at [831, 351] on li "DROP OFF.📍 Your ride can drive onto the pier , dropping you off at the front of…" at bounding box center [770, 374] width 1190 height 47
click at [853, 351] on li "DROP OFF.📍 Your ride can drive onto the pier , dropping you off at the front of…" at bounding box center [770, 374] width 1190 height 47
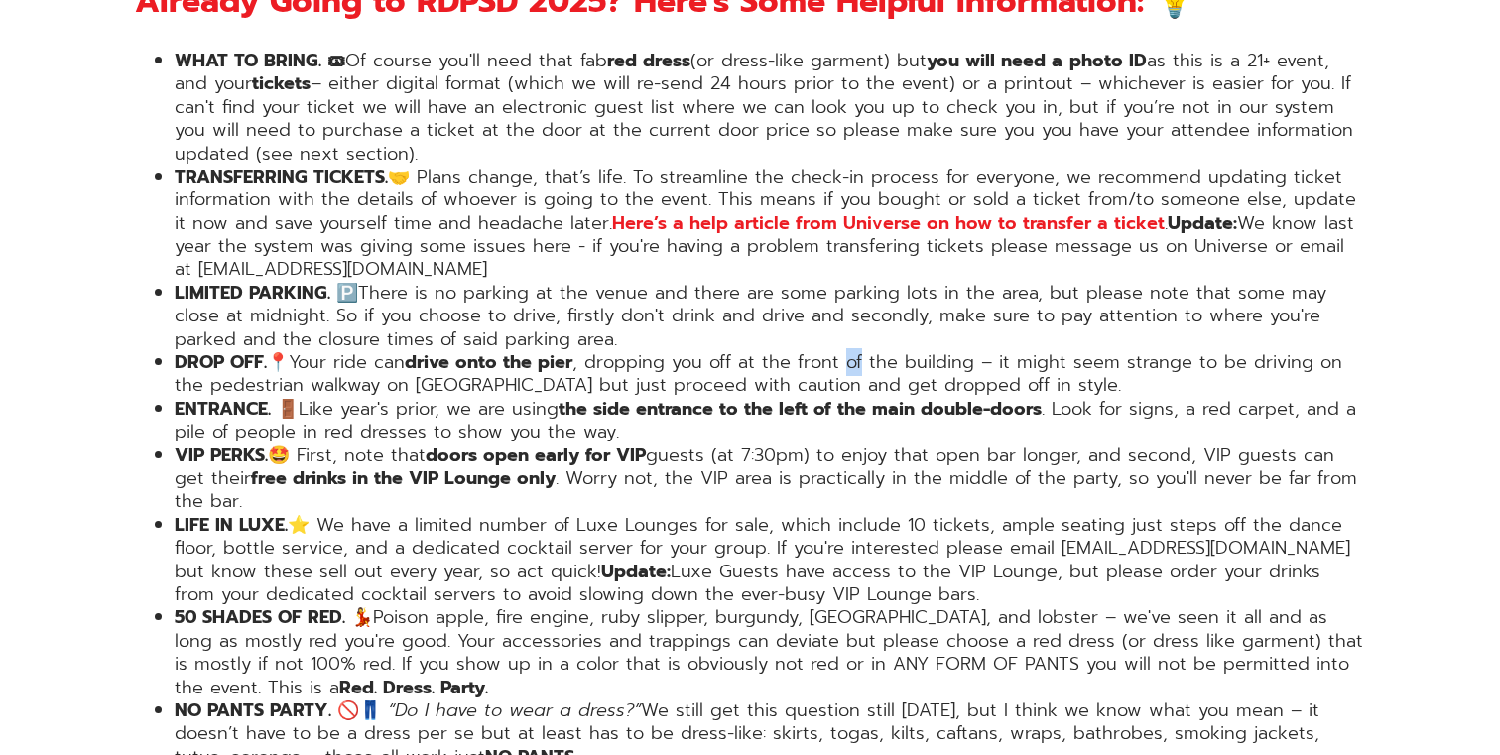
click at [853, 351] on li "DROP OFF.📍 Your ride can drive onto the pier , dropping you off at the front of…" at bounding box center [770, 374] width 1190 height 47
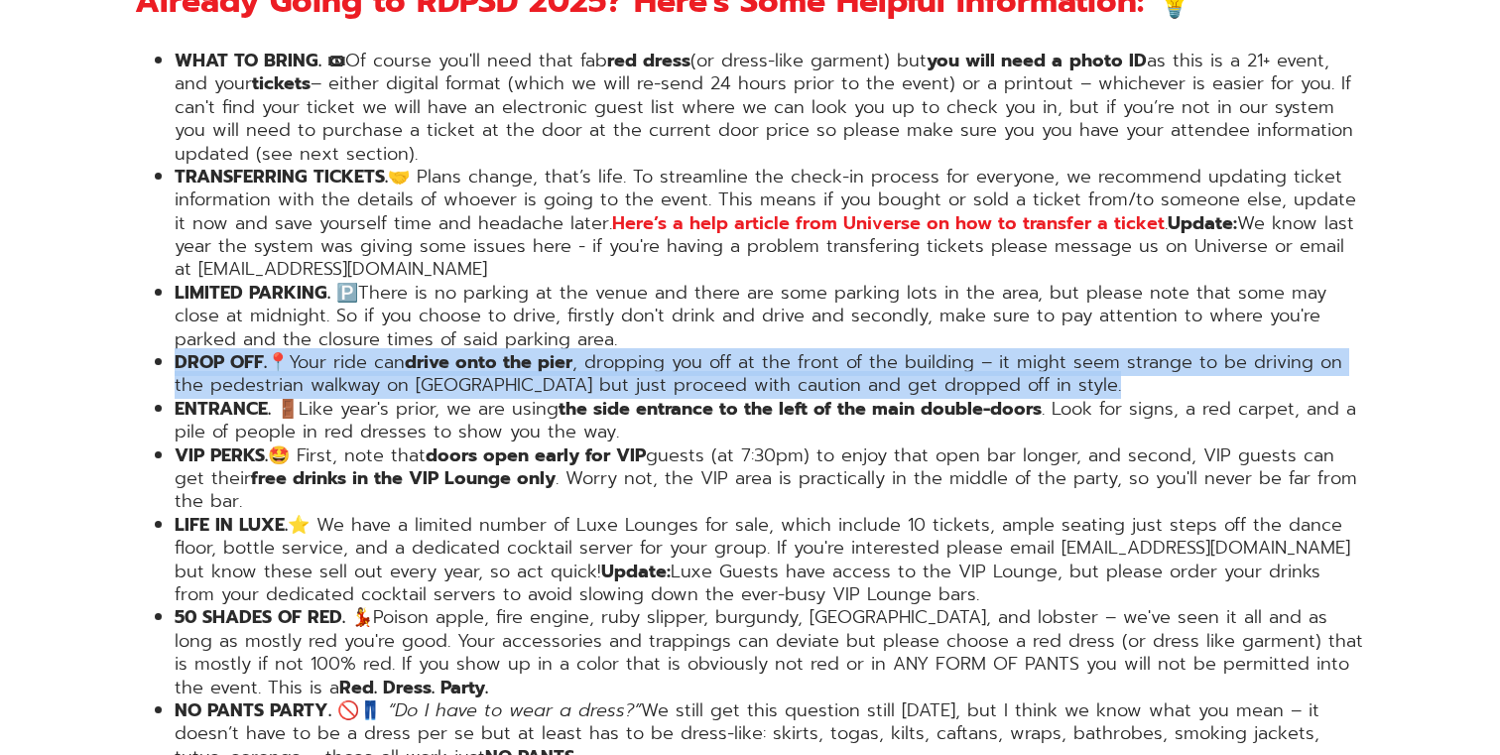
click at [853, 351] on li "DROP OFF.📍 Your ride can drive onto the pier , dropping you off at the front of…" at bounding box center [770, 374] width 1190 height 47
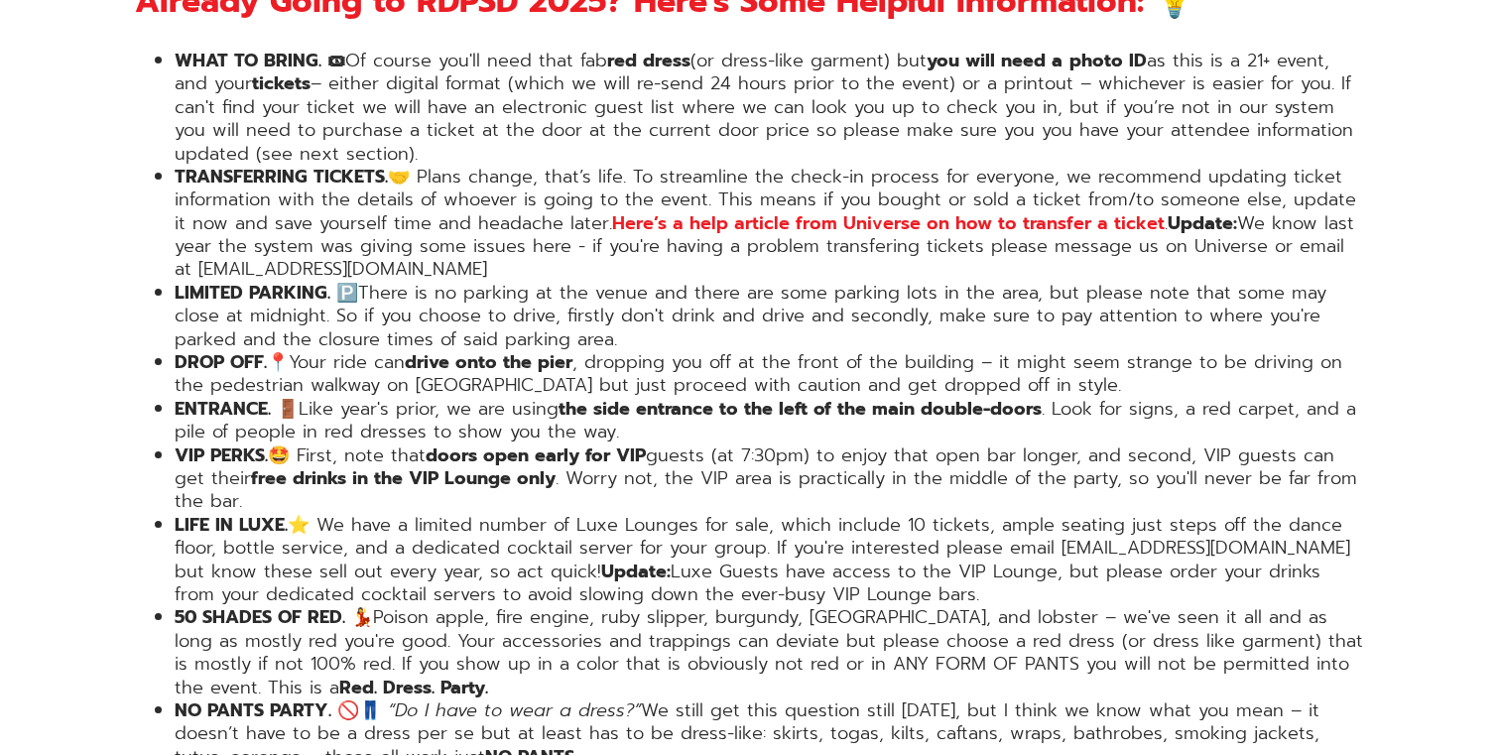
click at [842, 351] on li "DROP OFF.📍 Your ride can drive onto the pier , dropping you off at the front of…" at bounding box center [770, 374] width 1190 height 47
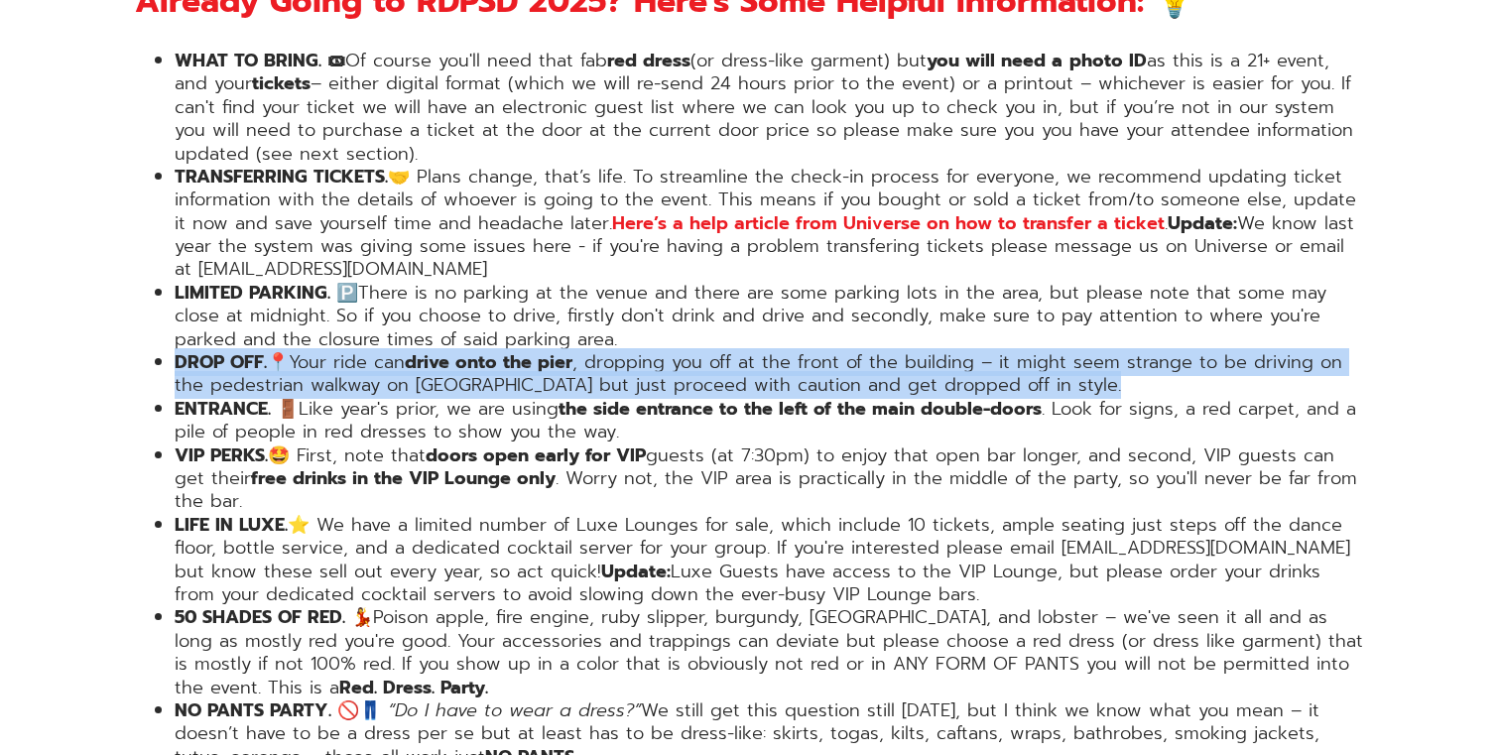
click at [842, 351] on li "DROP OFF.📍 Your ride can drive onto the pier , dropping you off at the front of…" at bounding box center [770, 374] width 1190 height 47
click at [850, 351] on li "DROP OFF.📍 Your ride can drive onto the pier , dropping you off at the front of…" at bounding box center [770, 374] width 1190 height 47
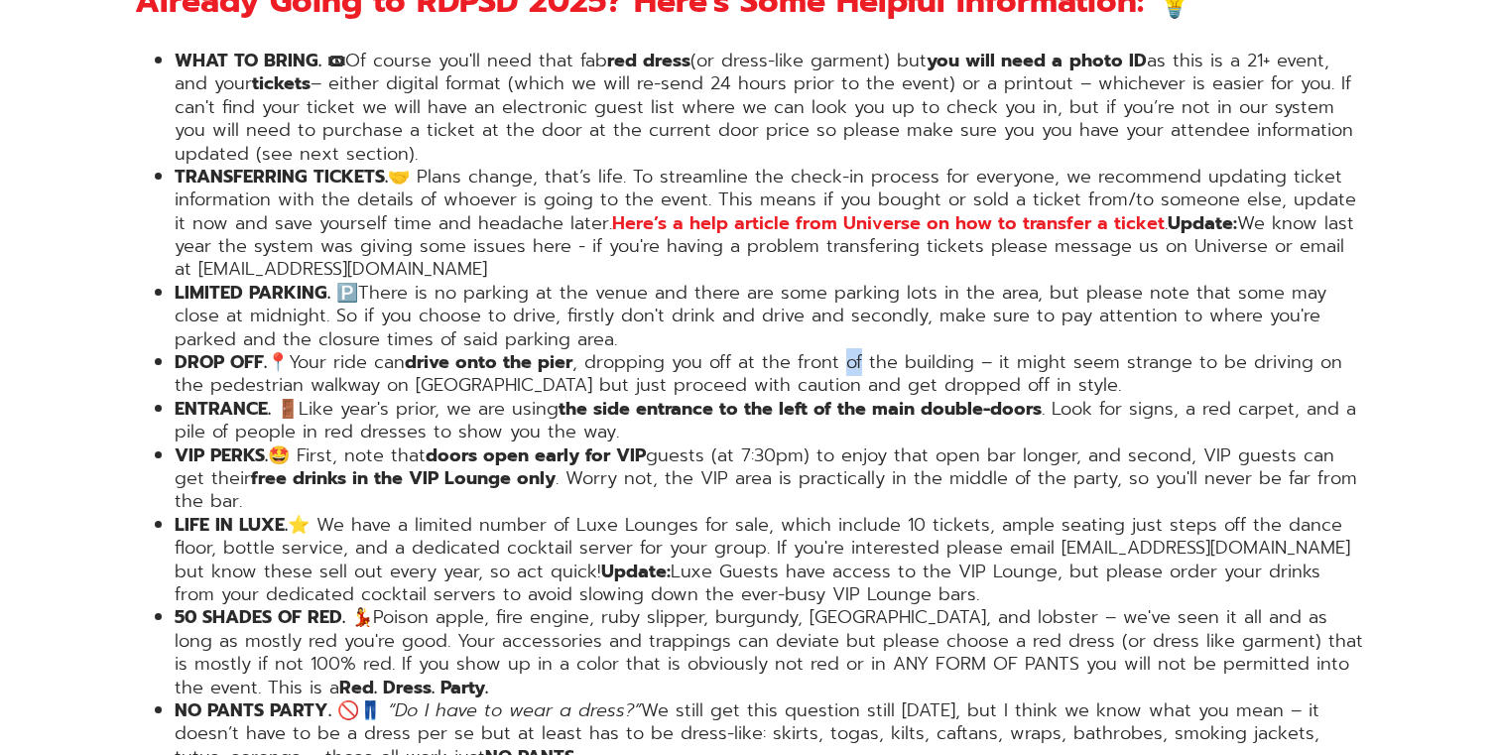
click at [850, 351] on li "DROP OFF.📍 Your ride can drive onto the pier , dropping you off at the front of…" at bounding box center [770, 374] width 1190 height 47
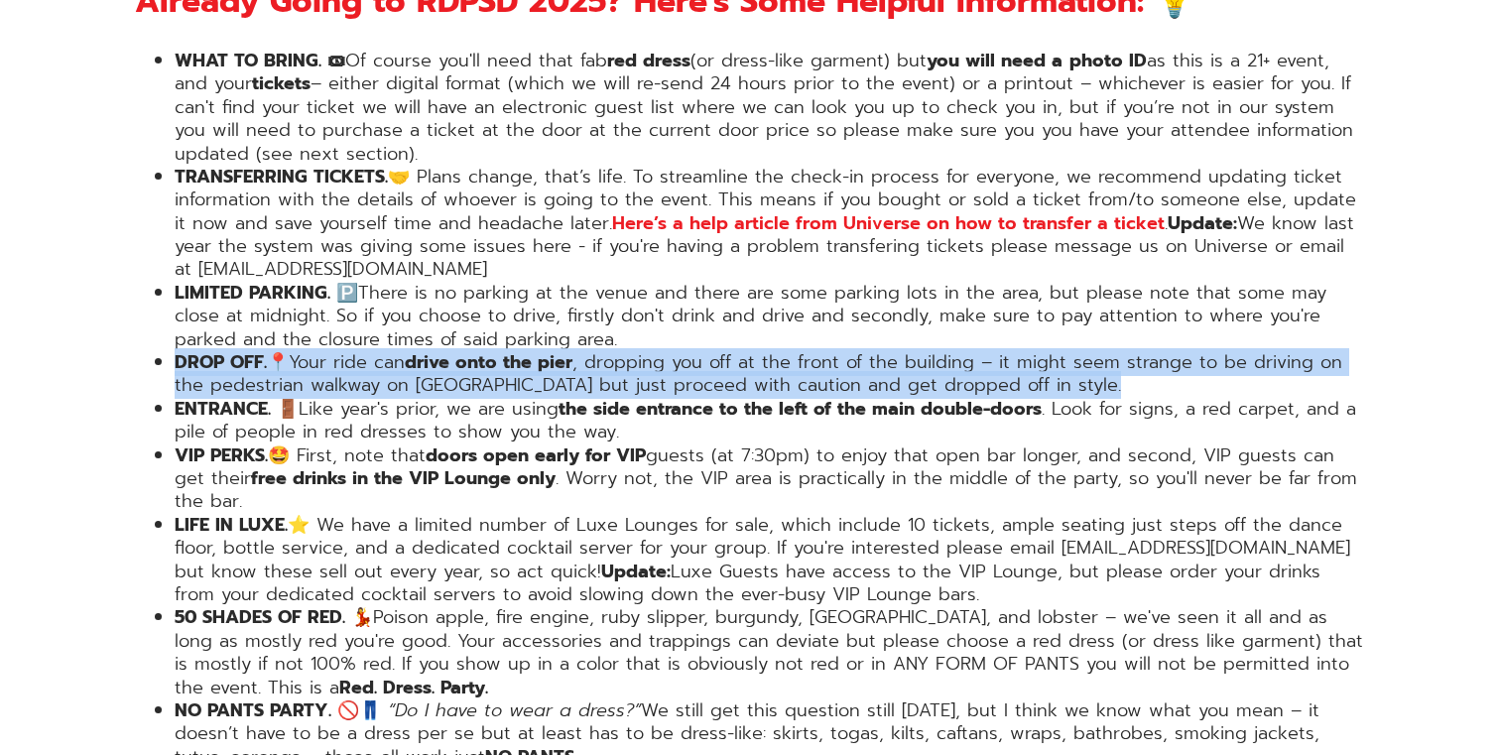
click at [850, 351] on li "DROP OFF.📍 Your ride can drive onto the pier , dropping you off at the front of…" at bounding box center [770, 374] width 1190 height 47
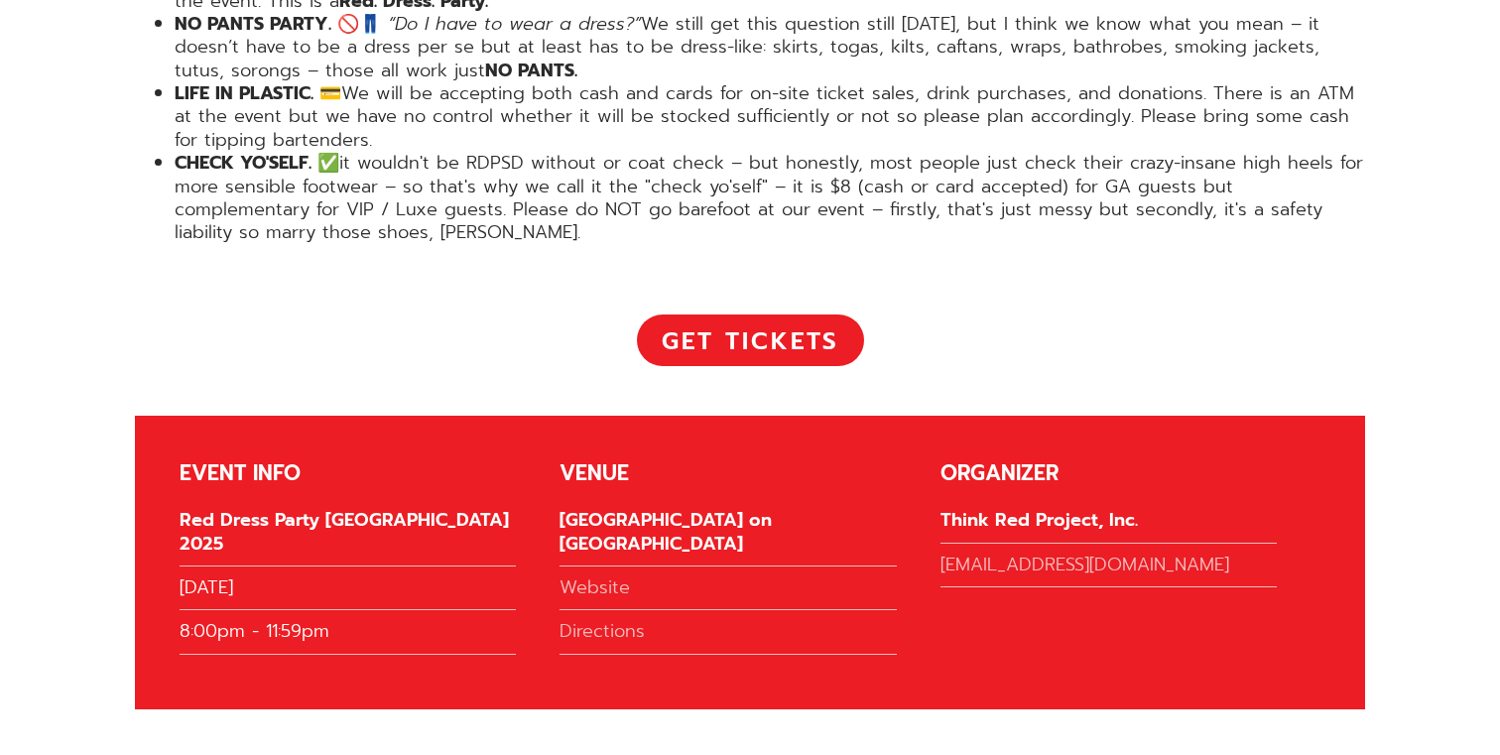
scroll to position [4192, 0]
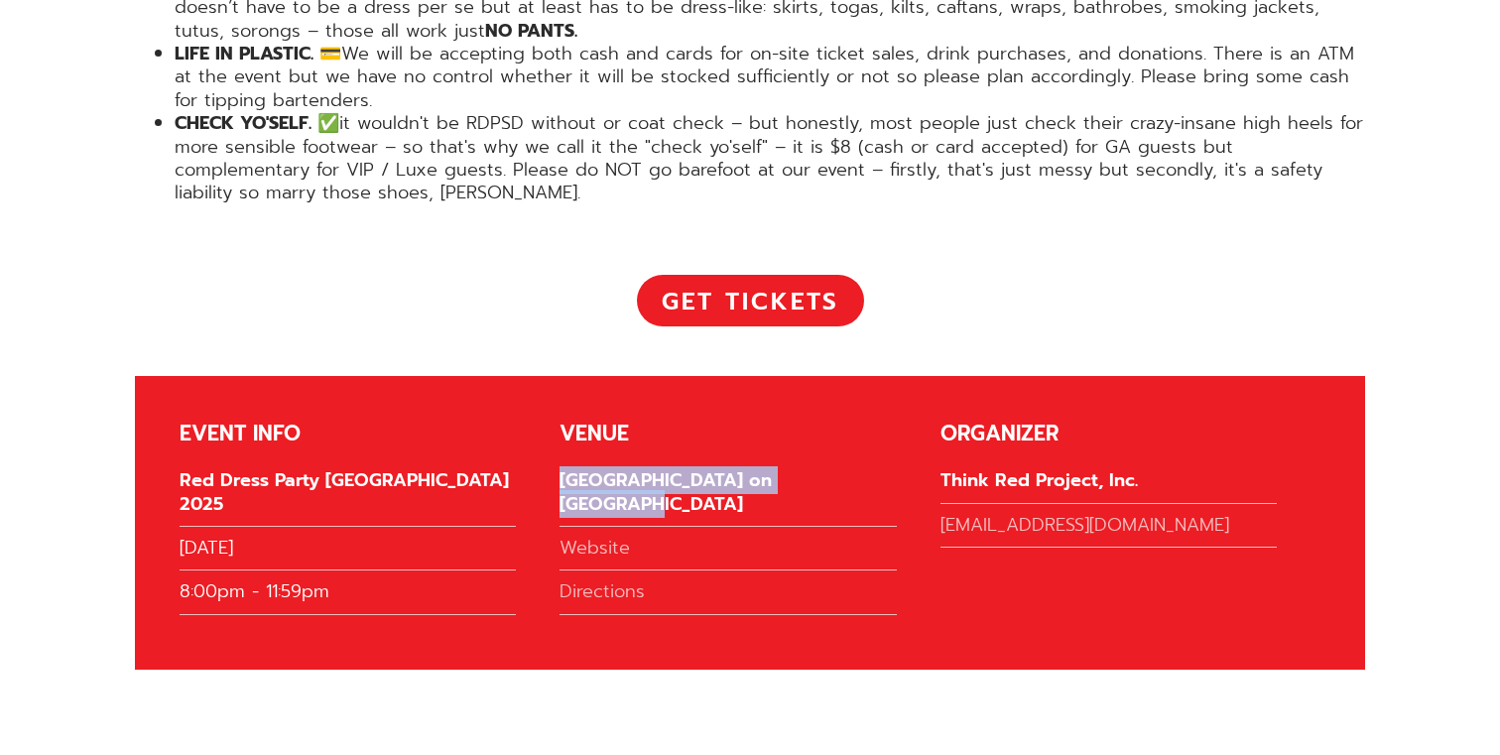
drag, startPoint x: 560, startPoint y: 411, endPoint x: 882, endPoint y: 409, distance: 321.4
click at [882, 469] on div "[GEOGRAPHIC_DATA] on [GEOGRAPHIC_DATA]" at bounding box center [727, 498] width 336 height 58
copy div "[GEOGRAPHIC_DATA] on [GEOGRAPHIC_DATA]"
